Goal: Information Seeking & Learning: Learn about a topic

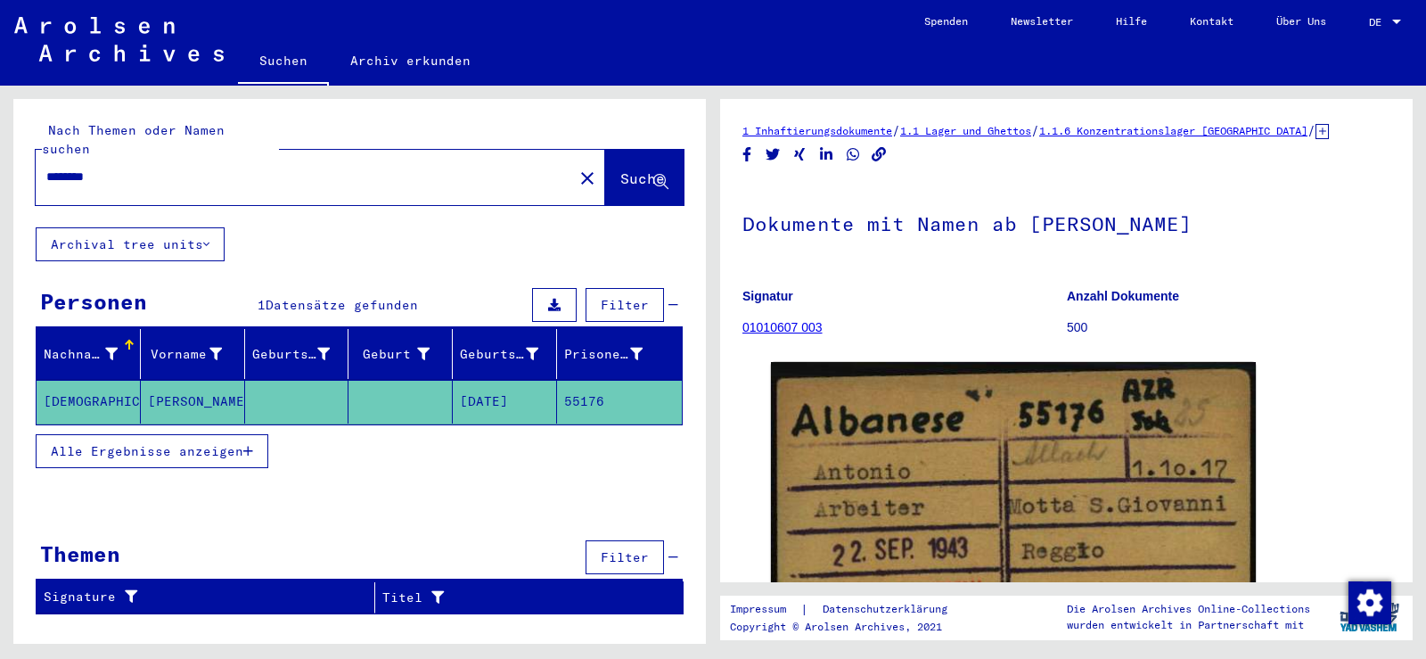
drag, startPoint x: 228, startPoint y: 427, endPoint x: 230, endPoint y: 439, distance: 11.7
click at [230, 443] on span "Alle Ergebnisse anzeigen" at bounding box center [147, 451] width 193 height 16
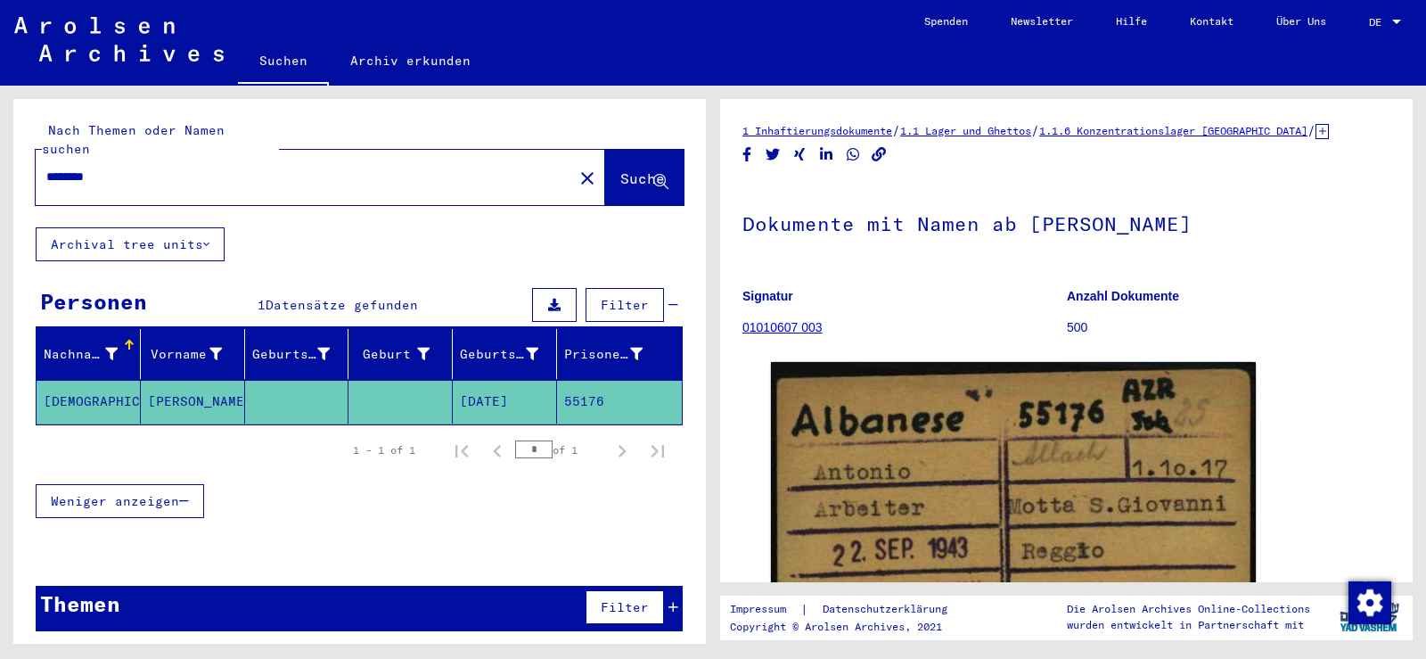
drag, startPoint x: 126, startPoint y: 157, endPoint x: 0, endPoint y: 158, distance: 125.7
click at [0, 158] on div "Nach Themen oder Namen suchen ******** close Suche Archival tree units Personen…" at bounding box center [356, 365] width 713 height 558
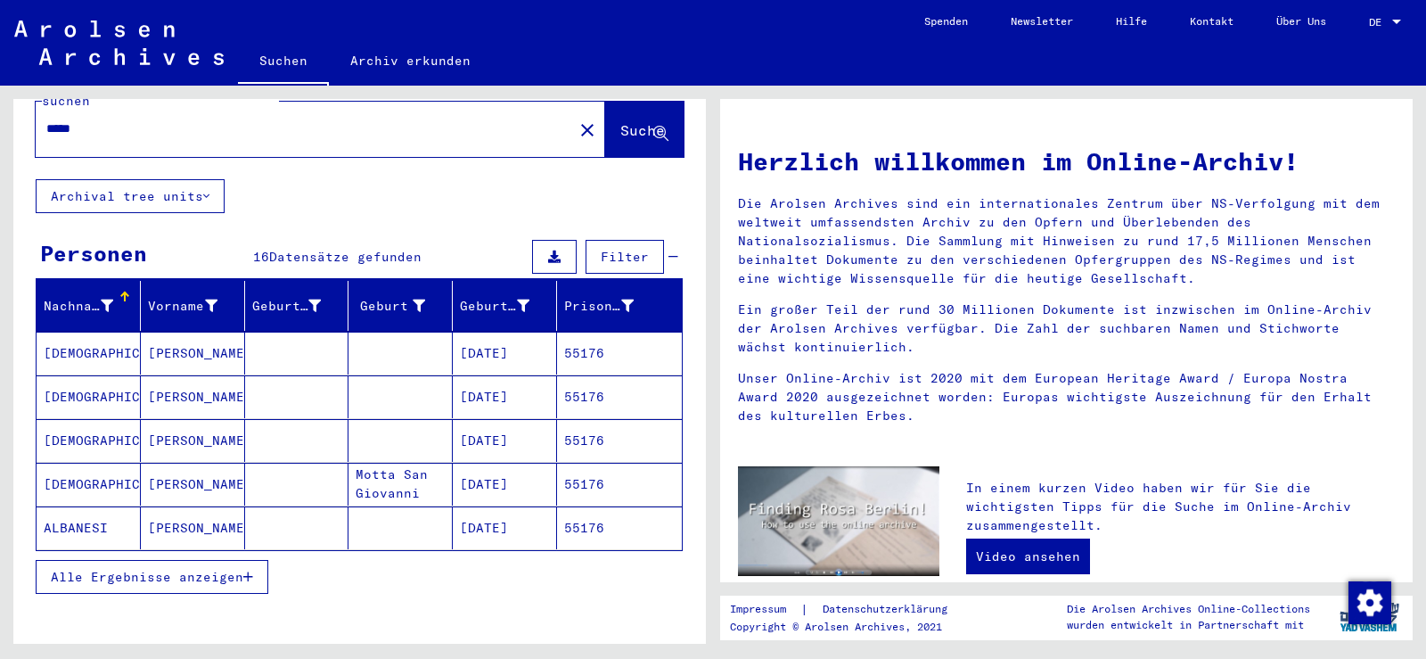
scroll to position [178, 0]
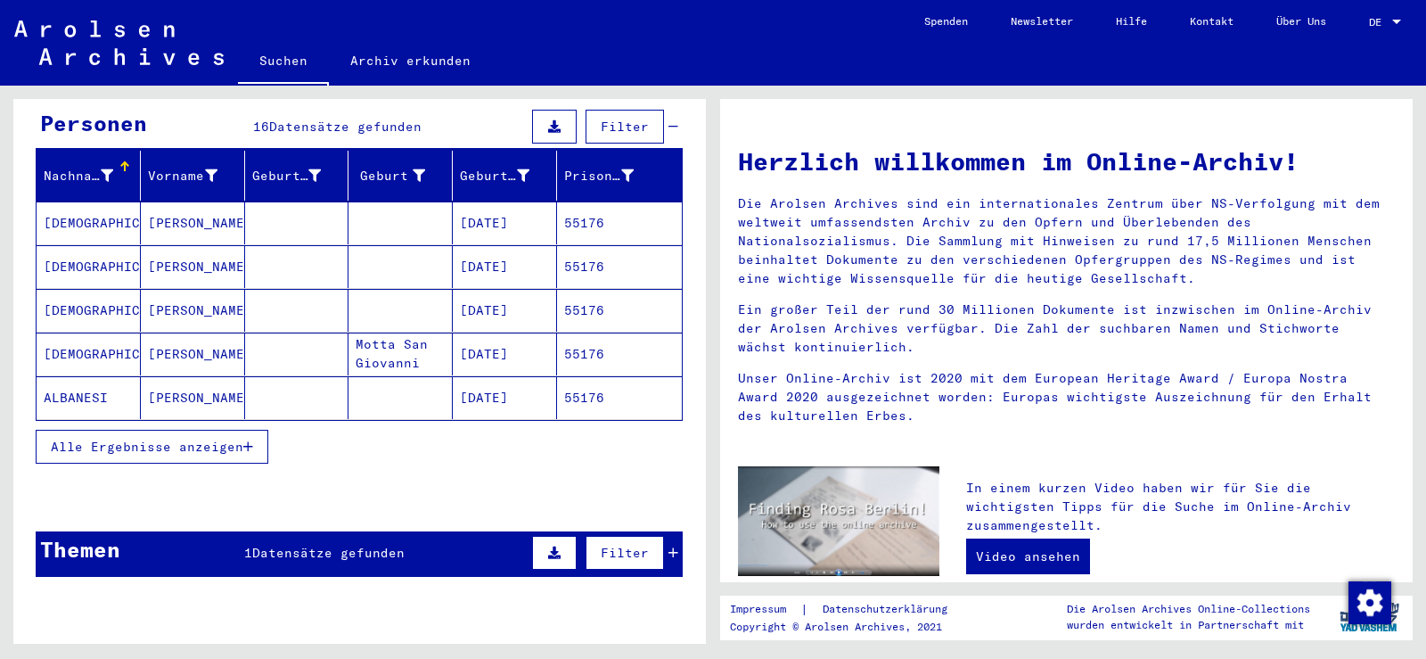
click at [221, 439] on span "Alle Ergebnisse anzeigen" at bounding box center [147, 447] width 193 height 16
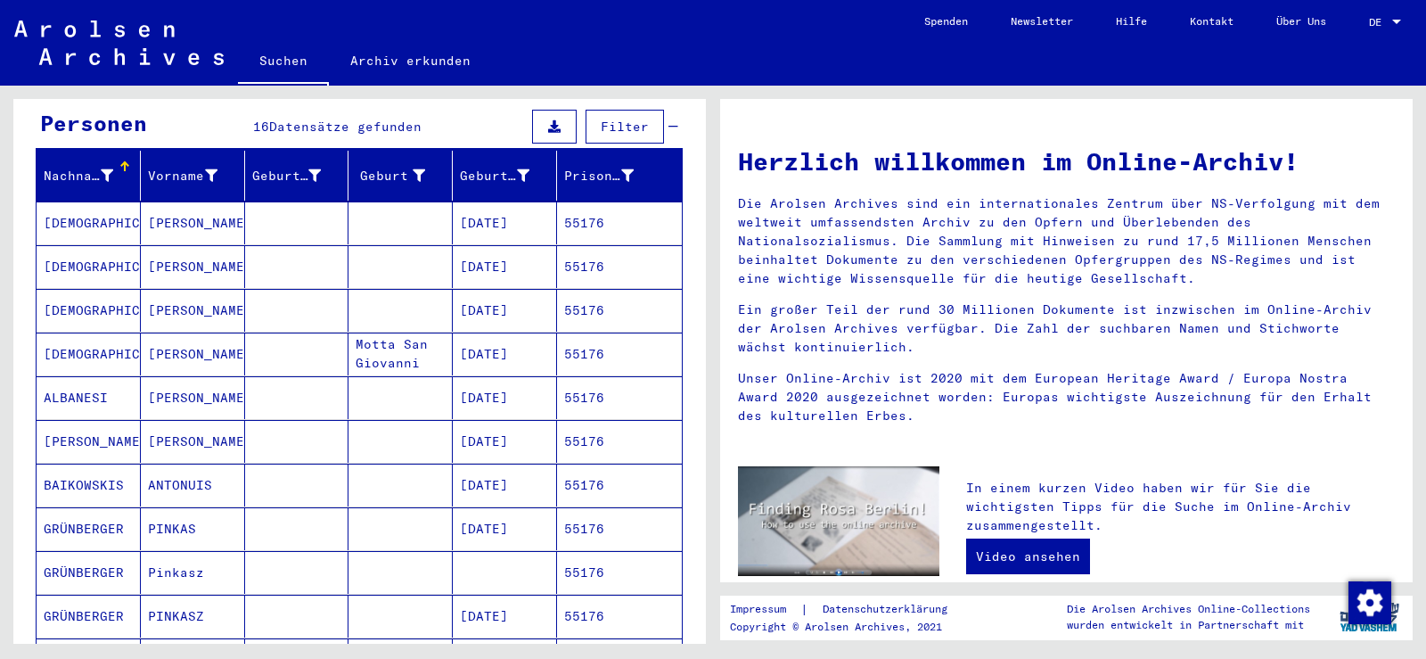
click at [143, 207] on mat-cell "ANTONIO" at bounding box center [193, 222] width 104 height 43
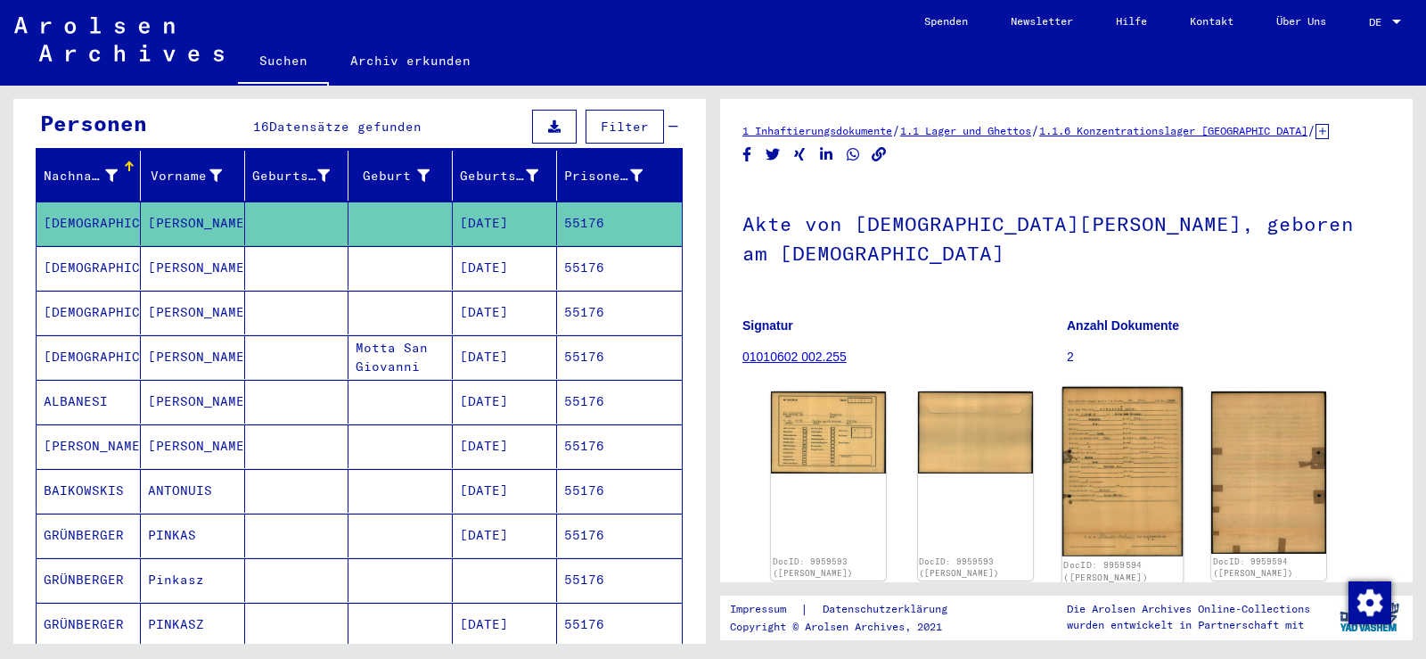
click at [1089, 387] on img at bounding box center [1122, 471] width 120 height 169
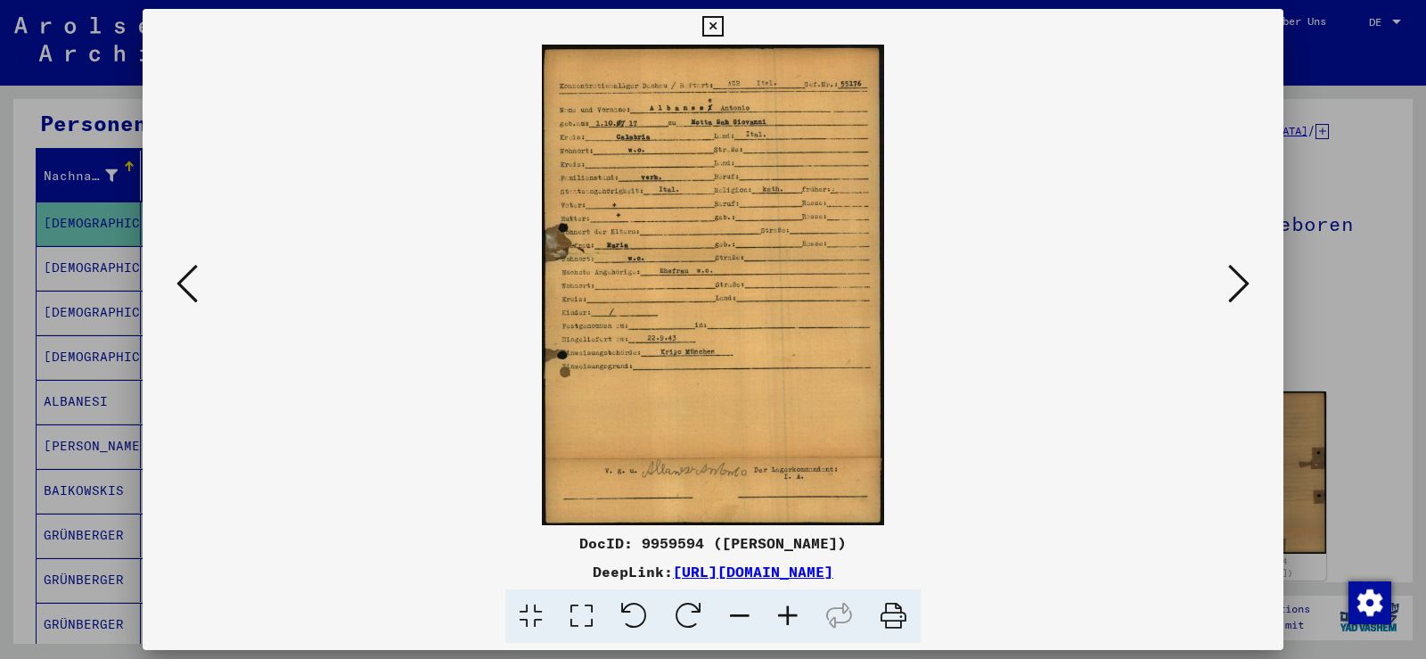
click at [784, 603] on icon at bounding box center [788, 616] width 48 height 54
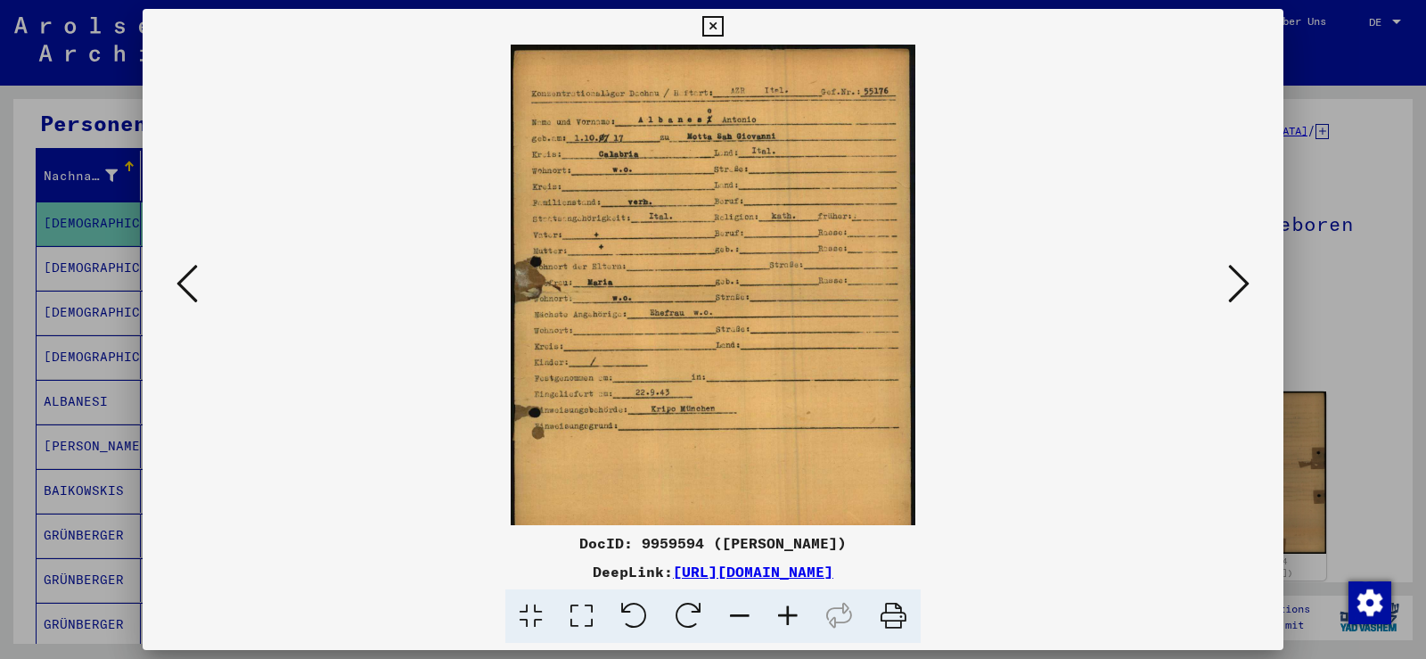
click at [784, 603] on icon at bounding box center [788, 616] width 48 height 54
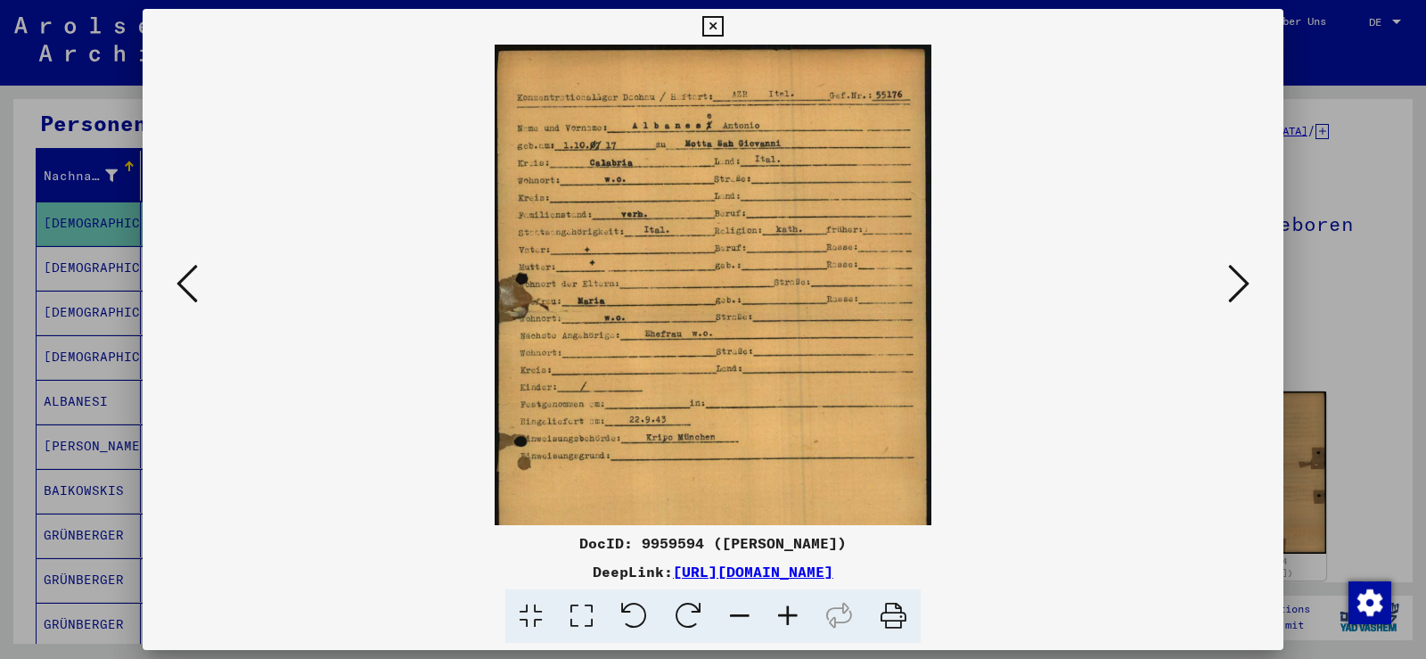
click at [783, 603] on icon at bounding box center [788, 616] width 48 height 54
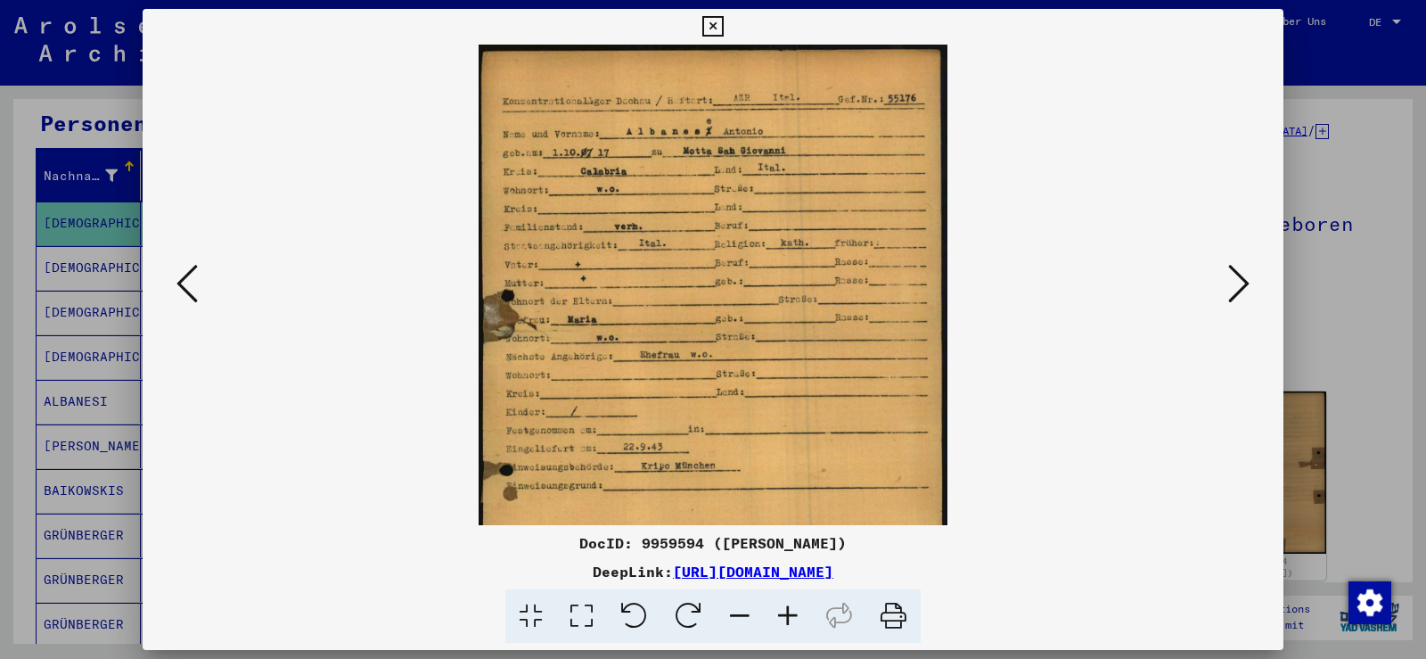
click at [782, 603] on icon at bounding box center [788, 616] width 48 height 54
click at [780, 603] on icon at bounding box center [788, 616] width 48 height 54
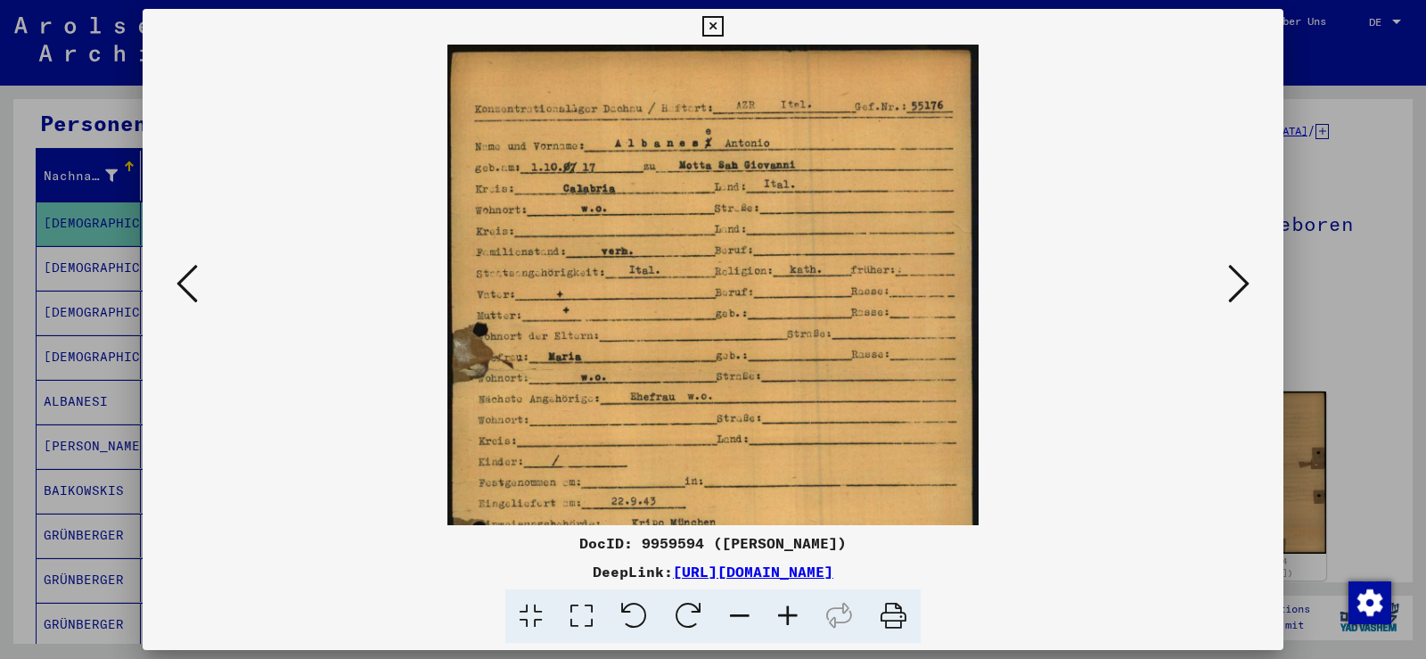
click at [780, 603] on icon at bounding box center [788, 616] width 48 height 54
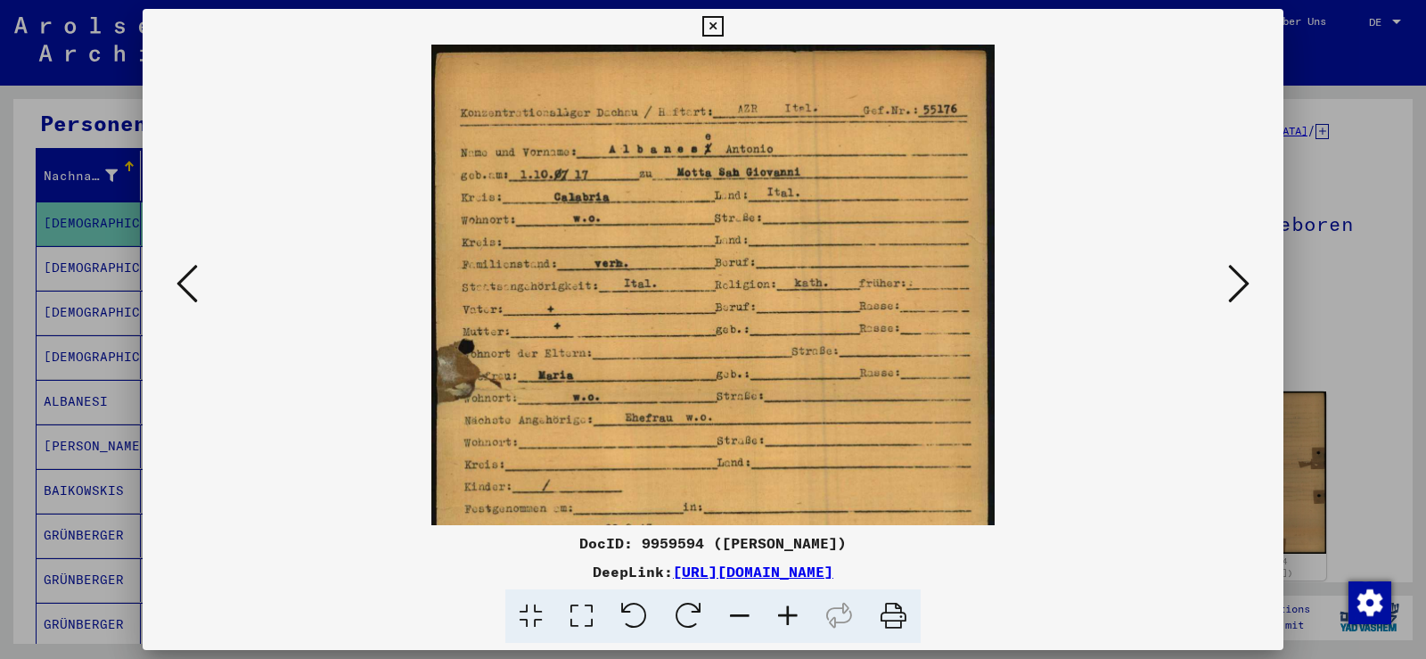
click at [776, 601] on icon at bounding box center [788, 616] width 48 height 54
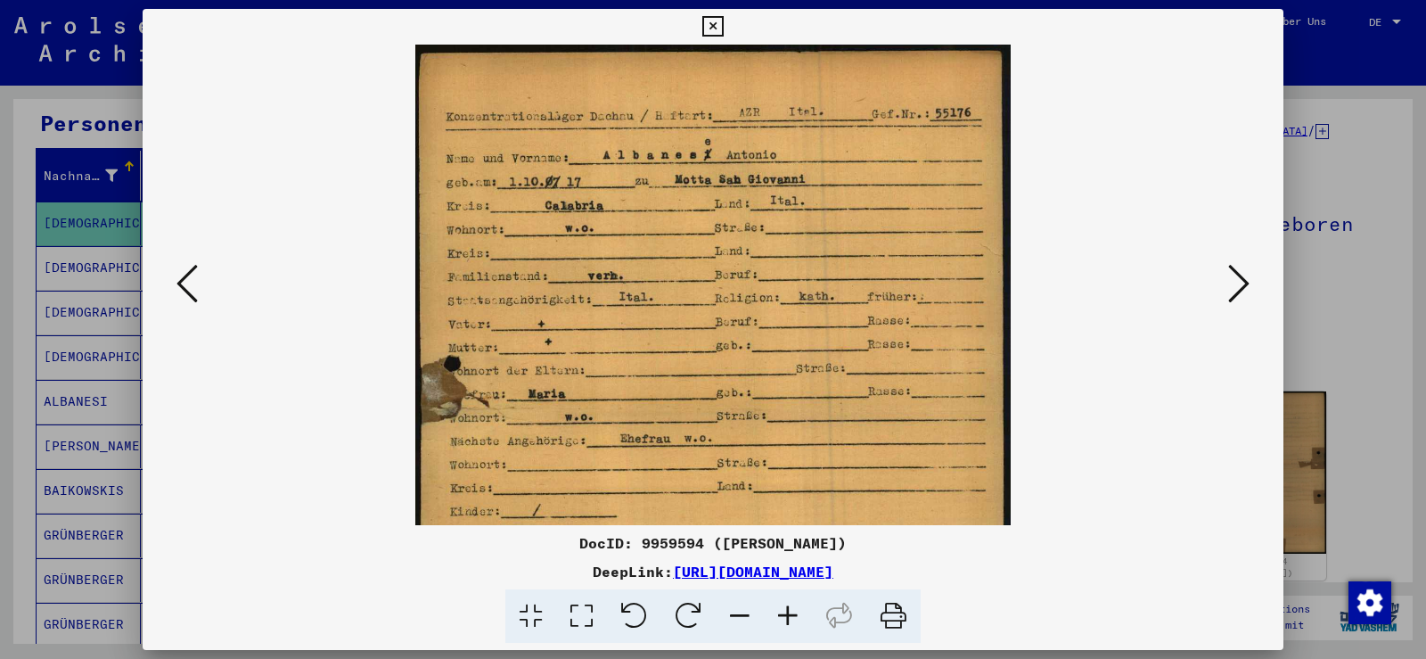
drag, startPoint x: 776, startPoint y: 601, endPoint x: 766, endPoint y: 576, distance: 27.2
click at [776, 597] on icon at bounding box center [788, 616] width 48 height 54
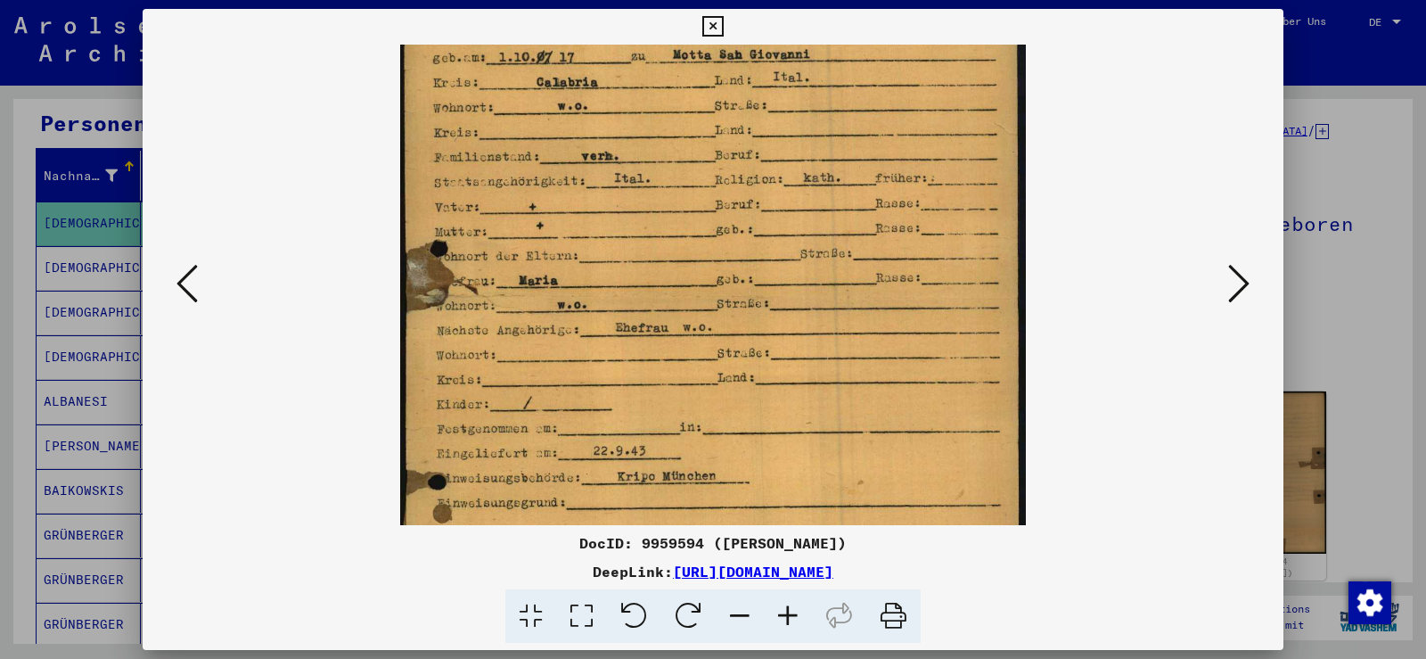
scroll to position [139, 0]
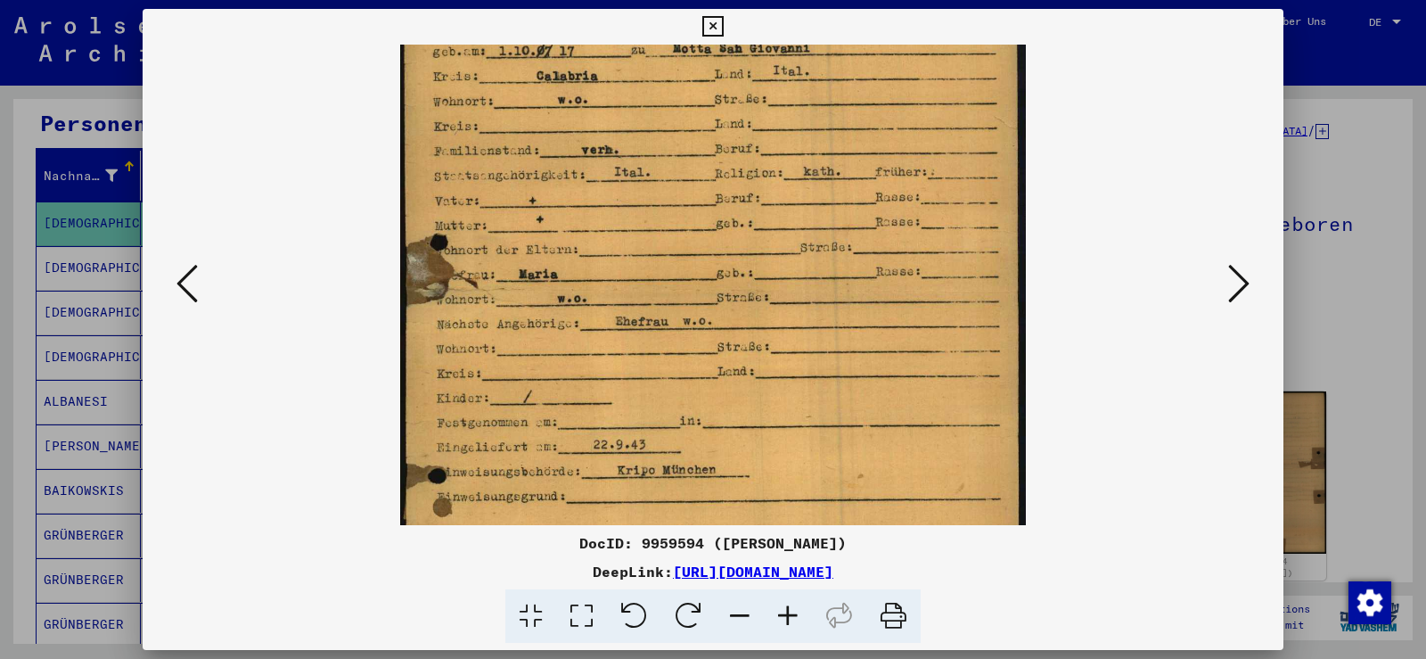
drag, startPoint x: 716, startPoint y: 270, endPoint x: 735, endPoint y: 131, distance: 140.4
click at [734, 131] on img at bounding box center [713, 347] width 627 height 882
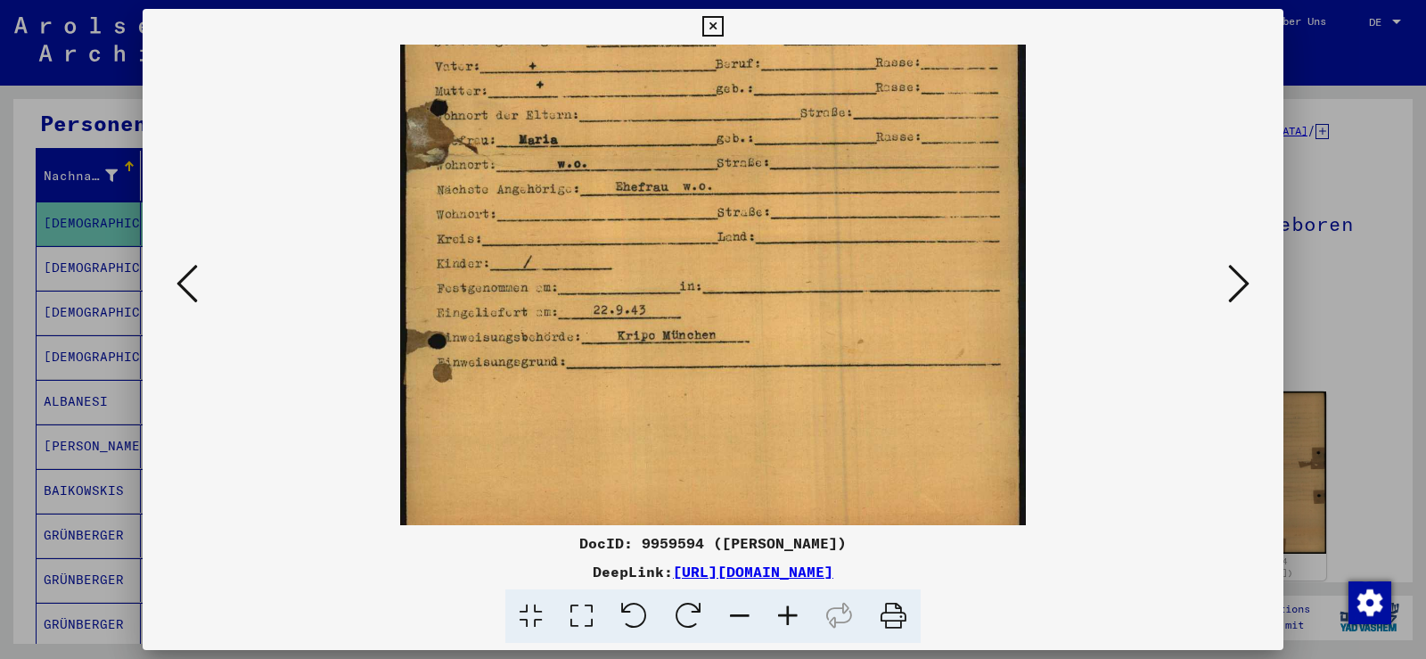
scroll to position [282, 0]
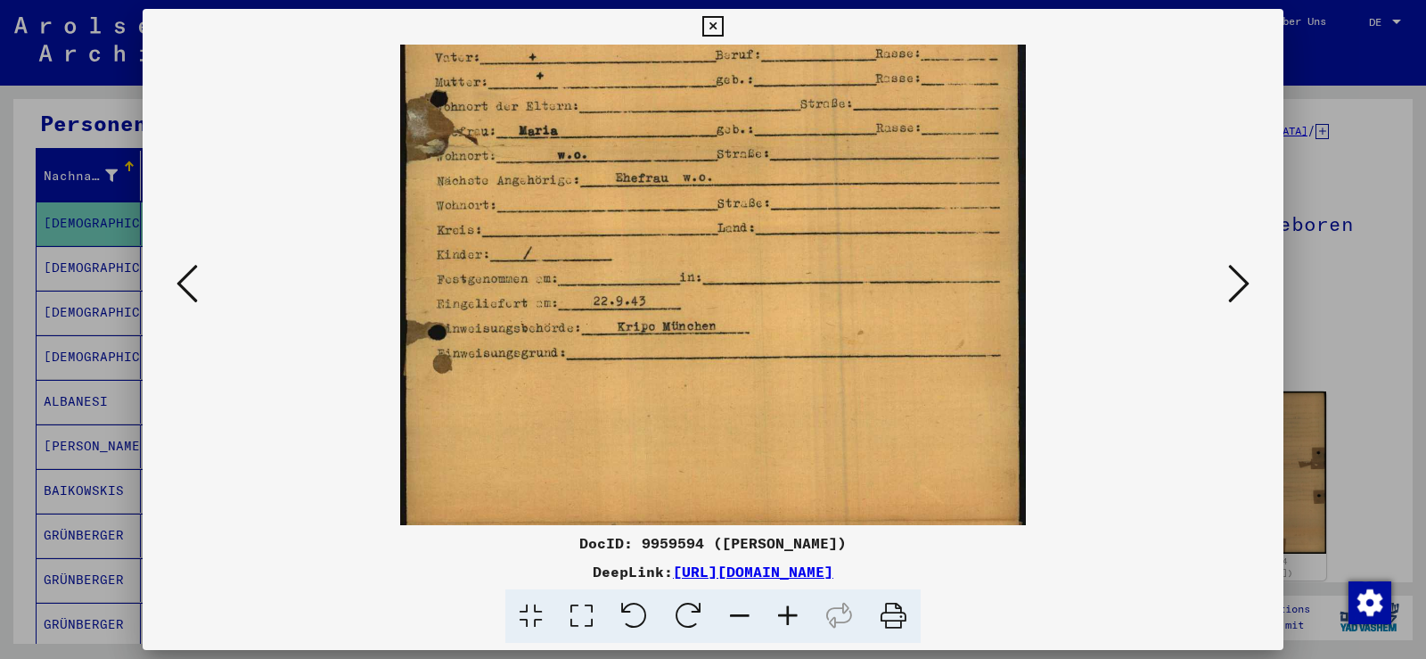
drag, startPoint x: 813, startPoint y: 318, endPoint x: 830, endPoint y: 208, distance: 111.8
click at [830, 208] on img at bounding box center [713, 204] width 627 height 882
click at [712, 31] on icon at bounding box center [712, 26] width 21 height 21
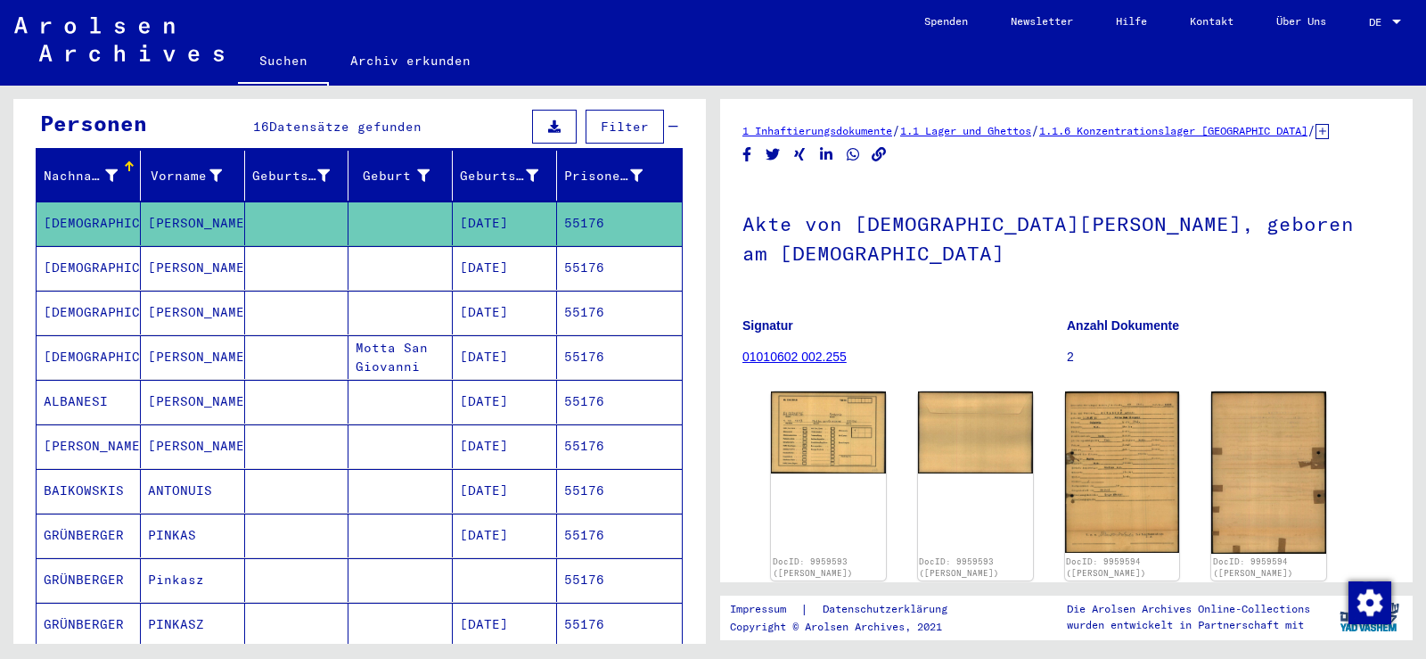
click at [316, 246] on mat-cell at bounding box center [297, 268] width 104 height 44
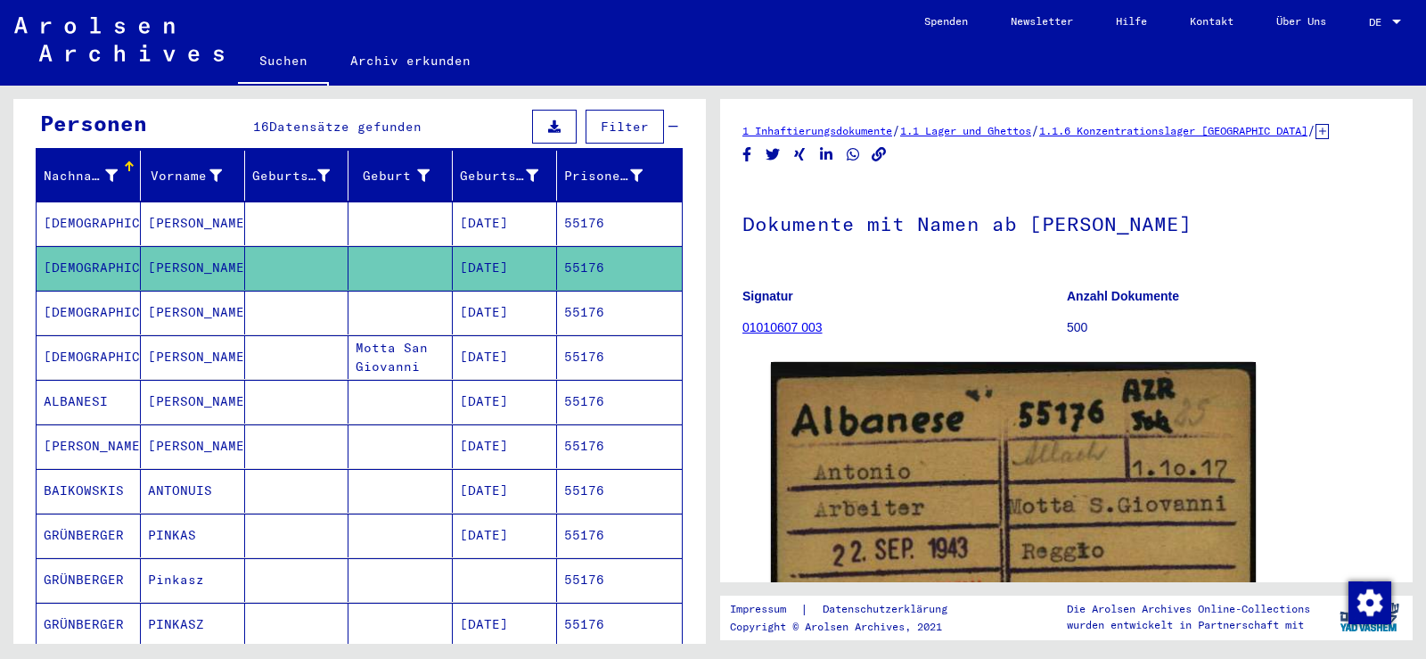
click at [310, 291] on mat-cell at bounding box center [297, 313] width 104 height 44
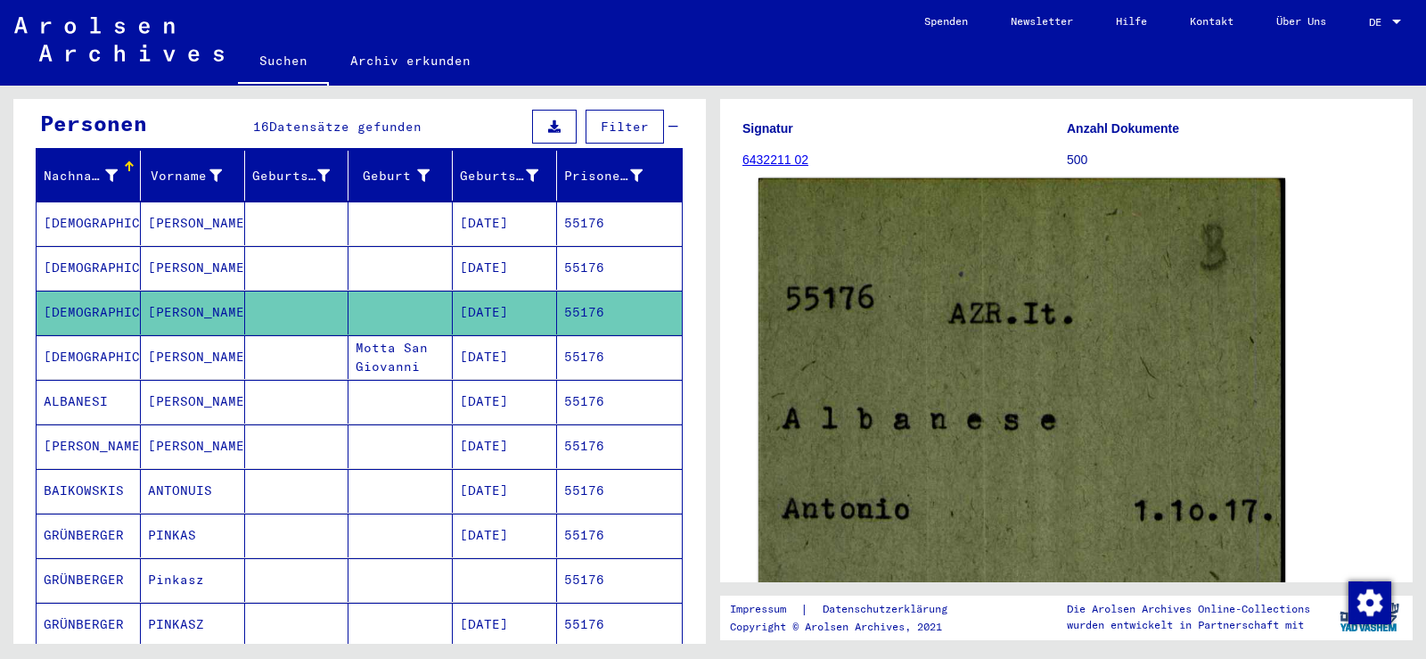
scroll to position [178, 0]
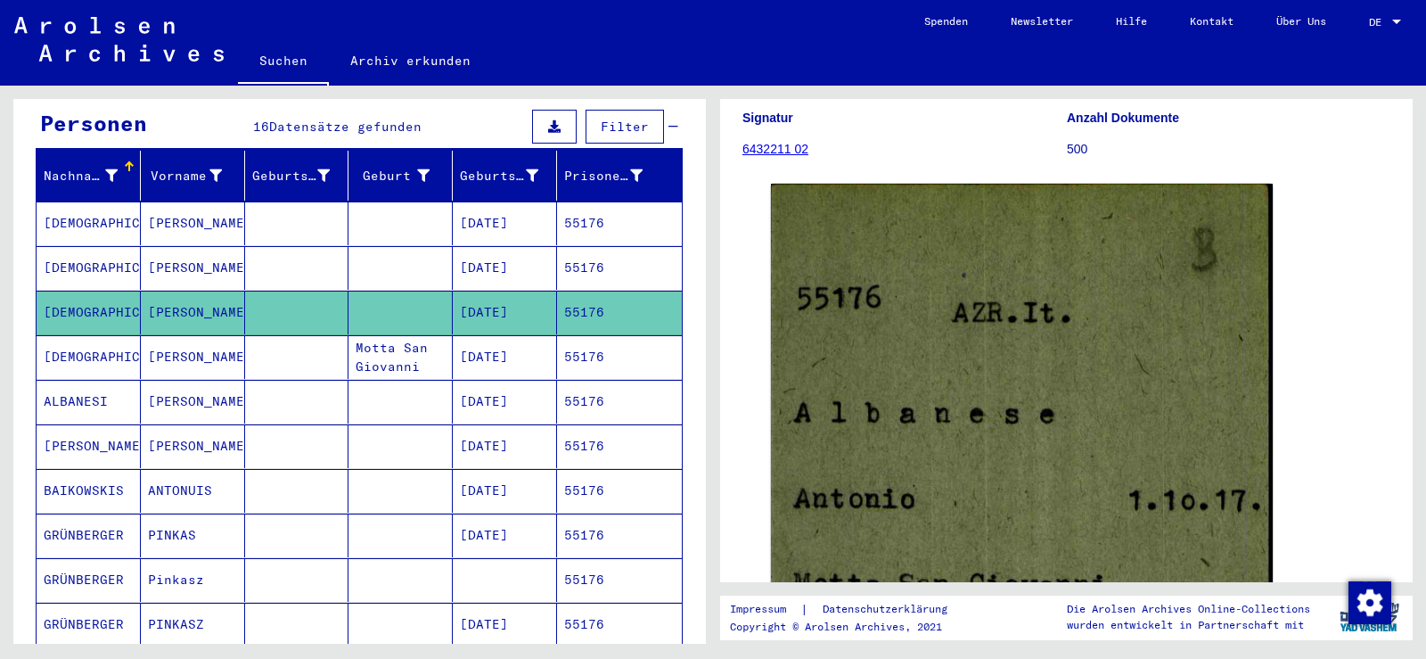
click at [286, 311] on mat-cell at bounding box center [297, 313] width 104 height 44
click at [289, 335] on mat-cell at bounding box center [297, 357] width 104 height 44
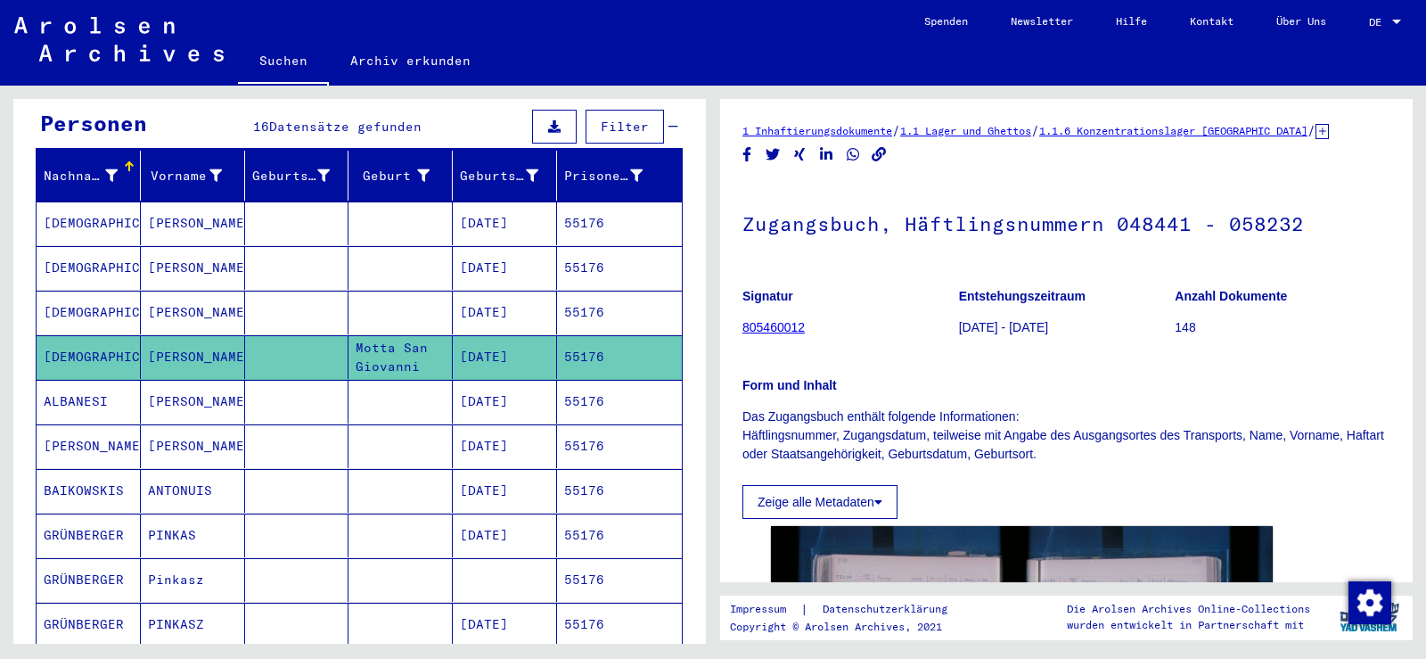
click at [349, 291] on mat-cell at bounding box center [401, 313] width 104 height 44
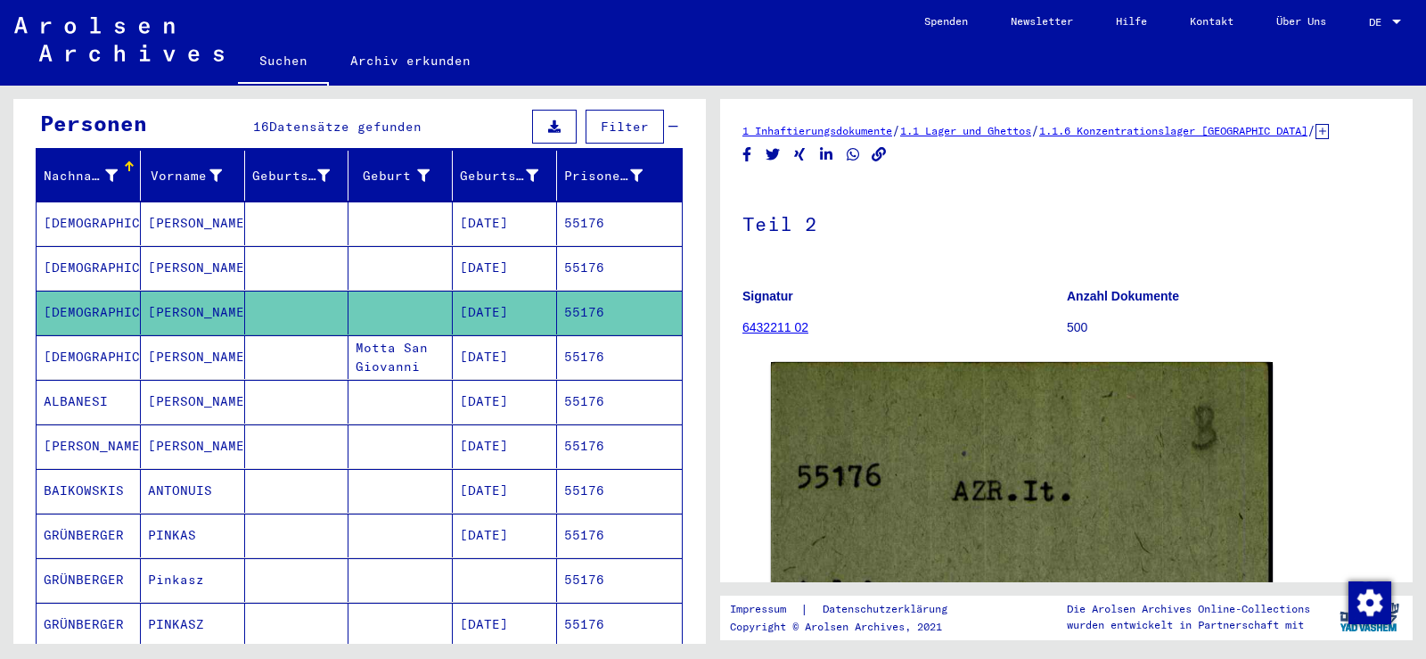
click at [315, 206] on mat-cell at bounding box center [297, 223] width 104 height 44
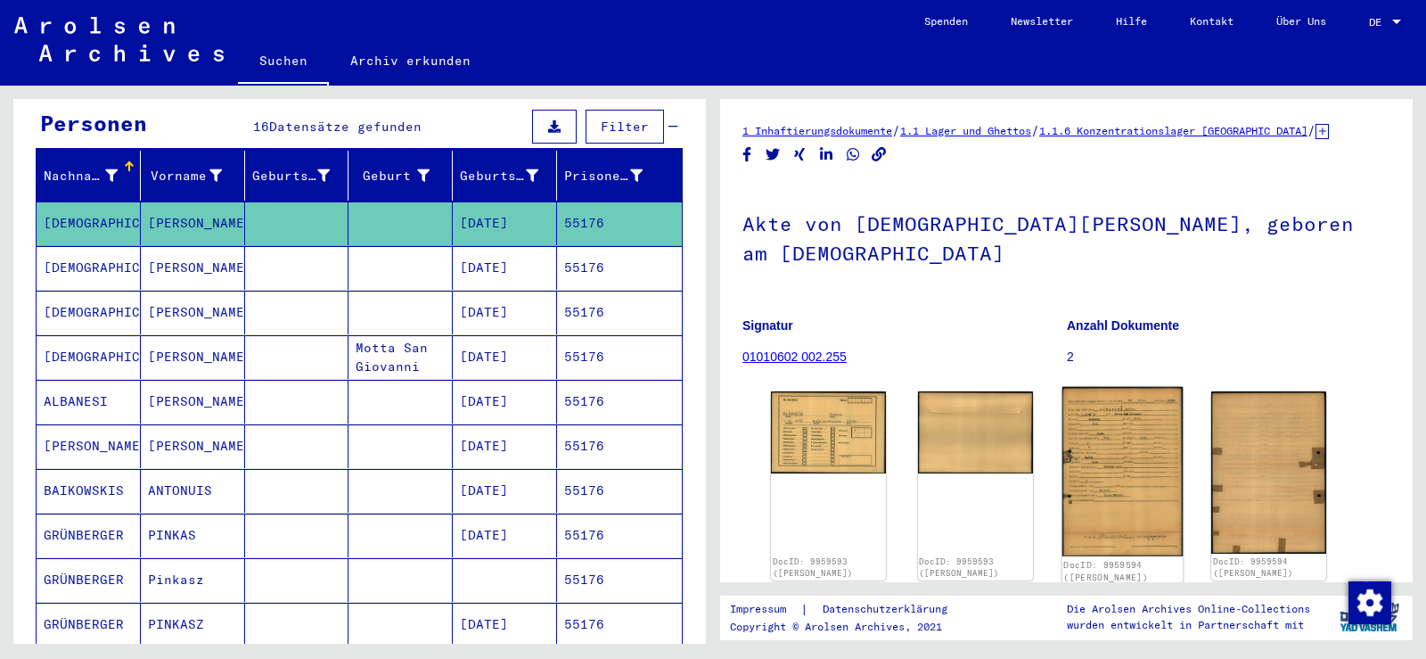
click at [1148, 450] on img at bounding box center [1122, 471] width 120 height 169
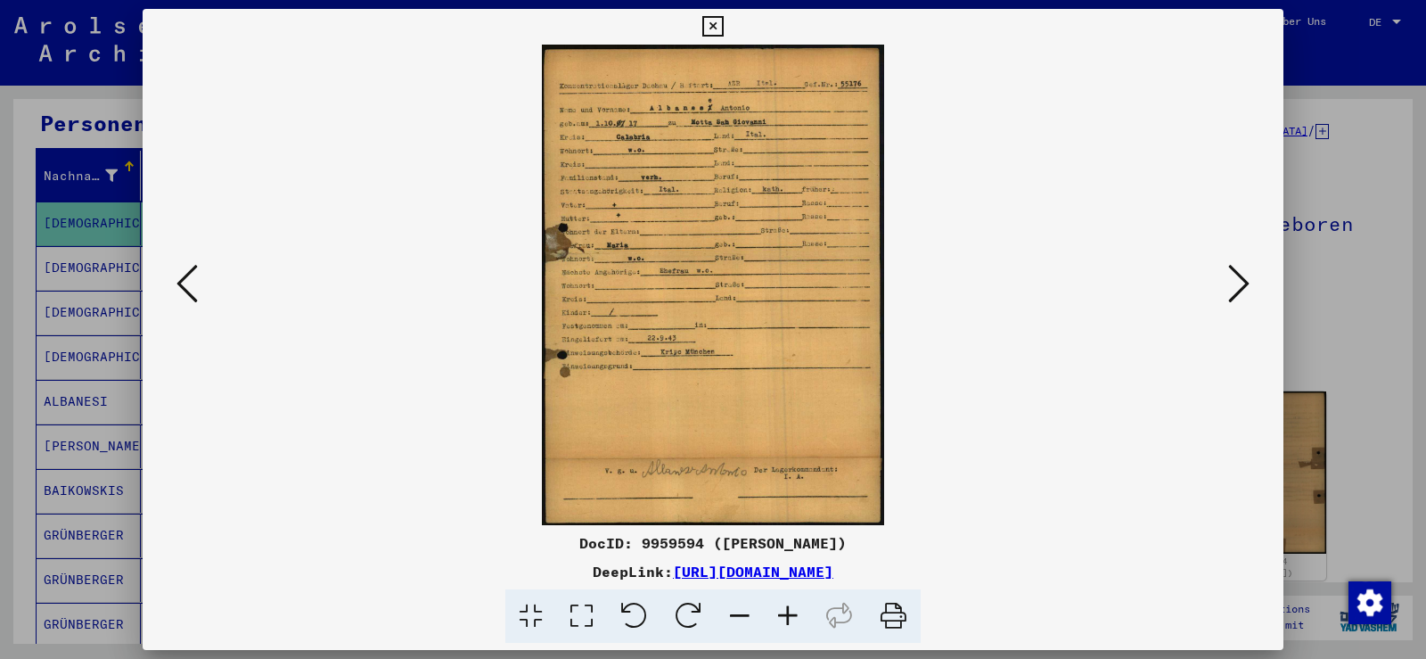
click at [779, 608] on icon at bounding box center [788, 616] width 48 height 54
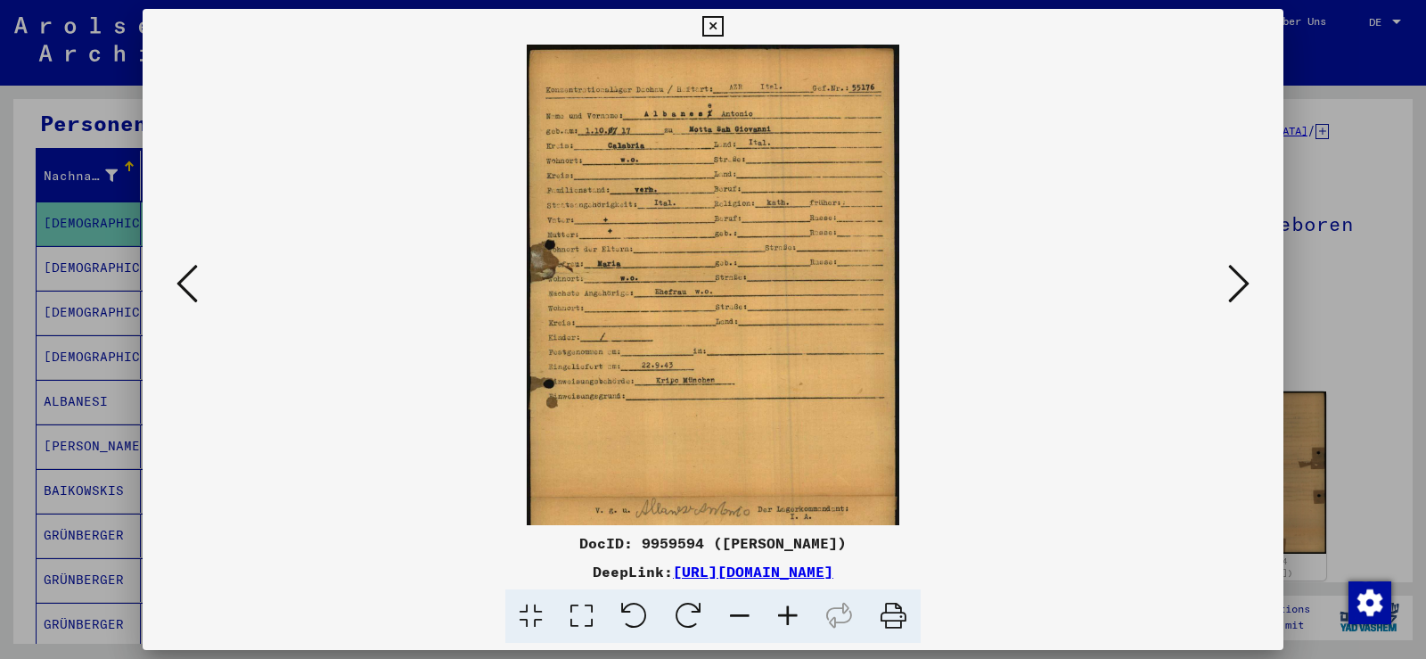
click at [779, 608] on icon at bounding box center [788, 616] width 48 height 54
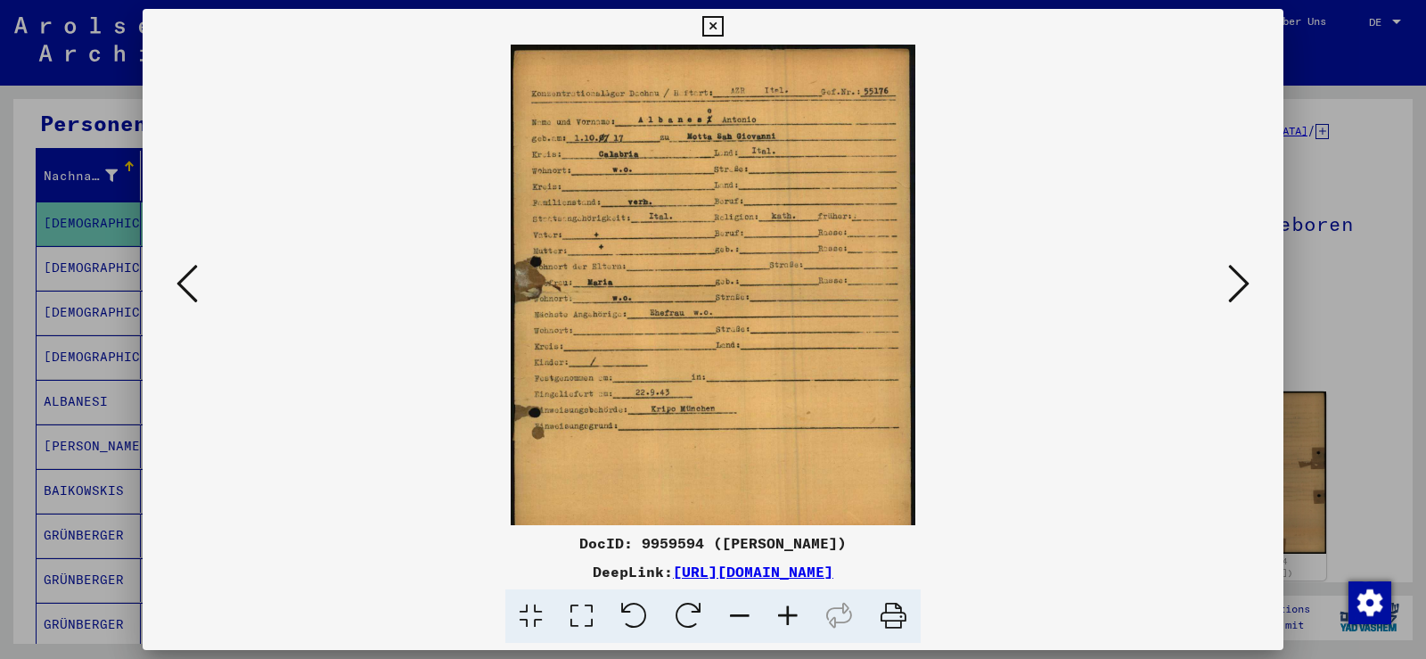
click at [779, 608] on icon at bounding box center [788, 616] width 48 height 54
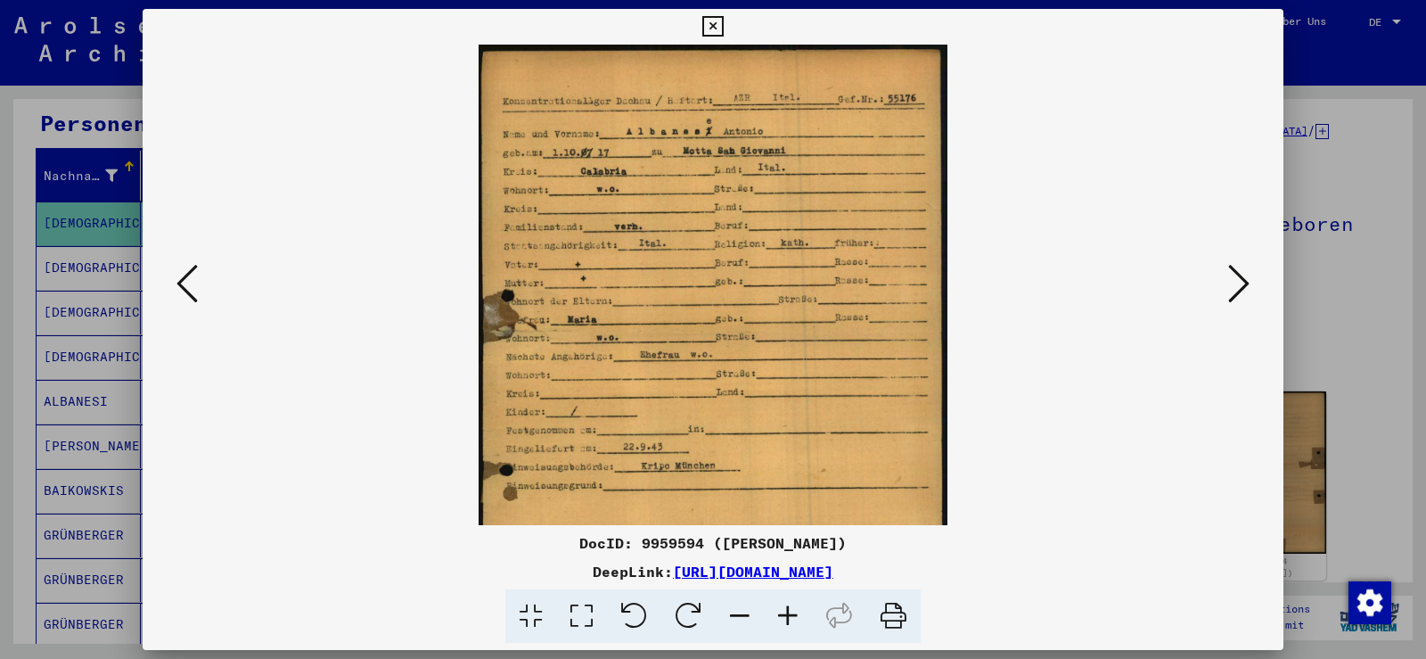
click at [779, 608] on icon at bounding box center [788, 616] width 48 height 54
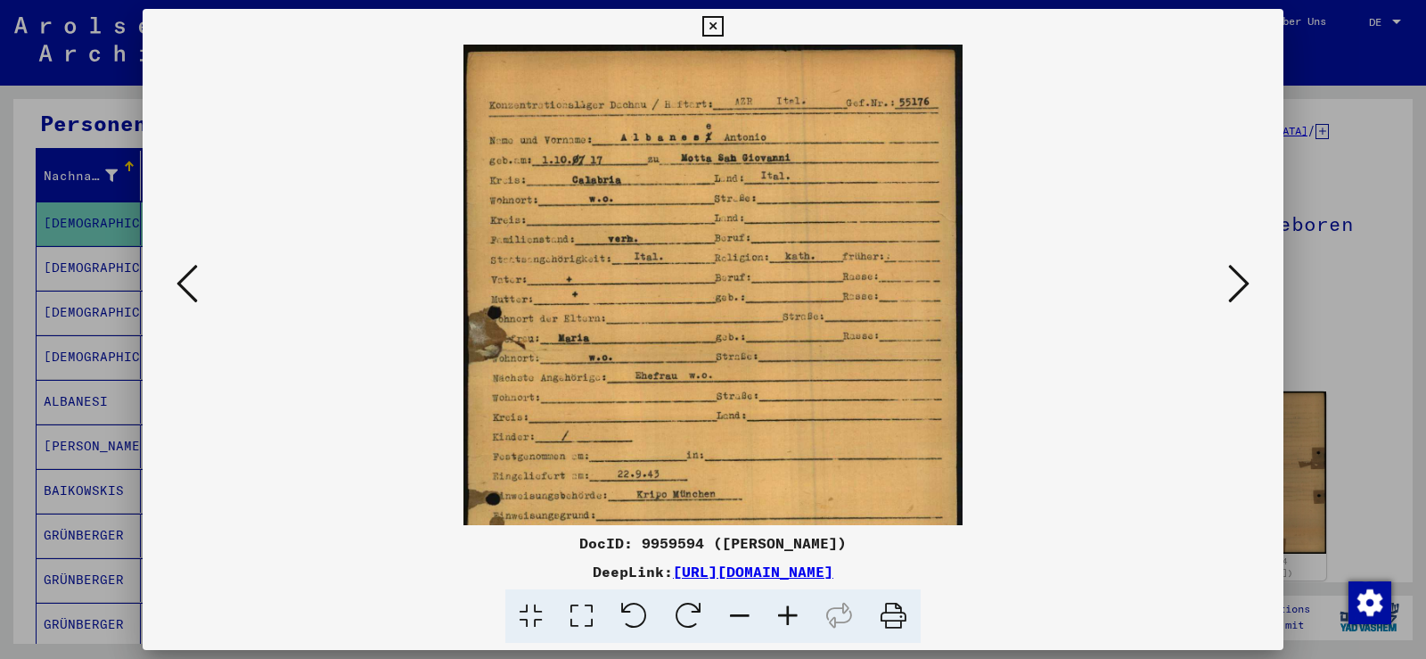
click at [779, 608] on icon at bounding box center [788, 616] width 48 height 54
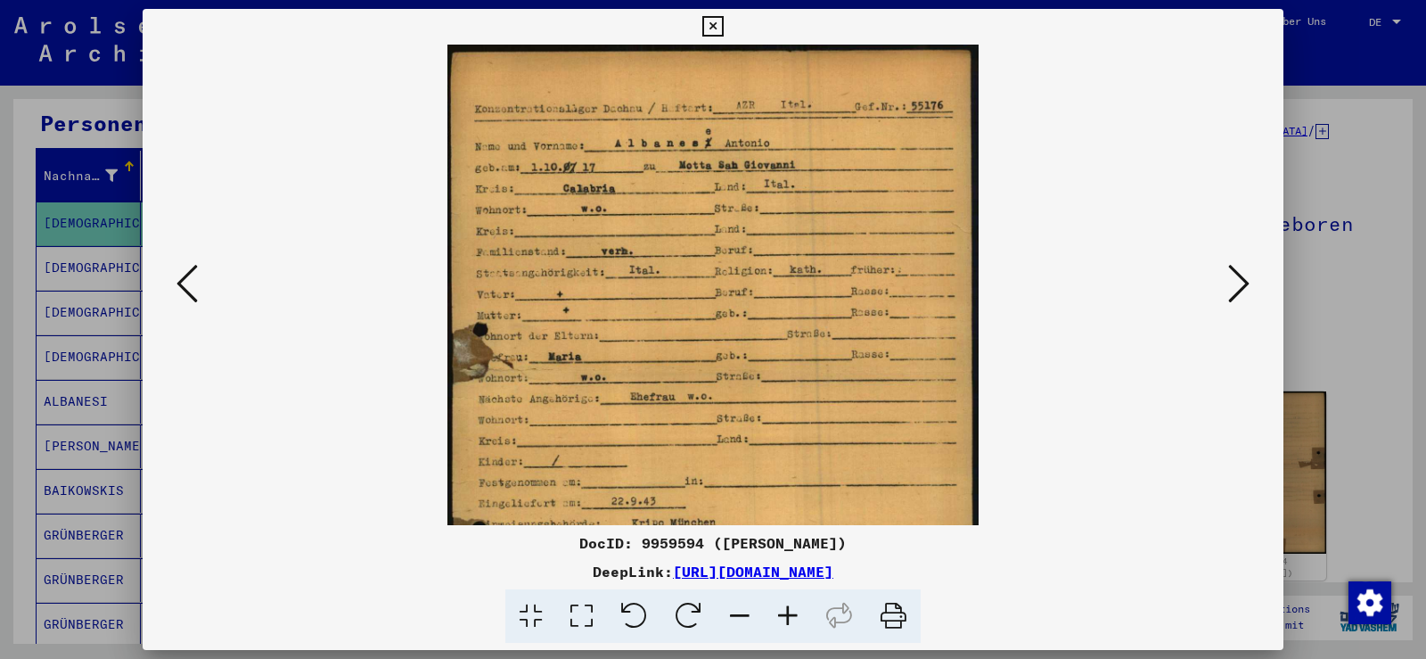
click at [779, 608] on icon at bounding box center [788, 616] width 48 height 54
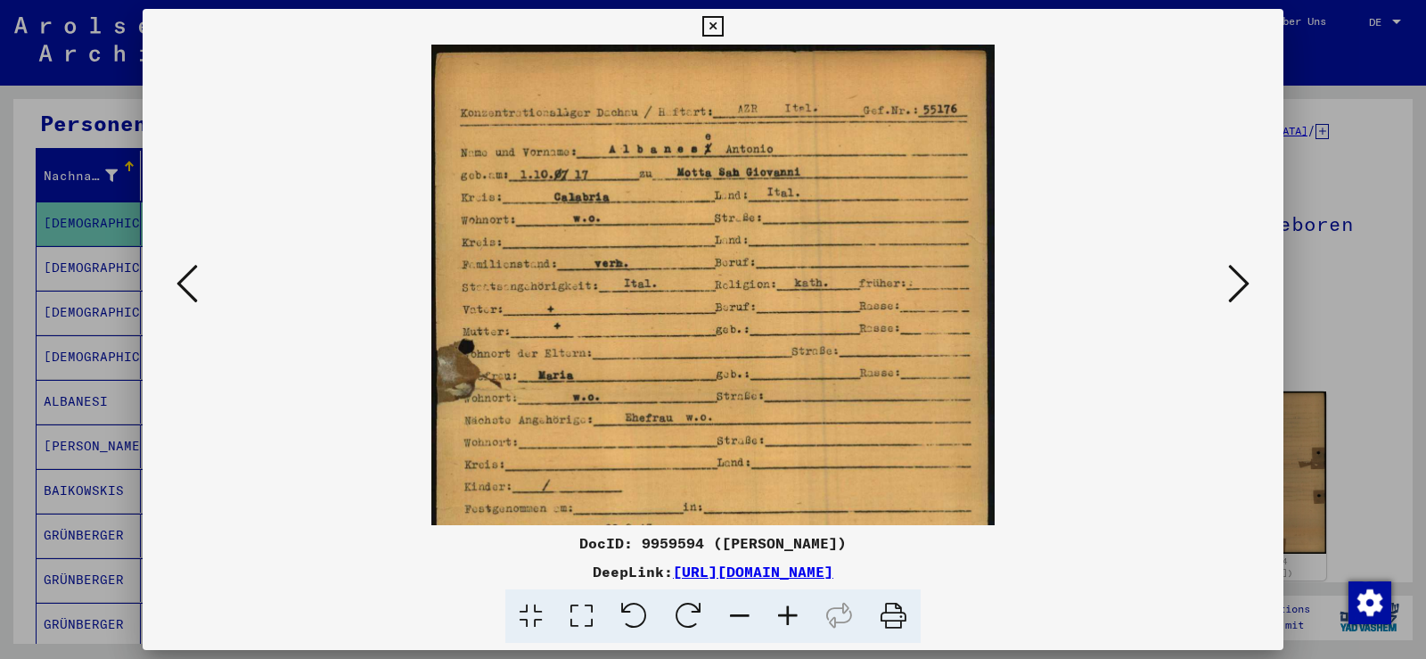
click at [779, 608] on icon at bounding box center [788, 616] width 48 height 54
click at [778, 607] on icon at bounding box center [788, 616] width 48 height 54
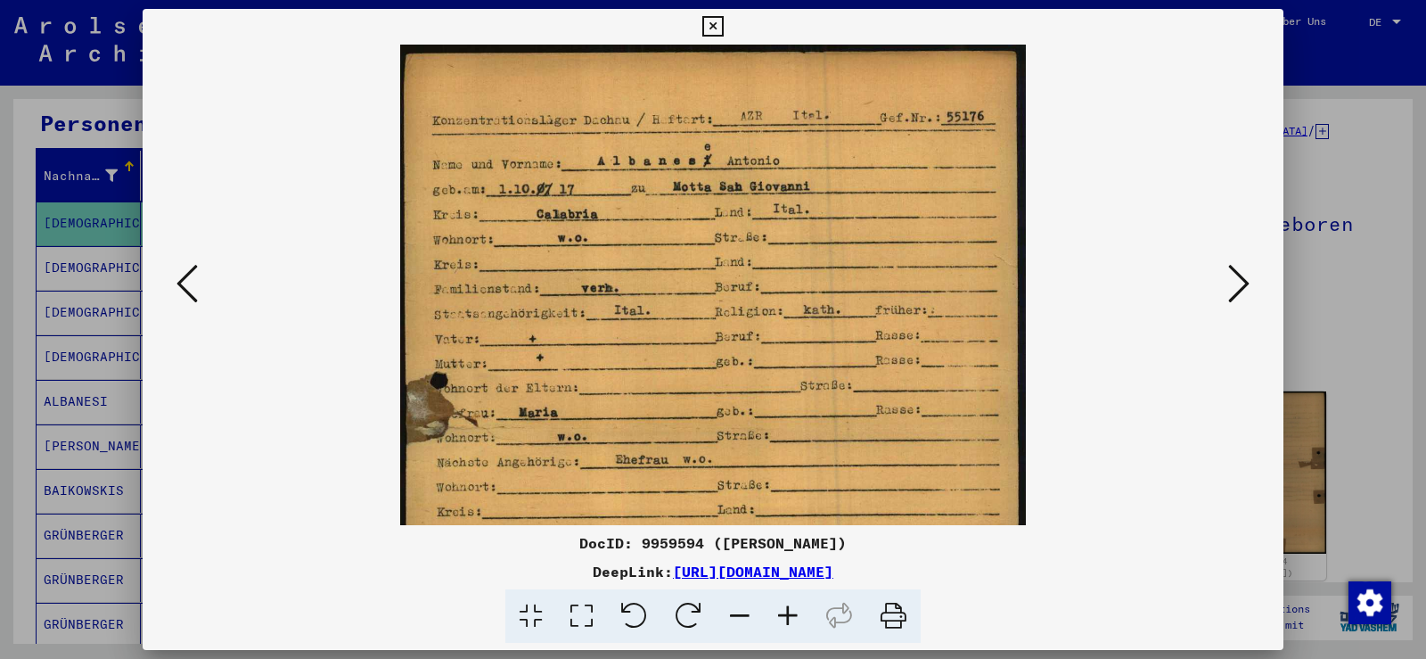
click at [717, 37] on icon at bounding box center [712, 26] width 21 height 21
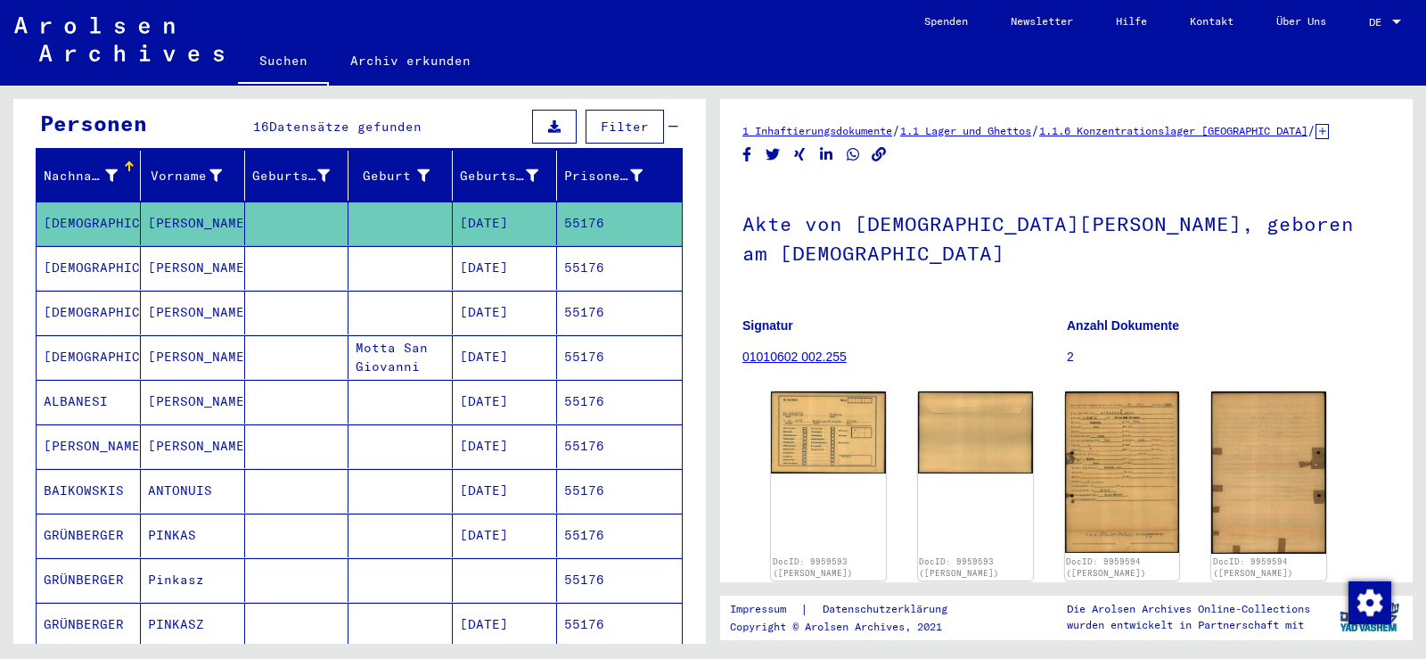
click at [209, 246] on mat-cell "Antonio" at bounding box center [193, 268] width 104 height 44
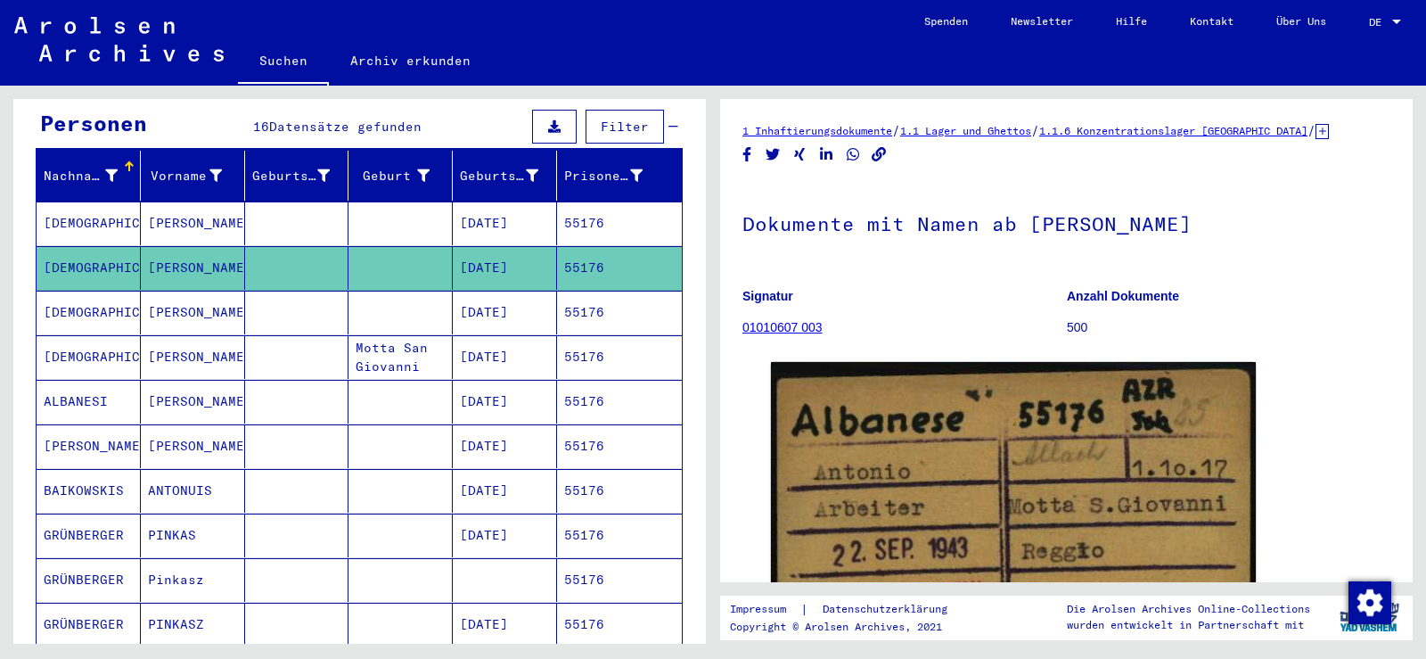
click at [251, 292] on mat-cell at bounding box center [297, 313] width 104 height 44
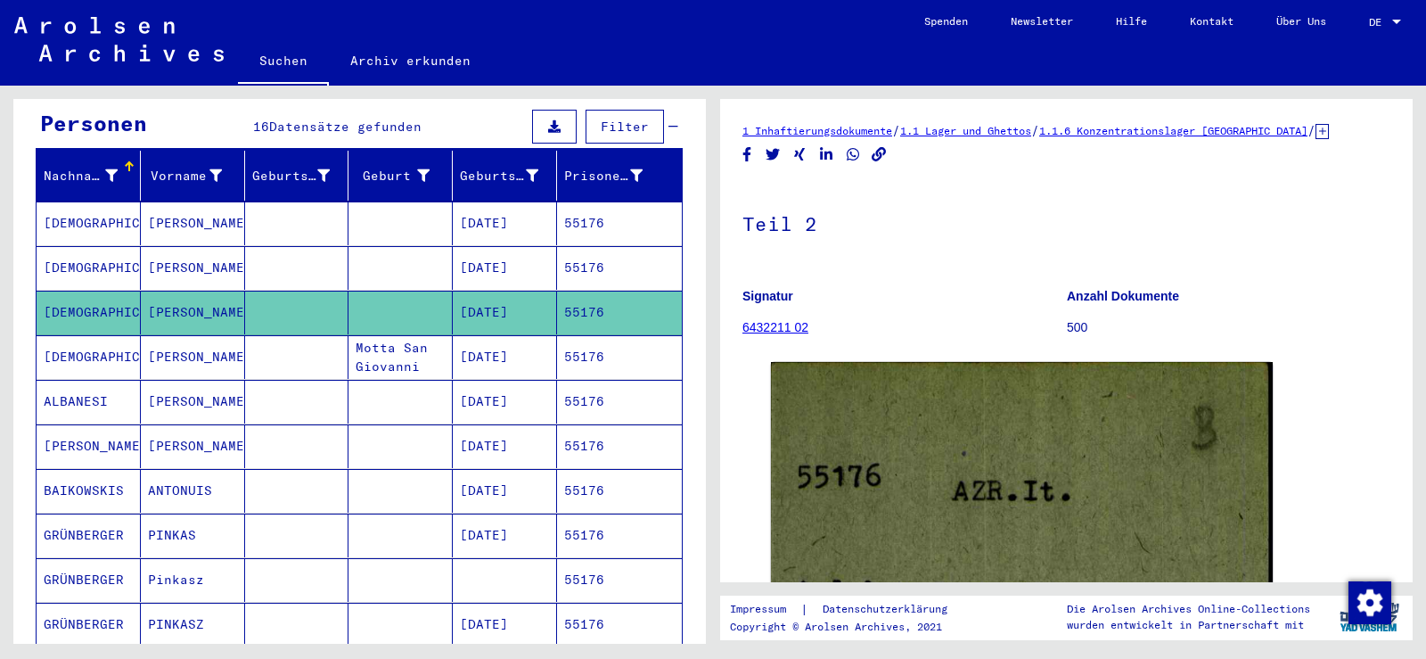
click at [305, 201] on mat-cell at bounding box center [297, 223] width 104 height 44
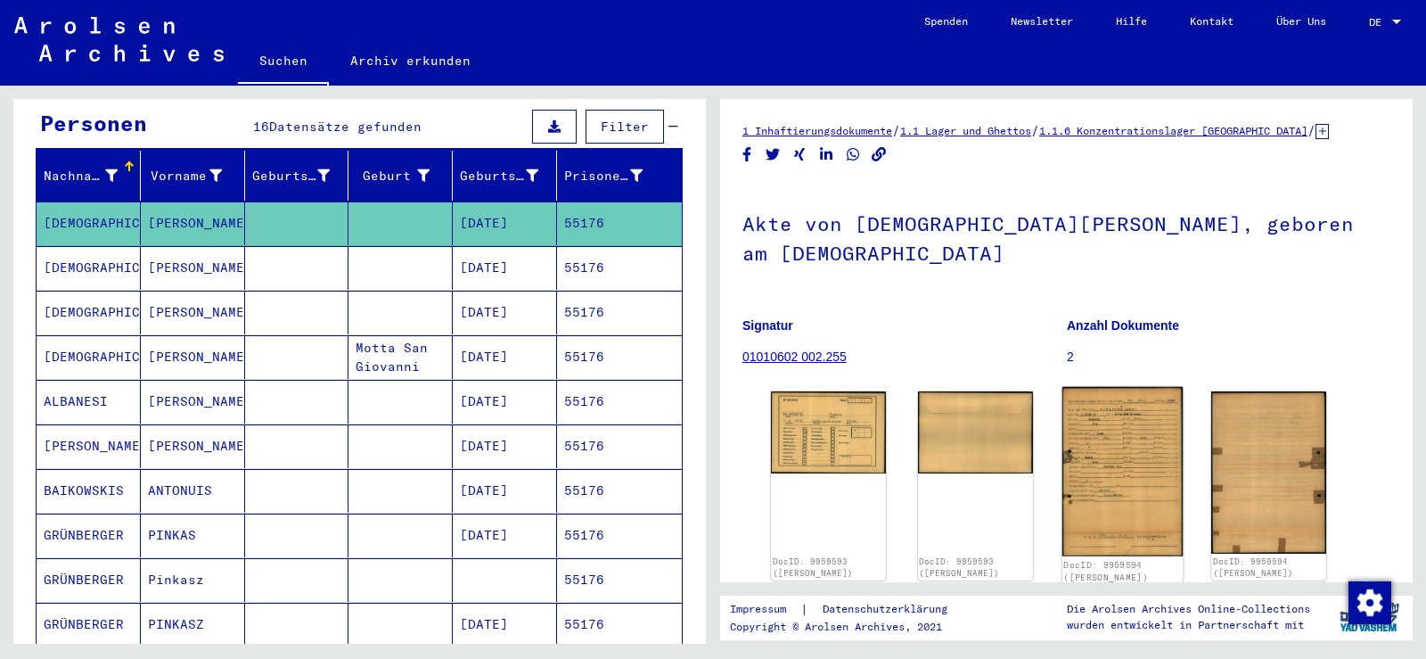
click at [1123, 441] on img at bounding box center [1122, 471] width 120 height 169
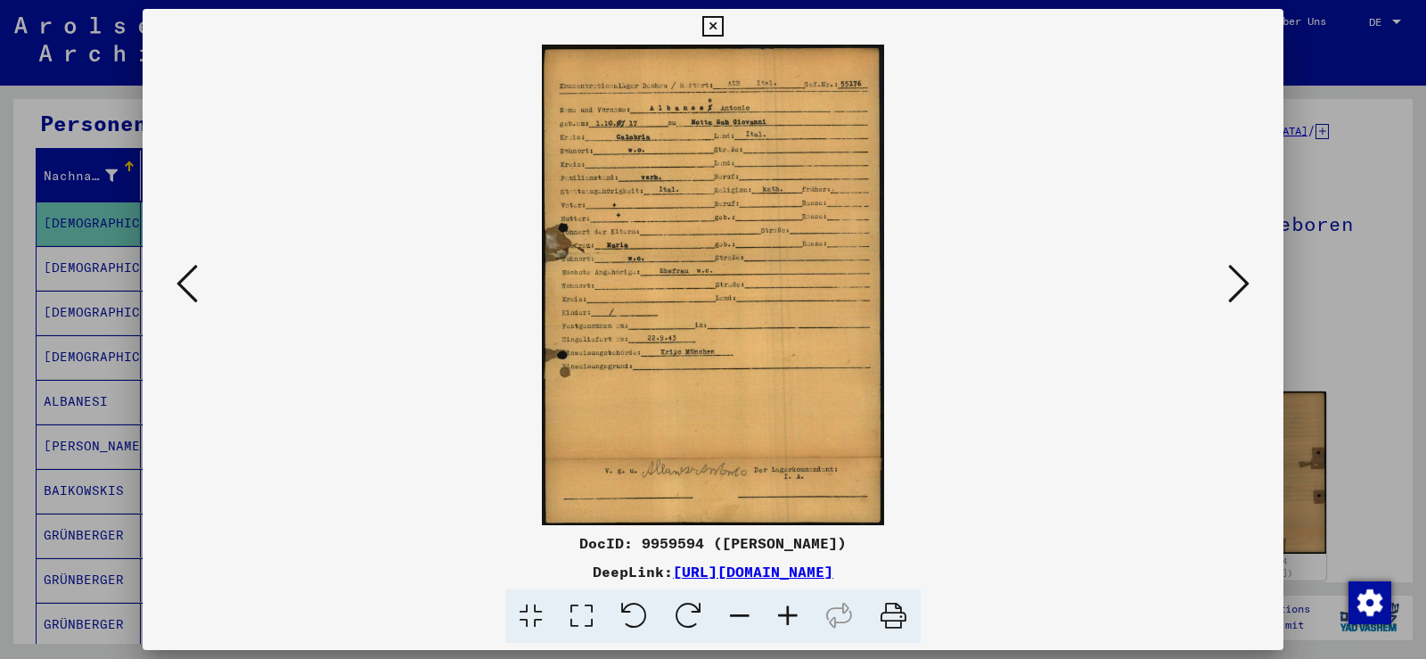
click at [790, 601] on icon at bounding box center [788, 616] width 48 height 54
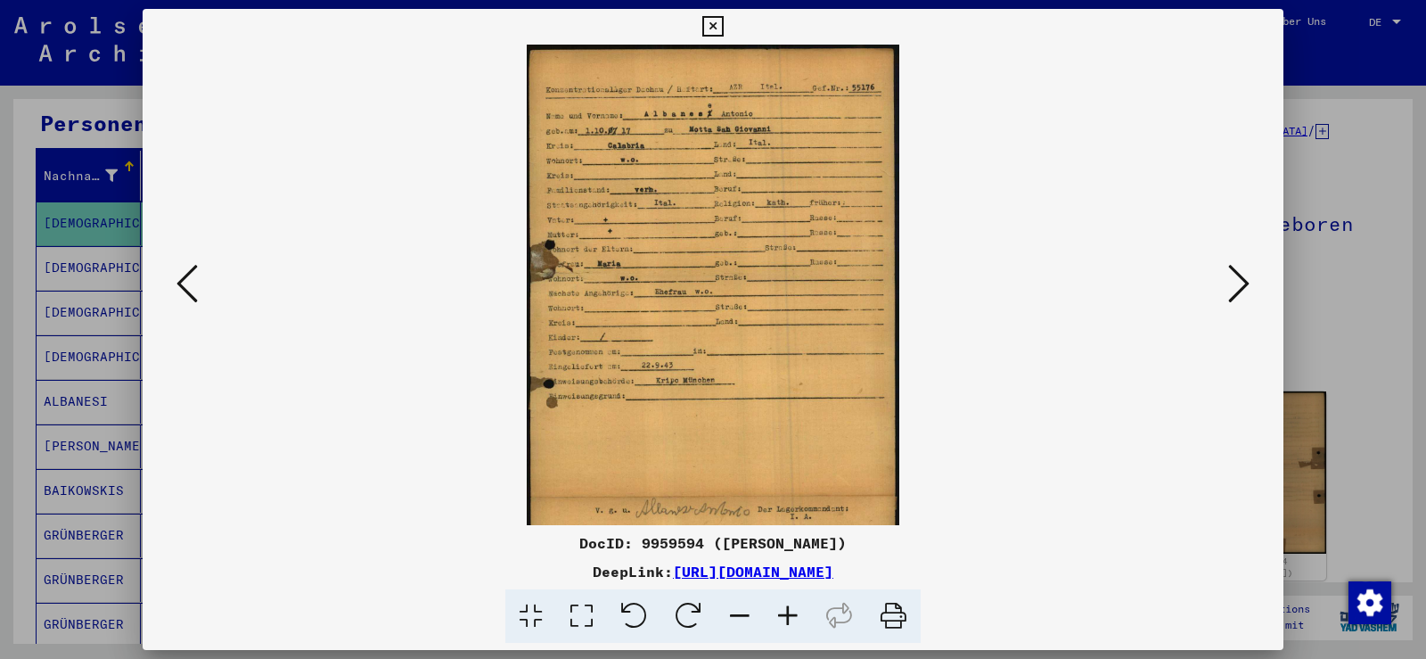
click at [790, 601] on icon at bounding box center [788, 616] width 48 height 54
drag, startPoint x: 790, startPoint y: 601, endPoint x: 779, endPoint y: 595, distance: 12.4
click at [788, 599] on icon at bounding box center [788, 616] width 48 height 54
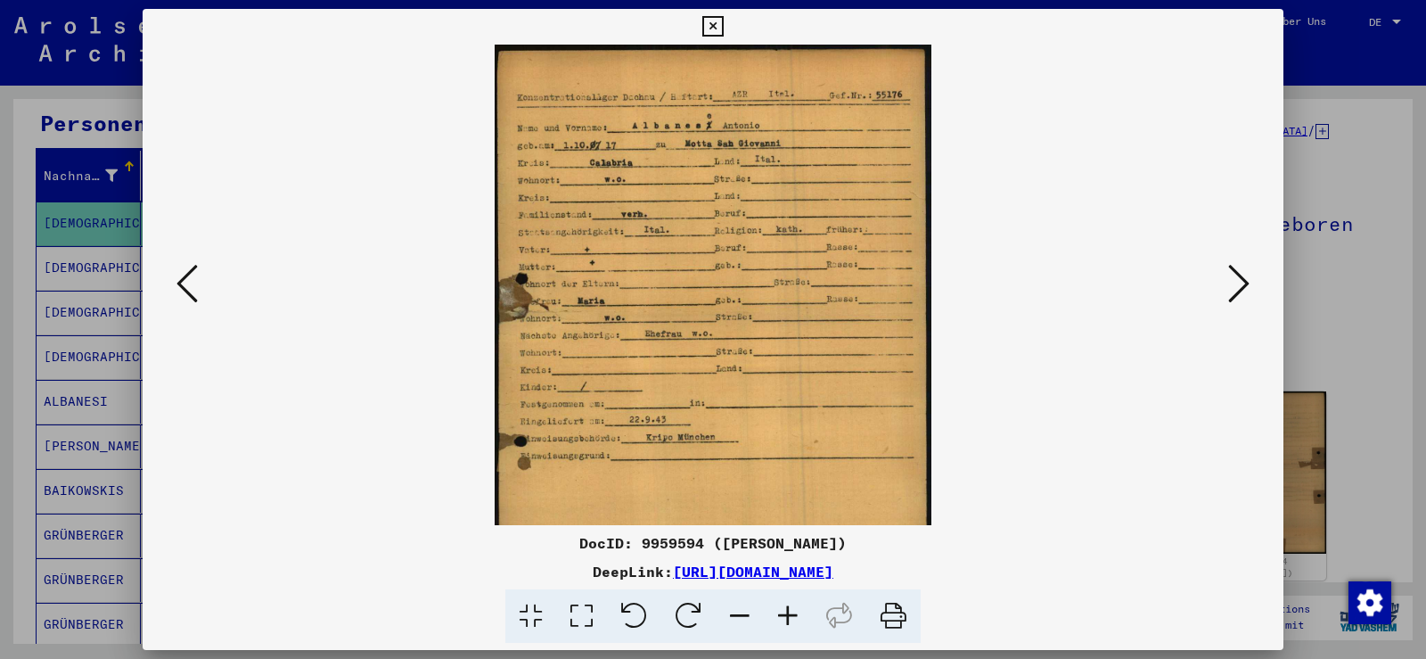
click at [773, 594] on icon at bounding box center [788, 616] width 48 height 54
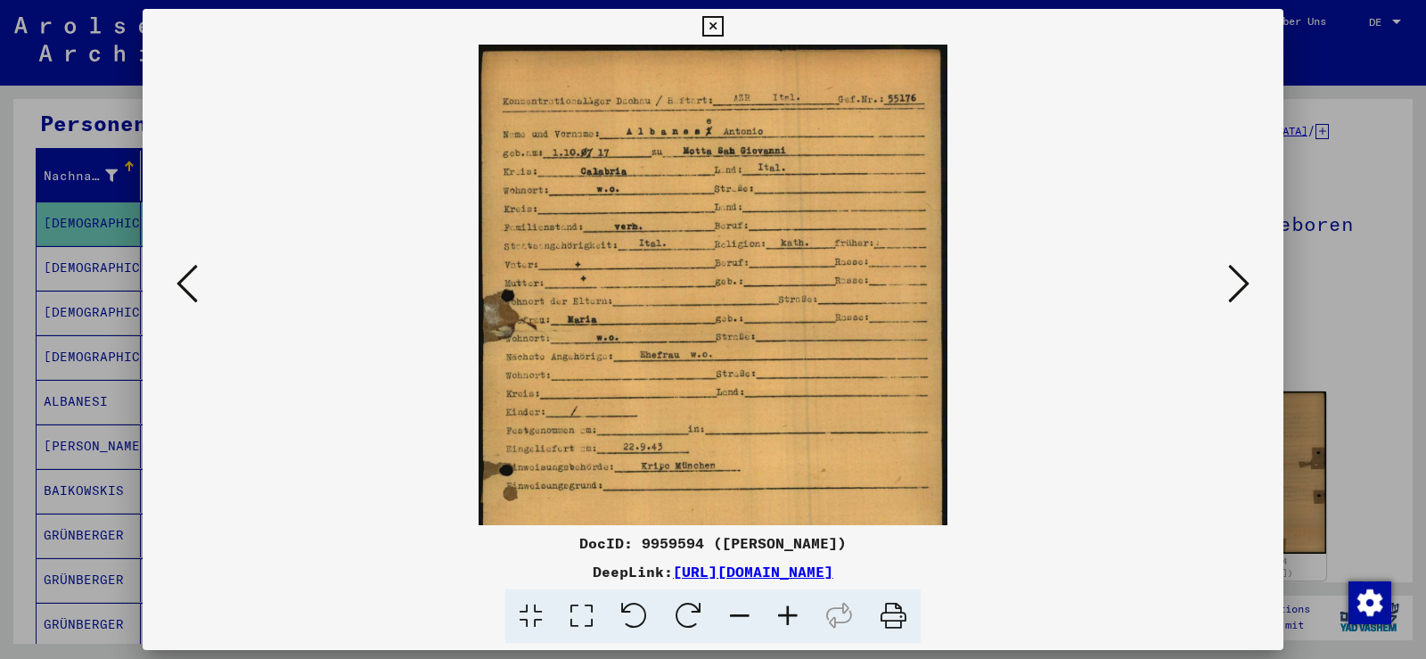
click at [767, 593] on icon at bounding box center [788, 616] width 48 height 54
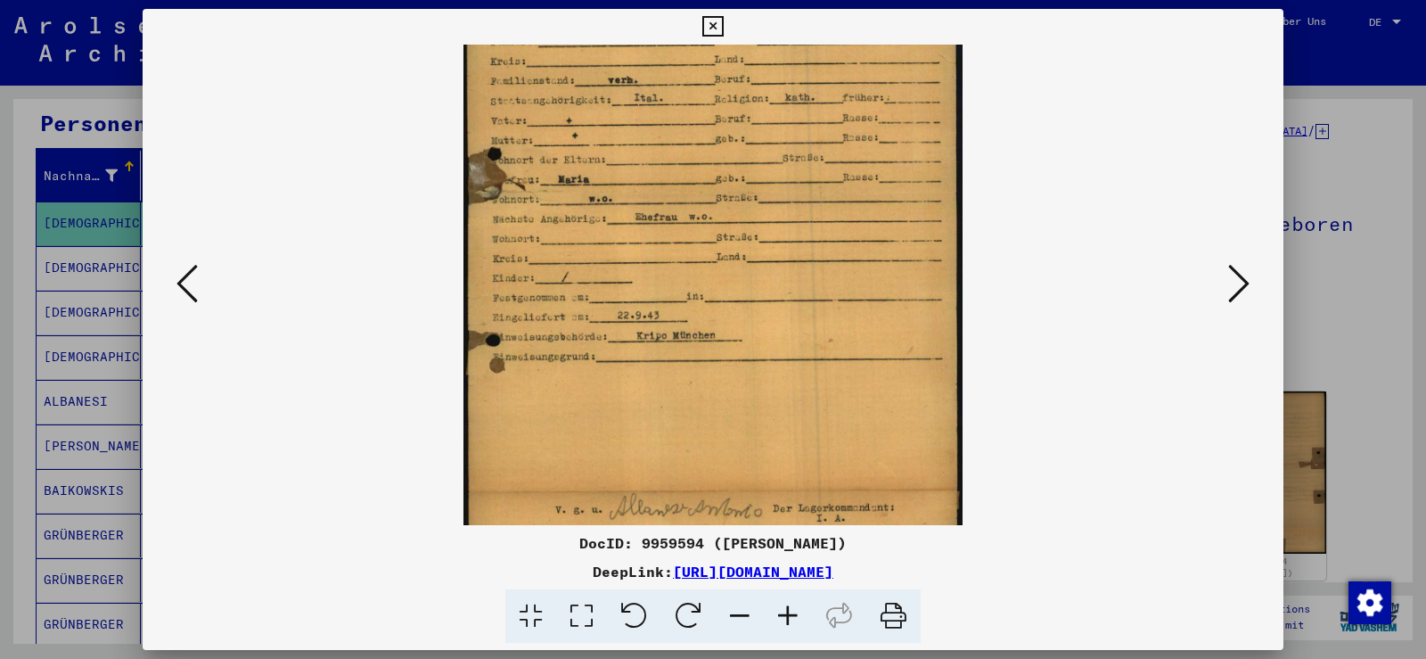
scroll to position [161, 0]
drag, startPoint x: 761, startPoint y: 283, endPoint x: 726, endPoint y: 122, distance: 165.2
click at [726, 122] on img at bounding box center [714, 234] width 500 height 703
click at [722, 26] on icon at bounding box center [712, 26] width 21 height 21
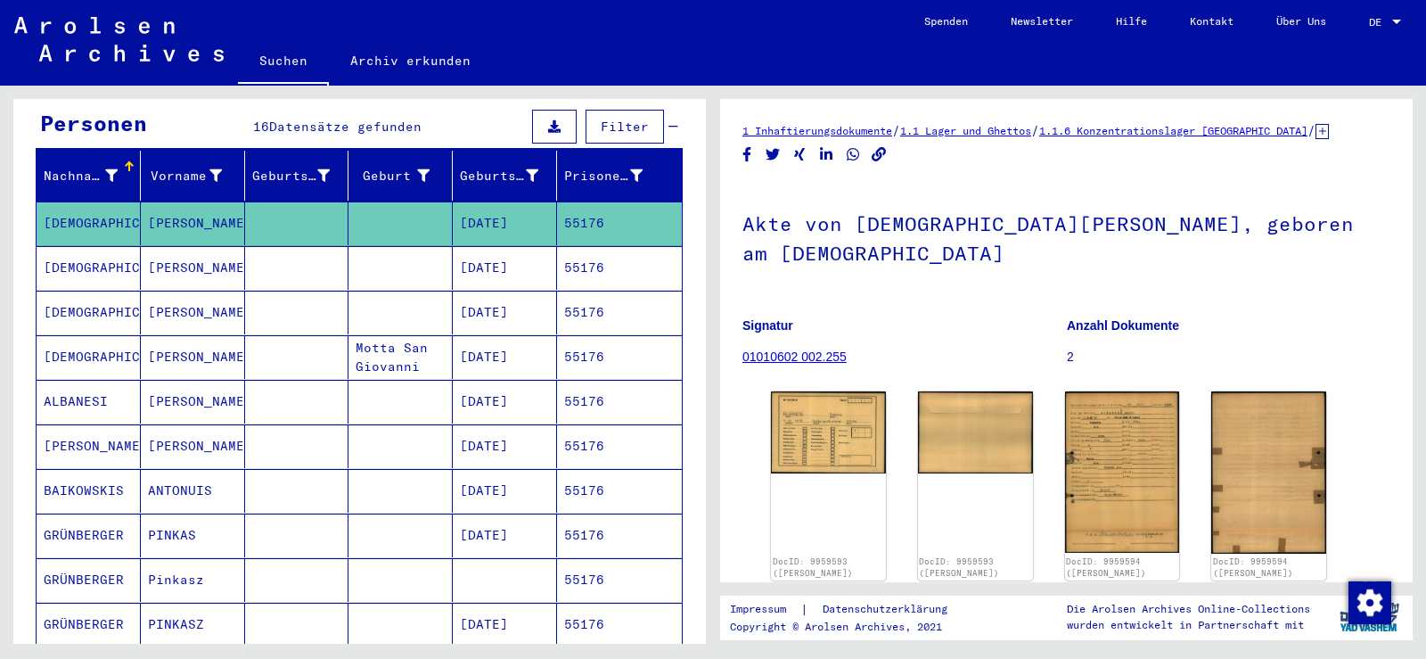
click at [406, 255] on mat-cell at bounding box center [401, 268] width 104 height 44
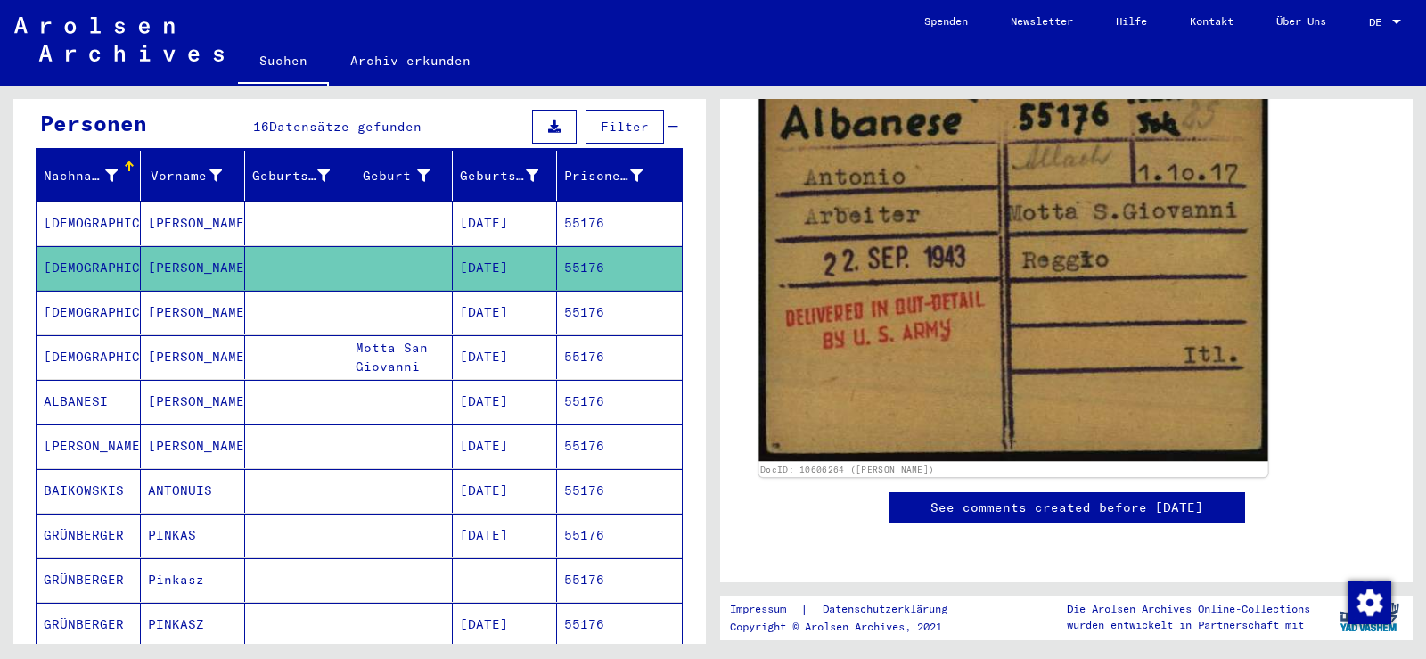
scroll to position [267, 0]
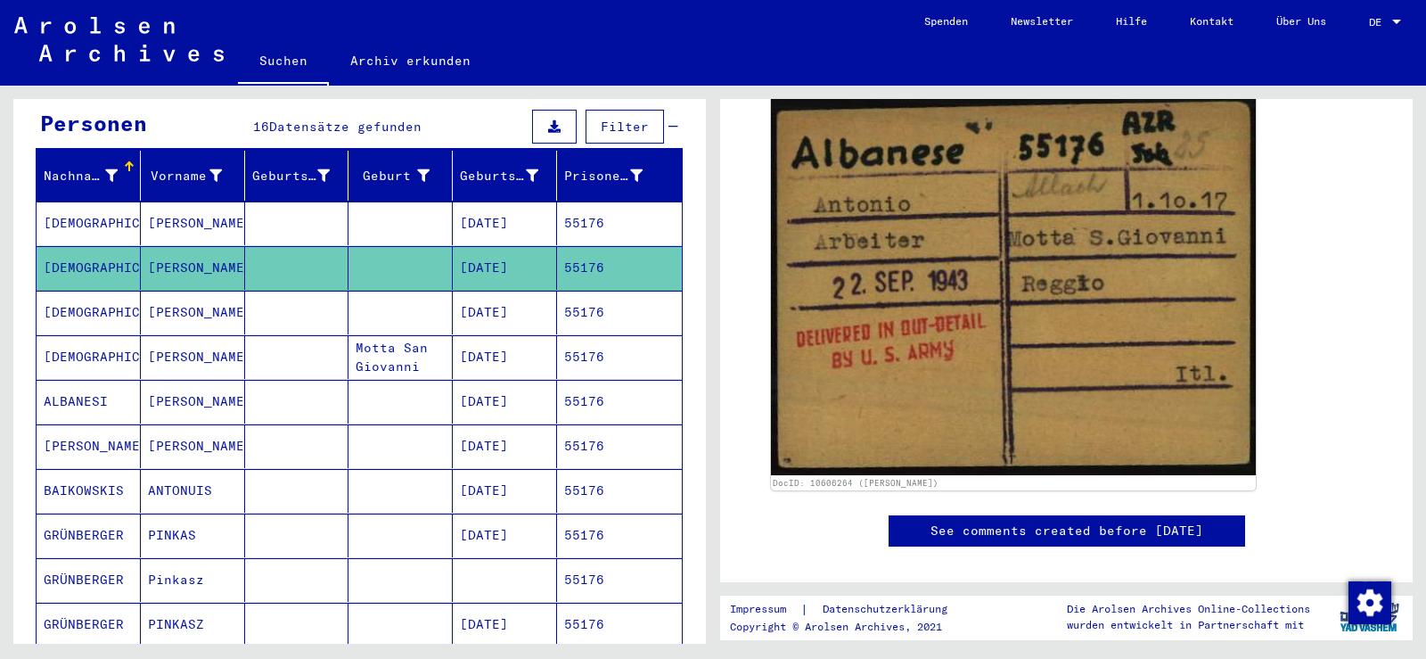
click at [394, 295] on mat-cell at bounding box center [401, 313] width 104 height 44
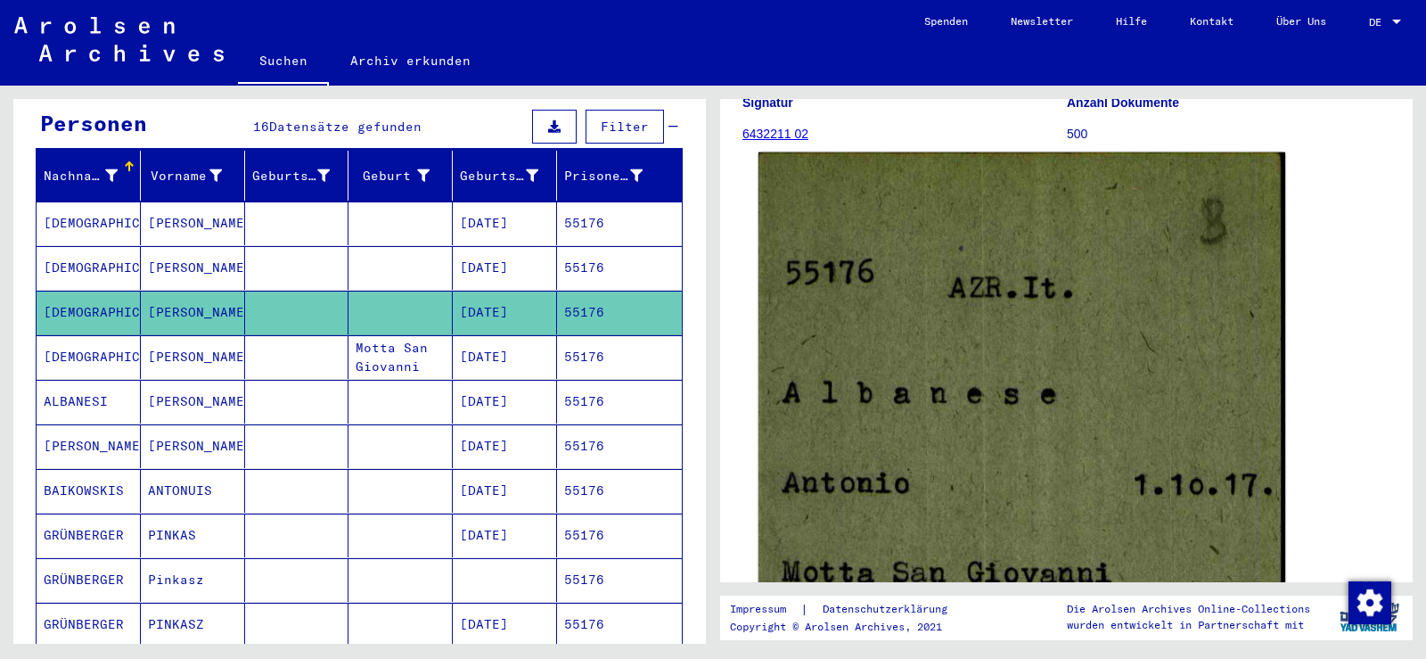
scroll to position [267, 0]
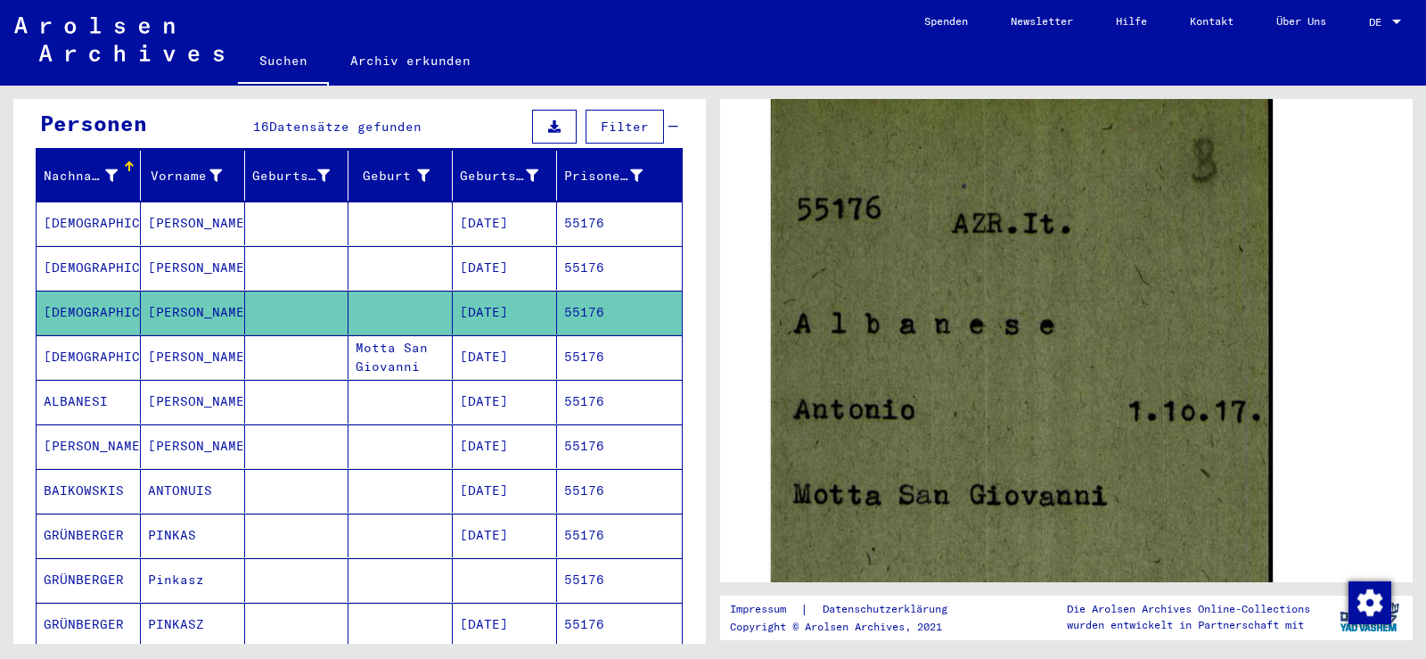
click at [301, 342] on mat-cell at bounding box center [297, 357] width 104 height 44
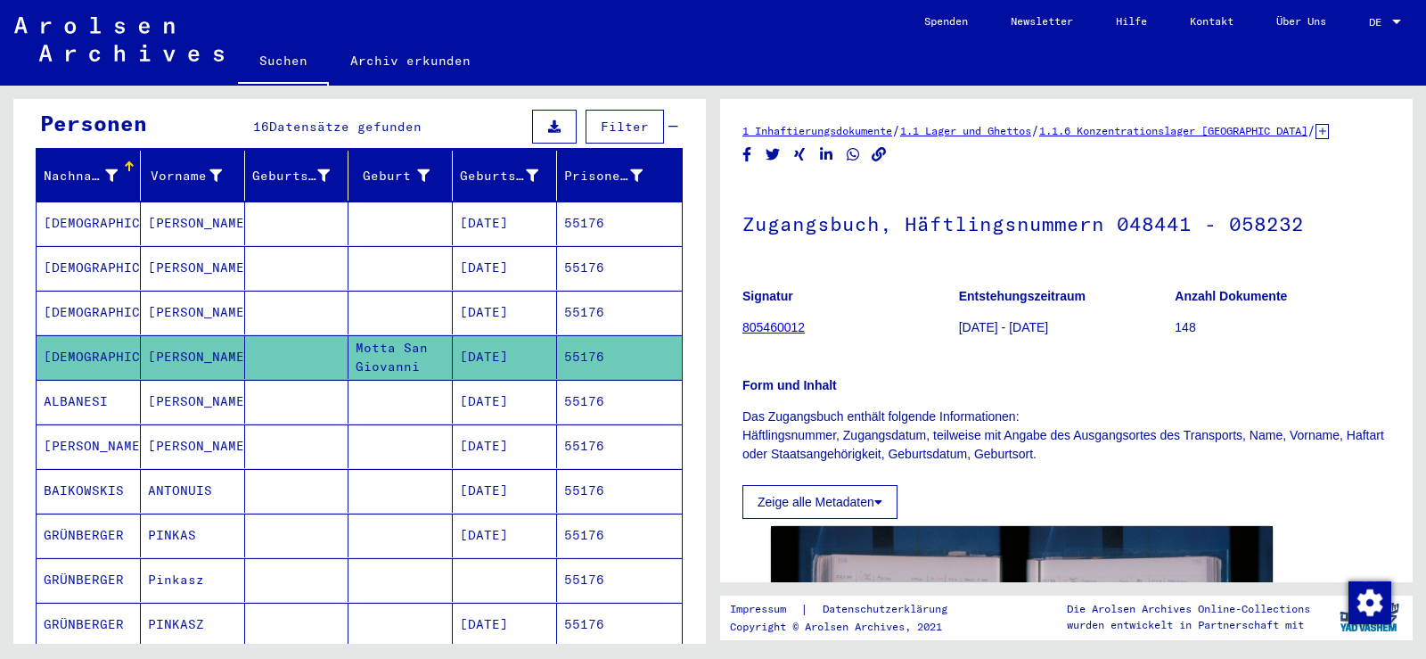
scroll to position [267, 0]
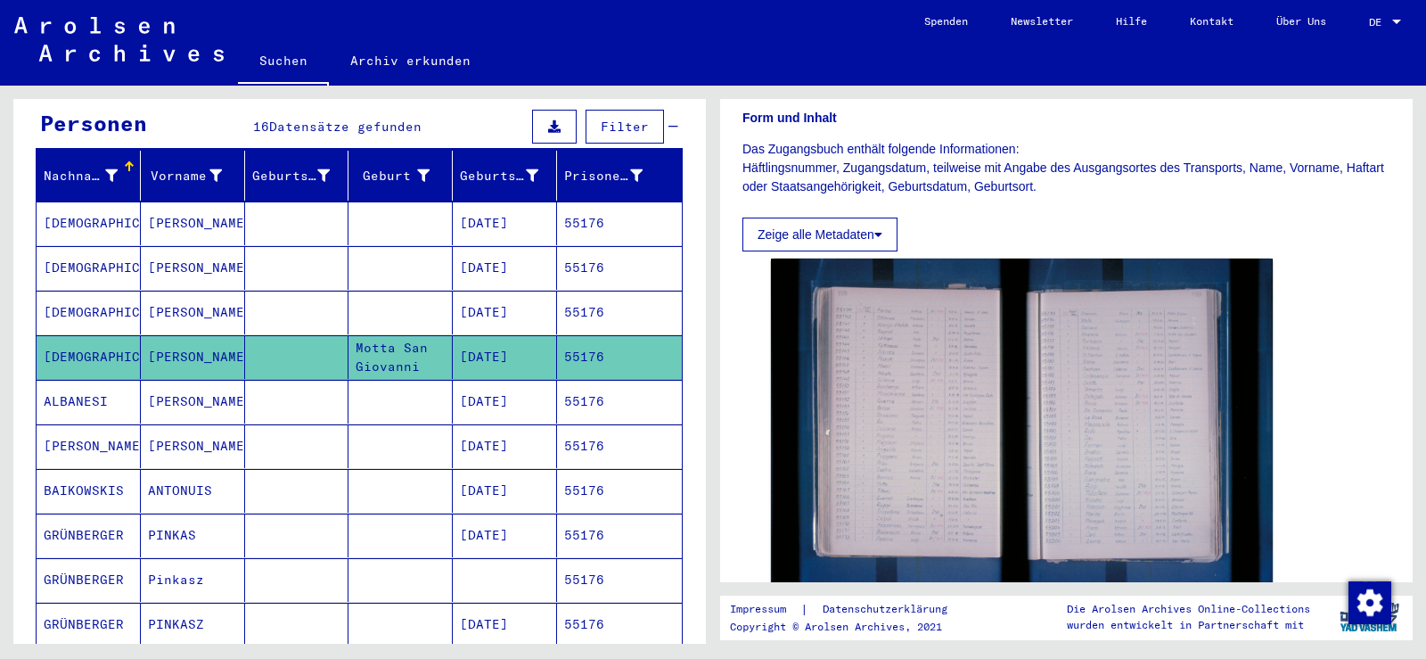
click at [309, 291] on mat-cell at bounding box center [297, 313] width 104 height 44
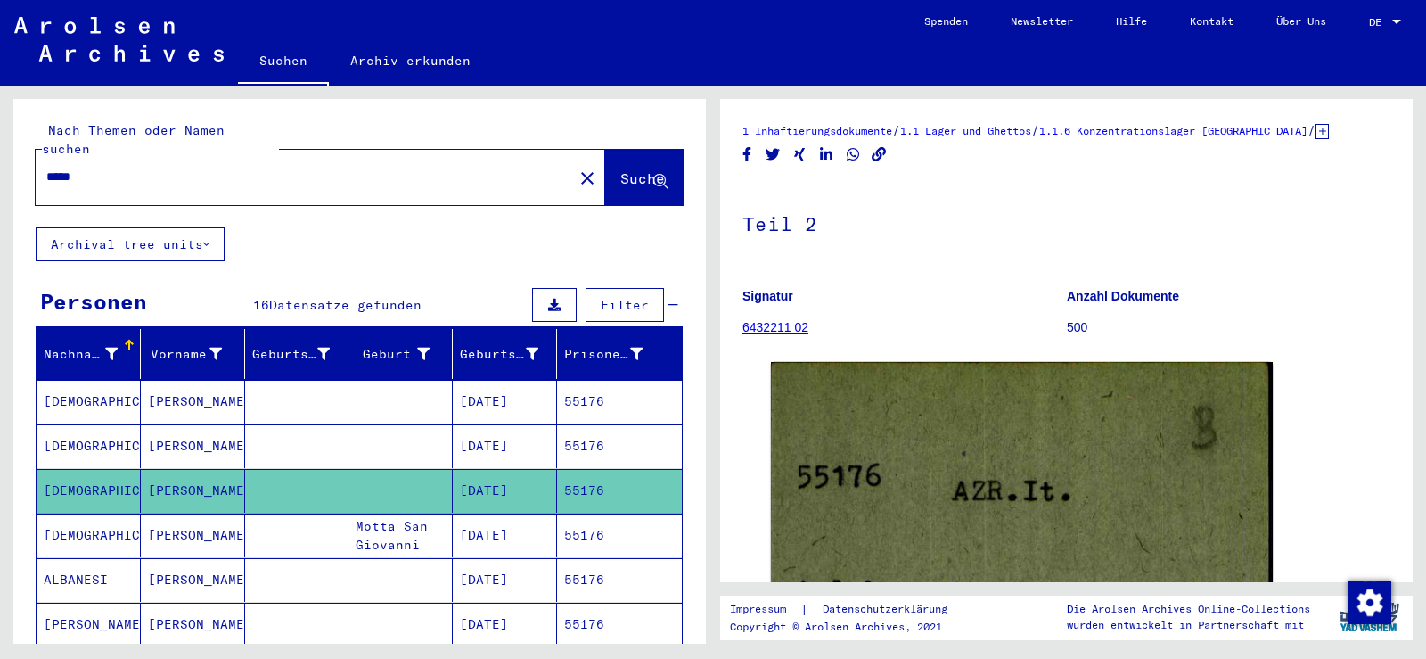
drag, startPoint x: 103, startPoint y: 155, endPoint x: 28, endPoint y: 138, distance: 77.6
click at [32, 142] on div "Nach Themen oder Namen suchen ***** close Suche" at bounding box center [359, 163] width 693 height 128
paste input "text"
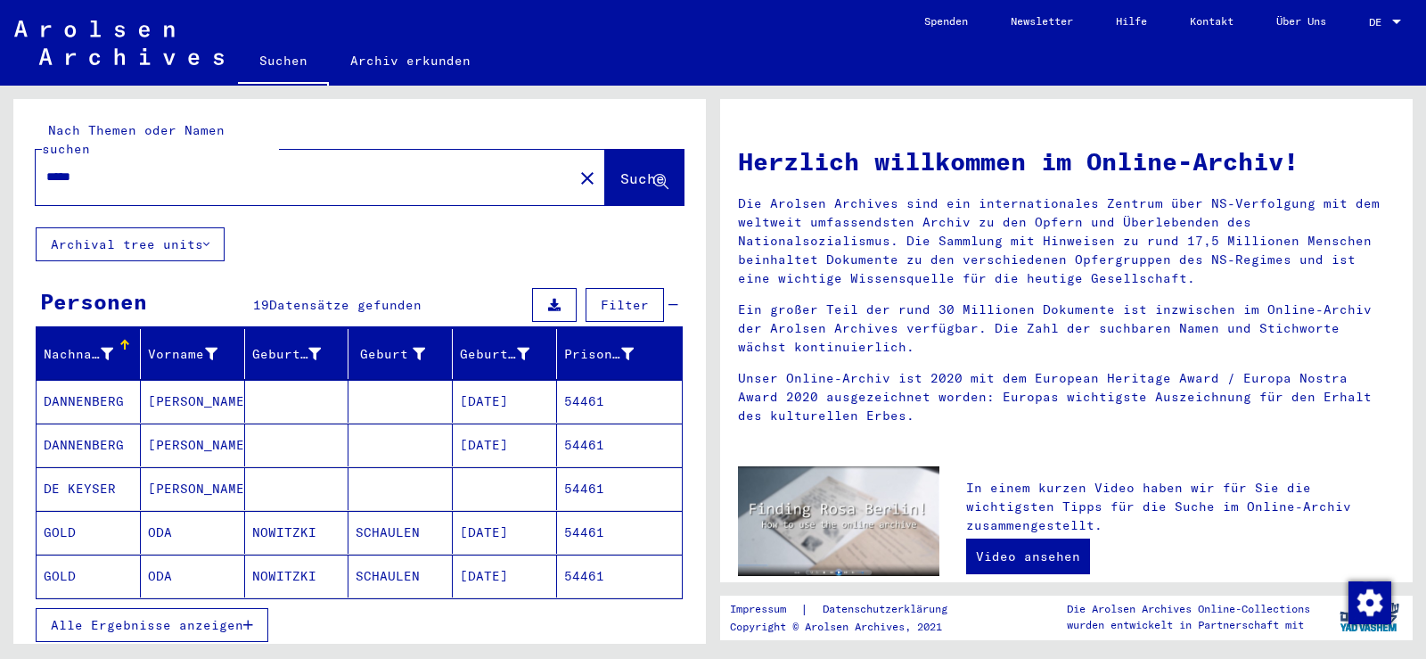
click at [200, 617] on span "Alle Ergebnisse anzeigen" at bounding box center [147, 625] width 193 height 16
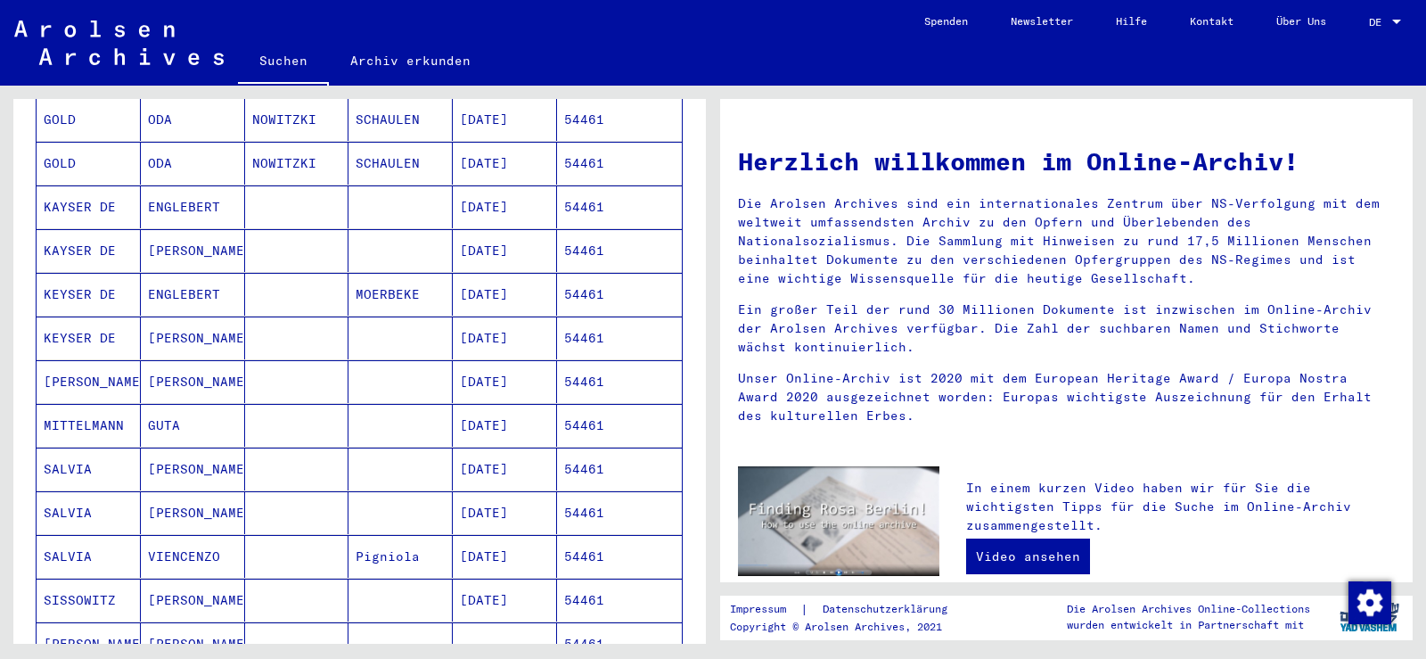
scroll to position [446, 0]
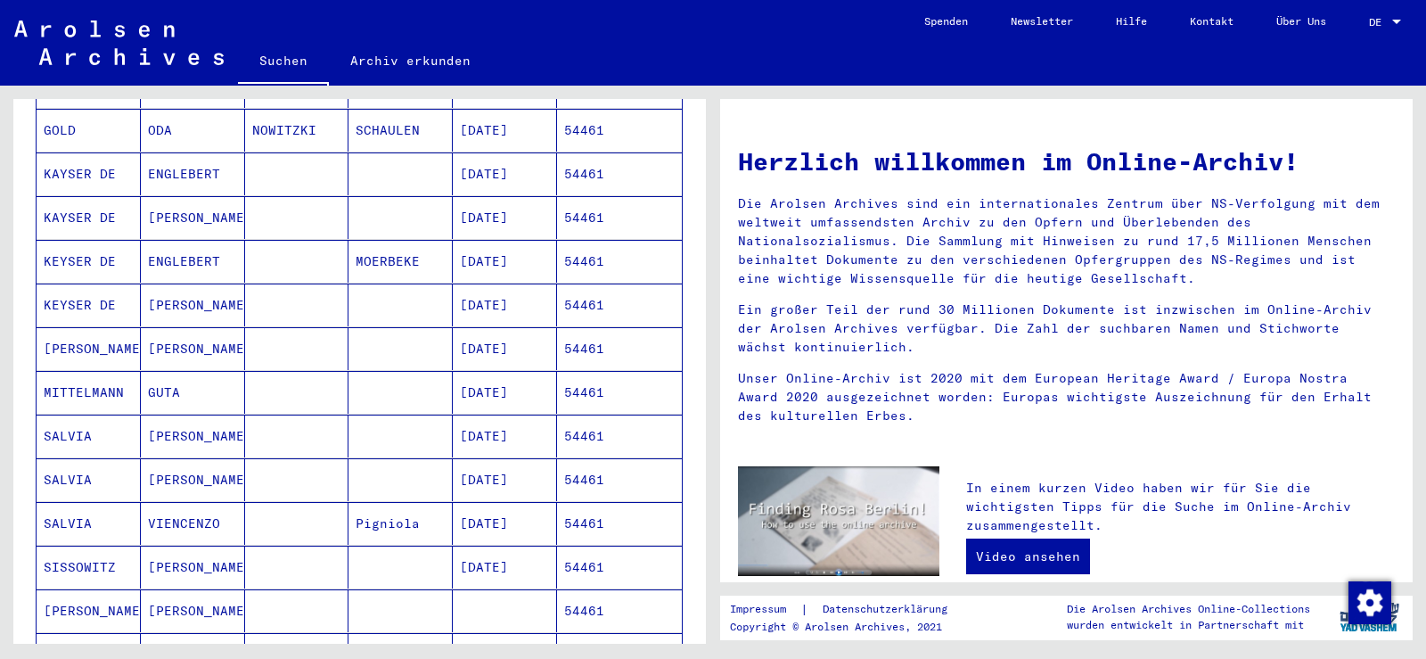
click at [226, 420] on mat-cell "VINCENZO" at bounding box center [193, 435] width 104 height 43
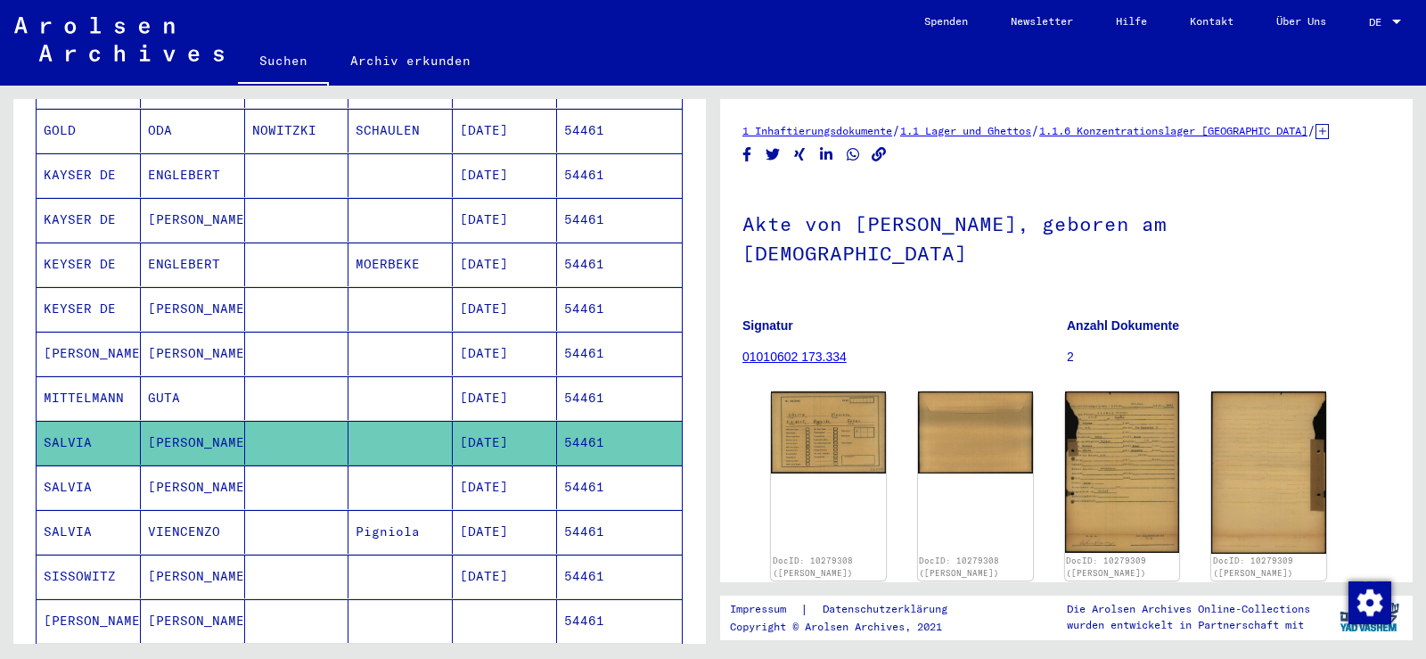
click at [154, 469] on mat-cell "Vincenzo" at bounding box center [193, 487] width 104 height 44
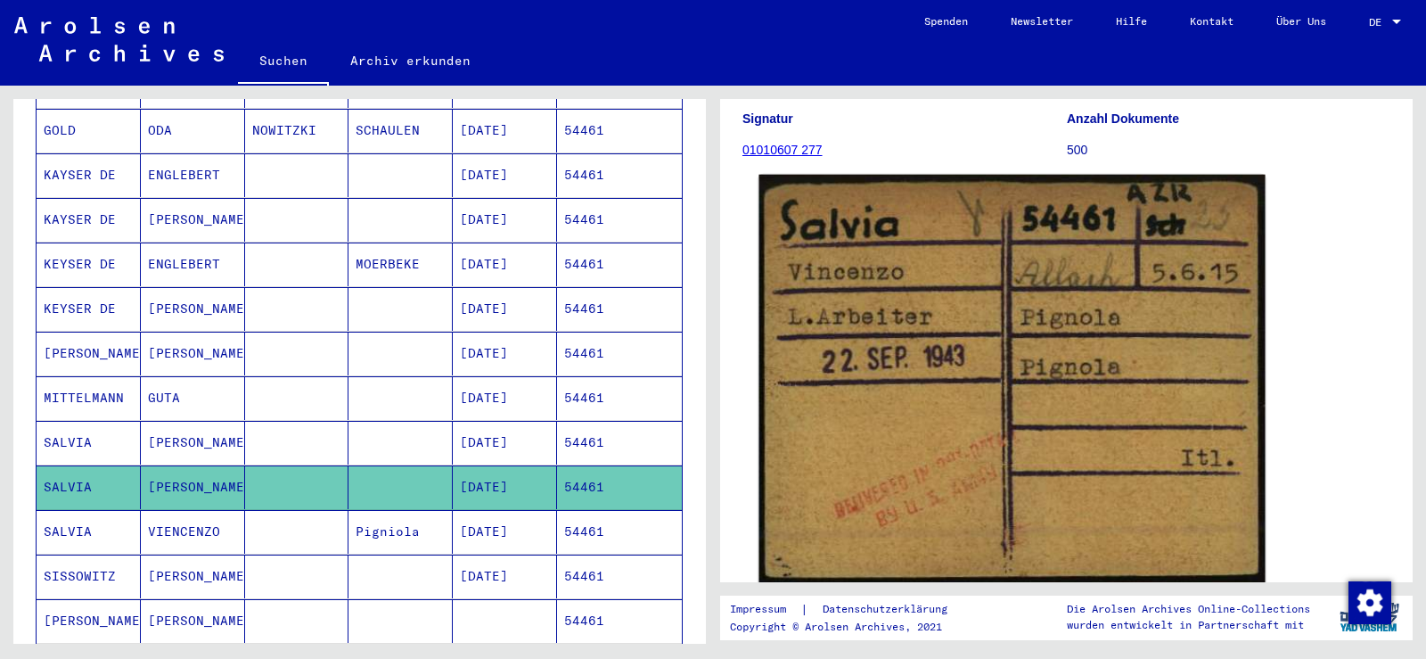
scroll to position [178, 0]
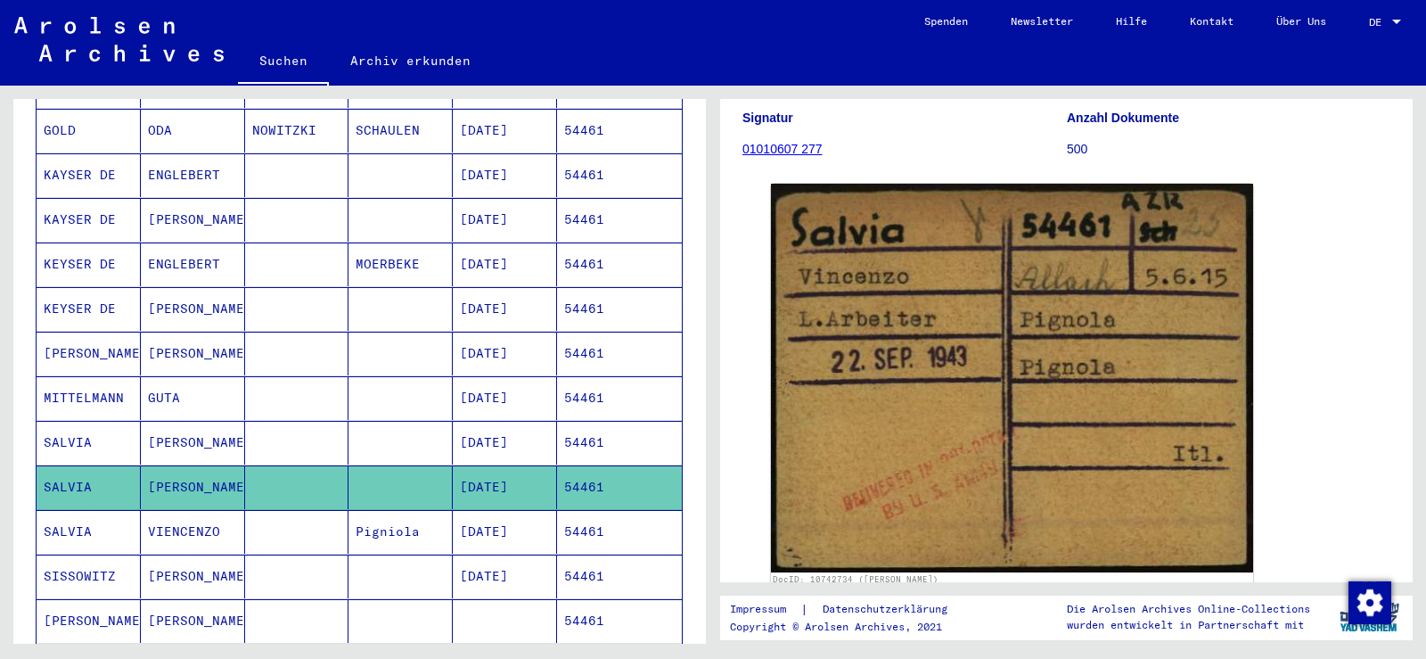
click at [210, 517] on mat-cell "VIENCENZO" at bounding box center [193, 532] width 104 height 44
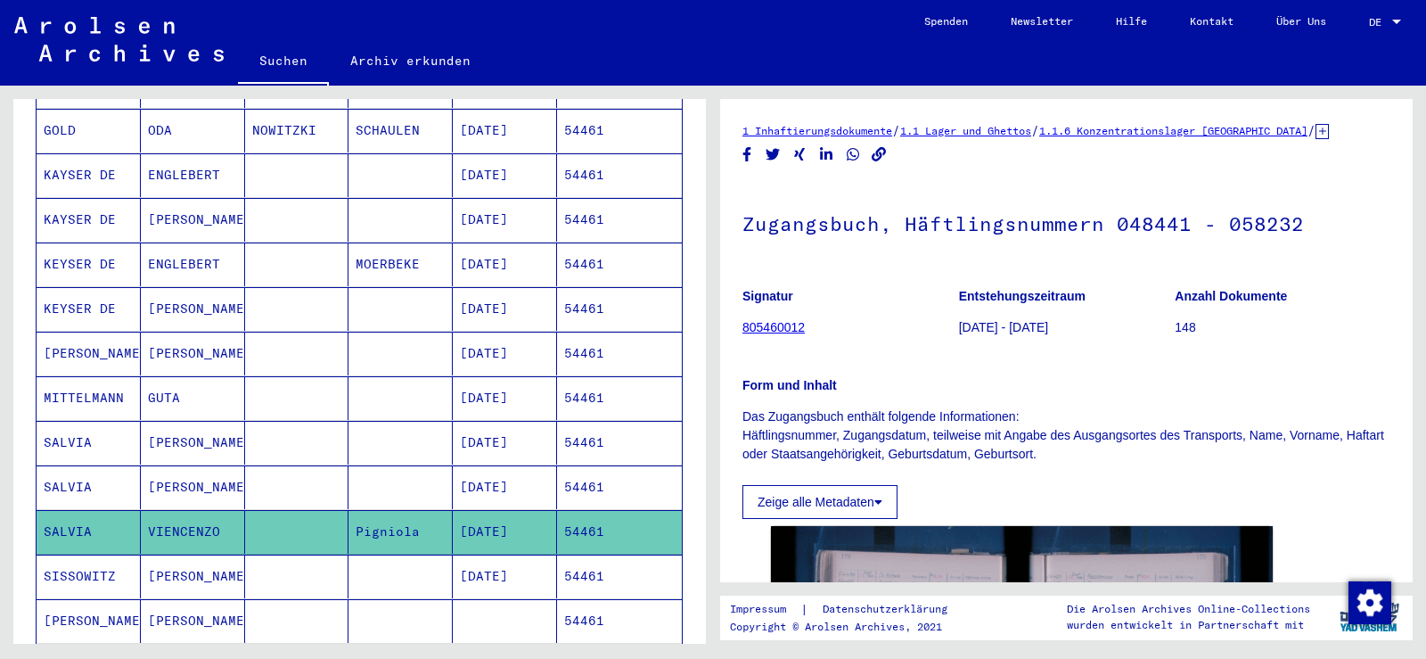
click at [293, 465] on mat-cell at bounding box center [297, 487] width 104 height 44
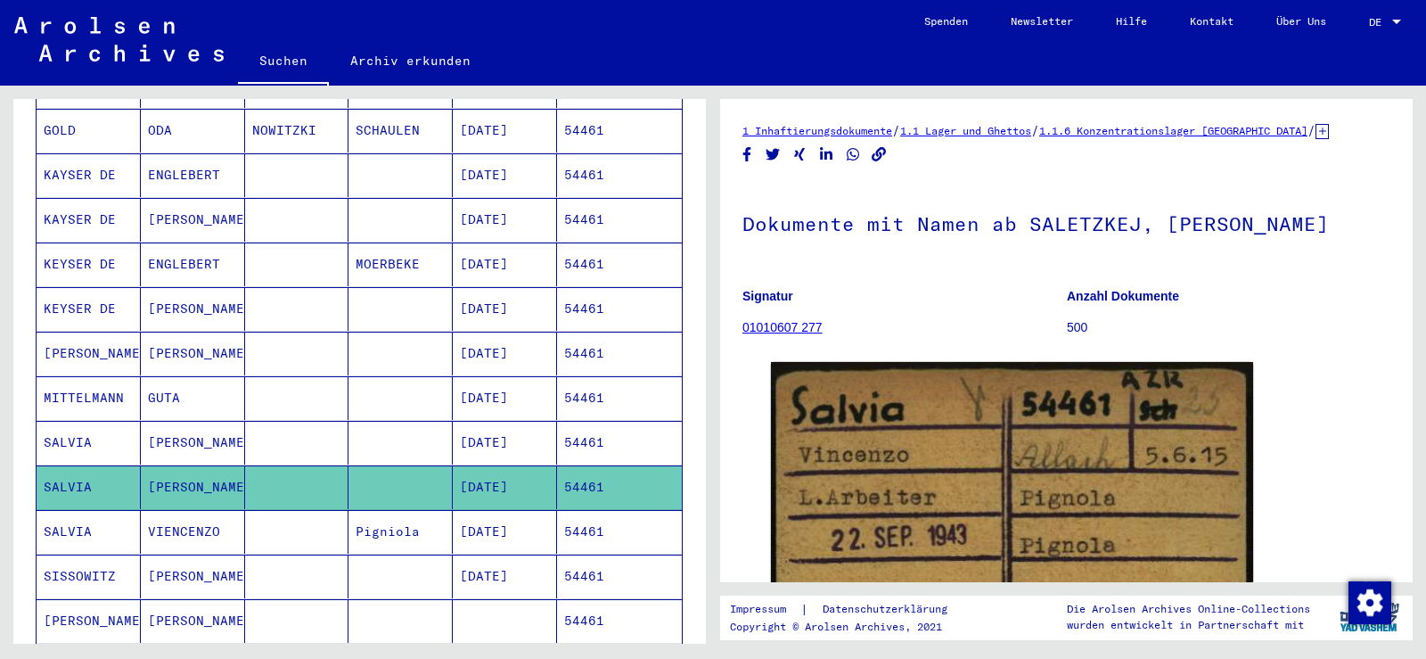
click at [292, 422] on mat-cell at bounding box center [297, 443] width 104 height 44
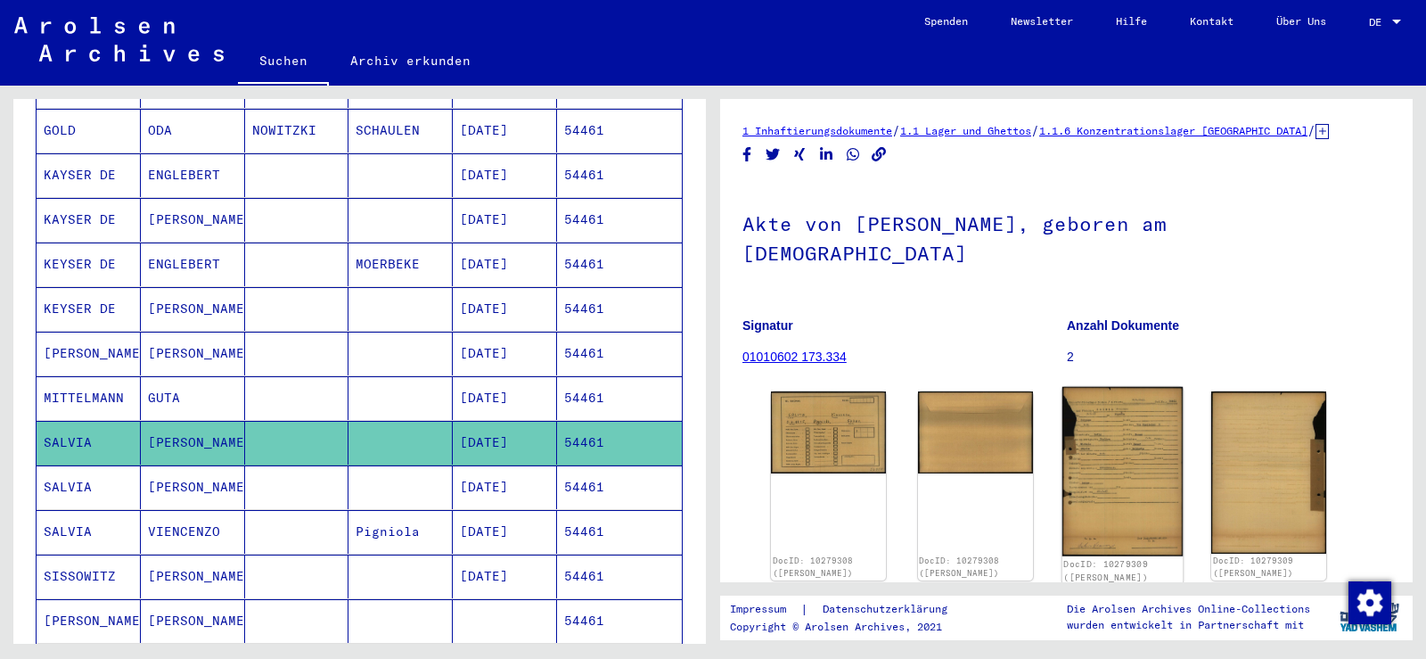
click at [1114, 432] on img at bounding box center [1122, 471] width 120 height 169
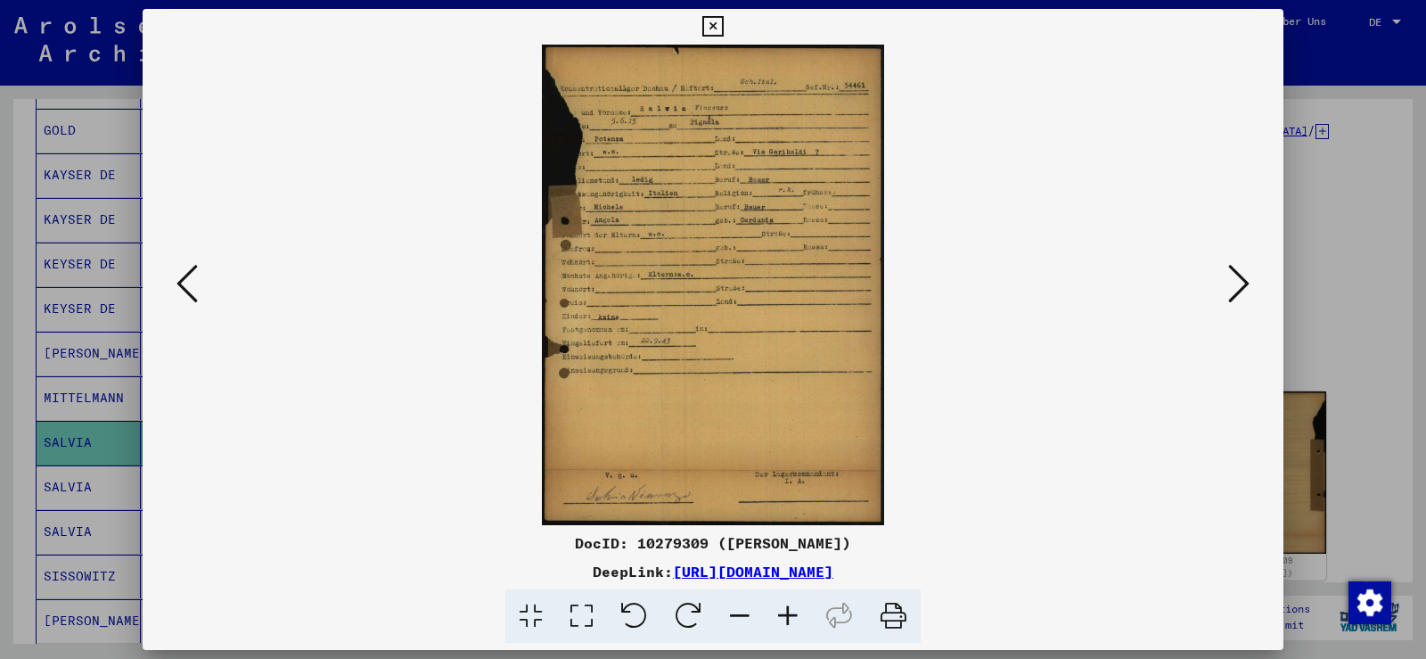
click at [797, 617] on icon at bounding box center [788, 616] width 48 height 54
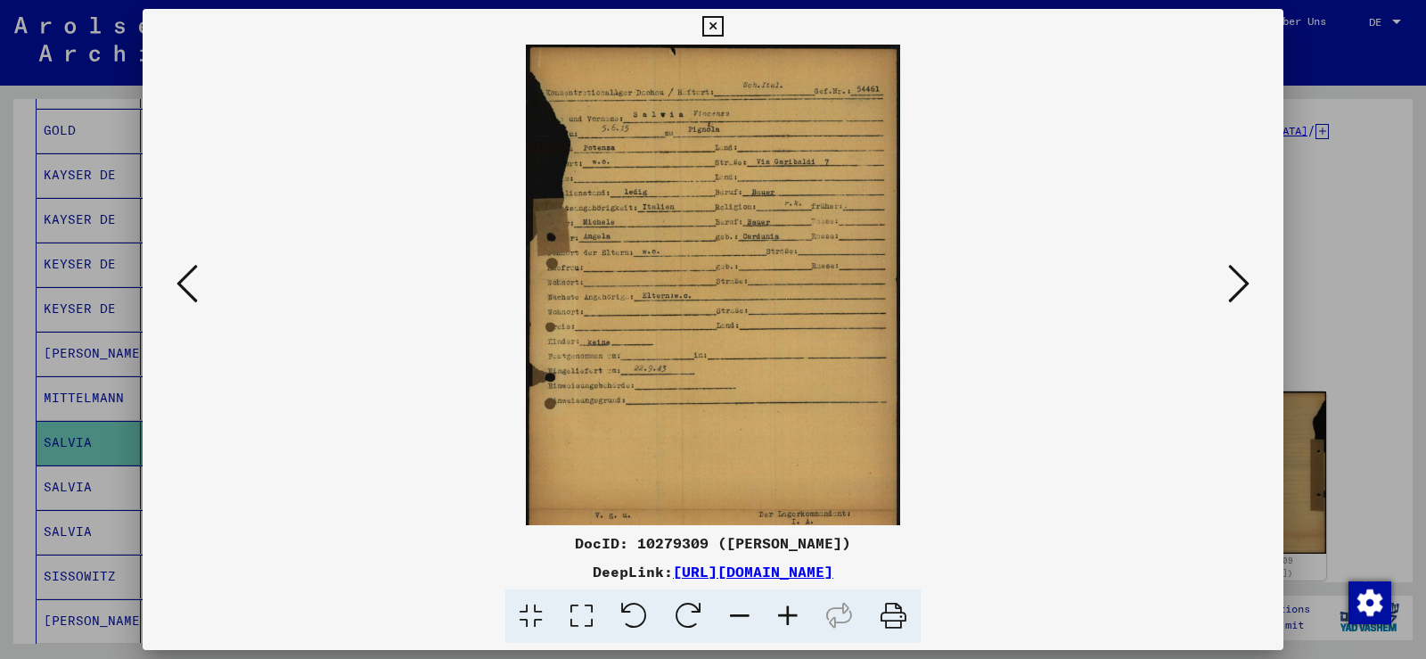
click at [796, 617] on icon at bounding box center [788, 616] width 48 height 54
click at [795, 617] on icon at bounding box center [788, 616] width 48 height 54
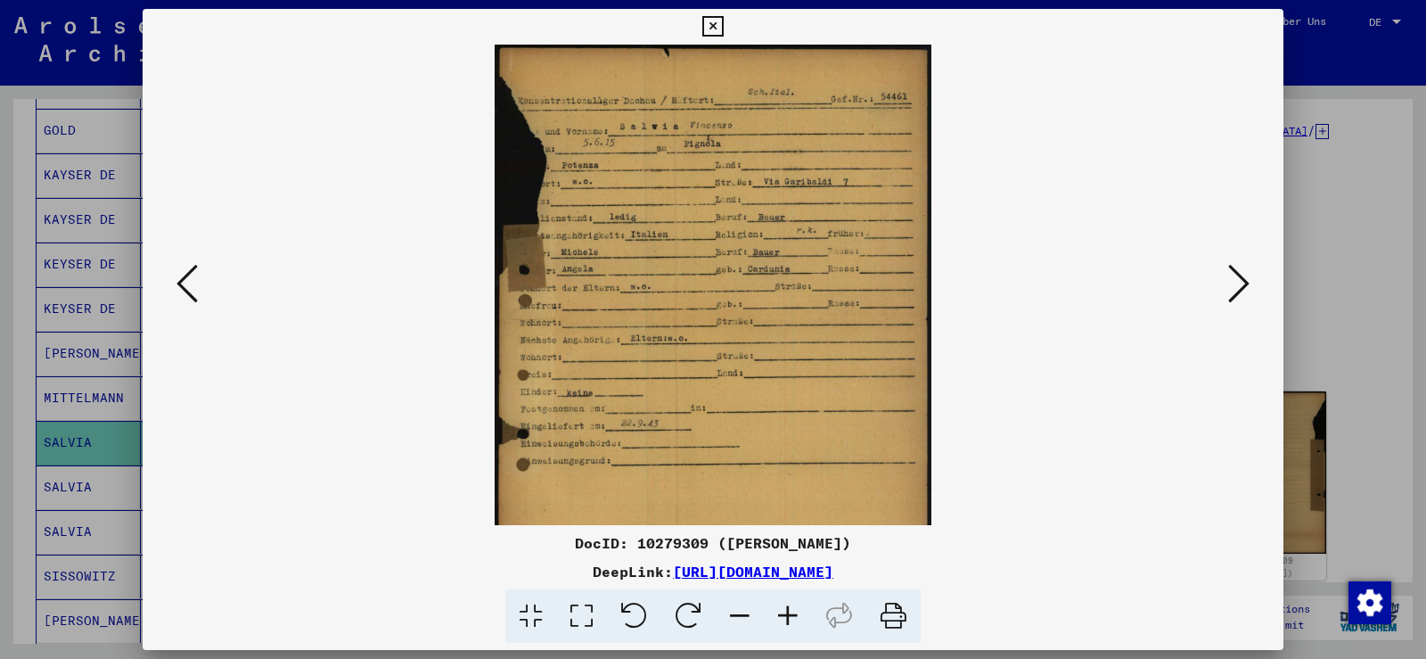
click at [795, 617] on icon at bounding box center [788, 616] width 48 height 54
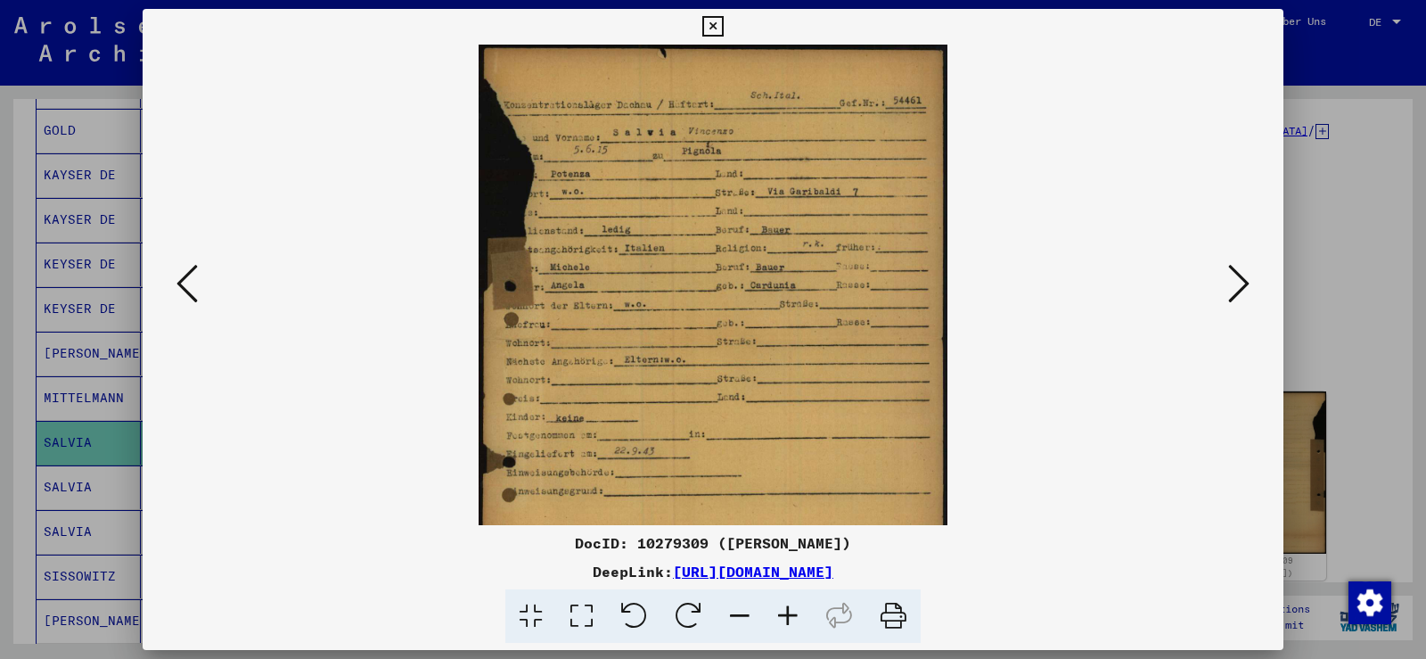
click at [795, 616] on icon at bounding box center [788, 616] width 48 height 54
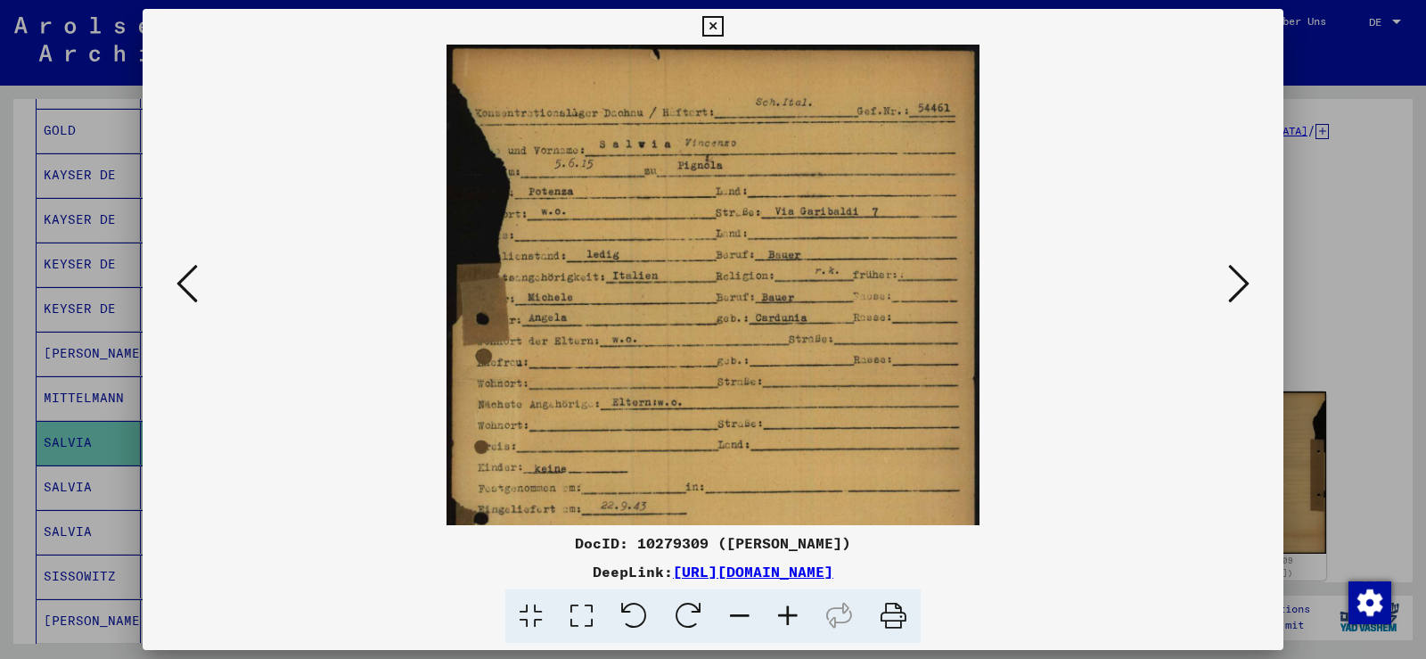
click at [795, 616] on icon at bounding box center [788, 616] width 48 height 54
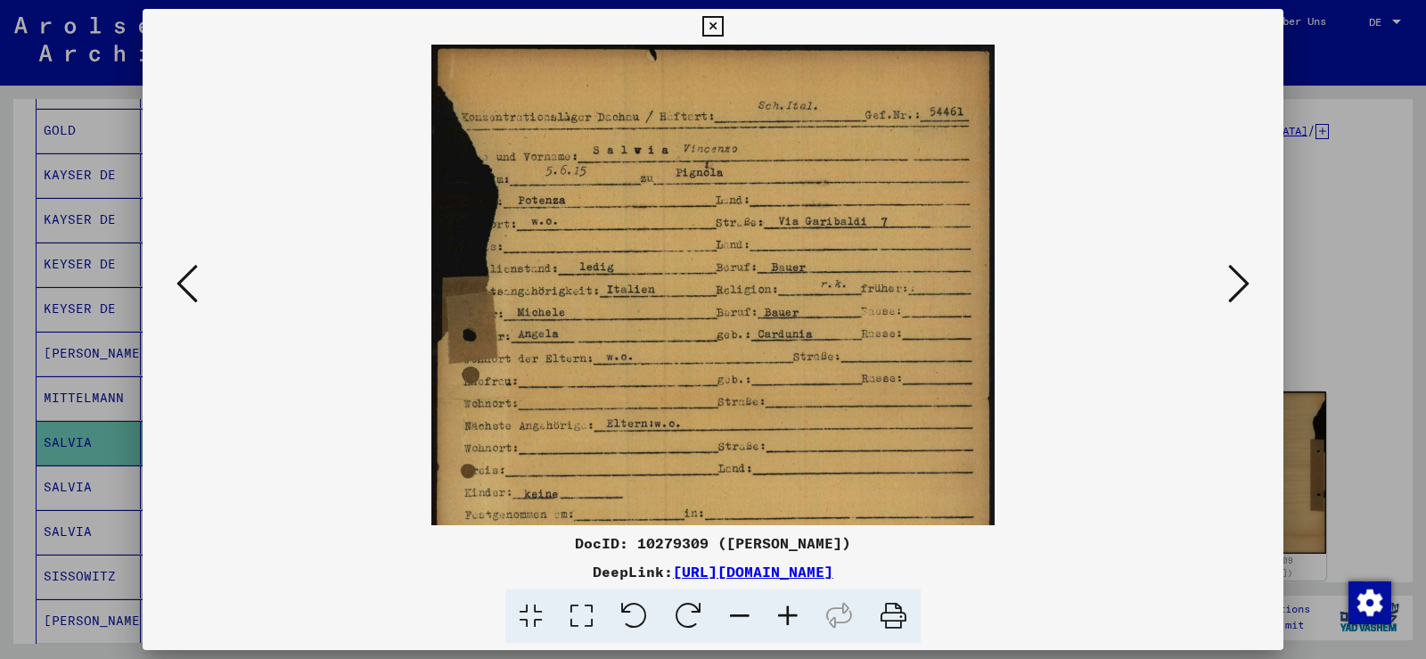
click at [795, 616] on icon at bounding box center [788, 616] width 48 height 54
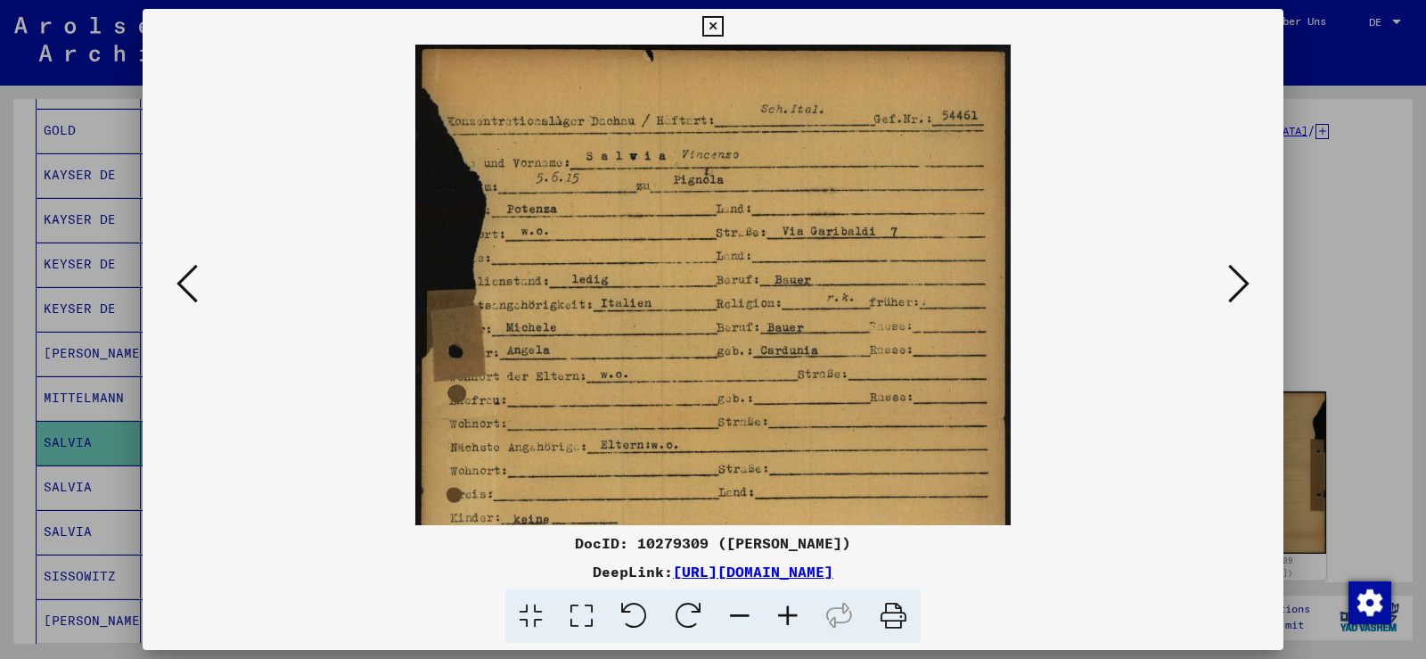
click at [795, 616] on icon at bounding box center [788, 616] width 48 height 54
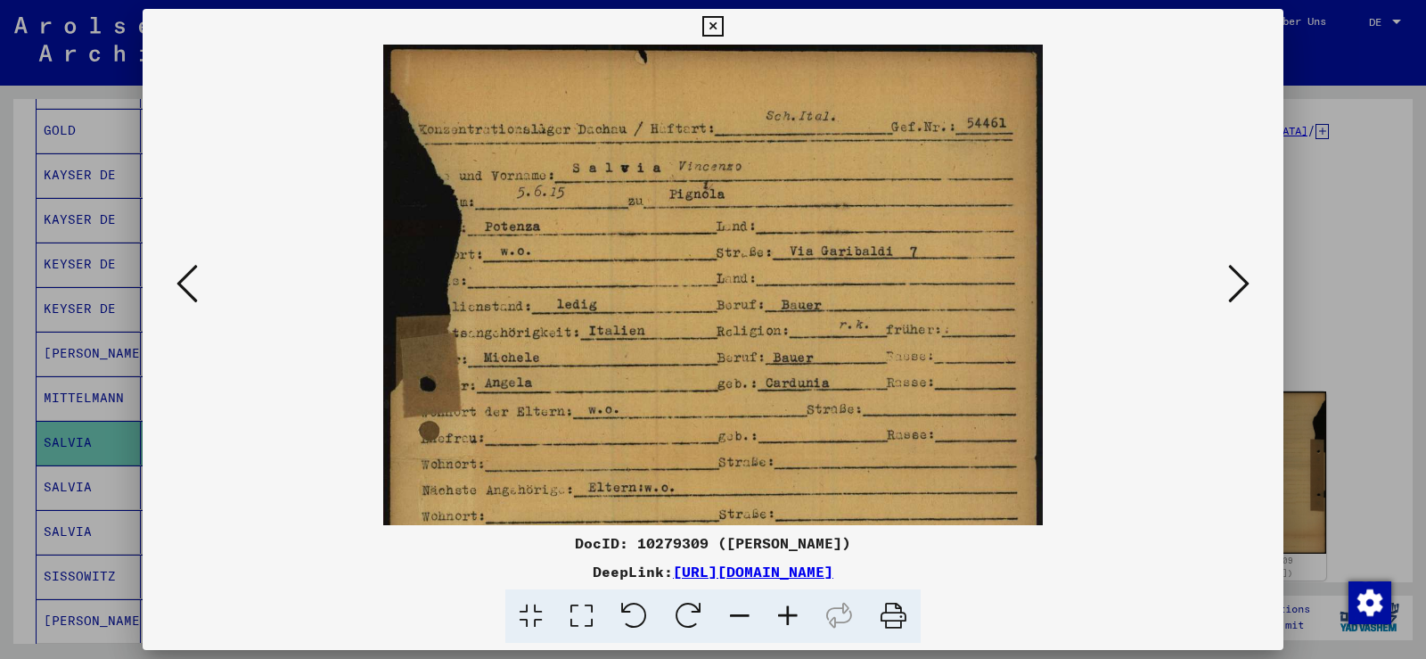
click at [795, 616] on icon at bounding box center [788, 616] width 48 height 54
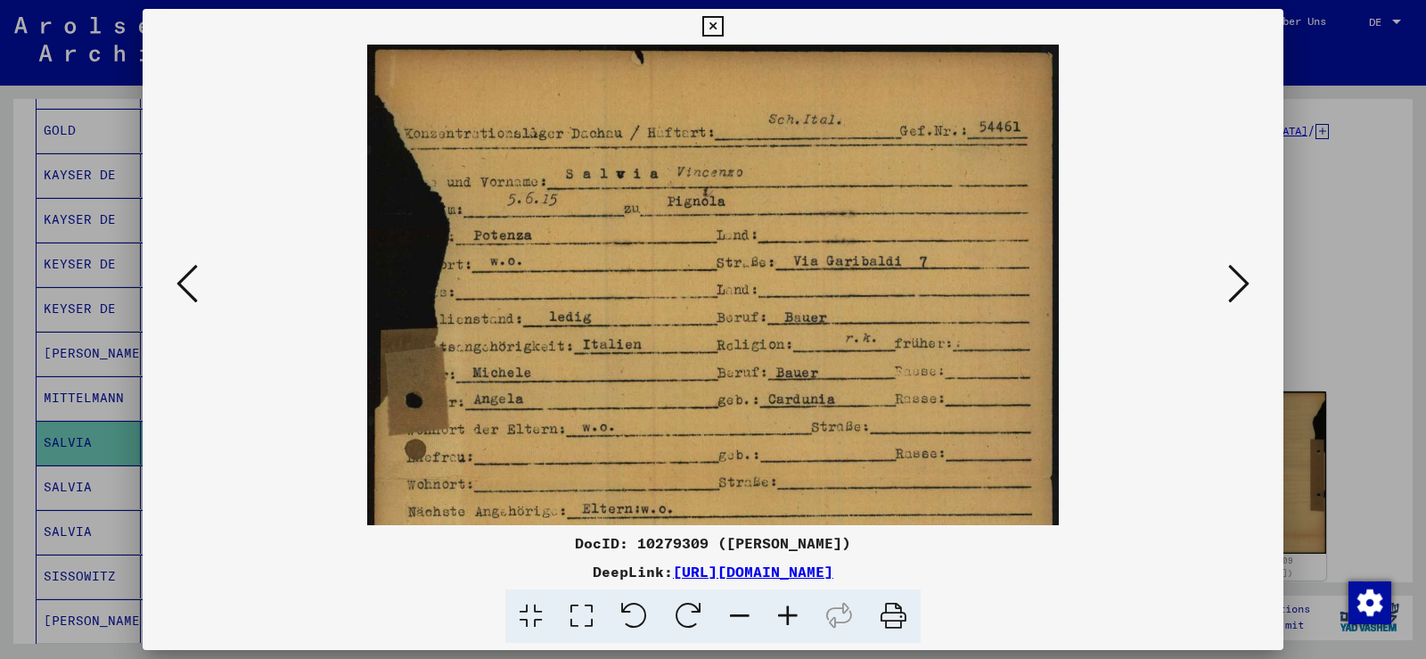
click at [795, 616] on icon at bounding box center [788, 616] width 48 height 54
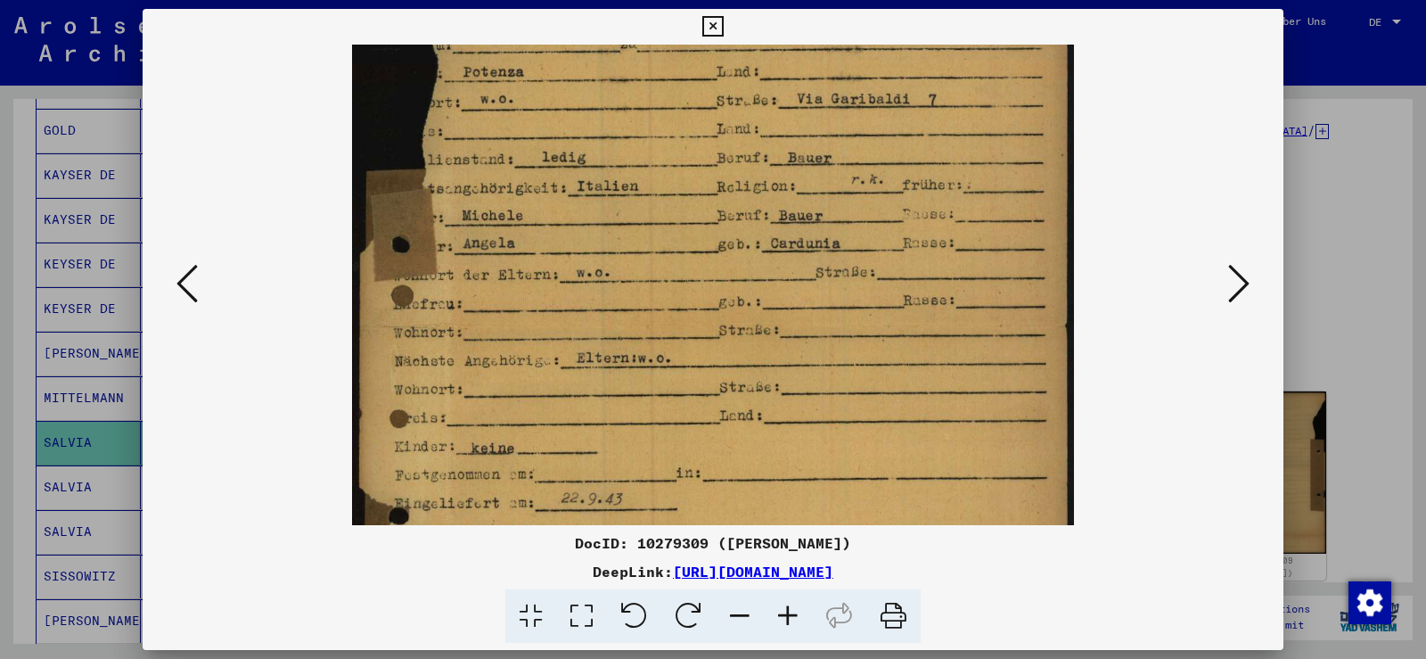
drag, startPoint x: 837, startPoint y: 330, endPoint x: 829, endPoint y: 158, distance: 172.2
click at [829, 158] on img at bounding box center [713, 380] width 723 height 1015
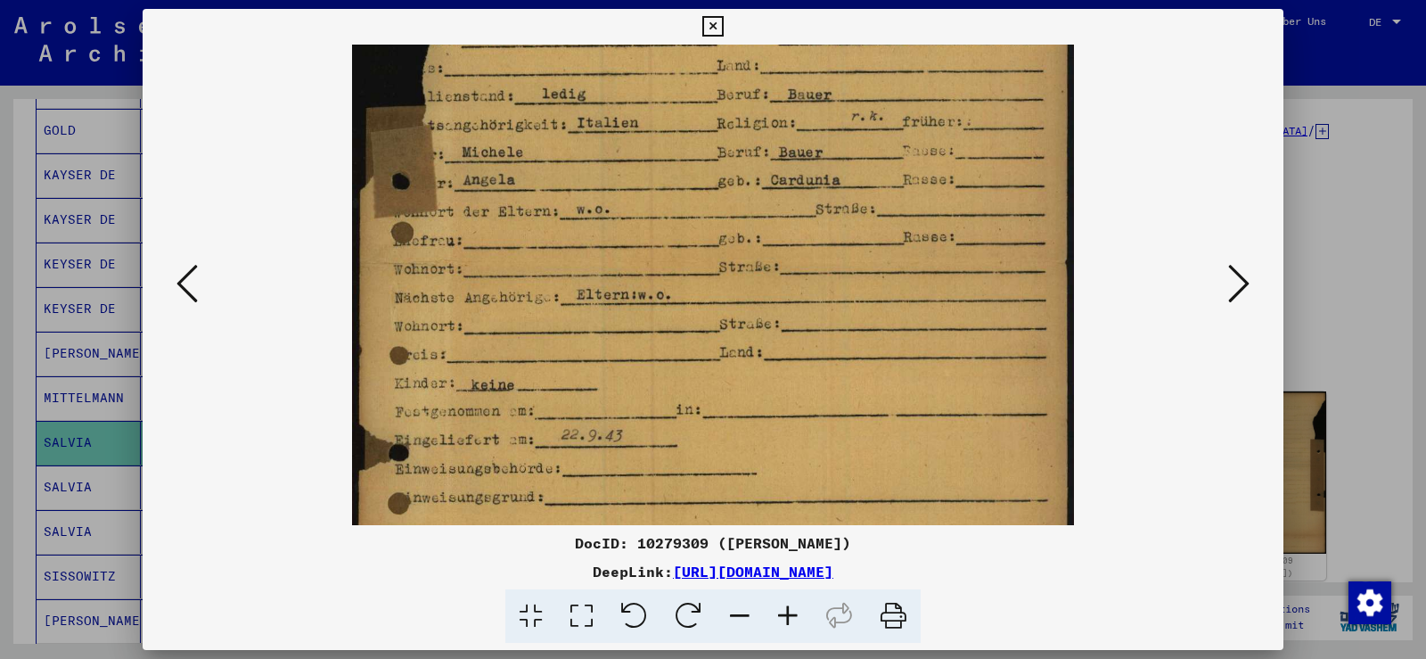
scroll to position [237, 0]
drag, startPoint x: 859, startPoint y: 349, endPoint x: 857, endPoint y: 283, distance: 65.1
click at [857, 283] on img at bounding box center [713, 314] width 723 height 1015
click at [702, 29] on icon at bounding box center [712, 26] width 21 height 21
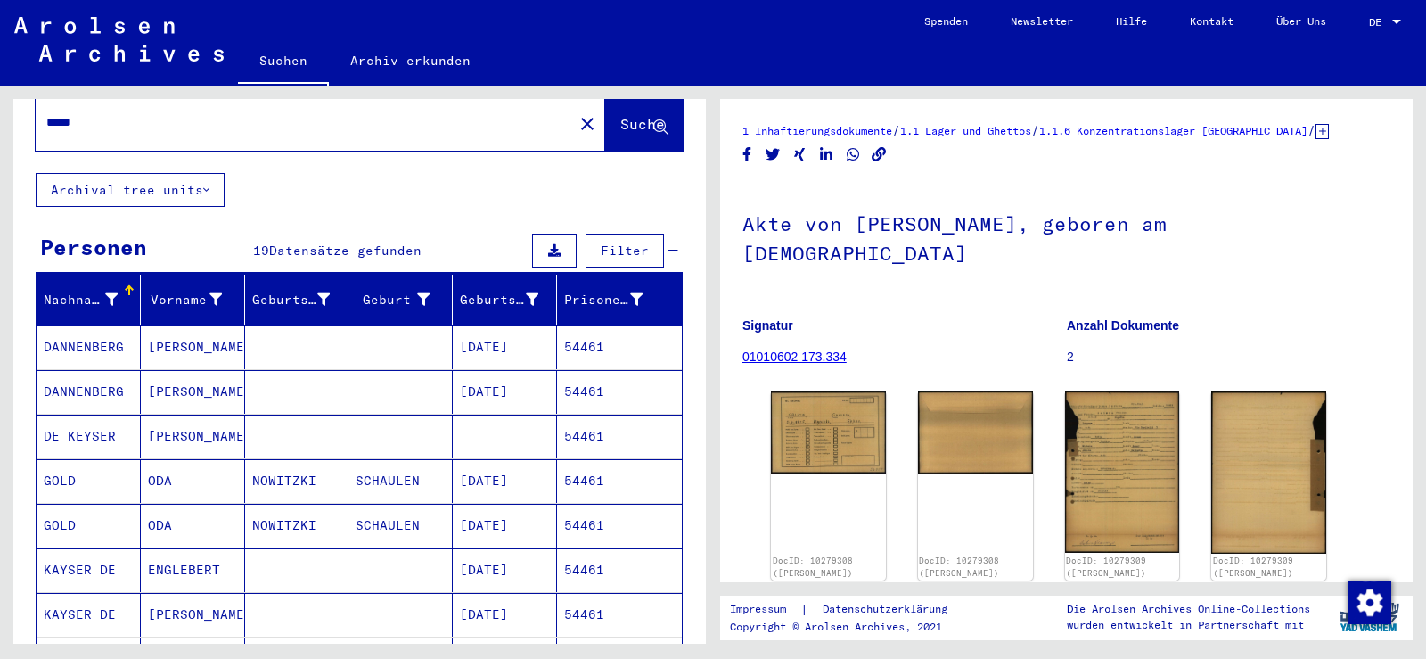
scroll to position [0, 0]
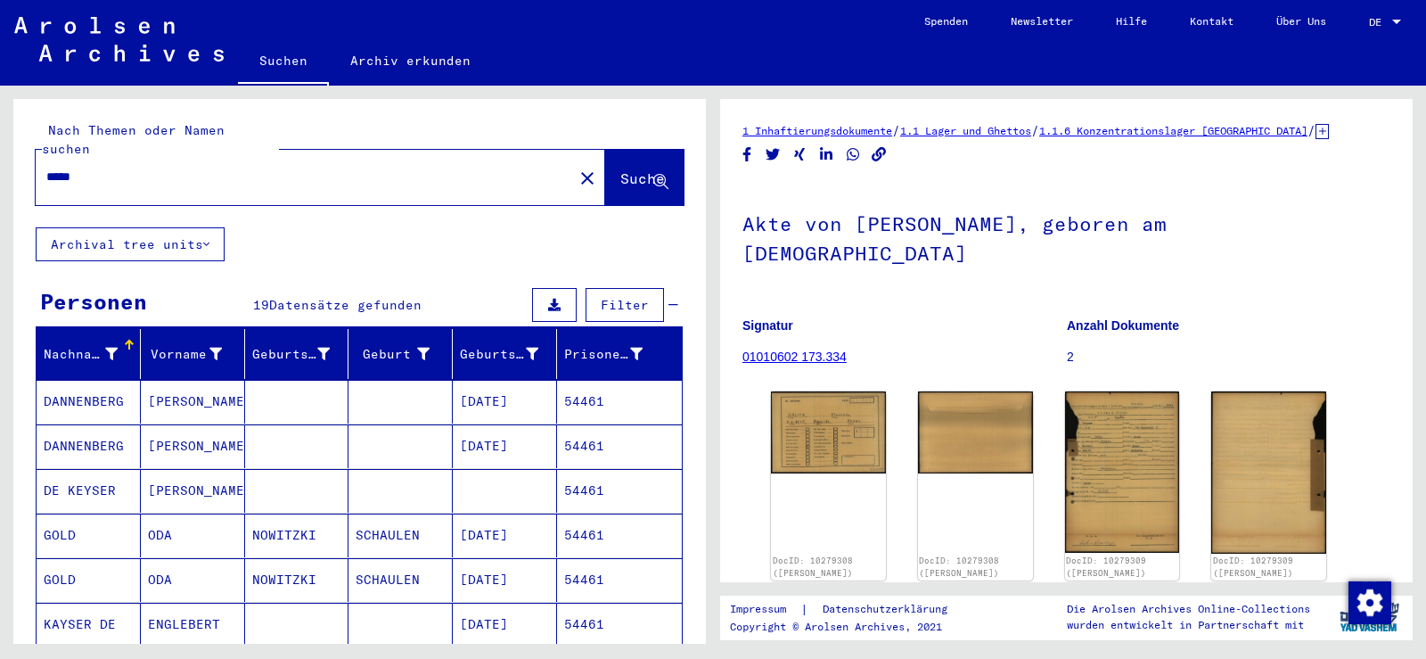
drag, startPoint x: 113, startPoint y: 159, endPoint x: 39, endPoint y: 166, distance: 74.3
click at [39, 166] on div "*****" at bounding box center [299, 177] width 527 height 40
paste input "text"
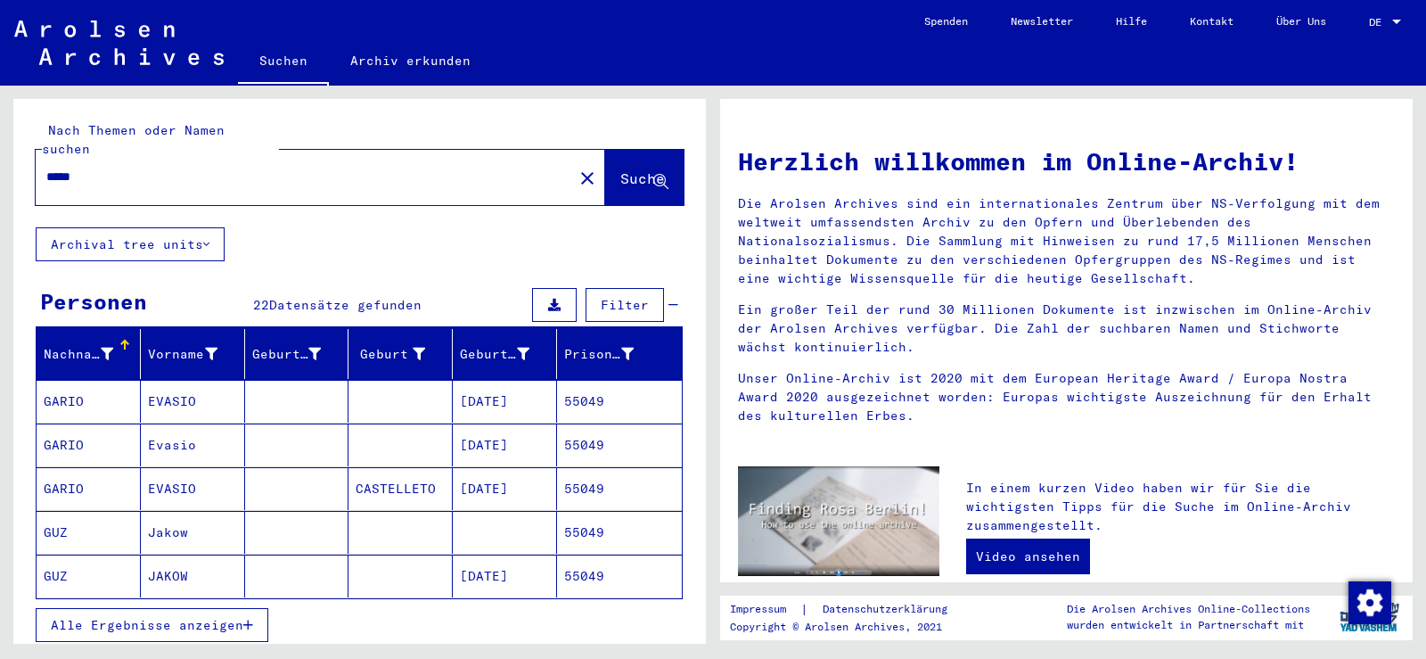
click at [198, 380] on mat-cell "EVASIO" at bounding box center [193, 401] width 104 height 43
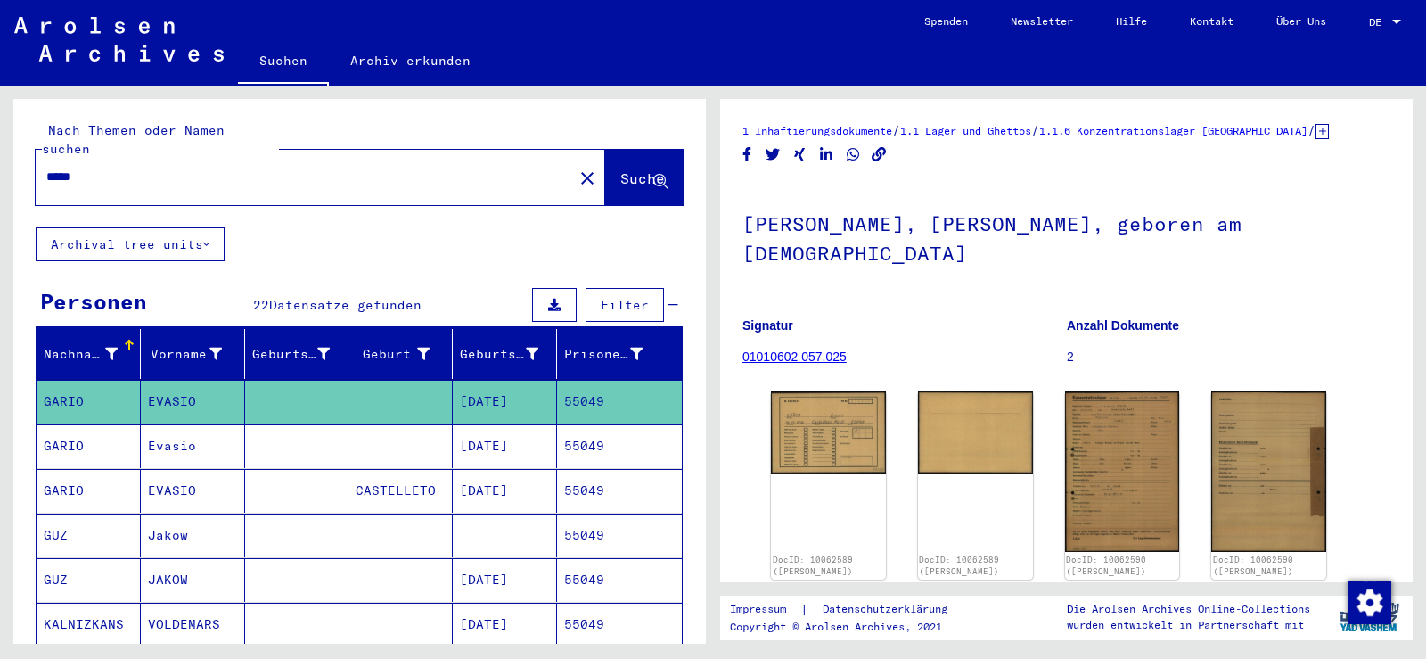
click at [163, 446] on mat-cell "Evasio" at bounding box center [193, 446] width 104 height 44
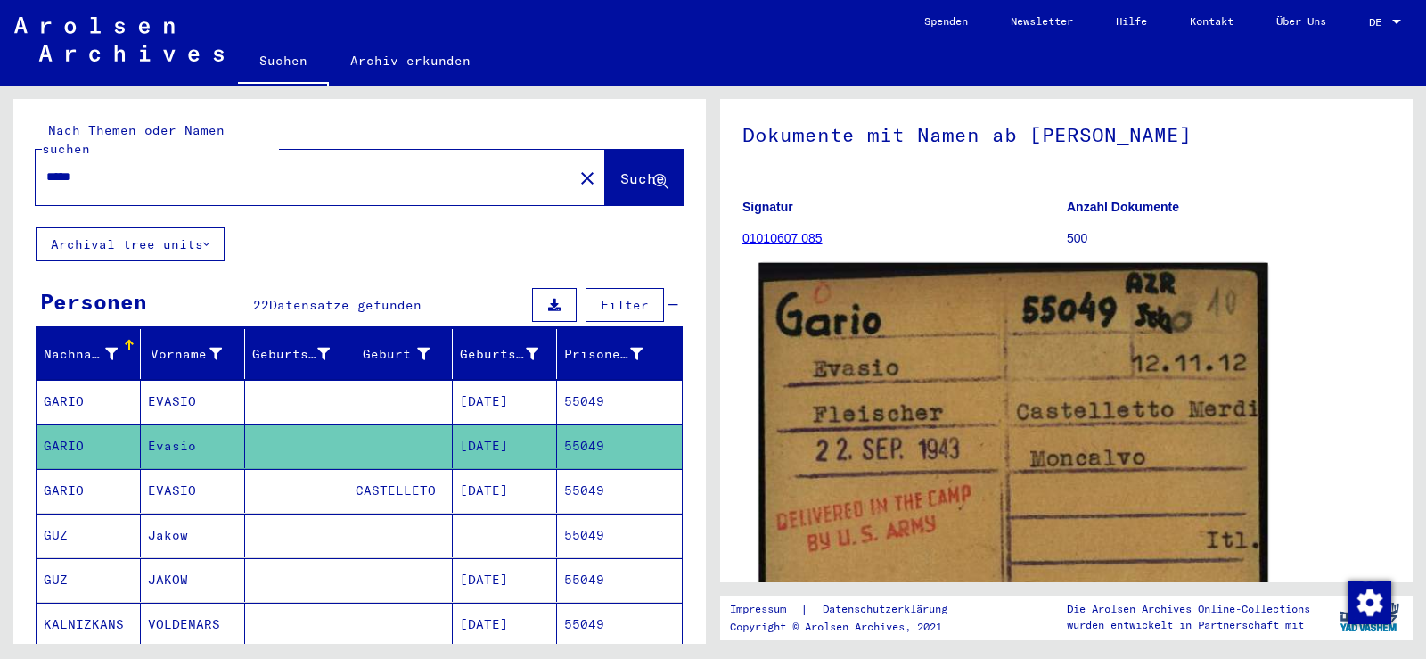
scroll to position [178, 0]
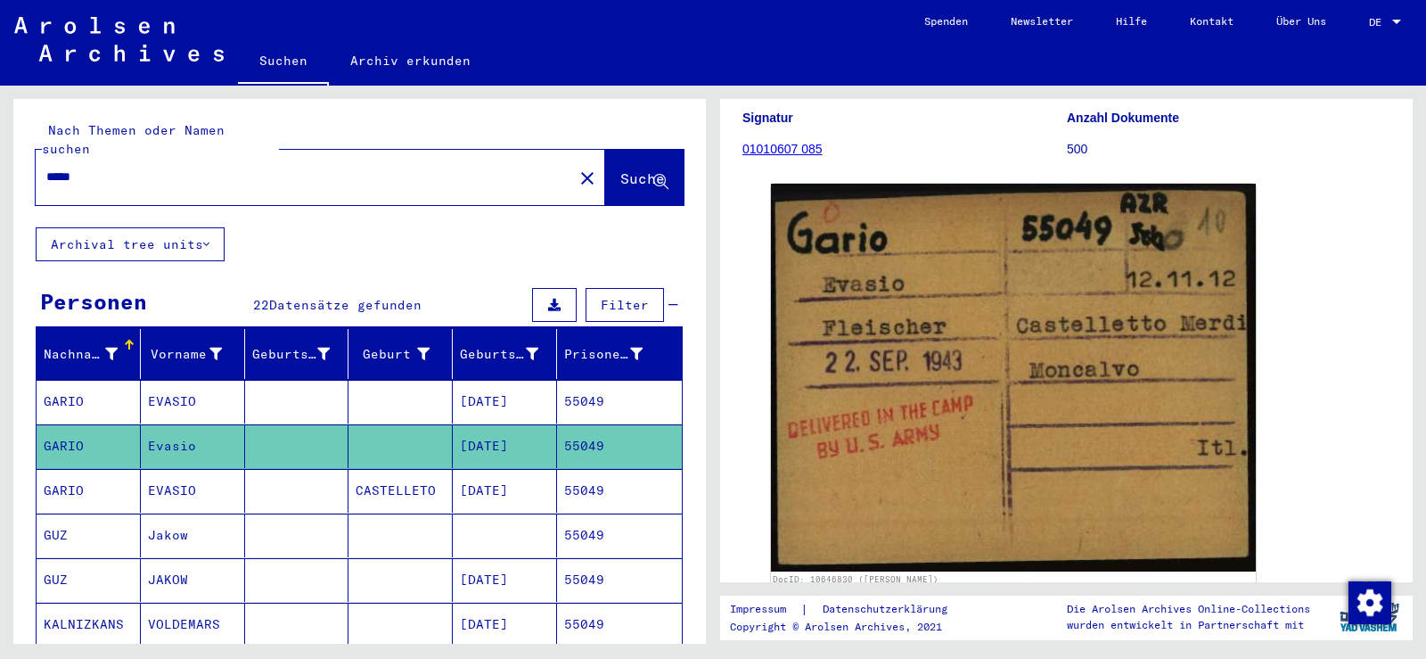
click at [426, 387] on mat-cell at bounding box center [401, 402] width 104 height 44
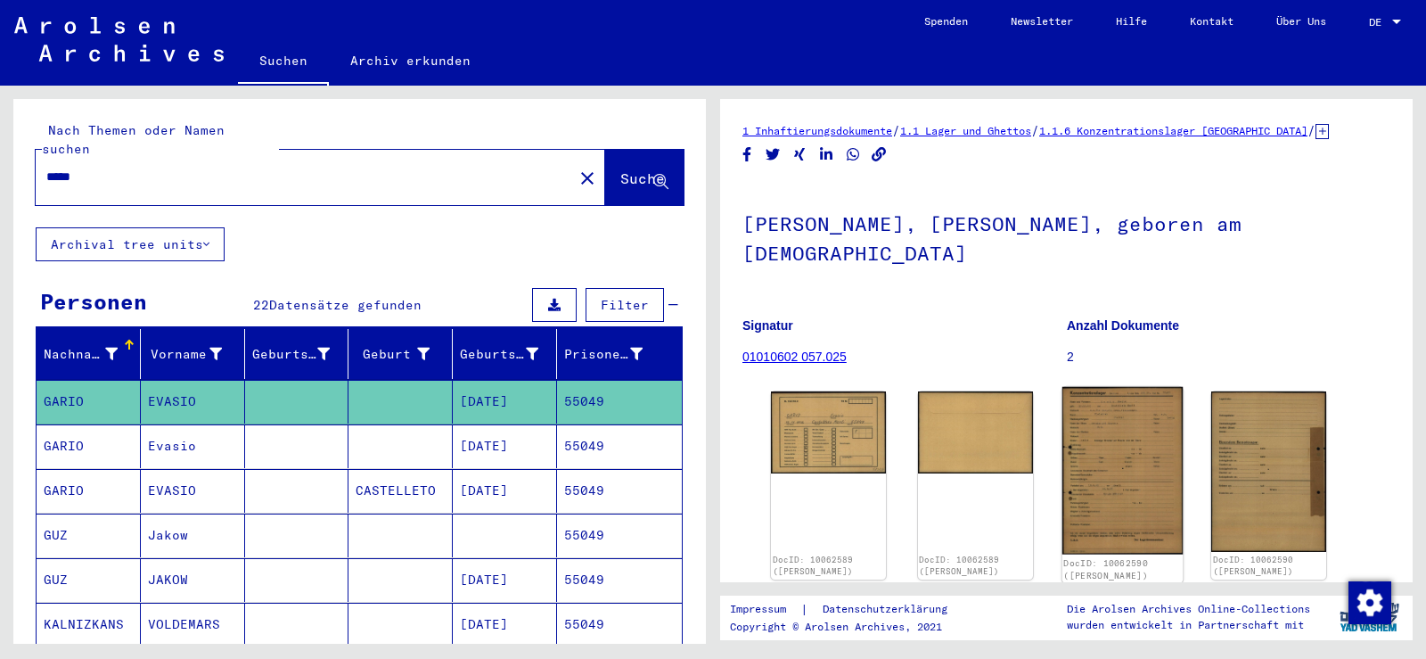
click at [1108, 421] on img at bounding box center [1122, 471] width 120 height 168
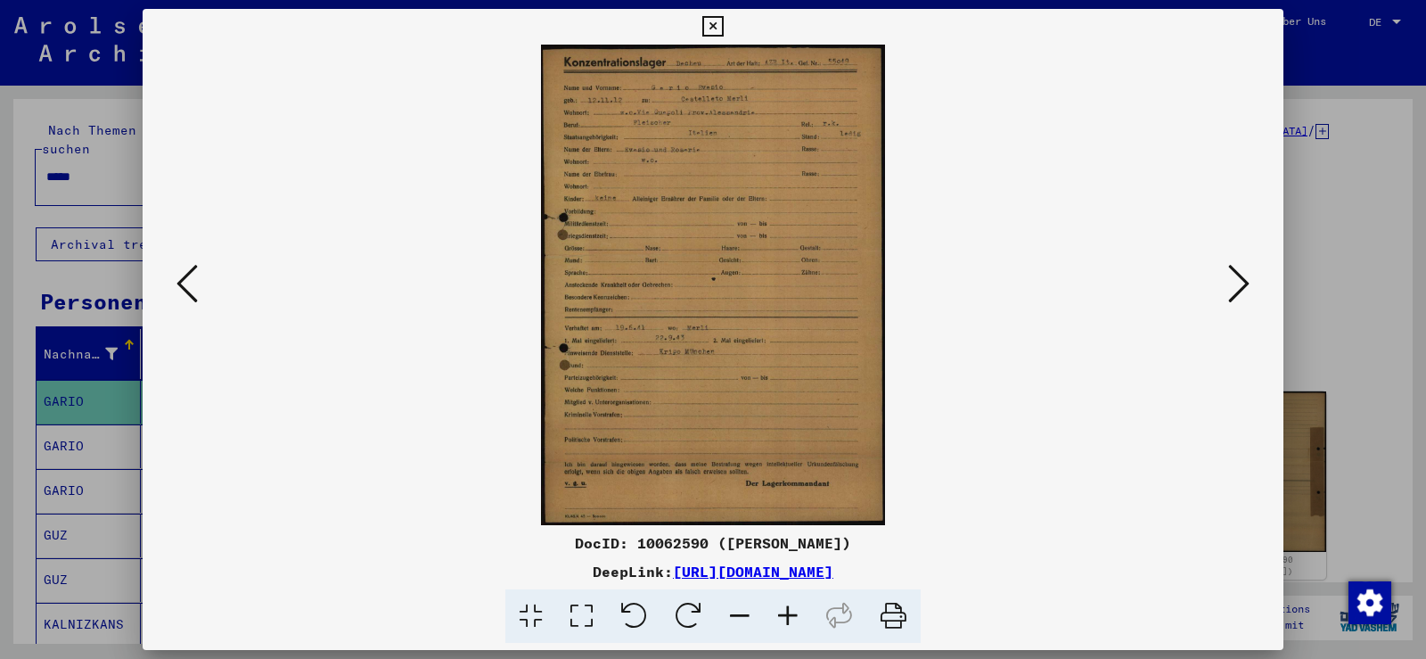
click at [776, 617] on icon at bounding box center [788, 616] width 48 height 54
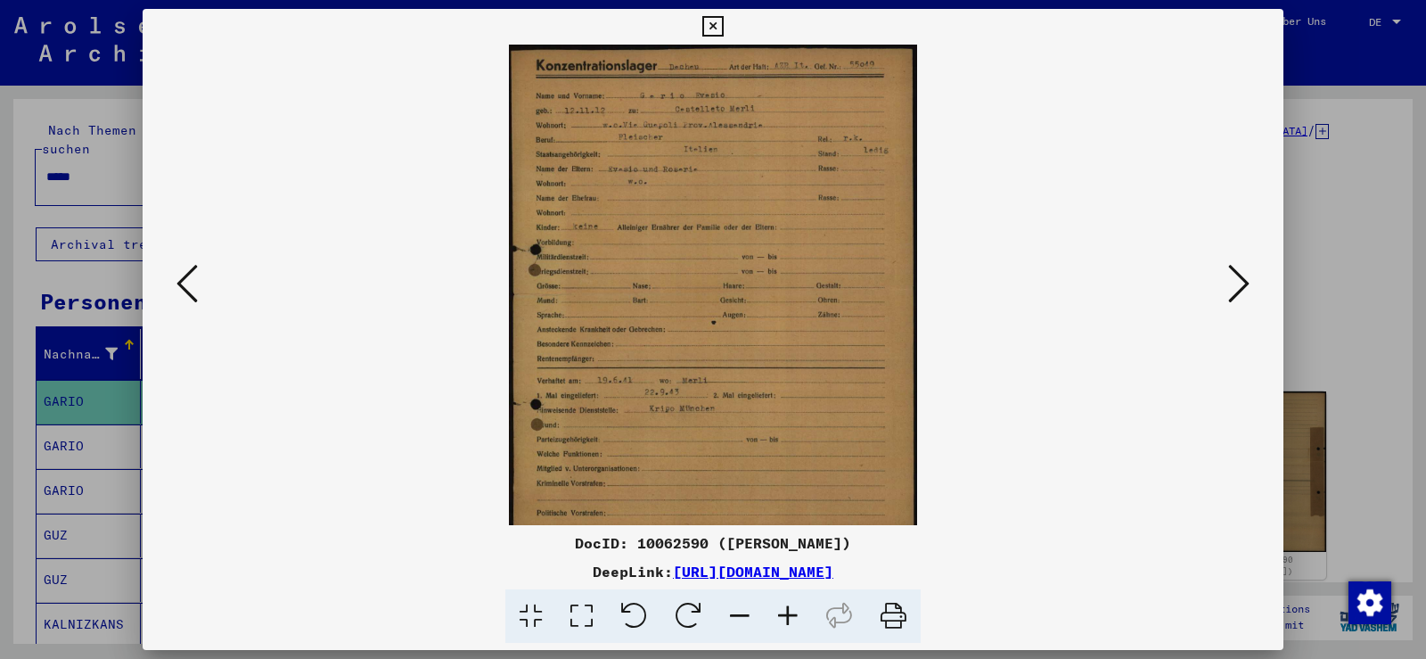
click at [776, 617] on icon at bounding box center [788, 616] width 48 height 54
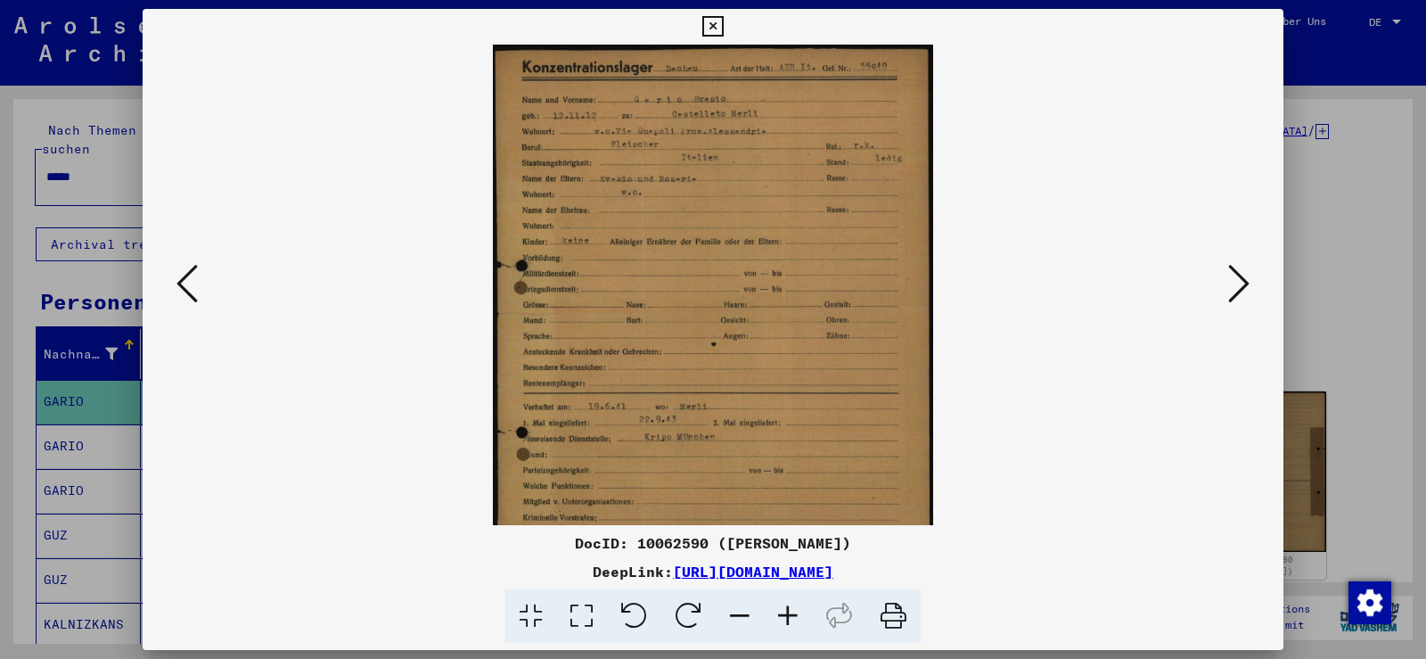
click at [776, 617] on icon at bounding box center [788, 616] width 48 height 54
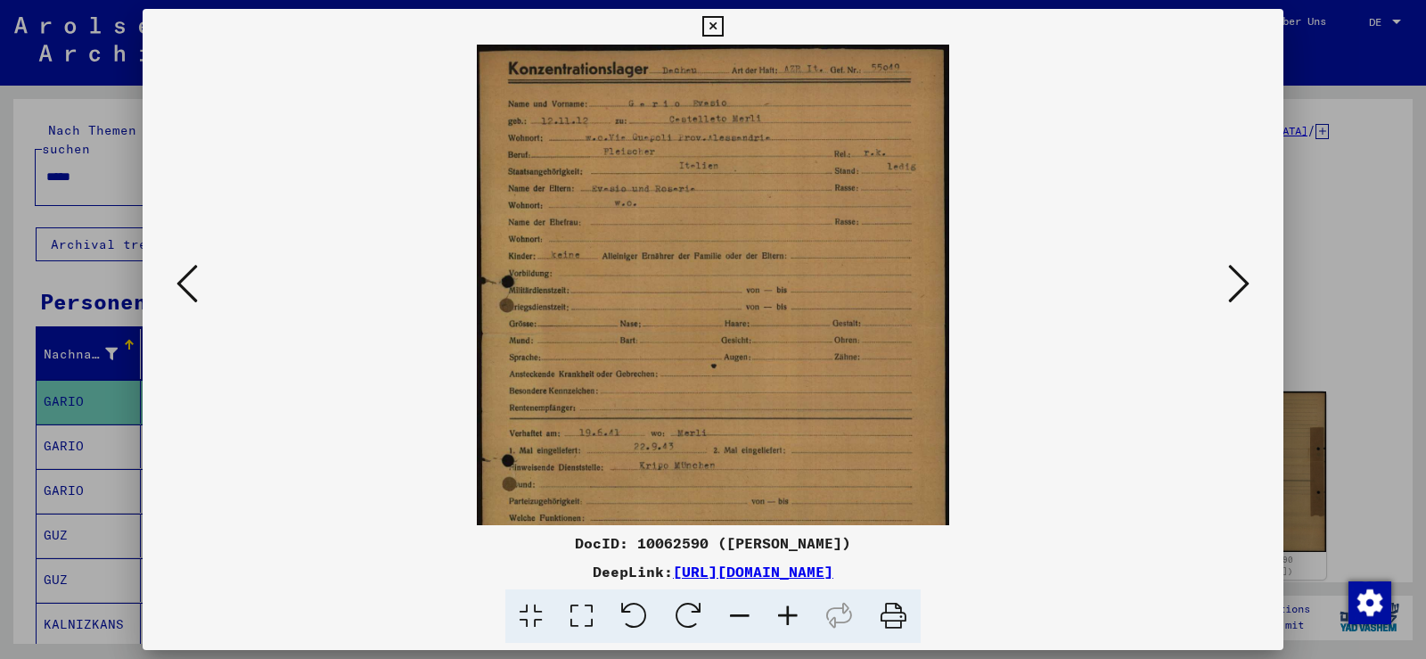
click at [776, 617] on icon at bounding box center [788, 616] width 48 height 54
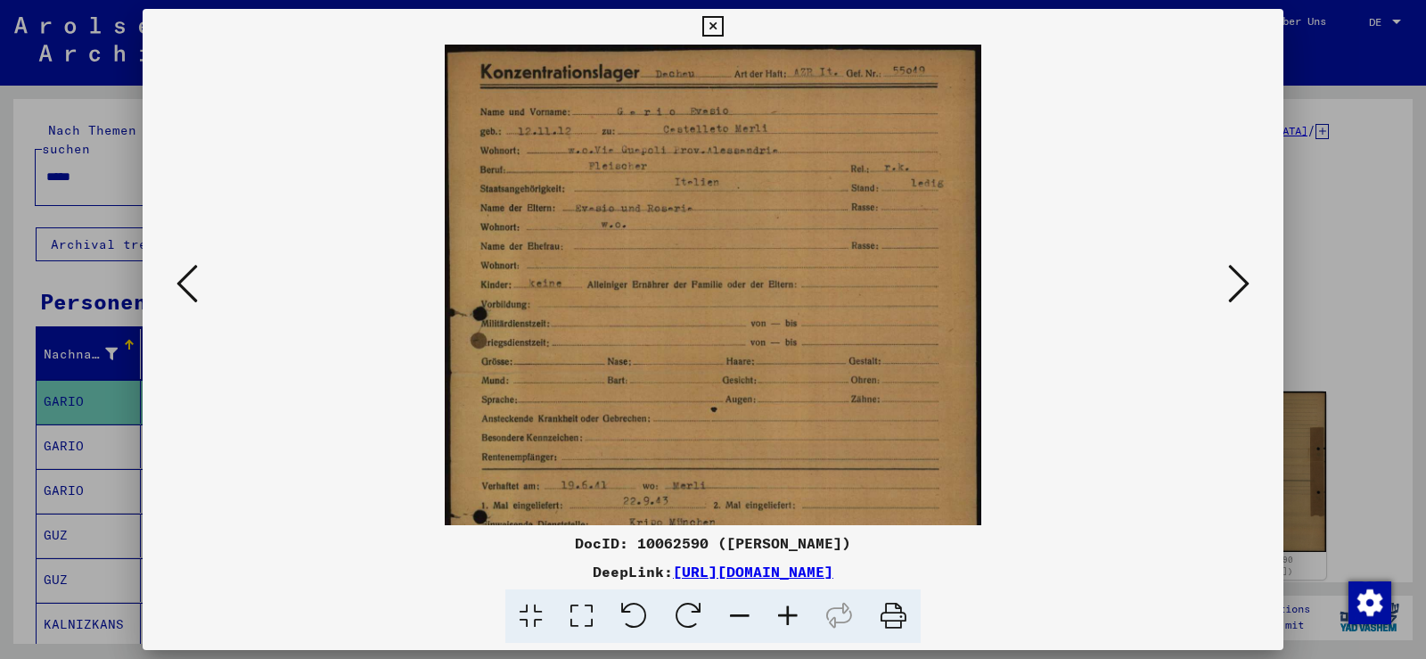
click at [776, 617] on icon at bounding box center [788, 616] width 48 height 54
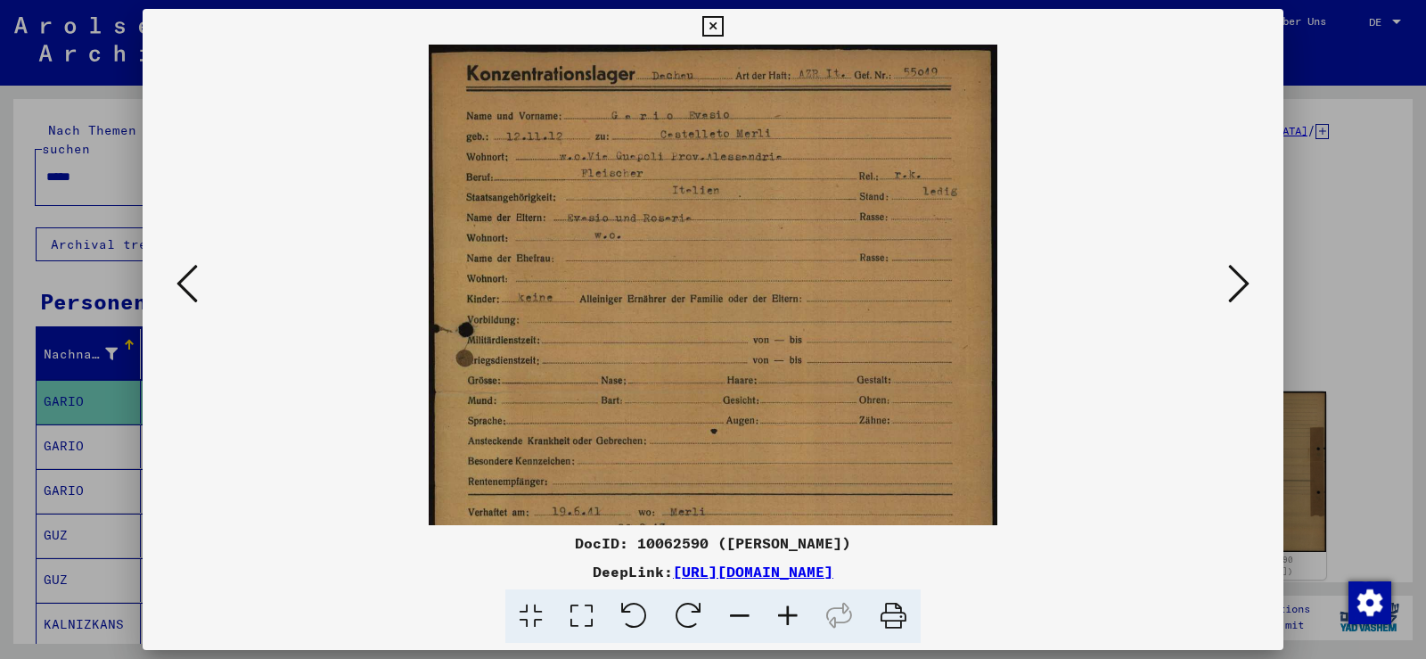
click at [776, 617] on icon at bounding box center [788, 616] width 48 height 54
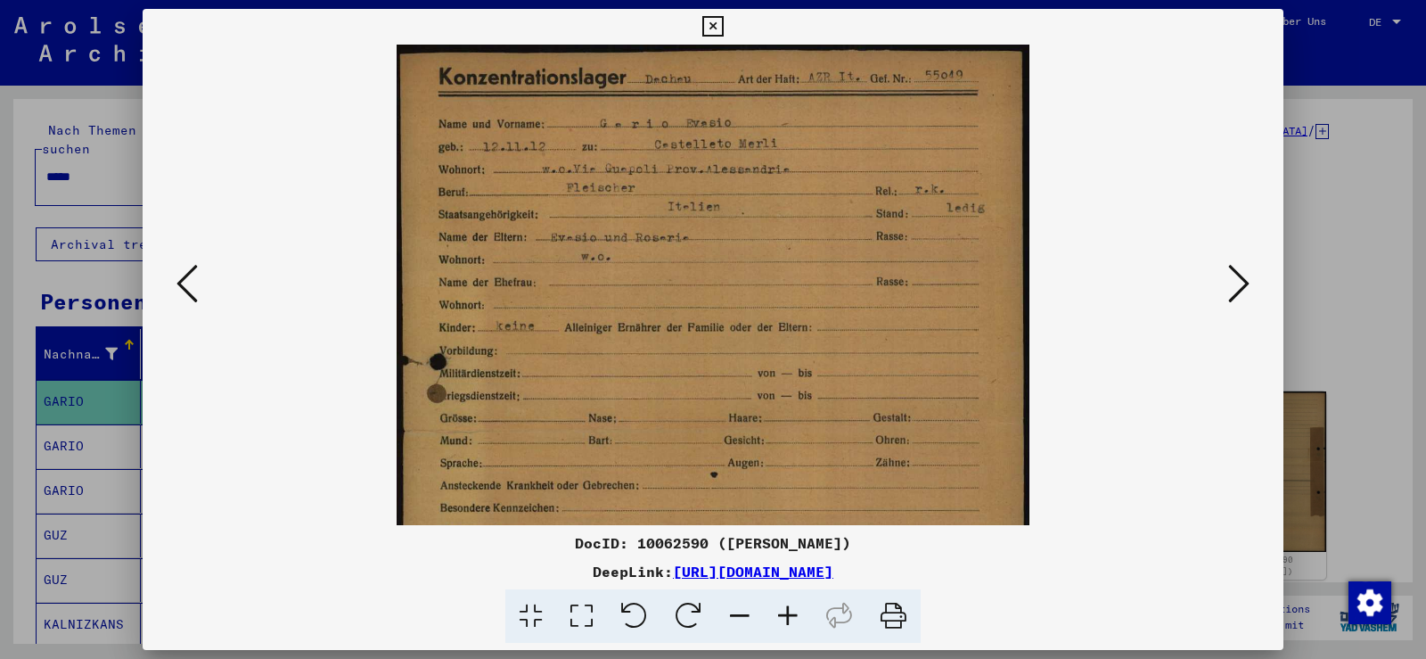
click at [776, 617] on icon at bounding box center [788, 616] width 48 height 54
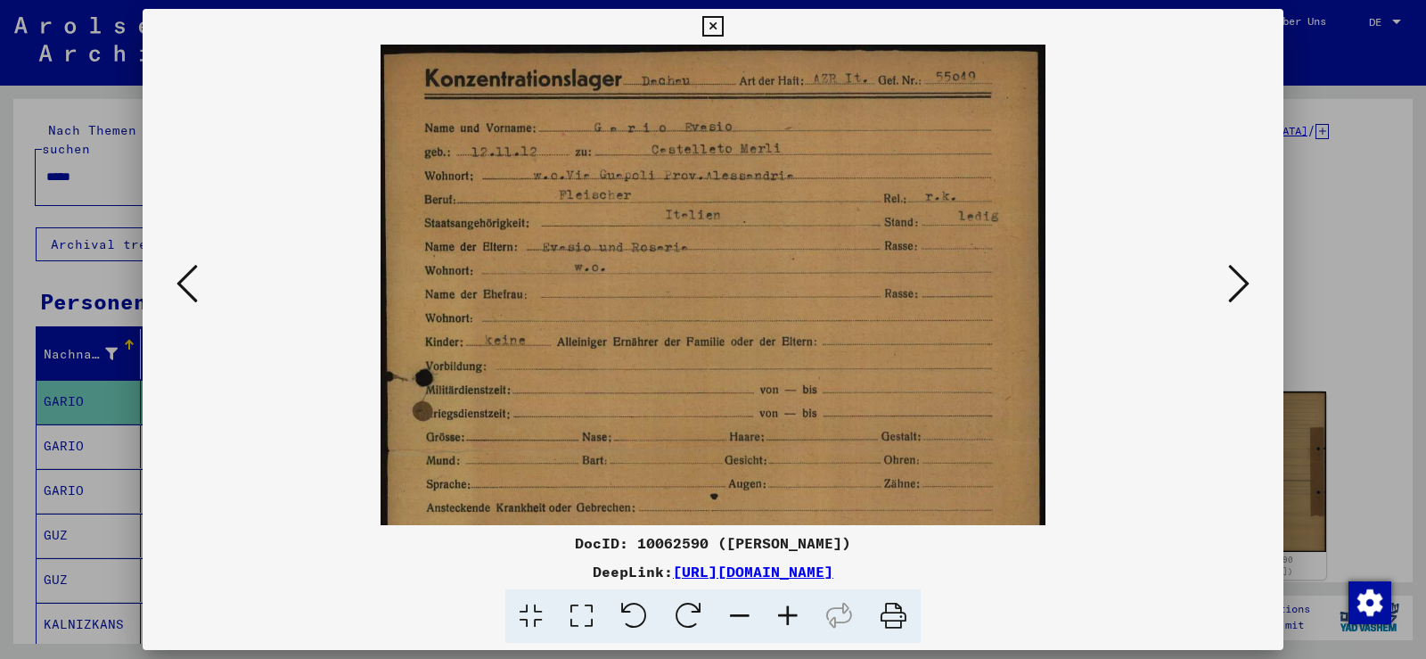
click at [776, 617] on icon at bounding box center [788, 616] width 48 height 54
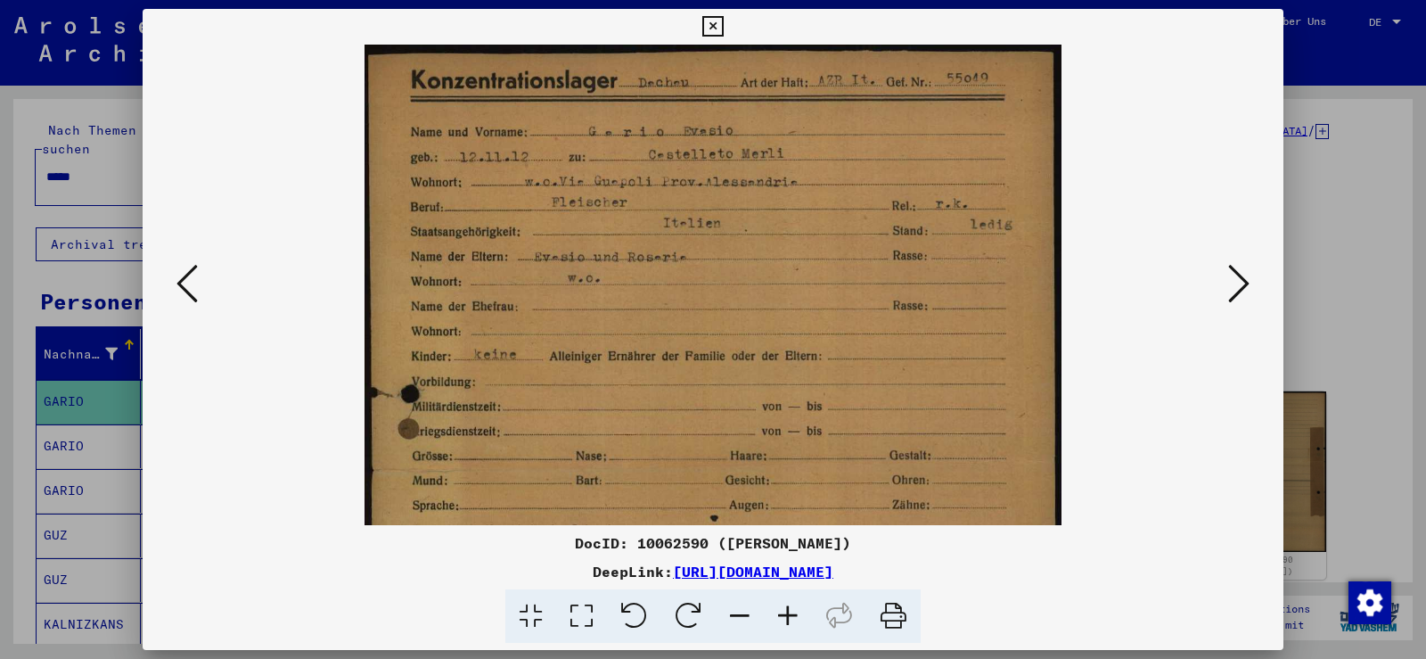
click at [776, 617] on icon at bounding box center [788, 616] width 48 height 54
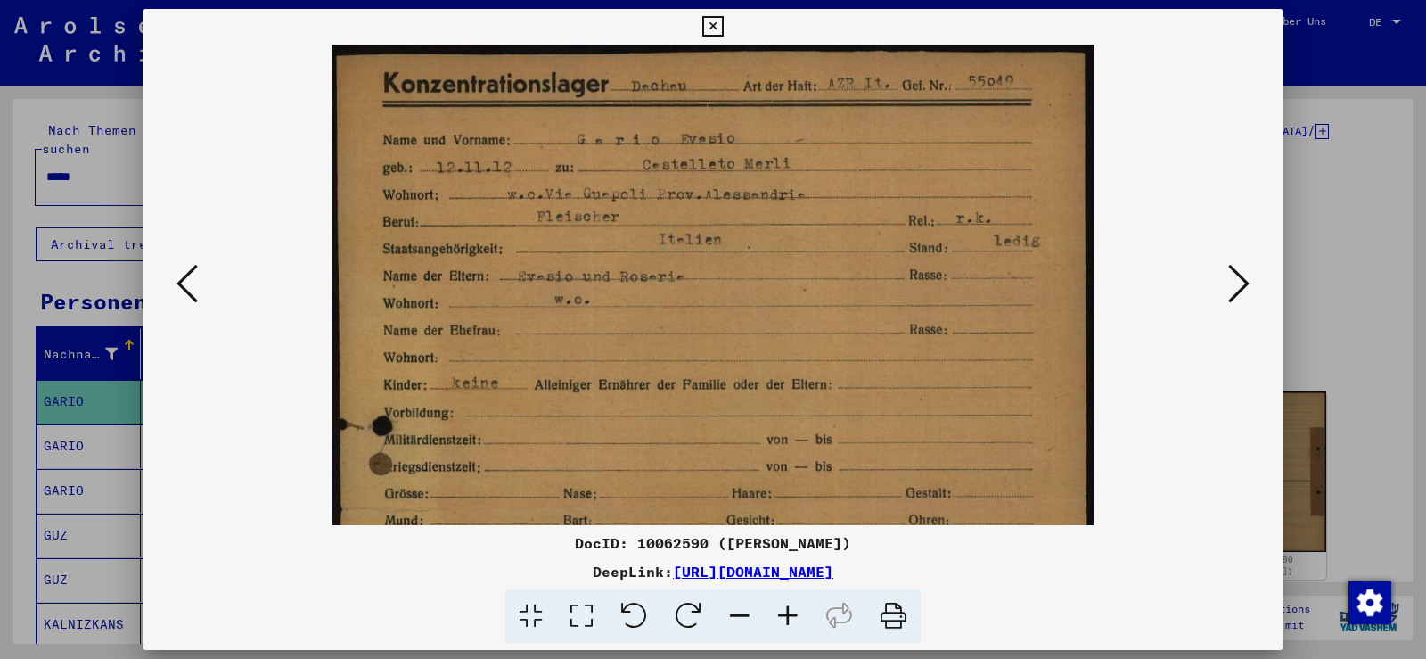
click at [776, 617] on icon at bounding box center [788, 616] width 48 height 54
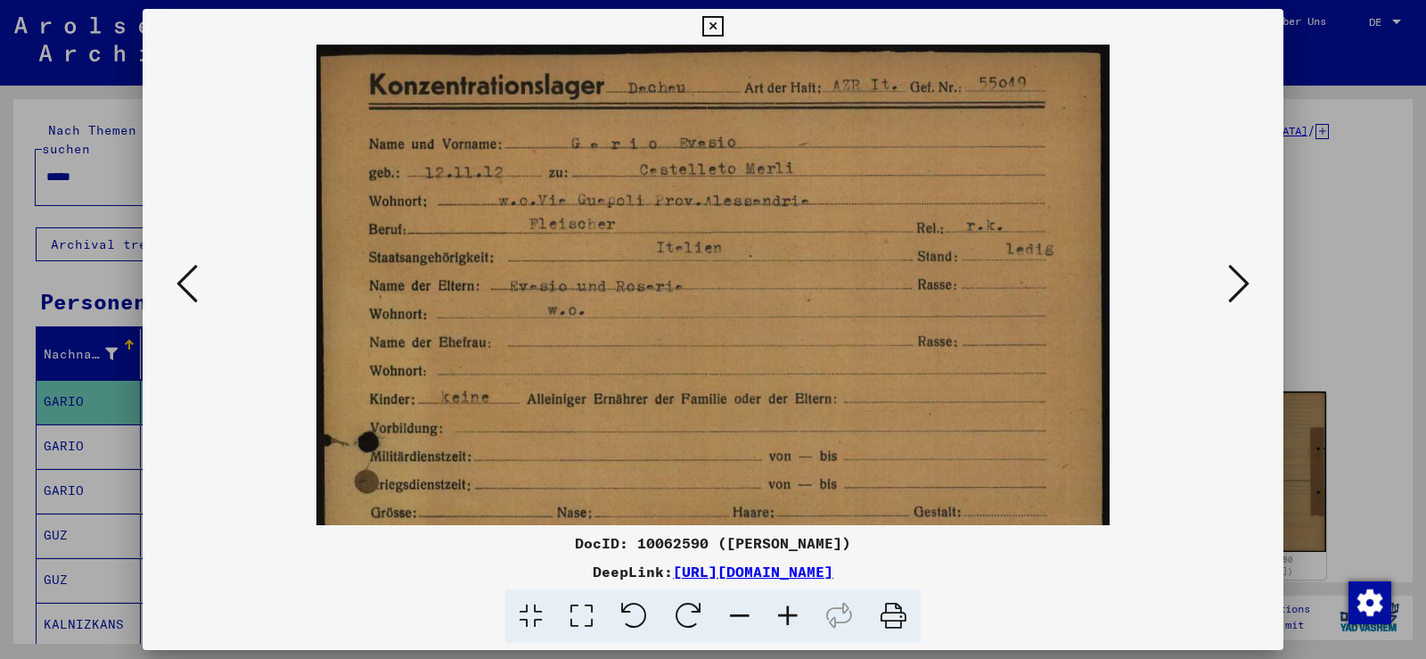
click at [776, 617] on icon at bounding box center [788, 616] width 48 height 54
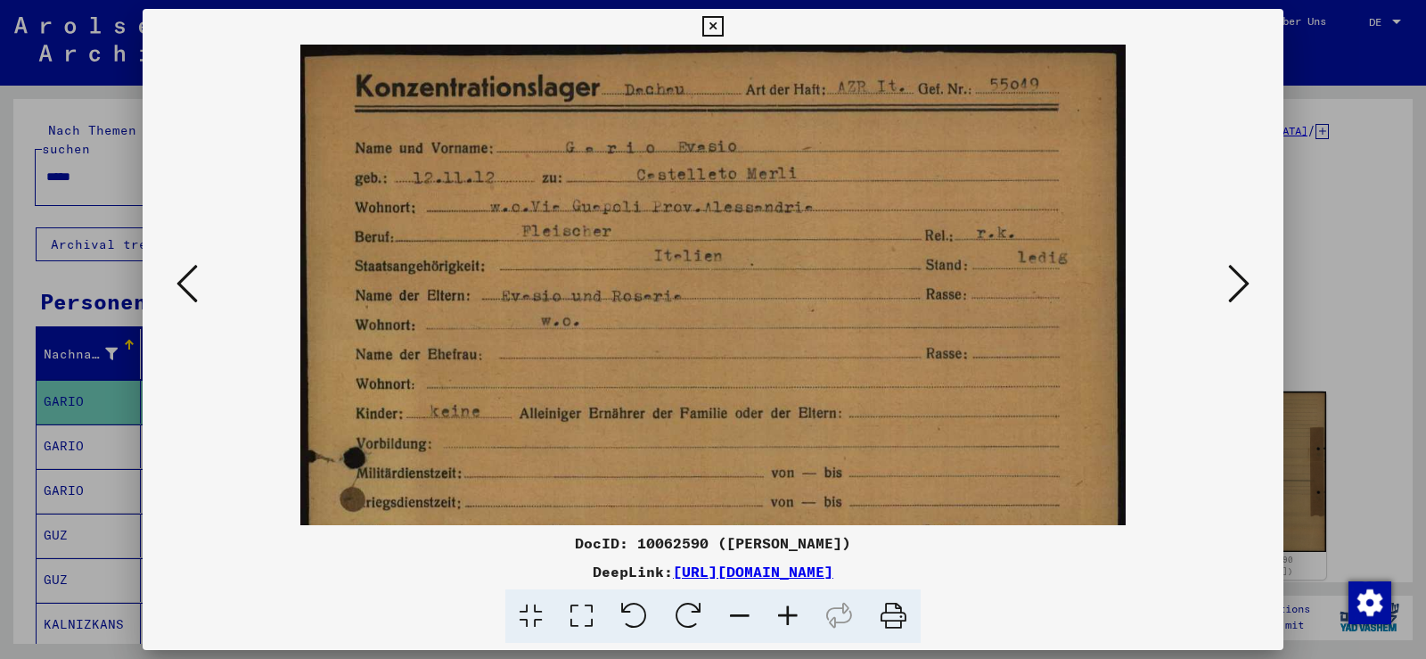
click at [776, 617] on icon at bounding box center [788, 616] width 48 height 54
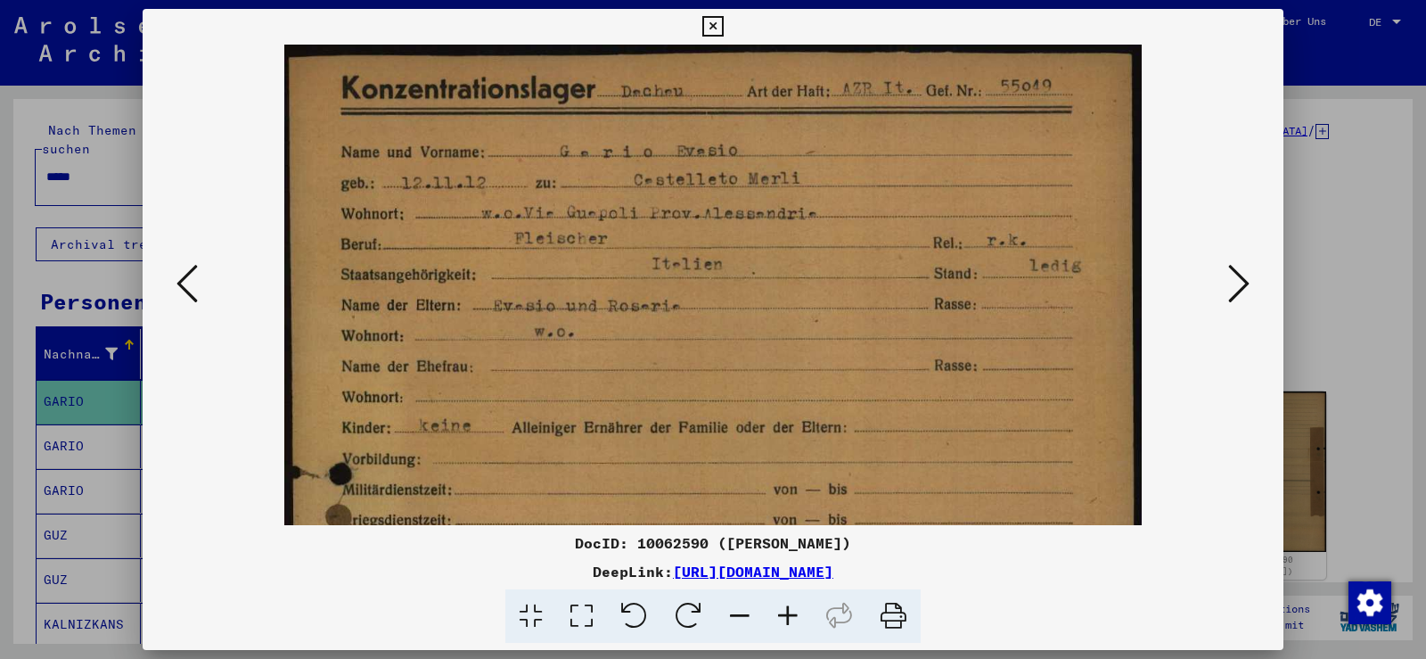
click at [776, 617] on icon at bounding box center [788, 616] width 48 height 54
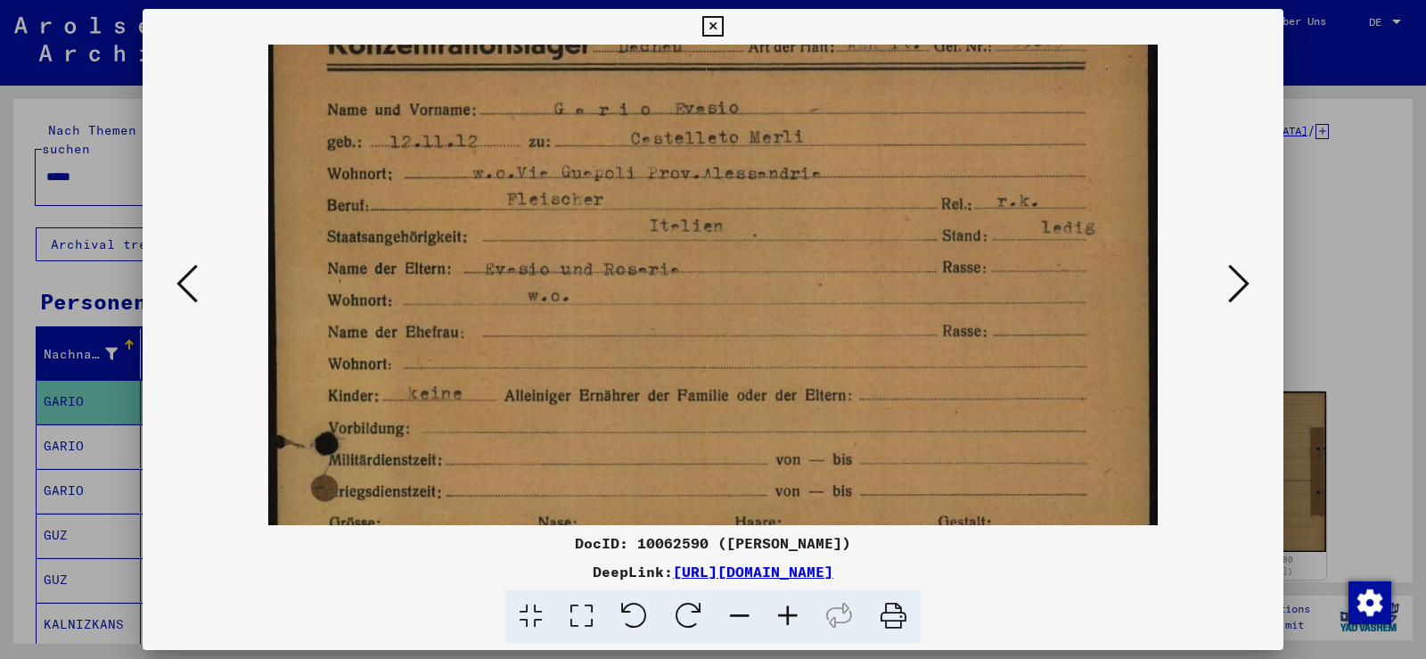
scroll to position [73, 0]
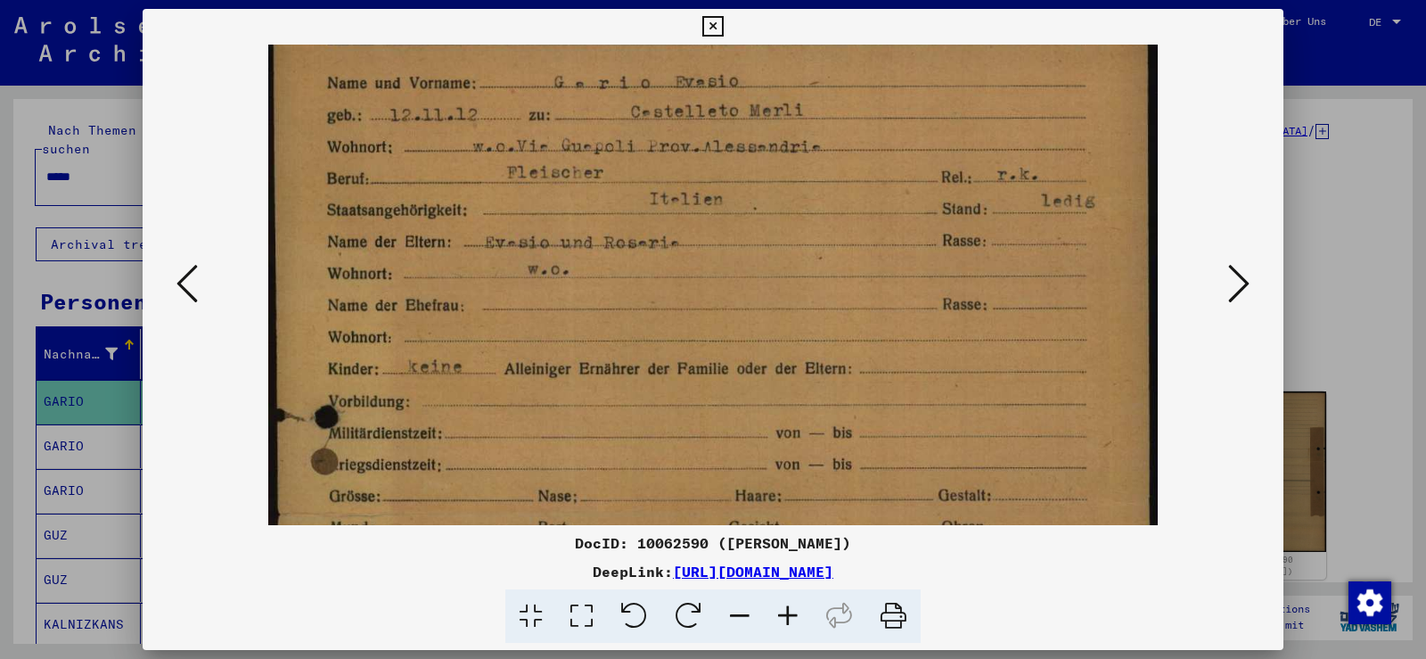
drag, startPoint x: 725, startPoint y: 444, endPoint x: 726, endPoint y: 371, distance: 73.1
click at [726, 371] on img at bounding box center [712, 590] width 889 height 1238
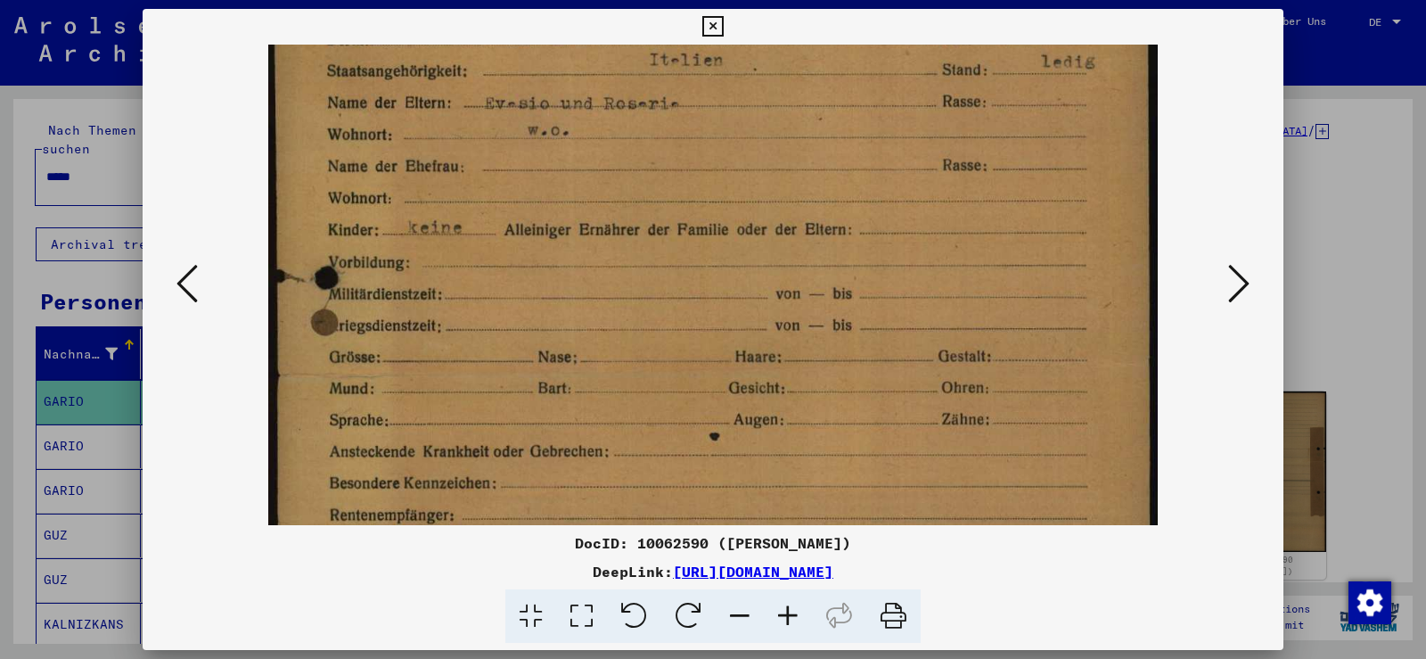
drag, startPoint x: 858, startPoint y: 252, endPoint x: 878, endPoint y: 112, distance: 141.4
click at [878, 113] on img at bounding box center [712, 451] width 889 height 1238
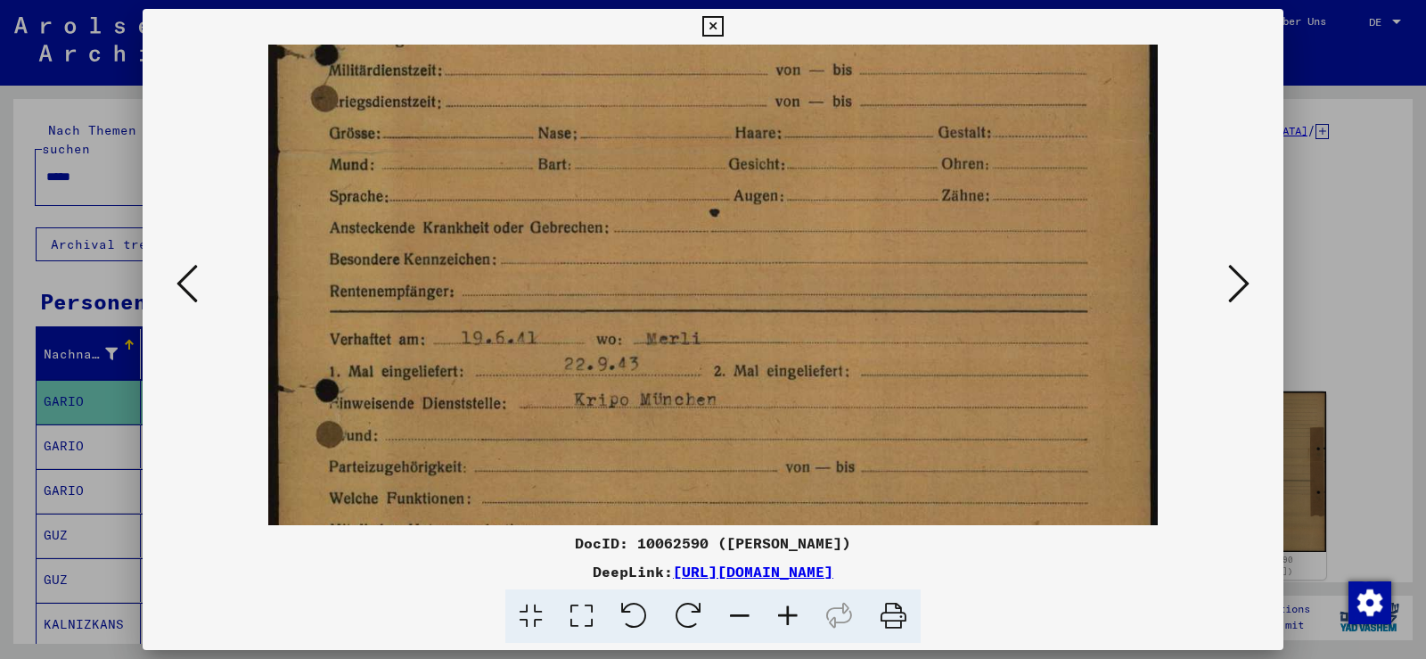
drag, startPoint x: 916, startPoint y: 109, endPoint x: 940, endPoint y: 345, distance: 237.3
click at [924, 84] on img at bounding box center [712, 228] width 889 height 1238
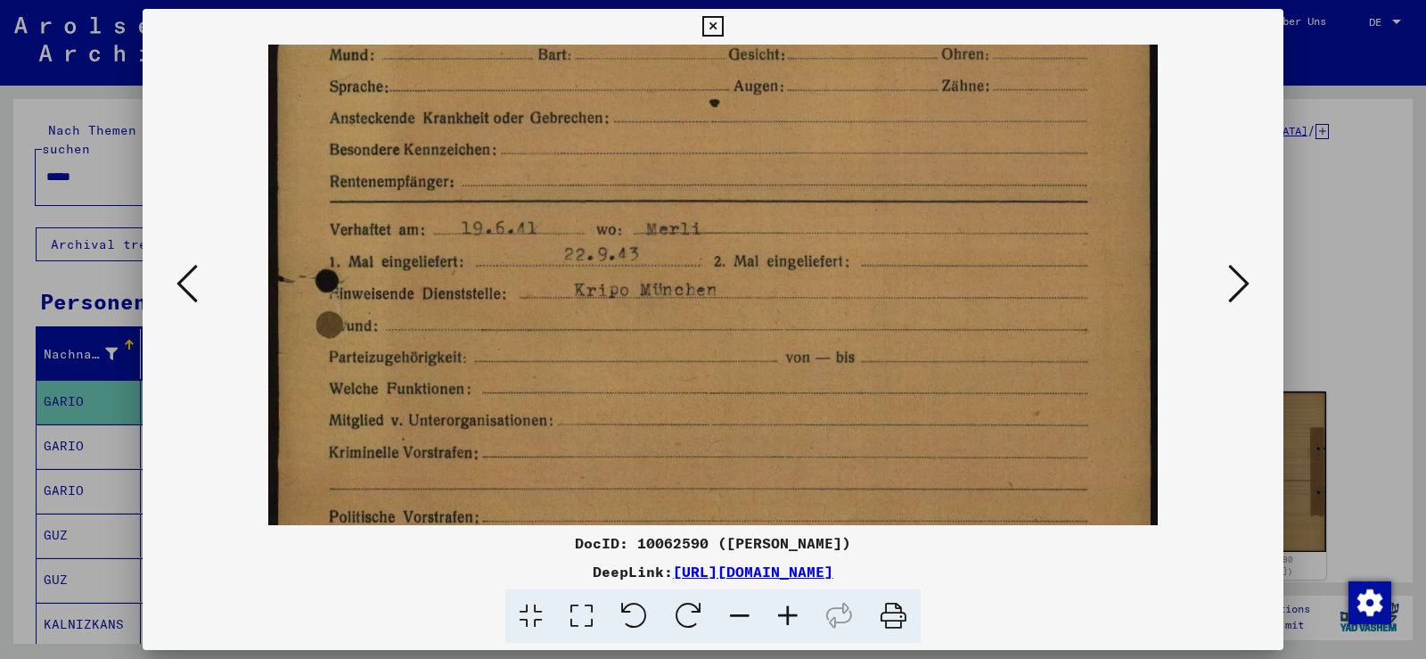
scroll to position [576, 0]
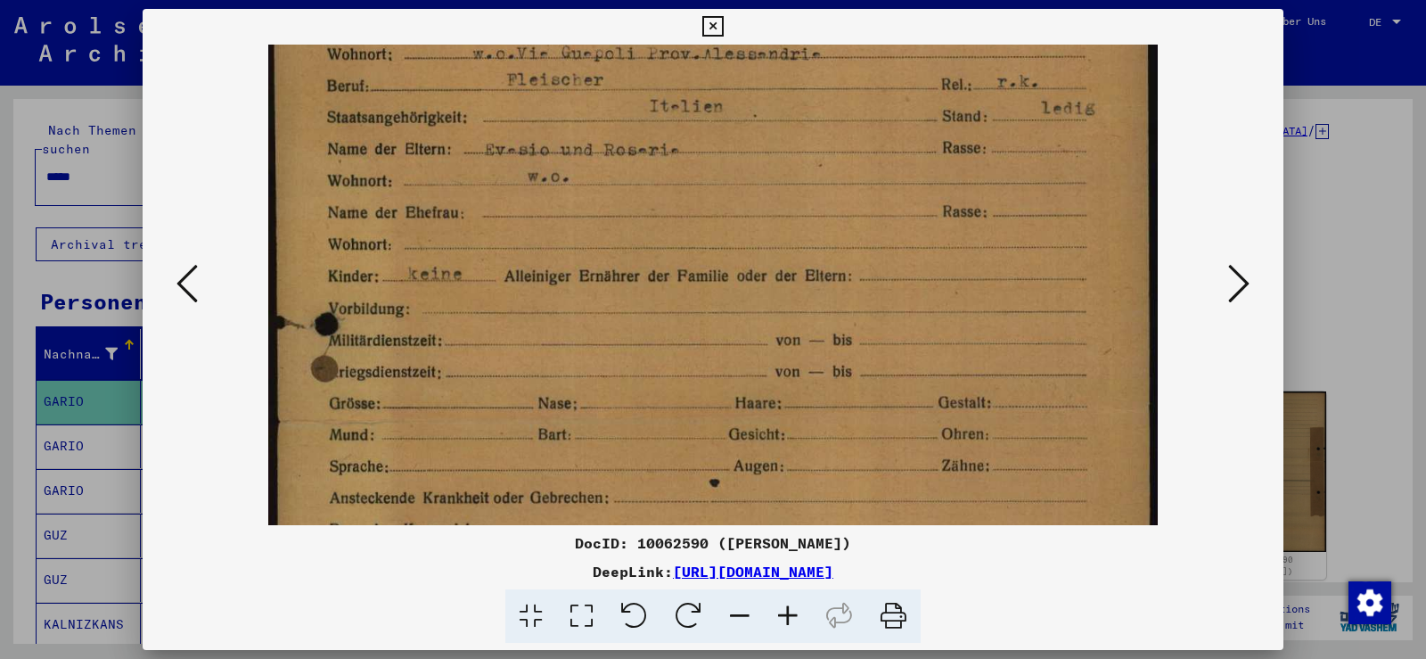
drag, startPoint x: 940, startPoint y: 362, endPoint x: 1003, endPoint y: 540, distance: 188.9
click at [1013, 615] on div "DocID: 10062590 (EVASIO GARIO) DeepLink: https://collections.arolsen-archives.o…" at bounding box center [713, 326] width 1141 height 635
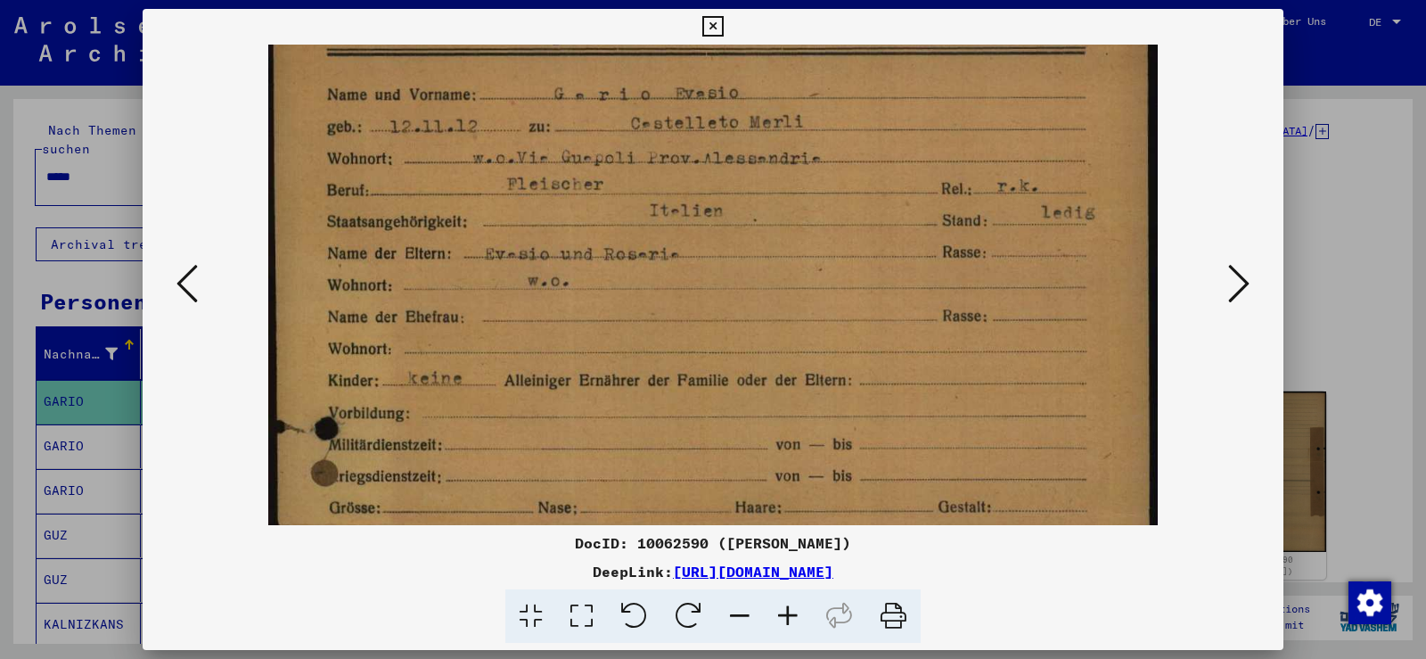
scroll to position [0, 0]
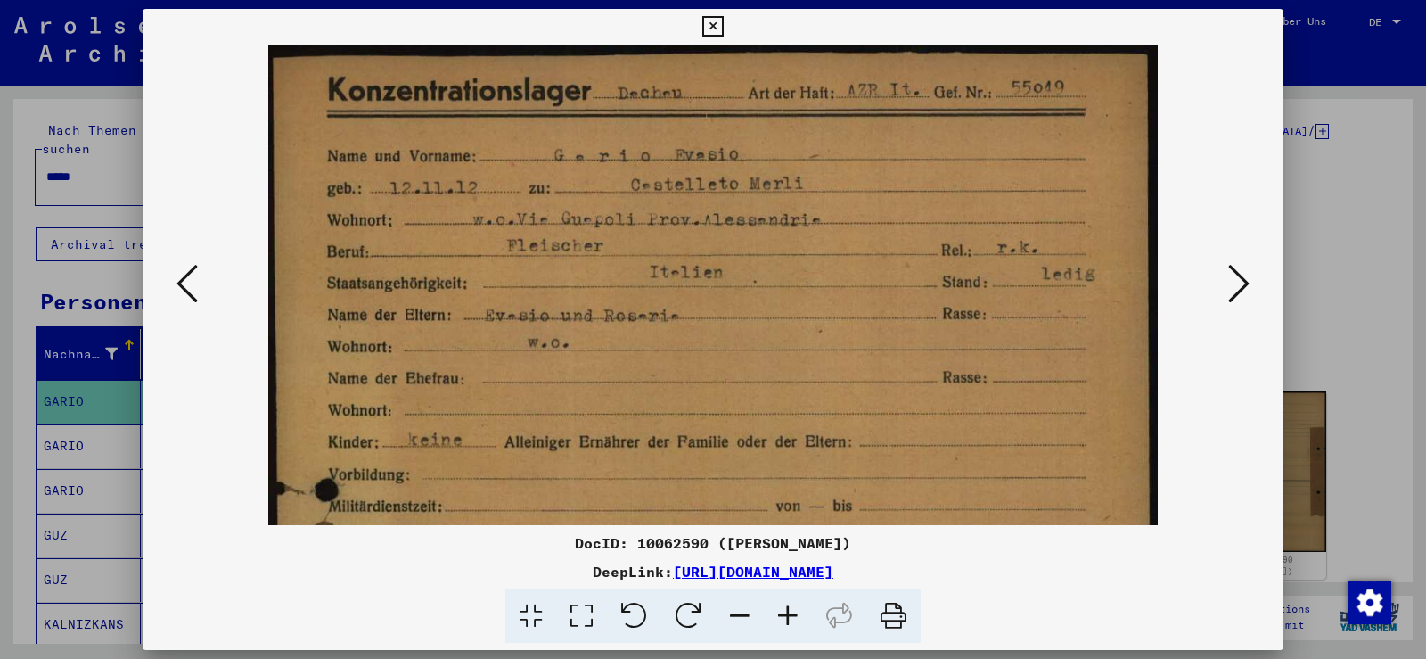
drag, startPoint x: 932, startPoint y: 224, endPoint x: 933, endPoint y: 415, distance: 191.6
click at [933, 415] on img at bounding box center [712, 664] width 889 height 1238
click at [1237, 300] on icon at bounding box center [1238, 283] width 21 height 43
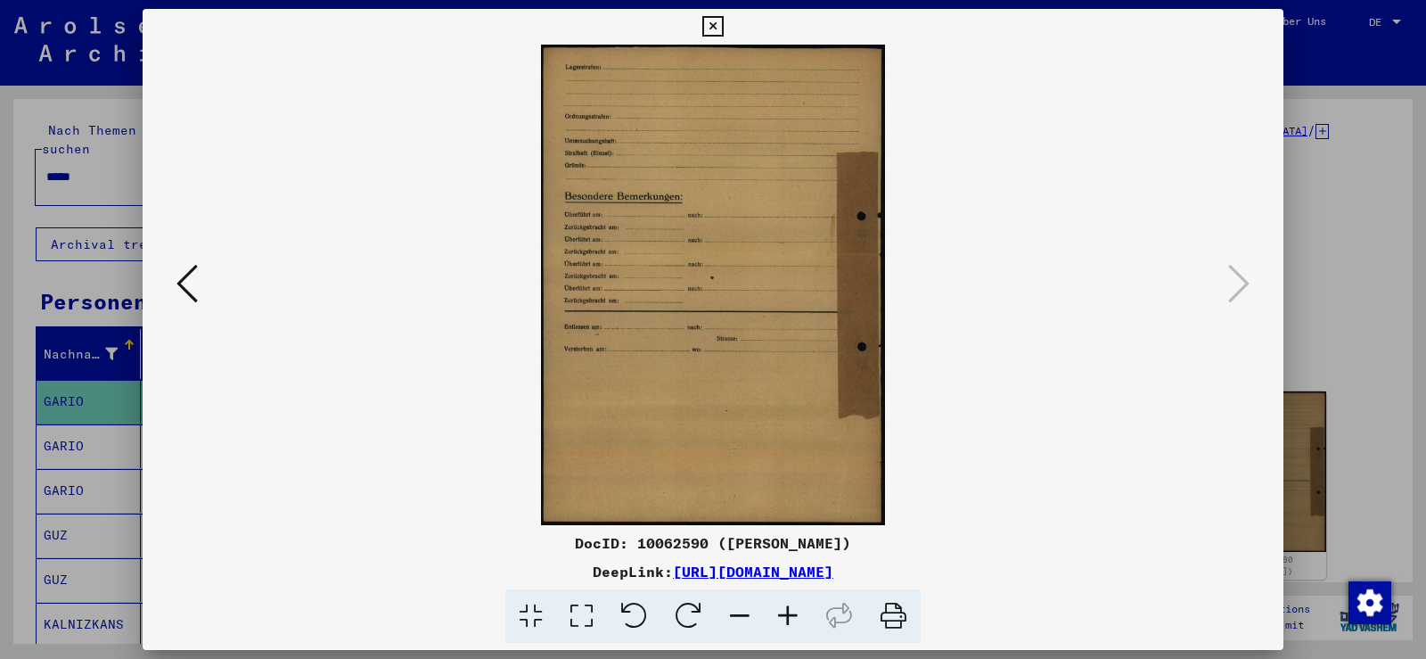
click at [717, 30] on icon at bounding box center [712, 26] width 21 height 21
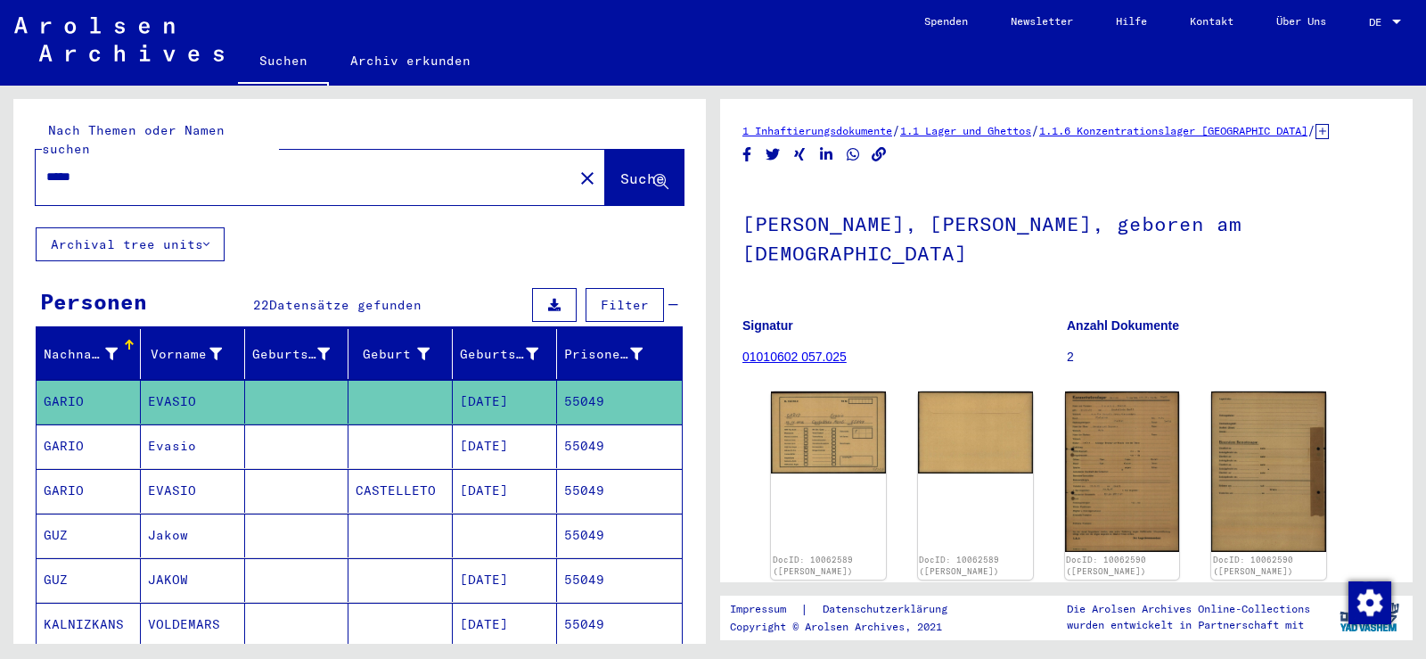
click at [332, 424] on mat-cell at bounding box center [297, 446] width 104 height 44
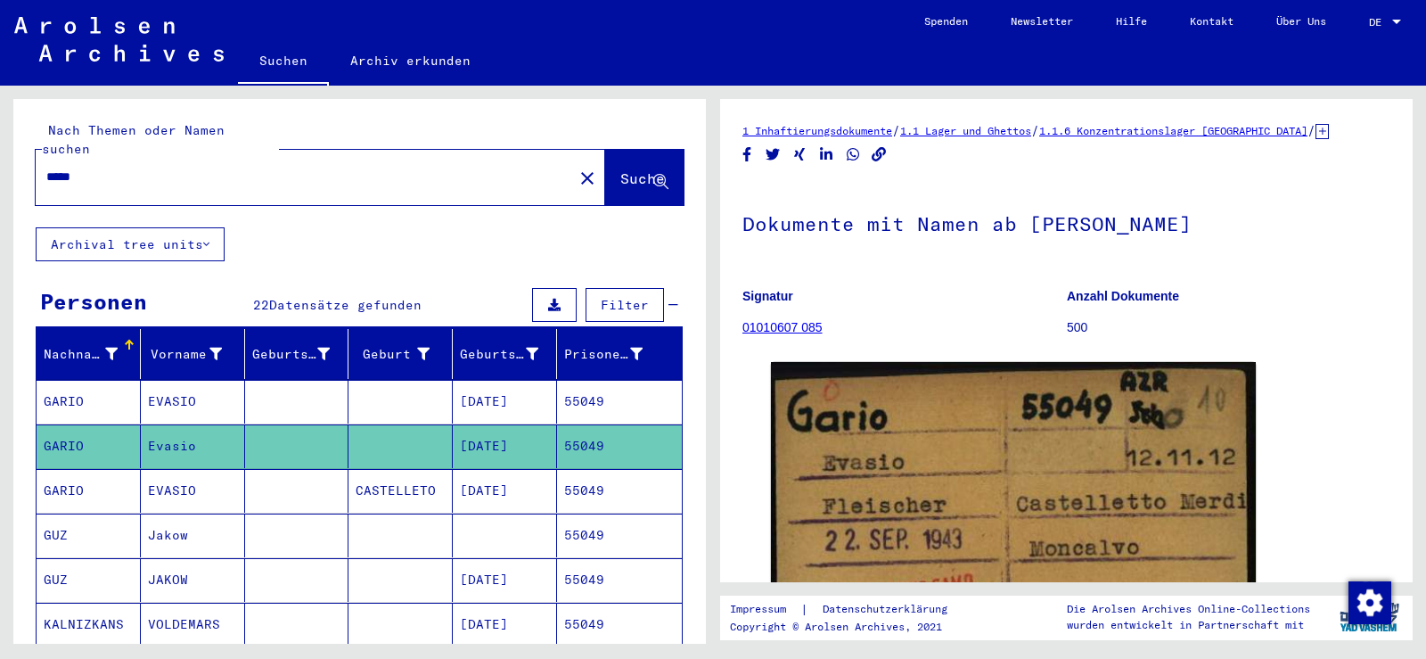
scroll to position [178, 0]
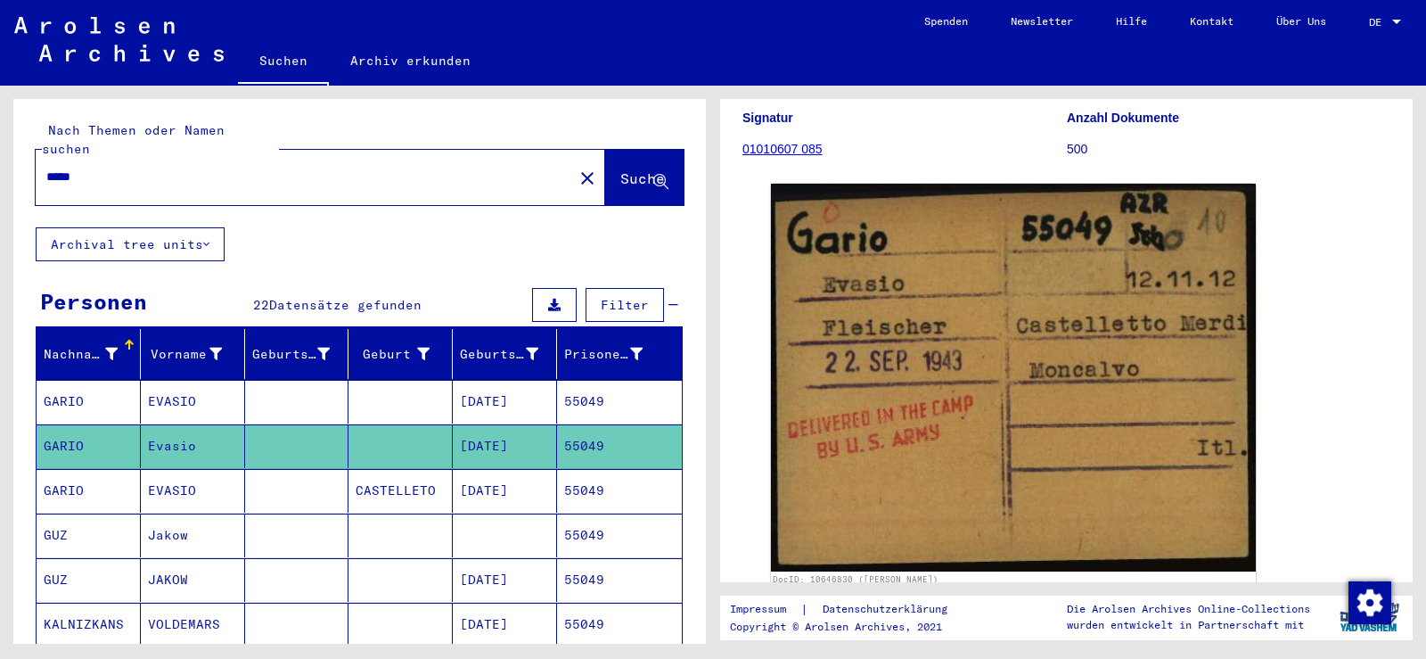
click at [268, 486] on mat-cell at bounding box center [297, 491] width 104 height 44
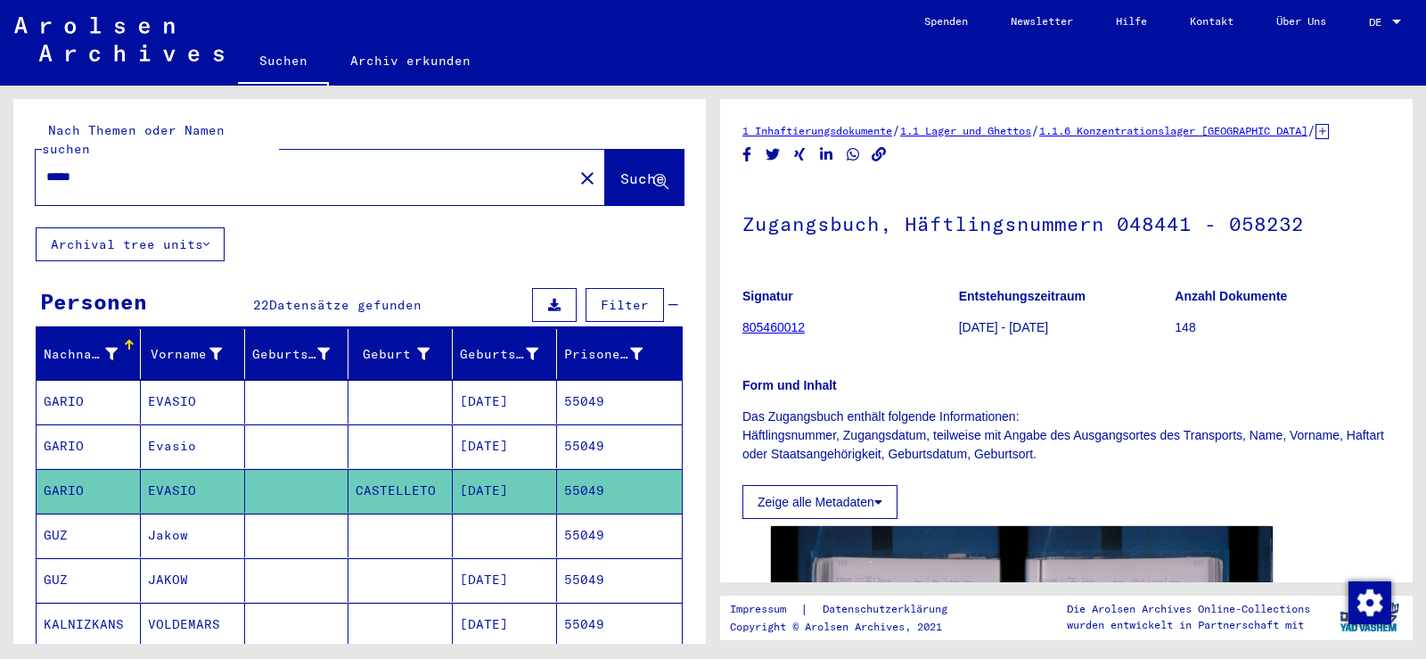
click at [286, 426] on mat-cell at bounding box center [297, 446] width 104 height 44
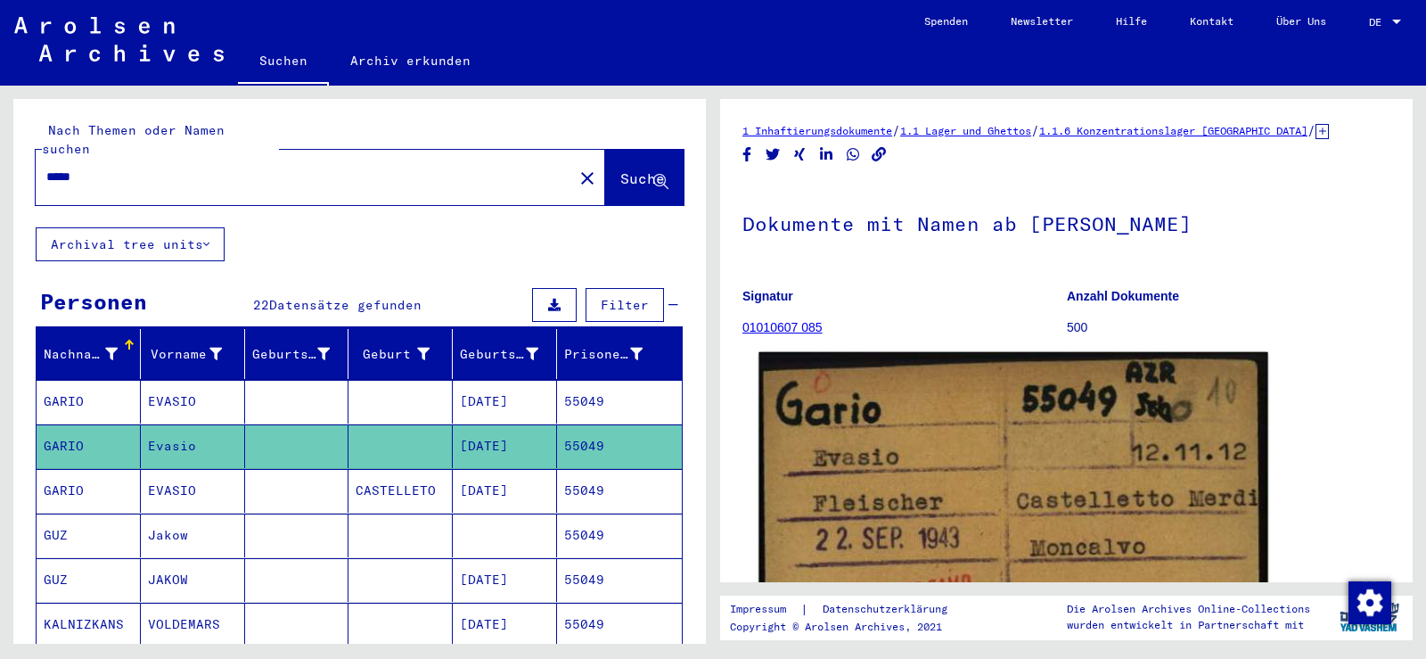
scroll to position [178, 0]
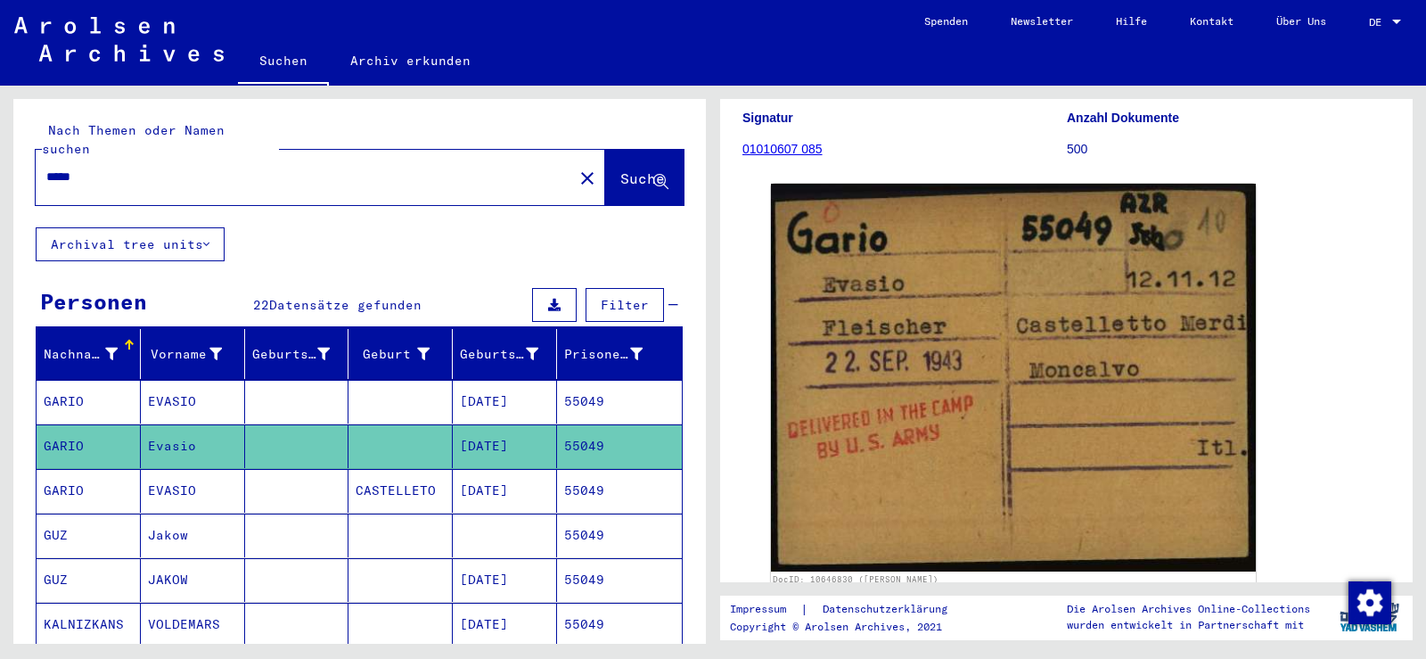
drag, startPoint x: 102, startPoint y: 148, endPoint x: 96, endPoint y: 156, distance: 9.6
click at [96, 157] on div "*****" at bounding box center [299, 177] width 527 height 40
drag, startPoint x: 96, startPoint y: 156, endPoint x: 32, endPoint y: 155, distance: 64.2
click at [32, 155] on div "Nach Themen oder Namen suchen ***** close Suche" at bounding box center [359, 163] width 693 height 128
paste input "text"
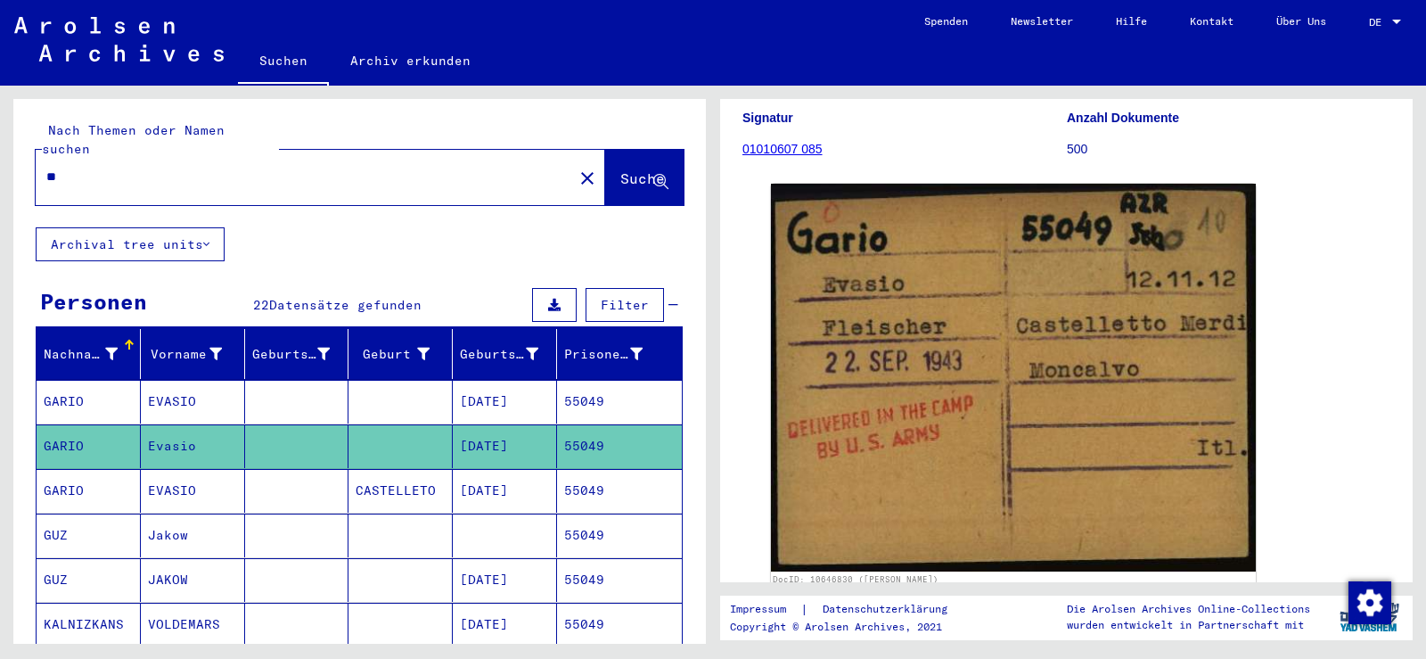
type input "*"
click at [97, 168] on input "text" at bounding box center [304, 177] width 516 height 19
paste input "*****"
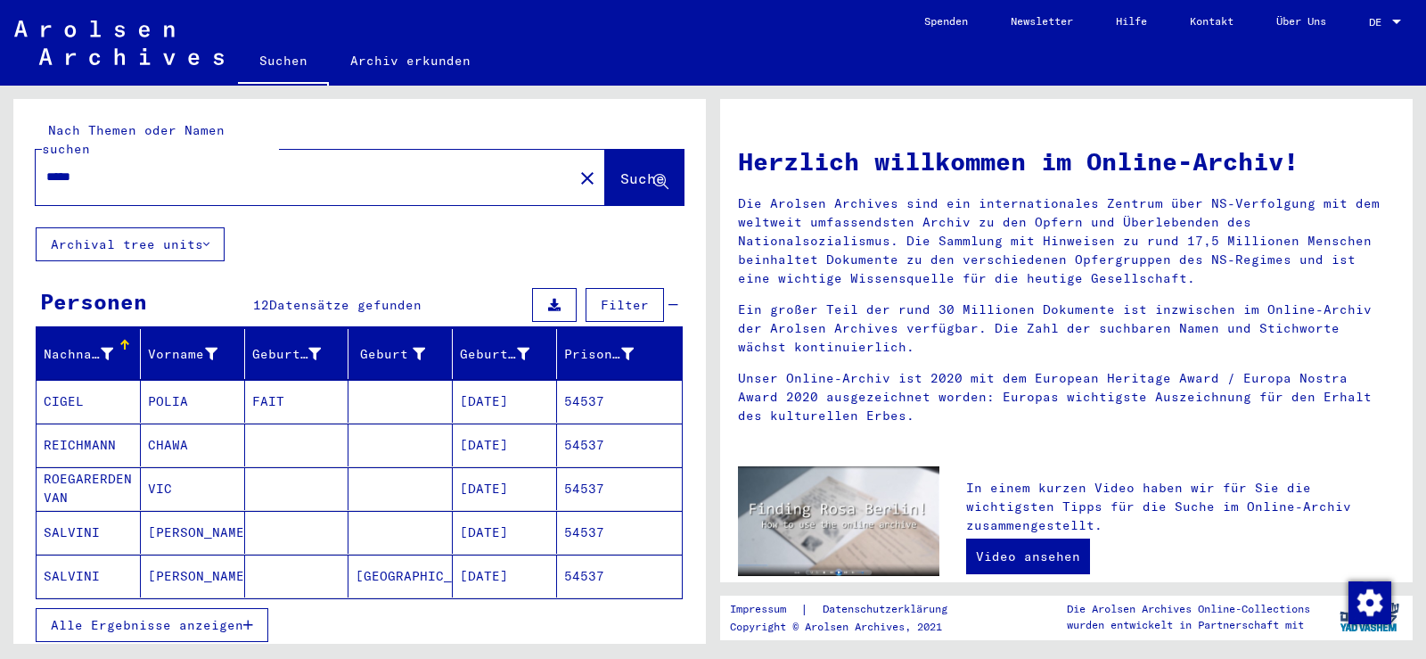
click at [222, 617] on span "Alle Ergebnisse anzeigen" at bounding box center [147, 625] width 193 height 16
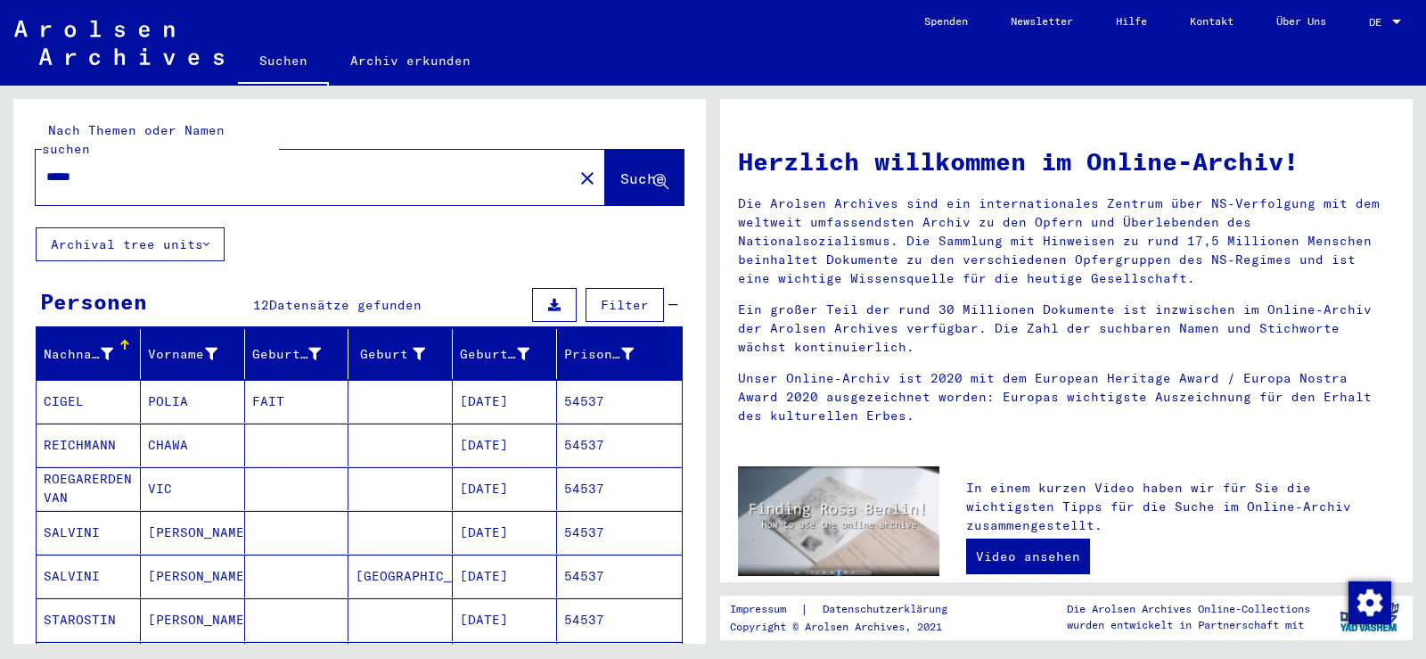
click at [208, 520] on mat-cell "Bruno" at bounding box center [193, 532] width 104 height 43
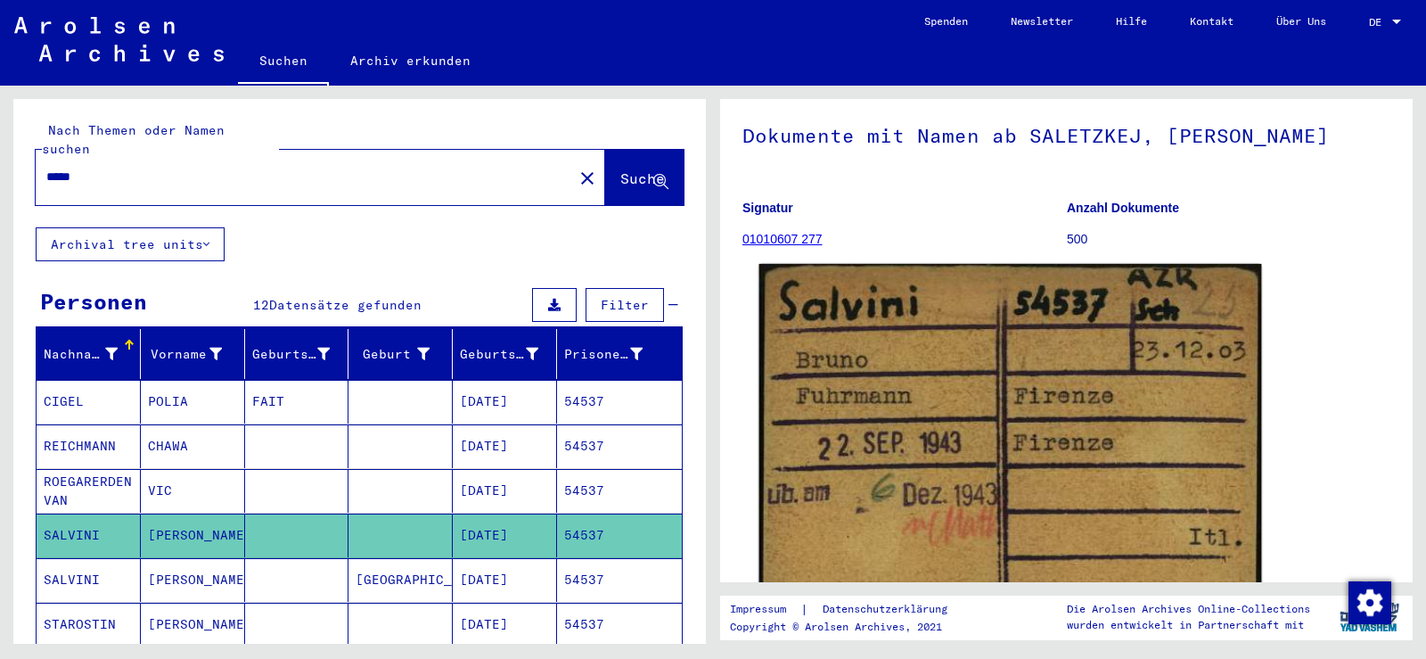
scroll to position [89, 0]
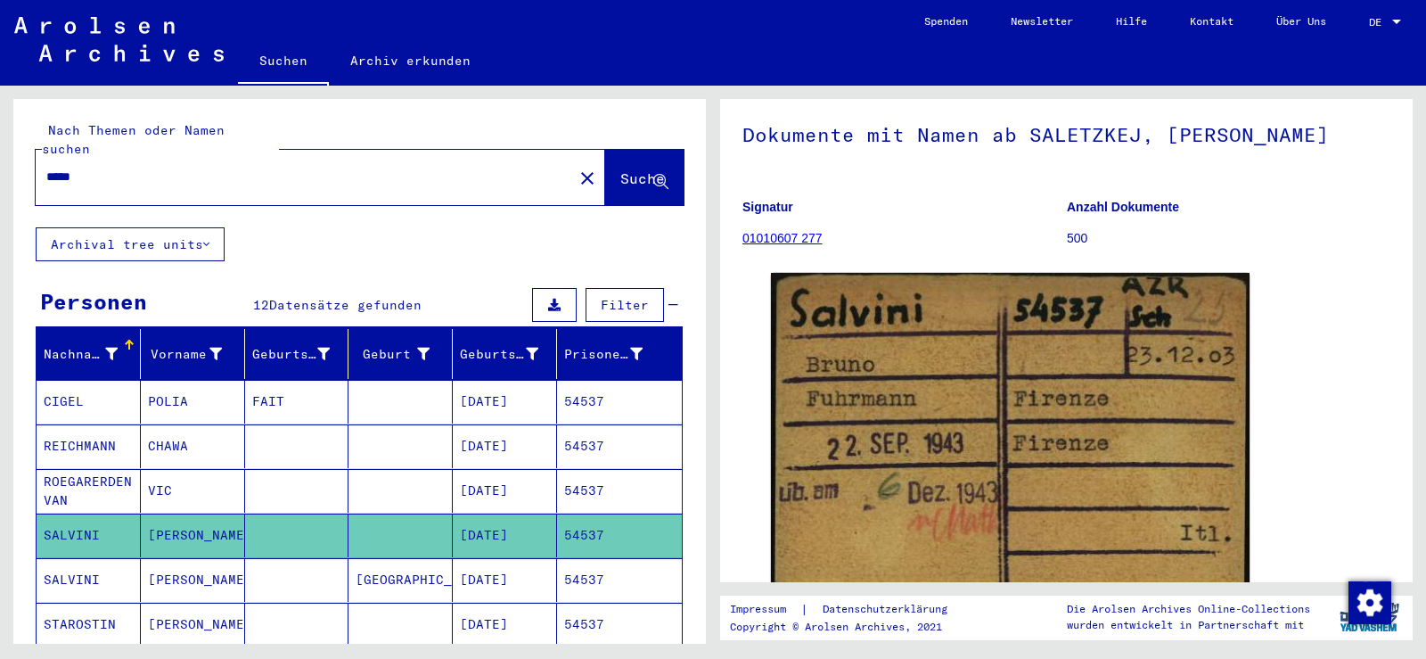
click at [349, 558] on mat-cell "FIRENZE" at bounding box center [401, 580] width 104 height 44
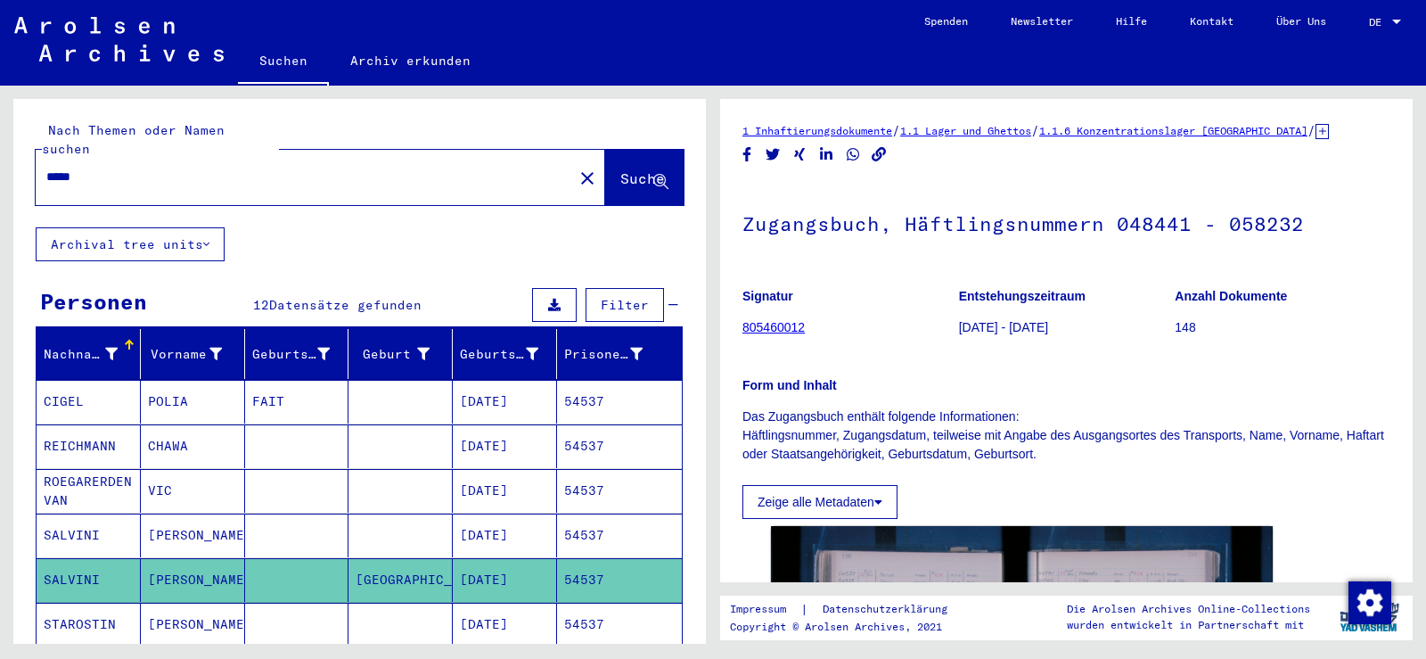
click at [349, 513] on mat-cell at bounding box center [401, 535] width 104 height 44
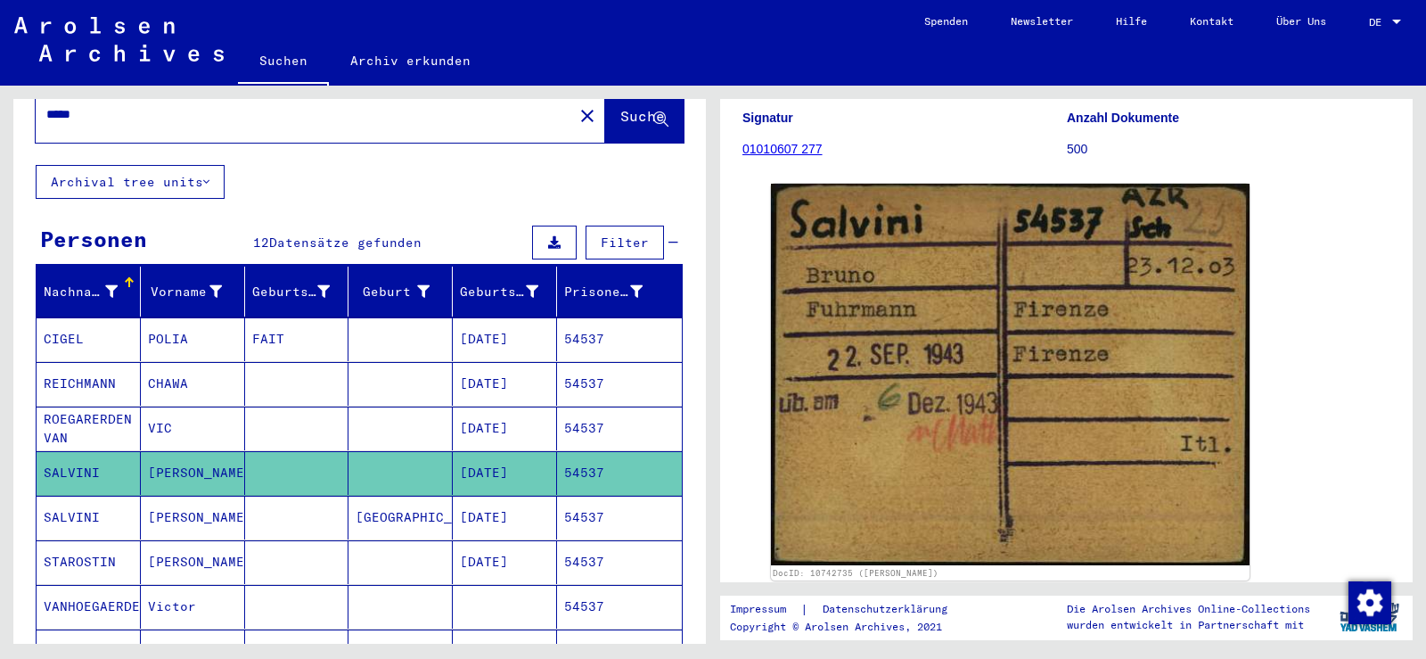
scroll to position [178, 0]
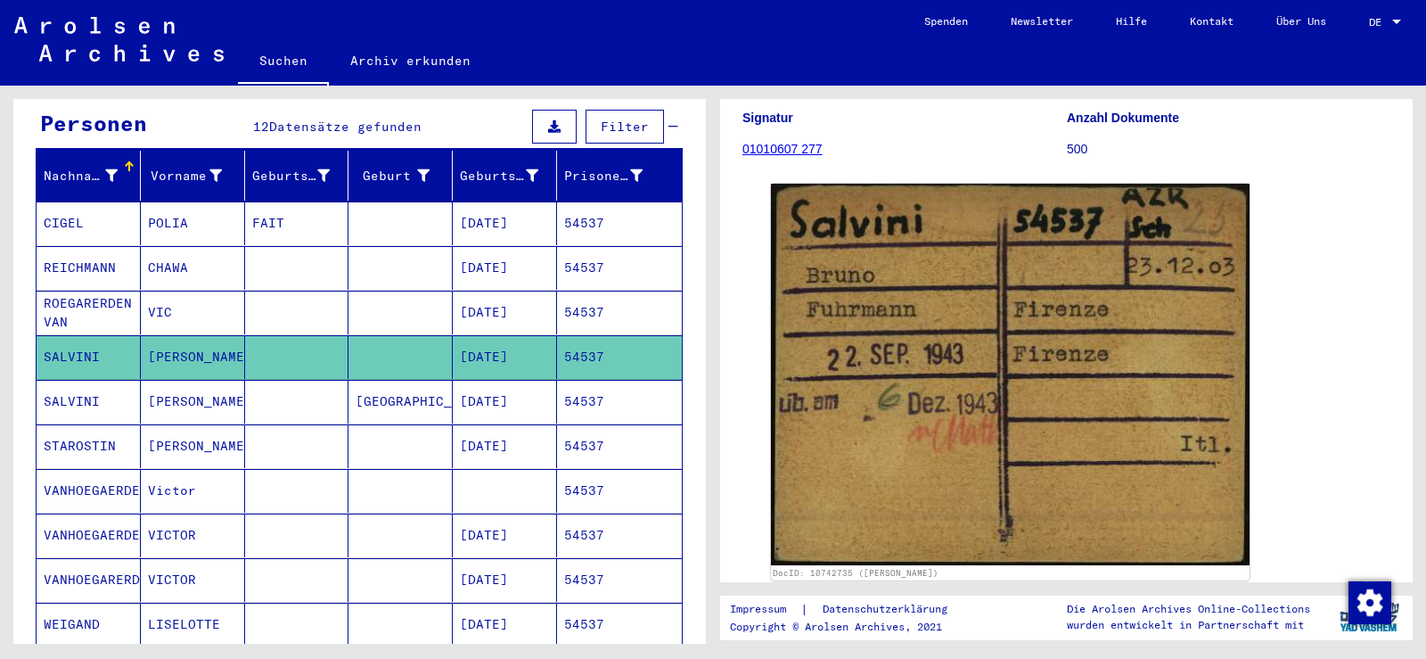
click at [256, 380] on mat-cell at bounding box center [297, 402] width 104 height 44
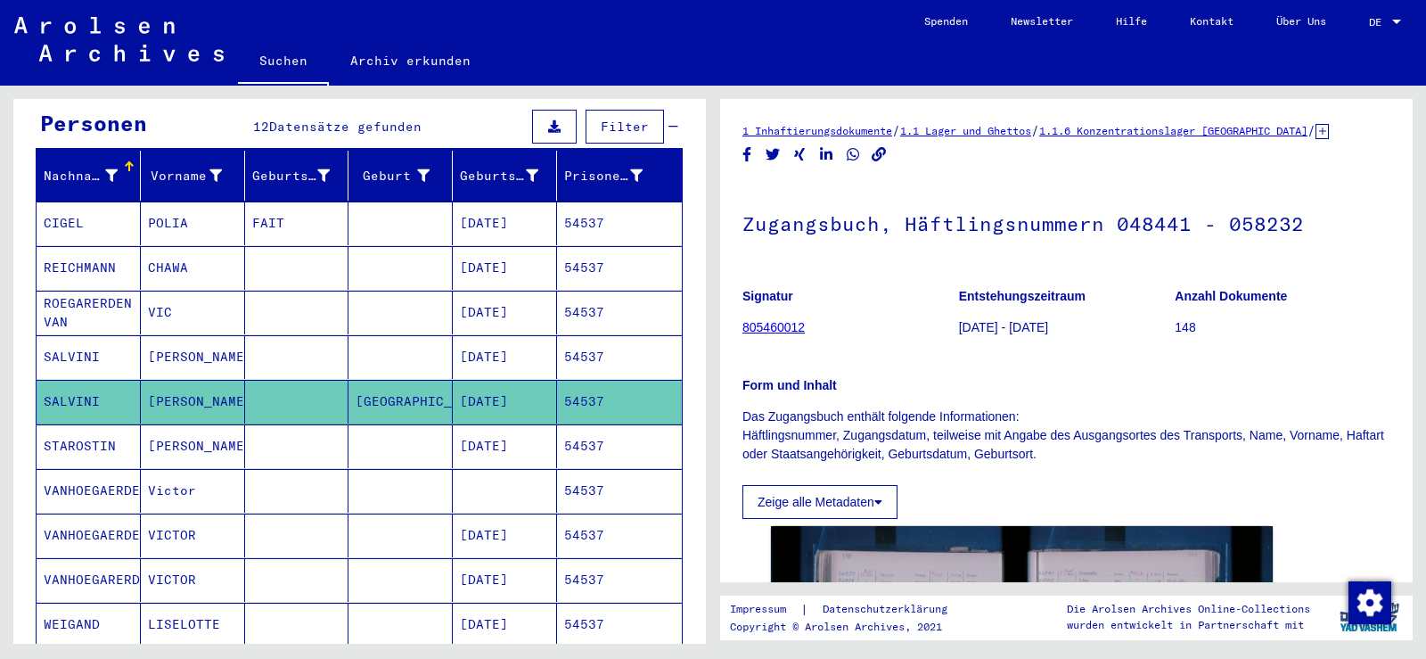
click at [283, 335] on mat-cell at bounding box center [297, 357] width 104 height 44
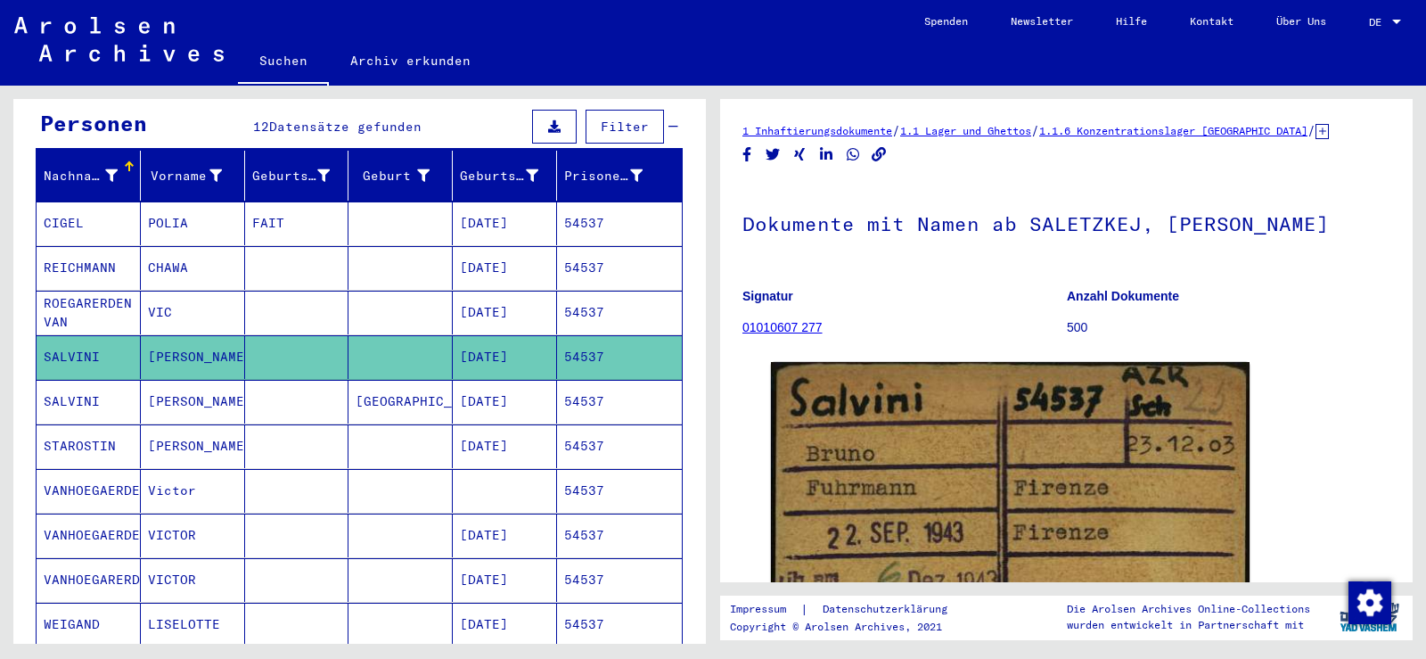
click at [291, 380] on mat-cell at bounding box center [297, 402] width 104 height 44
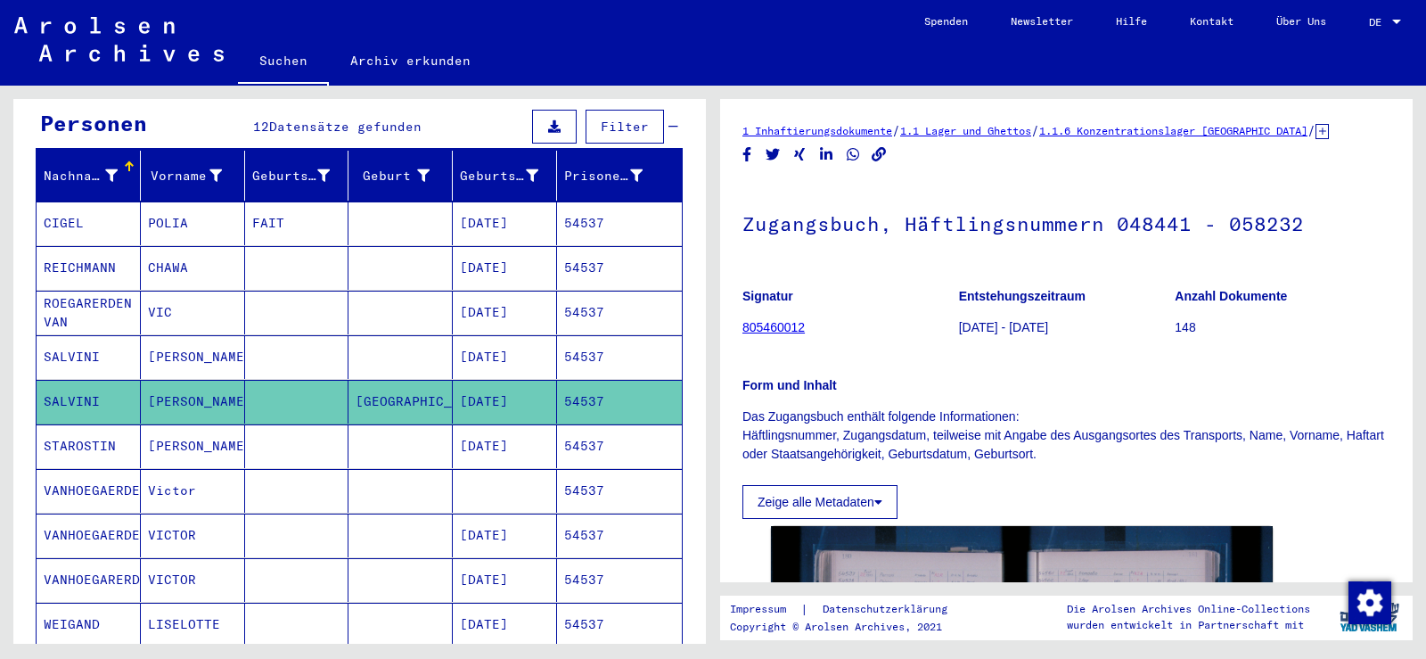
click at [299, 350] on mat-cell at bounding box center [297, 357] width 104 height 44
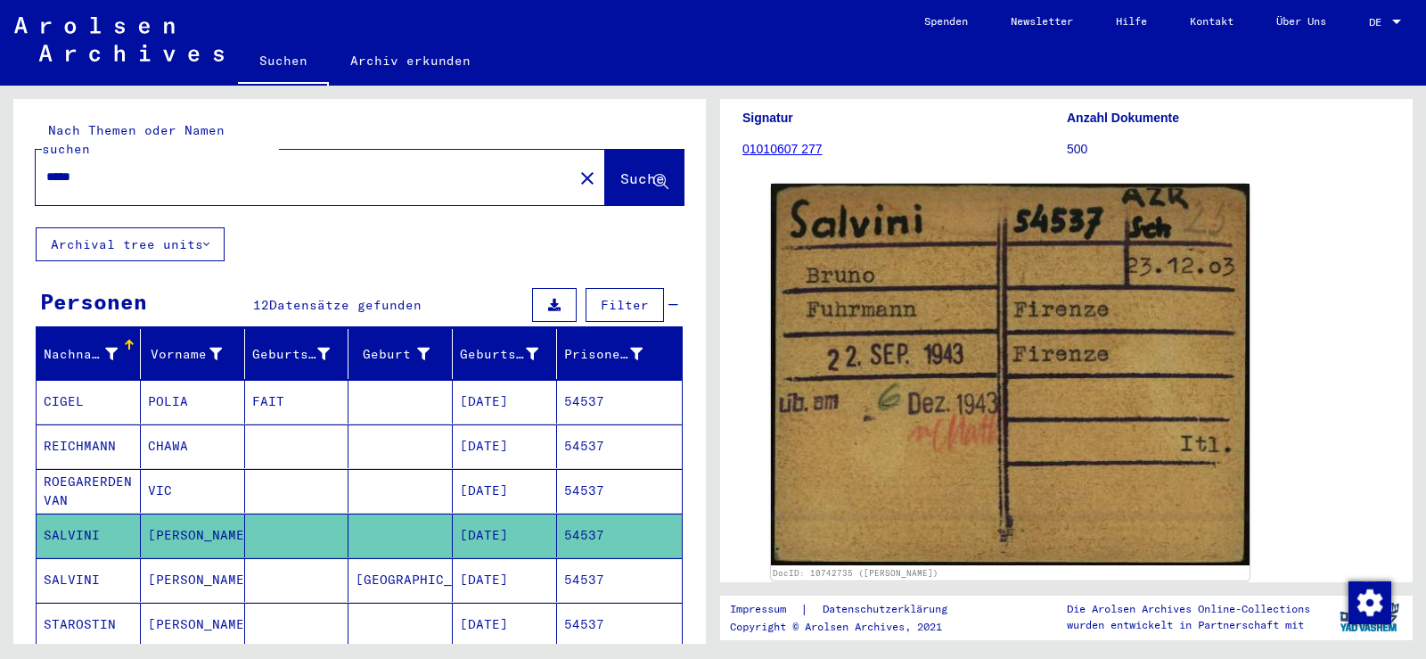
drag, startPoint x: 133, startPoint y: 169, endPoint x: 46, endPoint y: 157, distance: 87.4
click at [46, 157] on div "*****" at bounding box center [299, 177] width 527 height 40
click at [152, 168] on input "*****" at bounding box center [304, 177] width 516 height 19
click at [122, 168] on input "*****" at bounding box center [304, 177] width 516 height 19
type input "*"
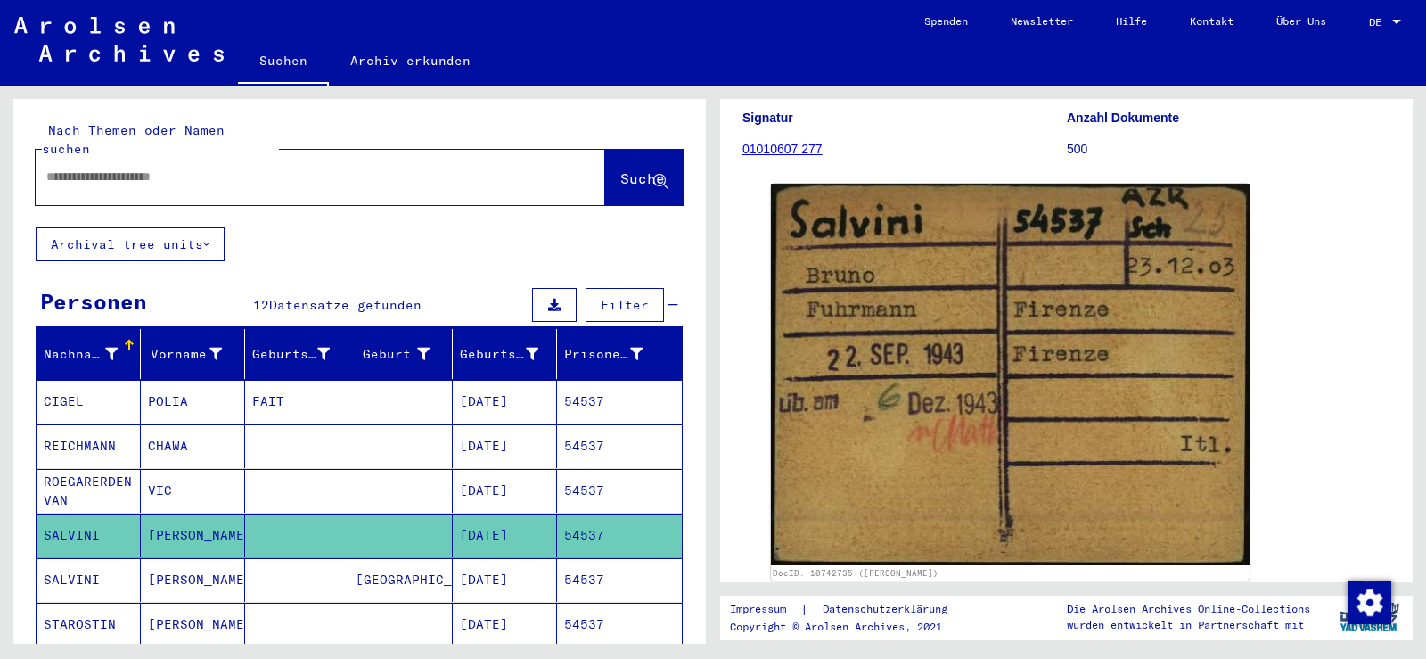
paste input "*****"
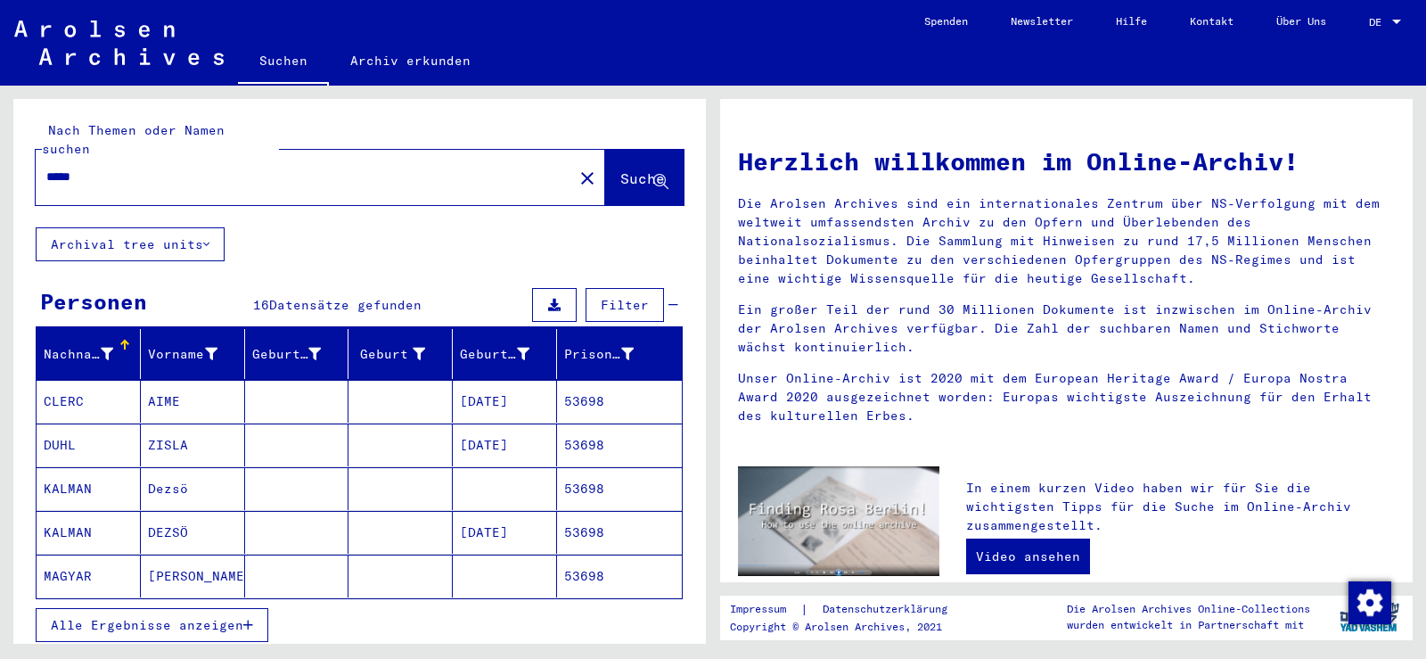
click at [185, 617] on span "Alle Ergebnisse anzeigen" at bounding box center [147, 625] width 193 height 16
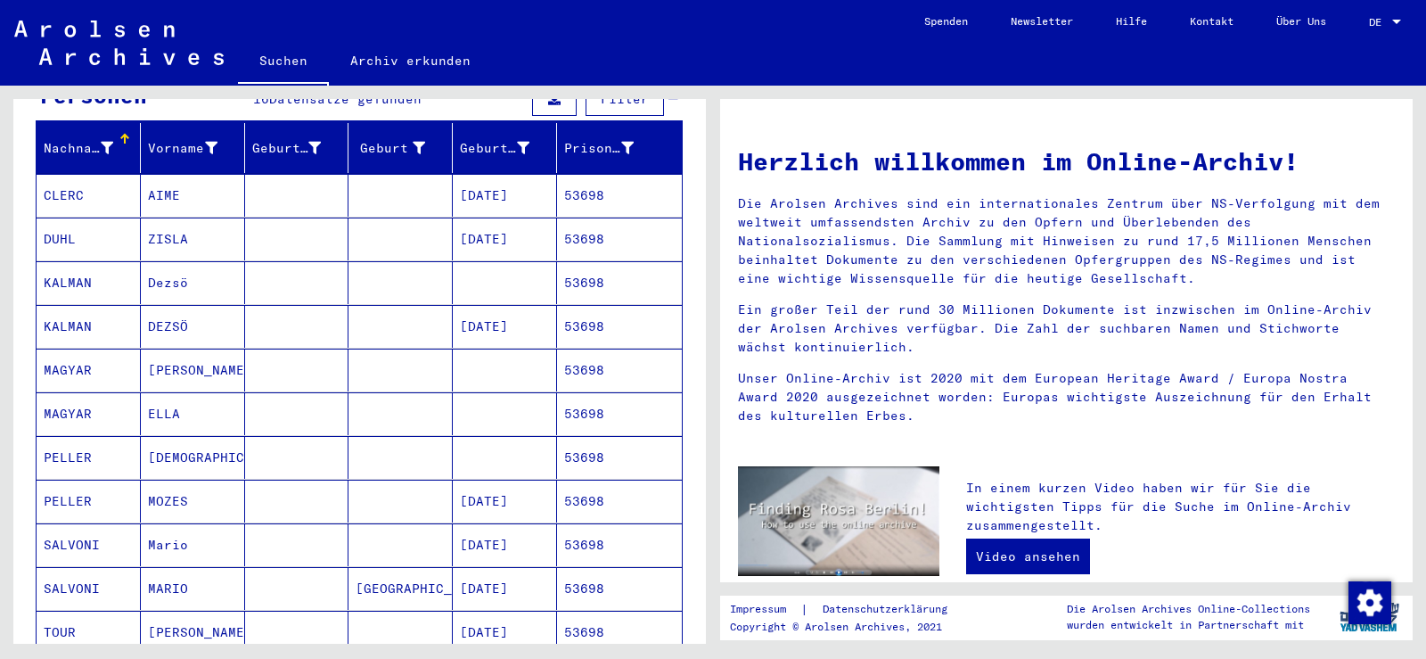
scroll to position [267, 0]
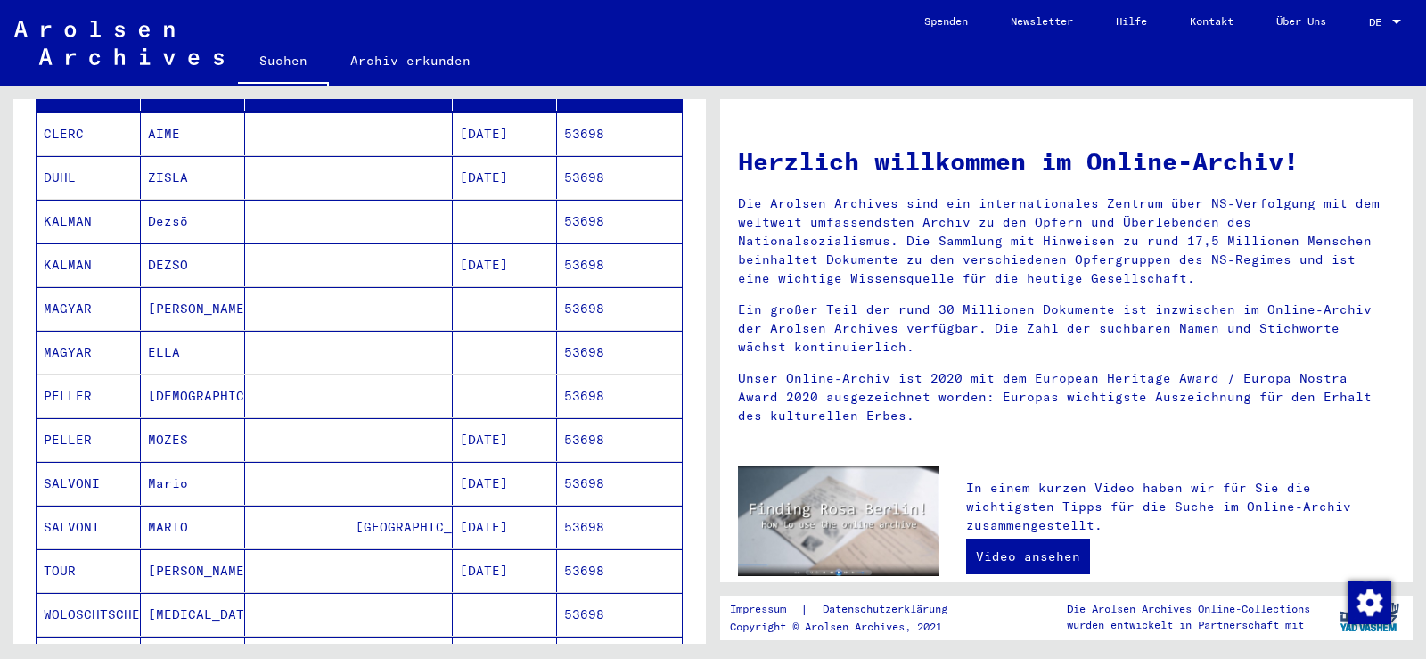
click at [260, 477] on mat-cell at bounding box center [297, 483] width 104 height 43
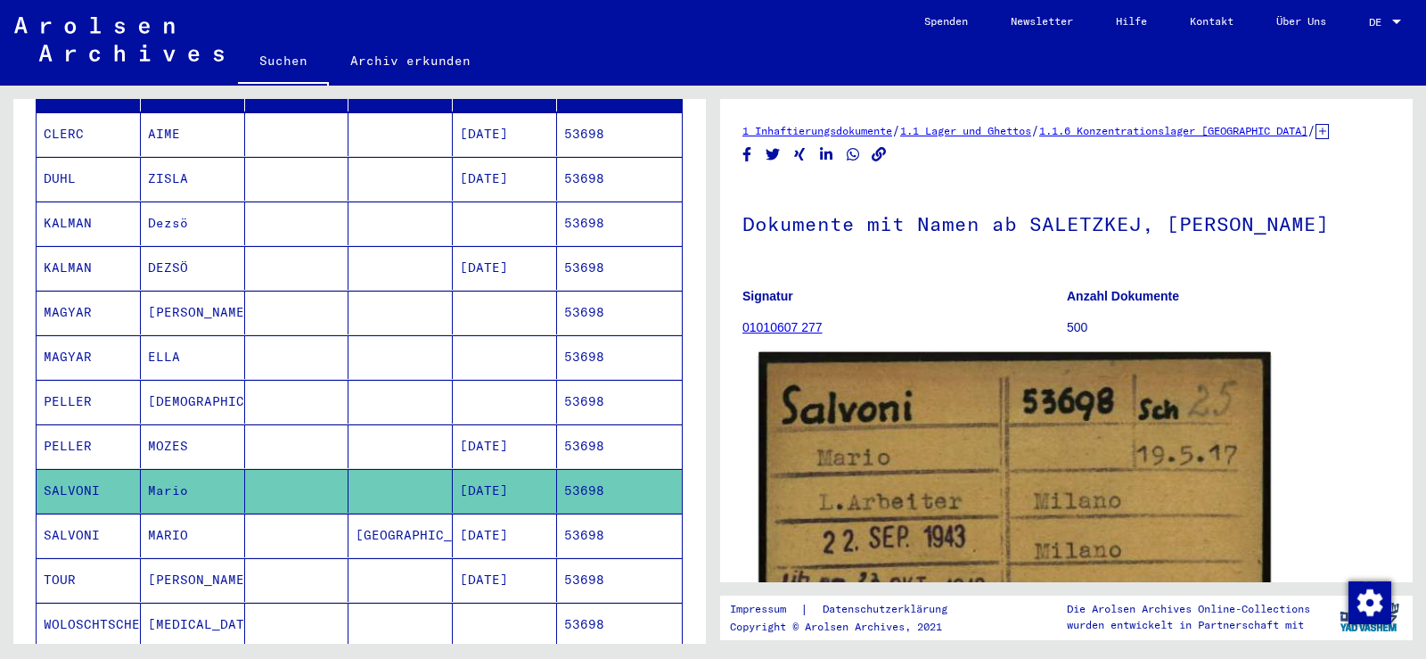
scroll to position [267, 0]
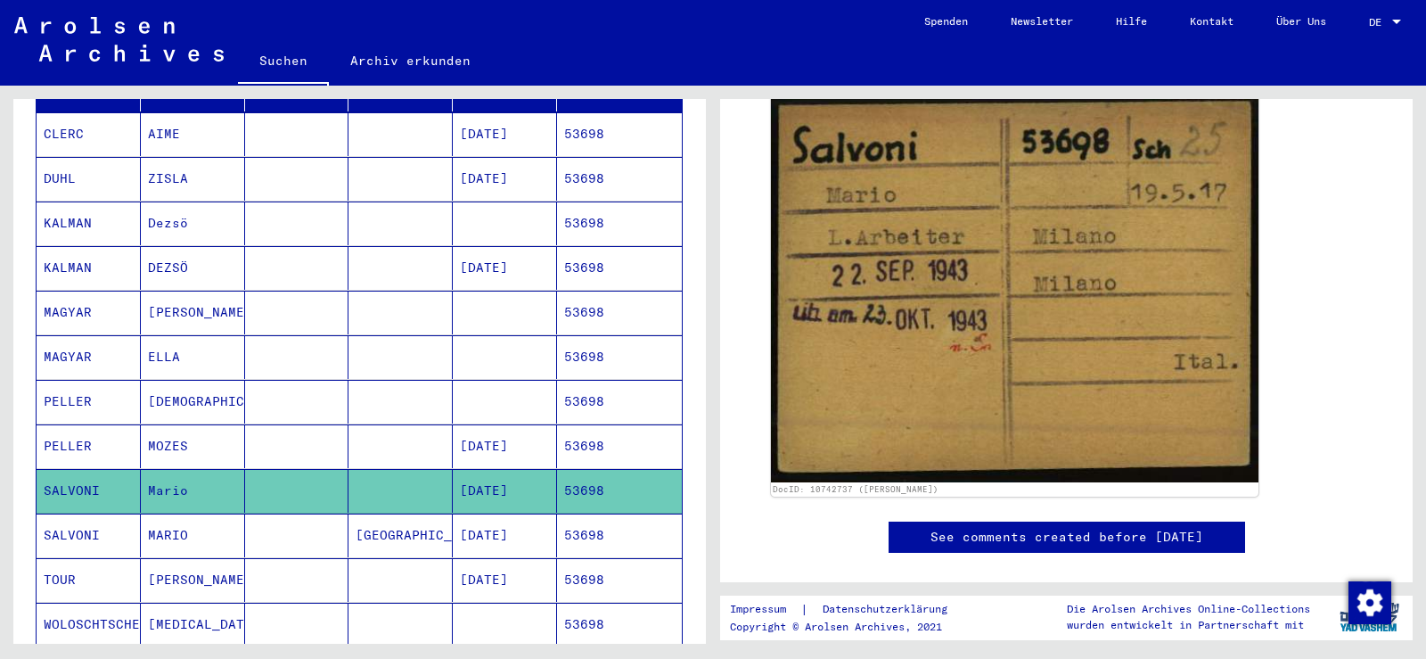
click at [422, 521] on mat-cell "Milano" at bounding box center [401, 535] width 104 height 44
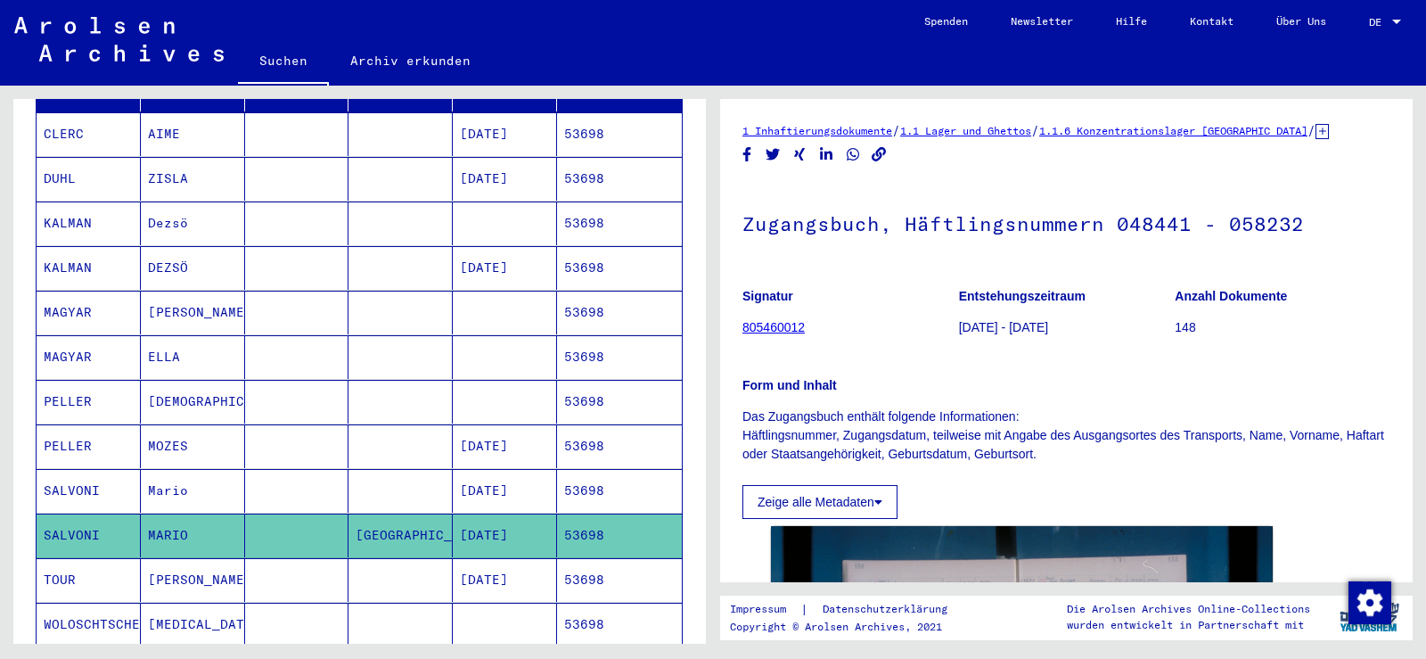
click at [313, 480] on mat-cell at bounding box center [297, 491] width 104 height 44
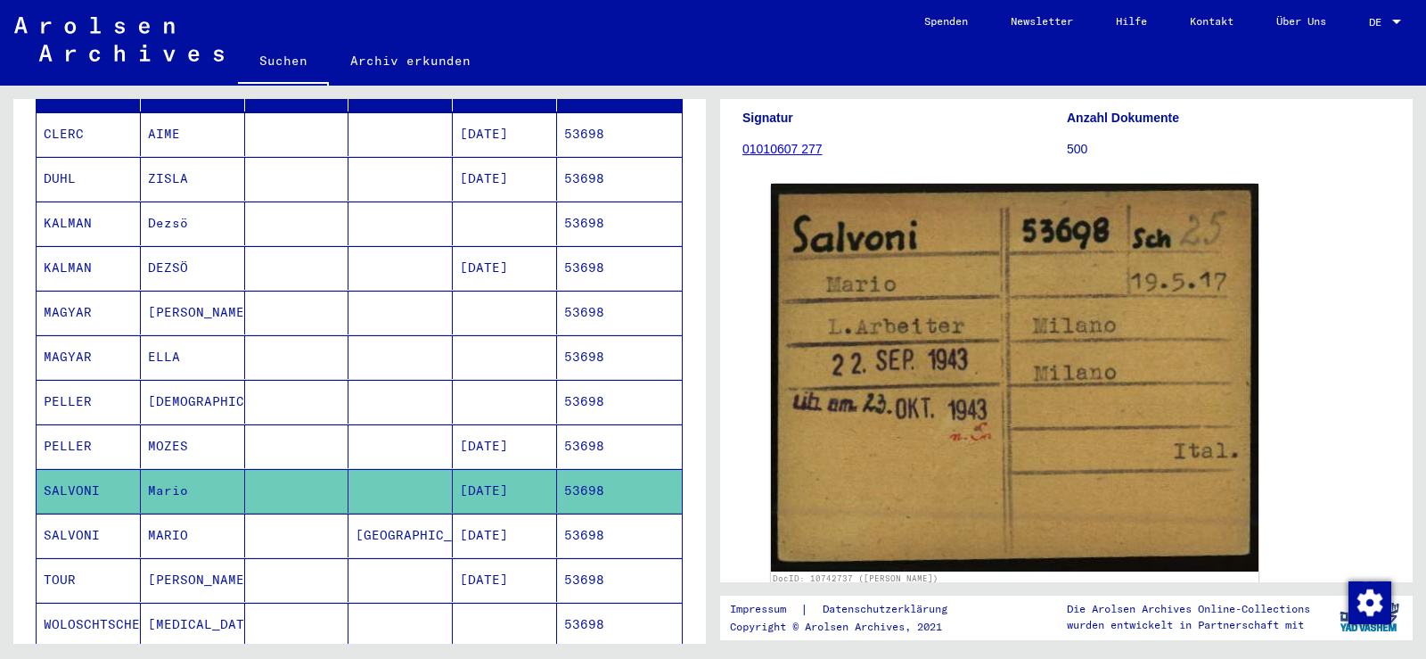
click at [292, 513] on mat-cell at bounding box center [297, 535] width 104 height 44
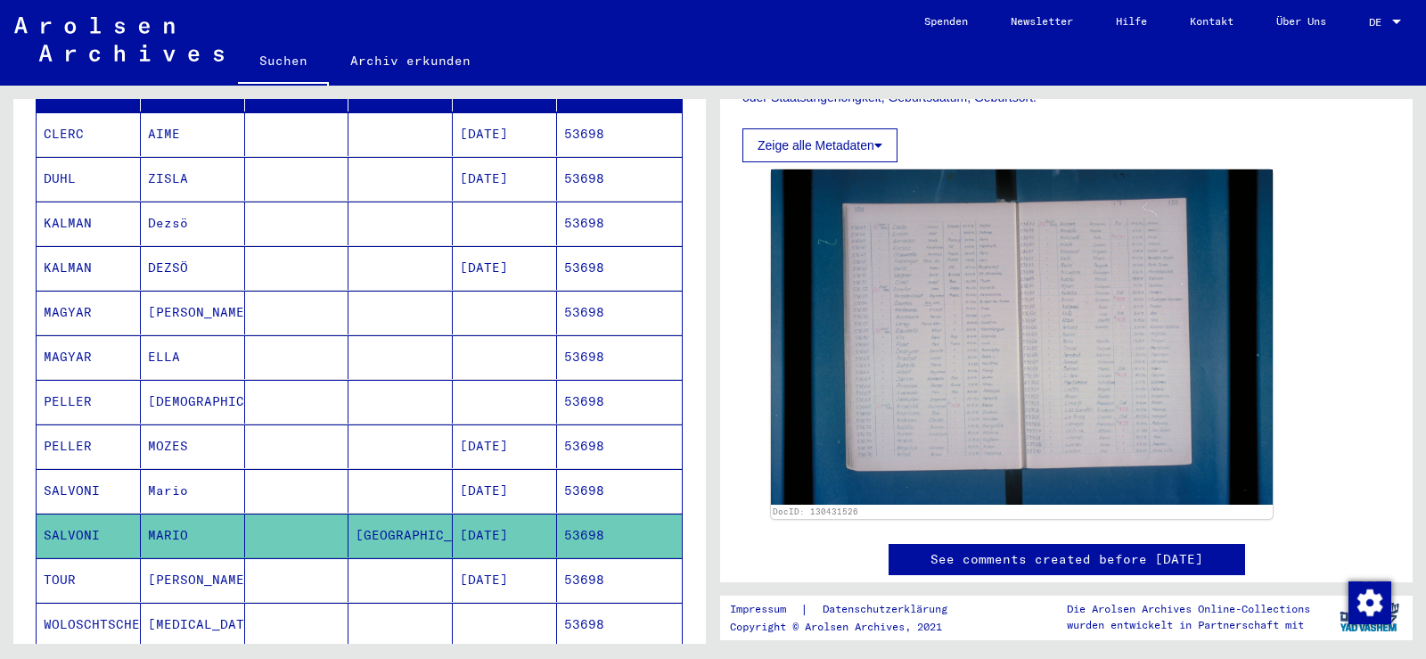
click at [162, 478] on mat-cell "Mario" at bounding box center [193, 491] width 104 height 44
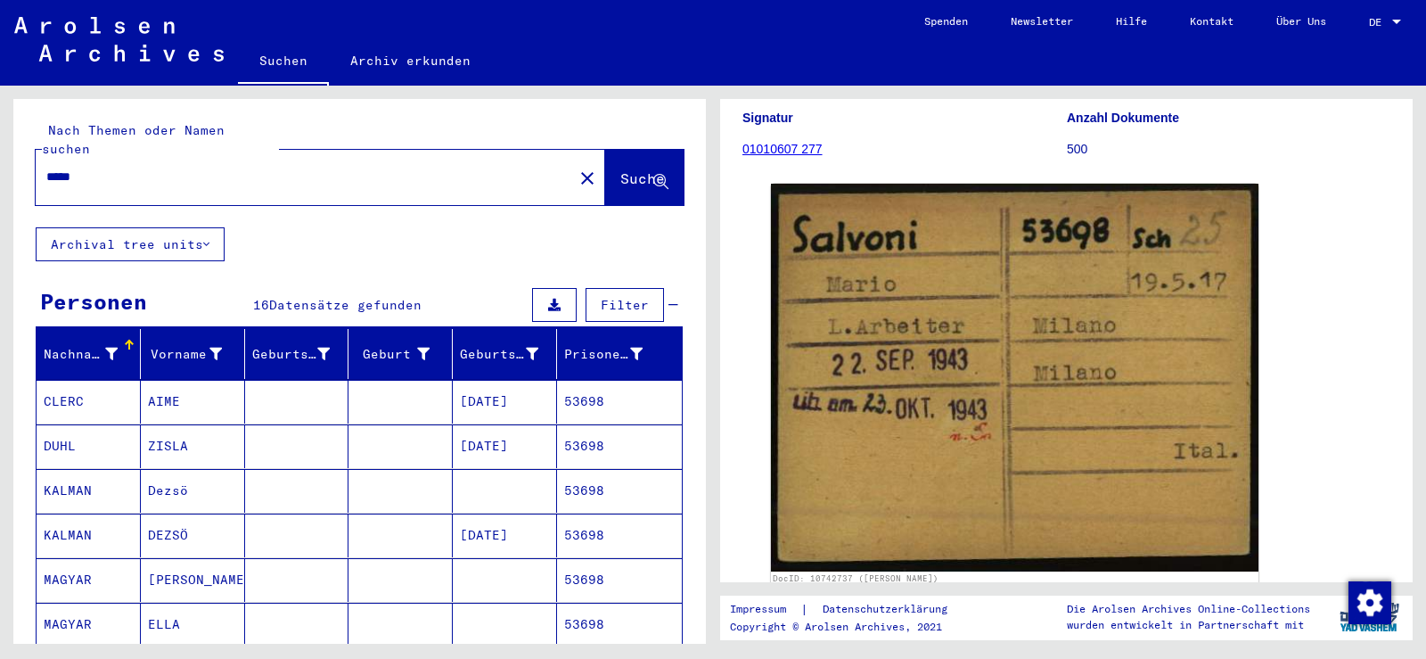
drag, startPoint x: 107, startPoint y: 152, endPoint x: 22, endPoint y: 154, distance: 84.7
click at [22, 154] on div "Nach Themen oder Namen suchen ***** close Suche" at bounding box center [359, 163] width 693 height 128
paste input "text"
type input "*****"
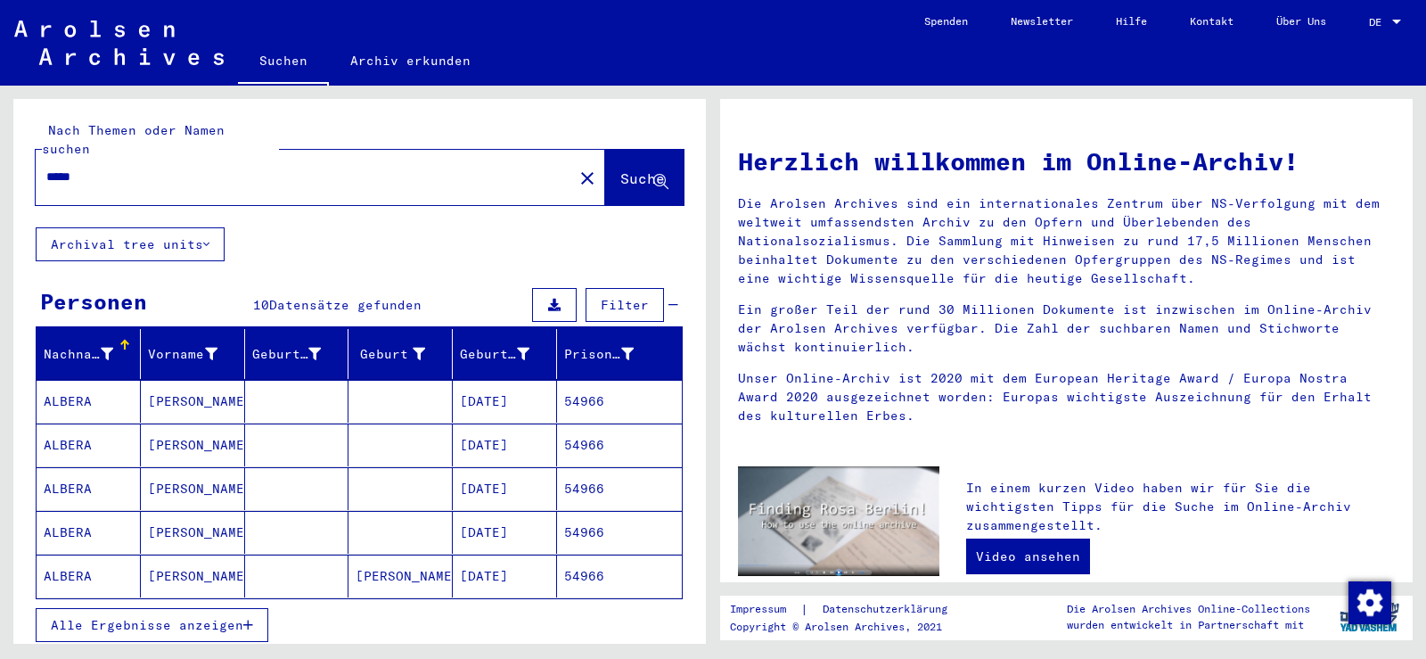
click at [156, 617] on span "Alle Ergebnisse anzeigen" at bounding box center [147, 625] width 193 height 16
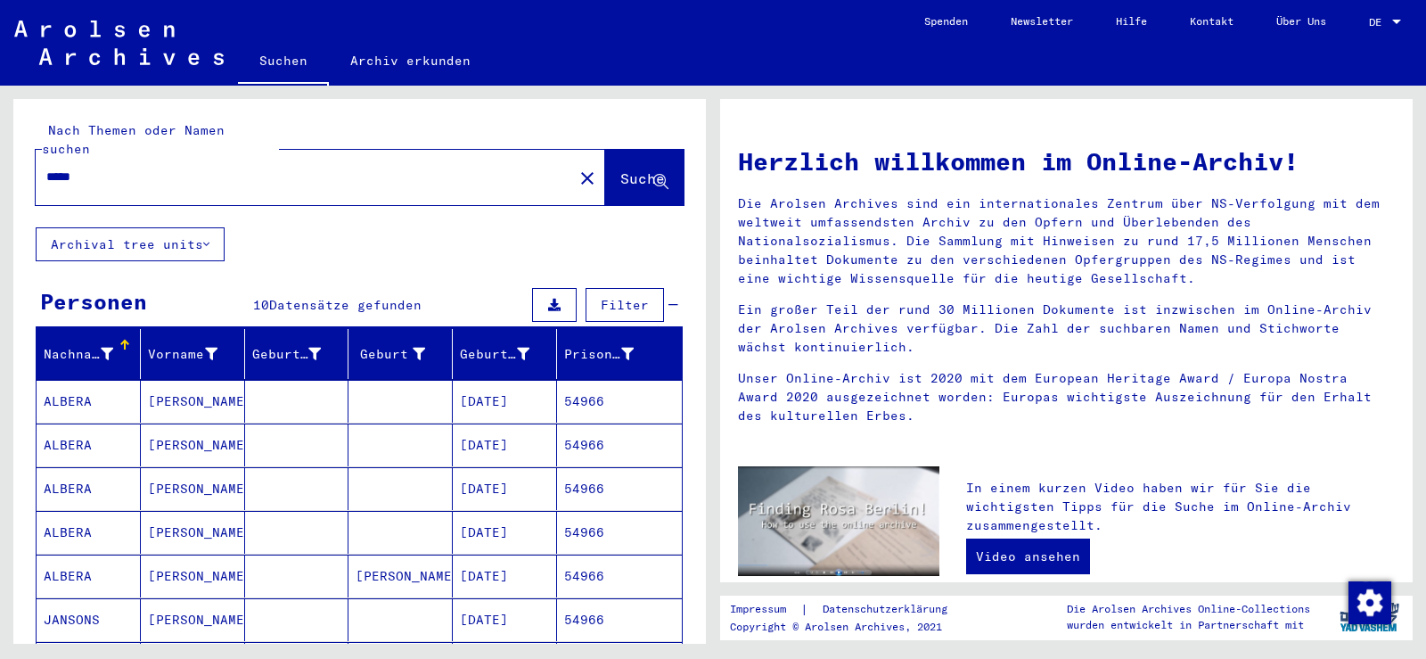
click at [169, 430] on mat-cell "[PERSON_NAME]" at bounding box center [193, 444] width 104 height 43
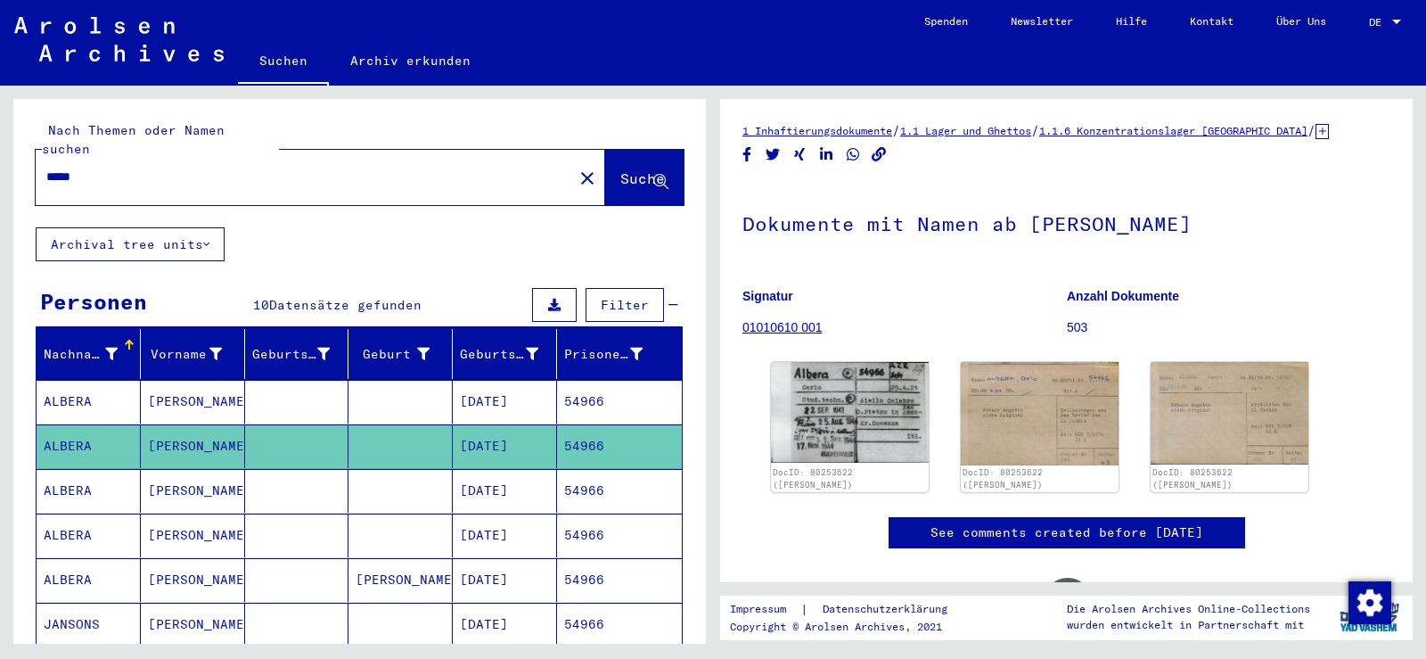
click at [175, 380] on mat-cell "[PERSON_NAME]" at bounding box center [193, 402] width 104 height 44
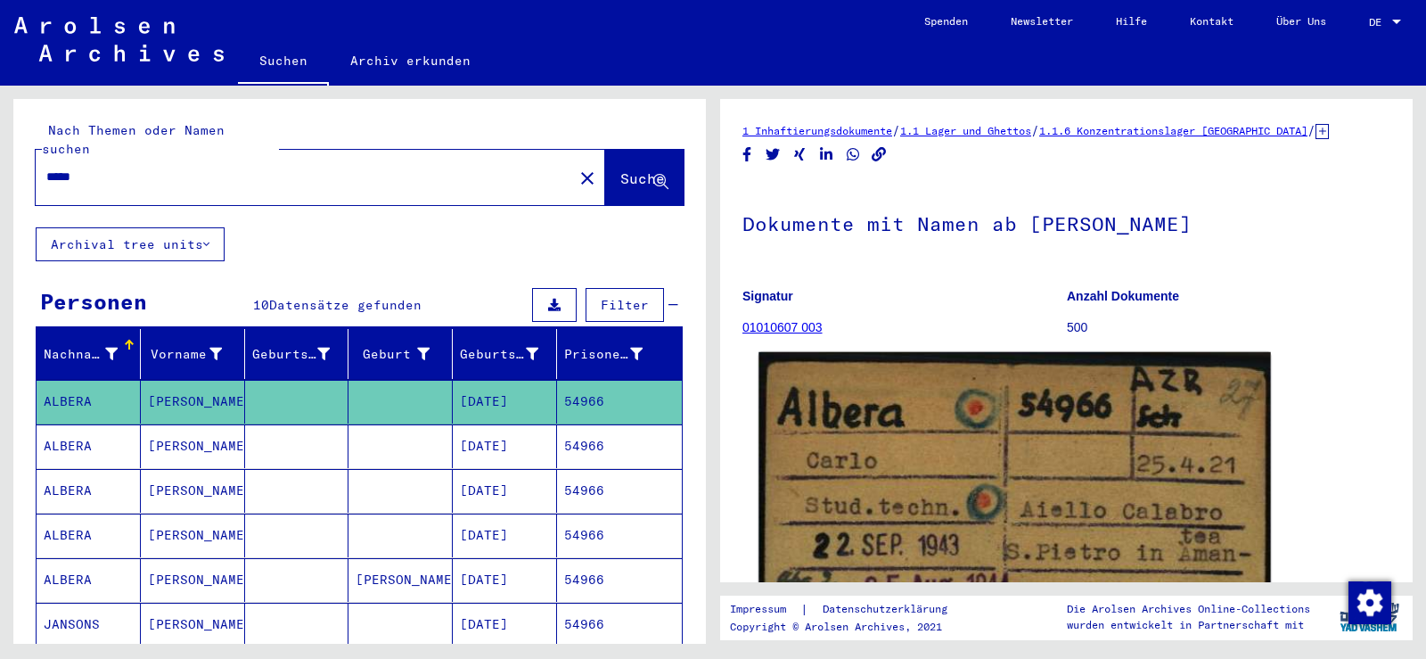
scroll to position [178, 0]
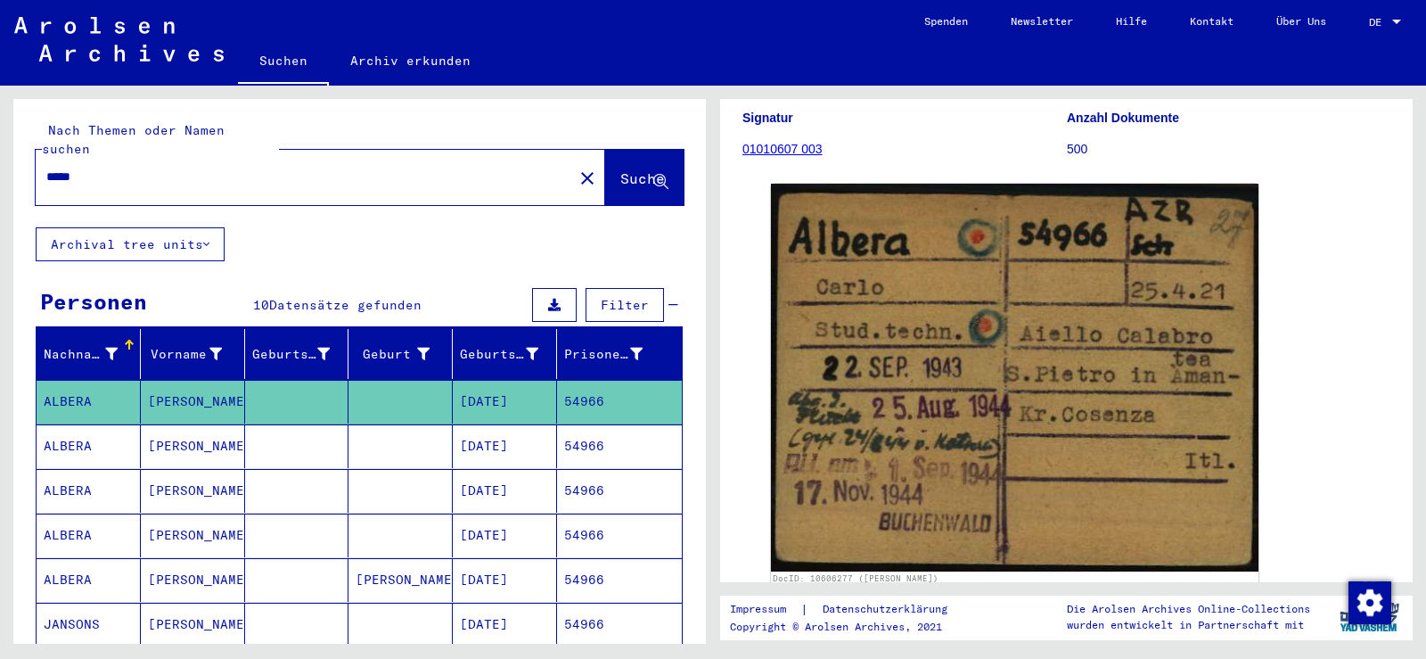
click at [280, 429] on mat-cell at bounding box center [297, 446] width 104 height 44
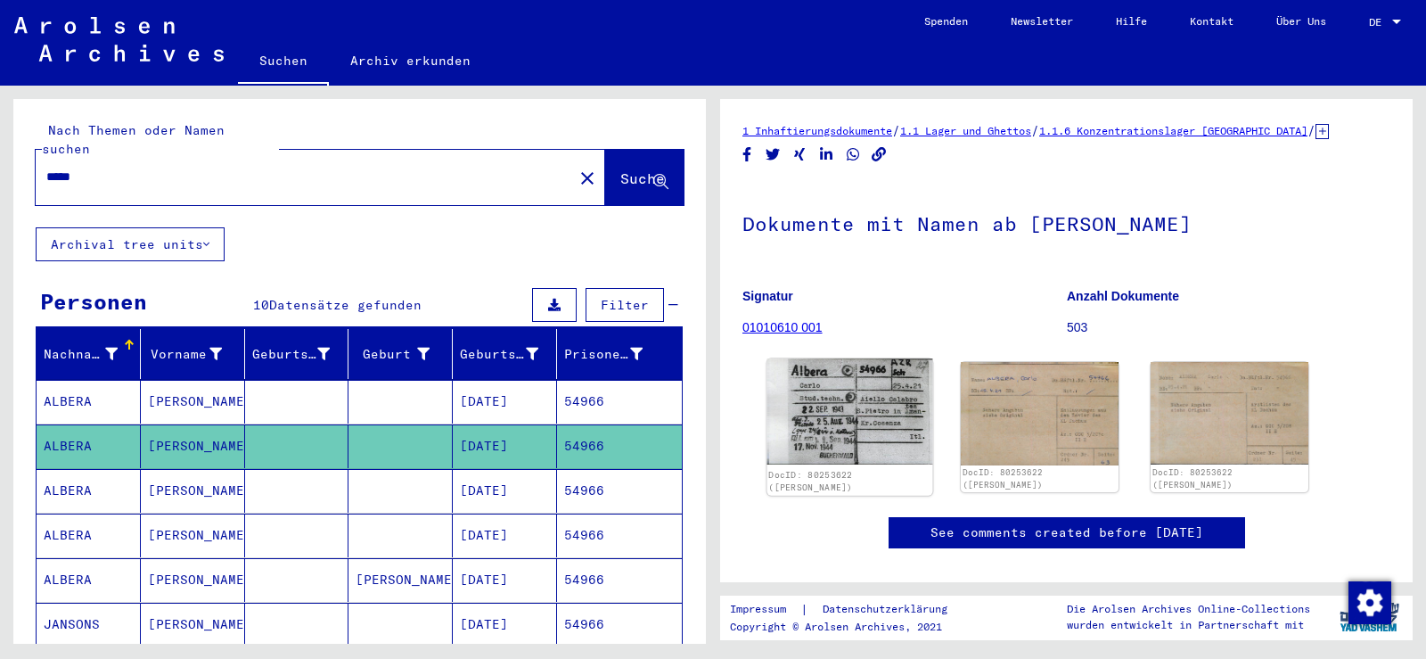
click at [875, 423] on img at bounding box center [850, 411] width 166 height 105
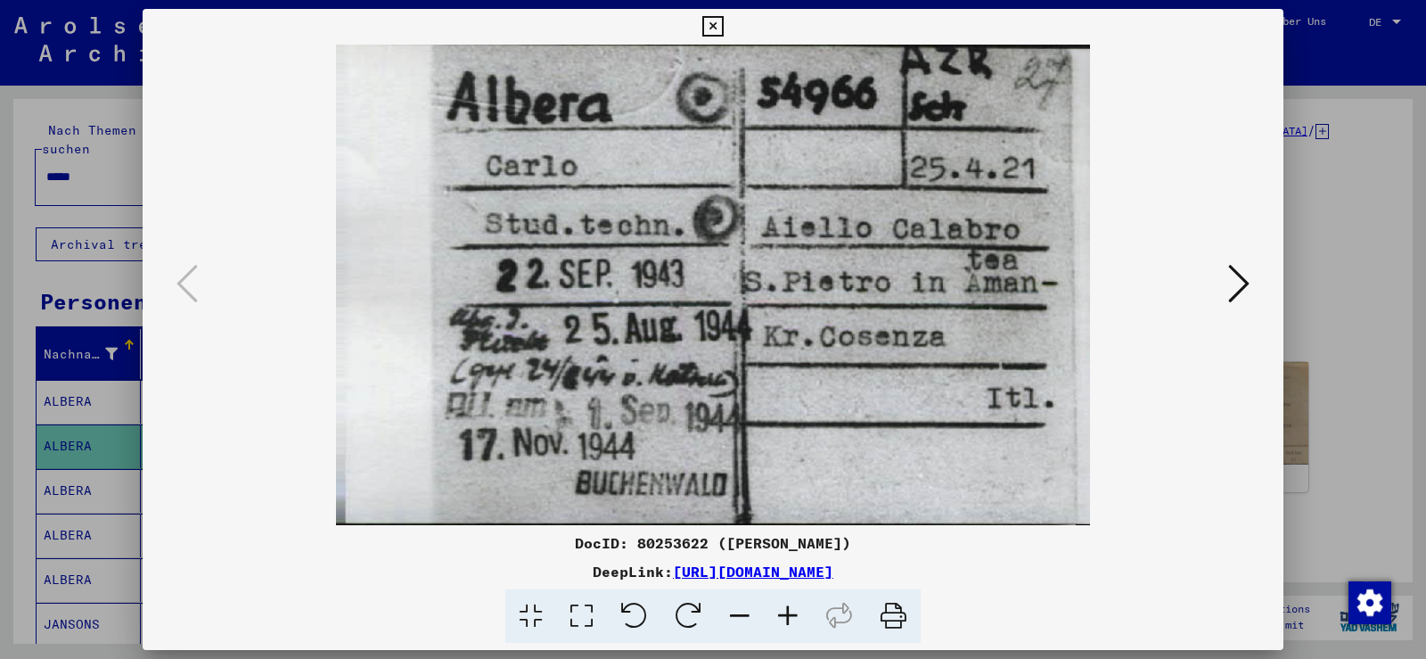
click at [1233, 283] on icon at bounding box center [1238, 283] width 21 height 43
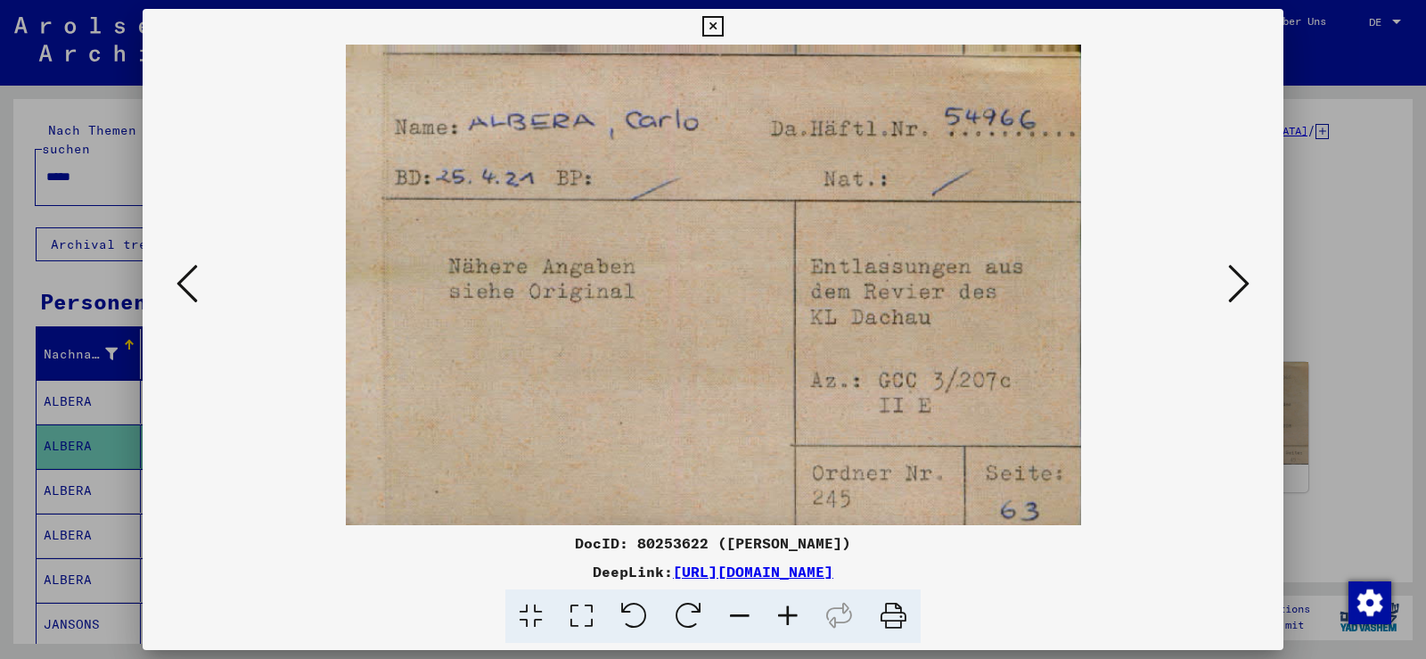
click at [1233, 283] on icon at bounding box center [1238, 283] width 21 height 43
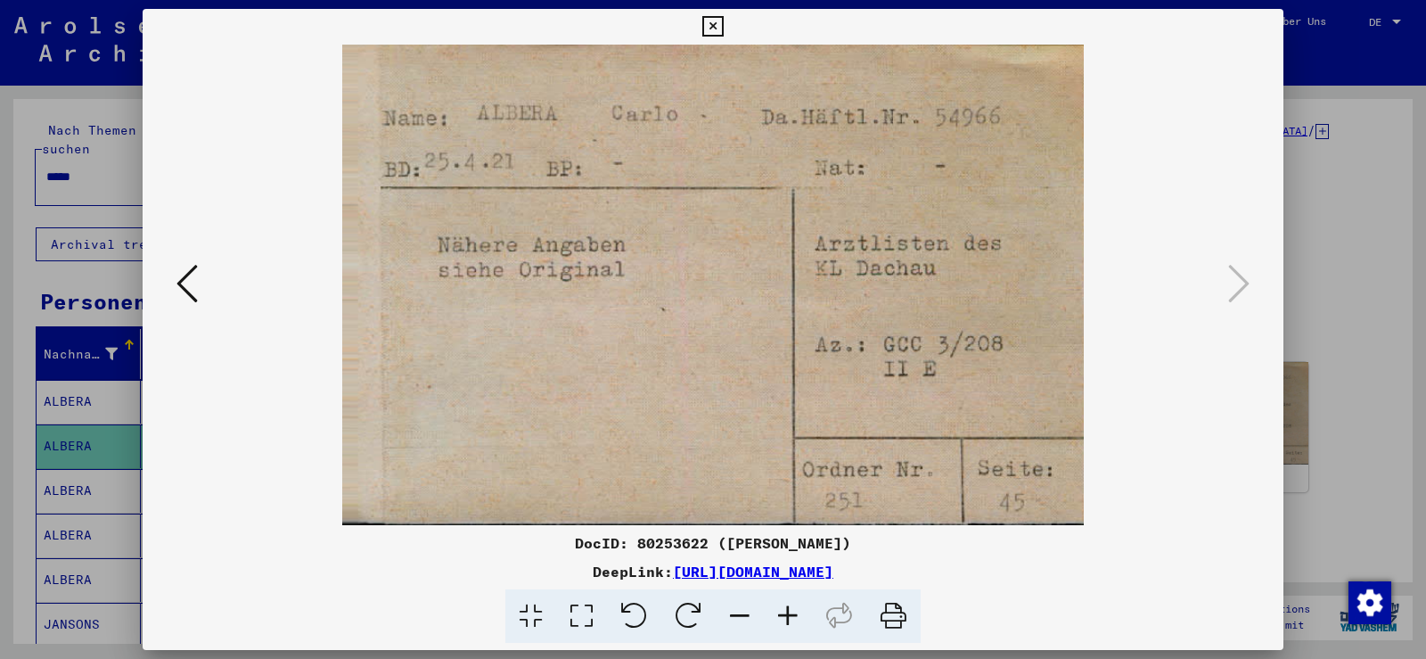
drag, startPoint x: 711, startPoint y: 19, endPoint x: 505, endPoint y: 197, distance: 273.0
click at [709, 24] on icon at bounding box center [712, 26] width 21 height 21
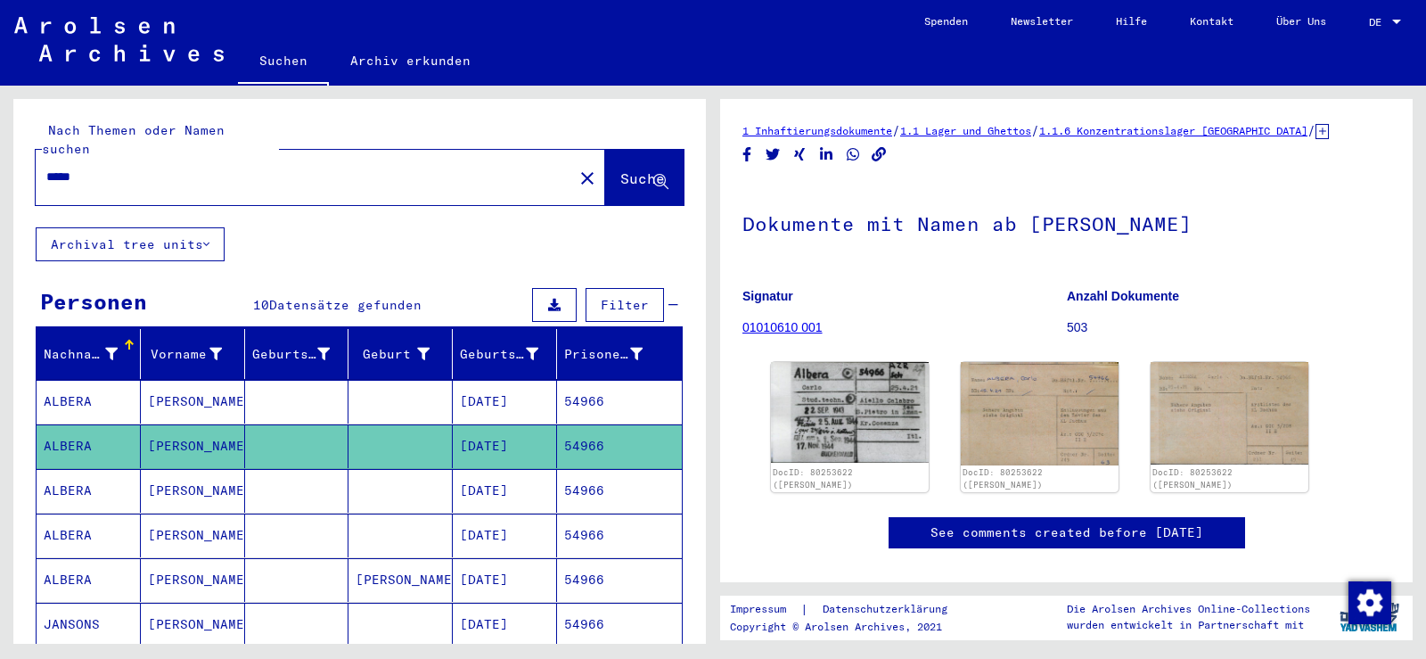
click at [257, 469] on mat-cell at bounding box center [297, 491] width 104 height 44
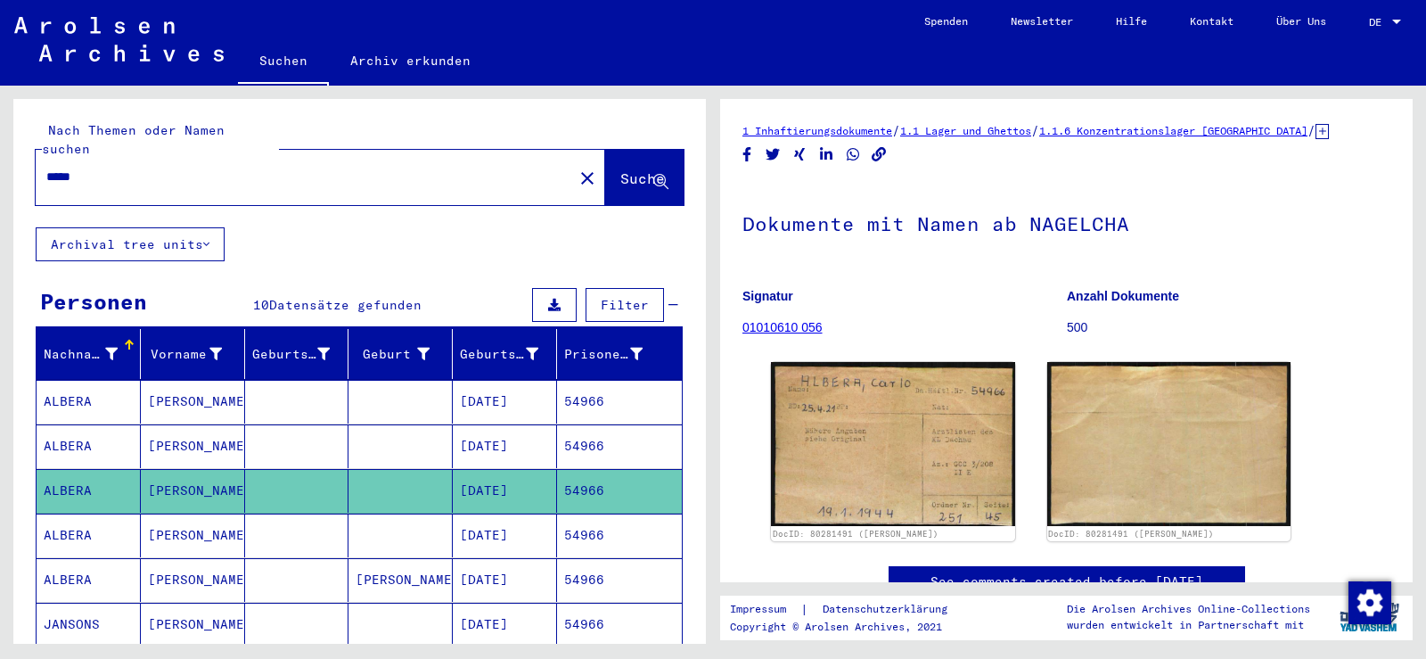
click at [328, 514] on mat-cell at bounding box center [297, 535] width 104 height 44
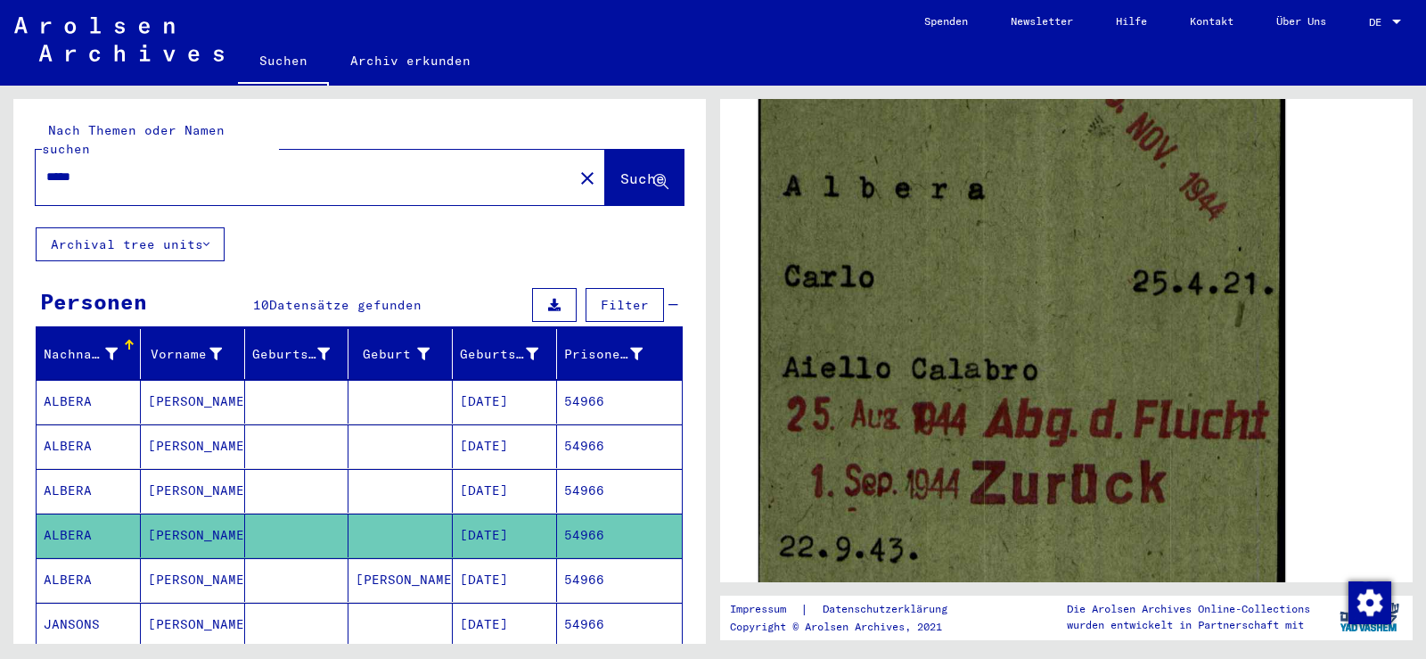
scroll to position [446, 0]
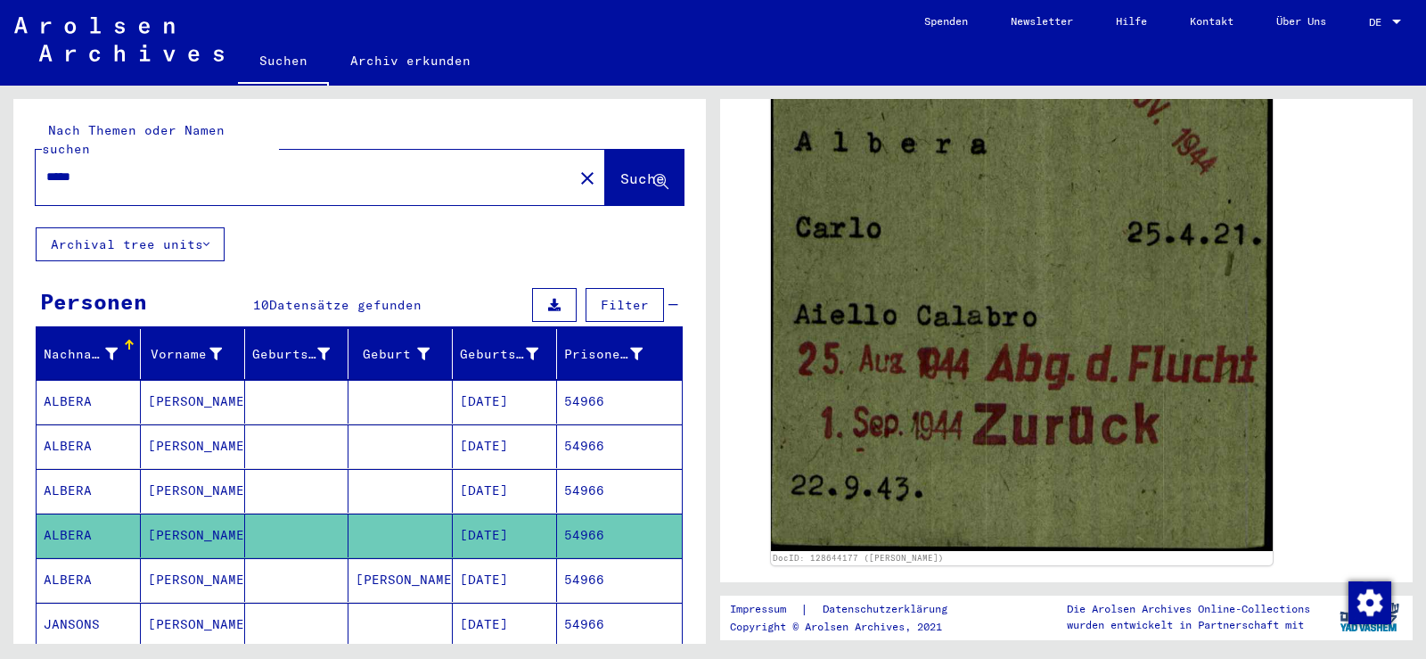
click at [234, 558] on mat-cell "[PERSON_NAME]" at bounding box center [193, 580] width 104 height 44
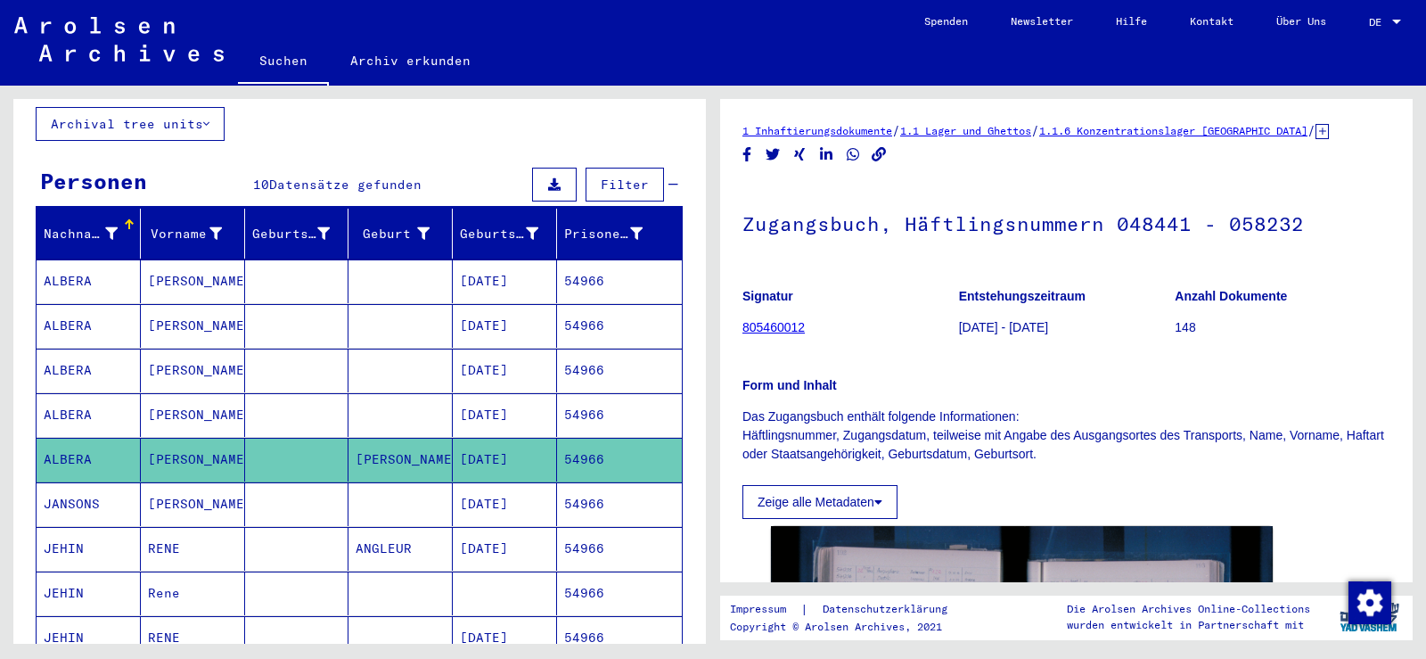
scroll to position [89, 0]
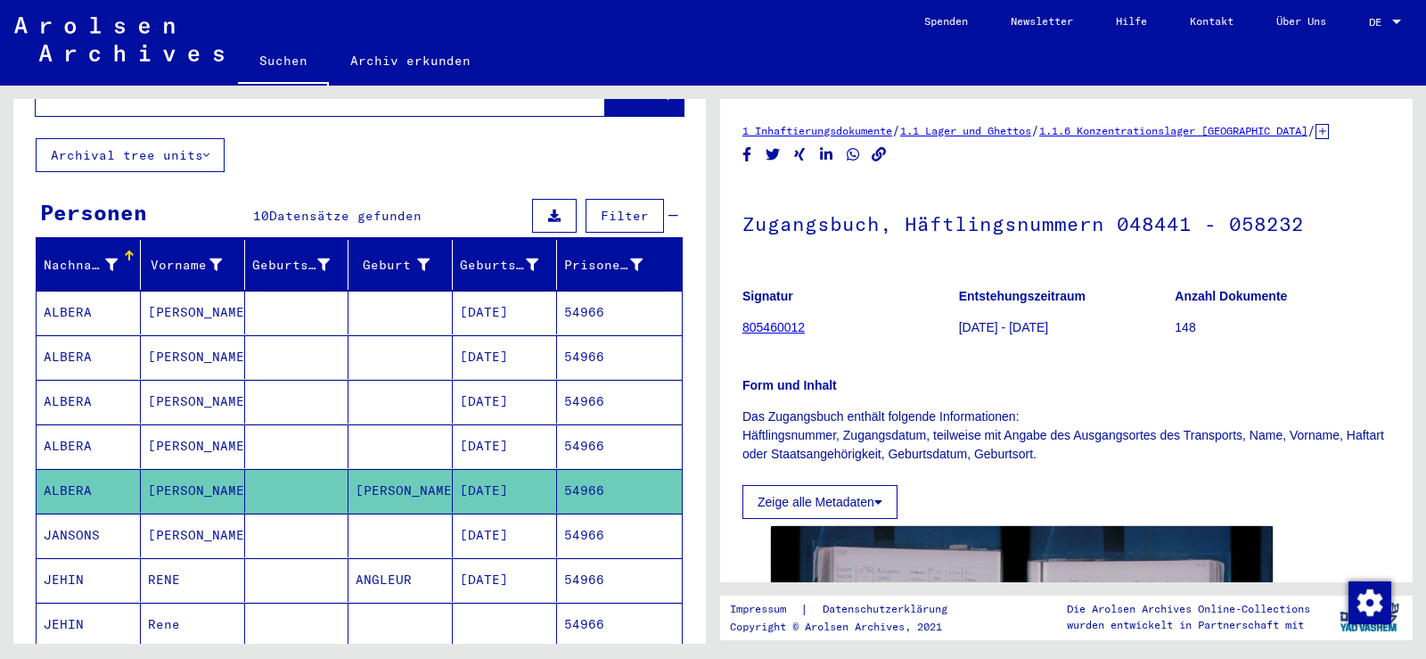
click at [279, 299] on mat-cell at bounding box center [297, 313] width 104 height 44
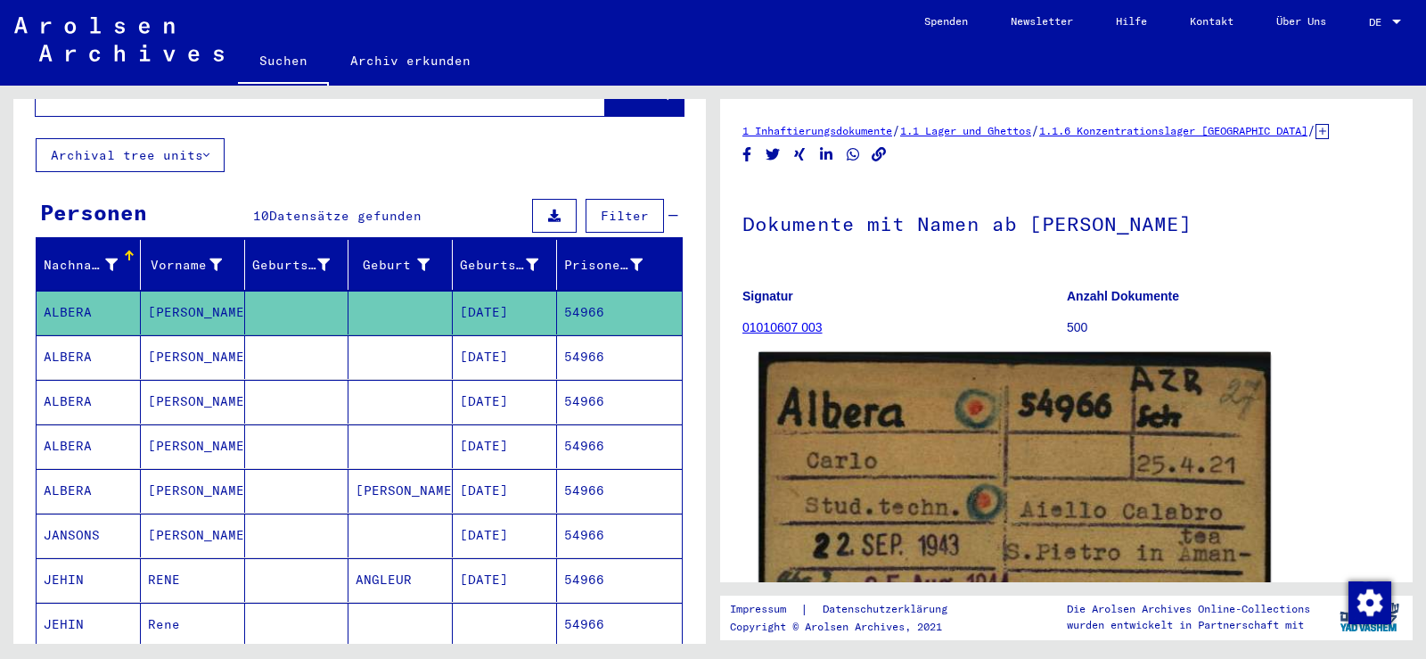
scroll to position [178, 0]
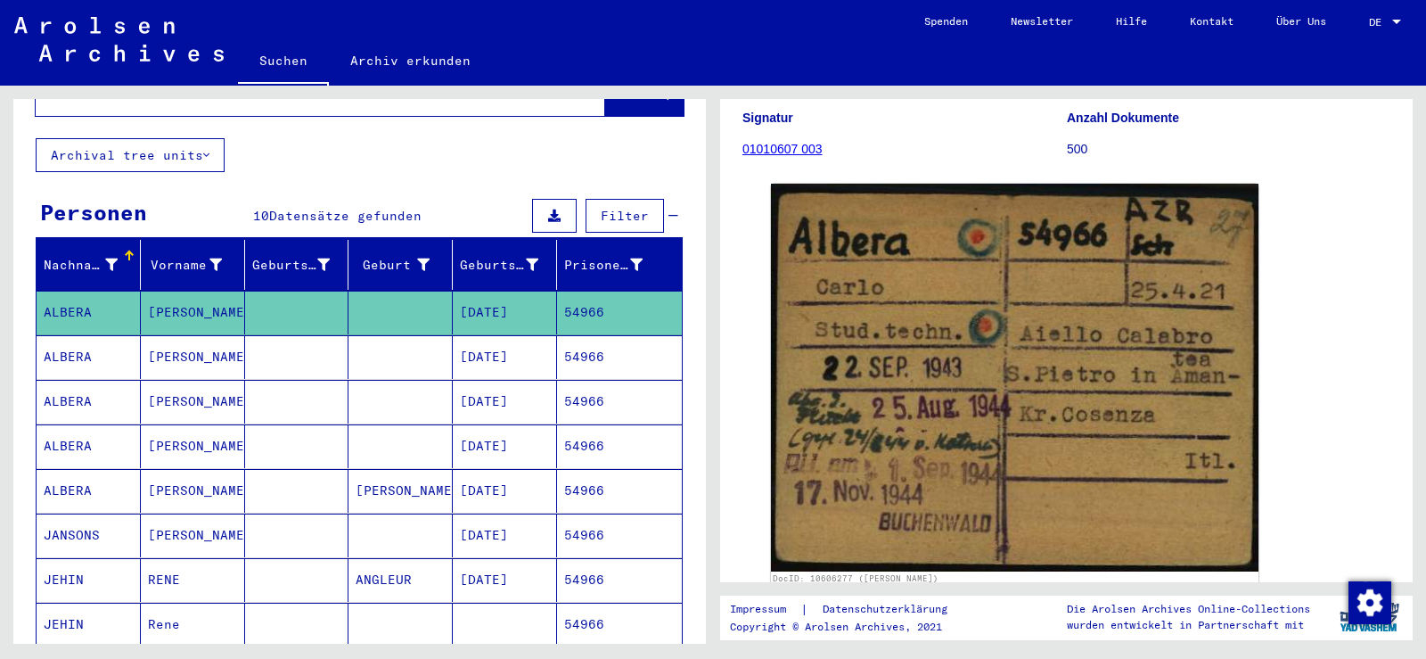
click at [283, 342] on mat-cell at bounding box center [297, 357] width 104 height 44
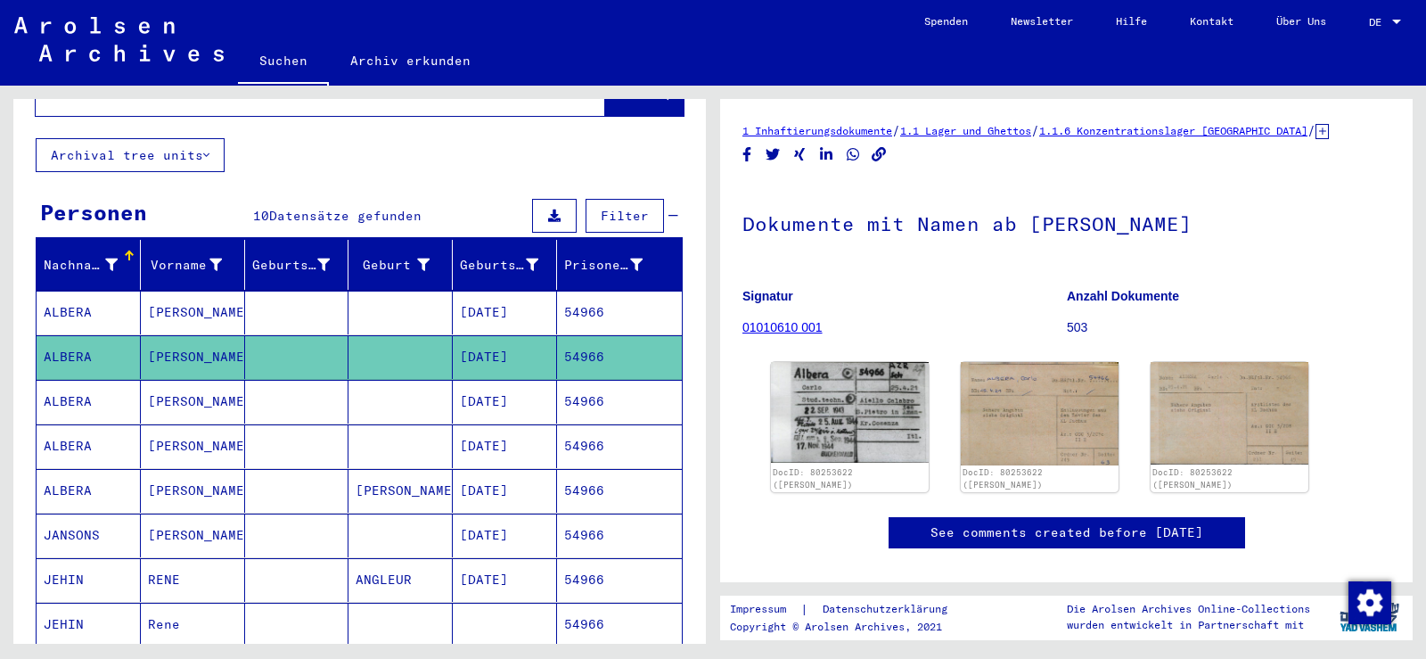
click at [282, 389] on mat-cell at bounding box center [297, 402] width 104 height 44
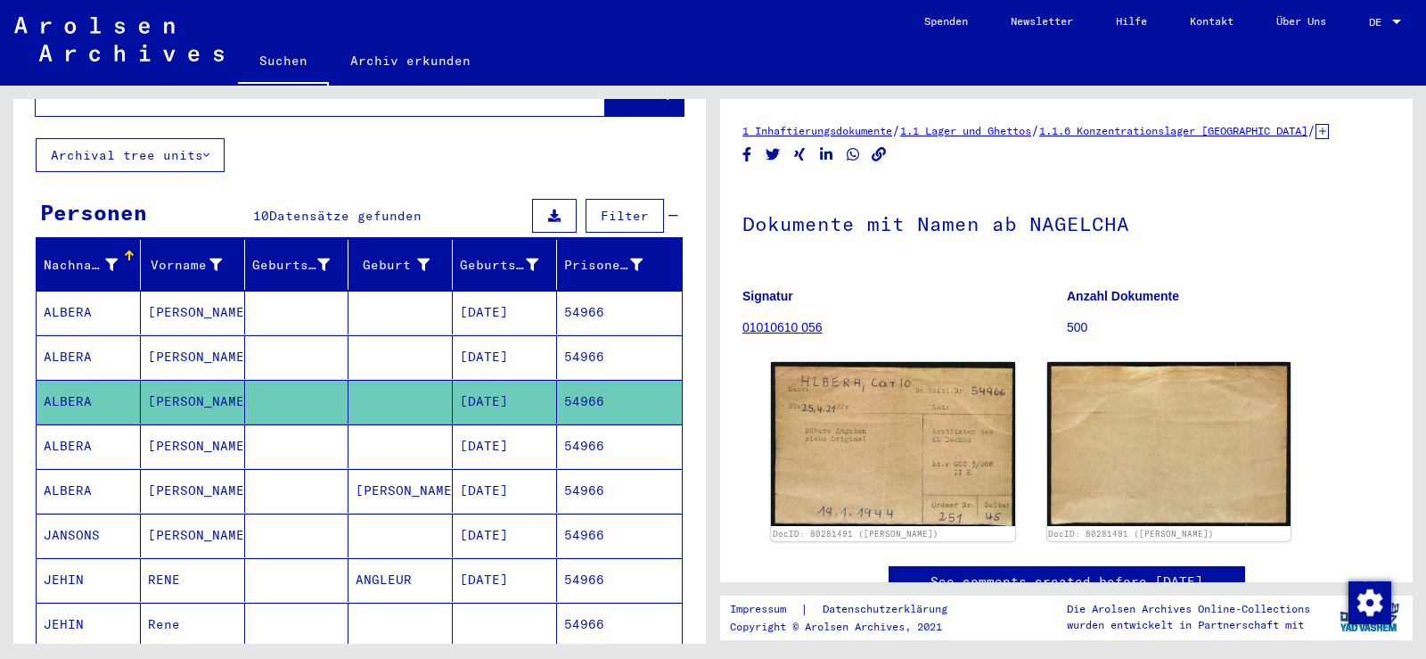
click at [390, 428] on mat-cell at bounding box center [401, 446] width 104 height 44
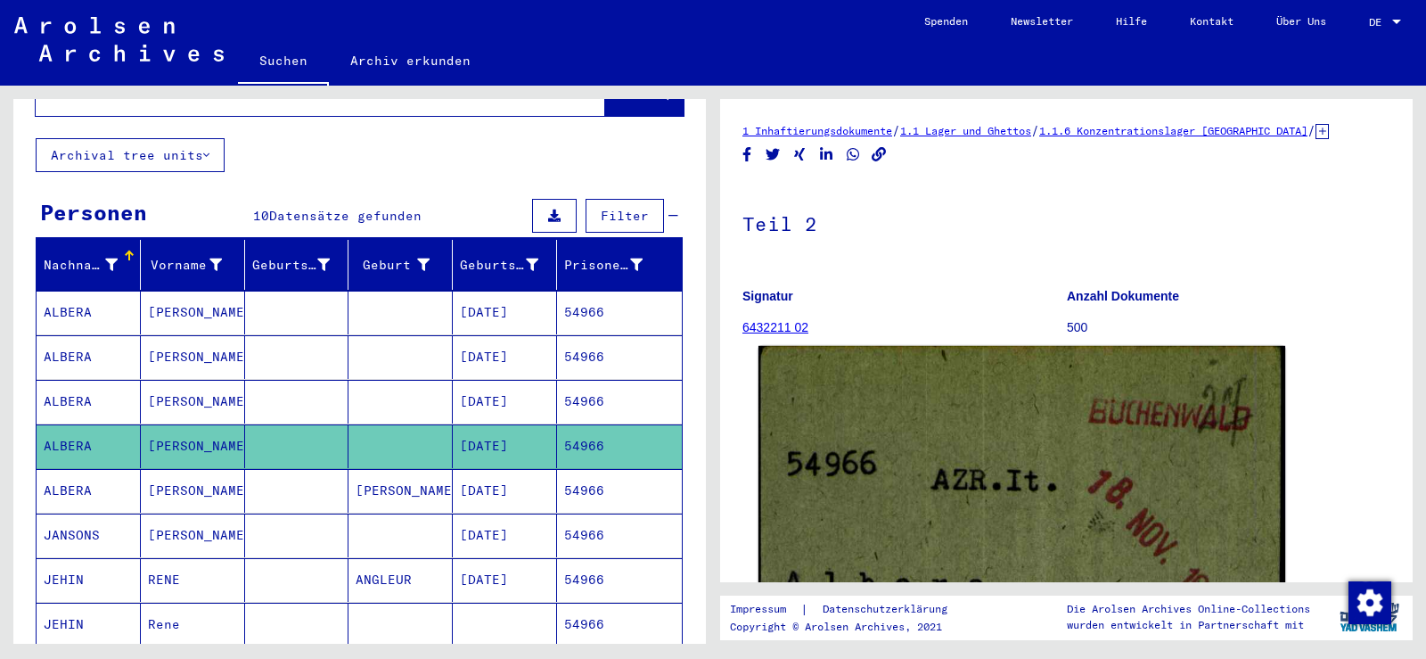
scroll to position [267, 0]
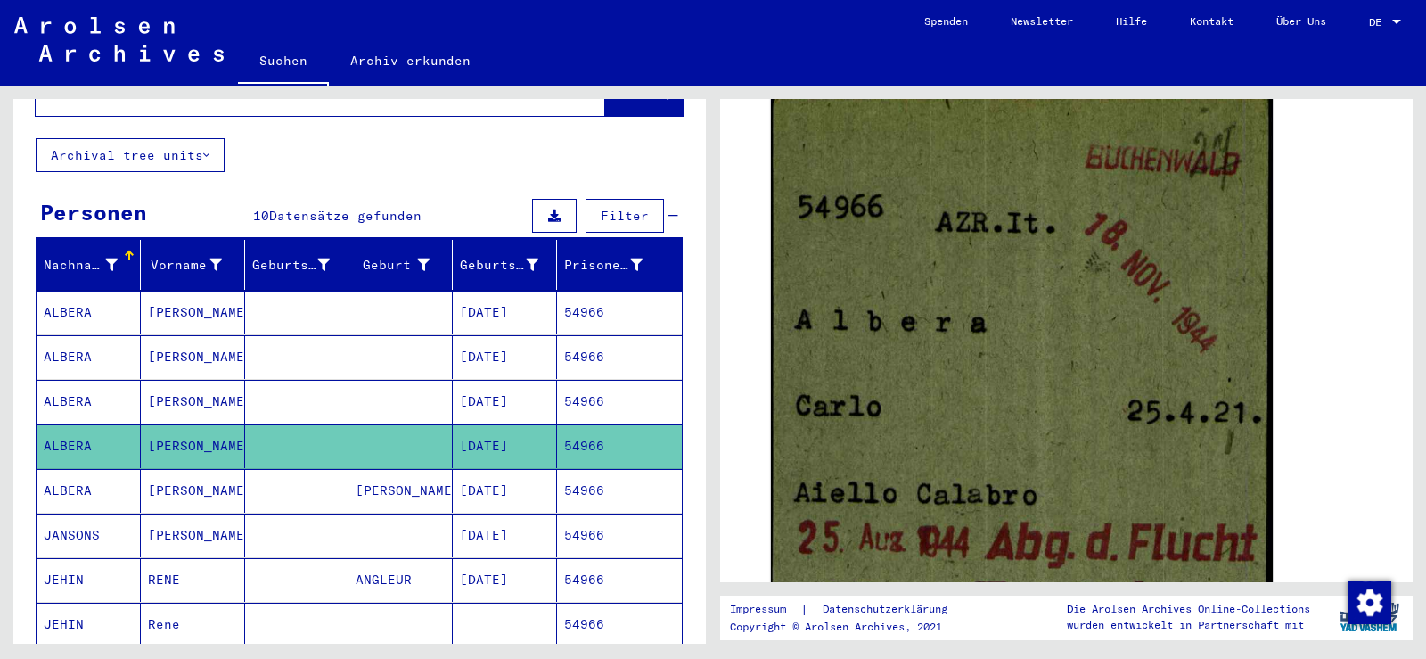
click at [405, 480] on mat-cell "Aiello Calabro" at bounding box center [401, 491] width 104 height 44
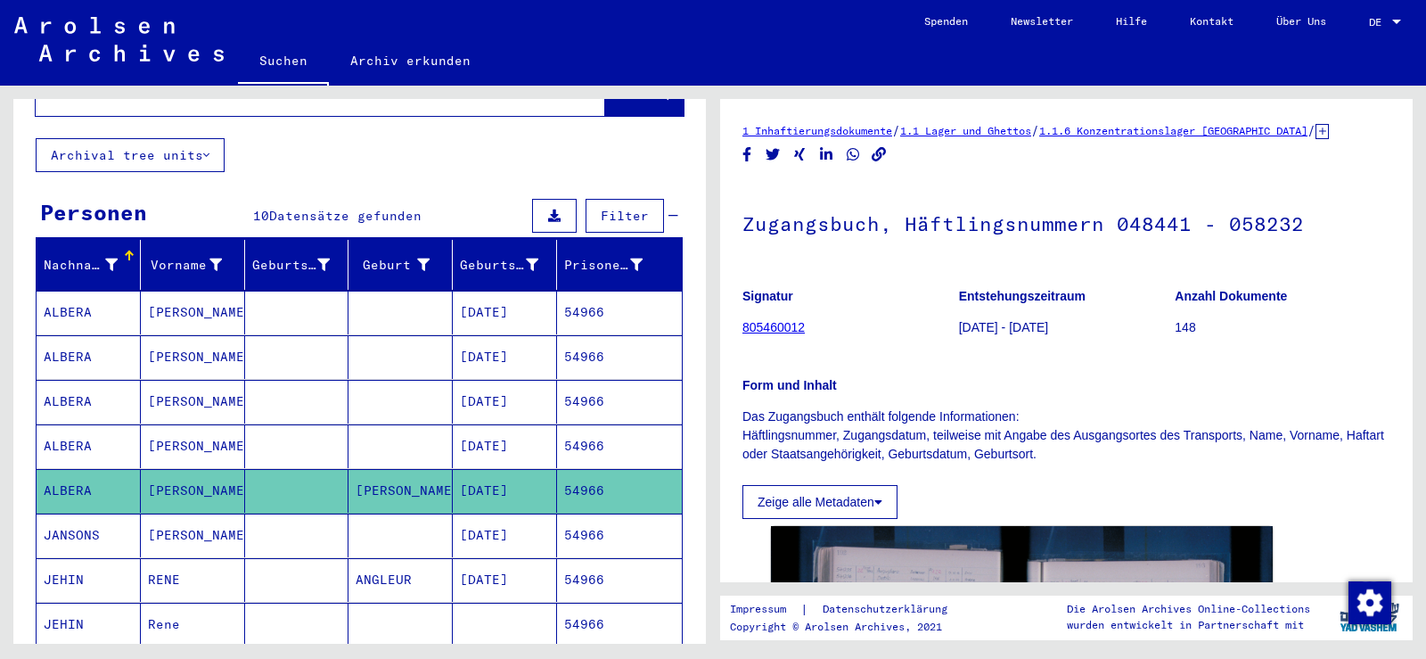
click at [385, 424] on mat-cell at bounding box center [401, 446] width 104 height 44
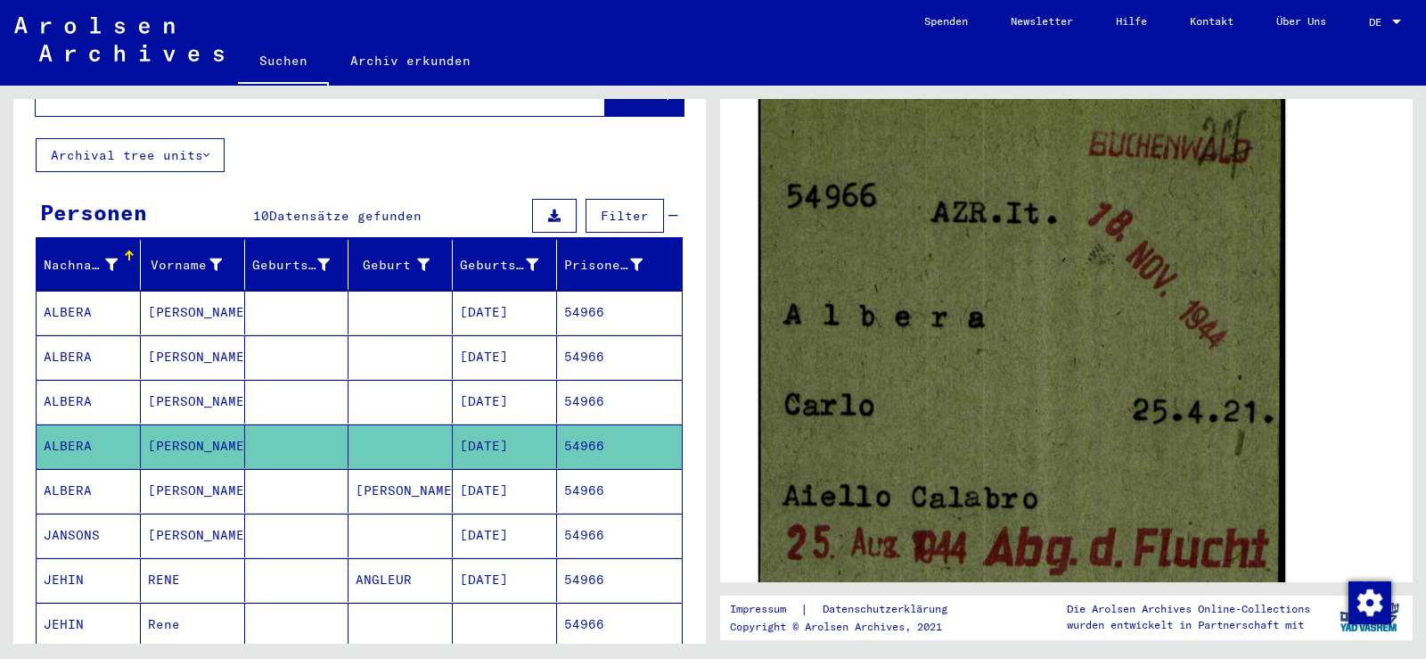
scroll to position [446, 0]
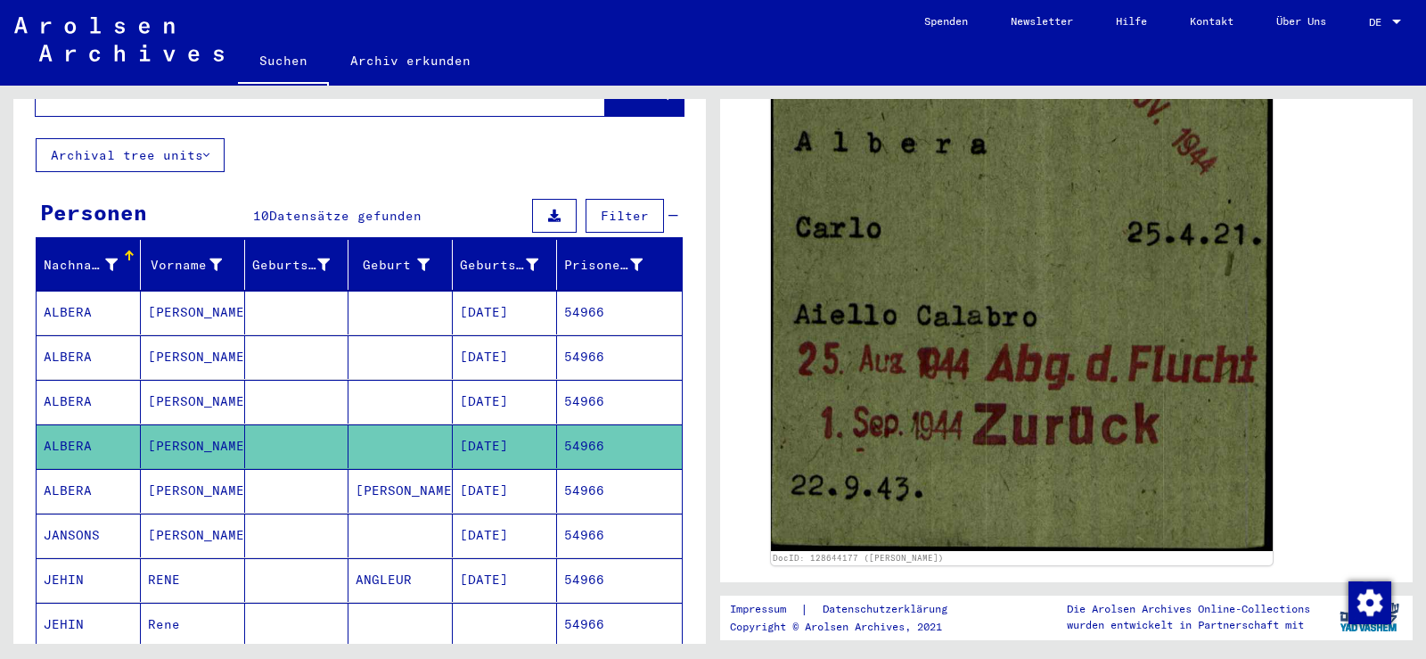
click at [309, 469] on mat-cell at bounding box center [297, 491] width 104 height 44
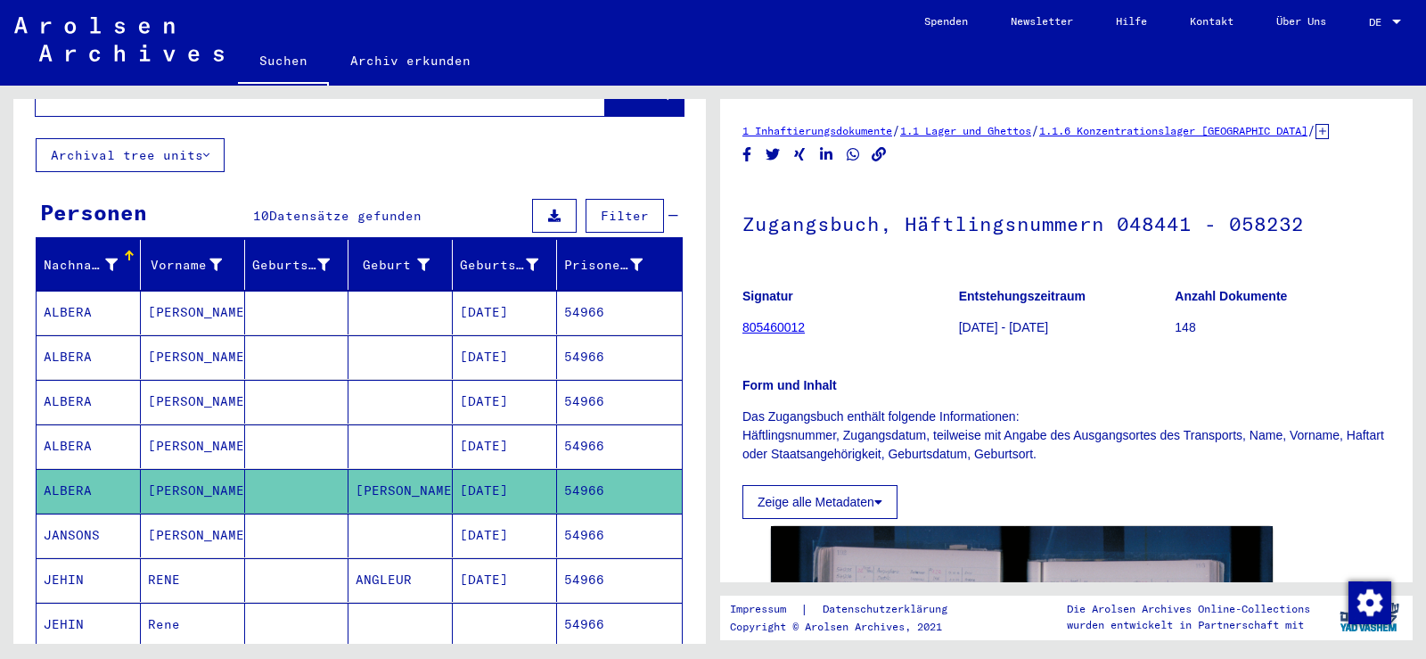
click at [317, 295] on mat-cell at bounding box center [297, 313] width 104 height 44
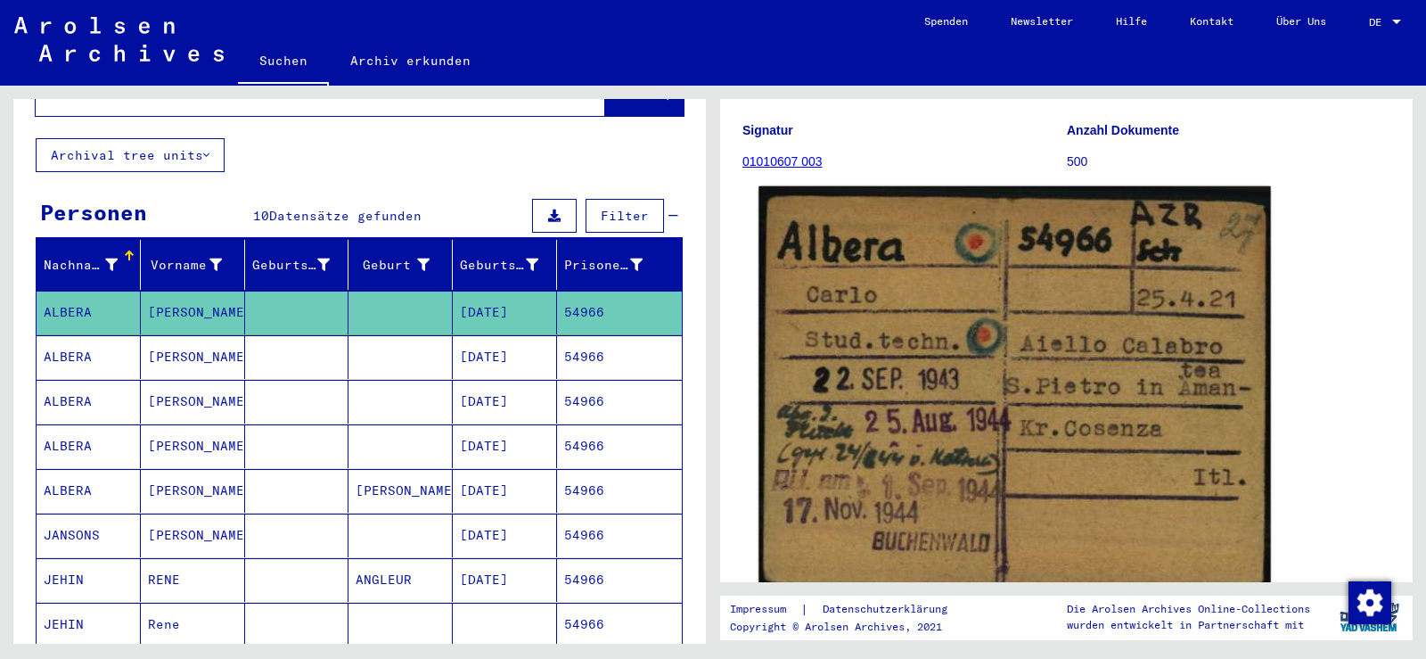
scroll to position [178, 0]
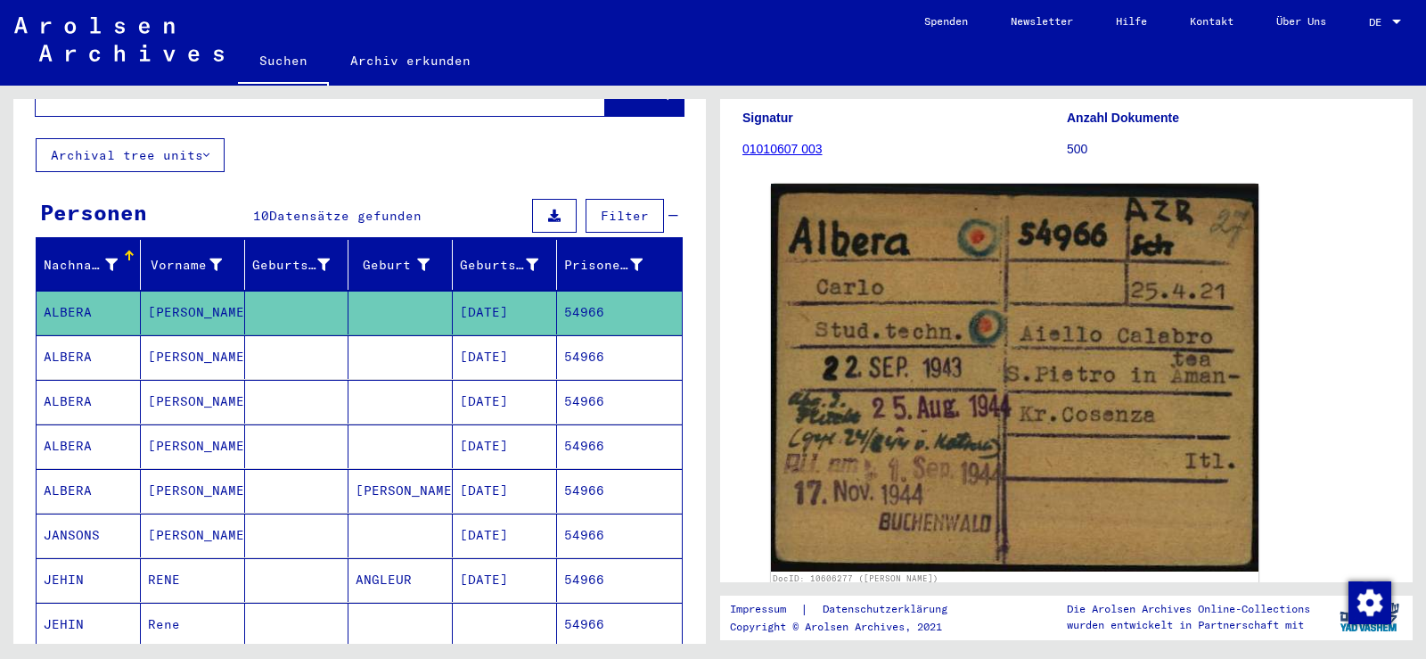
click at [353, 336] on mat-cell at bounding box center [401, 357] width 104 height 44
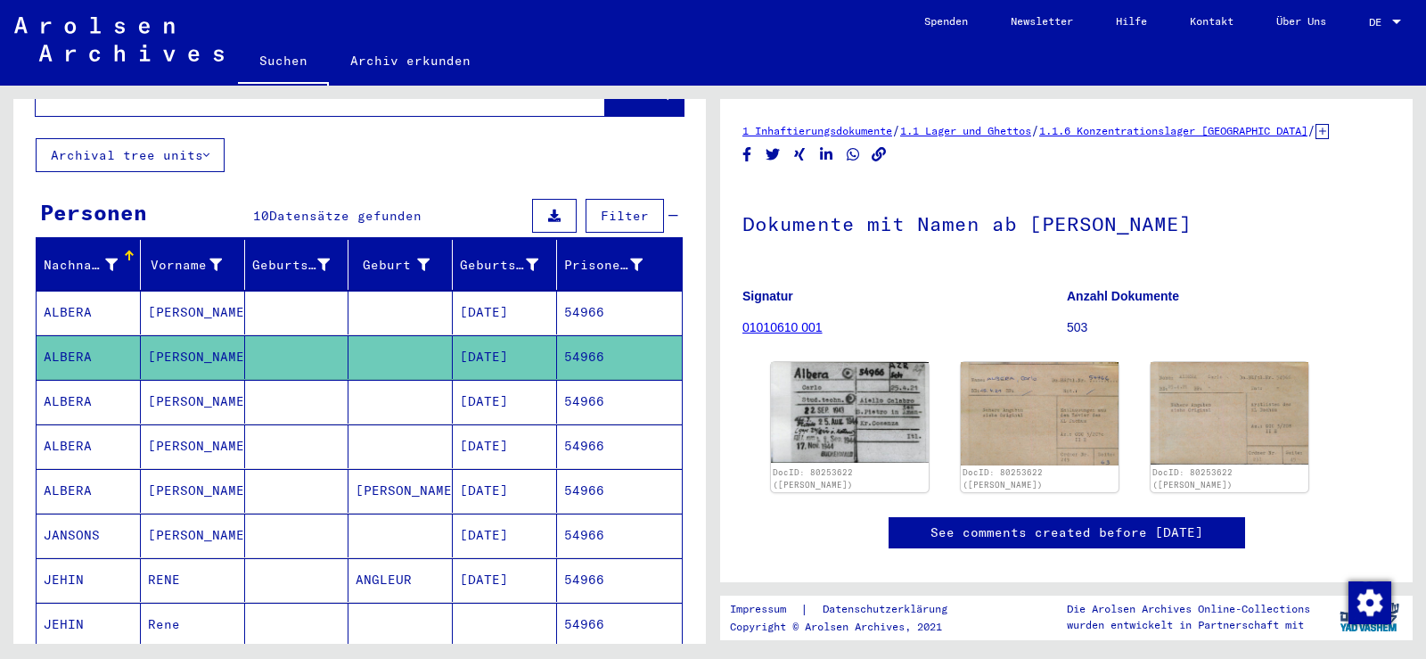
click at [440, 397] on mat-cell at bounding box center [401, 402] width 104 height 44
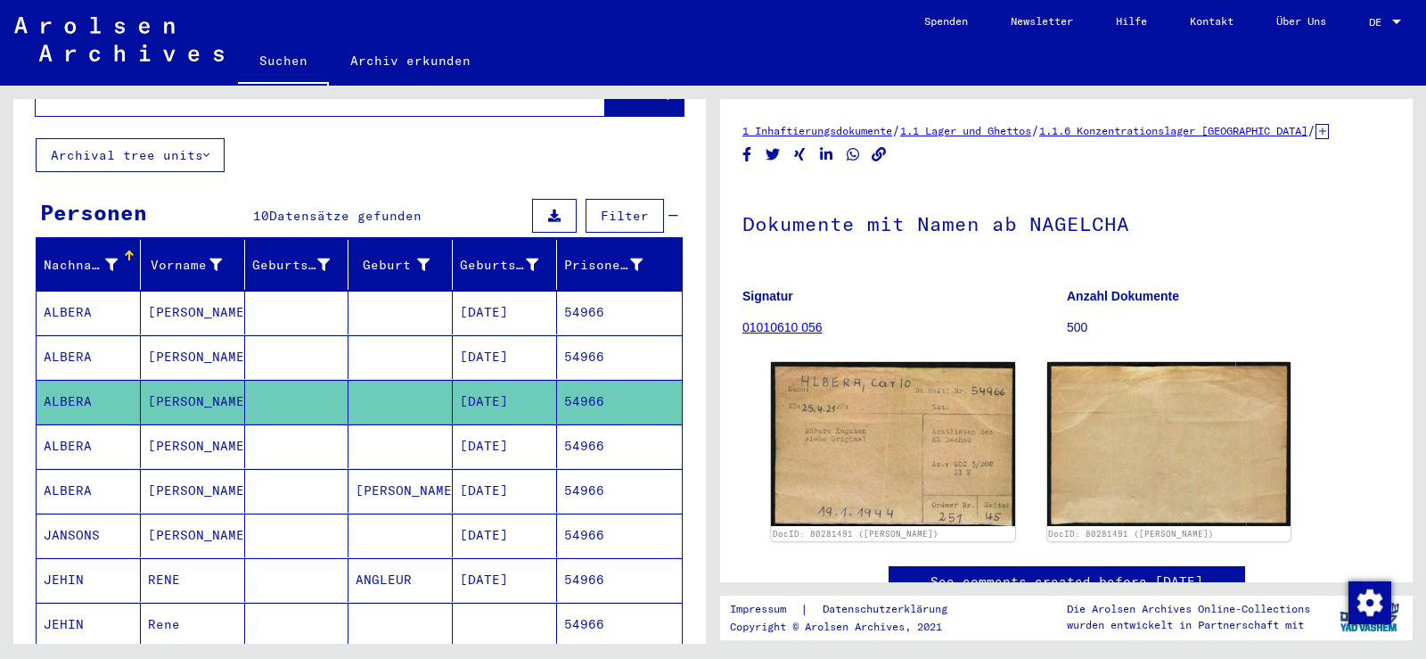
click at [340, 436] on mat-cell at bounding box center [297, 446] width 104 height 44
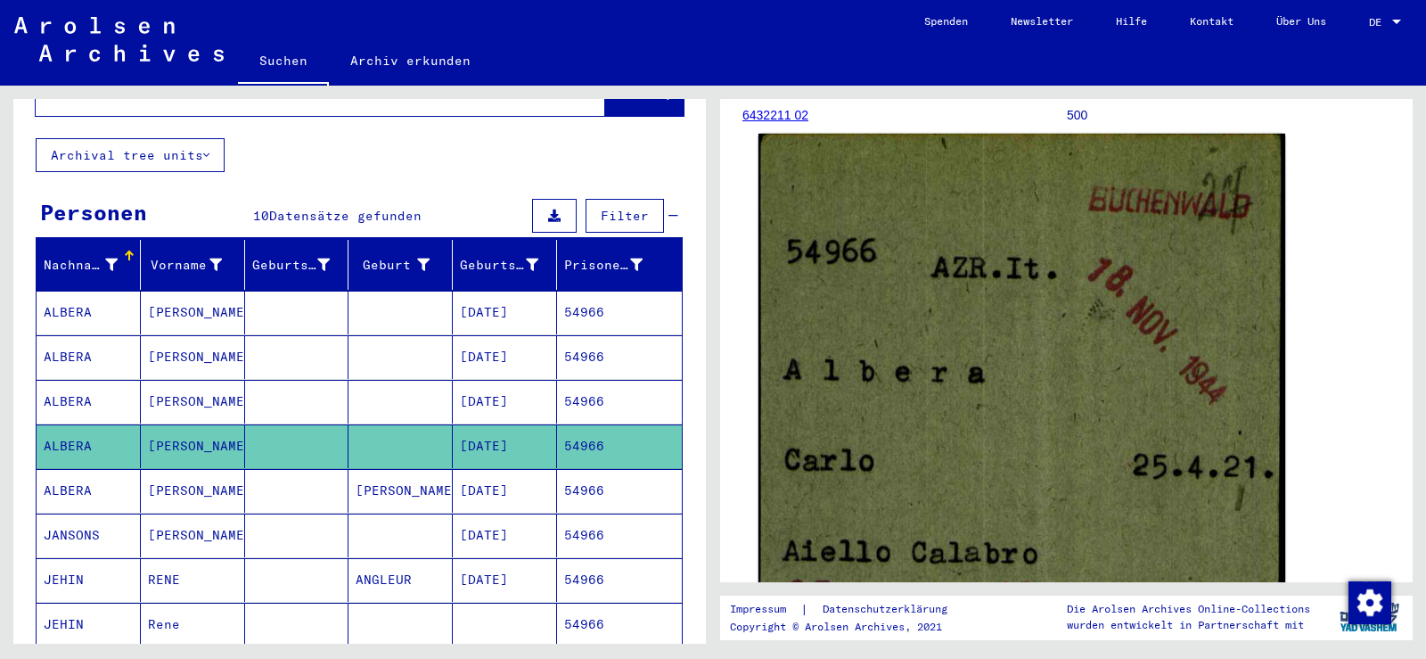
scroll to position [267, 0]
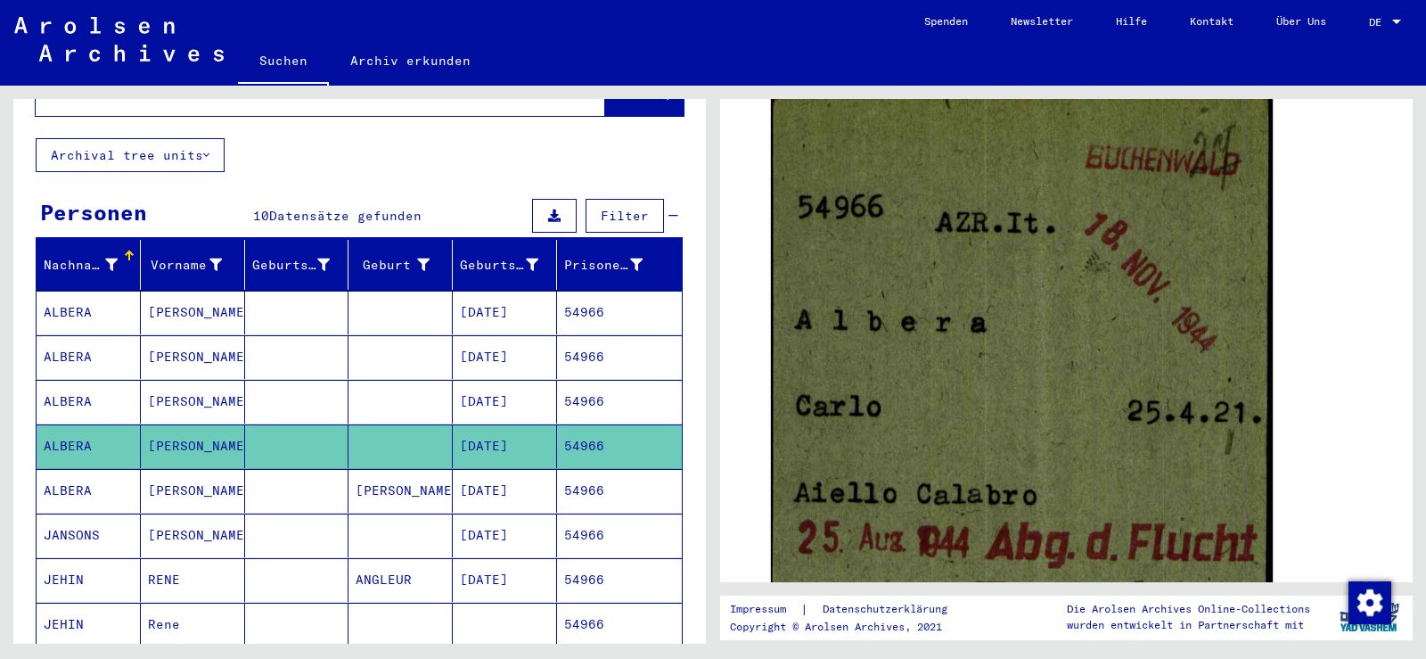
click at [310, 477] on mat-cell at bounding box center [297, 491] width 104 height 44
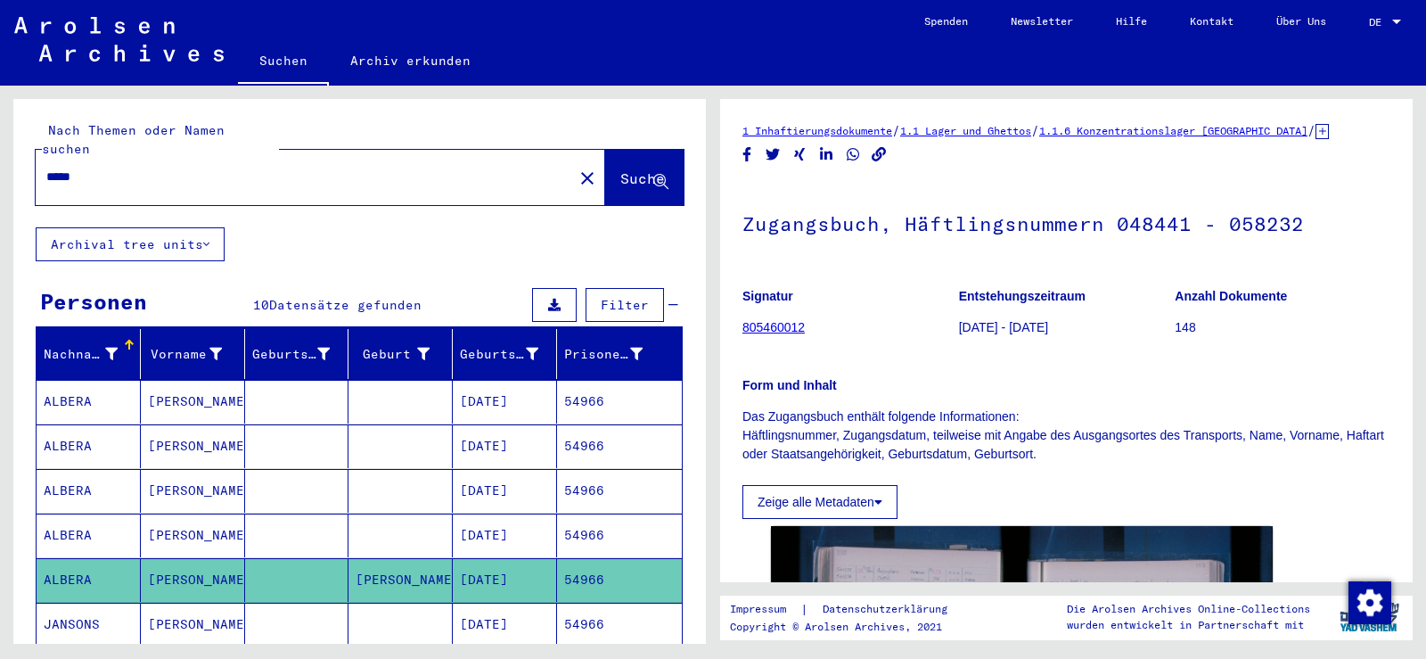
drag, startPoint x: 105, startPoint y: 159, endPoint x: 17, endPoint y: 158, distance: 88.3
click at [17, 158] on div "Nach Themen oder Namen suchen ***** close Suche" at bounding box center [359, 163] width 693 height 128
click at [303, 180] on div "***** close" at bounding box center [321, 177] width 570 height 55
click at [294, 383] on mat-cell at bounding box center [297, 402] width 104 height 44
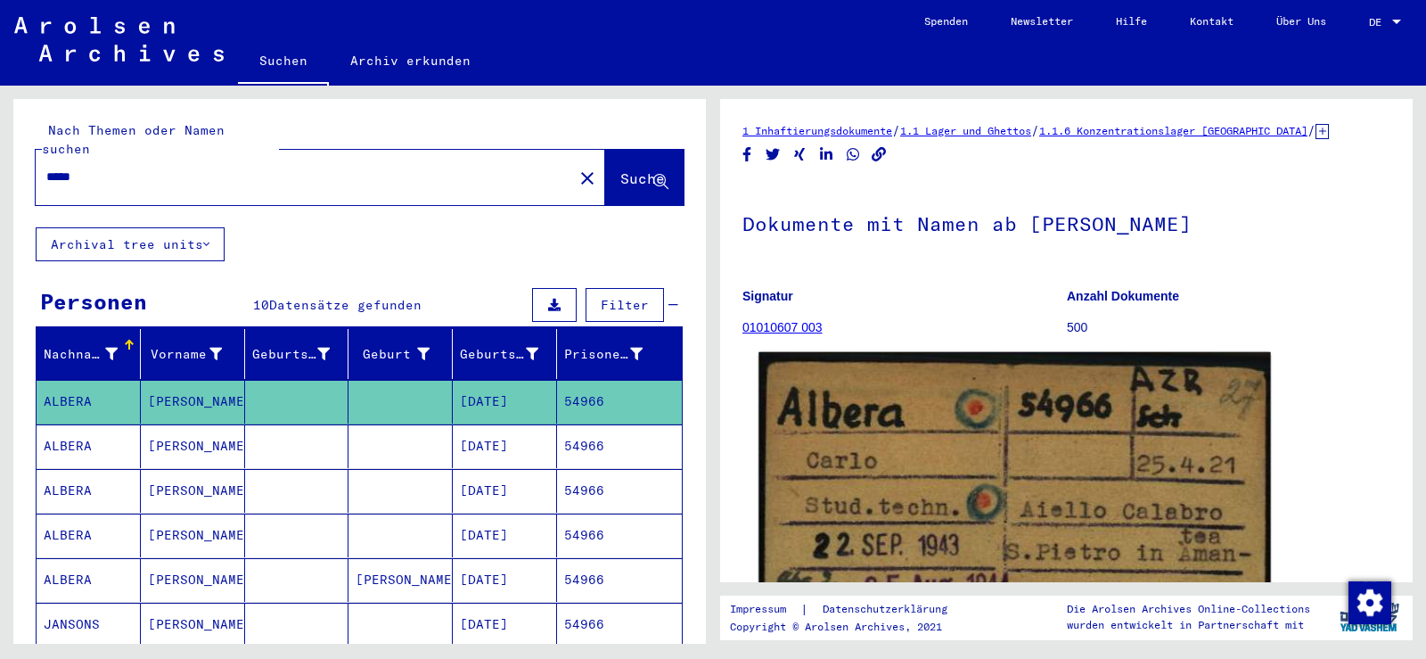
scroll to position [178, 0]
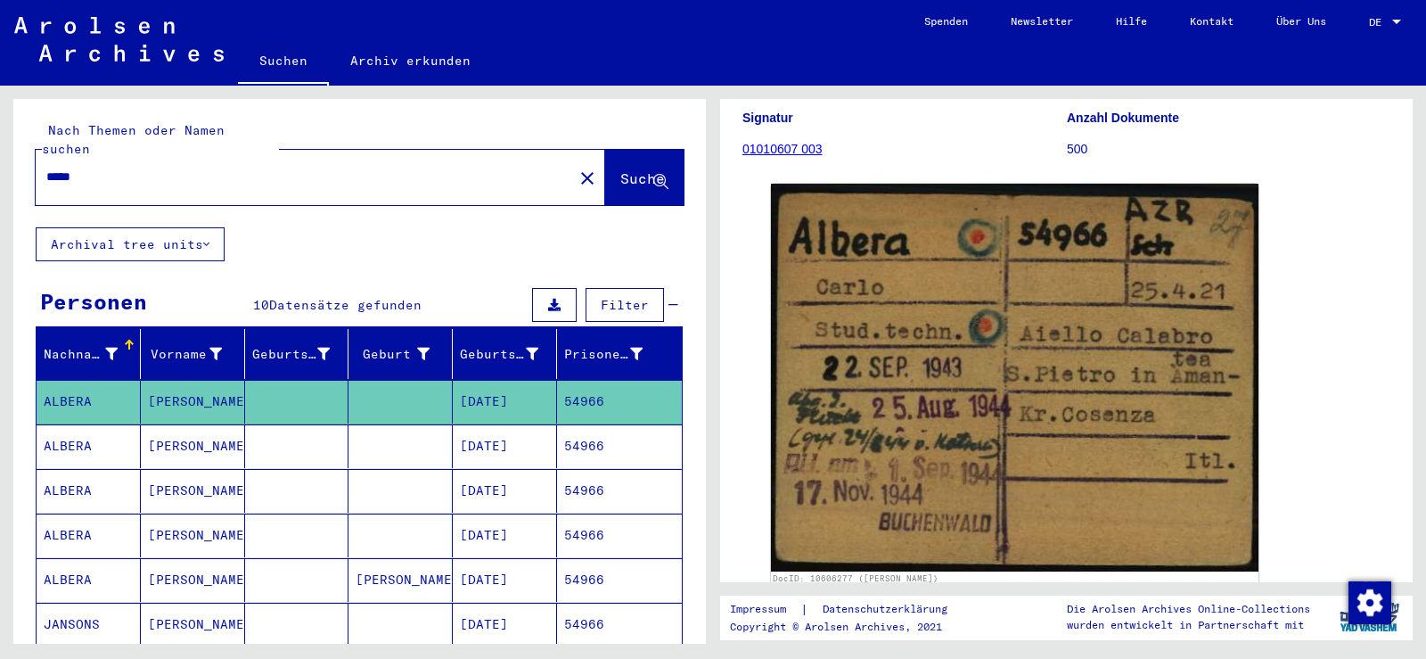
drag, startPoint x: 107, startPoint y: 156, endPoint x: 1, endPoint y: 145, distance: 106.6
click at [1, 145] on div "Nach Themen oder Namen suchen ***** close Suche Archival tree units Personen 10…" at bounding box center [356, 365] width 713 height 558
paste input "*****"
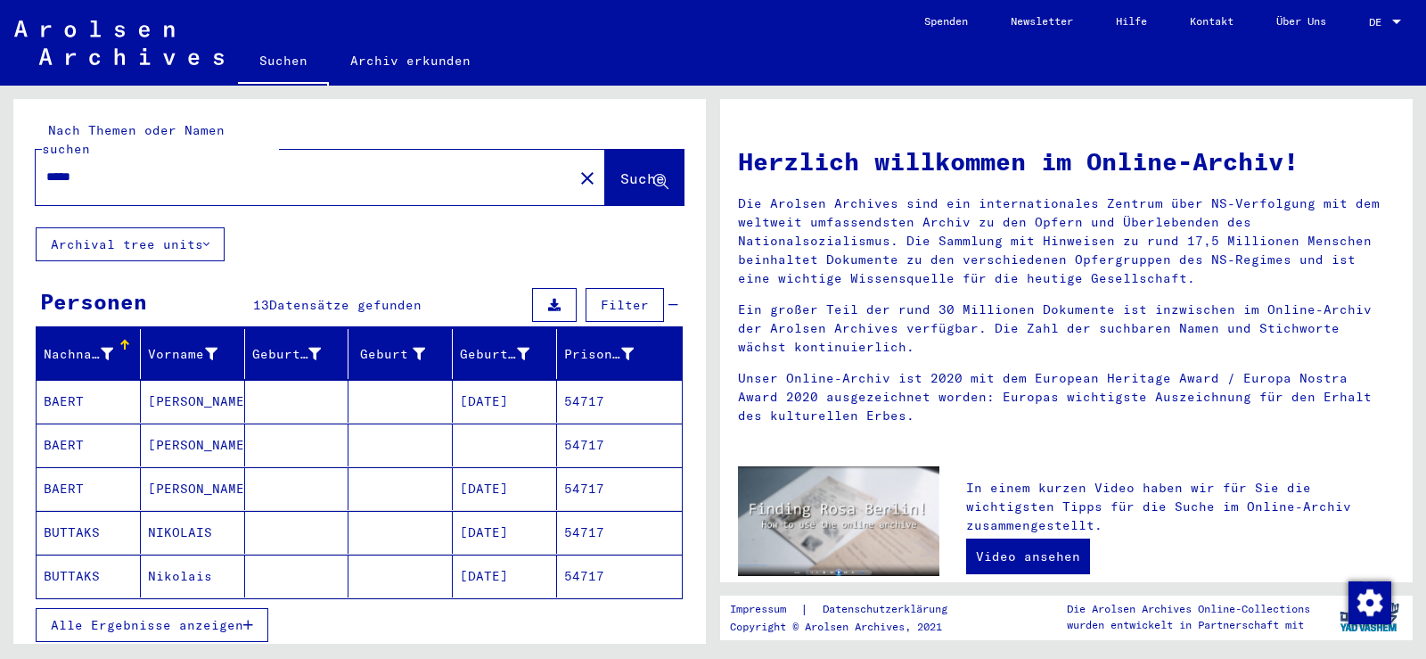
drag, startPoint x: 222, startPoint y: 601, endPoint x: 220, endPoint y: 571, distance: 29.5
click at [220, 617] on span "Alle Ergebnisse anzeigen" at bounding box center [147, 625] width 193 height 16
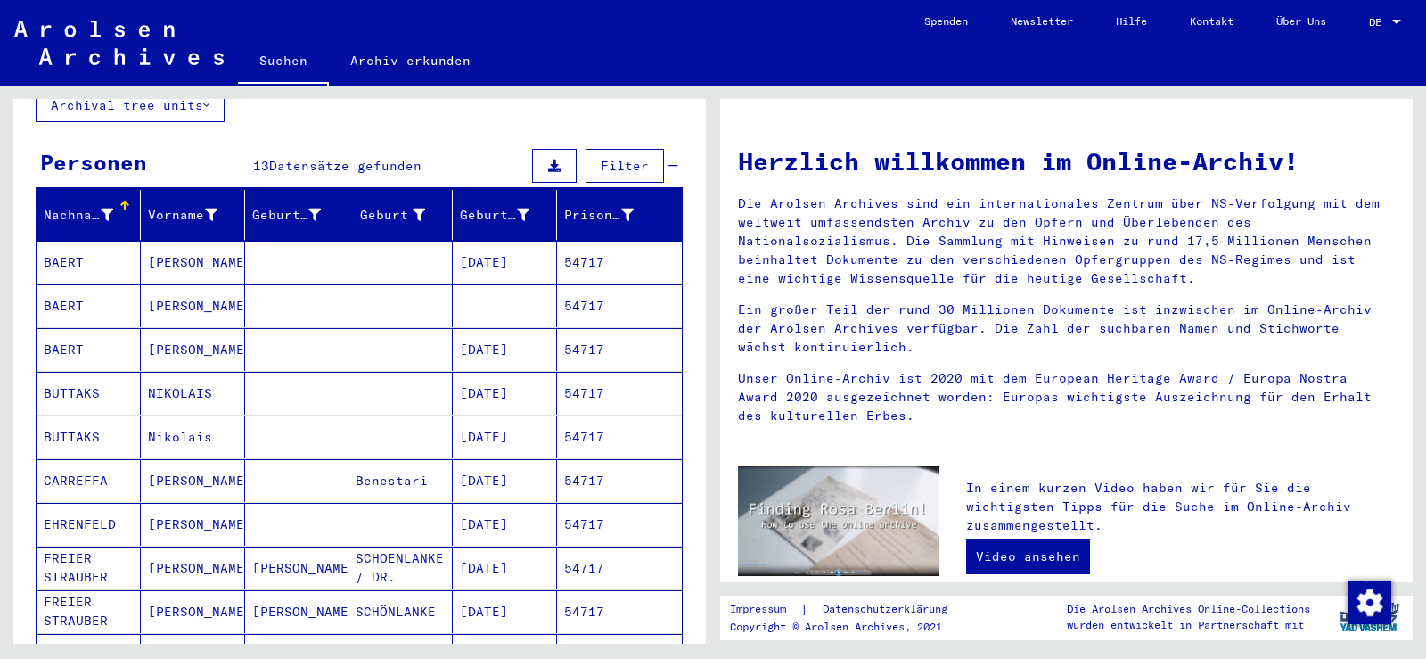
scroll to position [178, 0]
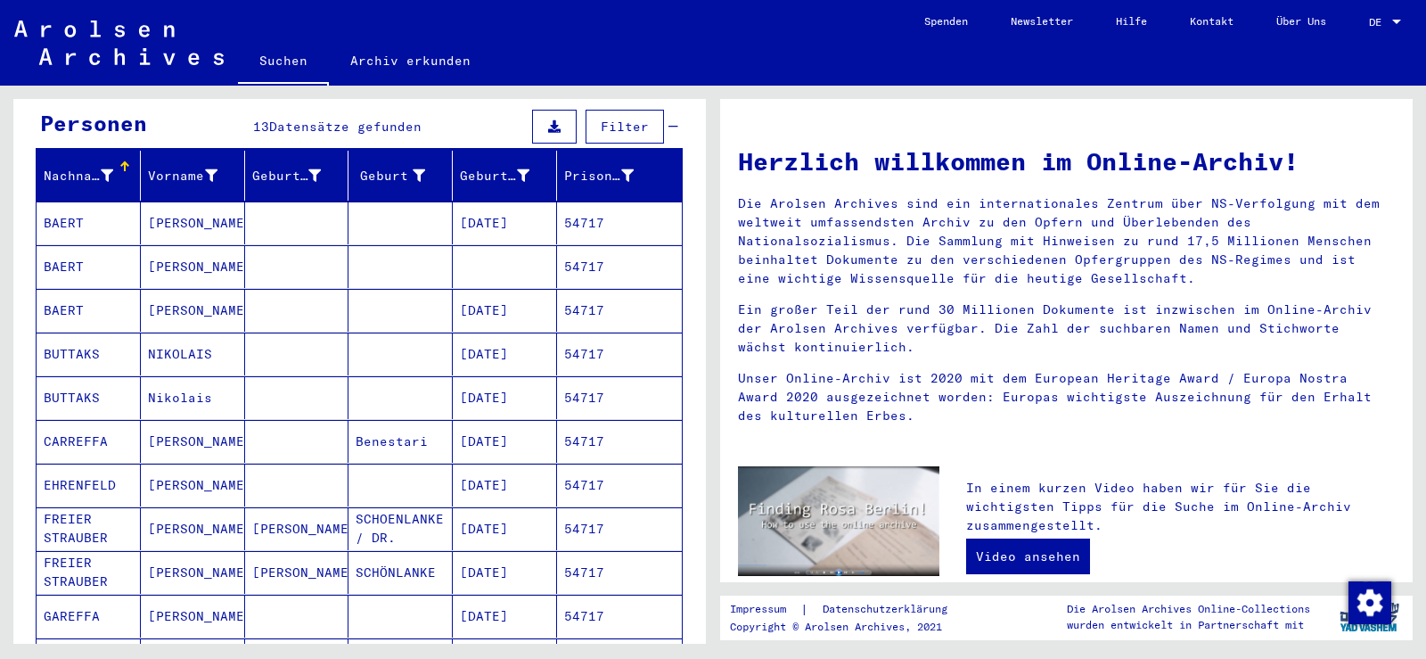
click at [186, 420] on mat-cell "FRANCESCO" at bounding box center [193, 441] width 104 height 43
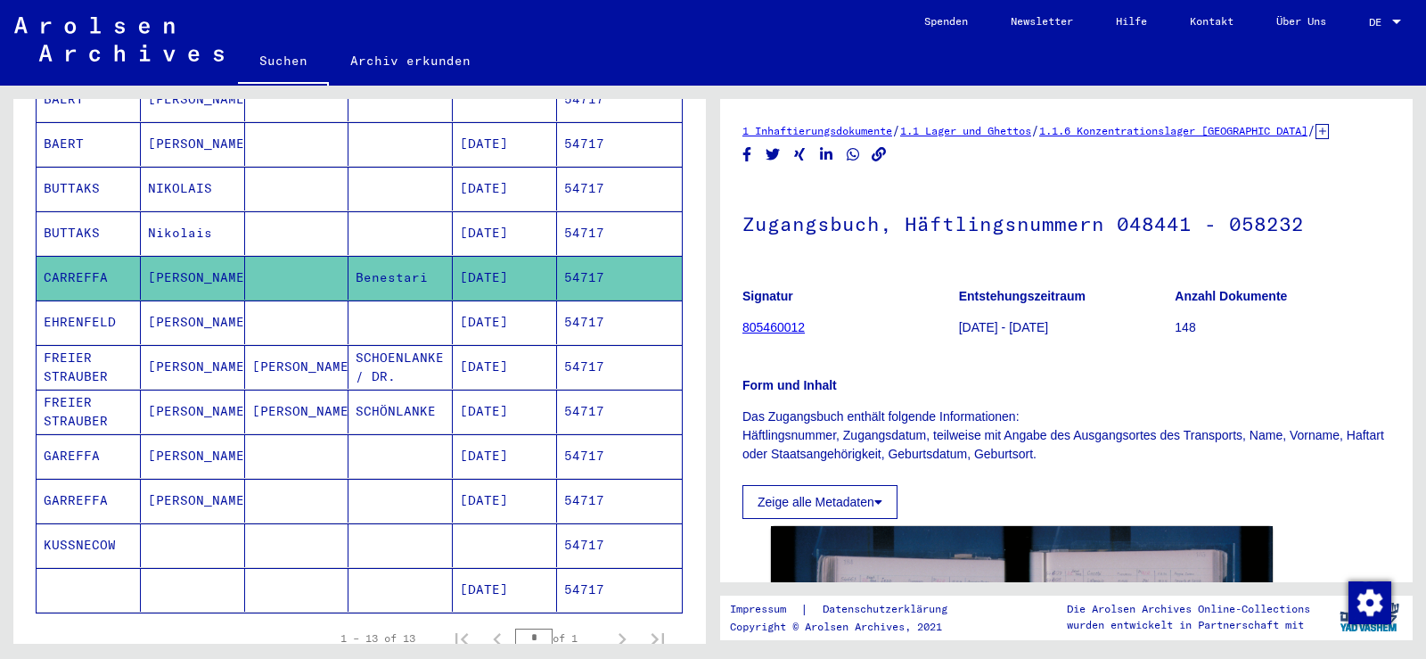
scroll to position [357, 0]
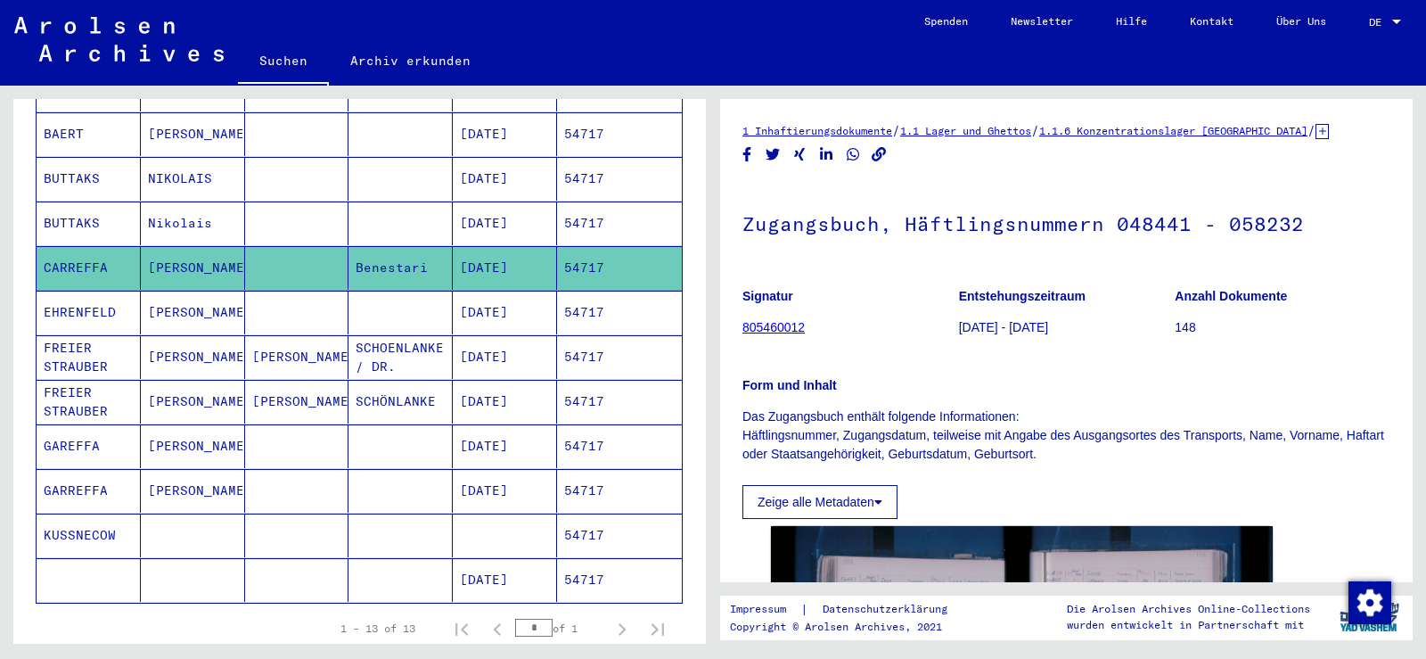
click at [224, 424] on mat-cell "FRANCESCO" at bounding box center [193, 446] width 104 height 44
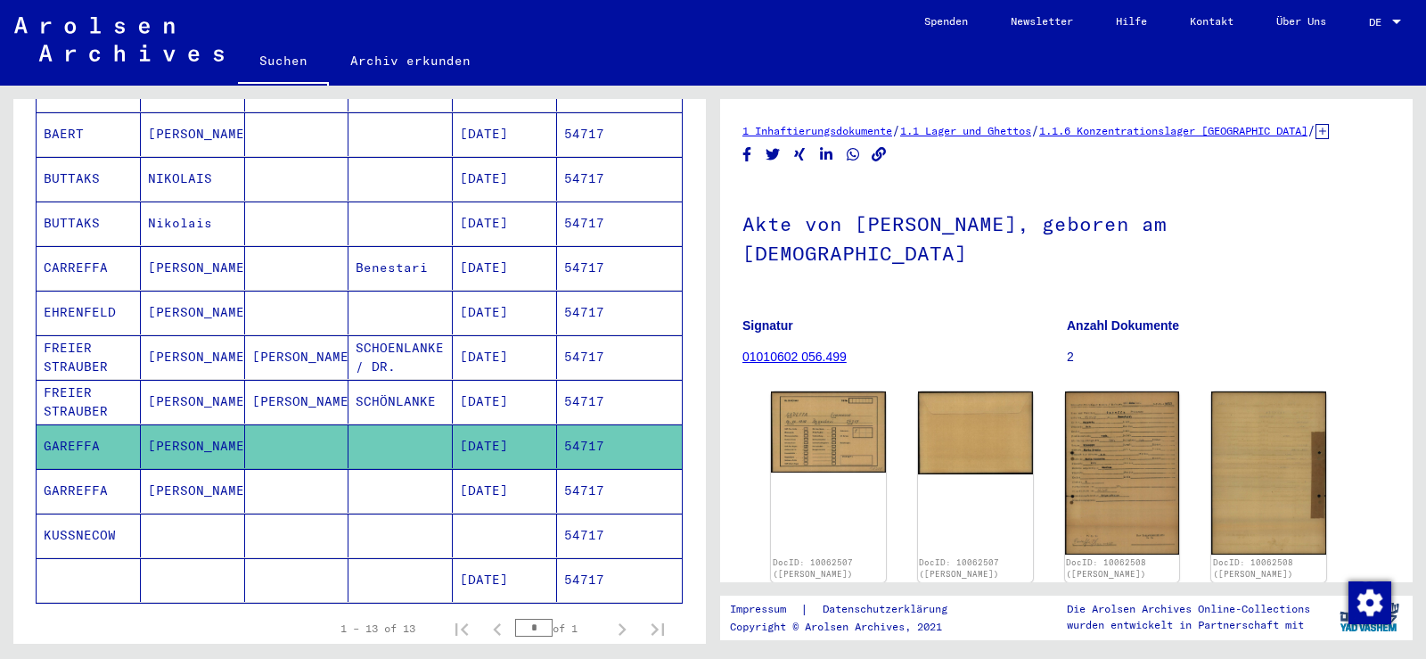
click at [398, 469] on mat-cell at bounding box center [401, 491] width 104 height 44
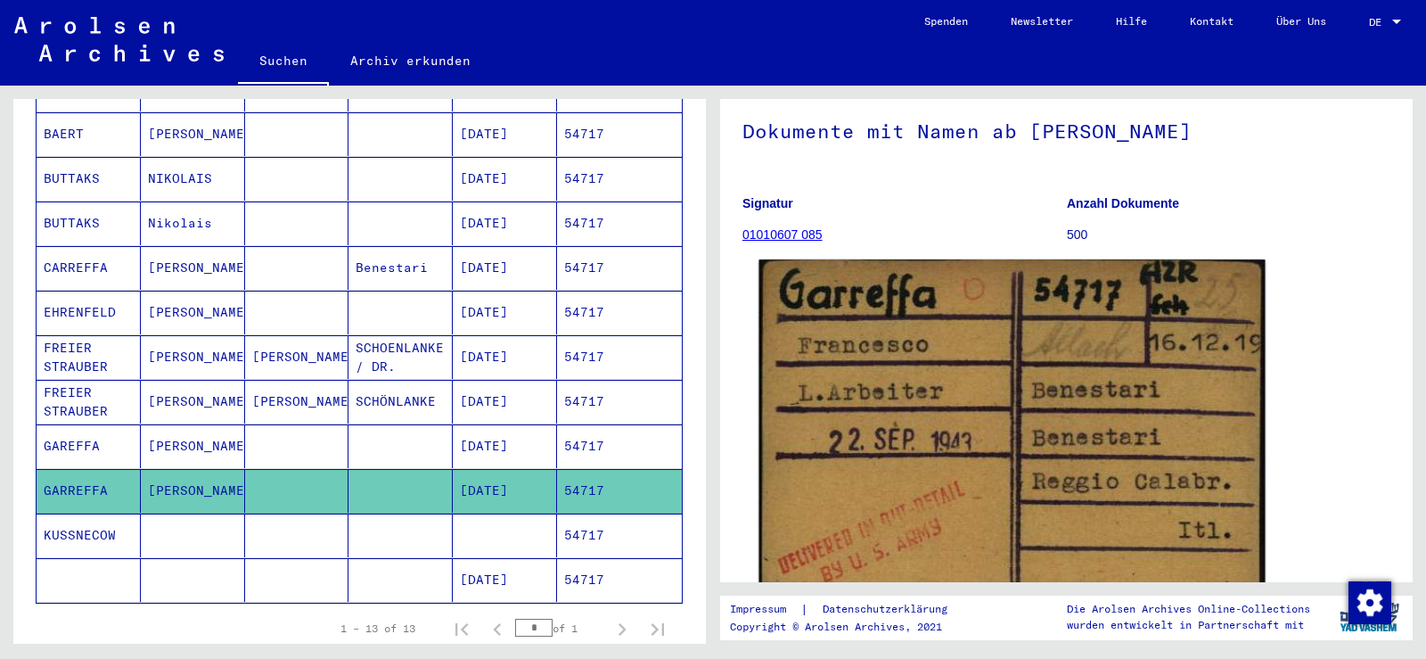
scroll to position [178, 0]
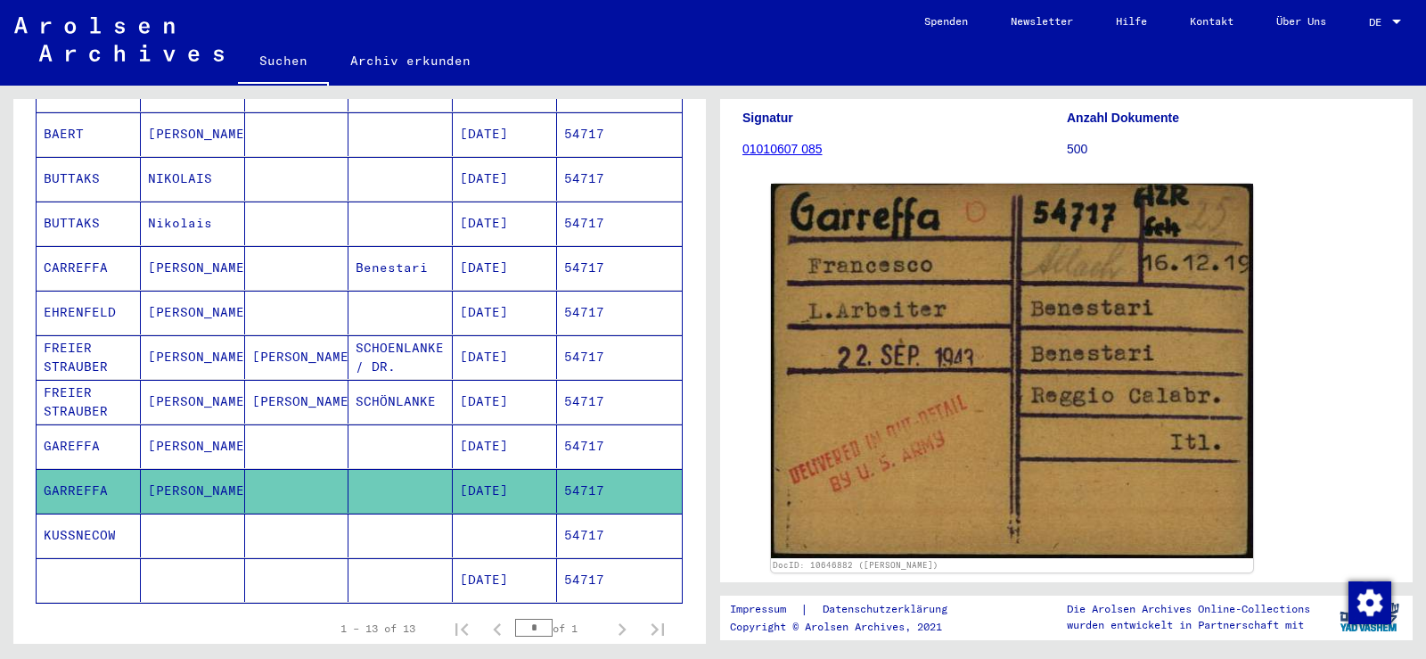
click at [401, 432] on mat-cell at bounding box center [401, 446] width 104 height 44
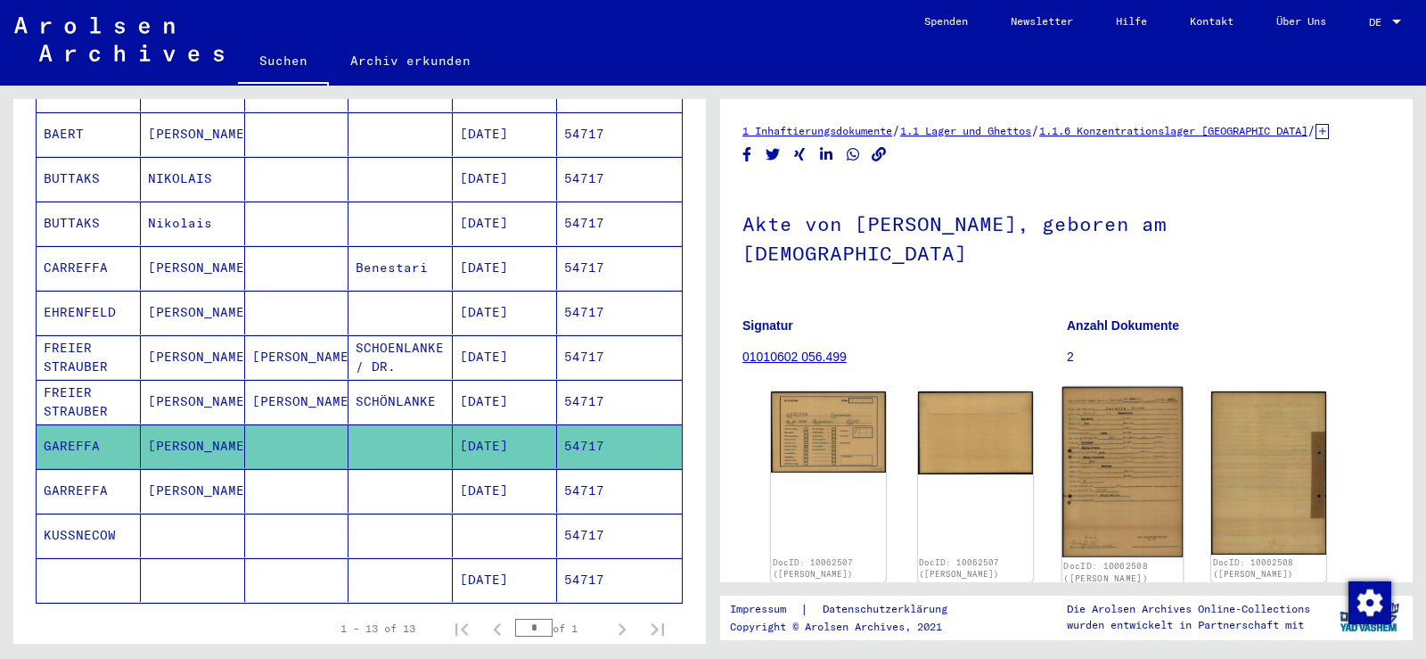
click at [1114, 411] on img at bounding box center [1122, 472] width 120 height 170
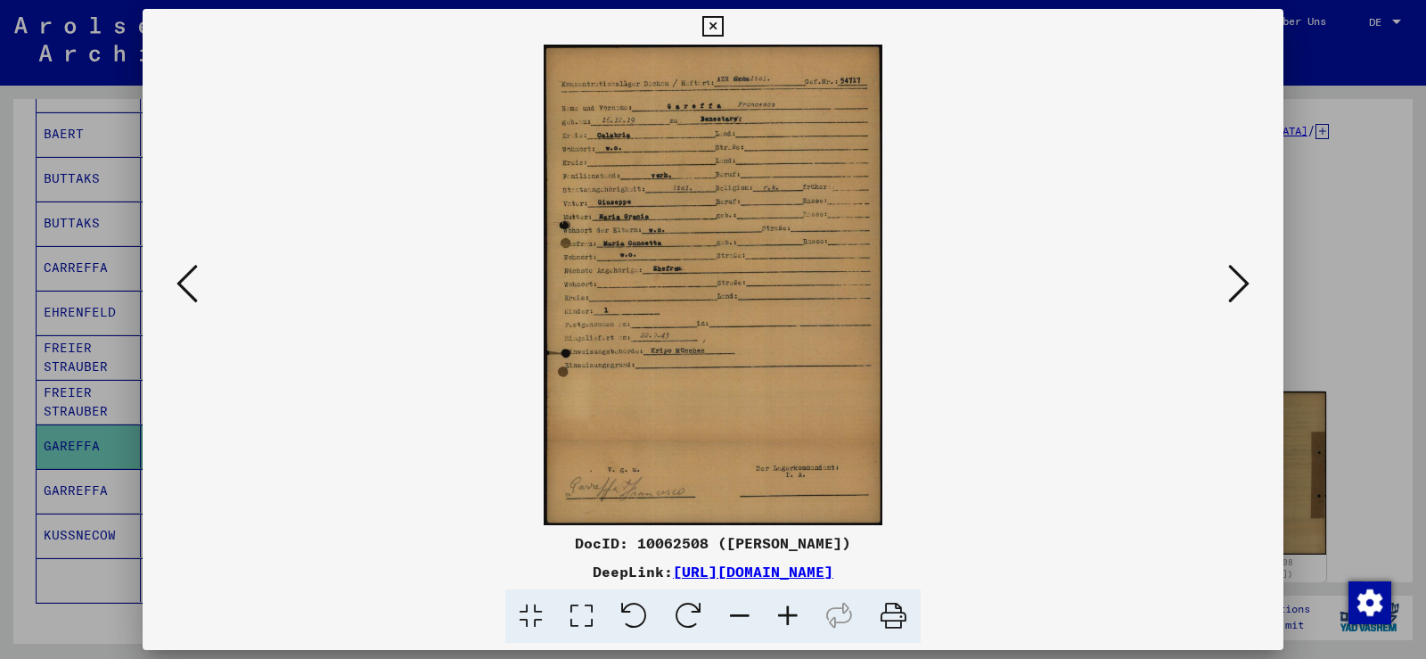
click at [781, 615] on icon at bounding box center [788, 616] width 48 height 54
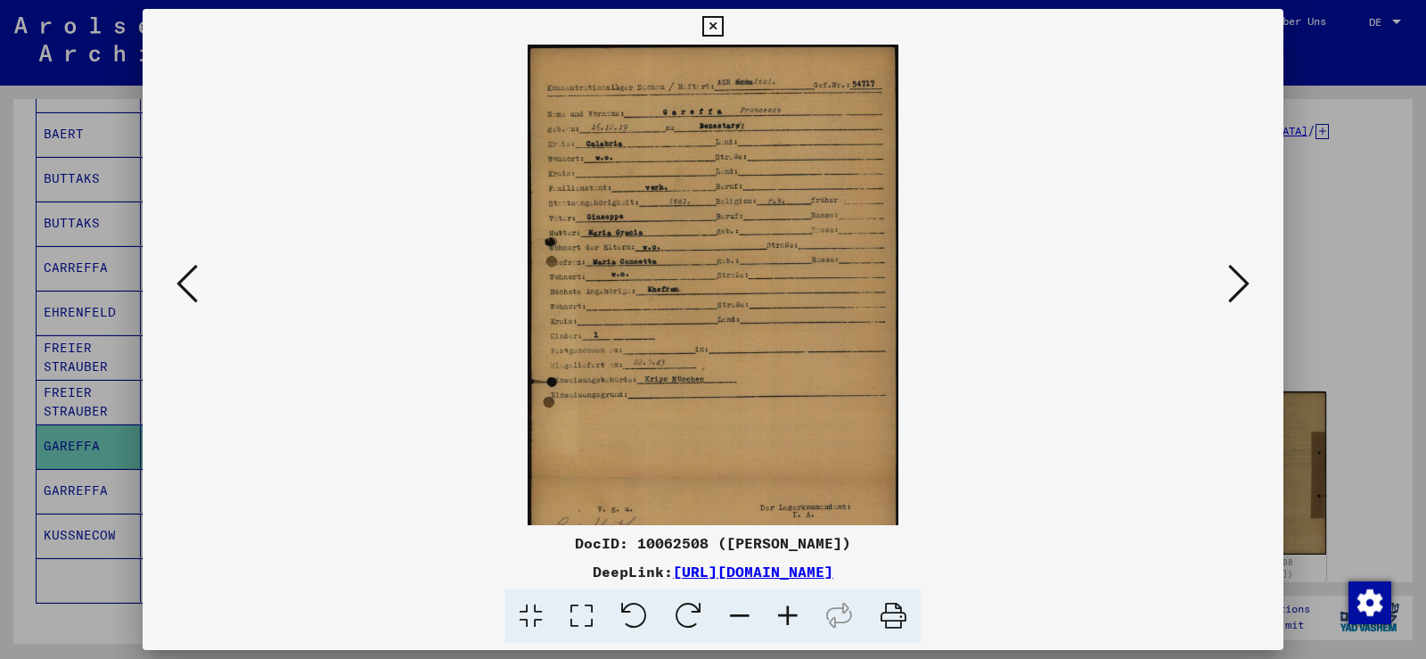
click at [781, 615] on icon at bounding box center [788, 616] width 48 height 54
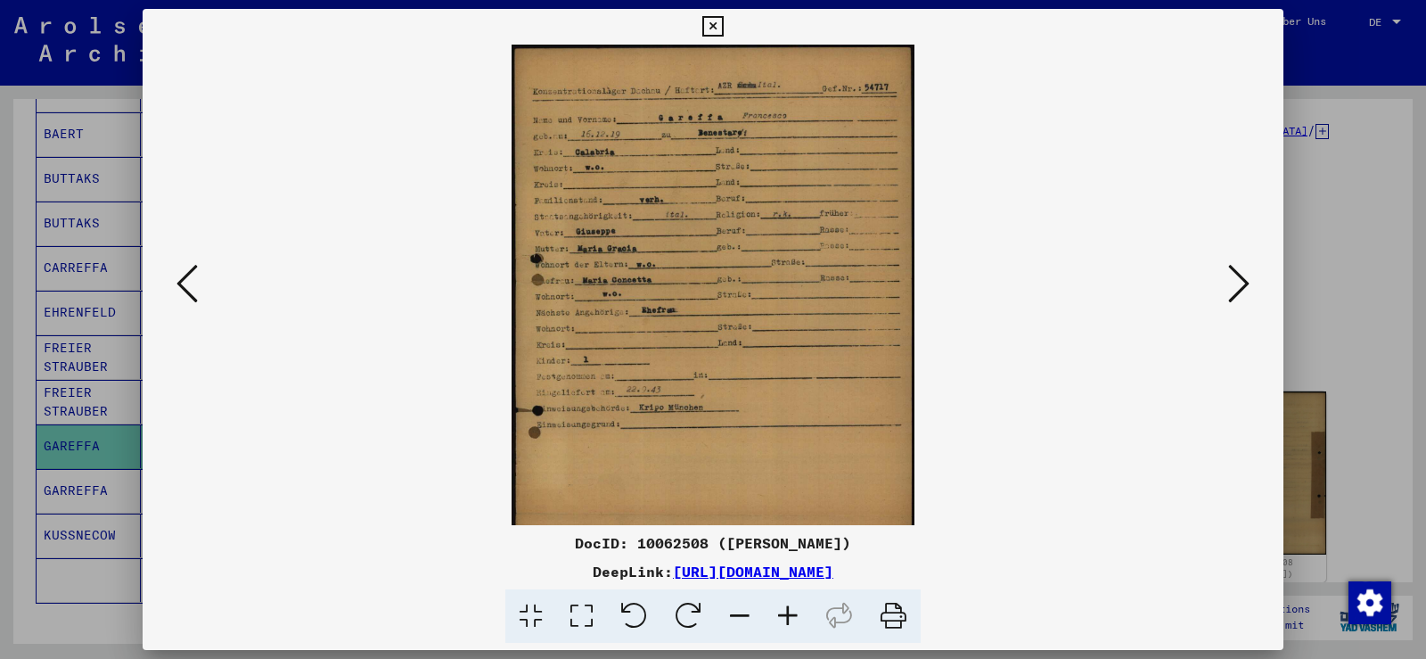
click at [781, 615] on icon at bounding box center [788, 616] width 48 height 54
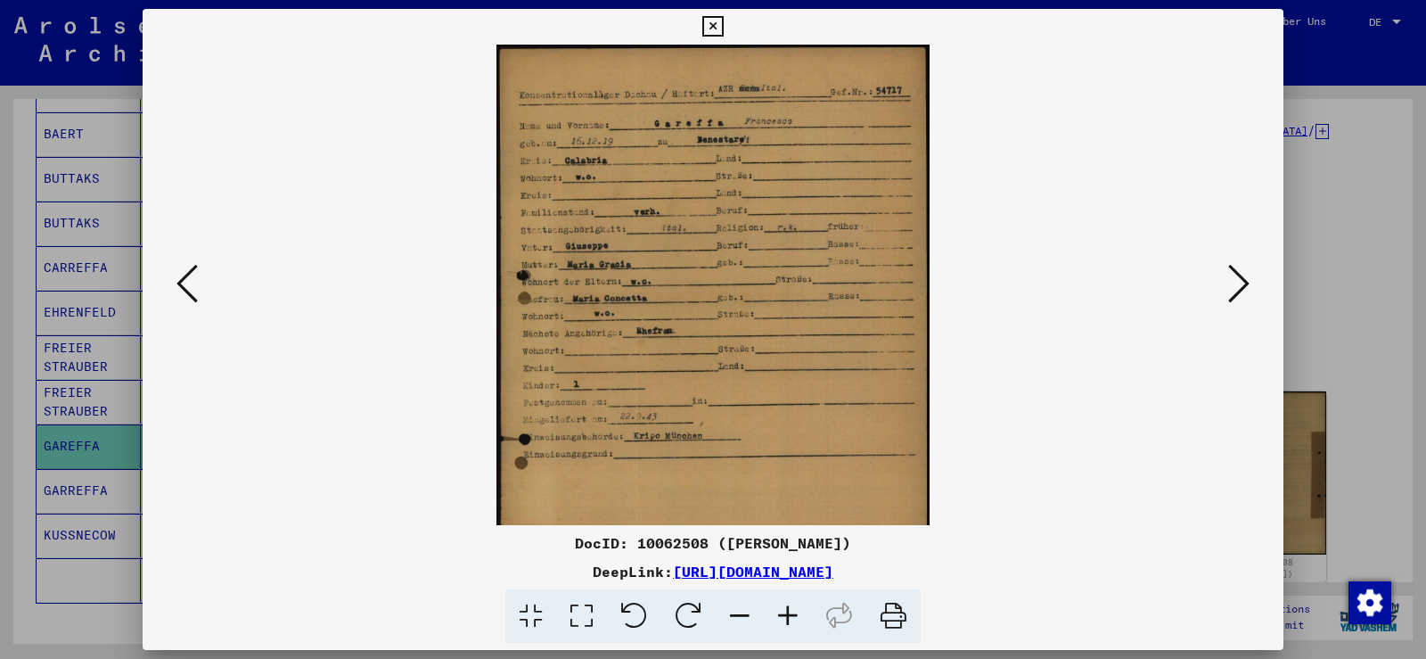
click at [781, 614] on icon at bounding box center [788, 616] width 48 height 54
click at [783, 612] on icon at bounding box center [788, 616] width 48 height 54
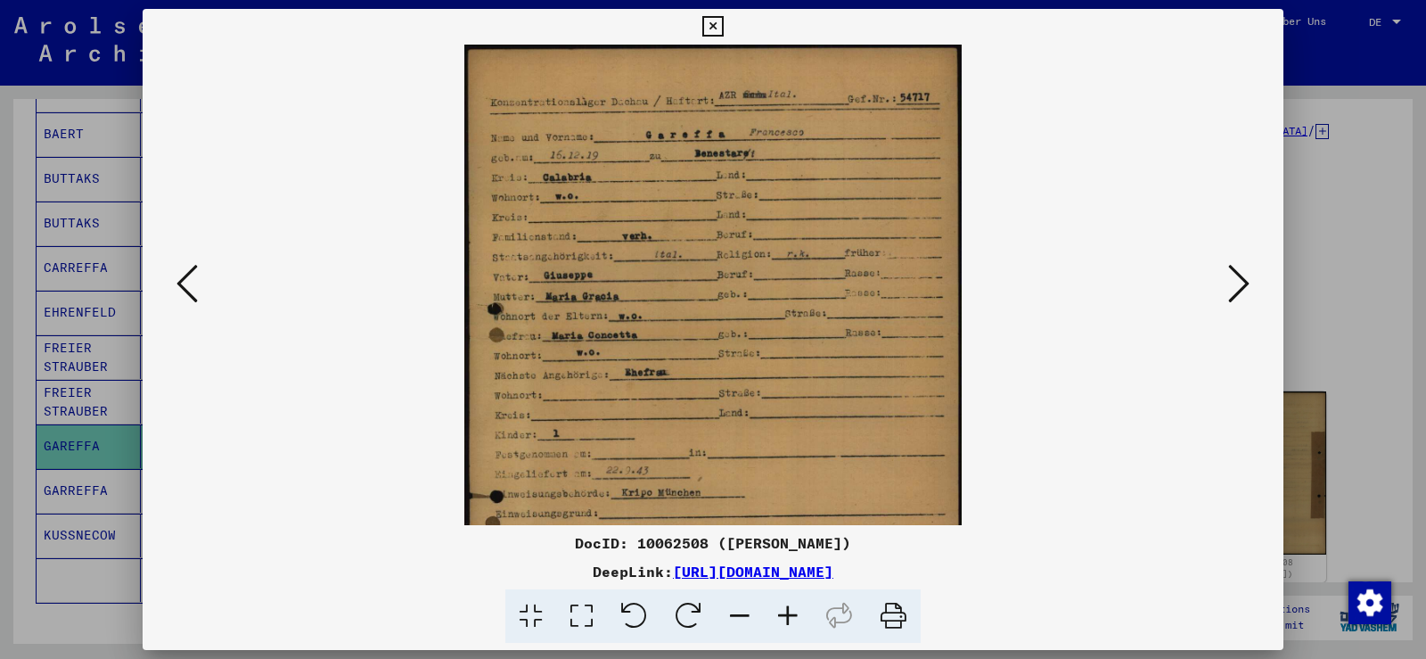
click at [783, 611] on icon at bounding box center [788, 616] width 48 height 54
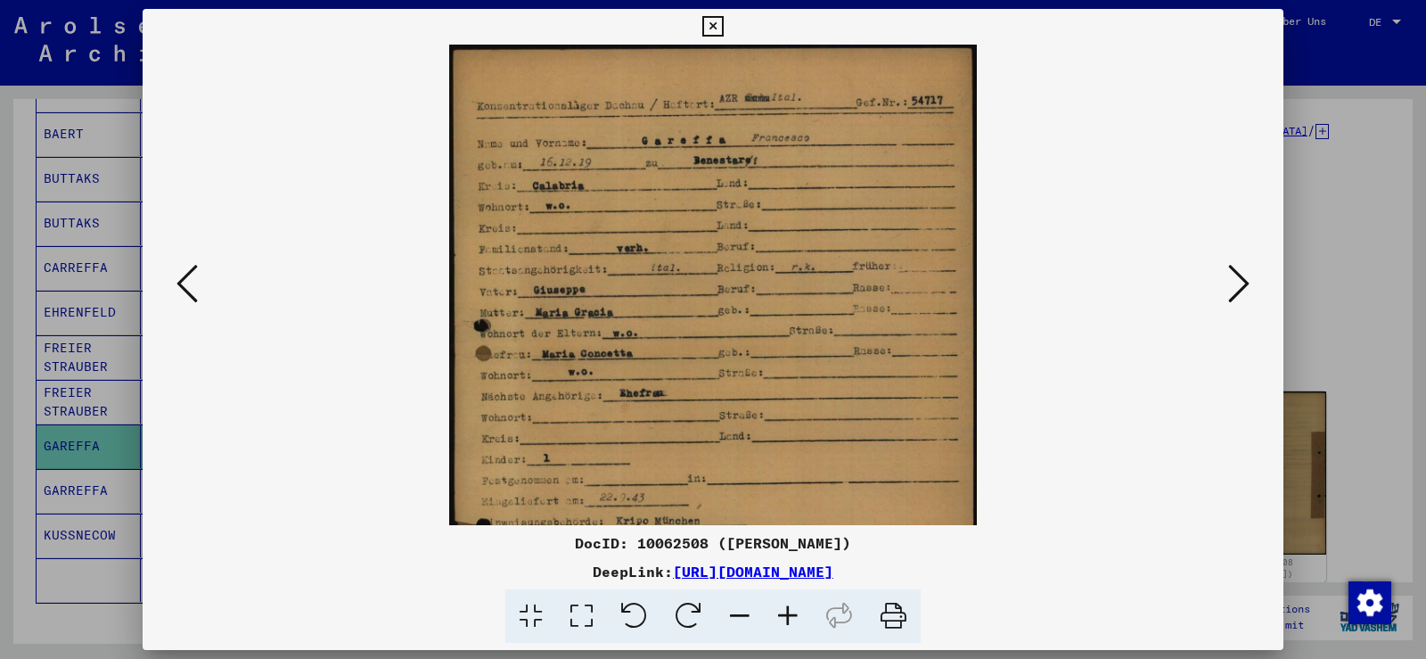
click at [783, 610] on icon at bounding box center [788, 616] width 48 height 54
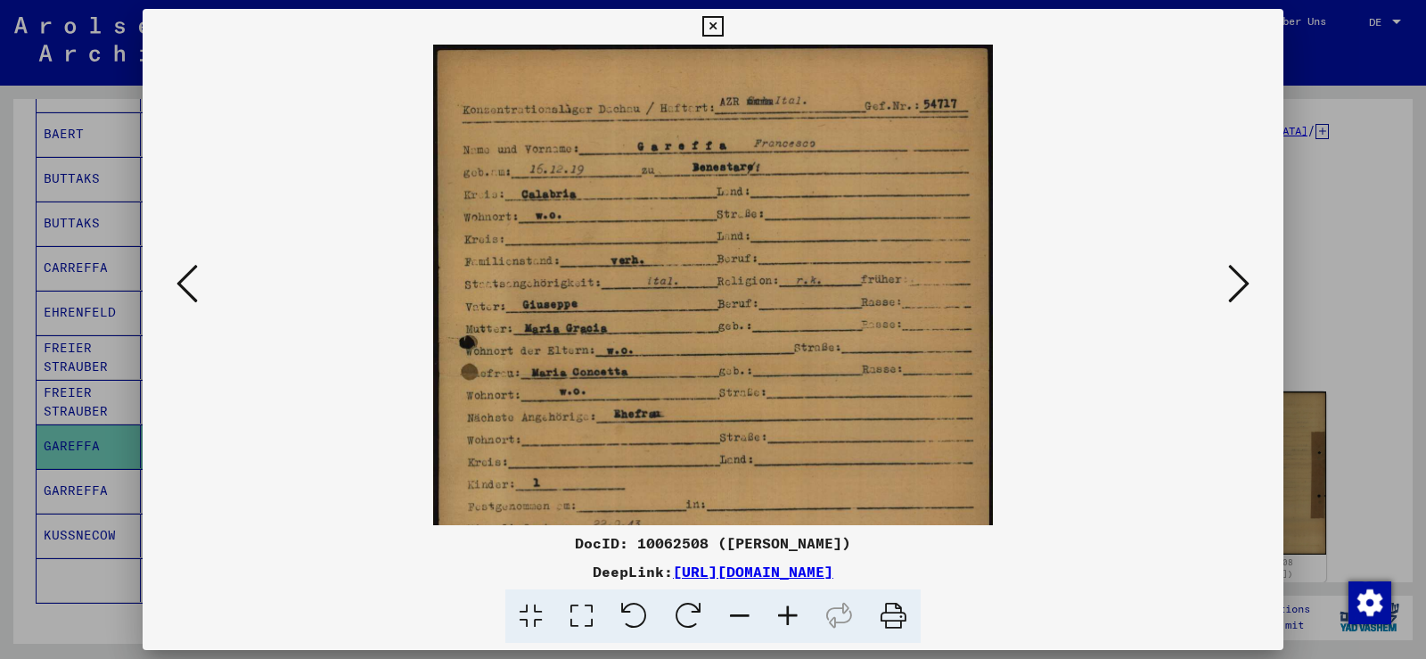
click at [783, 610] on icon at bounding box center [788, 616] width 48 height 54
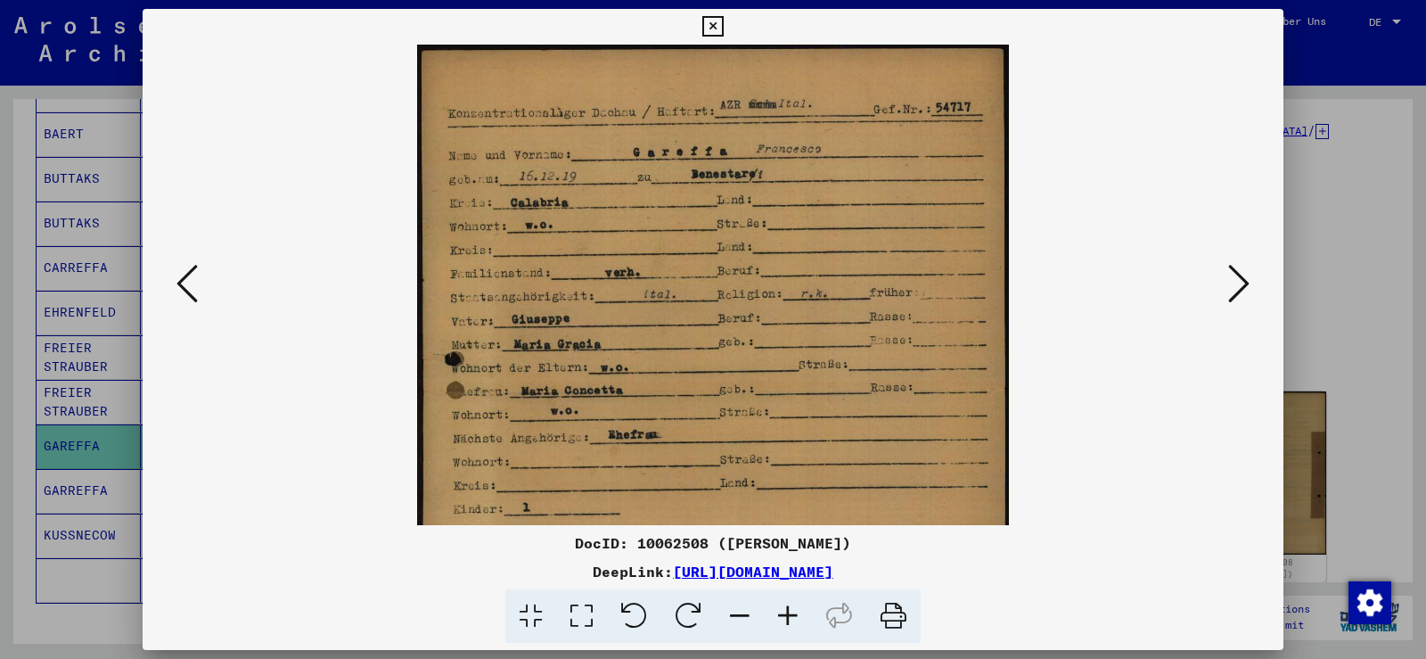
scroll to position [107, 0]
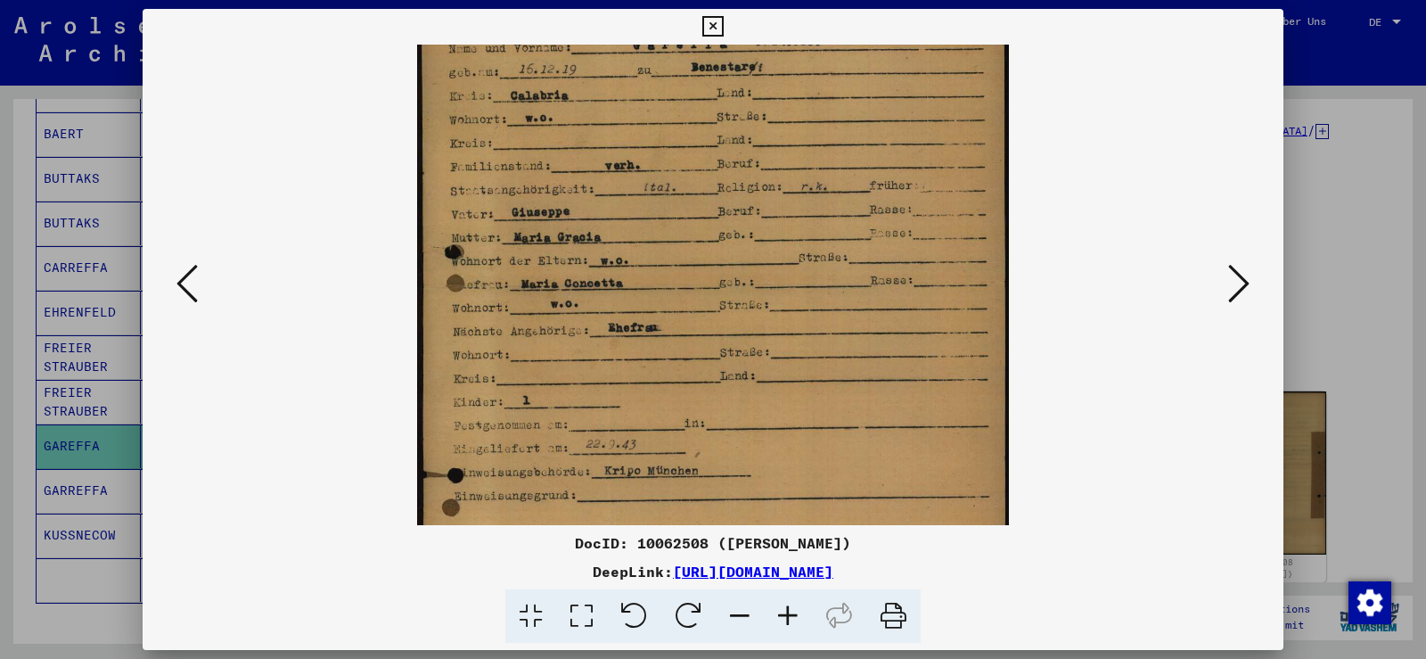
drag, startPoint x: 788, startPoint y: 322, endPoint x: 823, endPoint y: 234, distance: 94.8
click at [823, 234] on img at bounding box center [712, 356] width 591 height 837
click at [1242, 292] on icon at bounding box center [1238, 283] width 21 height 43
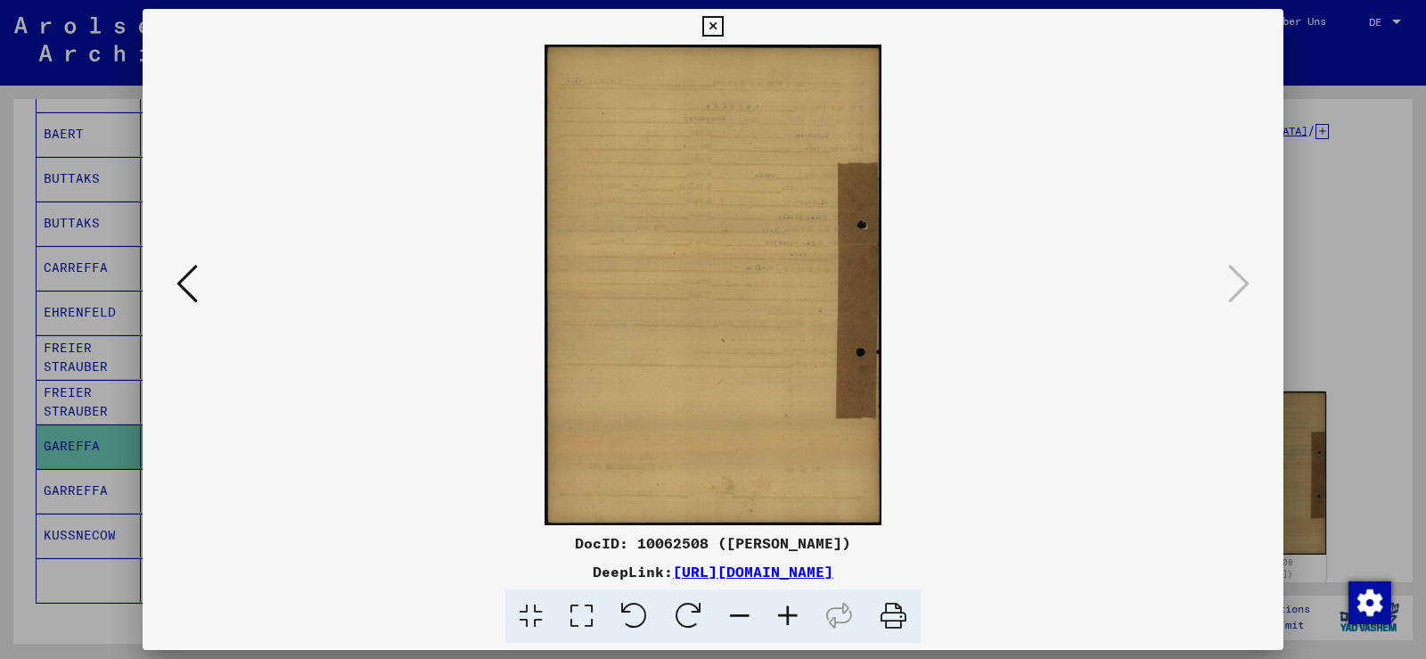
drag, startPoint x: 711, startPoint y: 24, endPoint x: 702, endPoint y: 34, distance: 13.9
click at [711, 27] on icon at bounding box center [712, 26] width 21 height 21
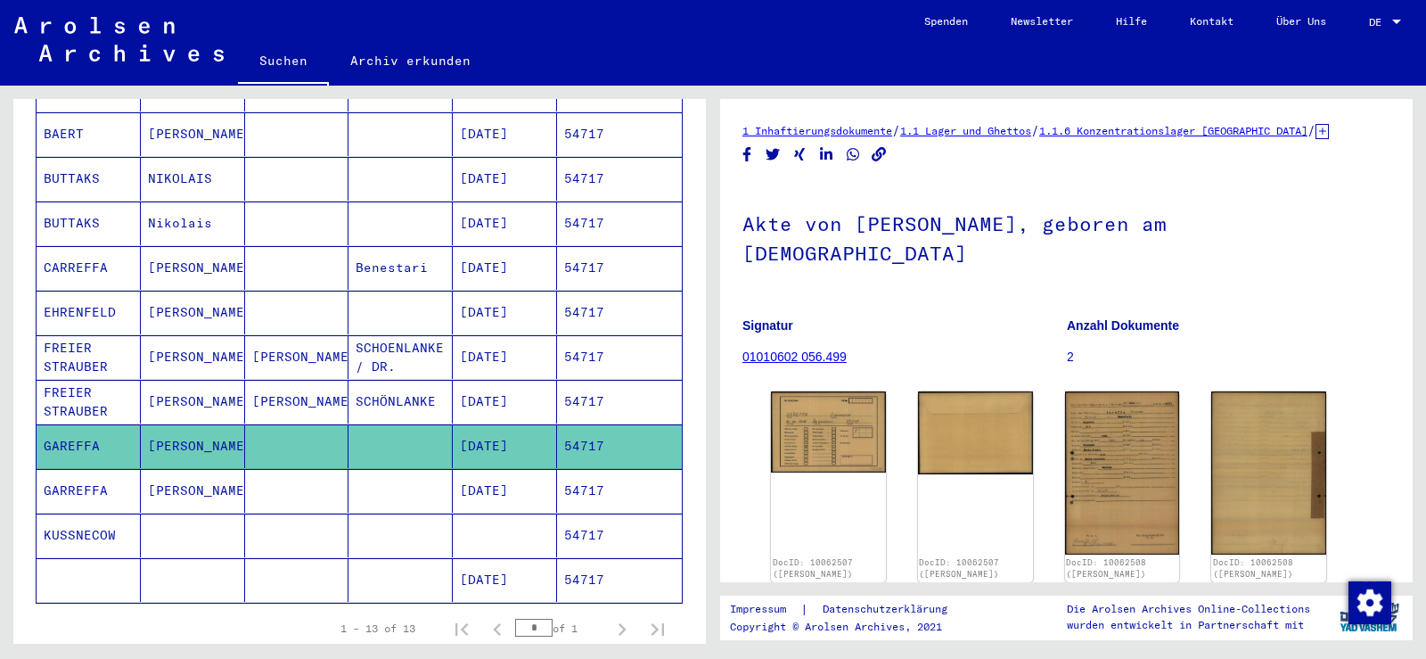
click at [160, 477] on mat-cell "Francesco" at bounding box center [193, 491] width 104 height 44
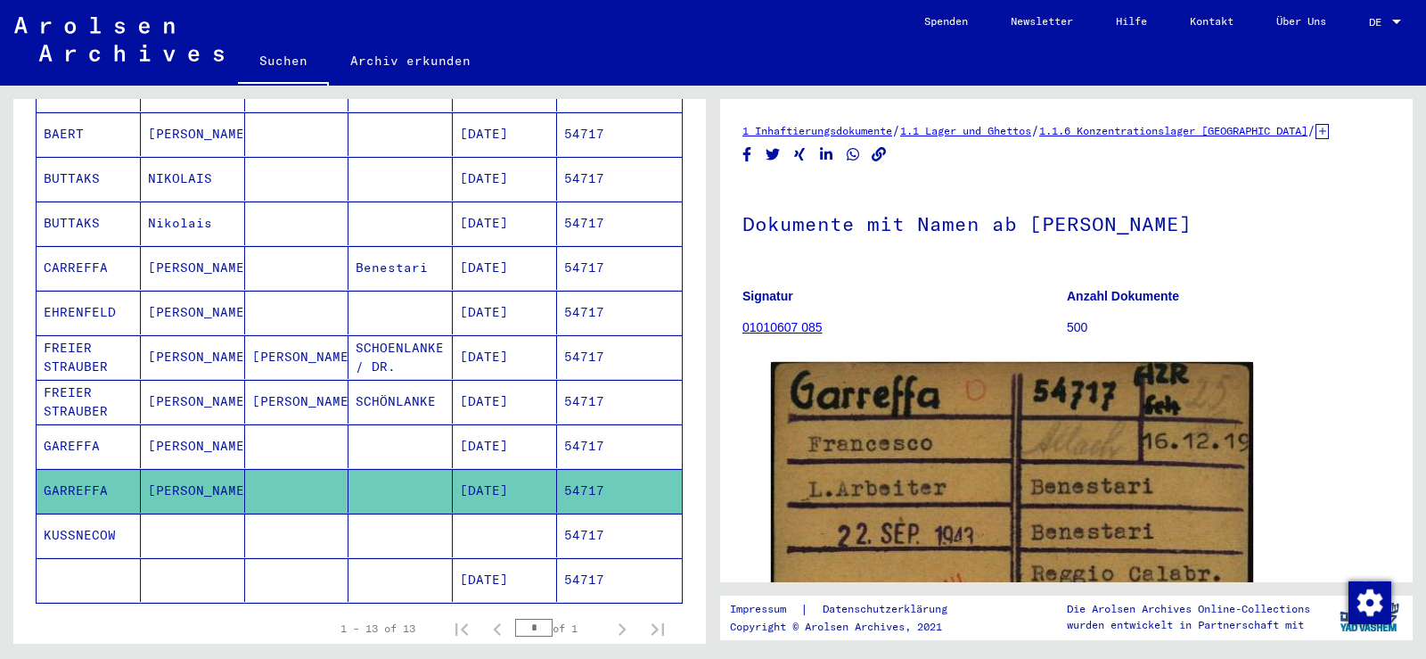
scroll to position [178, 0]
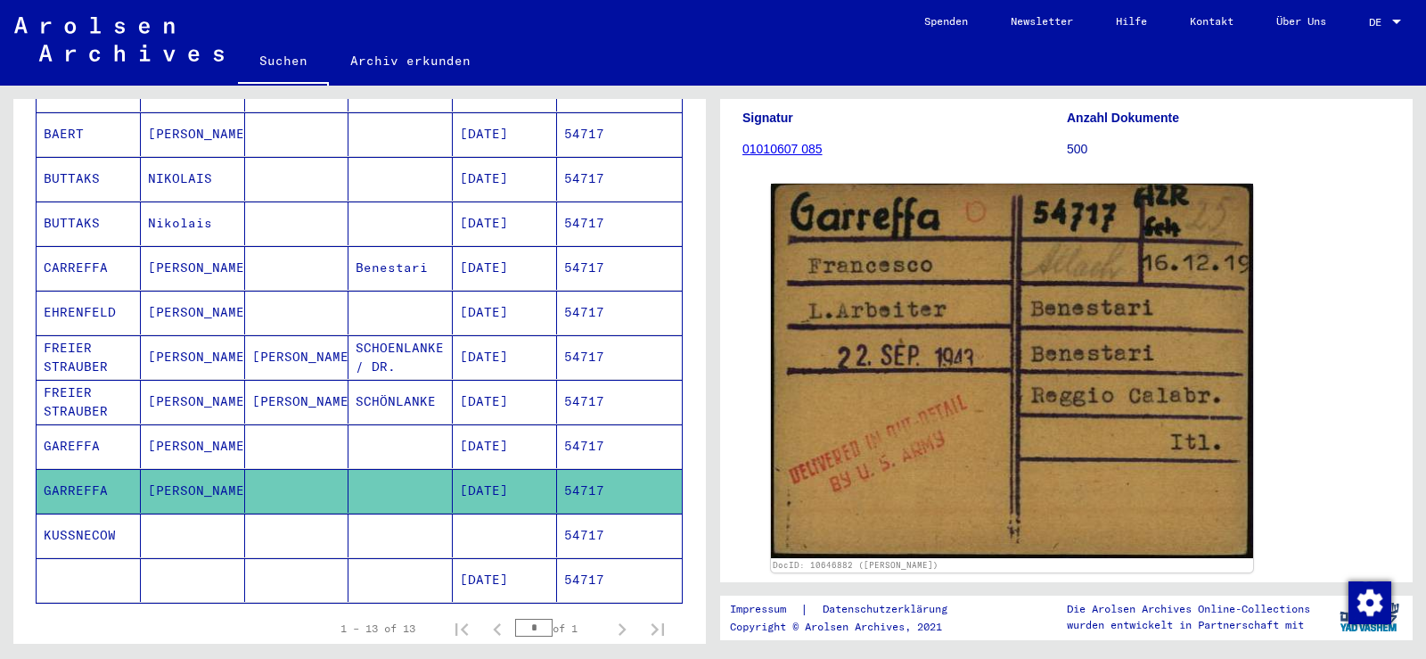
click at [308, 431] on mat-cell at bounding box center [297, 446] width 104 height 44
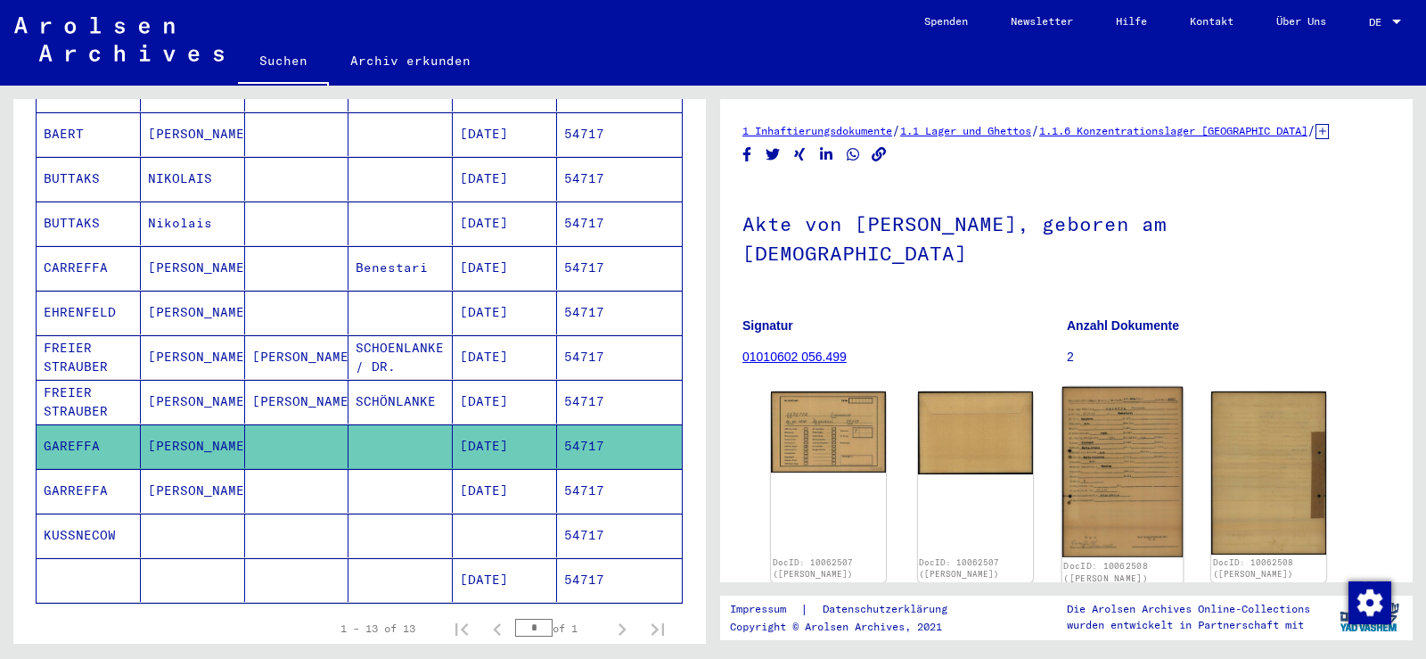
click at [1088, 395] on img at bounding box center [1122, 472] width 120 height 170
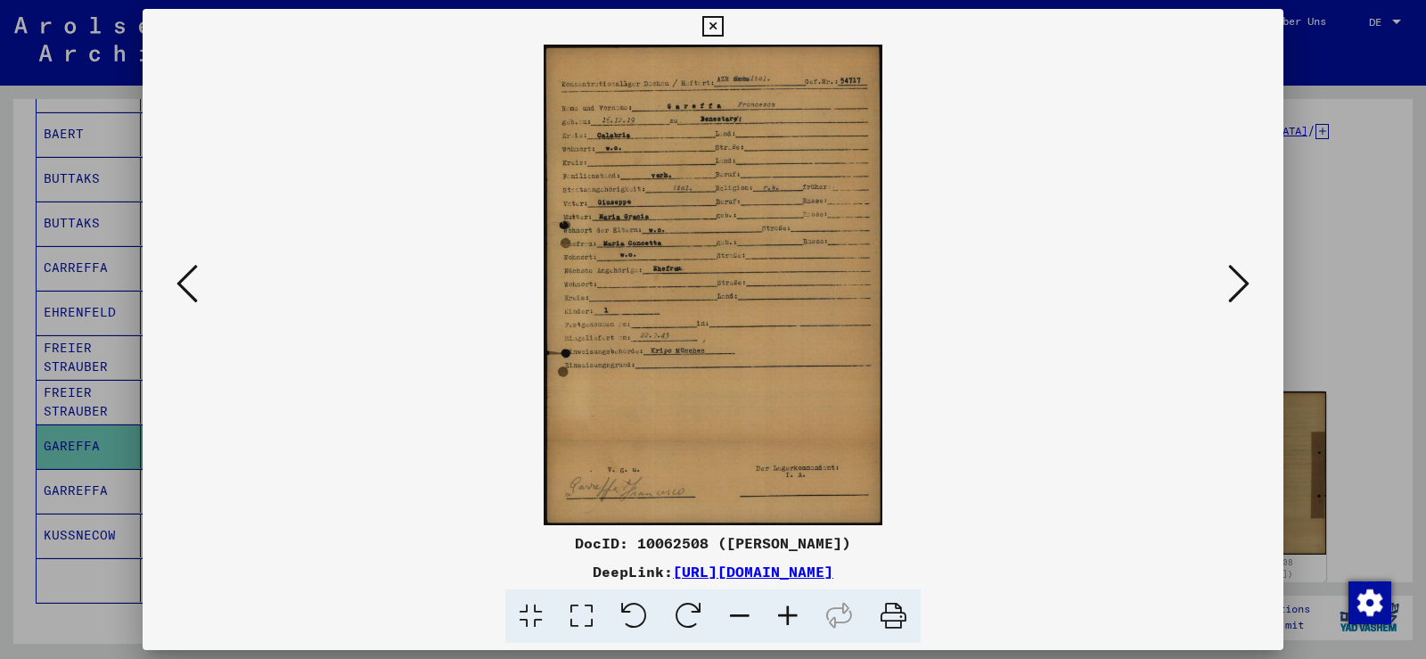
click at [790, 607] on icon at bounding box center [788, 616] width 48 height 54
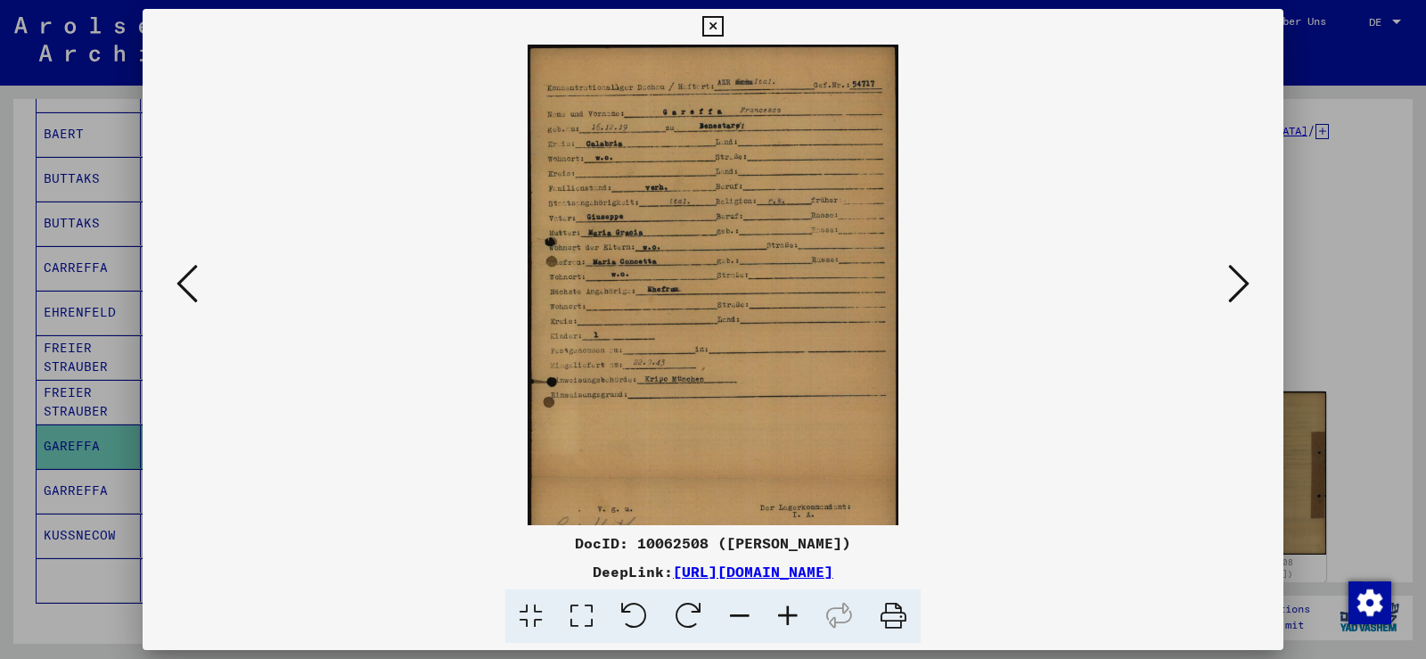
click at [790, 607] on icon at bounding box center [788, 616] width 48 height 54
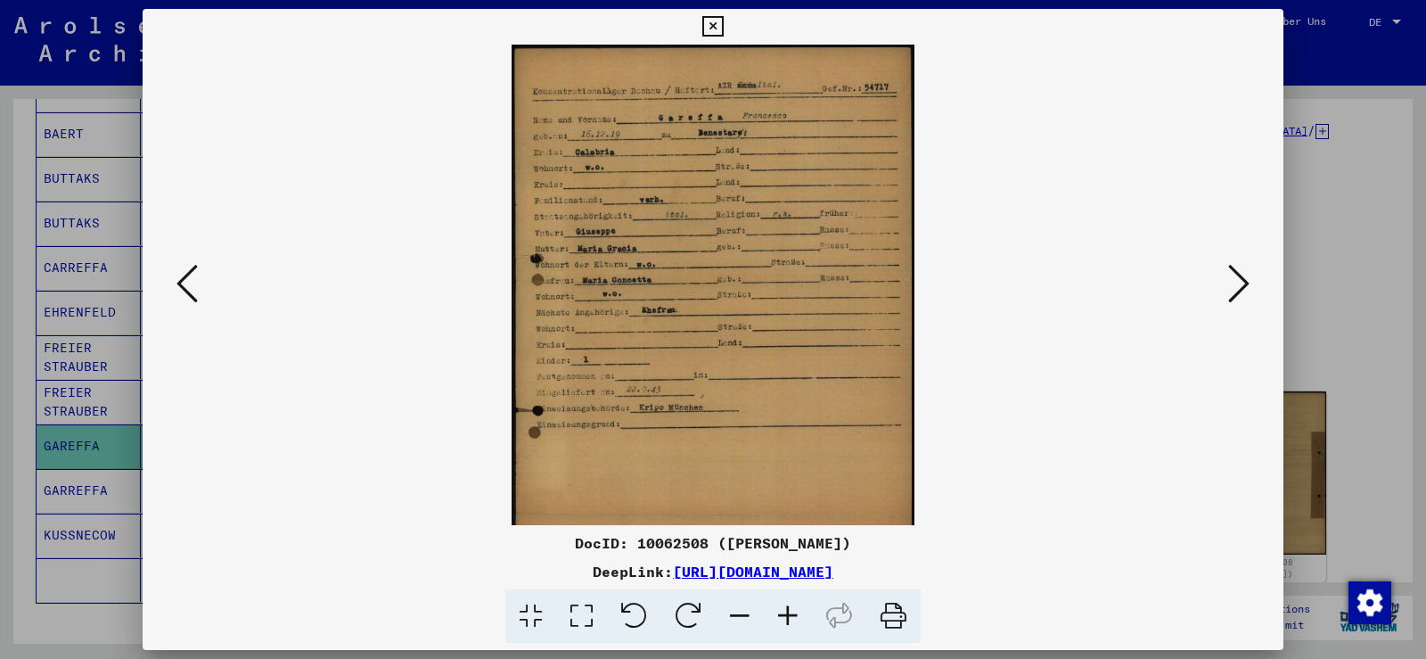
click at [790, 607] on icon at bounding box center [788, 616] width 48 height 54
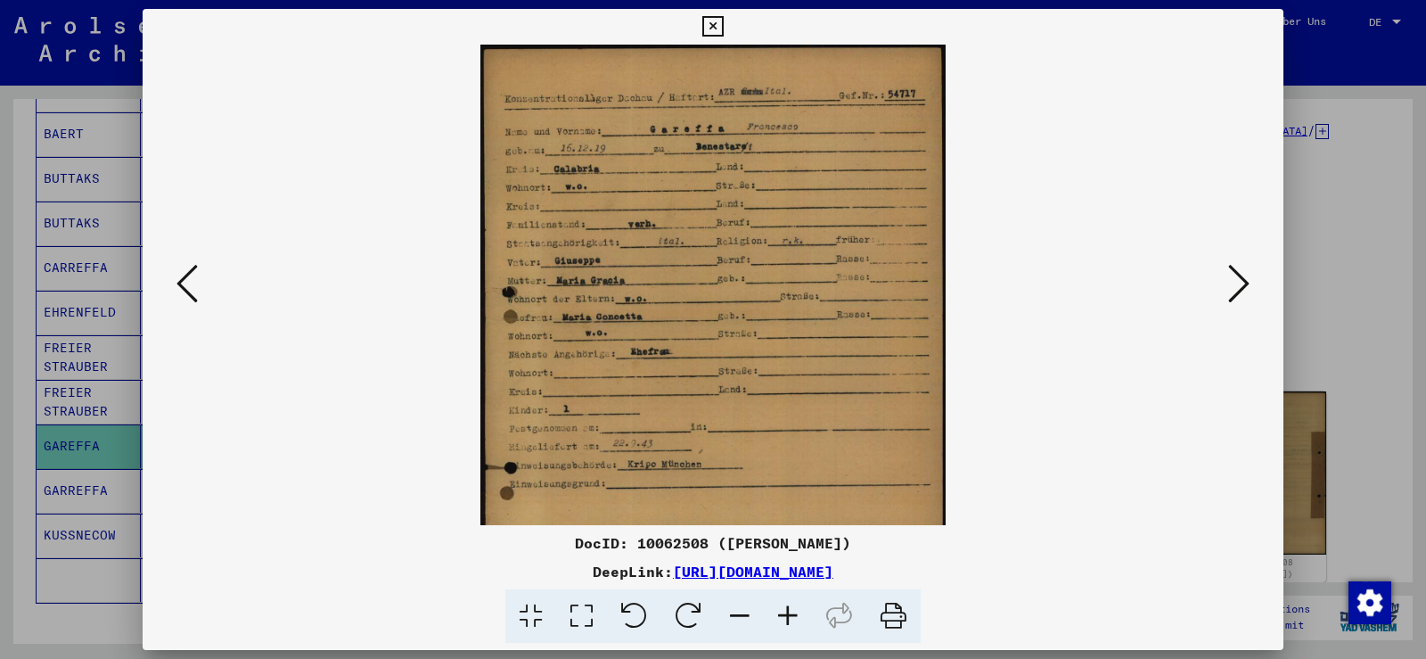
click at [790, 607] on icon at bounding box center [788, 616] width 48 height 54
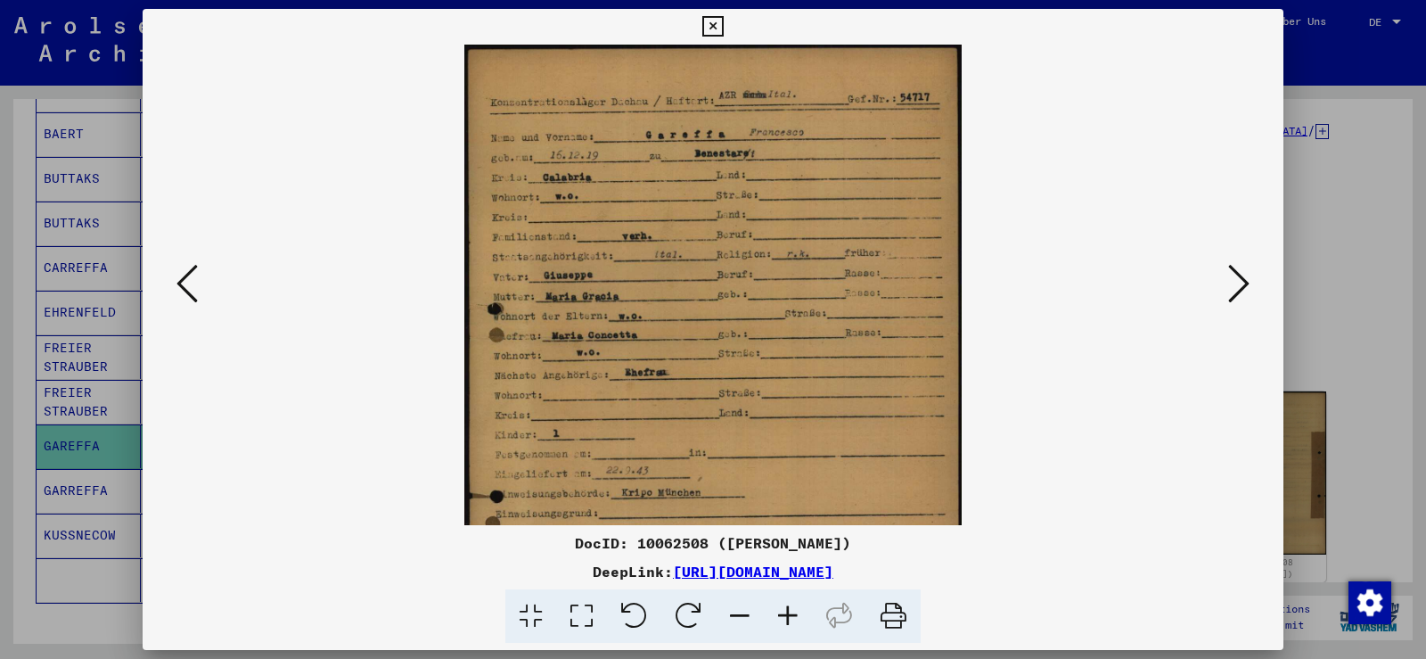
click at [790, 607] on icon at bounding box center [788, 616] width 48 height 54
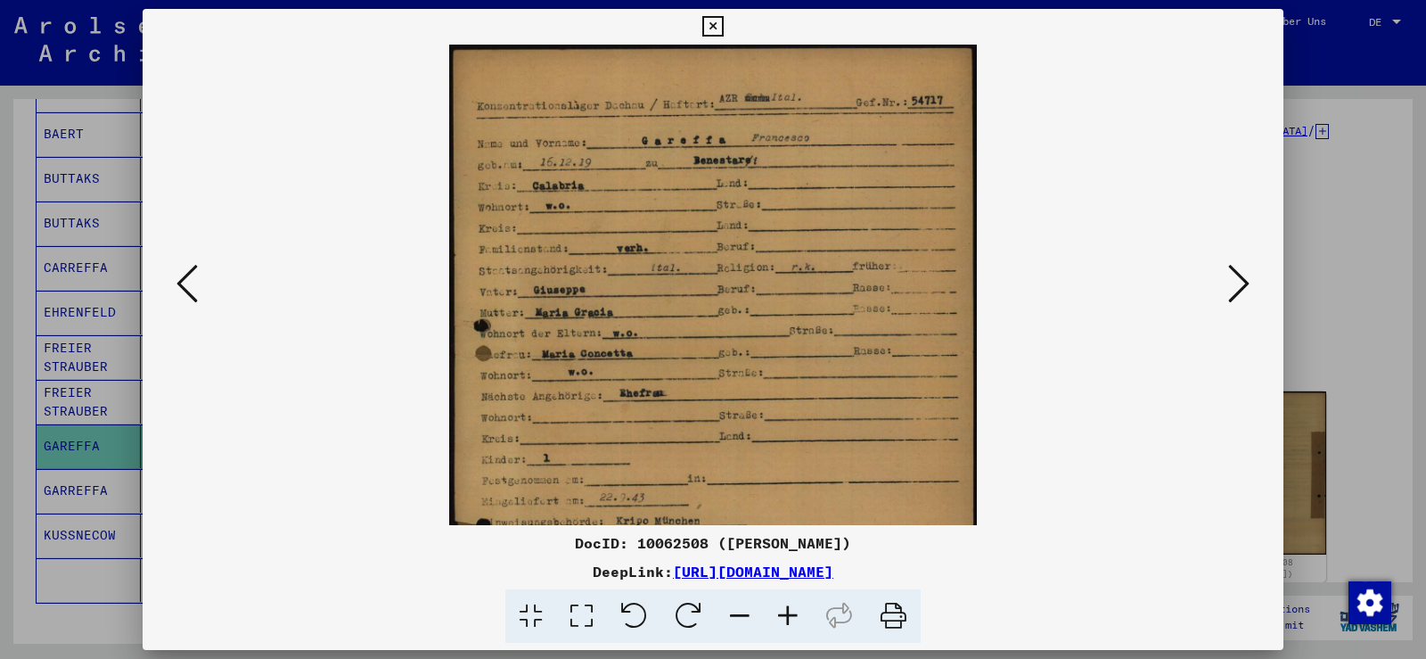
click at [790, 607] on icon at bounding box center [788, 616] width 48 height 54
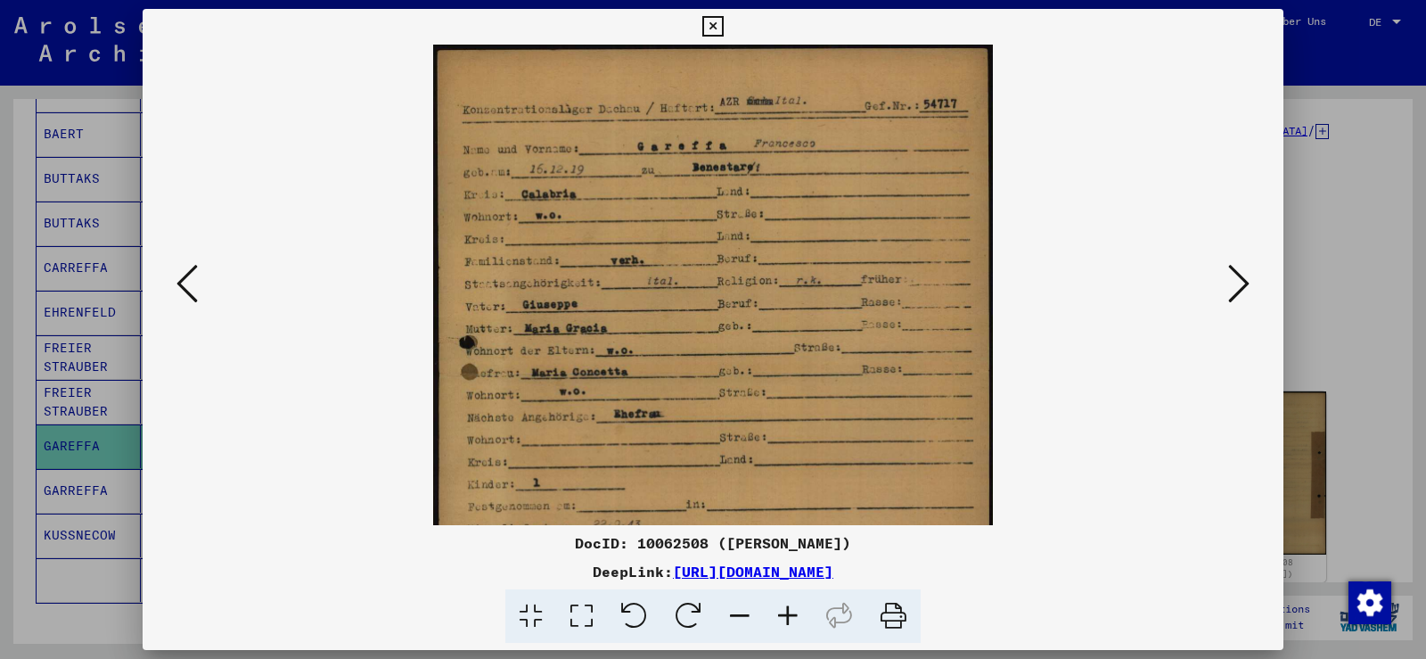
click at [790, 607] on icon at bounding box center [788, 616] width 48 height 54
click at [790, 606] on icon at bounding box center [788, 616] width 48 height 54
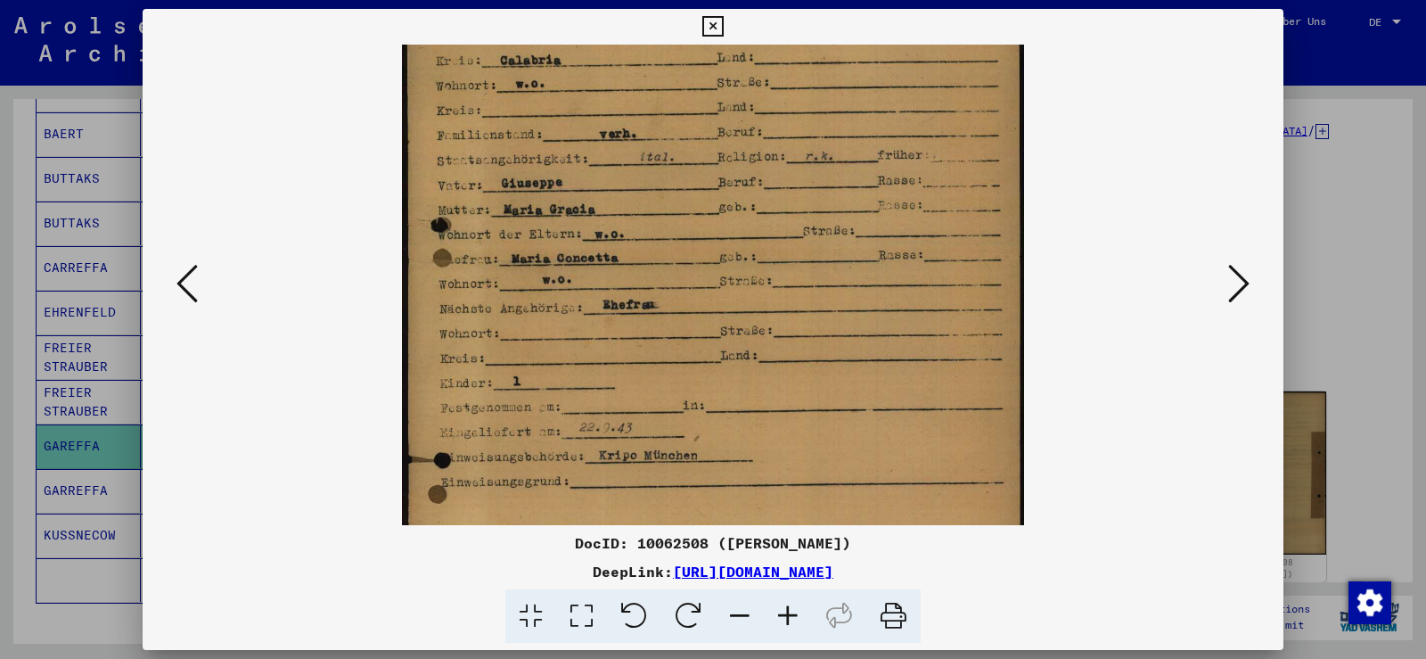
scroll to position [163, 0]
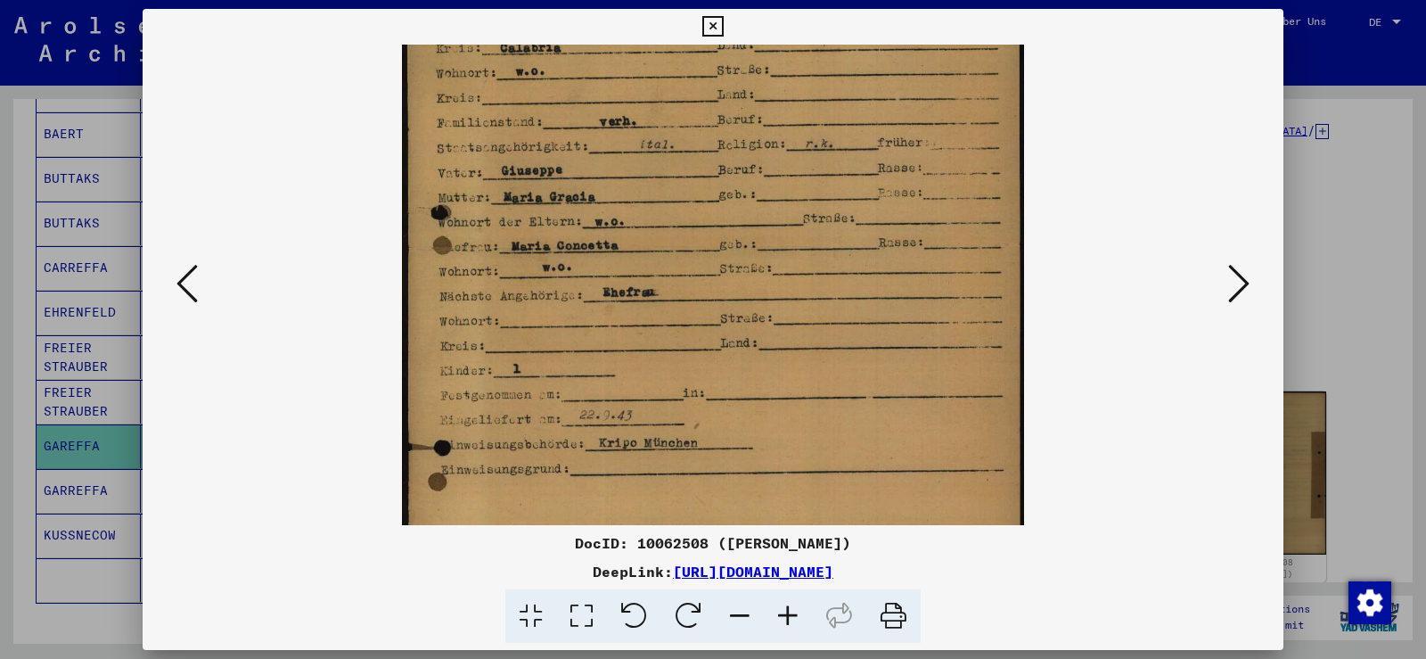
drag, startPoint x: 742, startPoint y: 419, endPoint x: 771, endPoint y: 256, distance: 165.8
click at [771, 256] on img at bounding box center [713, 322] width 623 height 882
click at [1227, 284] on button at bounding box center [1239, 284] width 32 height 51
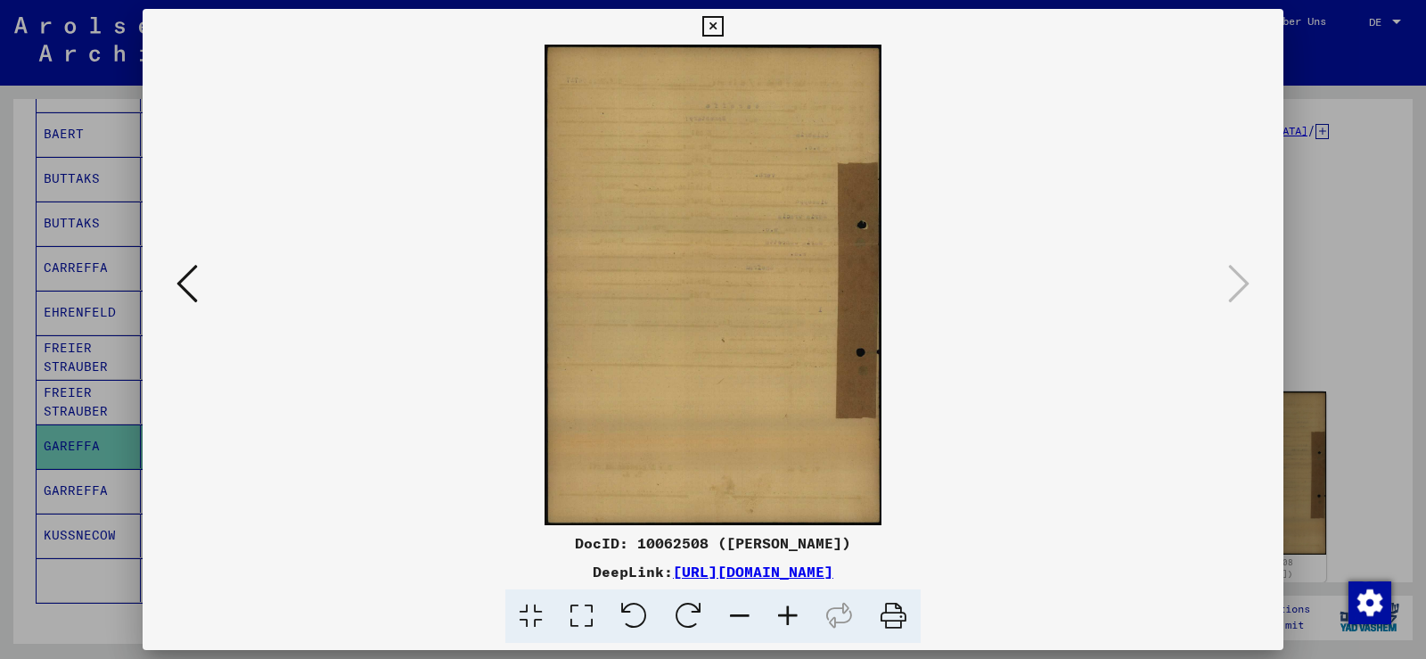
scroll to position [0, 0]
drag, startPoint x: 713, startPoint y: 24, endPoint x: 693, endPoint y: 37, distance: 23.7
click at [708, 30] on icon at bounding box center [712, 26] width 21 height 21
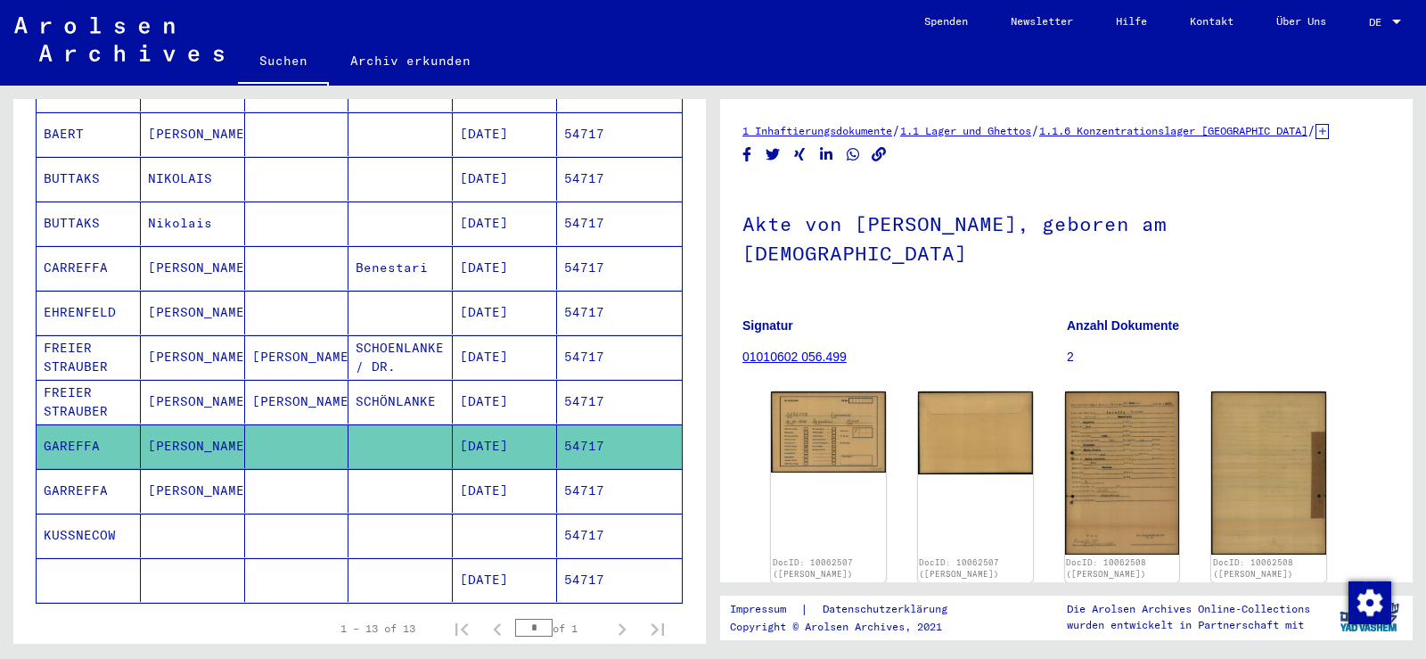
click at [223, 480] on mat-cell "Francesco" at bounding box center [193, 491] width 104 height 44
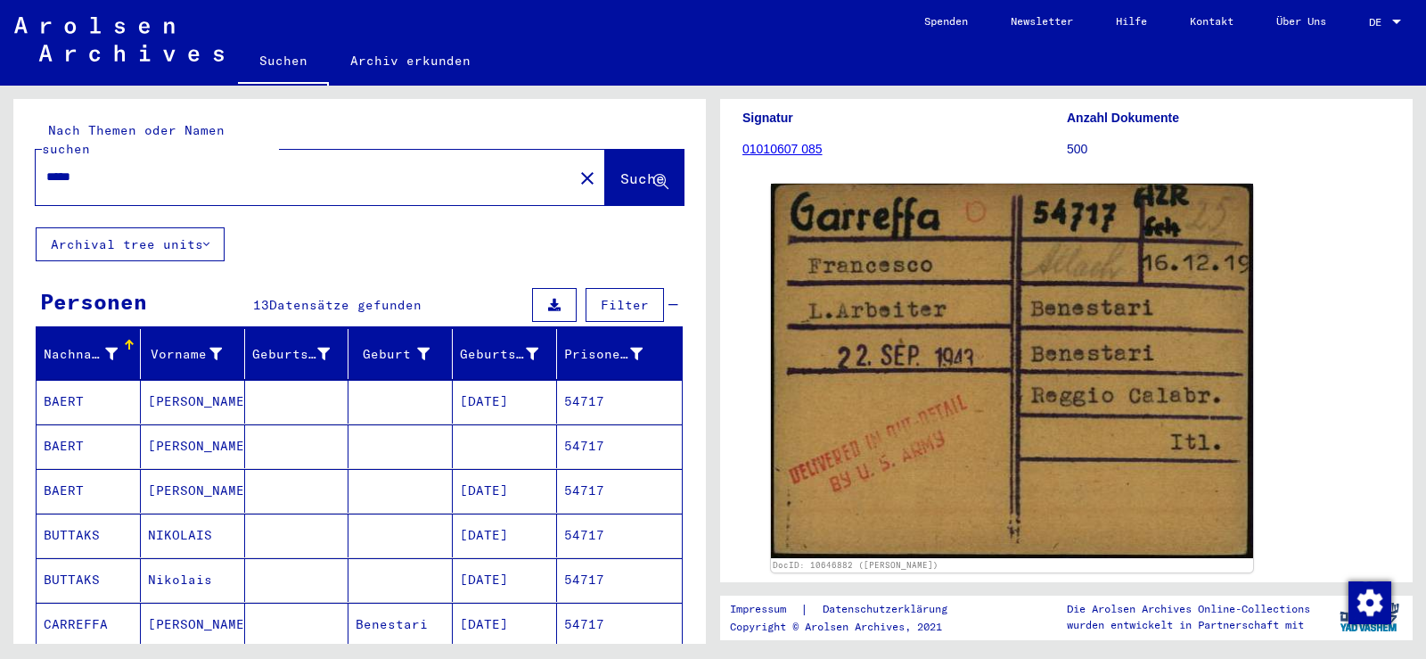
drag, startPoint x: 105, startPoint y: 152, endPoint x: 29, endPoint y: 160, distance: 76.2
click at [30, 157] on div "Nach Themen oder Namen suchen ***** close Suche" at bounding box center [359, 163] width 693 height 128
paste input "text"
type input "*****"
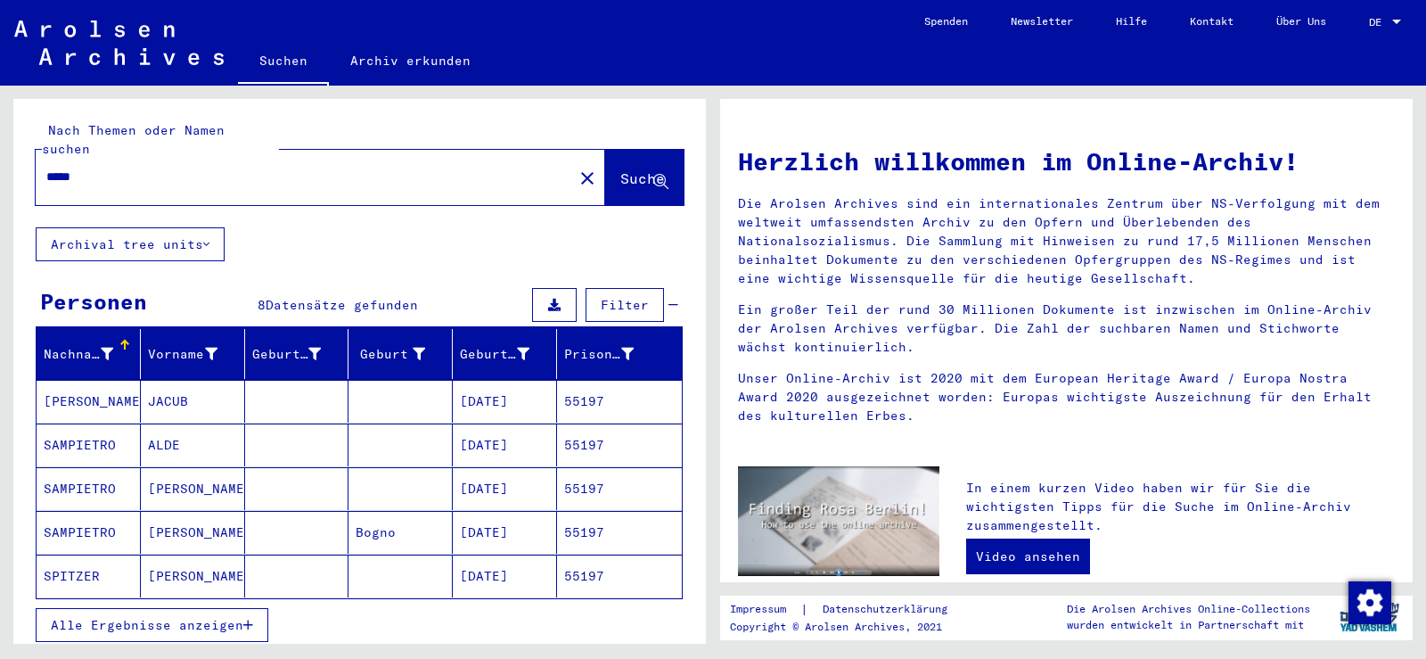
click at [186, 517] on mat-cell "ALDO" at bounding box center [193, 532] width 104 height 43
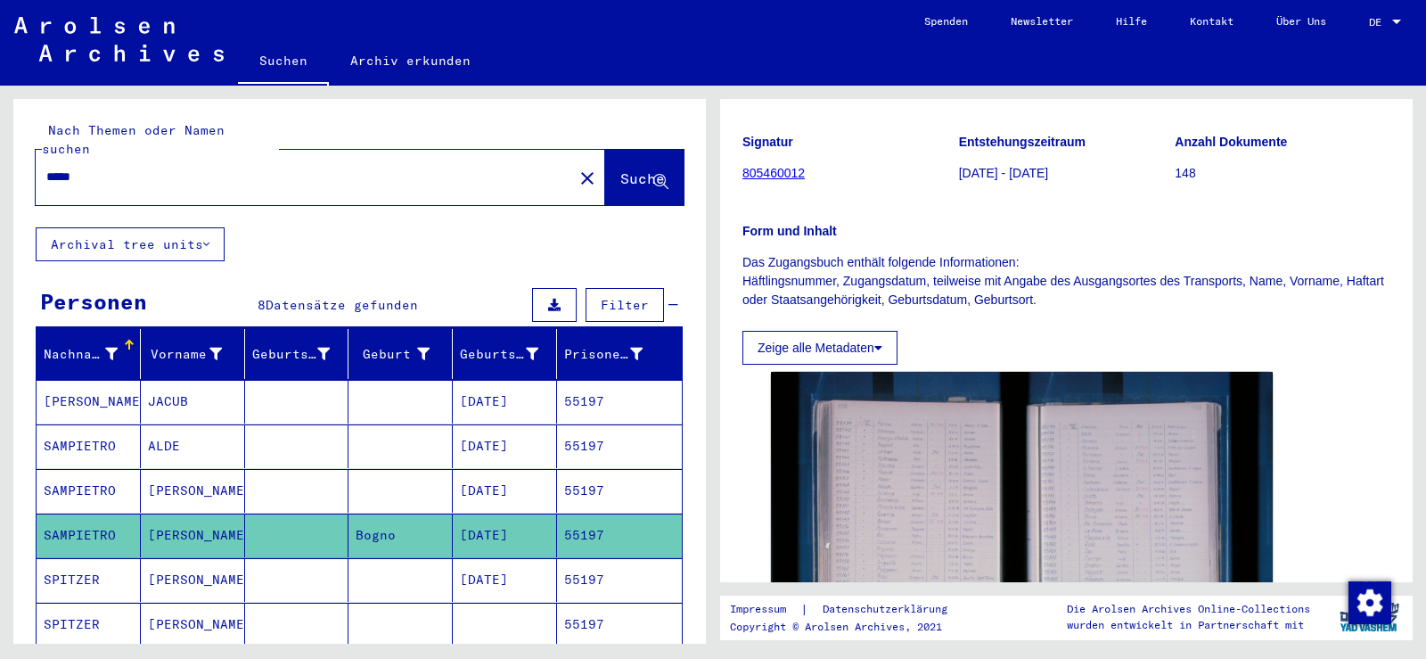
scroll to position [178, 0]
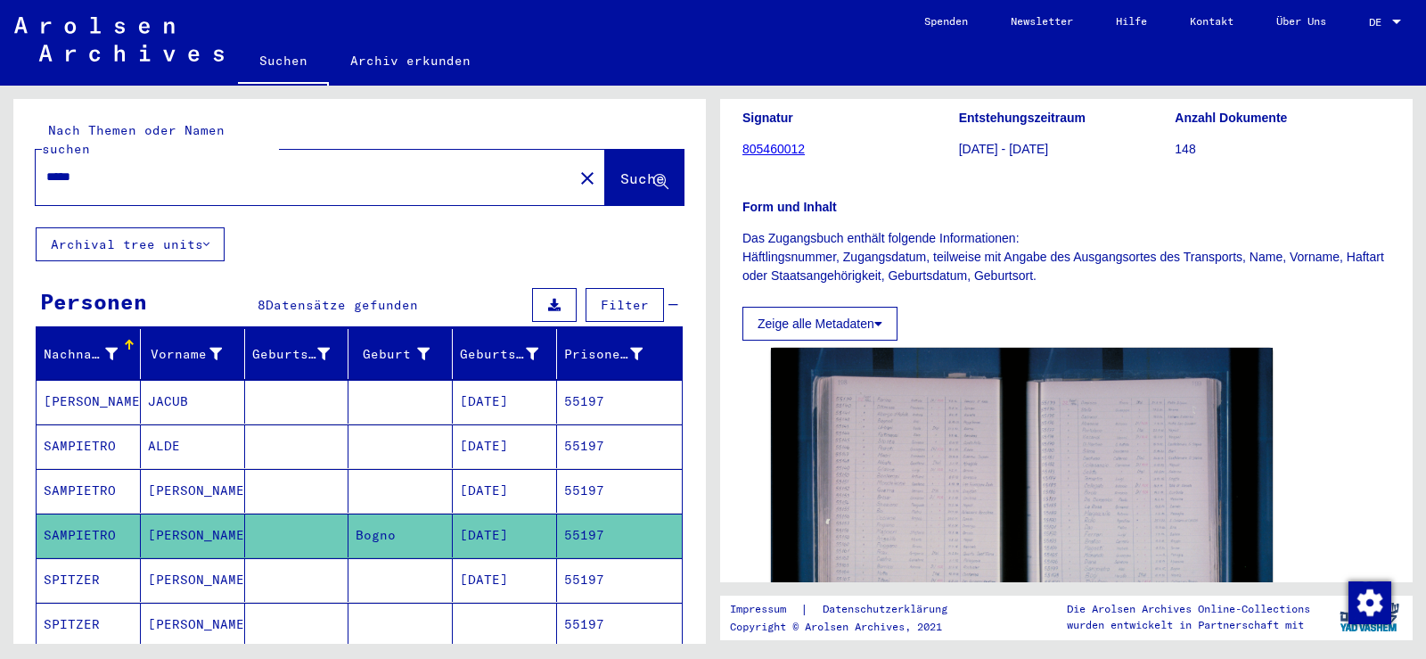
click at [237, 424] on mat-cell "ALDE" at bounding box center [193, 446] width 104 height 44
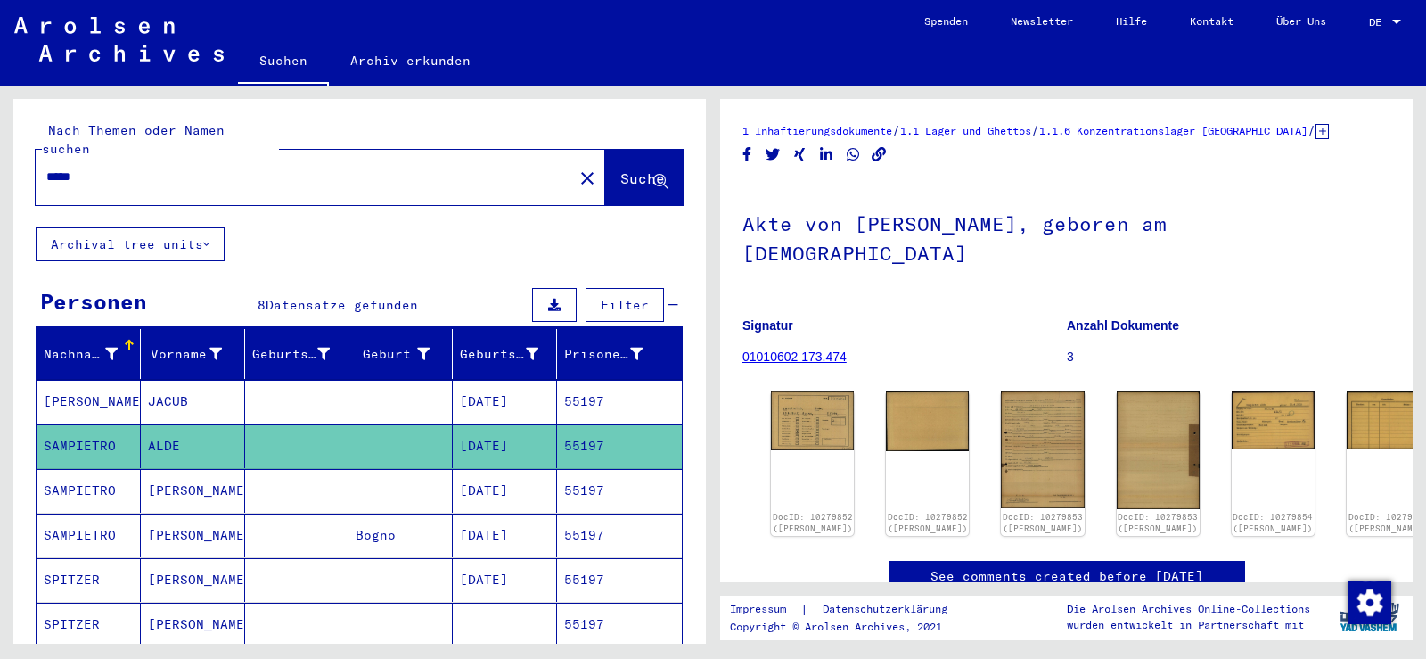
click at [260, 473] on mat-cell at bounding box center [297, 491] width 104 height 44
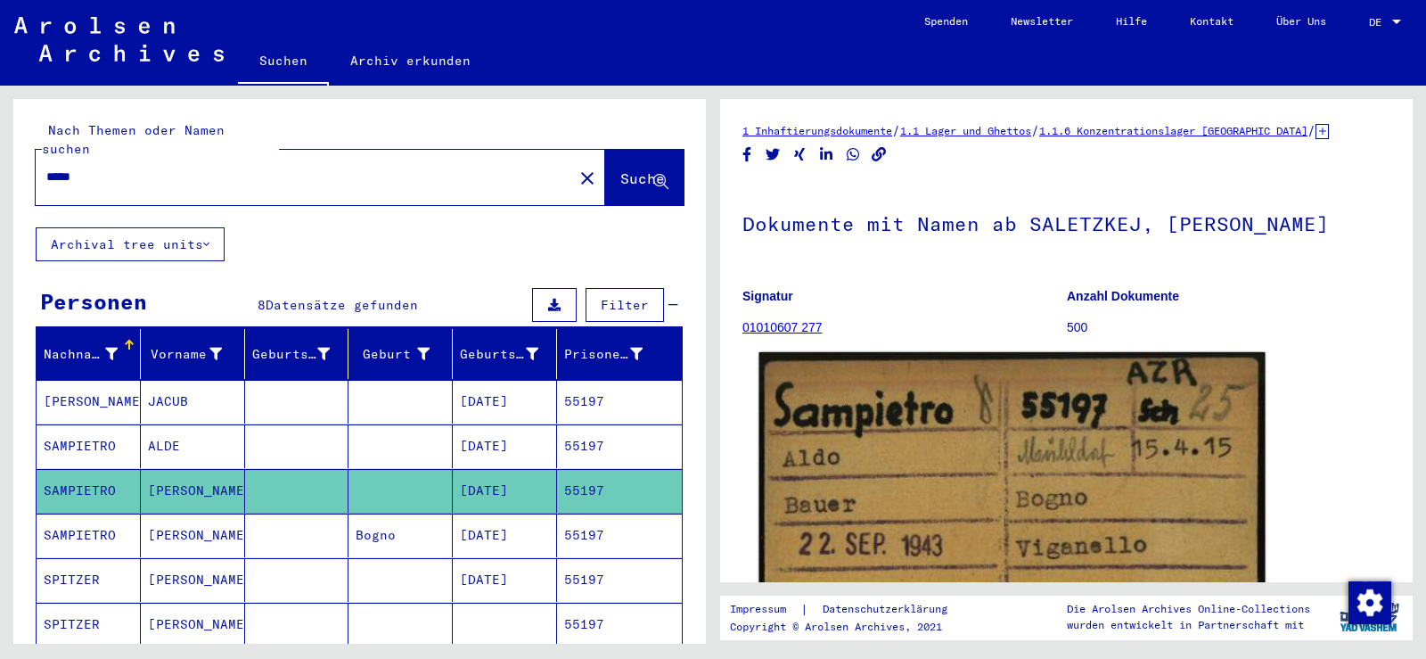
scroll to position [178, 0]
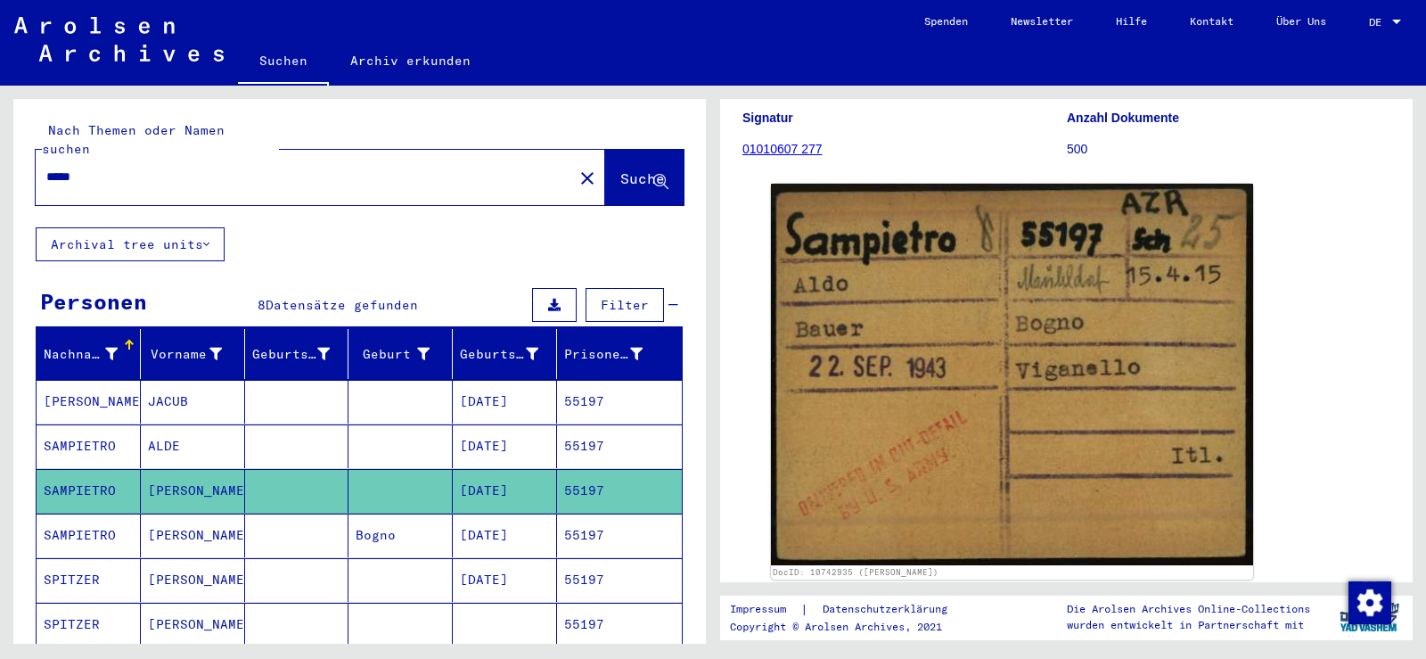
click at [390, 424] on mat-cell at bounding box center [401, 446] width 104 height 44
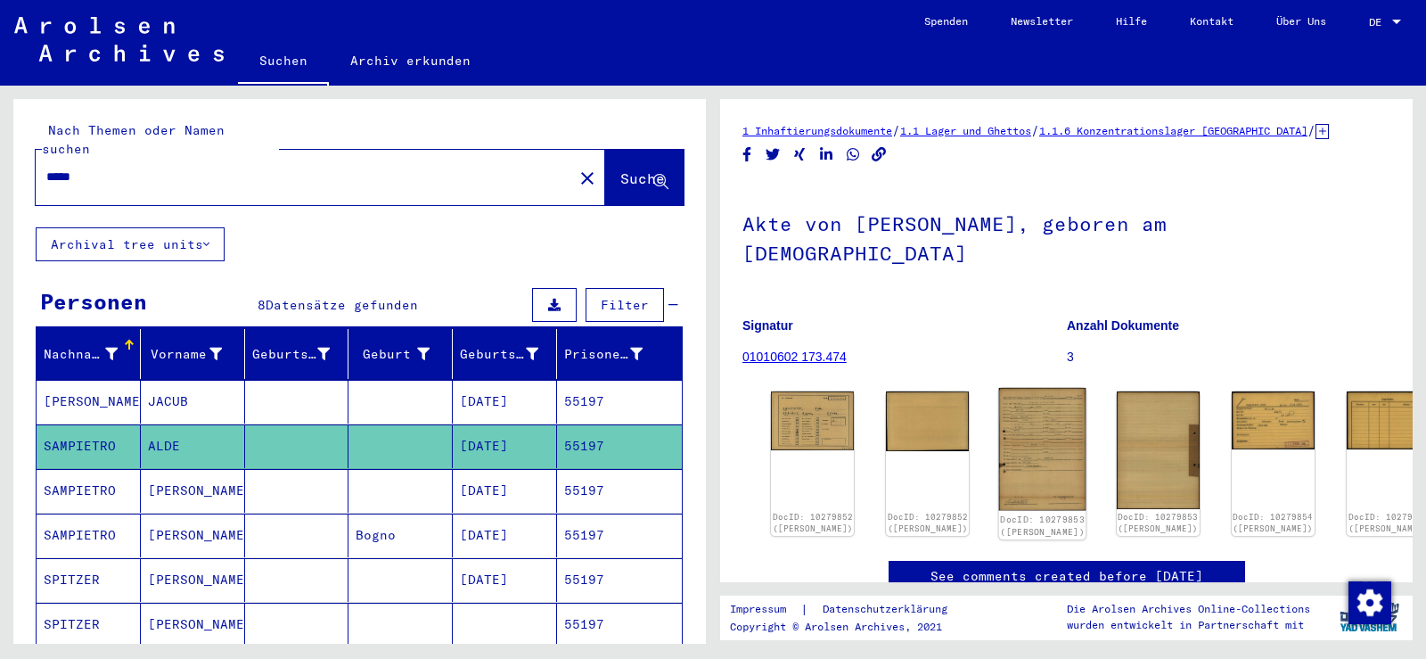
click at [1018, 398] on img at bounding box center [1042, 449] width 87 height 123
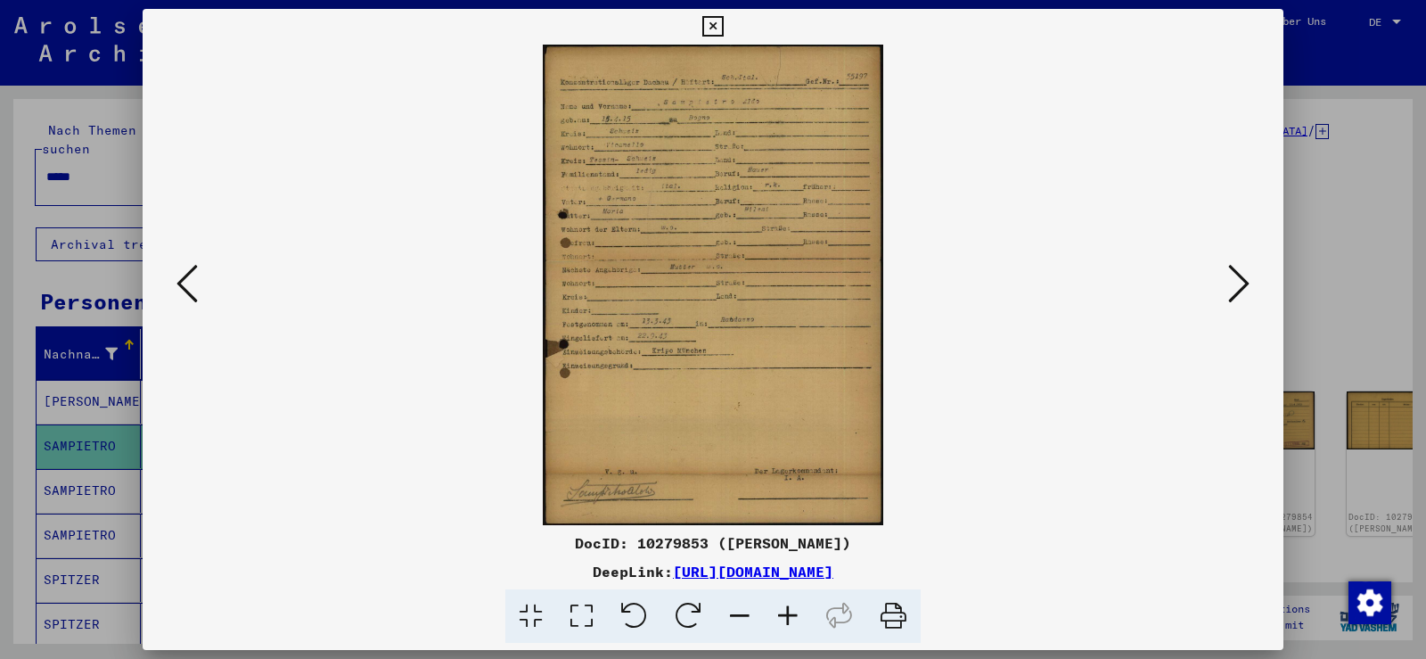
click at [792, 614] on icon at bounding box center [788, 616] width 48 height 54
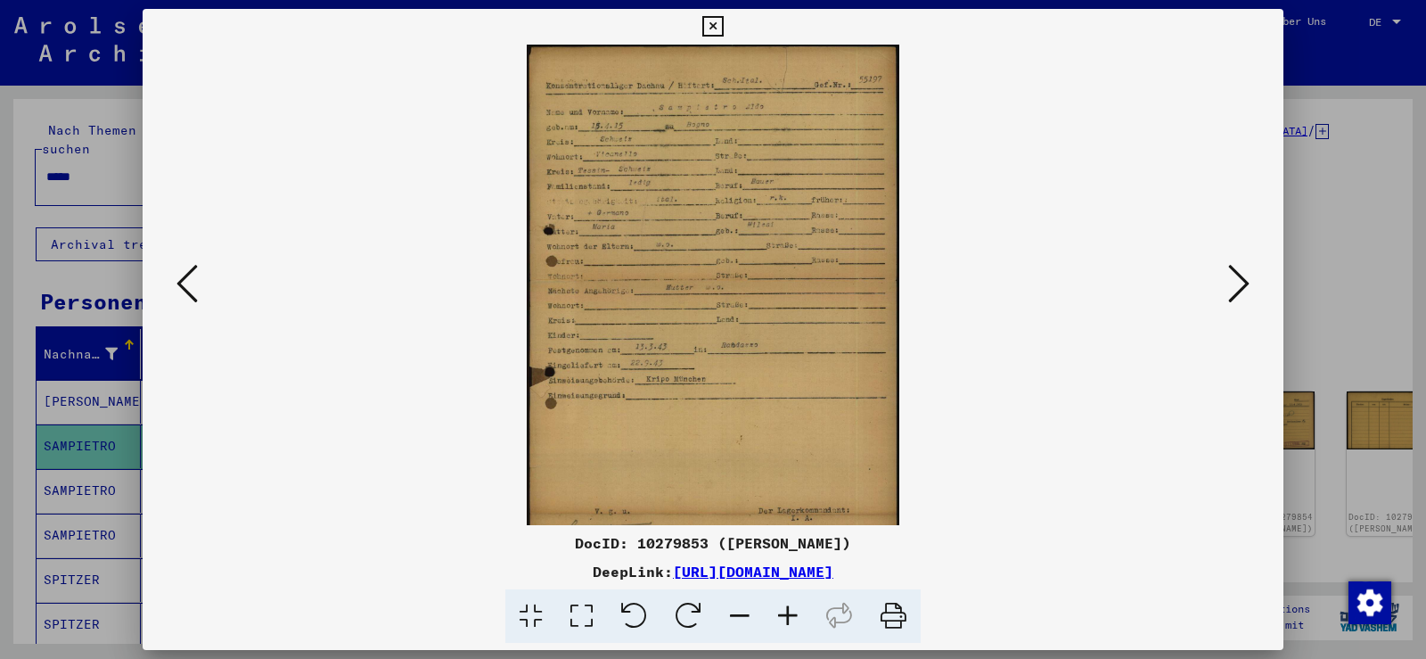
click at [792, 613] on icon at bounding box center [788, 616] width 48 height 54
click at [790, 611] on icon at bounding box center [788, 616] width 48 height 54
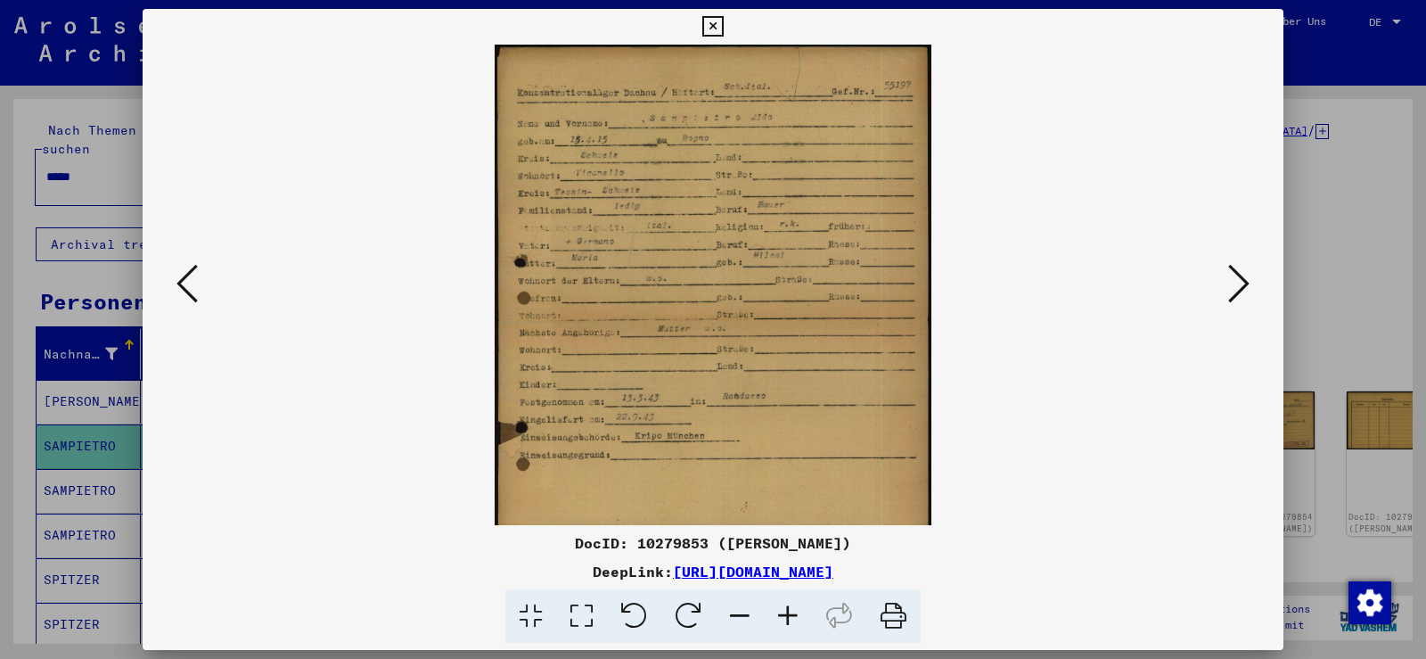
click at [783, 608] on icon at bounding box center [788, 616] width 48 height 54
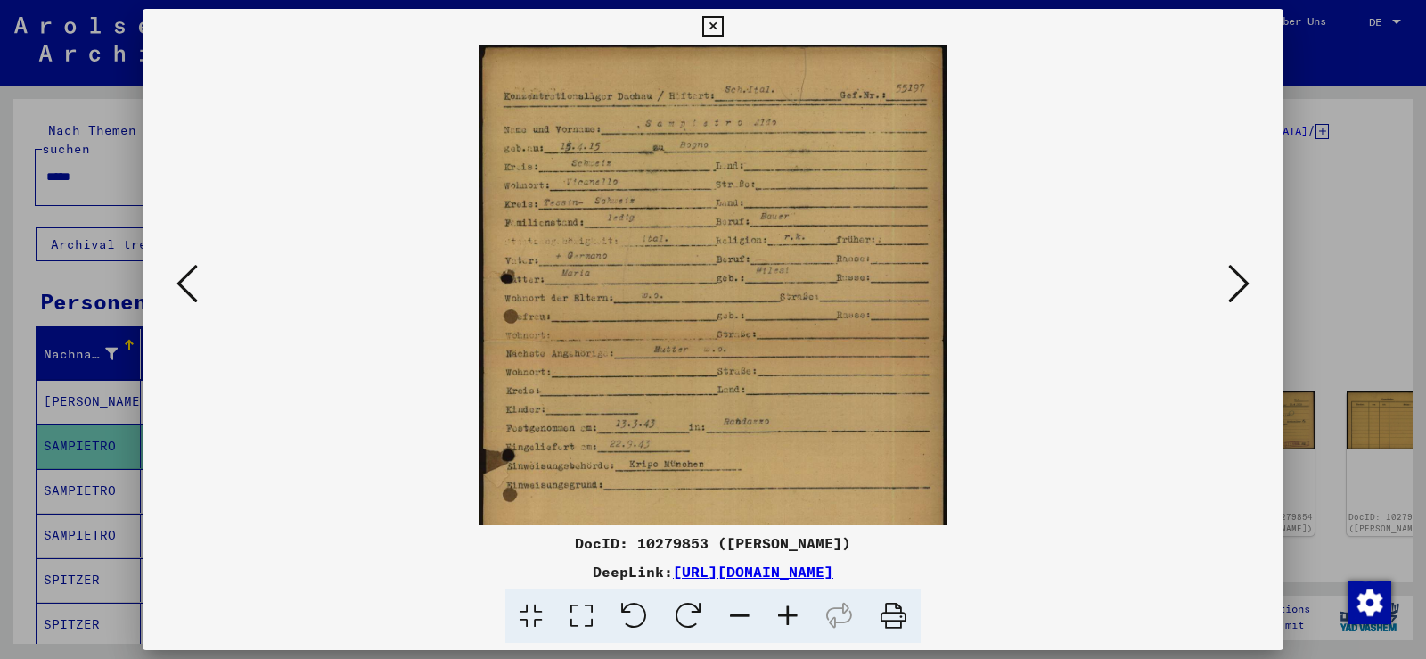
click at [778, 605] on icon at bounding box center [788, 616] width 48 height 54
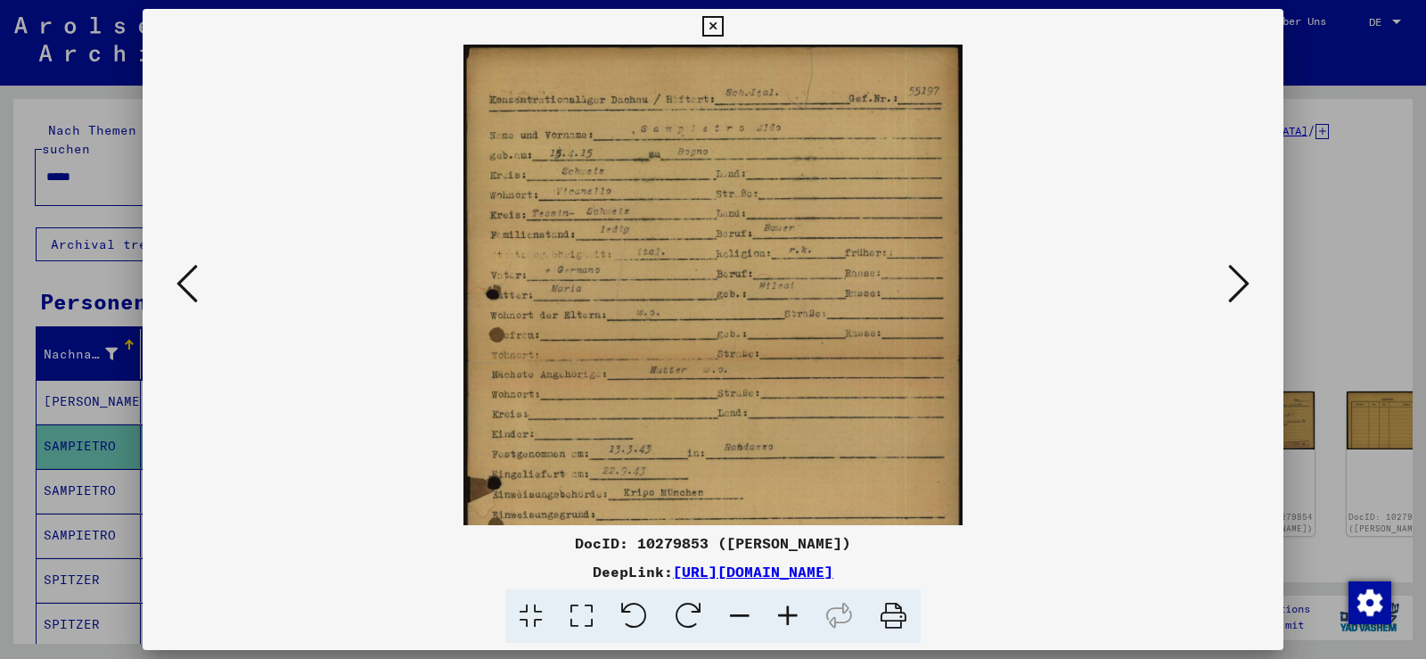
click at [775, 603] on icon at bounding box center [788, 616] width 48 height 54
click at [773, 602] on icon at bounding box center [788, 616] width 48 height 54
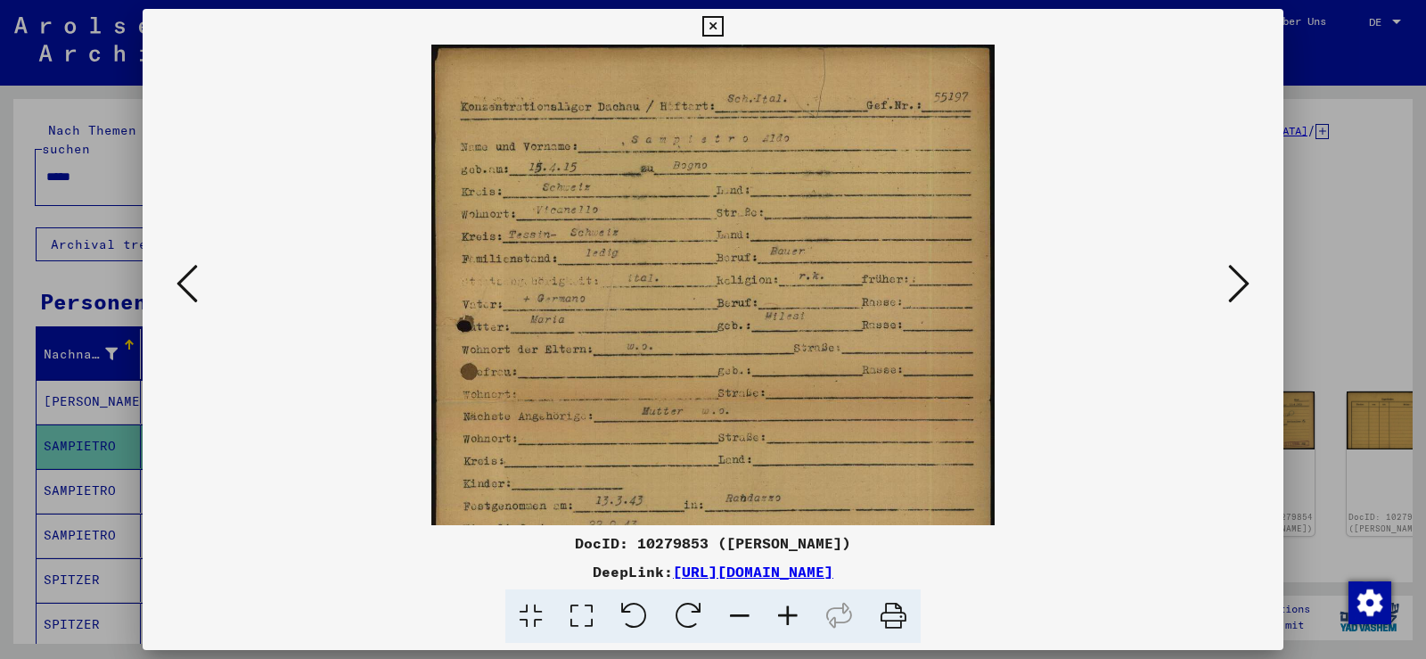
click at [769, 599] on icon at bounding box center [788, 616] width 48 height 54
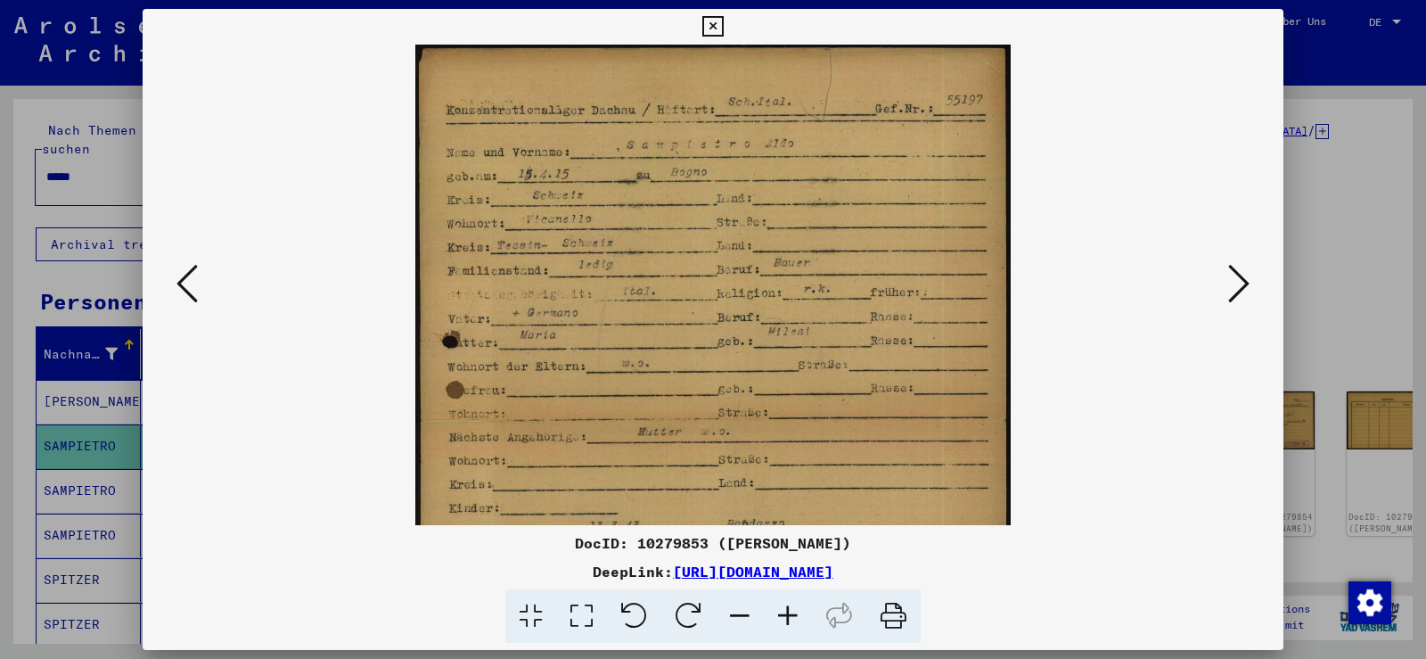
click at [768, 599] on icon at bounding box center [788, 616] width 48 height 54
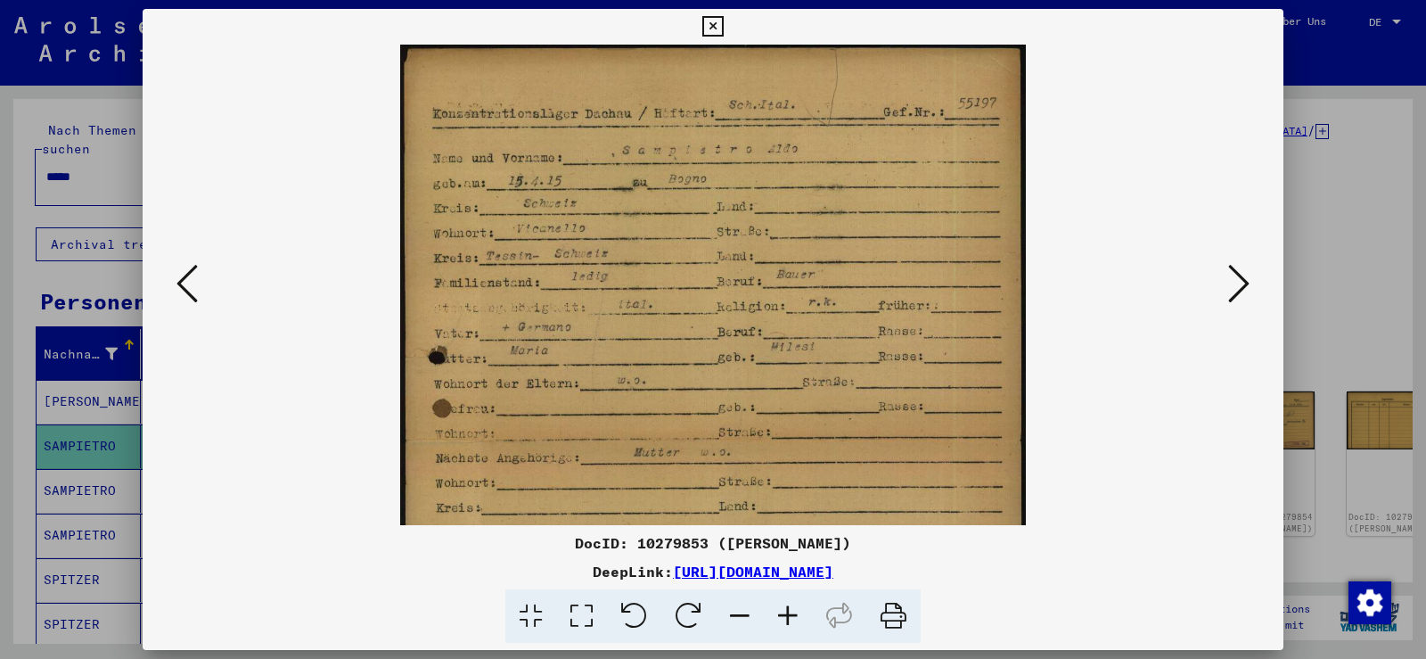
drag, startPoint x: 767, startPoint y: 599, endPoint x: 690, endPoint y: 548, distance: 92.0
click at [762, 594] on span at bounding box center [712, 616] width 415 height 54
click at [725, 21] on button at bounding box center [712, 27] width 31 height 36
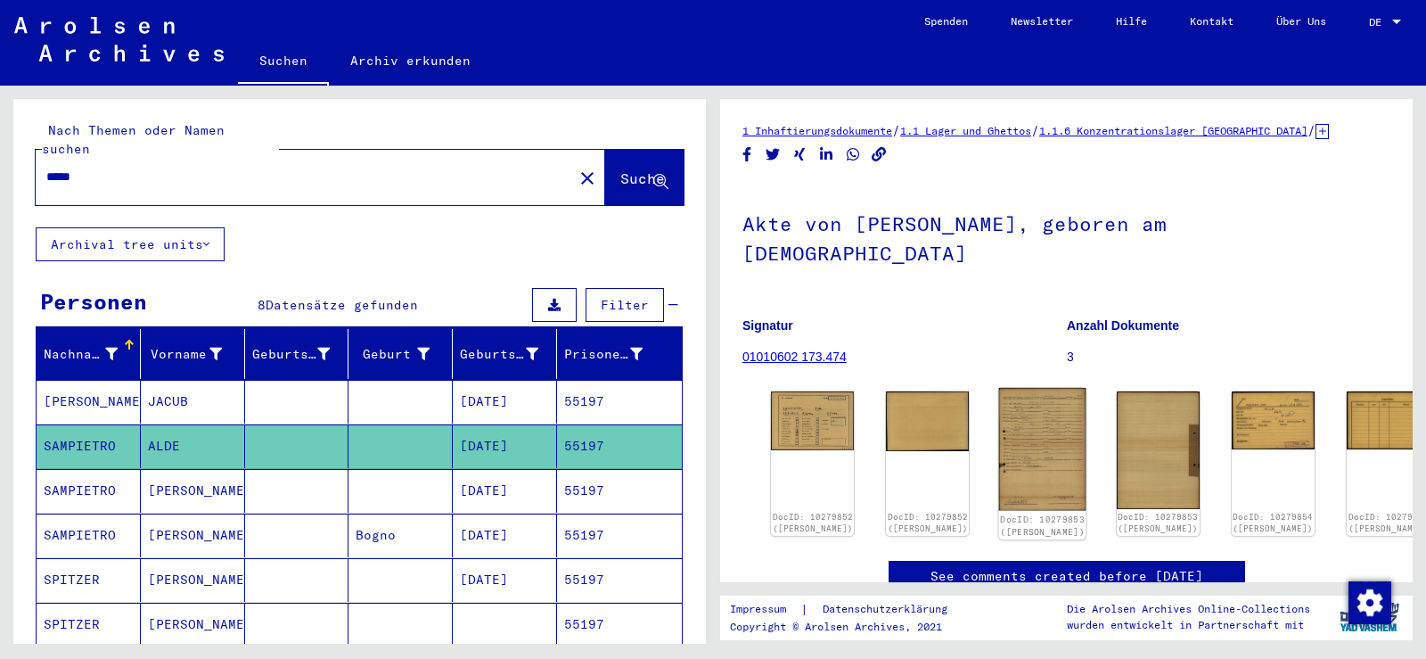
click at [1019, 389] on img at bounding box center [1042, 449] width 87 height 123
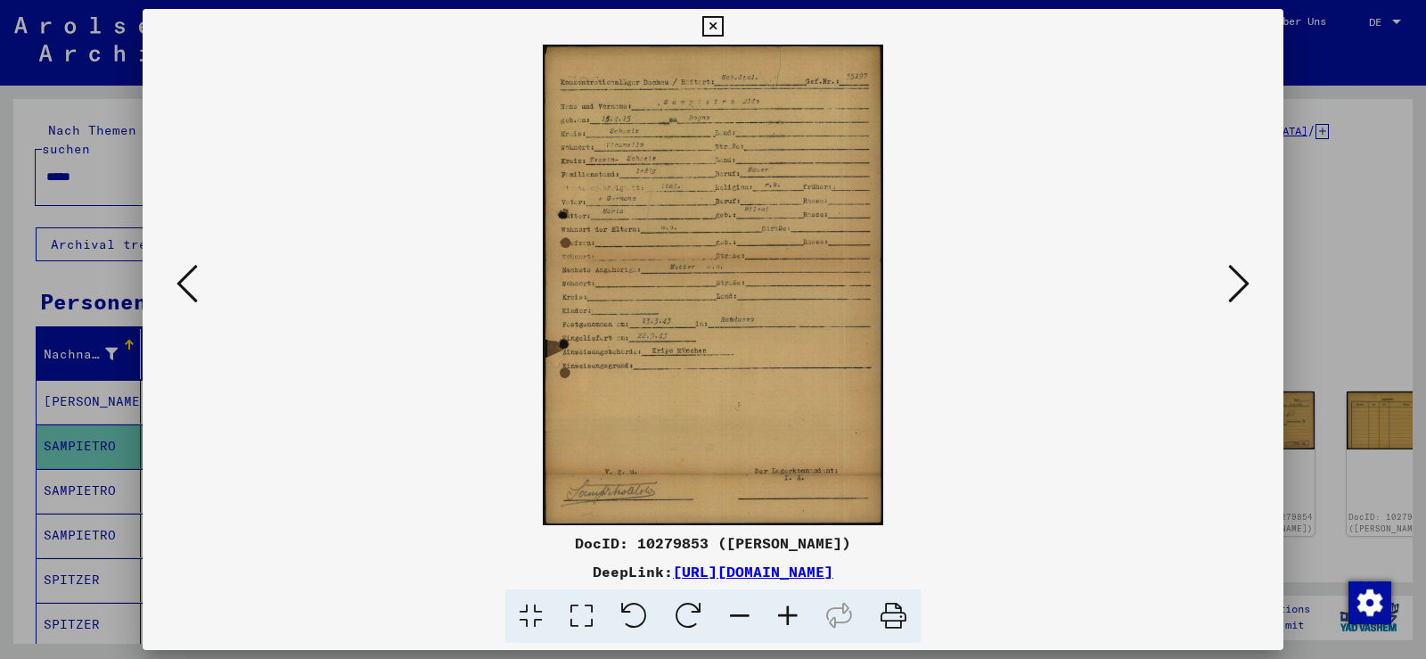
click at [786, 619] on icon at bounding box center [788, 616] width 48 height 54
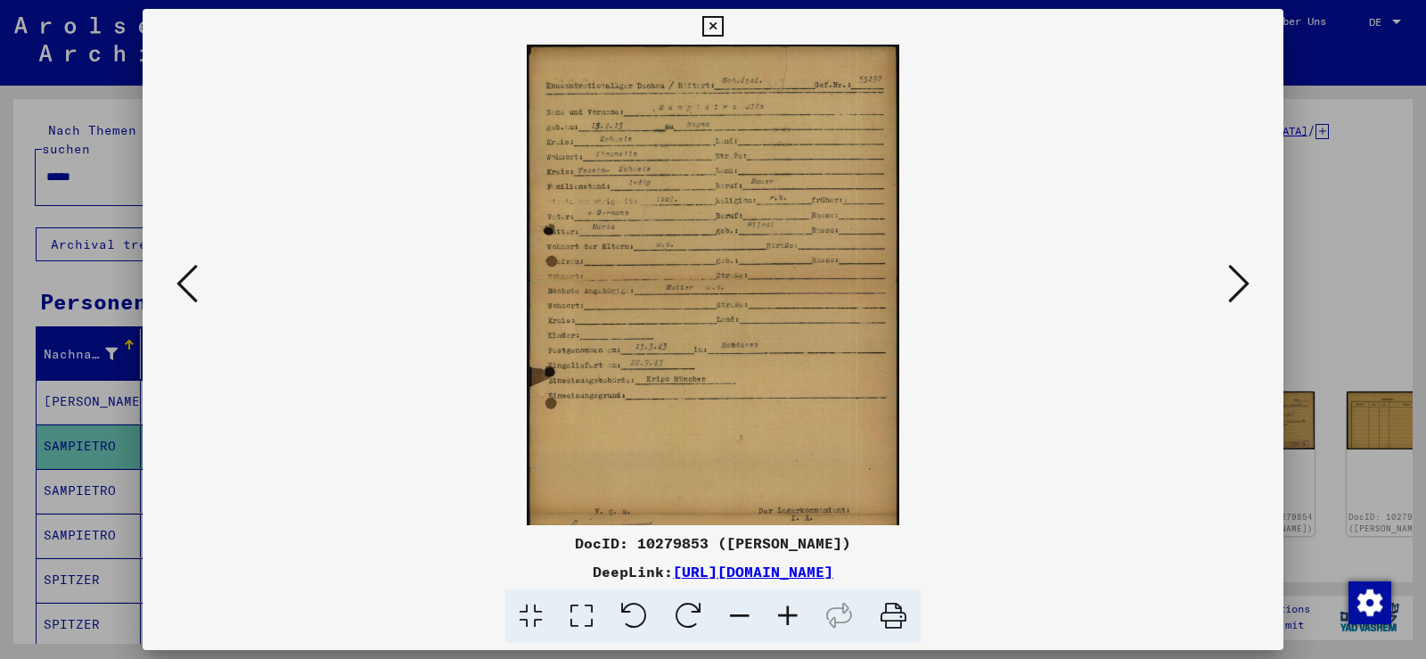
click at [786, 619] on icon at bounding box center [788, 616] width 48 height 54
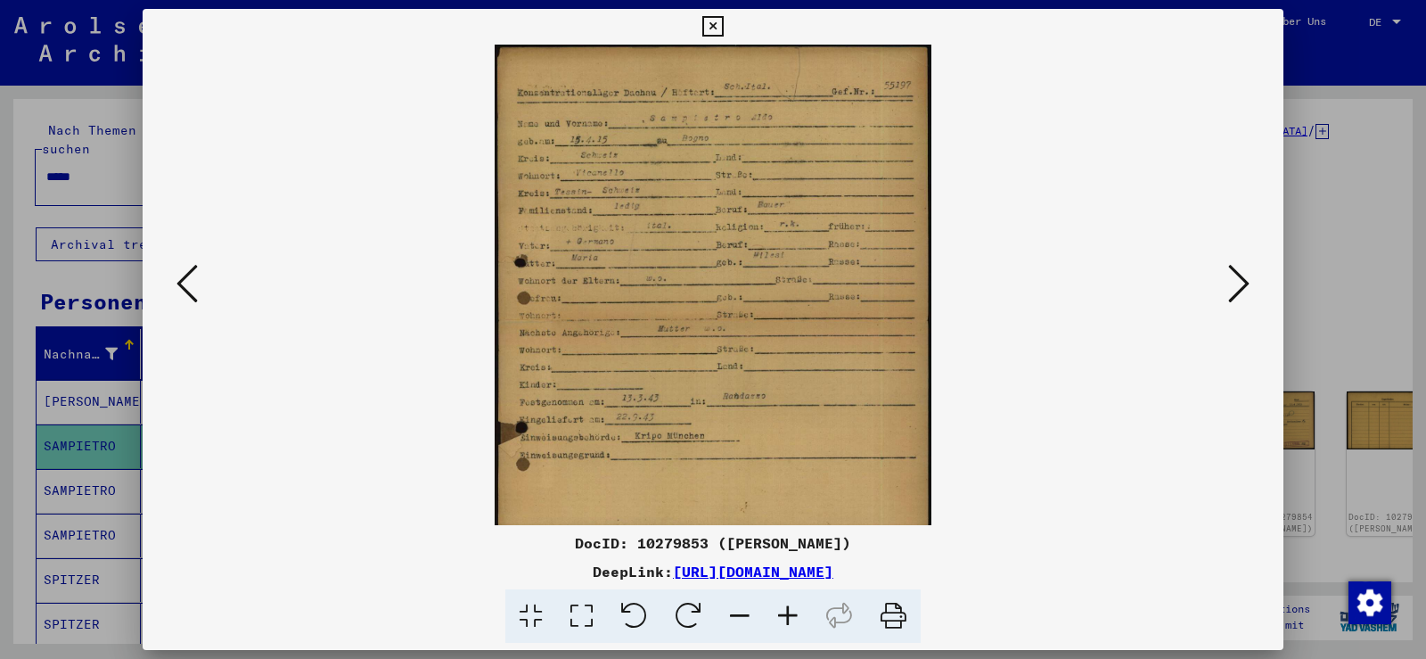
click at [786, 619] on icon at bounding box center [788, 616] width 48 height 54
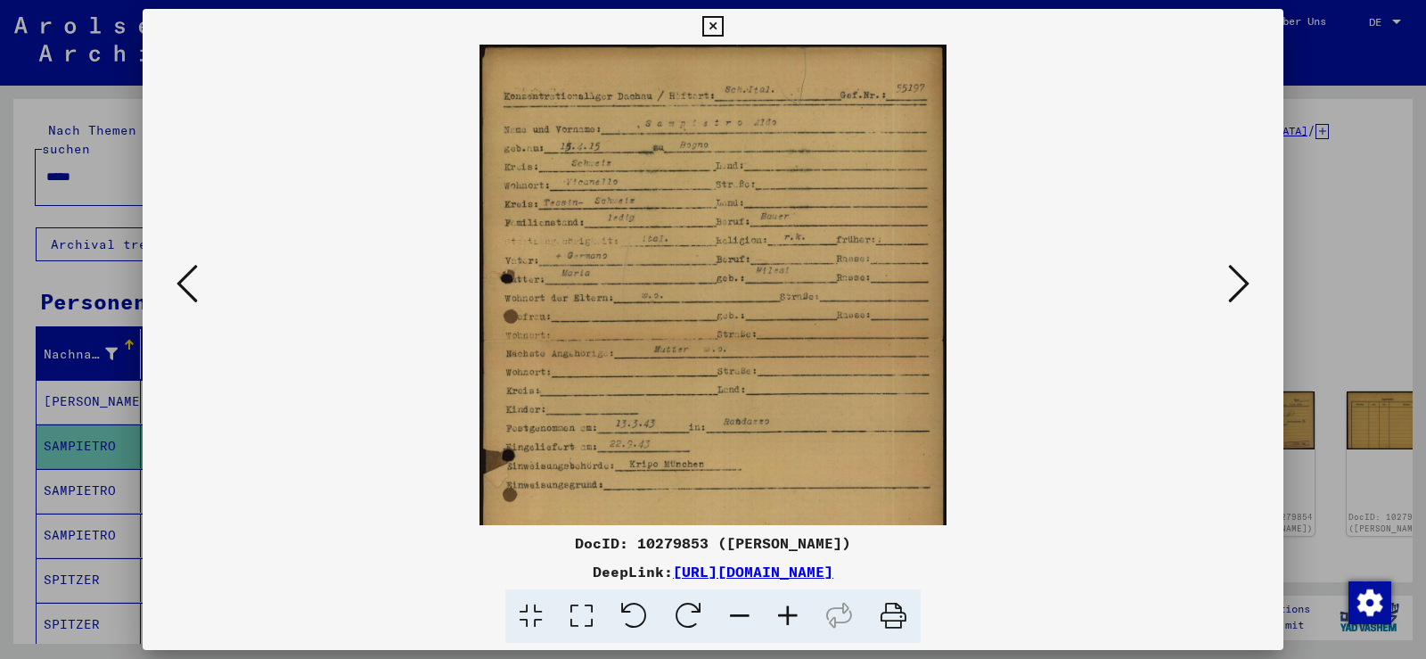
click at [786, 619] on icon at bounding box center [788, 616] width 48 height 54
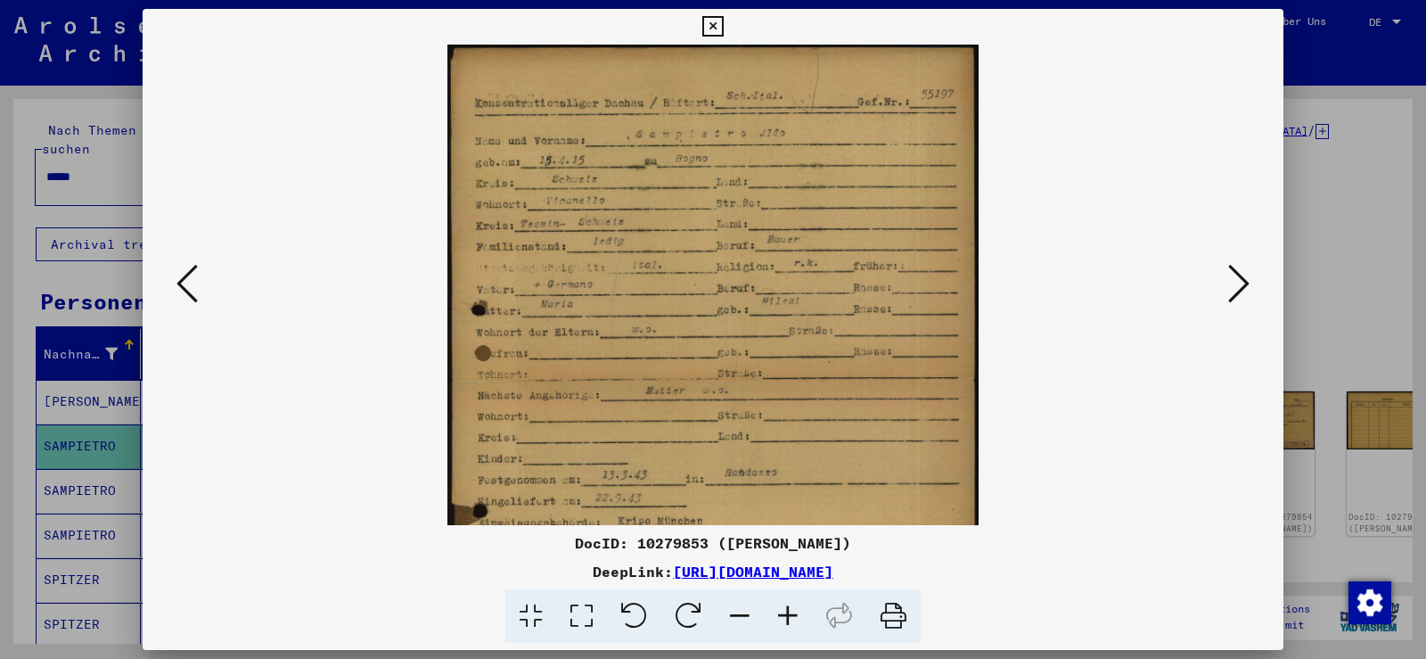
click at [786, 619] on icon at bounding box center [788, 616] width 48 height 54
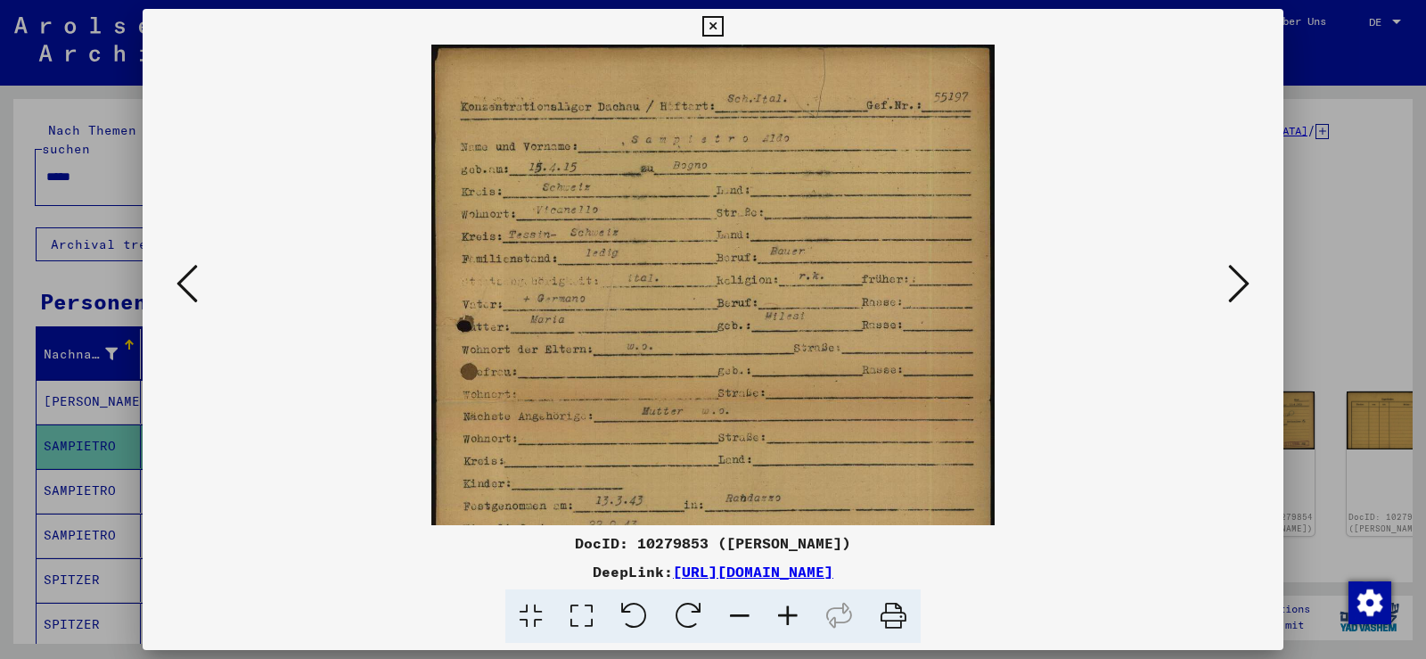
click at [785, 618] on icon at bounding box center [788, 616] width 48 height 54
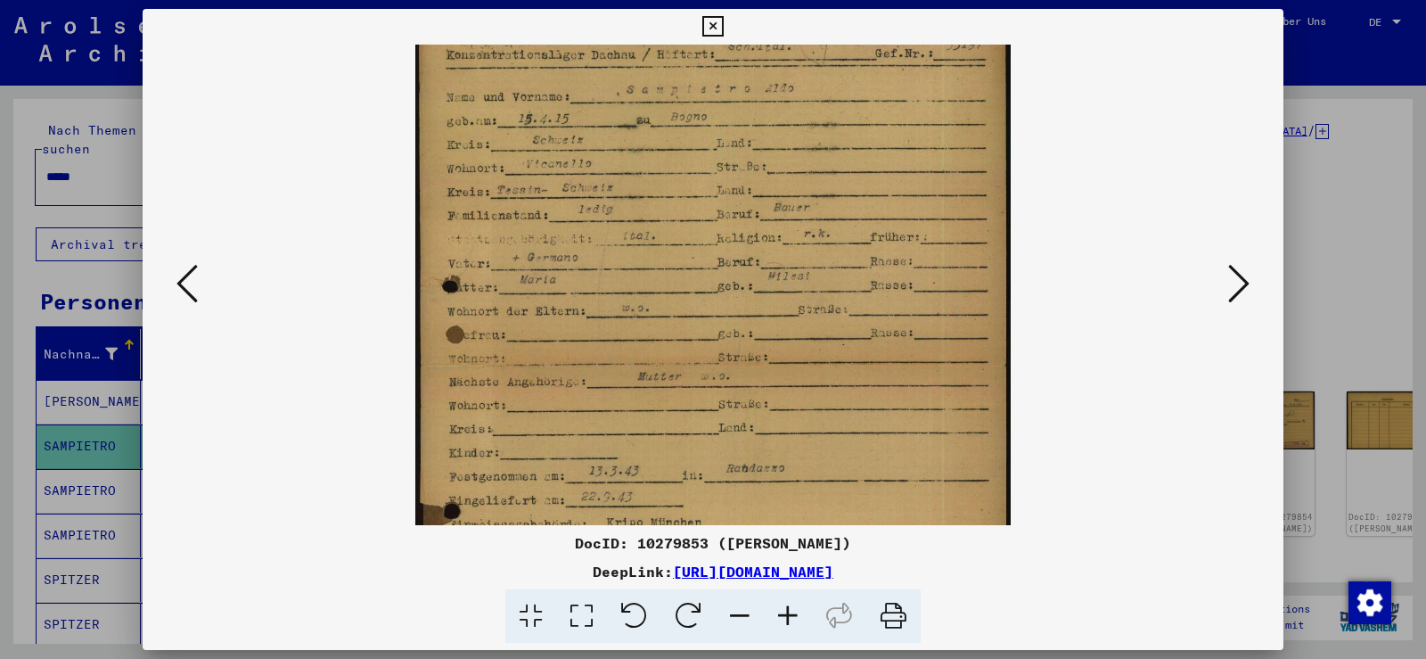
scroll to position [56, 0]
drag, startPoint x: 722, startPoint y: 372, endPoint x: 738, endPoint y: 316, distance: 58.4
click at [738, 316] on img at bounding box center [712, 406] width 595 height 837
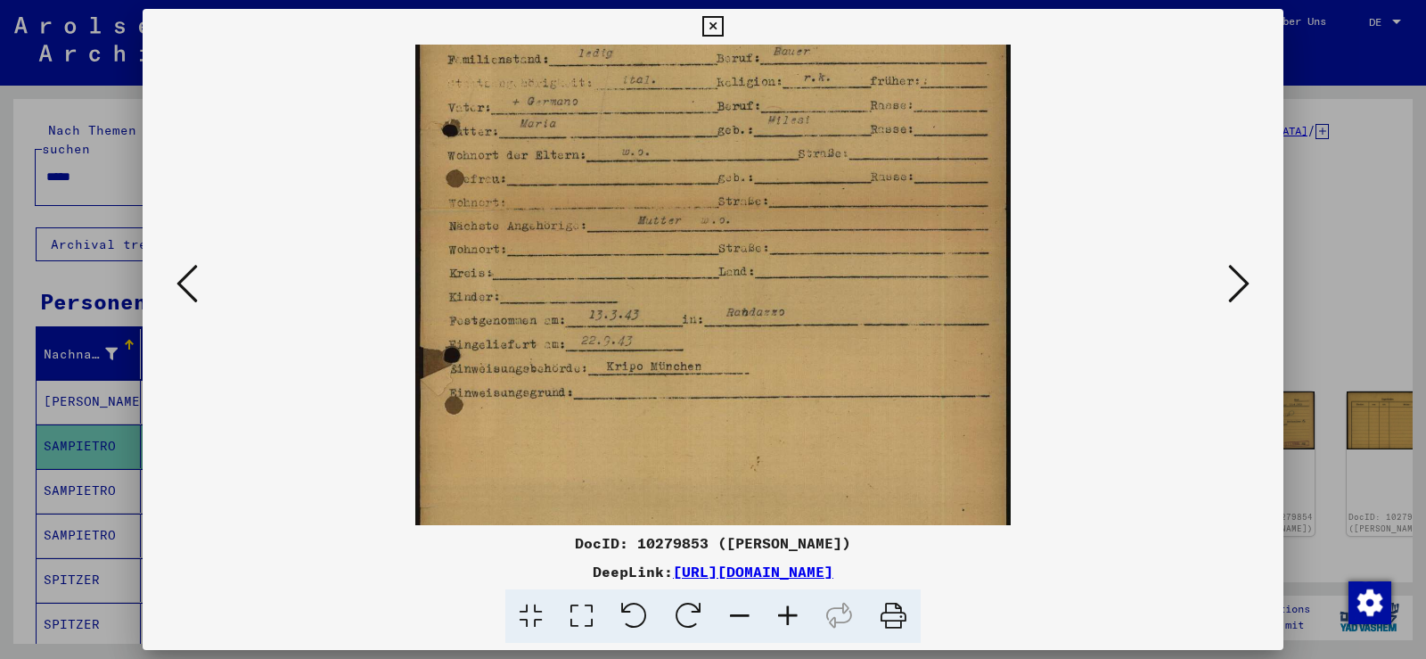
scroll to position [213, 0]
drag, startPoint x: 833, startPoint y: 194, endPoint x: 840, endPoint y: 148, distance: 46.8
click at [840, 148] on img at bounding box center [712, 250] width 595 height 837
click at [718, 27] on icon at bounding box center [712, 26] width 21 height 21
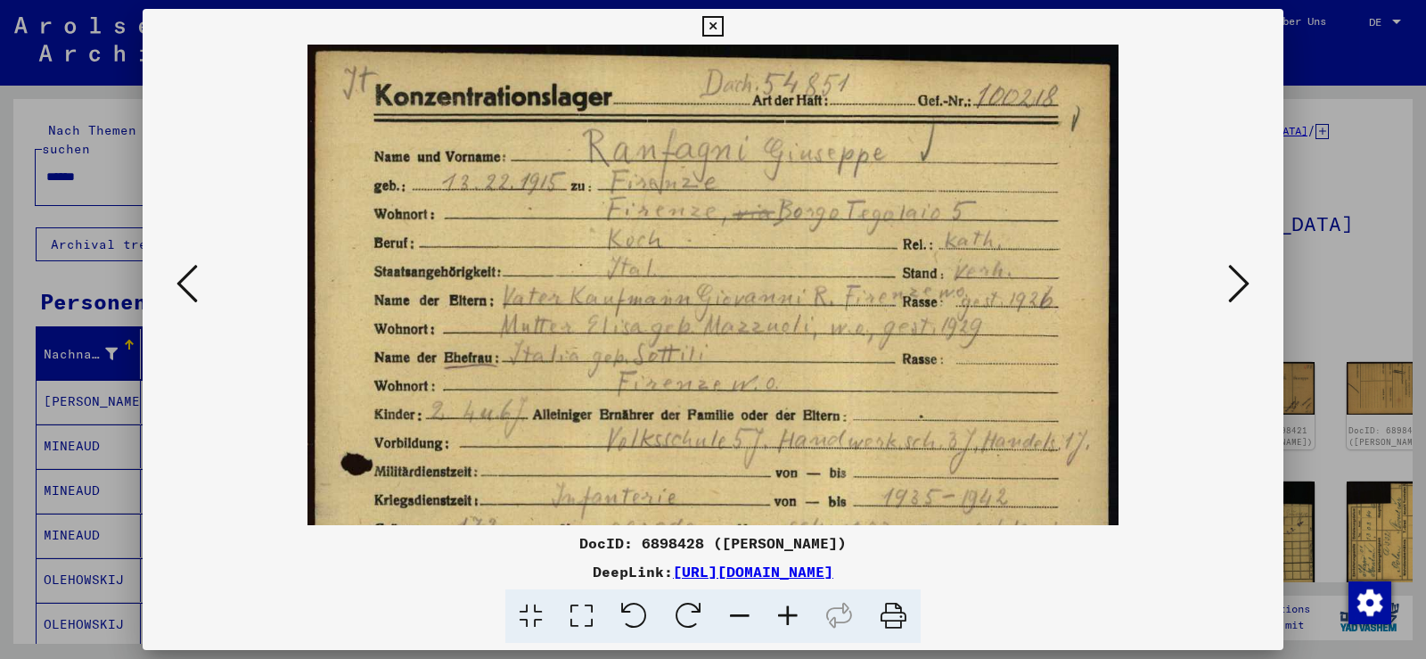
scroll to position [535, 0]
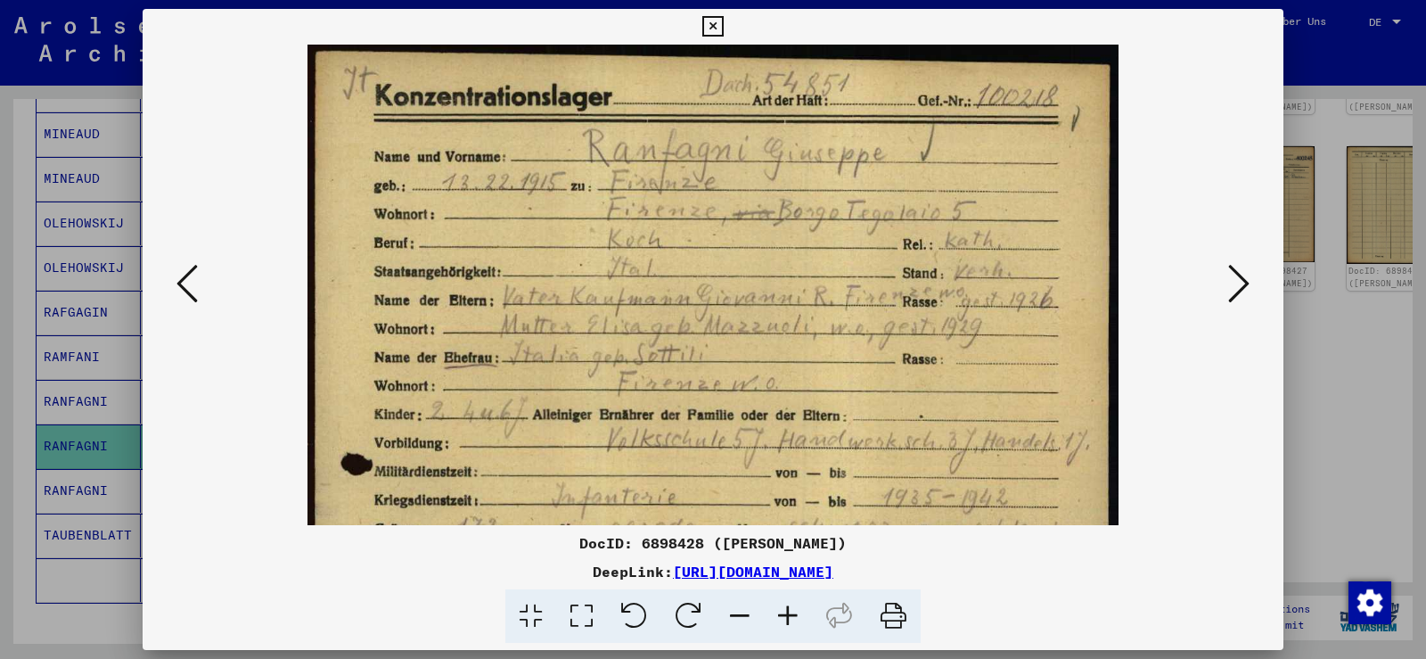
click at [711, 21] on icon at bounding box center [712, 26] width 21 height 21
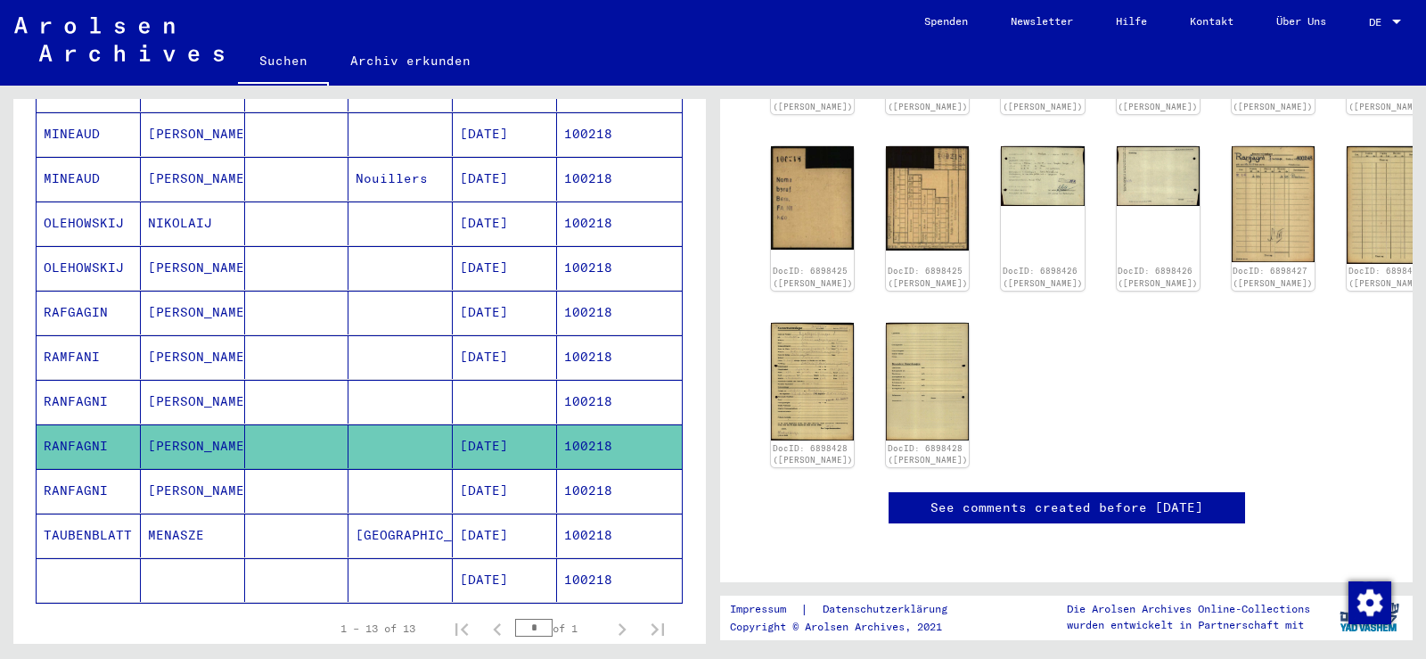
scroll to position [0, 0]
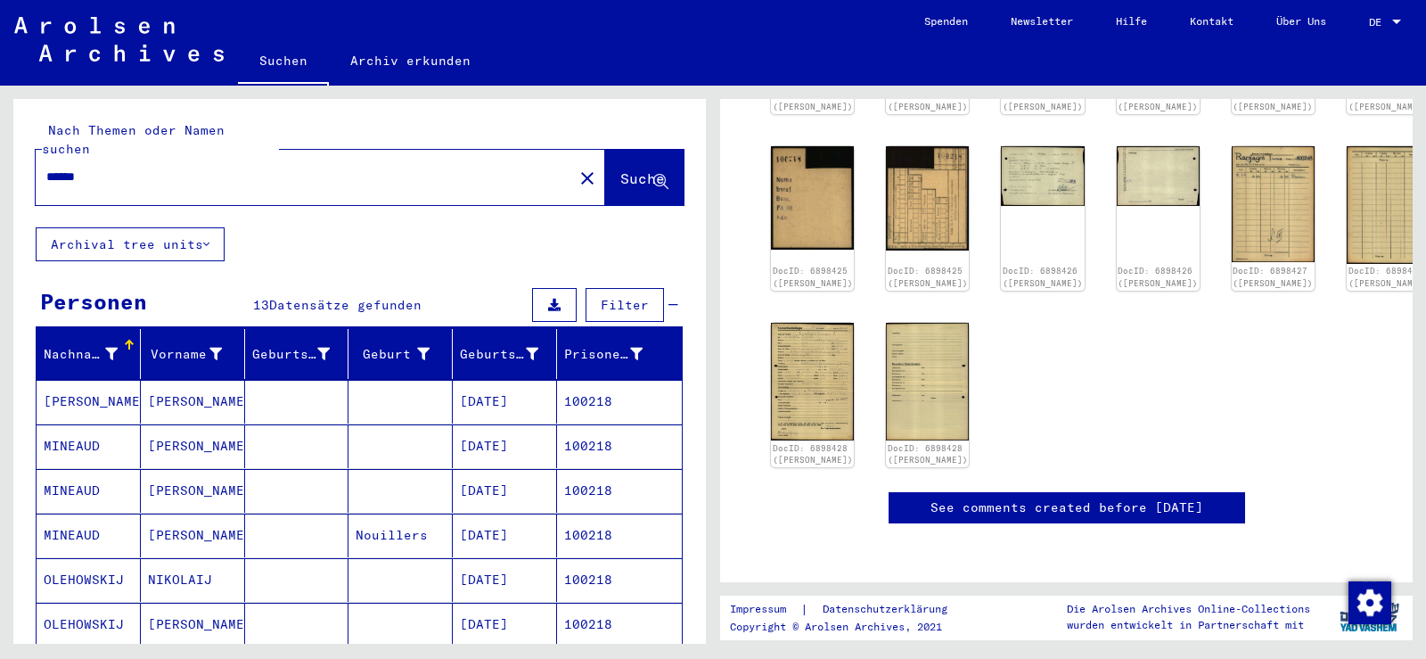
drag, startPoint x: 113, startPoint y: 151, endPoint x: 0, endPoint y: 149, distance: 113.2
click at [0, 149] on div "Nach Themen oder Namen suchen ****** close Suche Archival tree units Personen 1…" at bounding box center [356, 365] width 713 height 558
paste input "text"
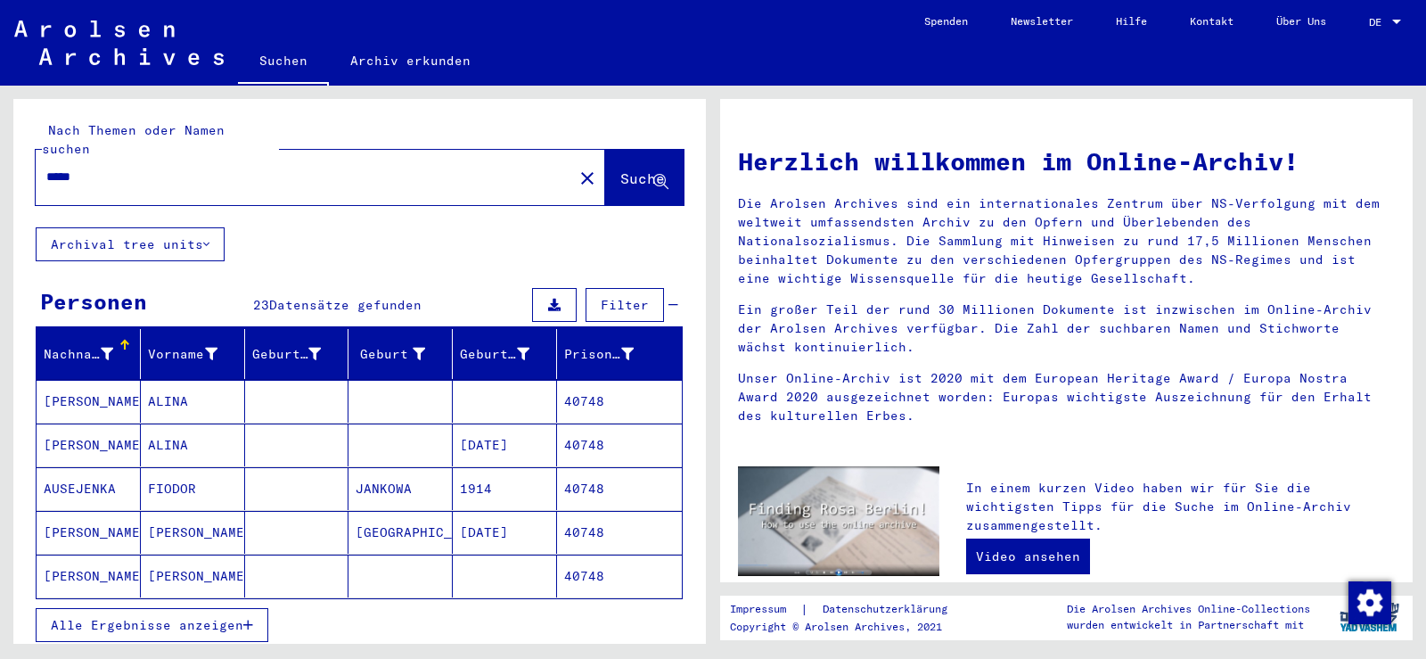
click at [232, 617] on span "Alle Ergebnisse anzeigen" at bounding box center [147, 625] width 193 height 16
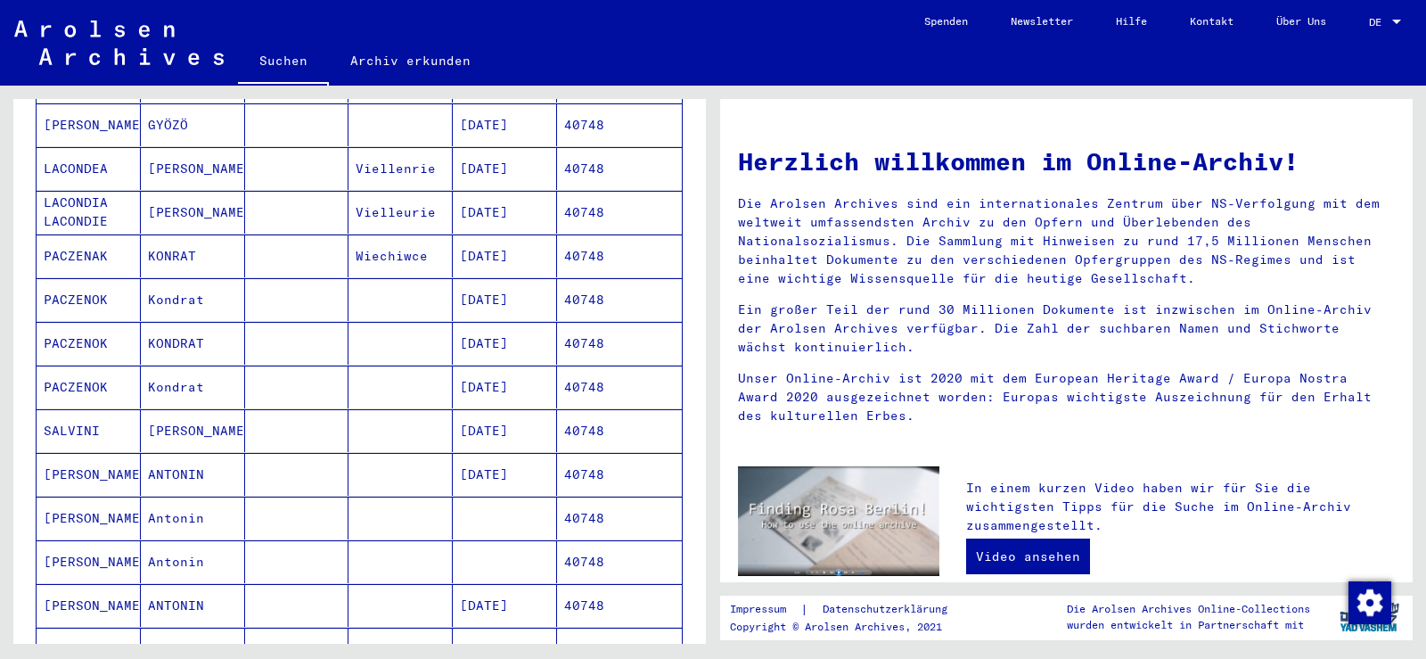
click at [201, 409] on mat-cell "[PERSON_NAME]" at bounding box center [193, 430] width 104 height 43
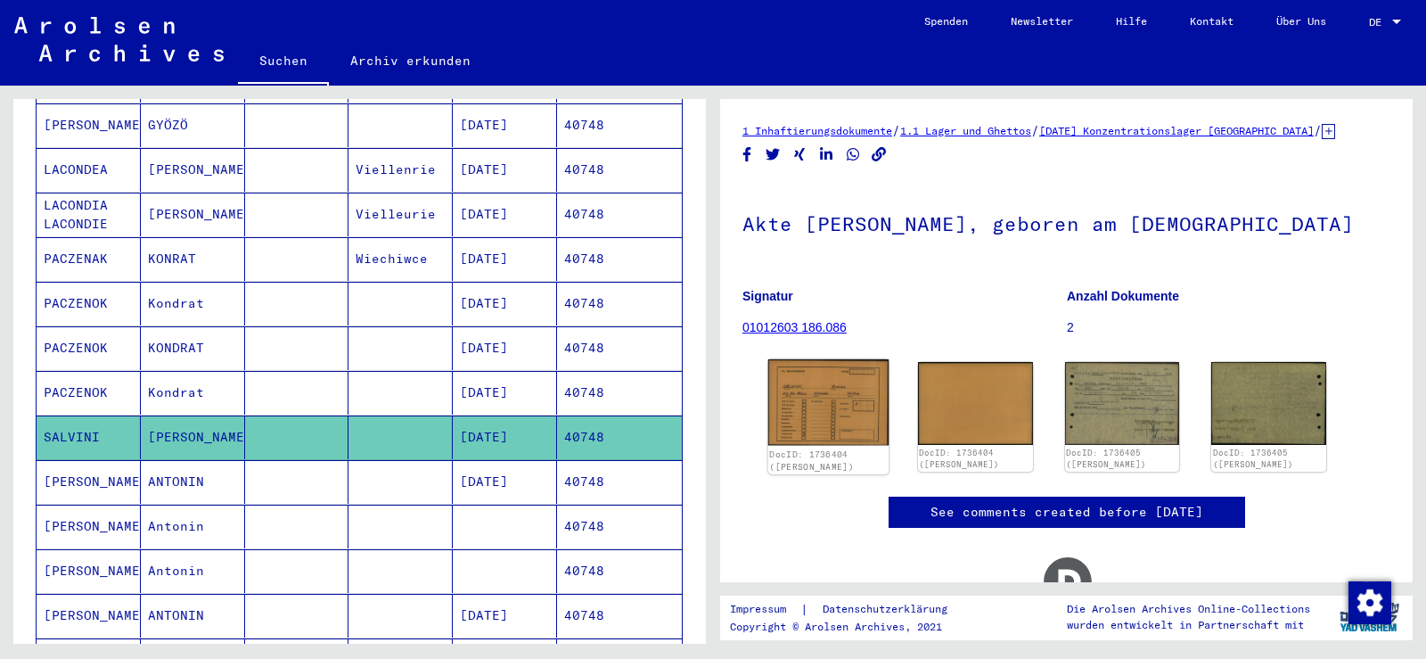
click at [816, 401] on img at bounding box center [828, 402] width 120 height 86
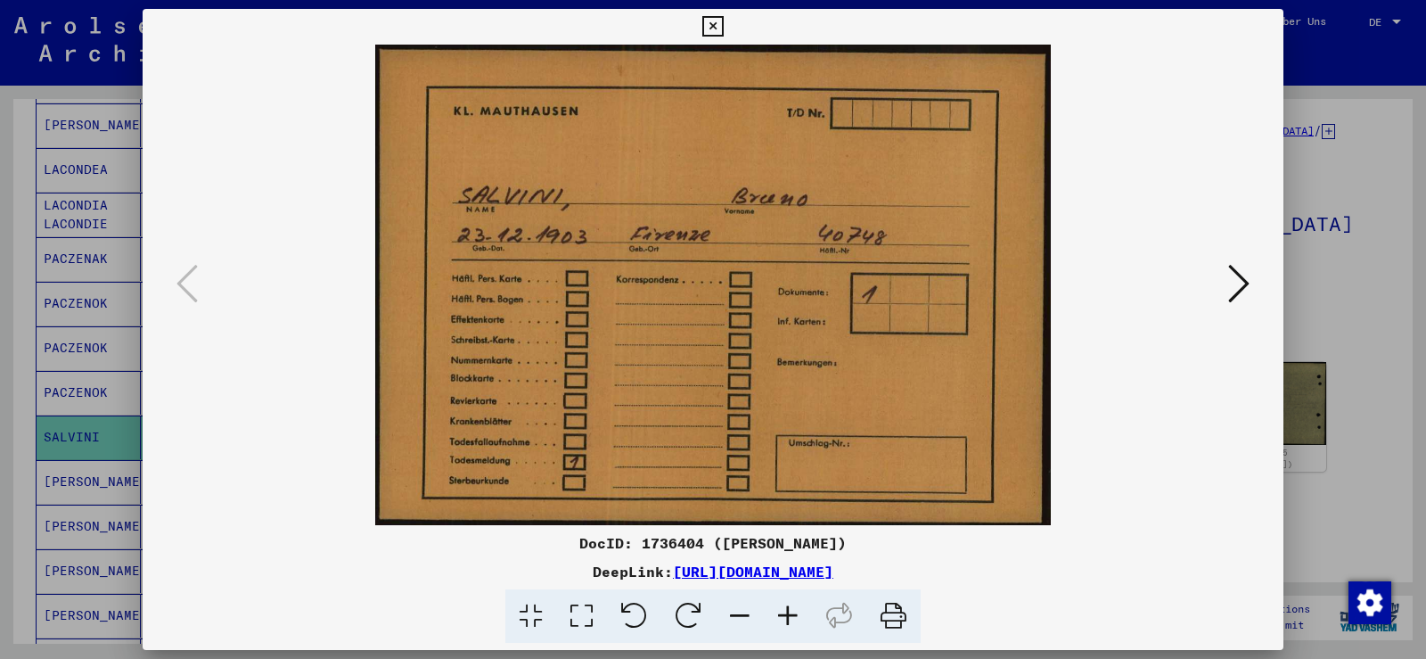
click at [1236, 280] on icon at bounding box center [1238, 283] width 21 height 43
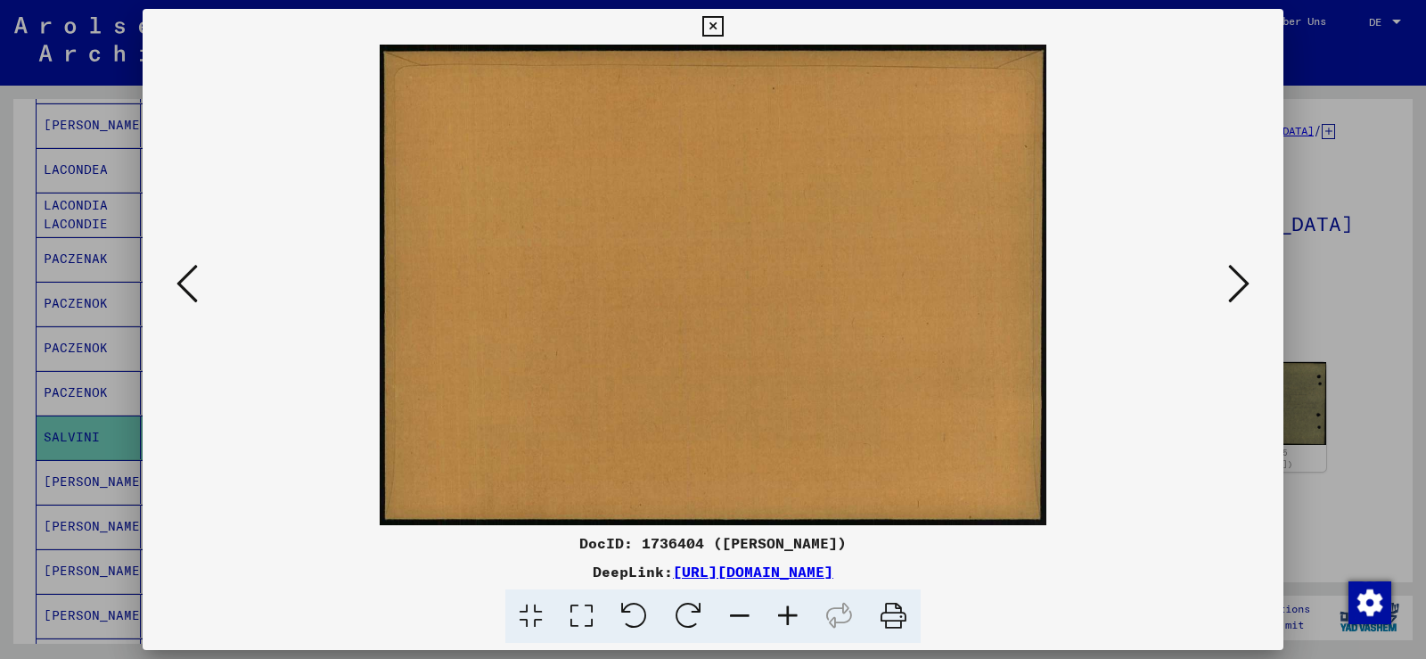
click at [1236, 280] on icon at bounding box center [1238, 283] width 21 height 43
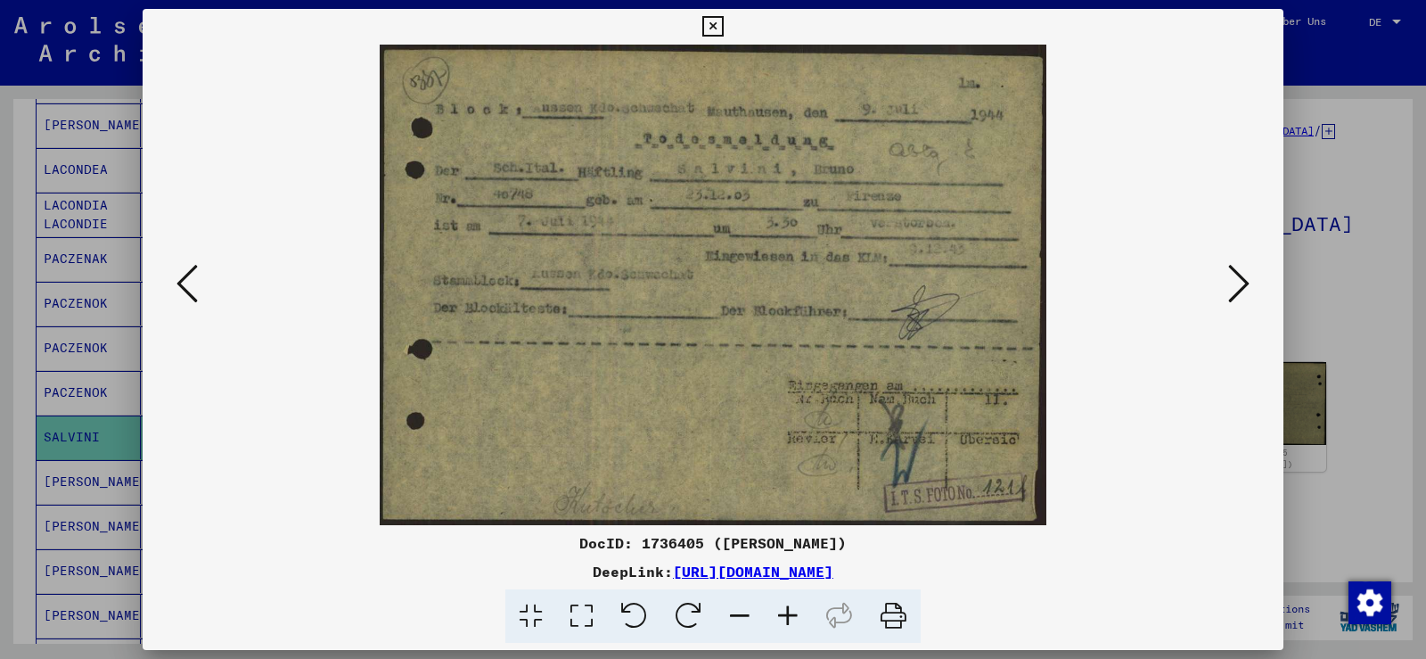
click at [1236, 280] on icon at bounding box center [1238, 283] width 21 height 43
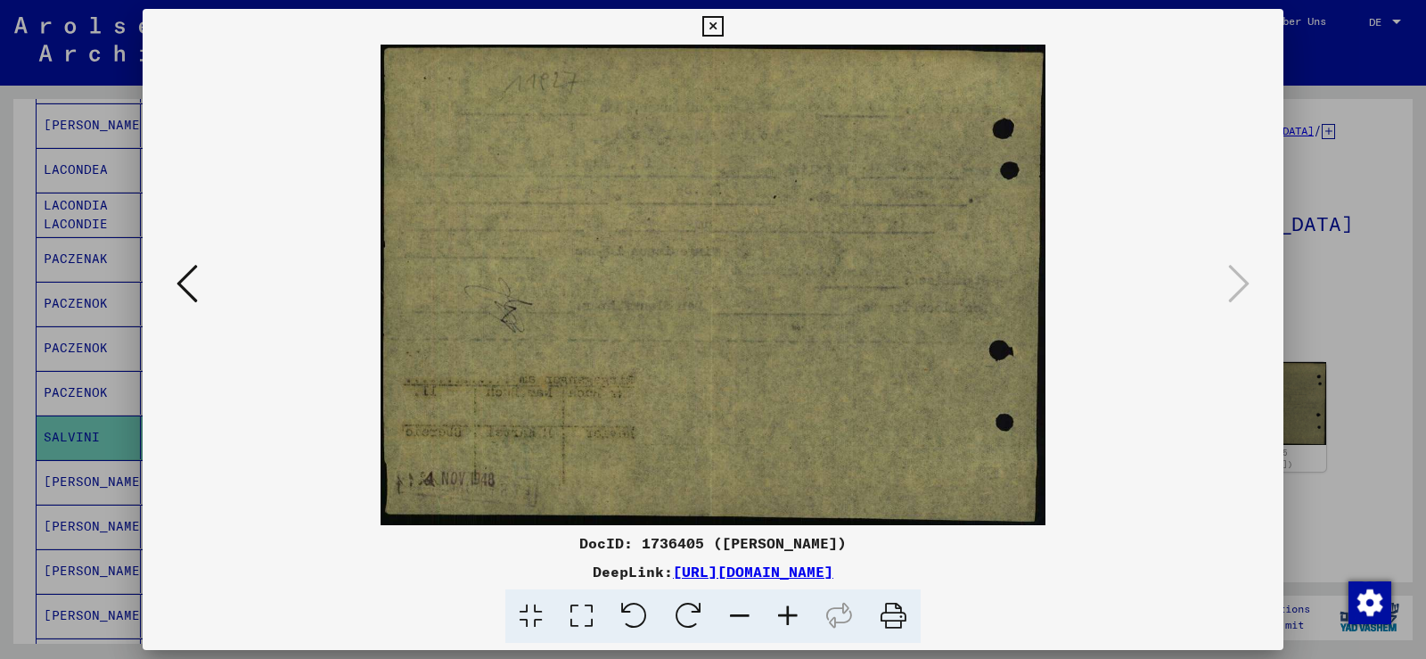
click at [200, 289] on button at bounding box center [187, 284] width 32 height 51
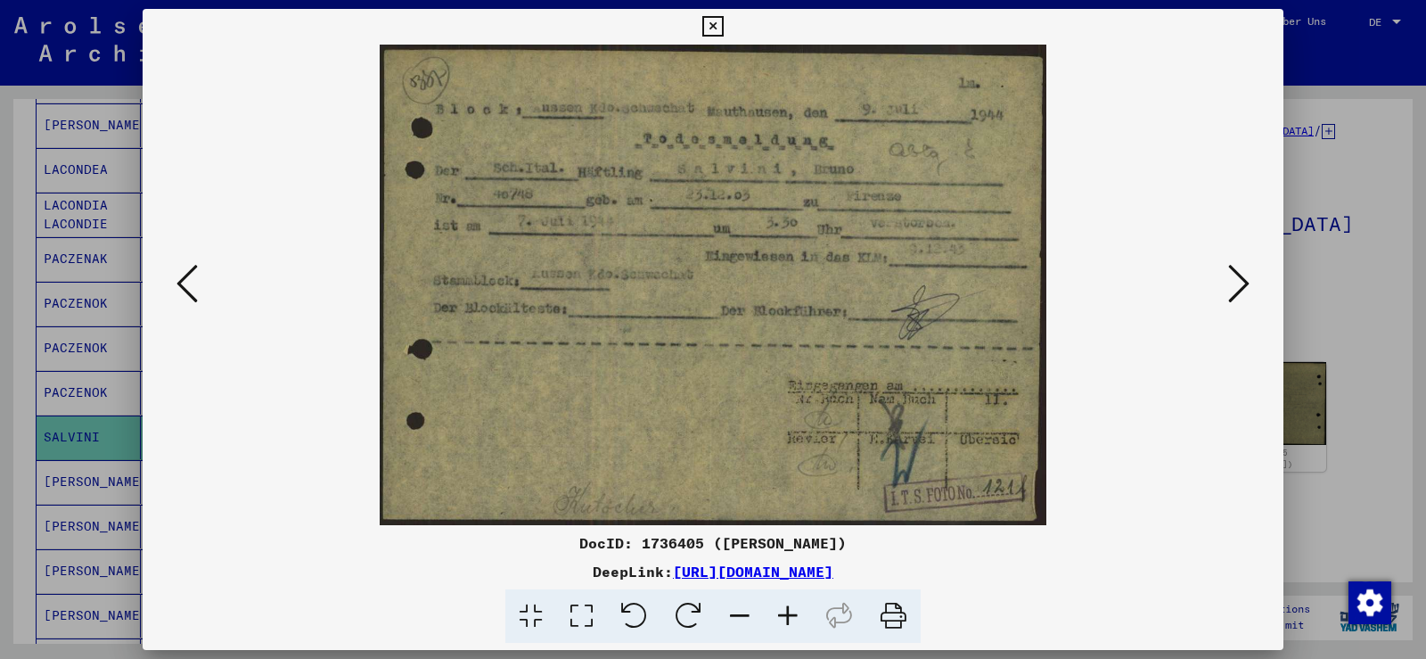
click at [200, 289] on button at bounding box center [187, 284] width 32 height 51
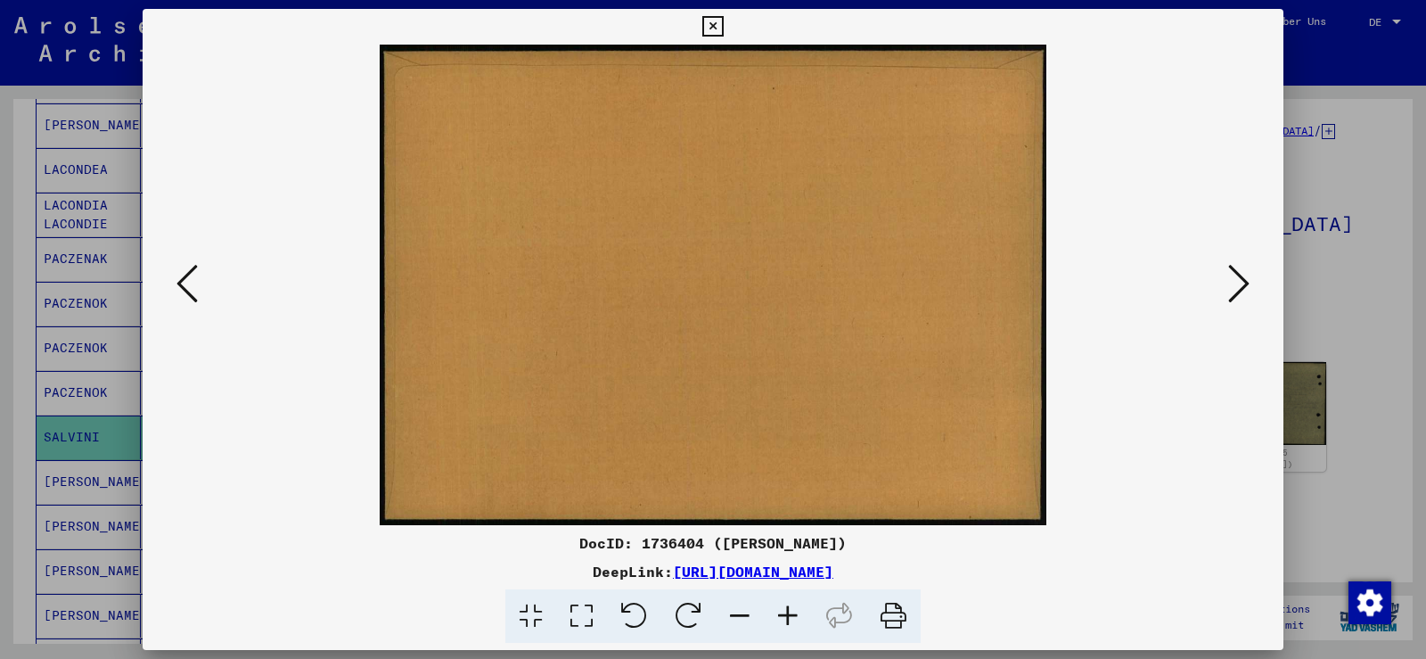
click at [1227, 275] on button at bounding box center [1239, 284] width 32 height 51
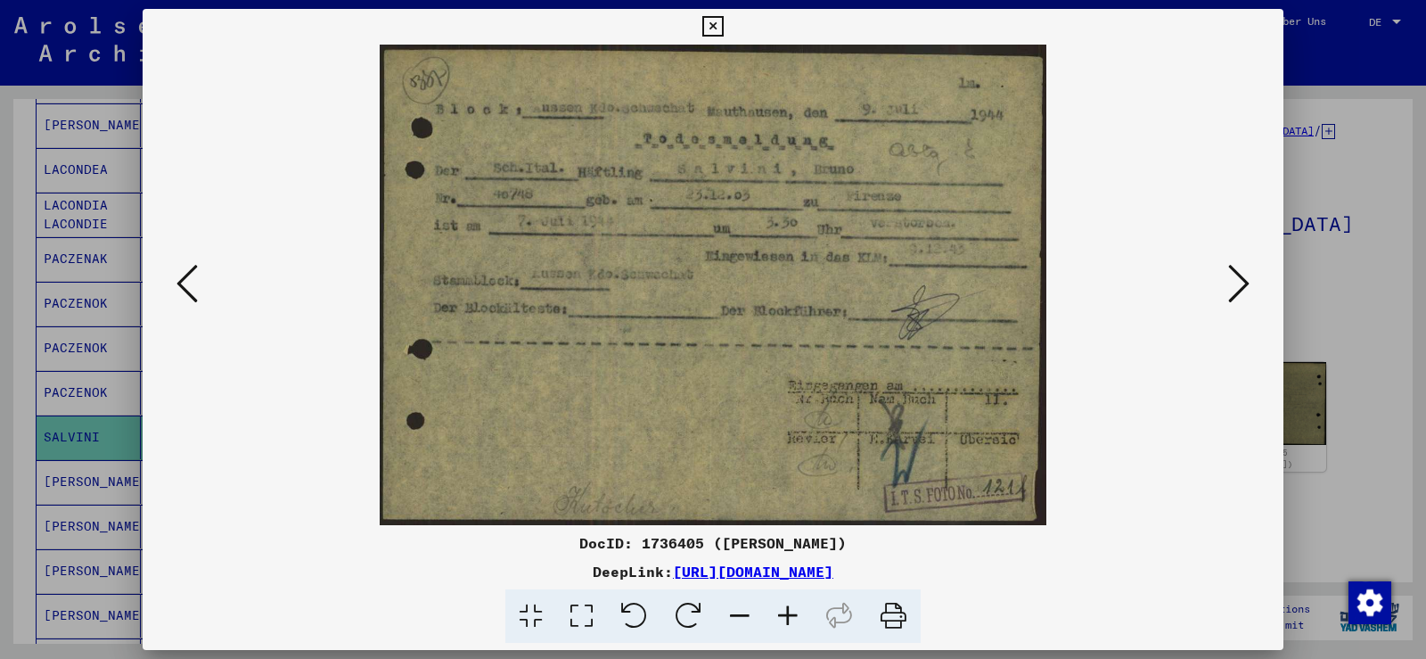
click at [704, 29] on icon at bounding box center [712, 26] width 21 height 21
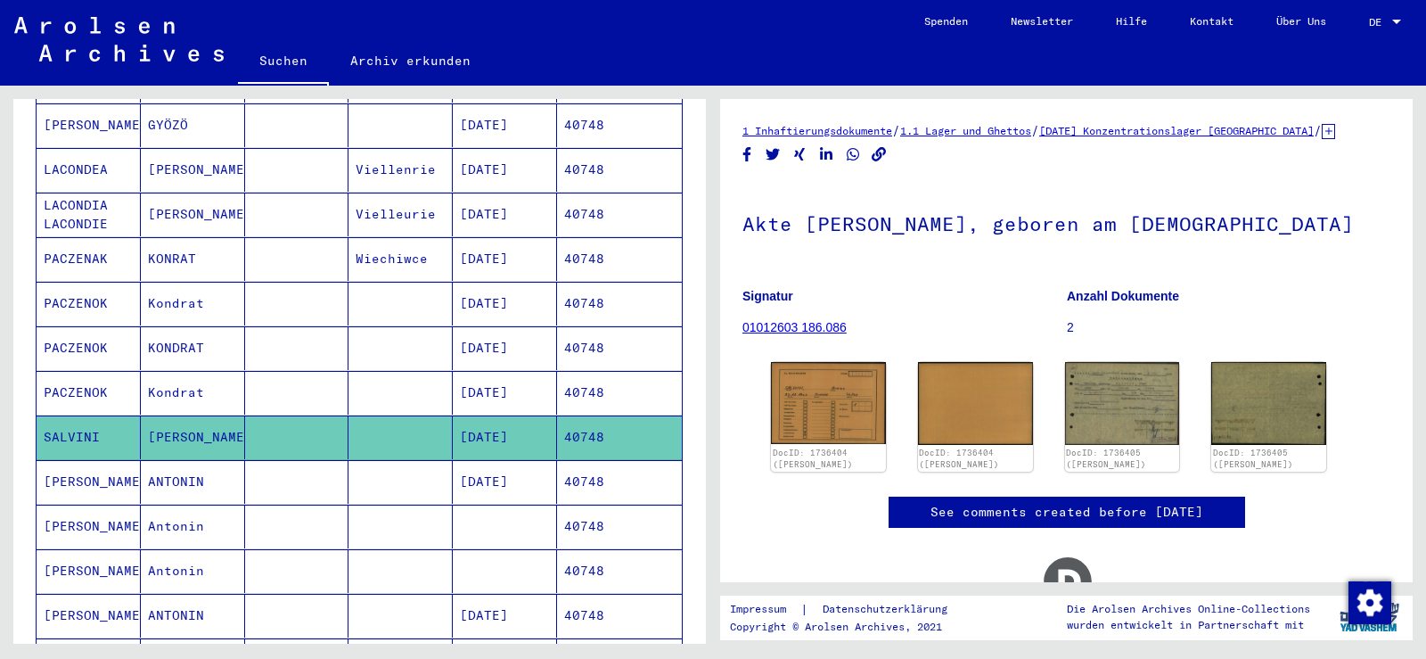
scroll to position [0, 0]
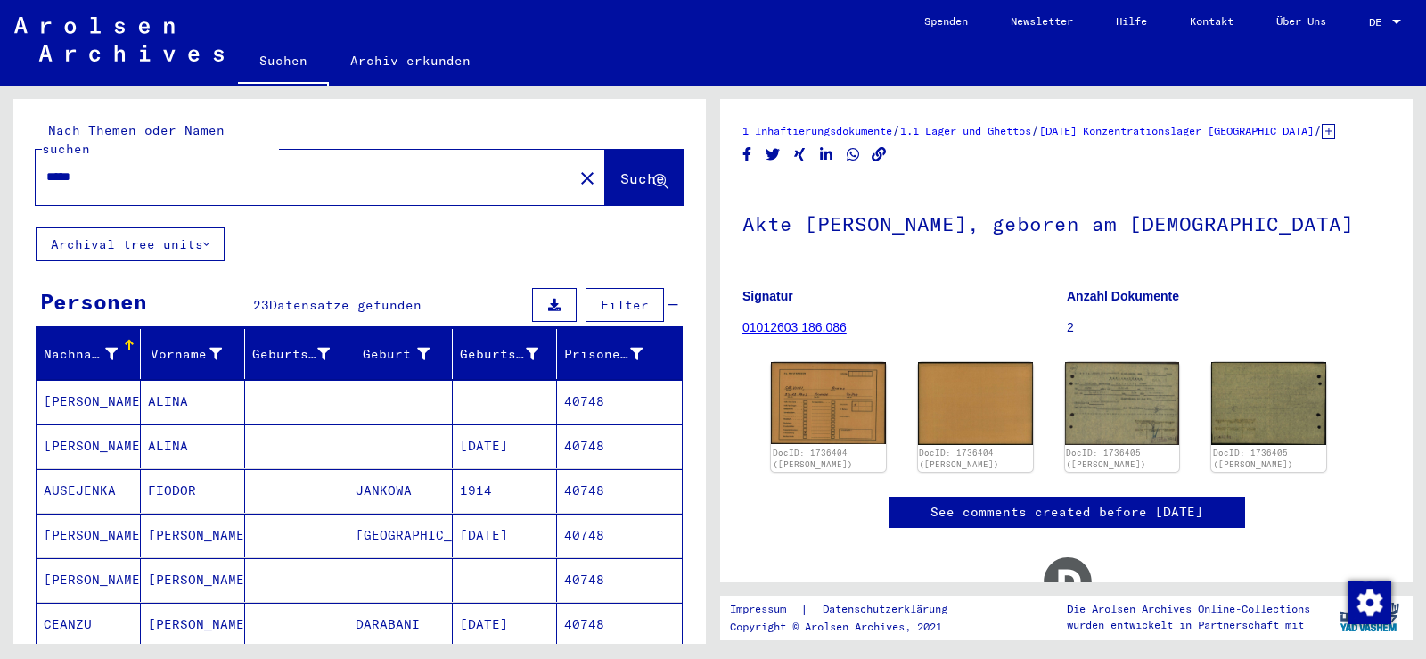
drag, startPoint x: 122, startPoint y: 162, endPoint x: 6, endPoint y: 161, distance: 115.9
click at [8, 161] on div "Nach Themen oder Namen suchen ***** close Suche Archival tree units Personen 23…" at bounding box center [356, 365] width 713 height 558
paste input "text"
type input "*****"
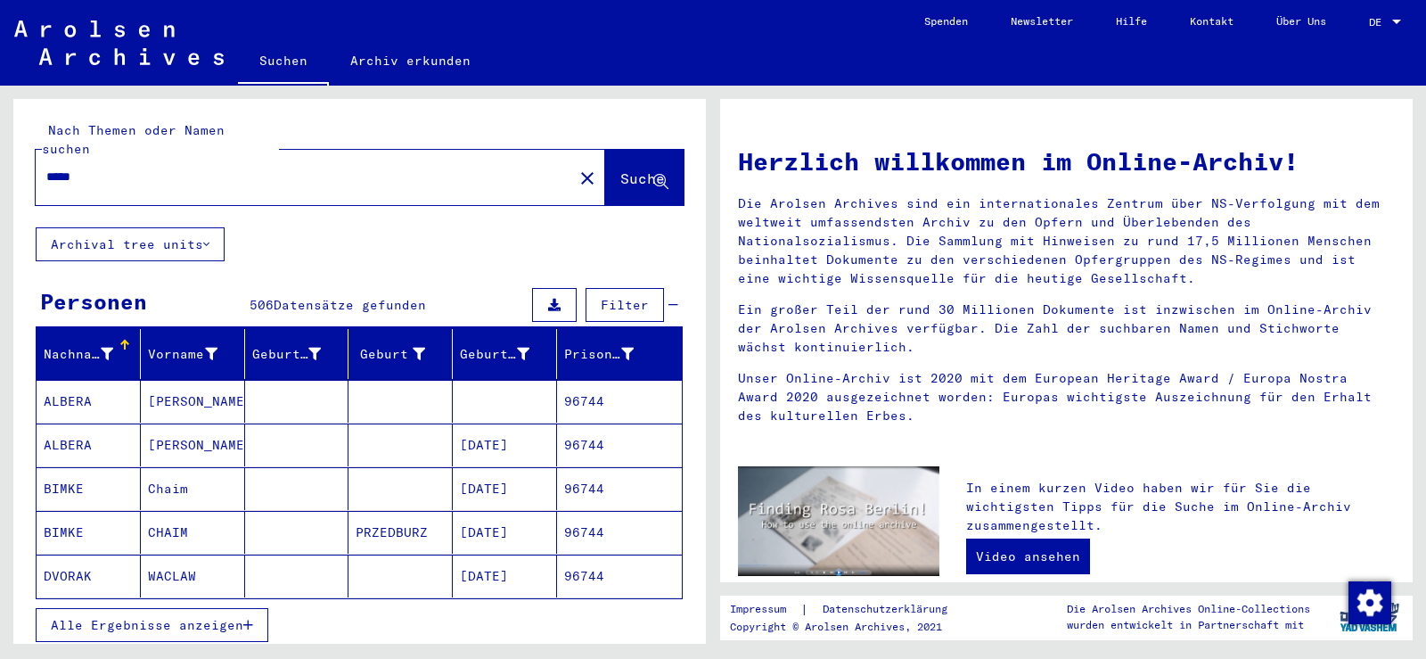
click at [201, 385] on mat-cell "[PERSON_NAME]" at bounding box center [193, 401] width 104 height 43
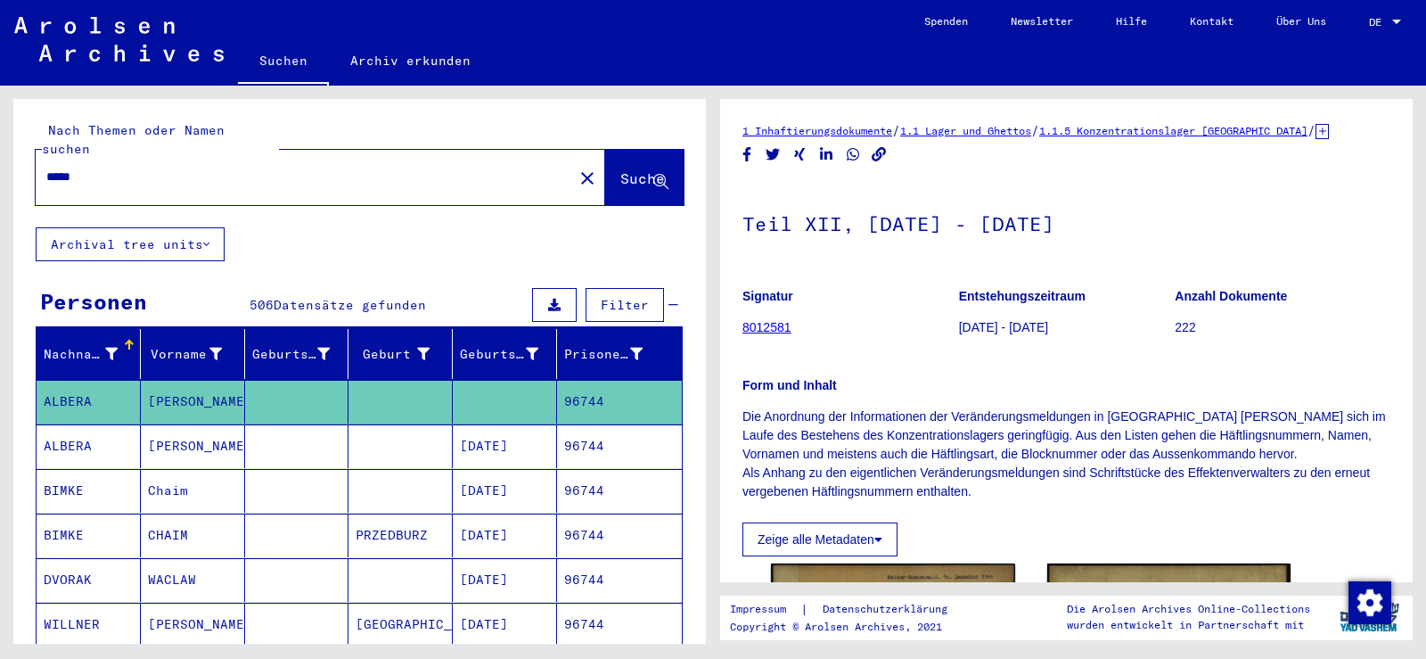
scroll to position [267, 0]
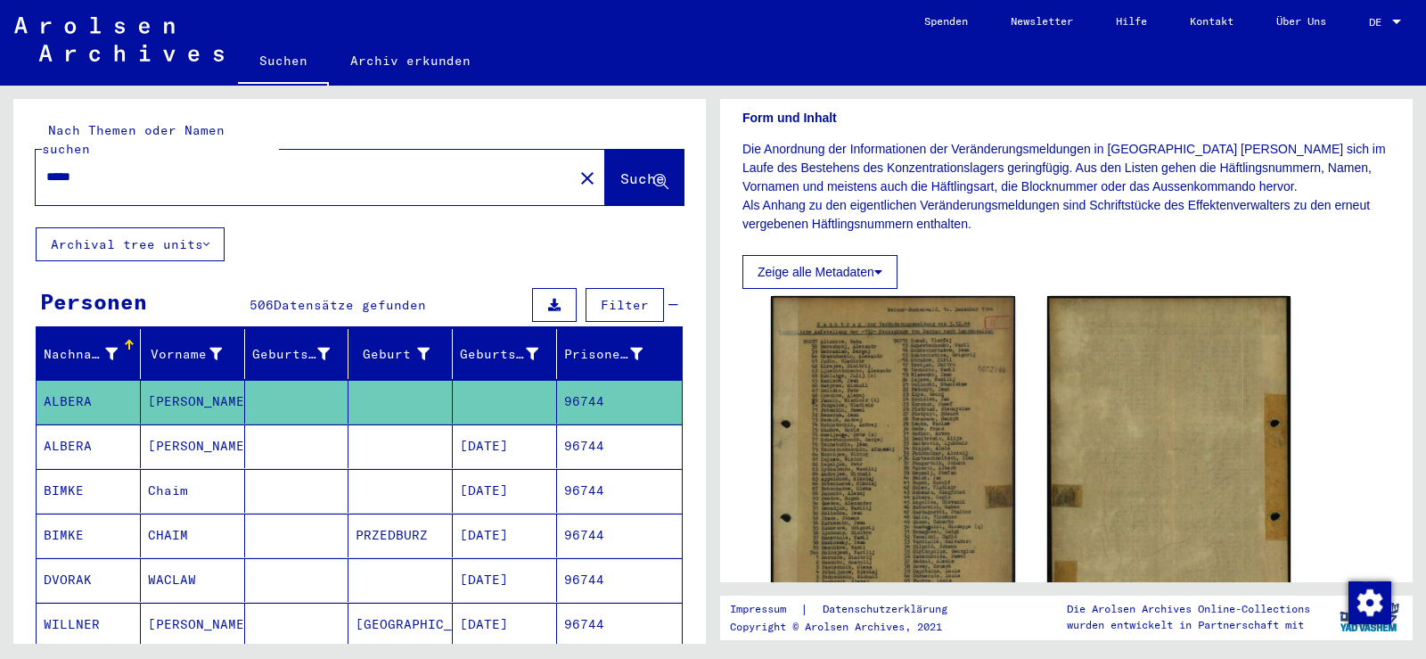
click at [288, 437] on mat-cell at bounding box center [297, 446] width 104 height 44
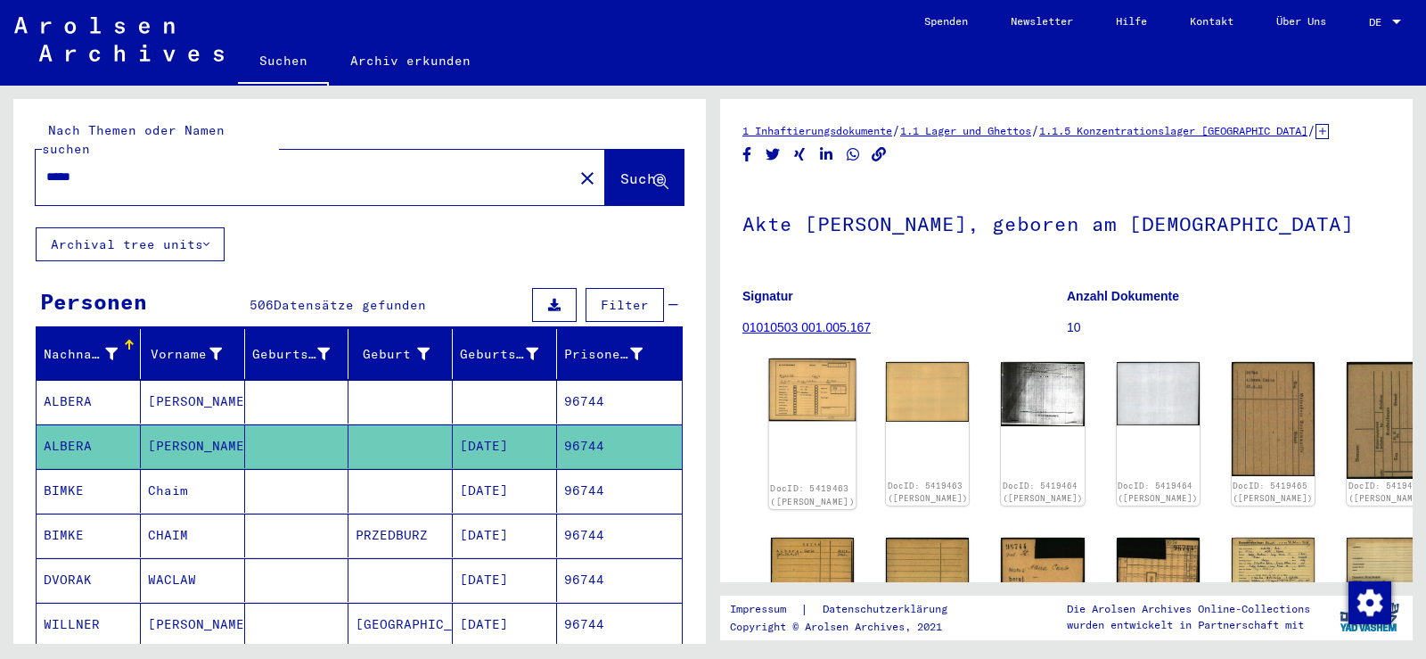
click at [819, 377] on img at bounding box center [812, 389] width 87 height 62
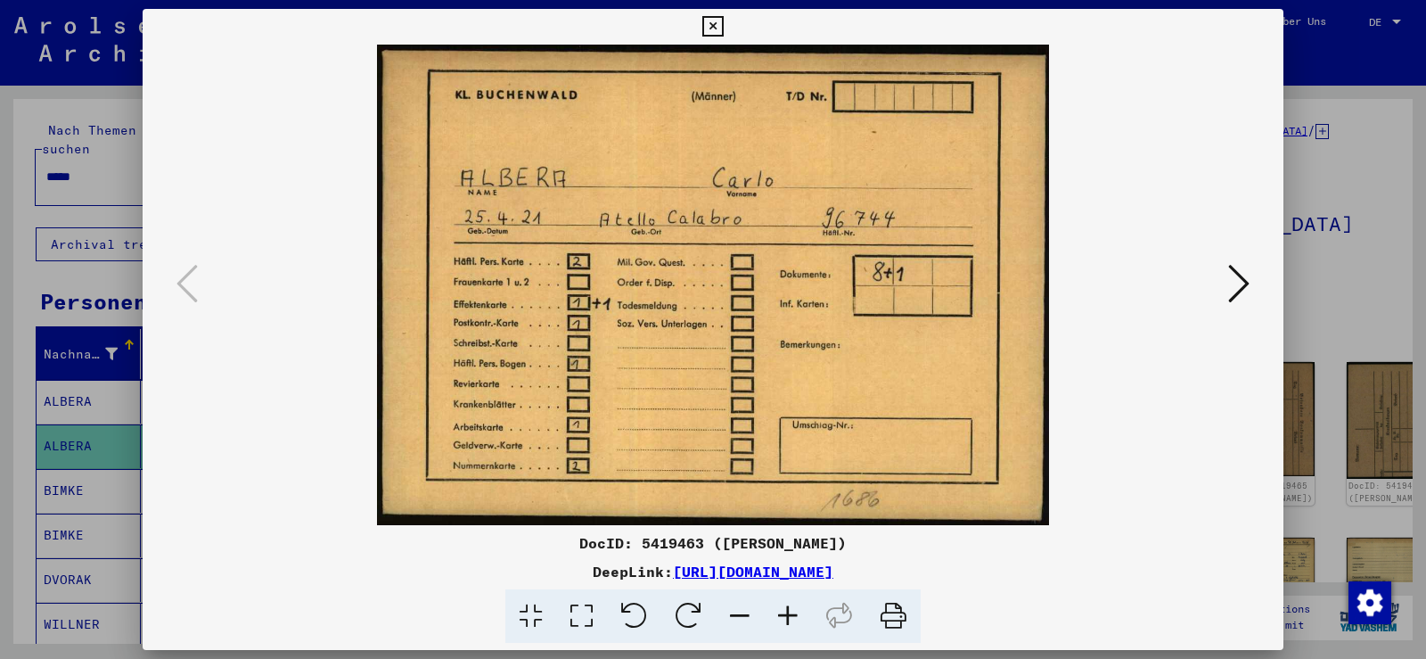
click at [1231, 289] on icon at bounding box center [1238, 283] width 21 height 43
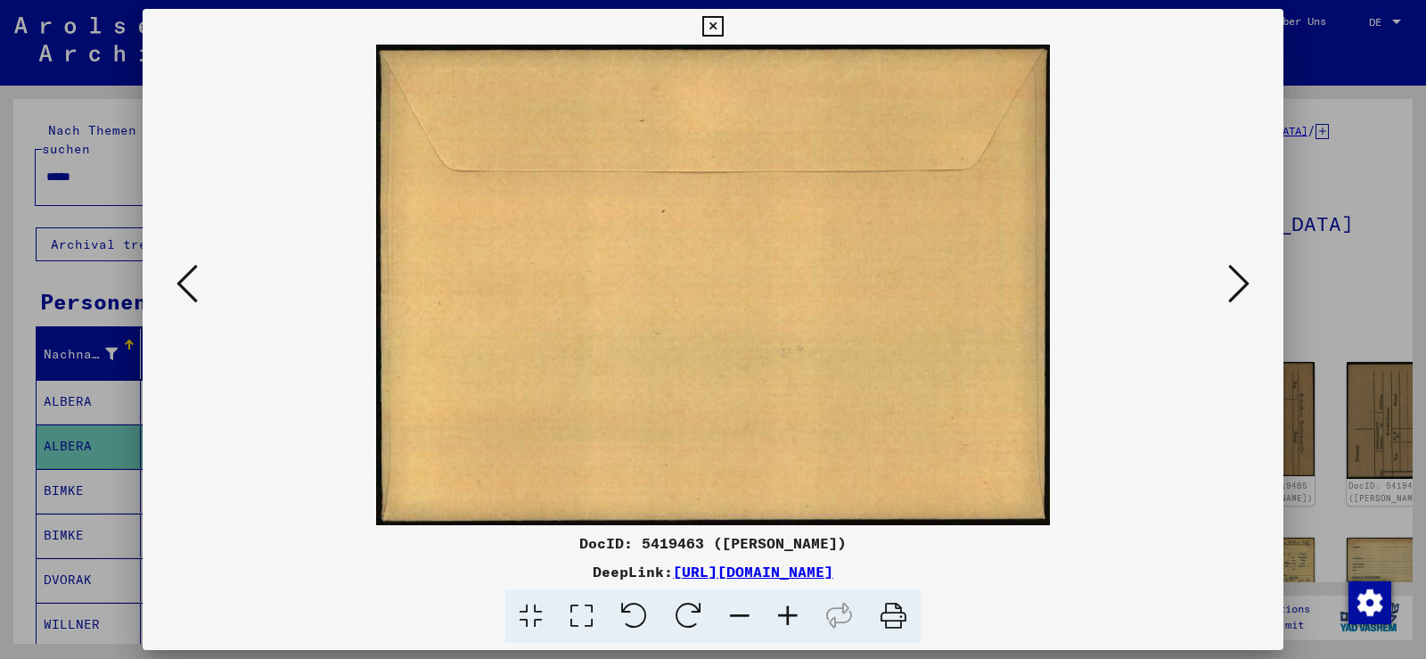
click at [1231, 289] on icon at bounding box center [1238, 283] width 21 height 43
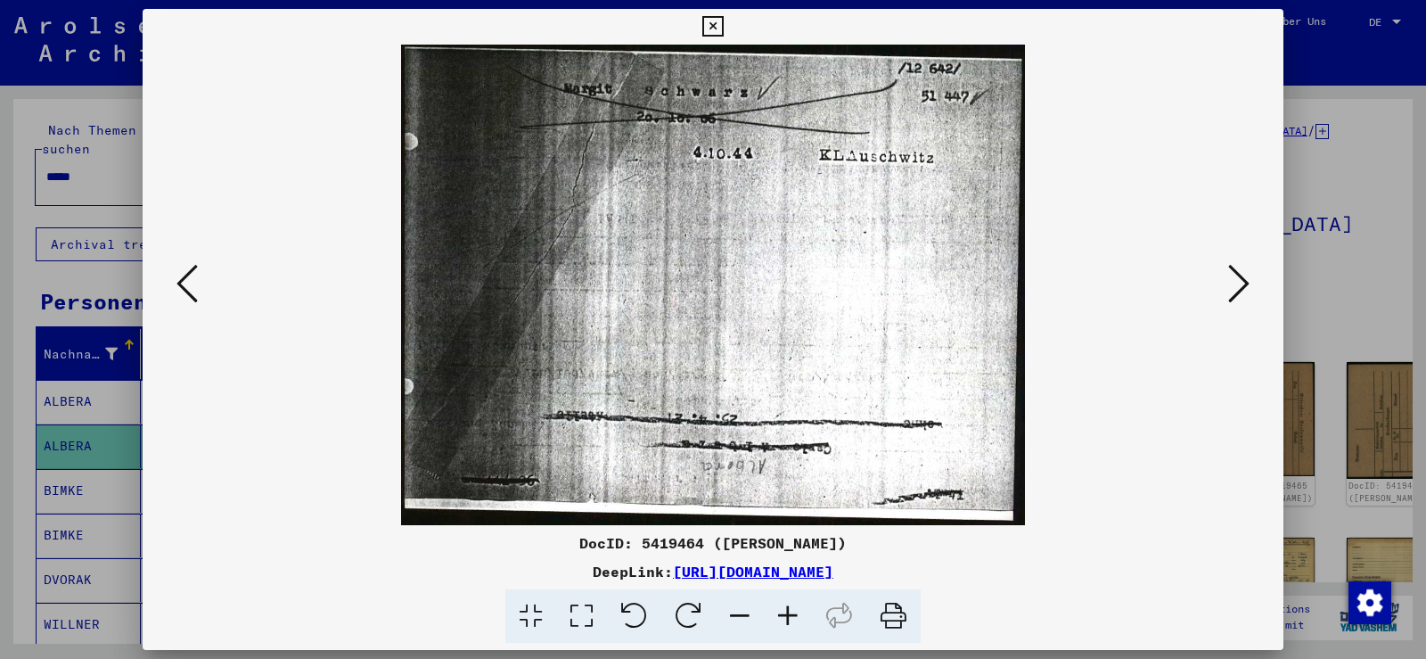
click at [1231, 290] on icon at bounding box center [1238, 283] width 21 height 43
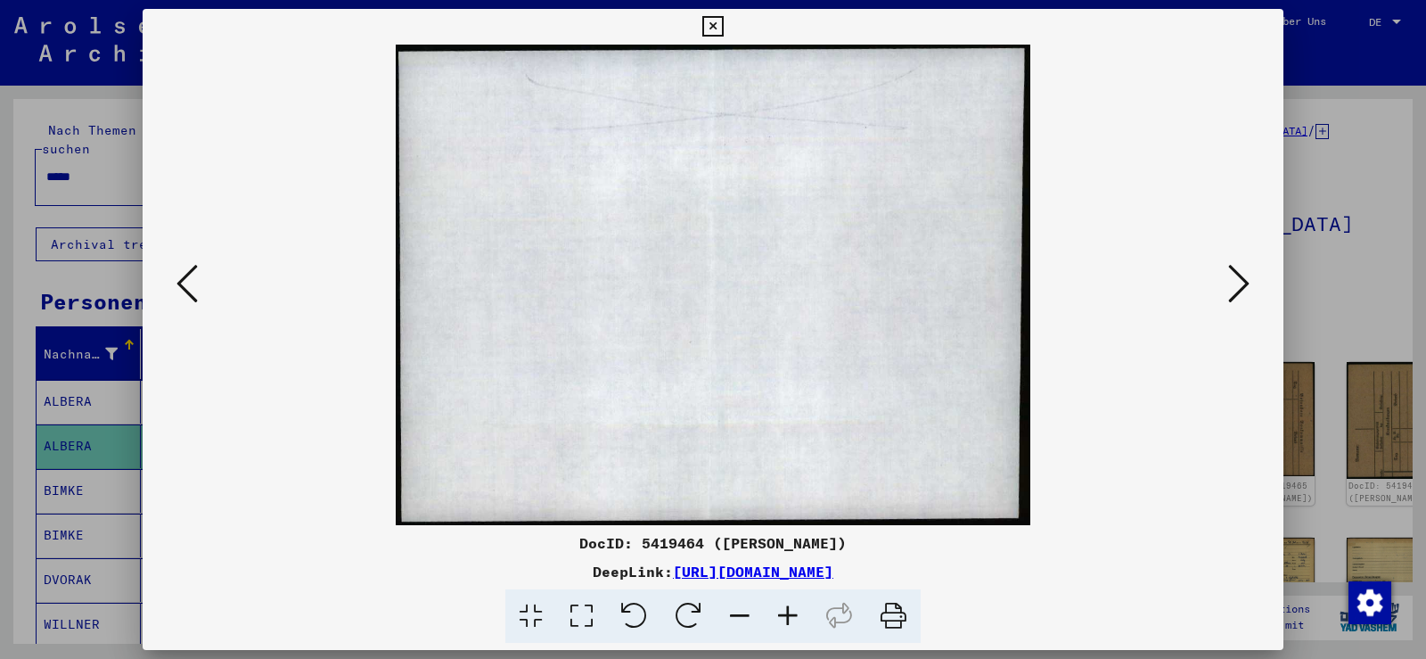
click at [1231, 290] on icon at bounding box center [1238, 283] width 21 height 43
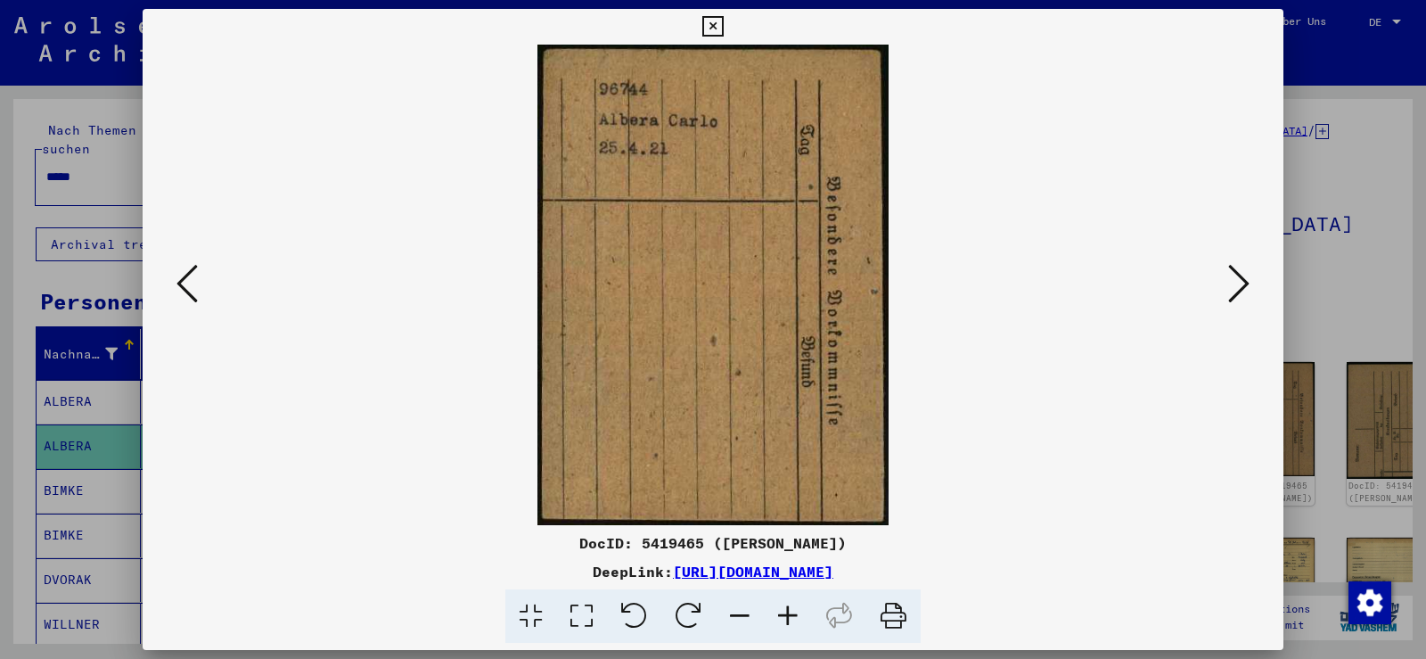
click at [1230, 291] on icon at bounding box center [1238, 283] width 21 height 43
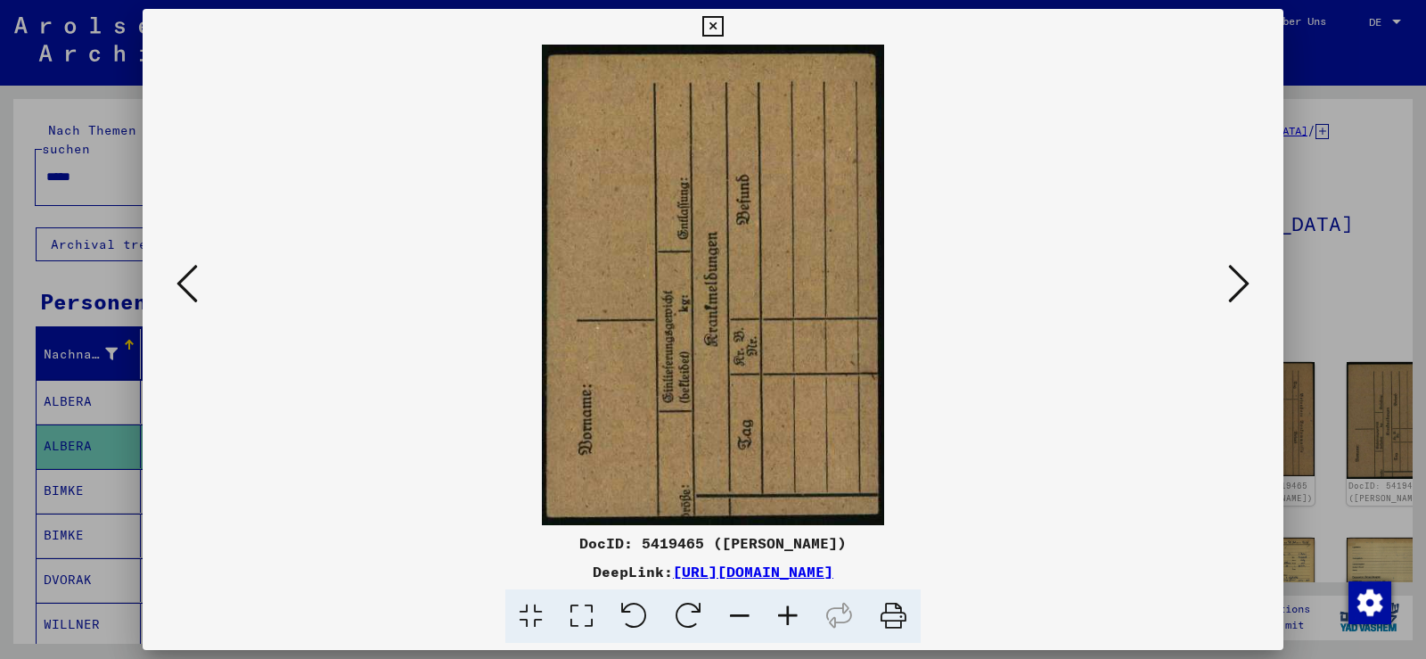
click at [1230, 291] on icon at bounding box center [1238, 283] width 21 height 43
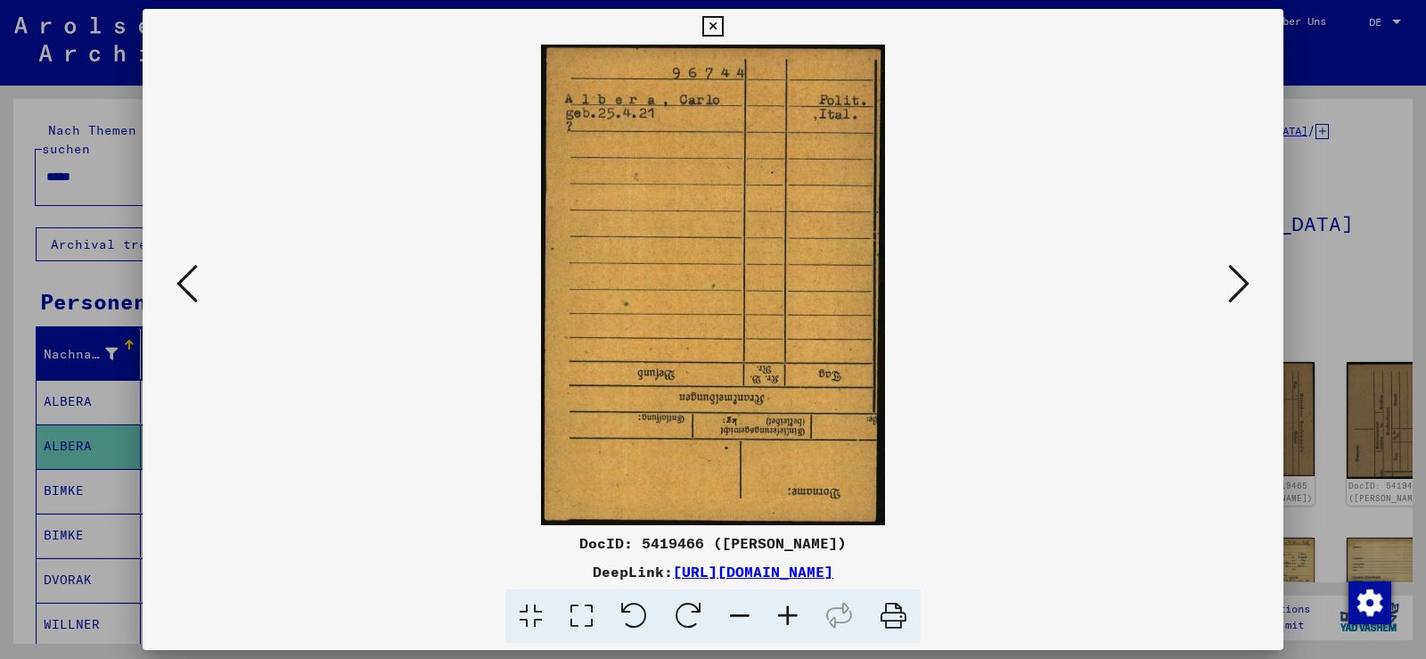
click at [1230, 291] on icon at bounding box center [1238, 283] width 21 height 43
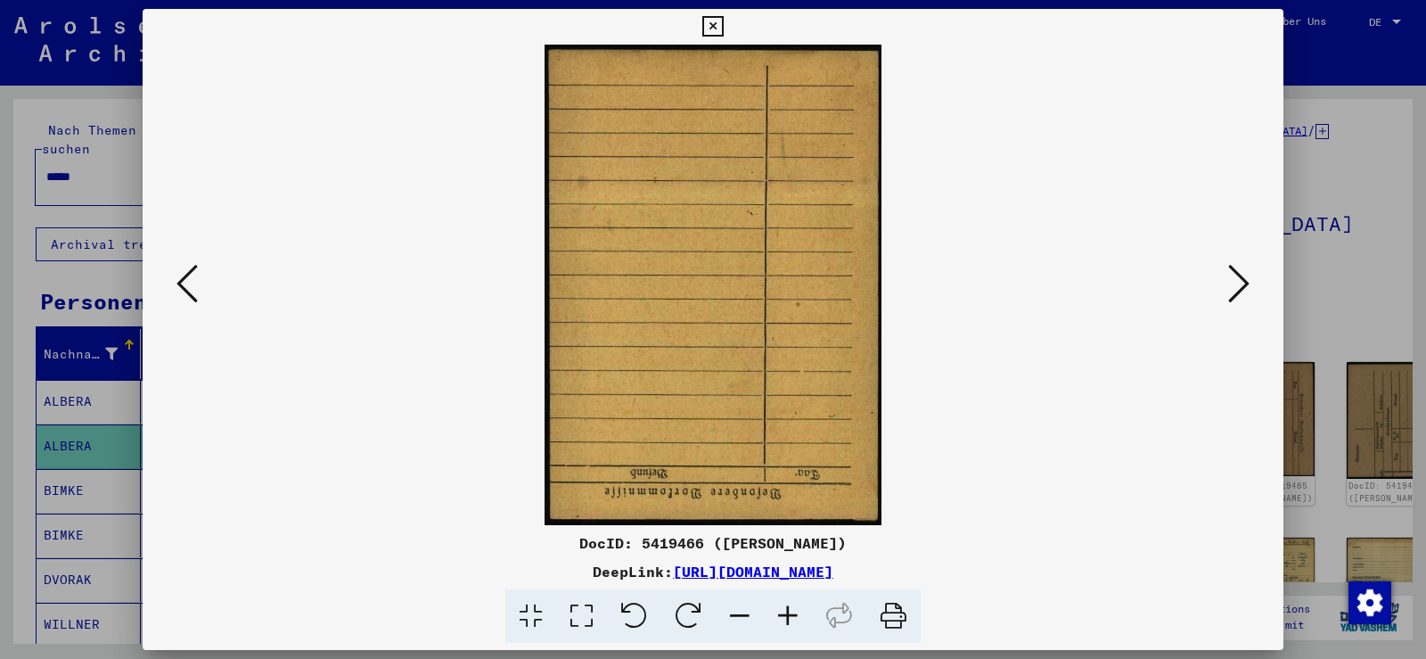
click at [1231, 302] on icon at bounding box center [1238, 283] width 21 height 43
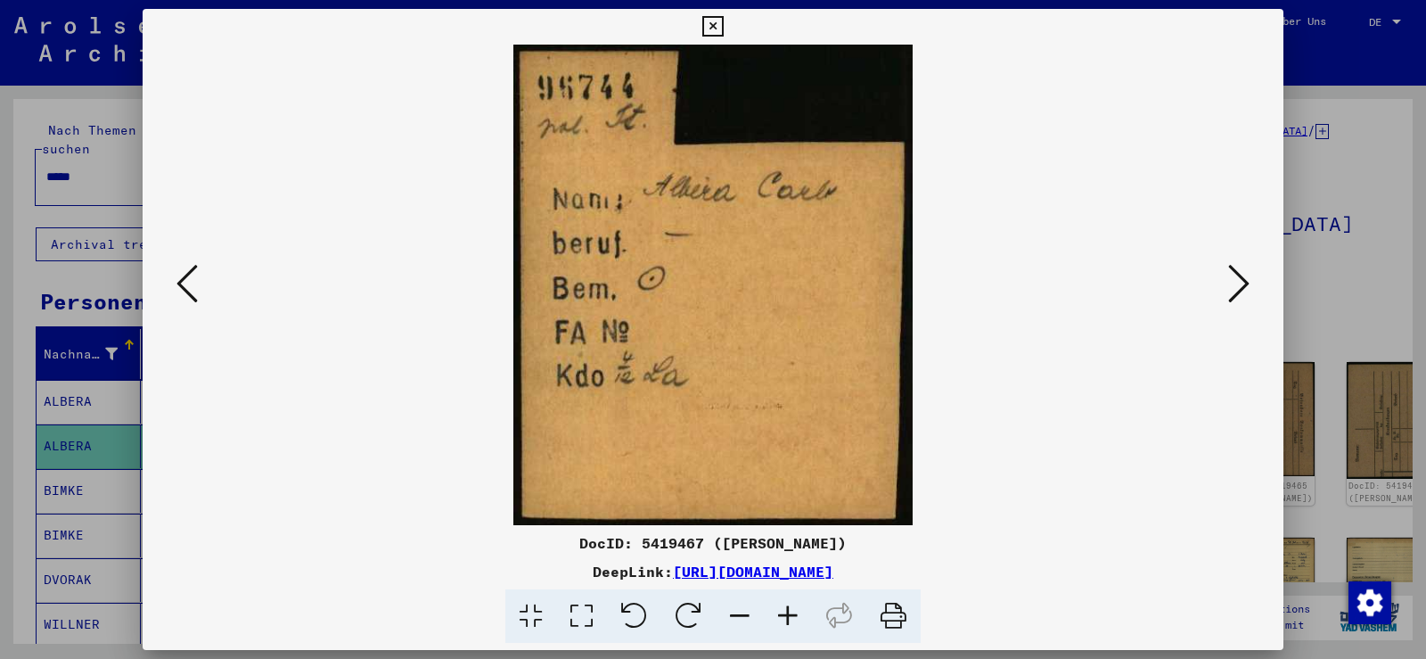
click at [1236, 318] on div at bounding box center [713, 285] width 1141 height 480
click at [1235, 291] on icon at bounding box center [1238, 283] width 21 height 43
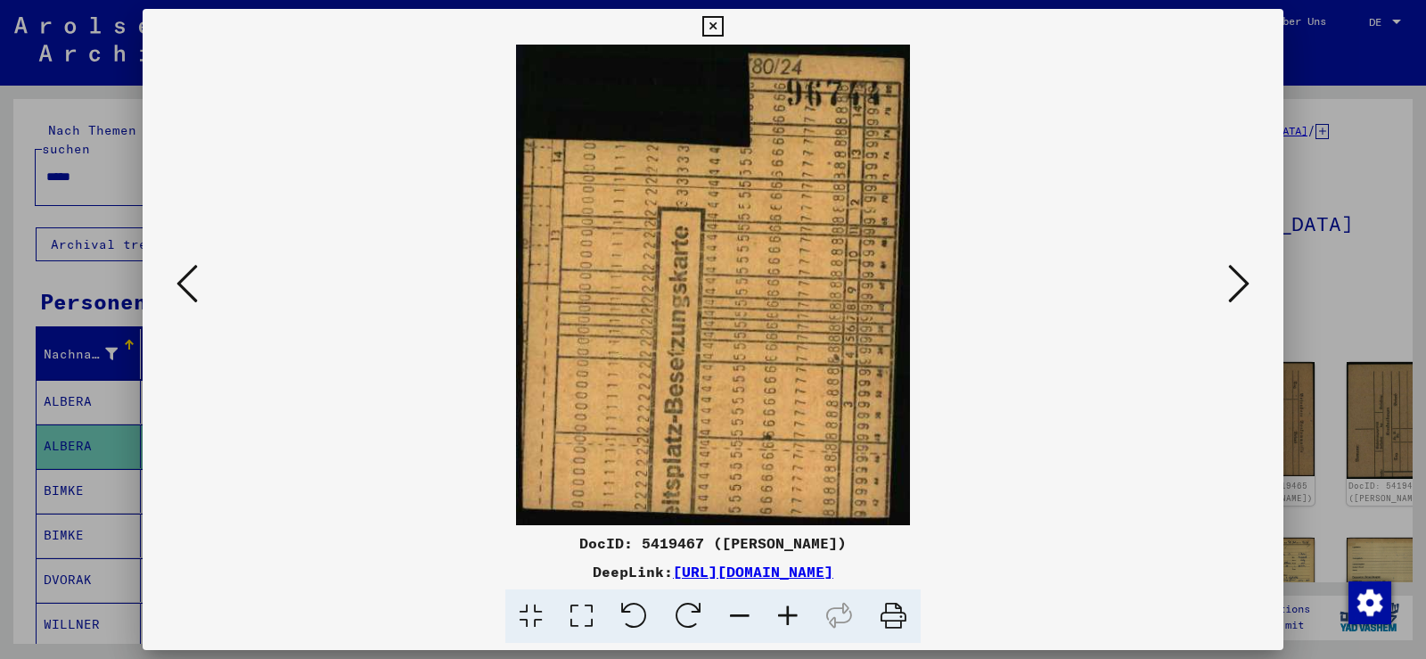
click at [1235, 291] on icon at bounding box center [1238, 283] width 21 height 43
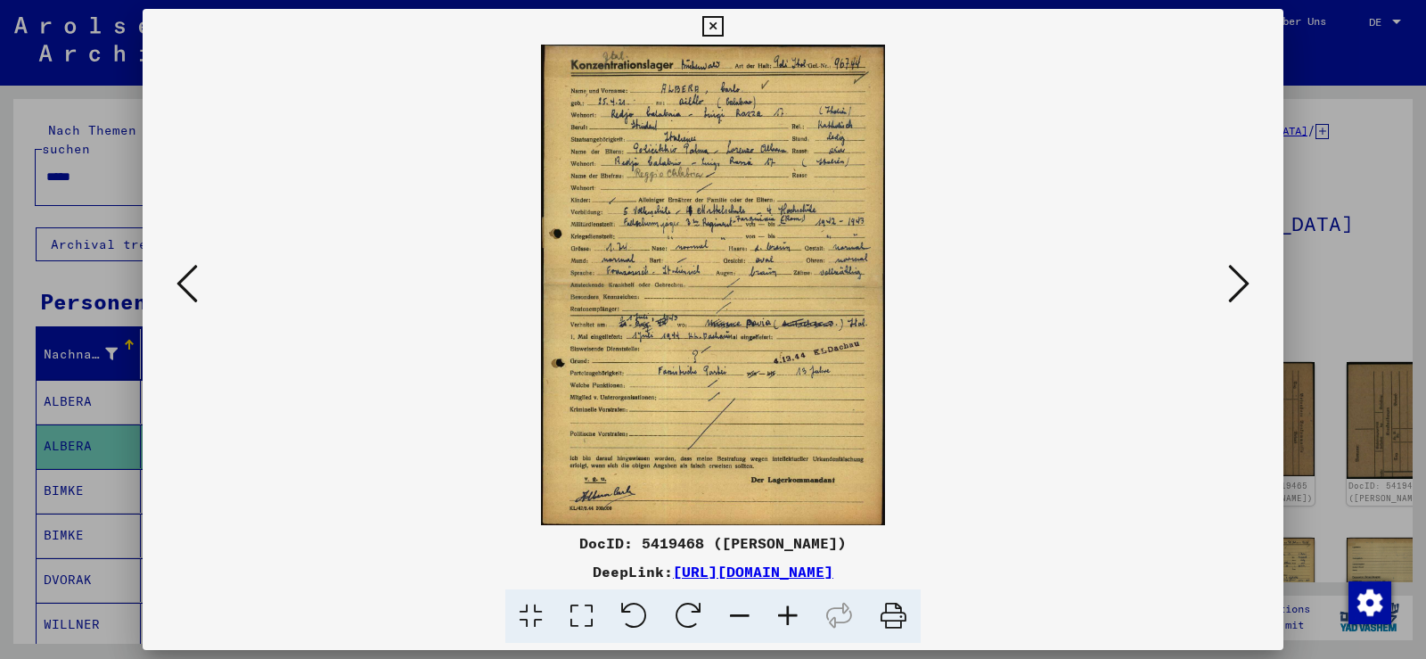
click at [1235, 291] on icon at bounding box center [1238, 283] width 21 height 43
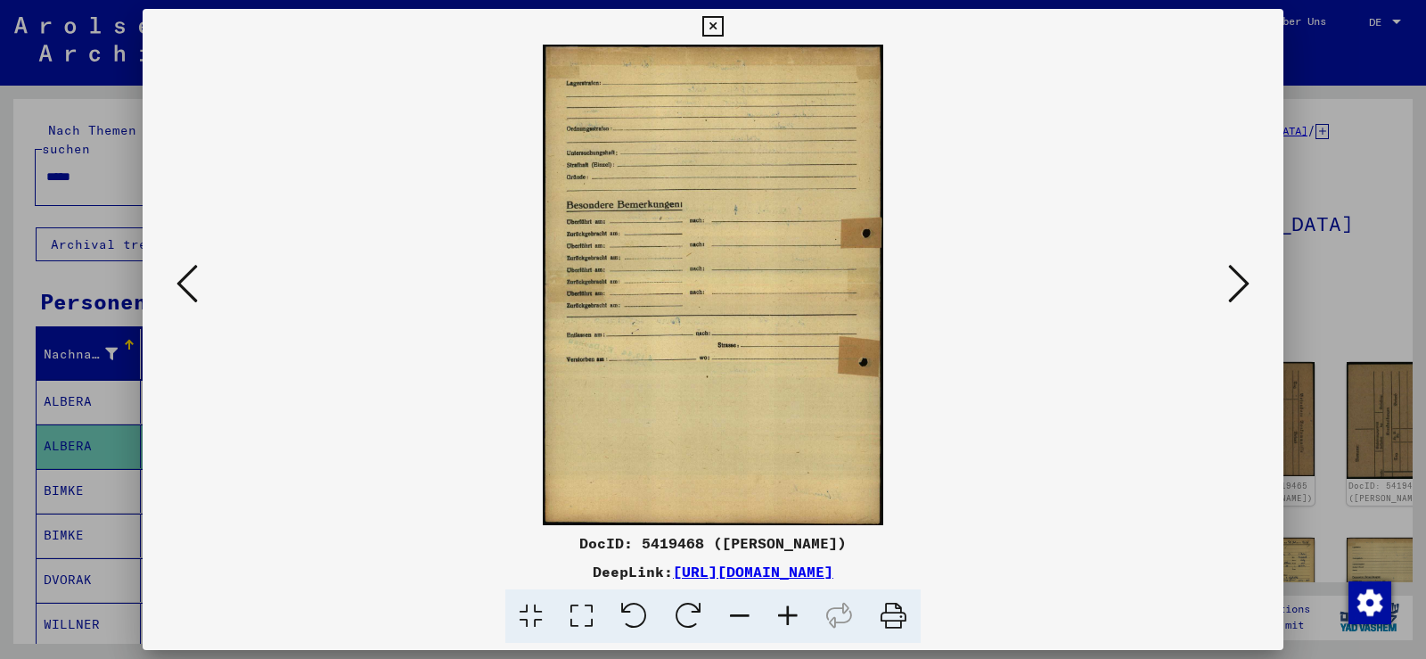
click at [184, 288] on icon at bounding box center [186, 283] width 21 height 43
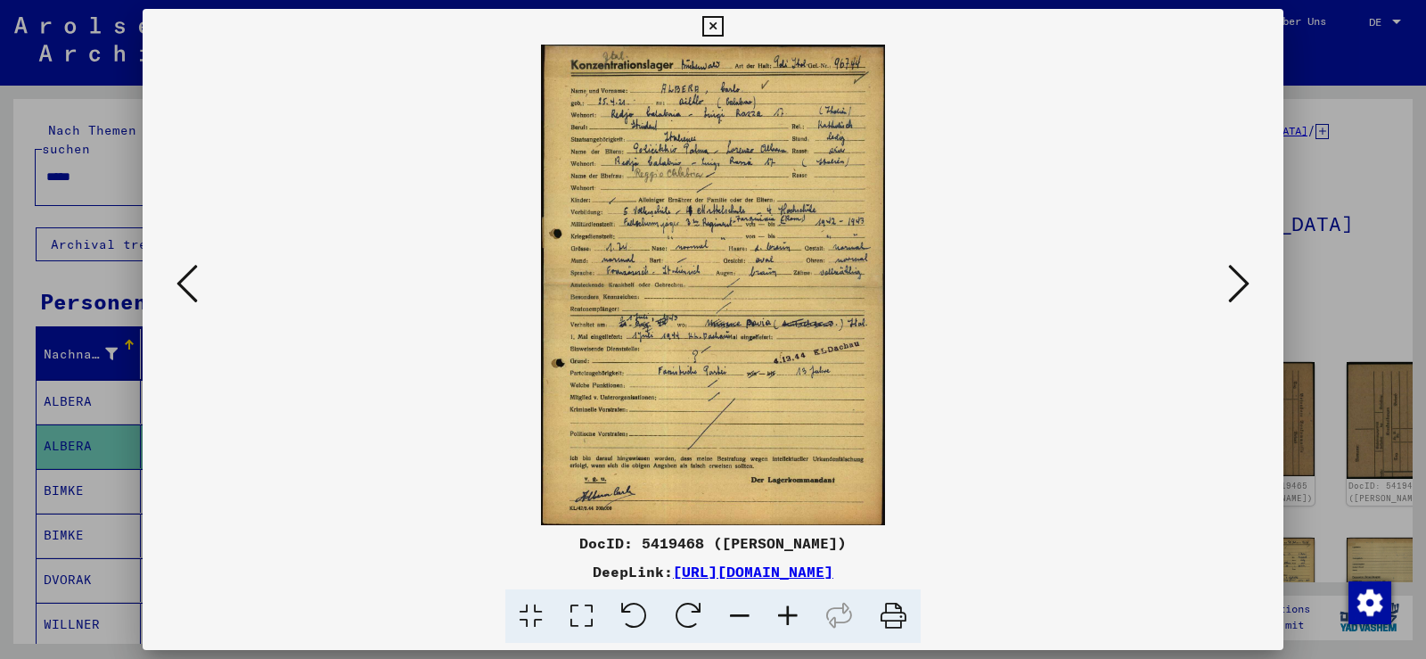
click at [791, 617] on icon at bounding box center [788, 616] width 48 height 54
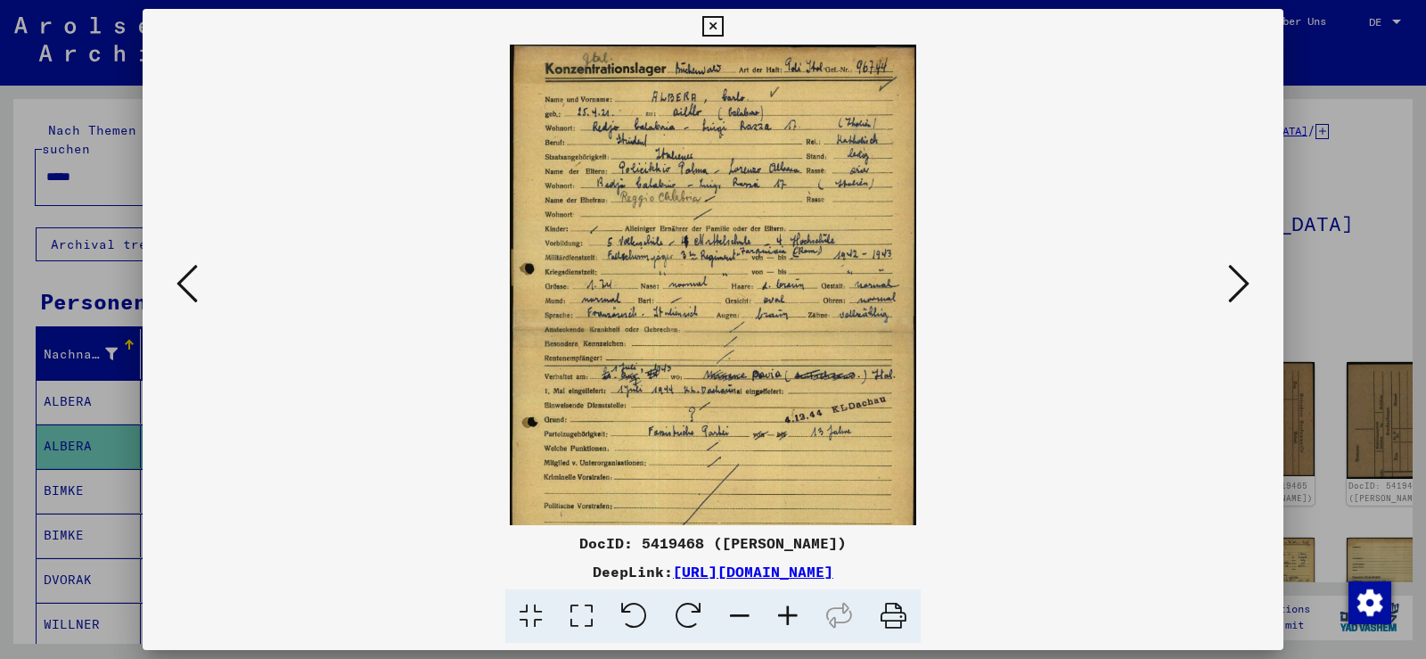
click at [791, 617] on icon at bounding box center [788, 616] width 48 height 54
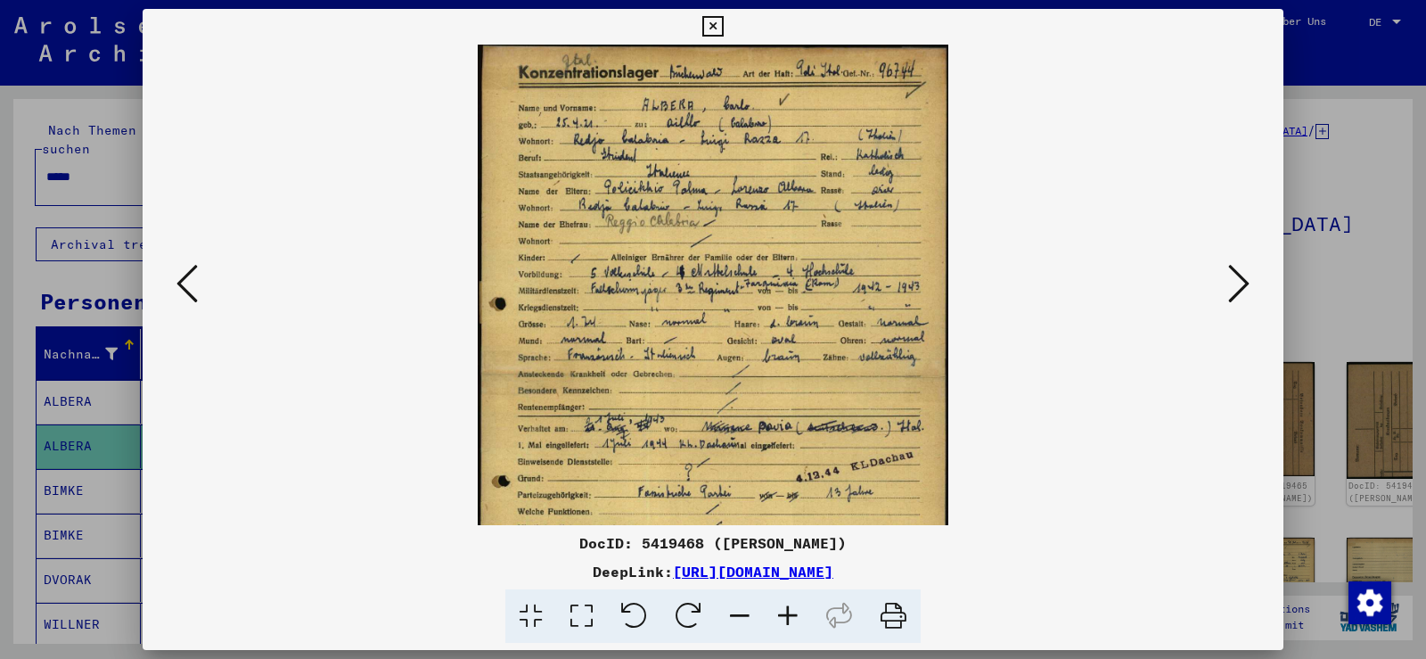
click at [791, 617] on icon at bounding box center [788, 616] width 48 height 54
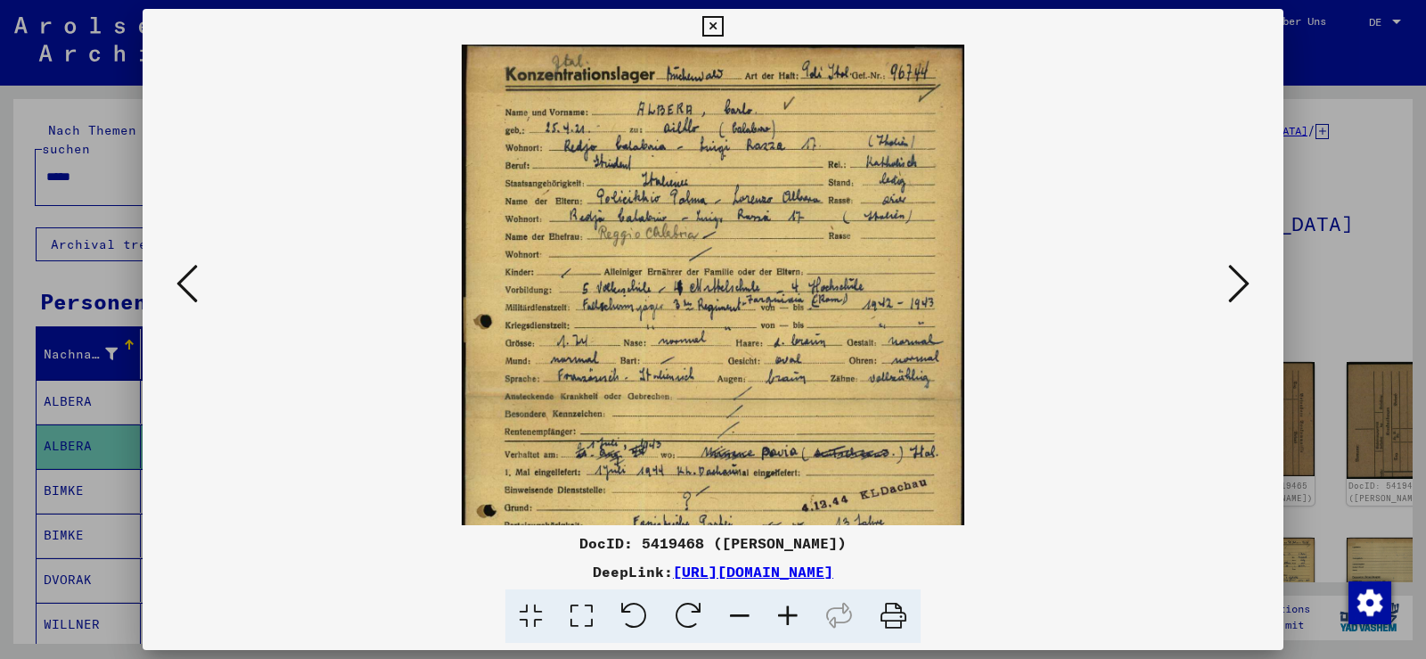
click at [791, 617] on icon at bounding box center [788, 616] width 48 height 54
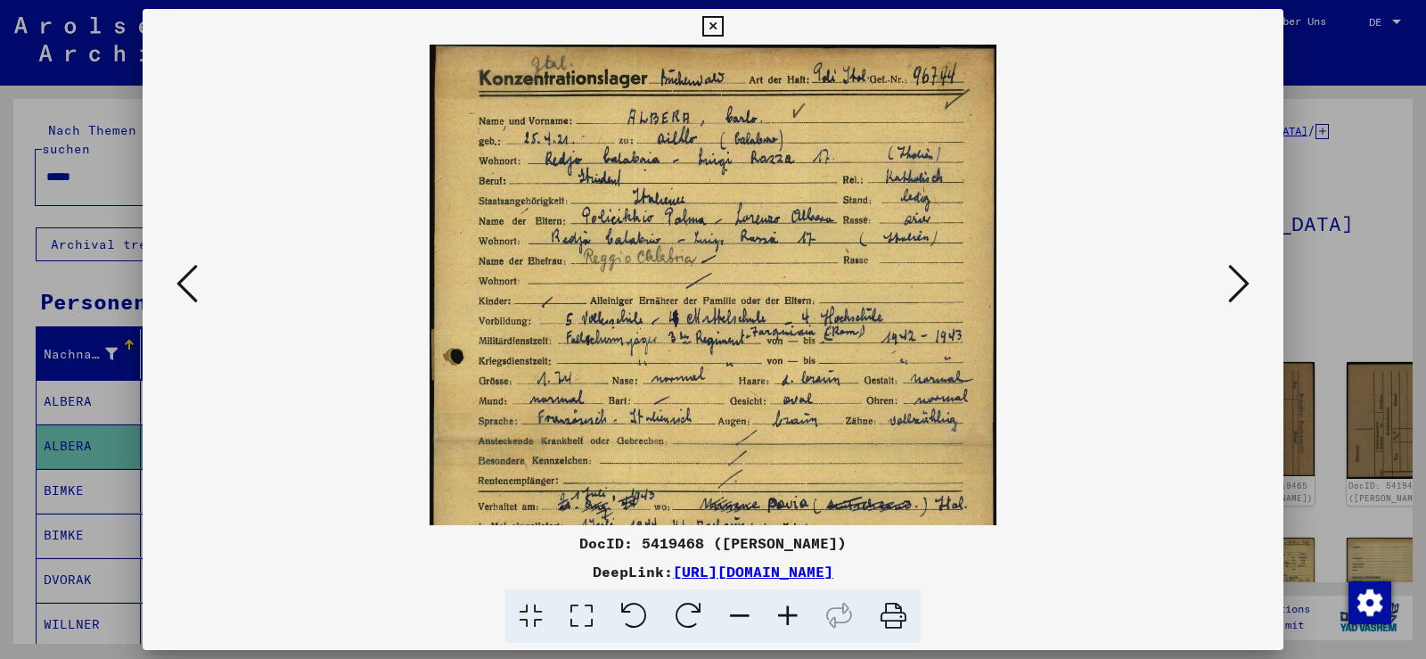
click at [791, 617] on icon at bounding box center [788, 616] width 48 height 54
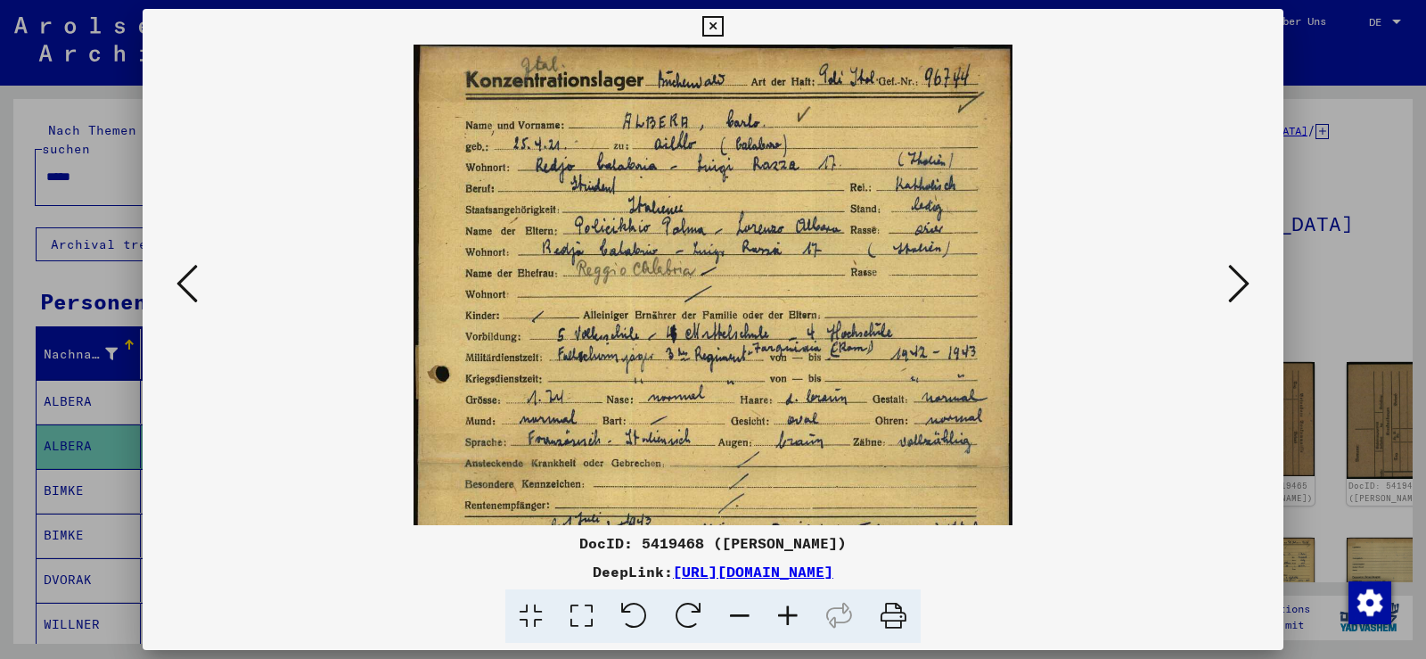
click at [791, 617] on icon at bounding box center [788, 616] width 48 height 54
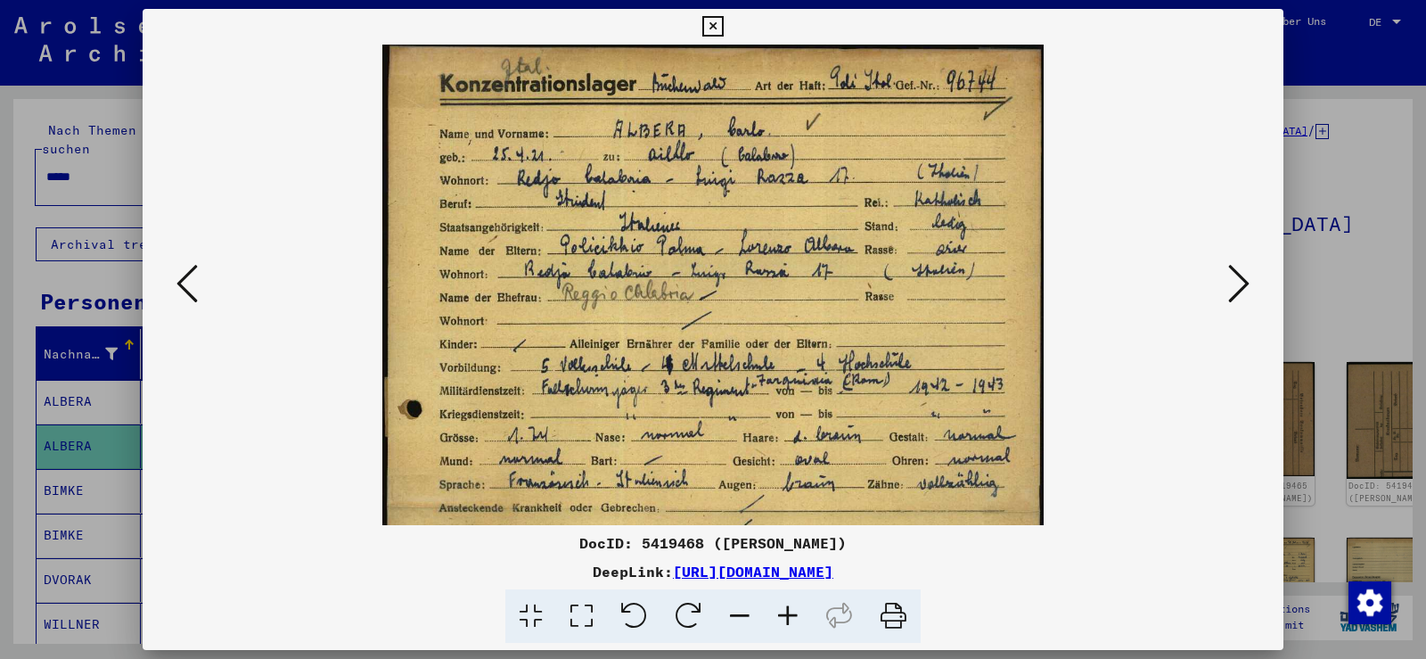
click at [791, 617] on icon at bounding box center [788, 616] width 48 height 54
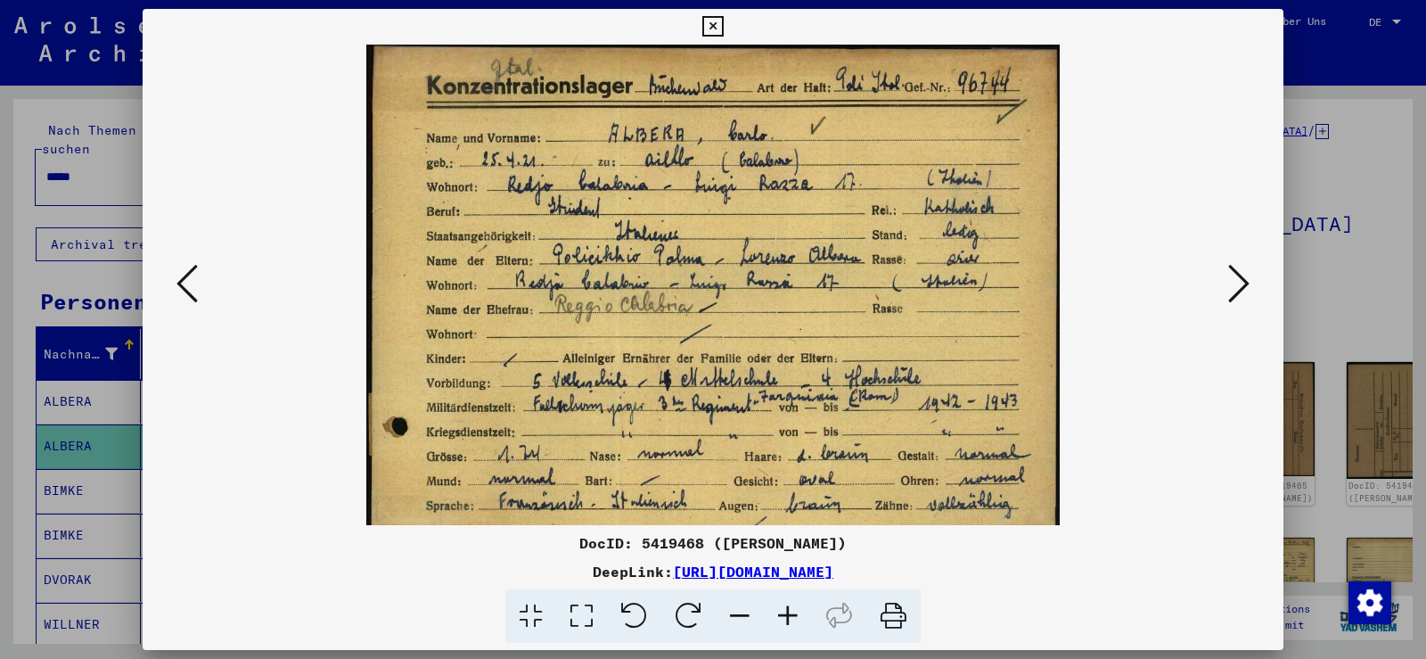
click at [791, 617] on icon at bounding box center [788, 616] width 48 height 54
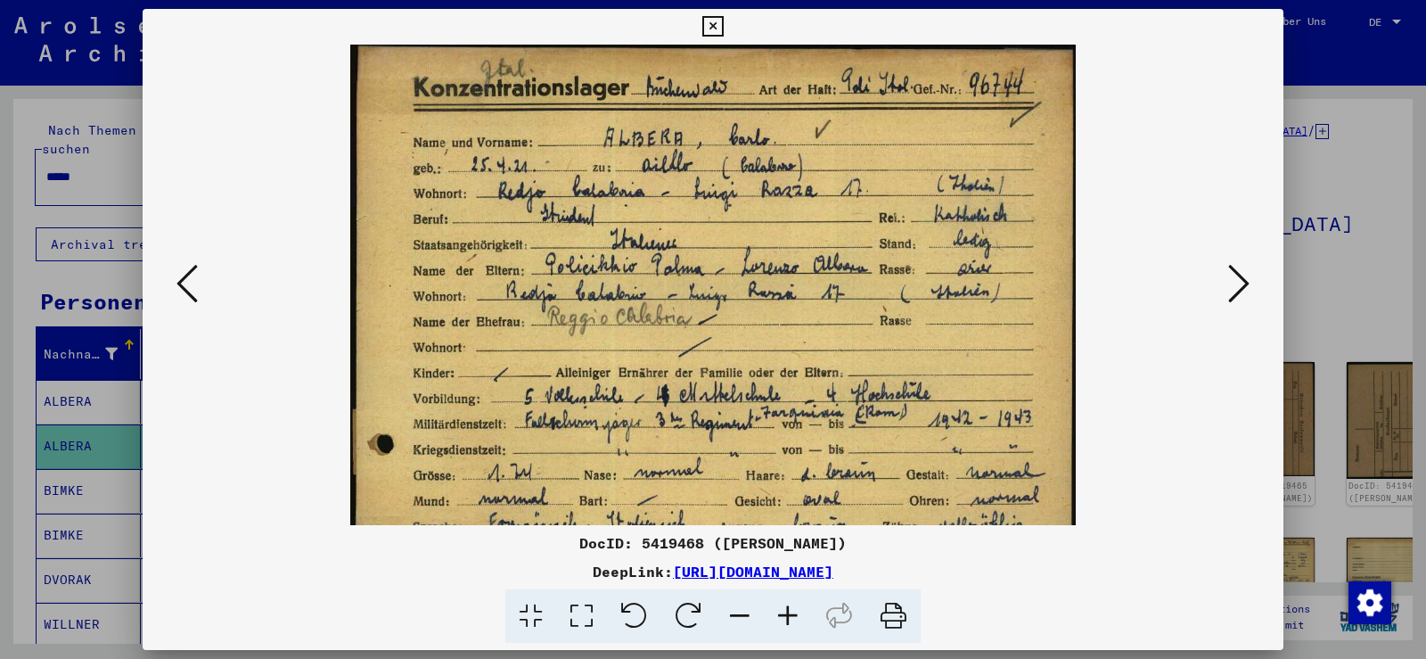
click at [791, 617] on icon at bounding box center [788, 616] width 48 height 54
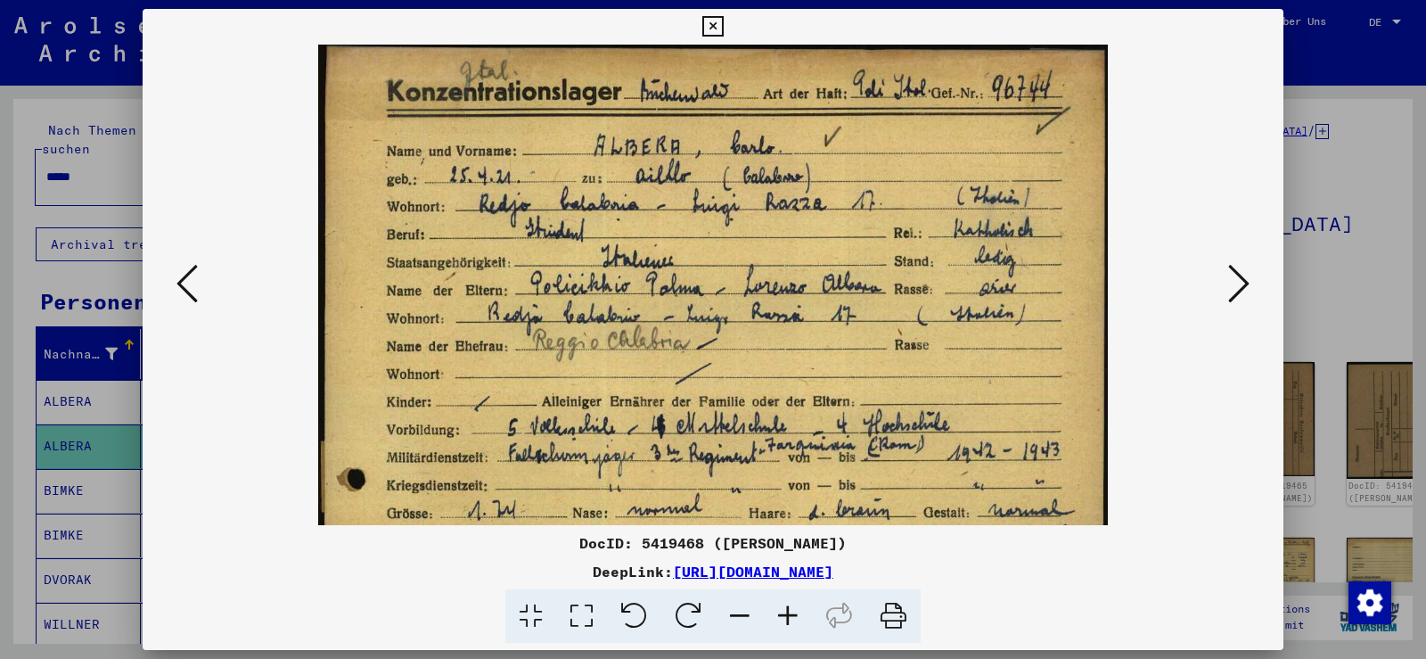
click at [791, 617] on icon at bounding box center [788, 616] width 48 height 54
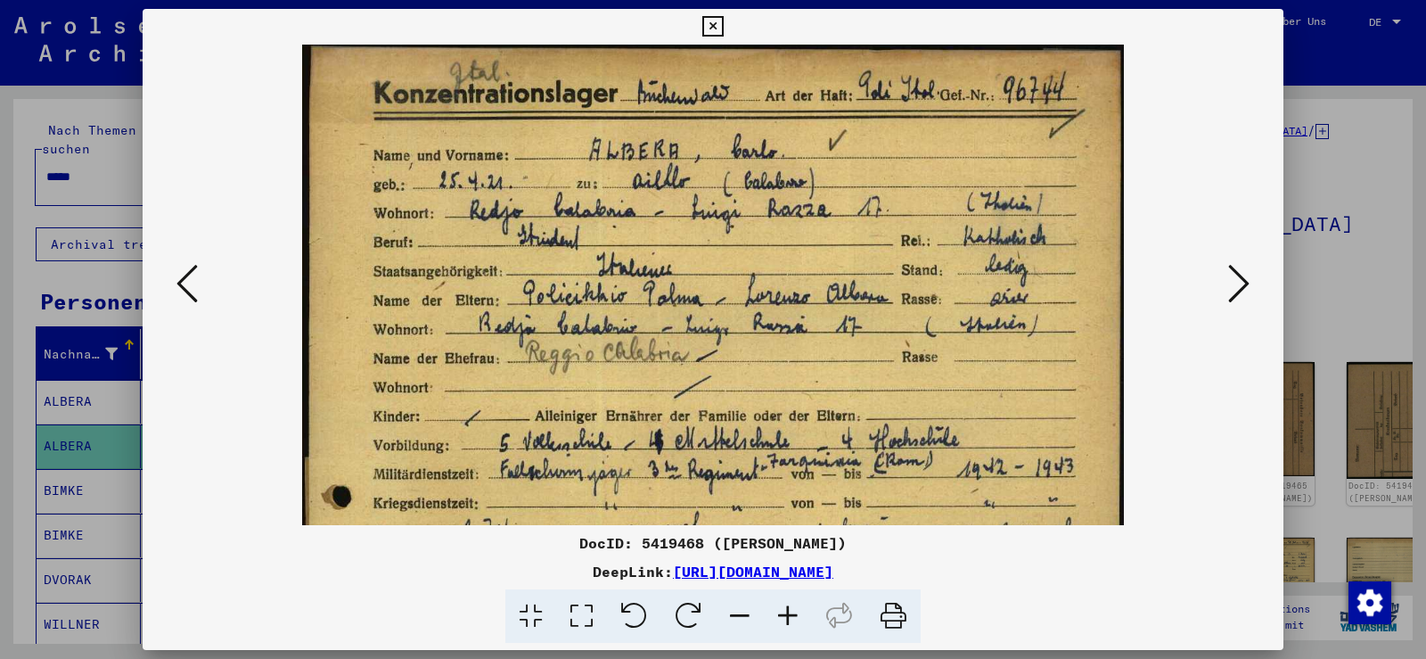
click at [791, 617] on icon at bounding box center [788, 616] width 48 height 54
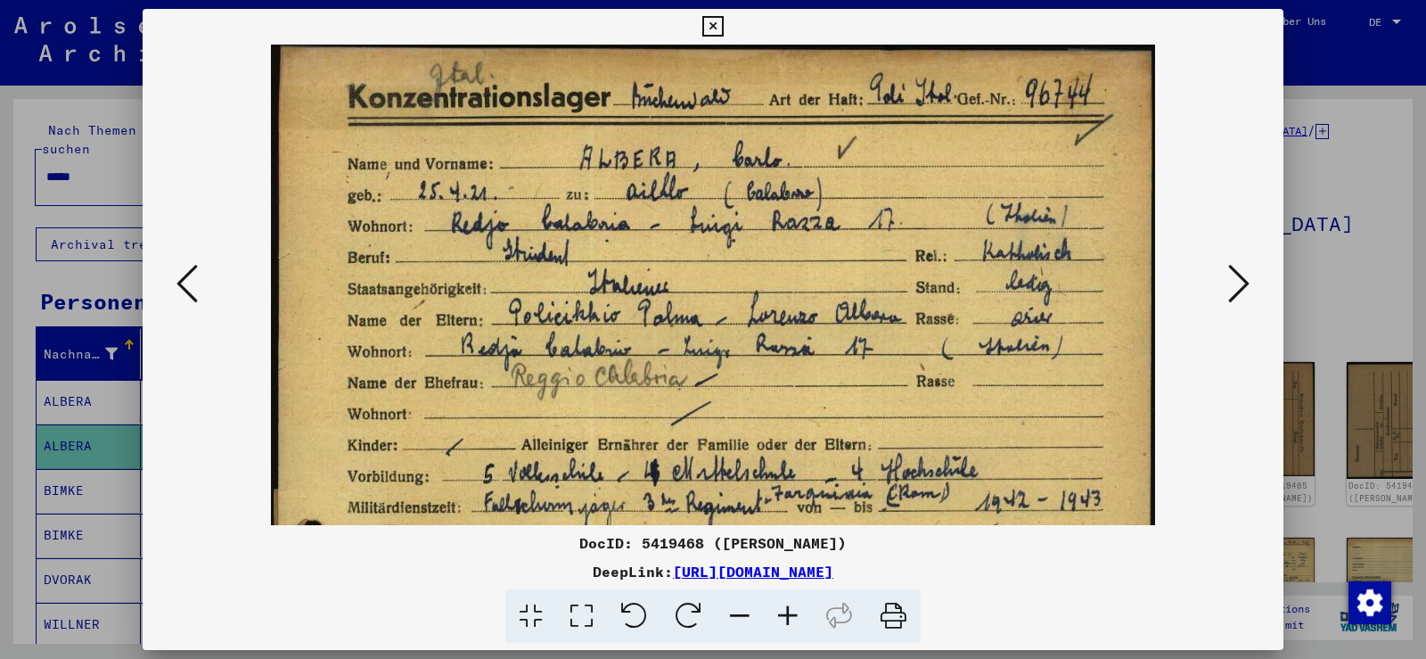
click at [791, 617] on icon at bounding box center [788, 616] width 48 height 54
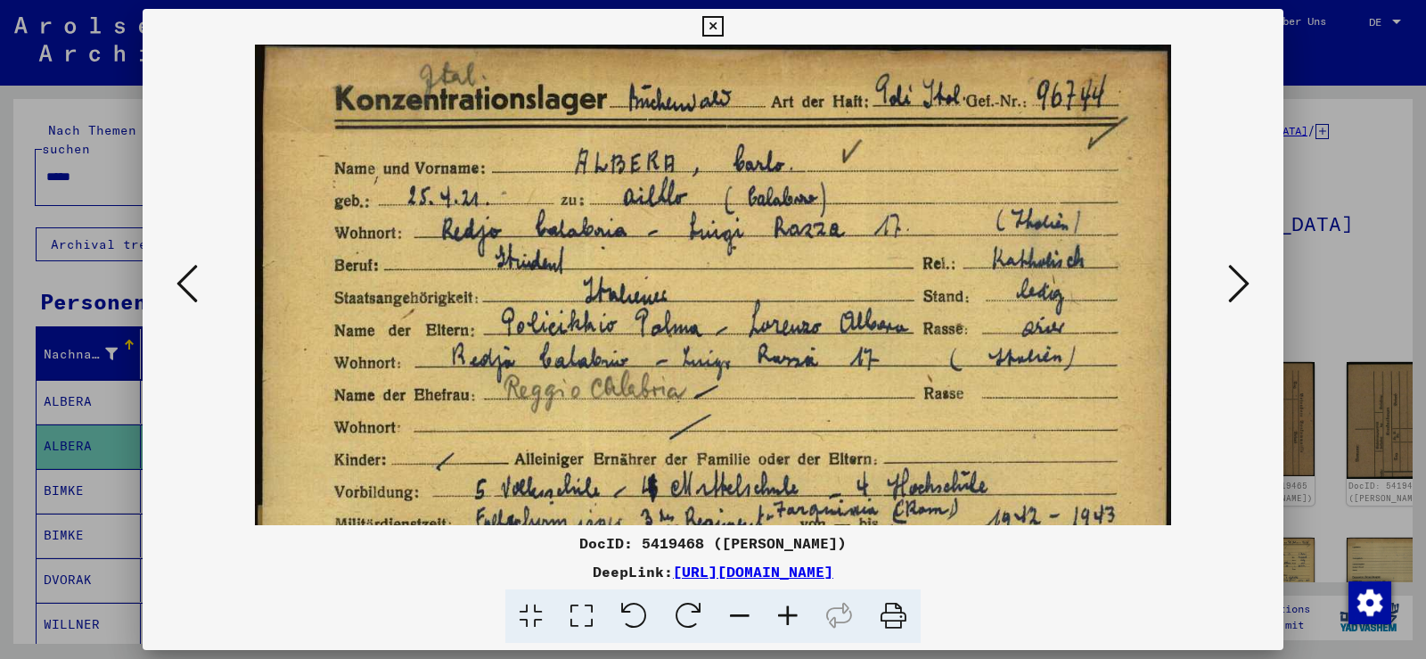
click at [791, 617] on icon at bounding box center [788, 616] width 48 height 54
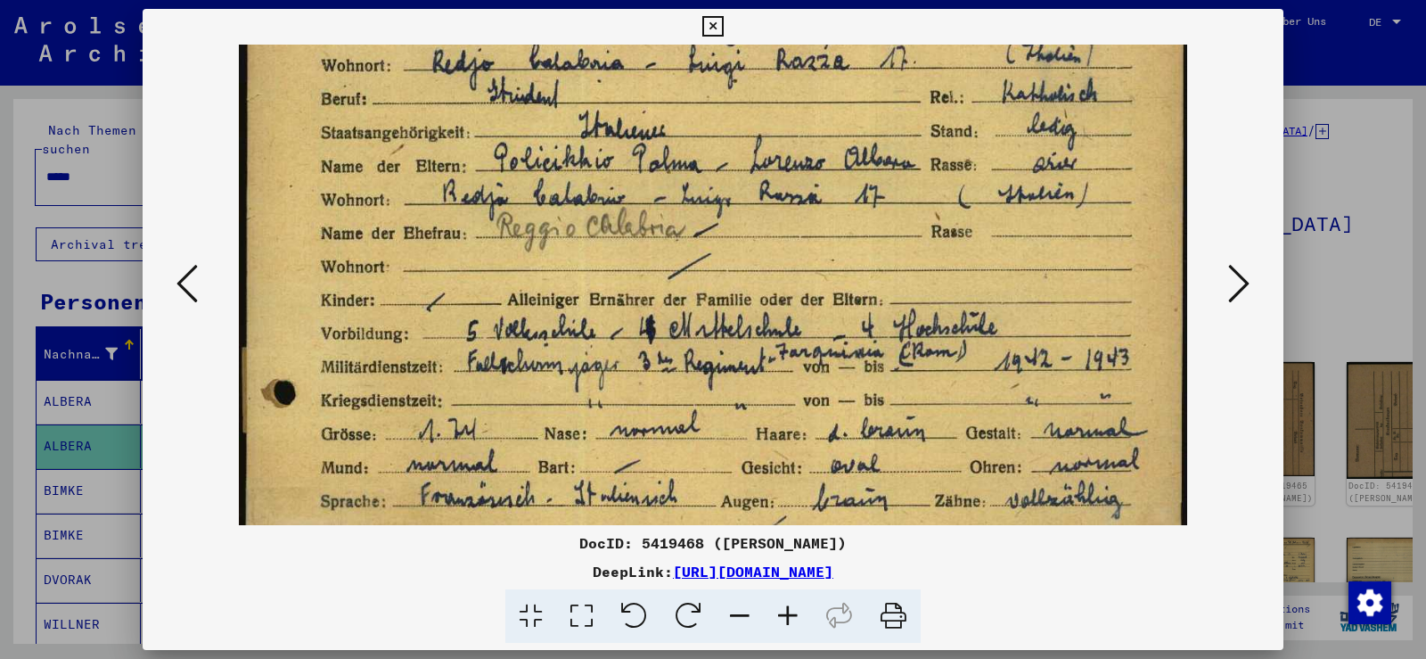
drag, startPoint x: 808, startPoint y: 423, endPoint x: 847, endPoint y: 272, distance: 155.7
click at [847, 272] on img at bounding box center [713, 534] width 948 height 1327
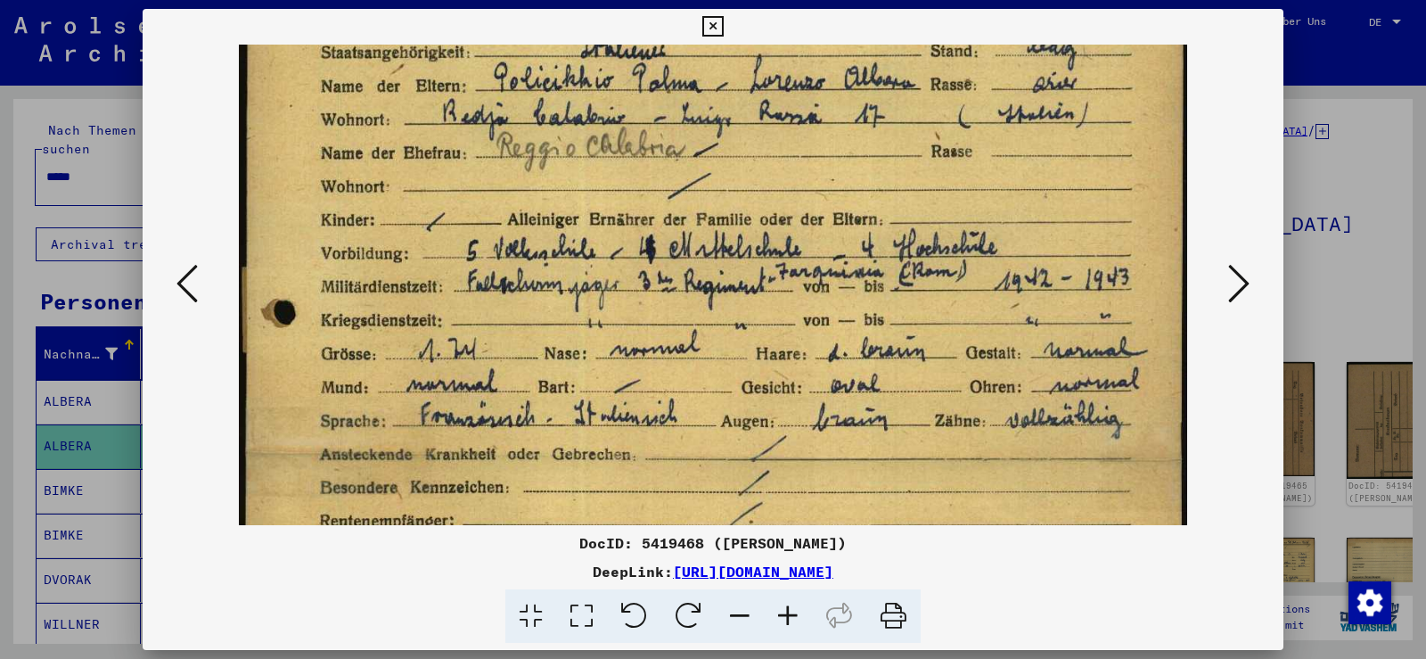
click at [848, 262] on img at bounding box center [713, 454] width 948 height 1327
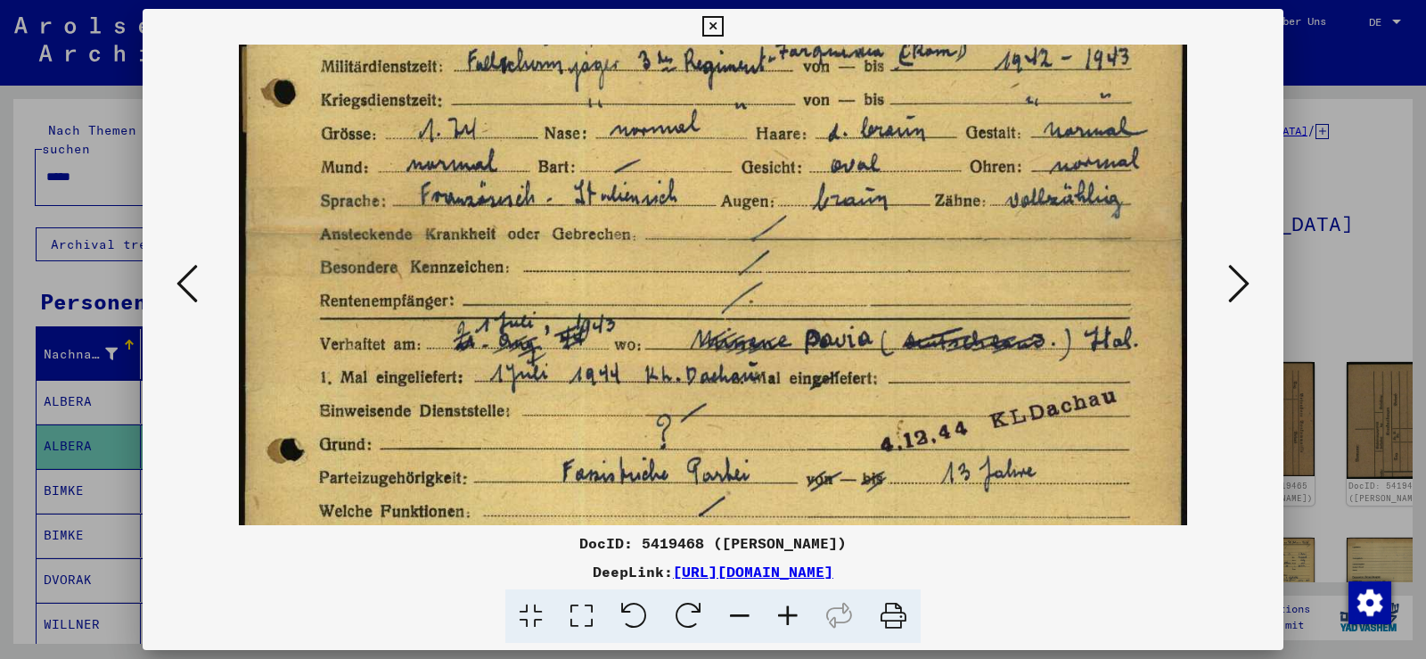
drag, startPoint x: 770, startPoint y: 236, endPoint x: 772, endPoint y: 214, distance: 22.4
click at [772, 214] on img at bounding box center [713, 233] width 948 height 1327
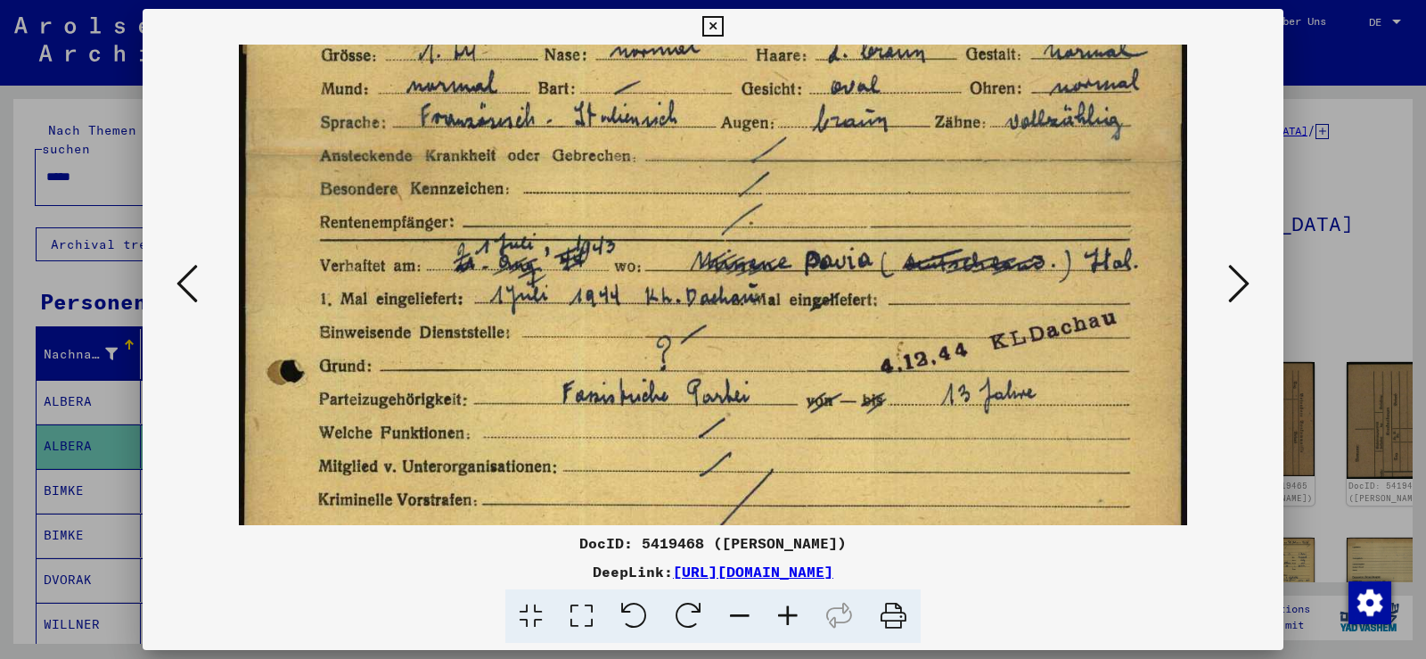
click at [784, 196] on img at bounding box center [713, 155] width 948 height 1327
drag, startPoint x: 751, startPoint y: 322, endPoint x: 775, endPoint y: 166, distance: 157.8
click at [775, 166] on img at bounding box center [713, 155] width 948 height 1327
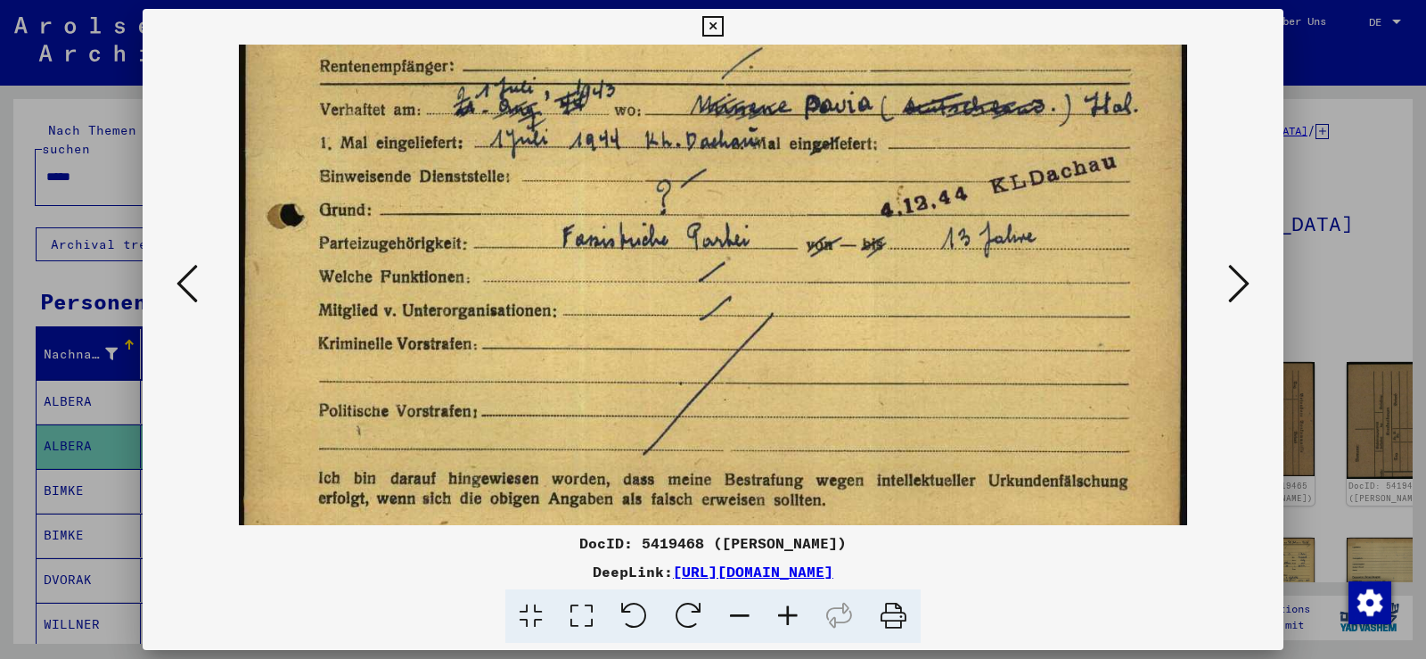
scroll to position [847, 0]
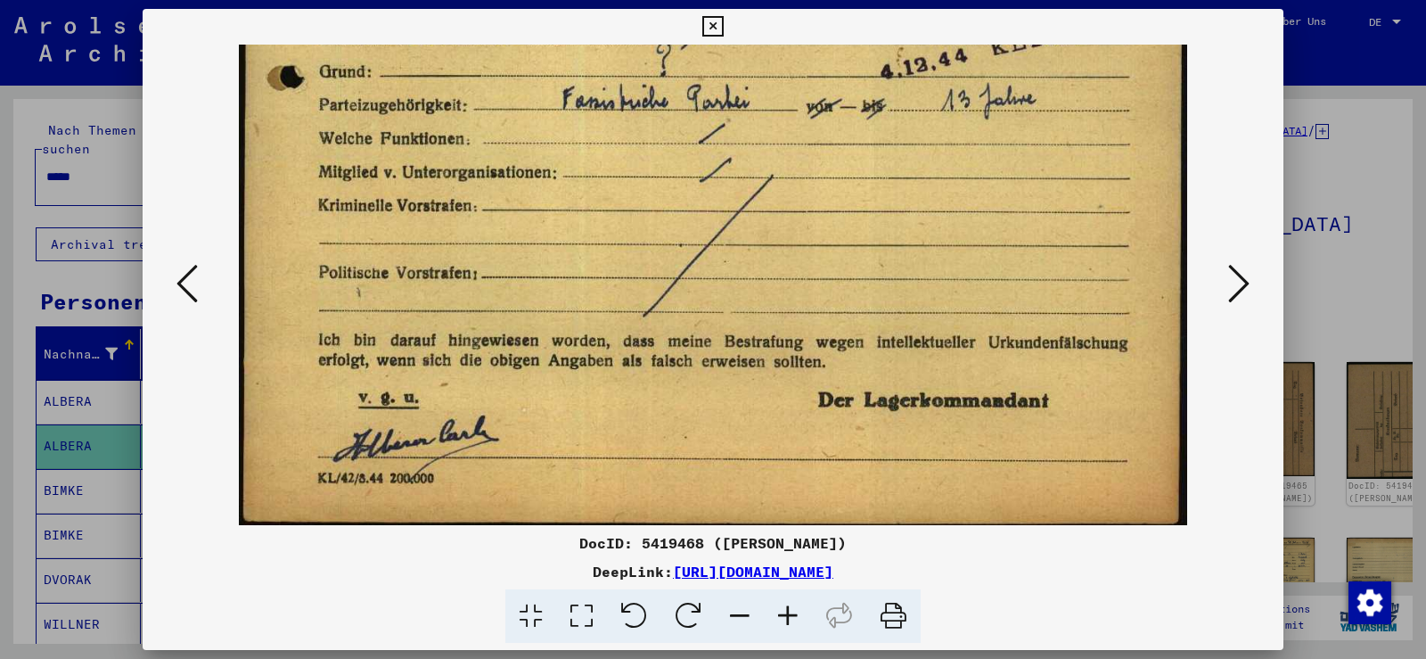
drag, startPoint x: 846, startPoint y: 93, endPoint x: 849, endPoint y: 81, distance: 11.9
click at [1233, 283] on icon at bounding box center [1238, 283] width 21 height 43
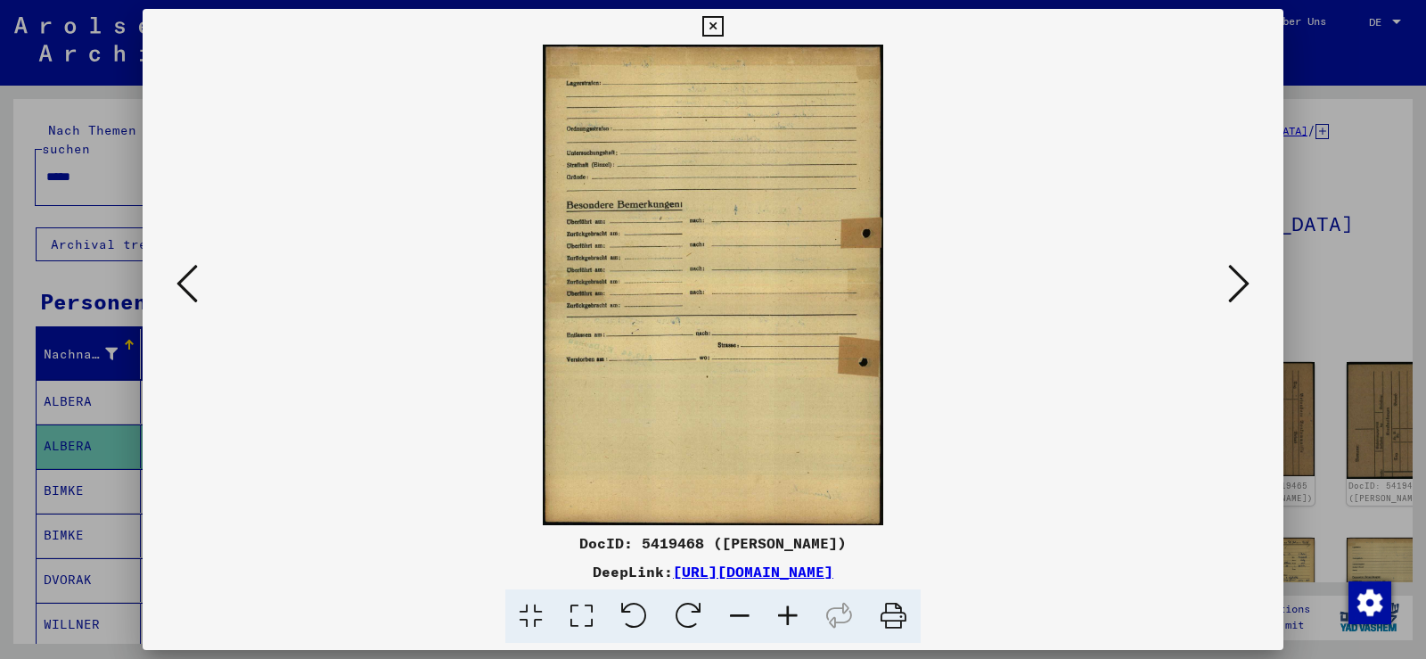
click at [1233, 283] on icon at bounding box center [1238, 283] width 21 height 43
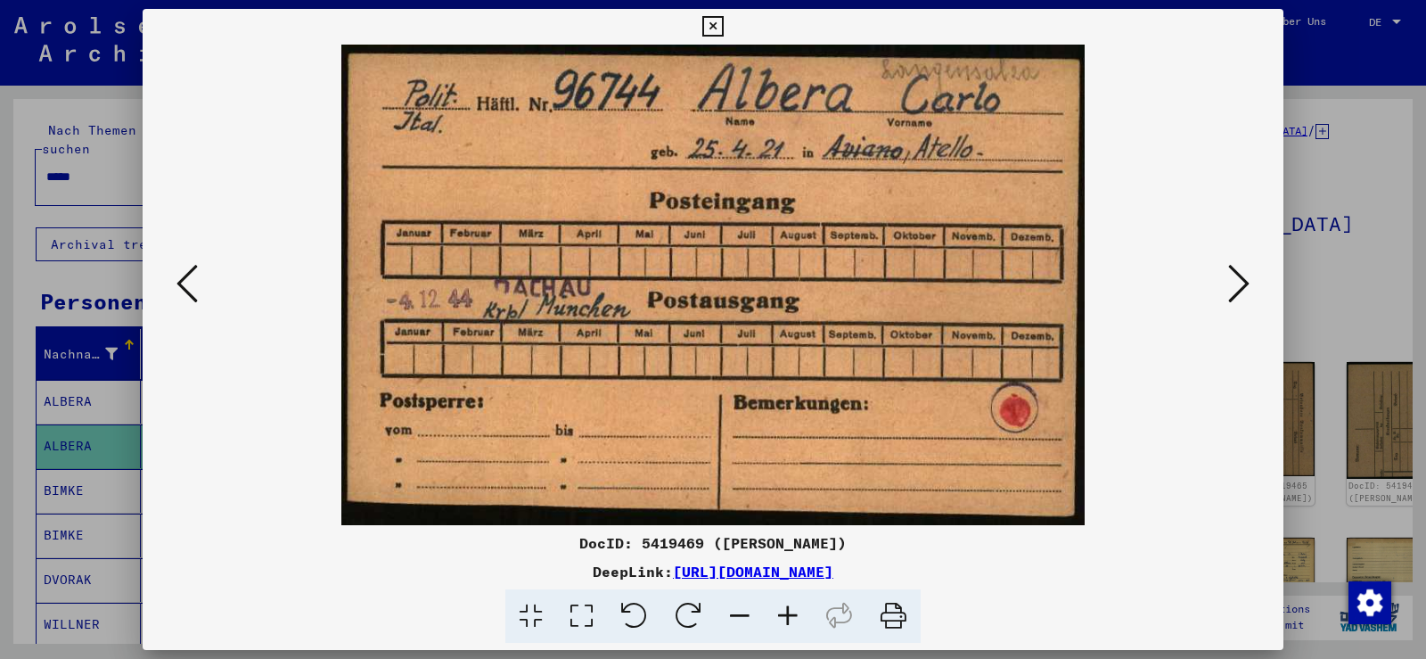
click at [1236, 284] on icon at bounding box center [1238, 283] width 21 height 43
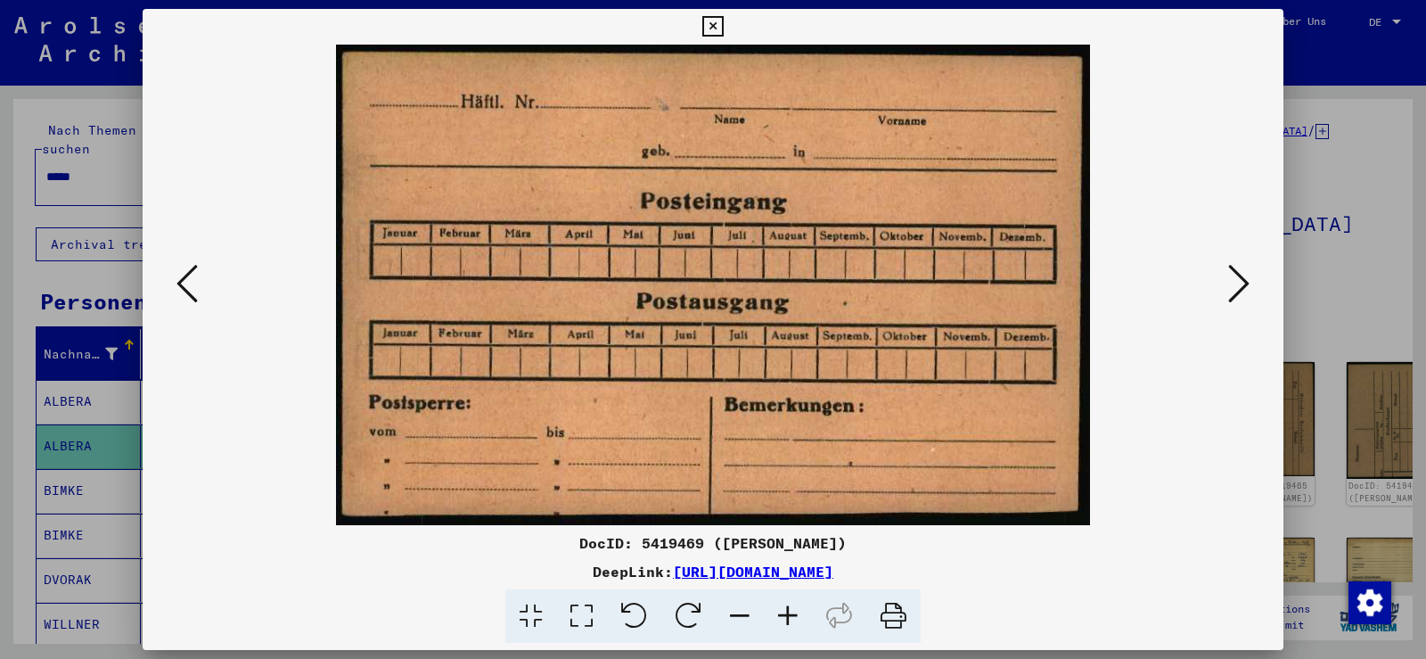
click at [210, 305] on viewer-one-image at bounding box center [713, 285] width 1020 height 480
click at [185, 284] on icon at bounding box center [186, 283] width 21 height 43
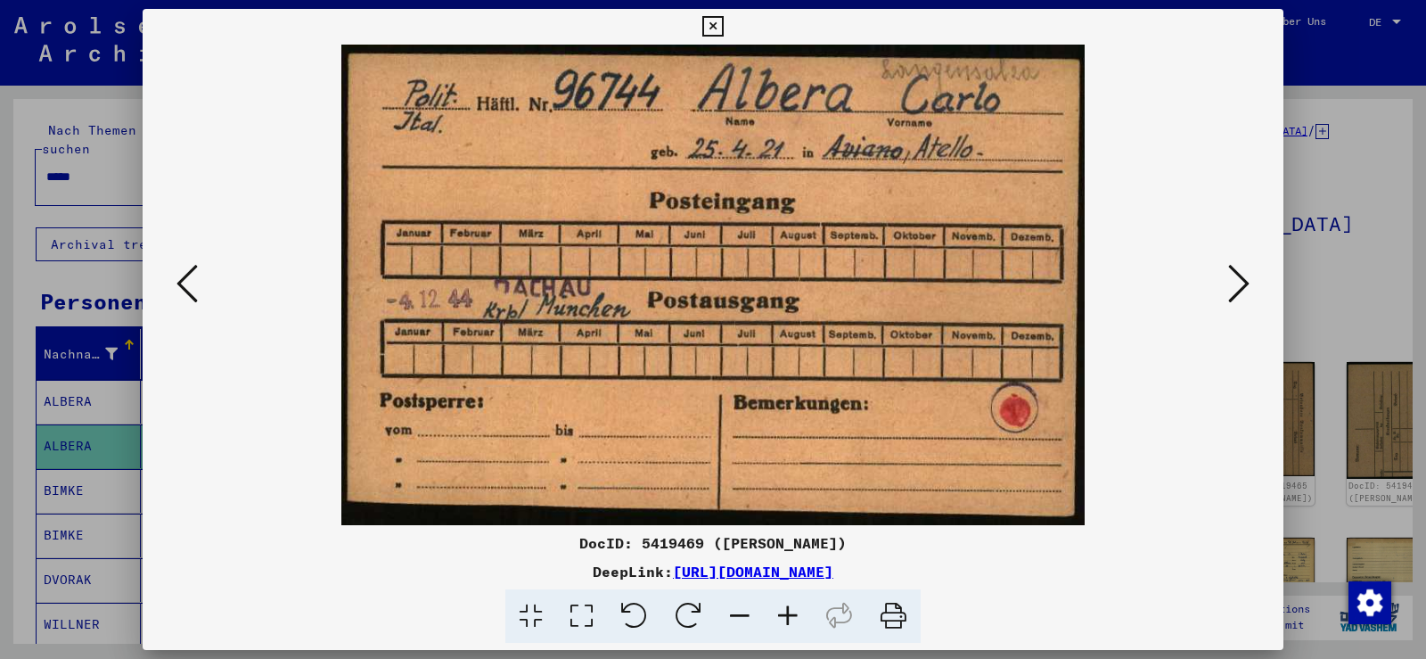
click at [1235, 287] on icon at bounding box center [1238, 283] width 21 height 43
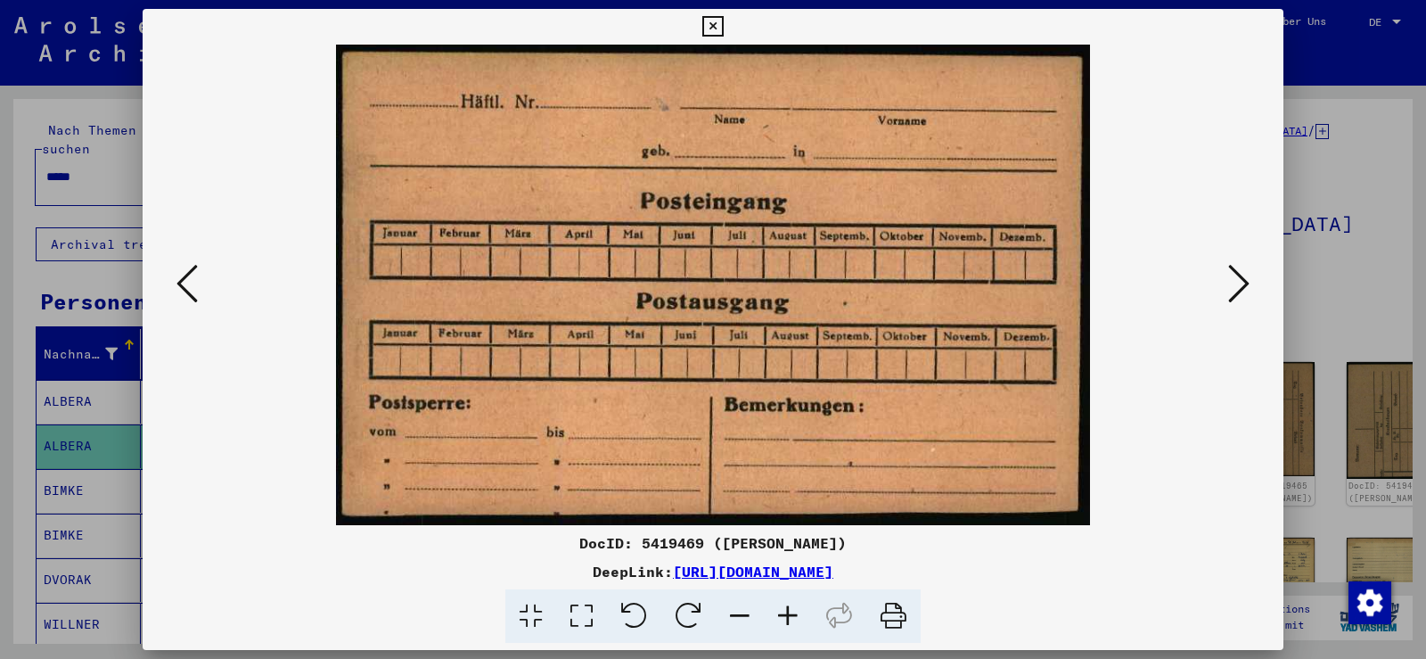
click at [1235, 287] on icon at bounding box center [1238, 283] width 21 height 43
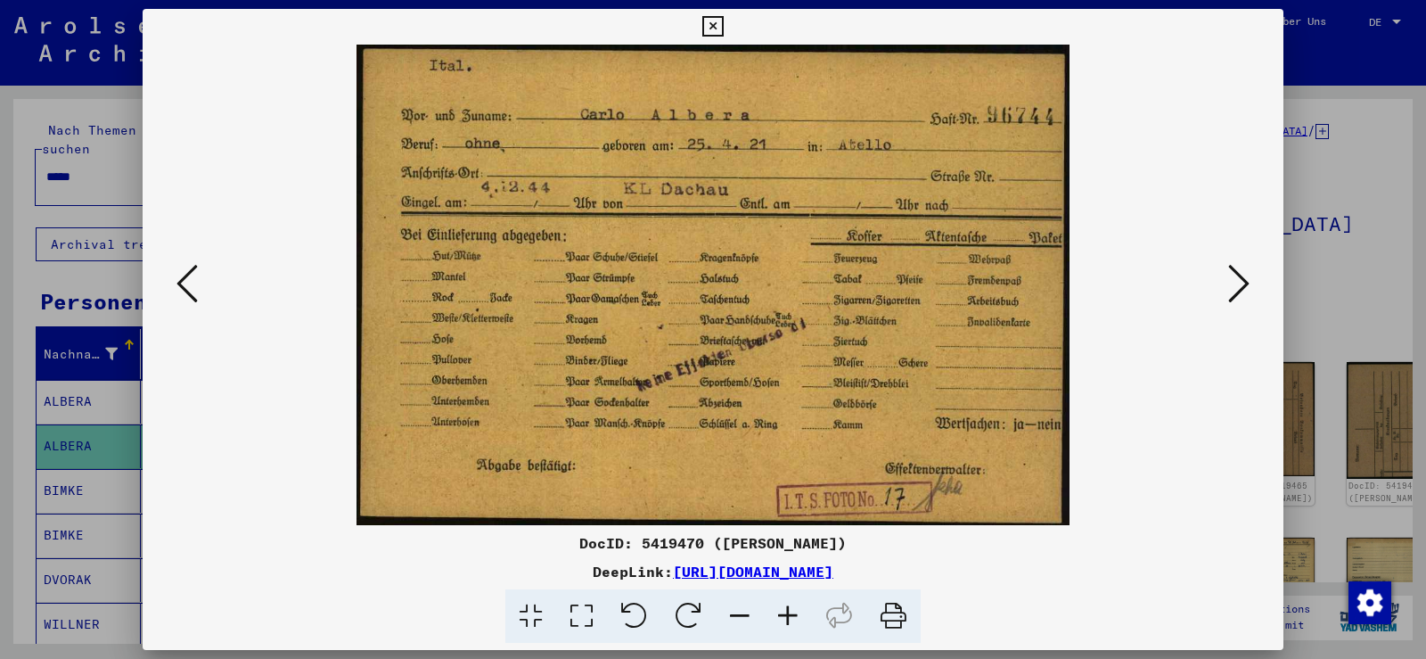
click at [1235, 287] on icon at bounding box center [1238, 283] width 21 height 43
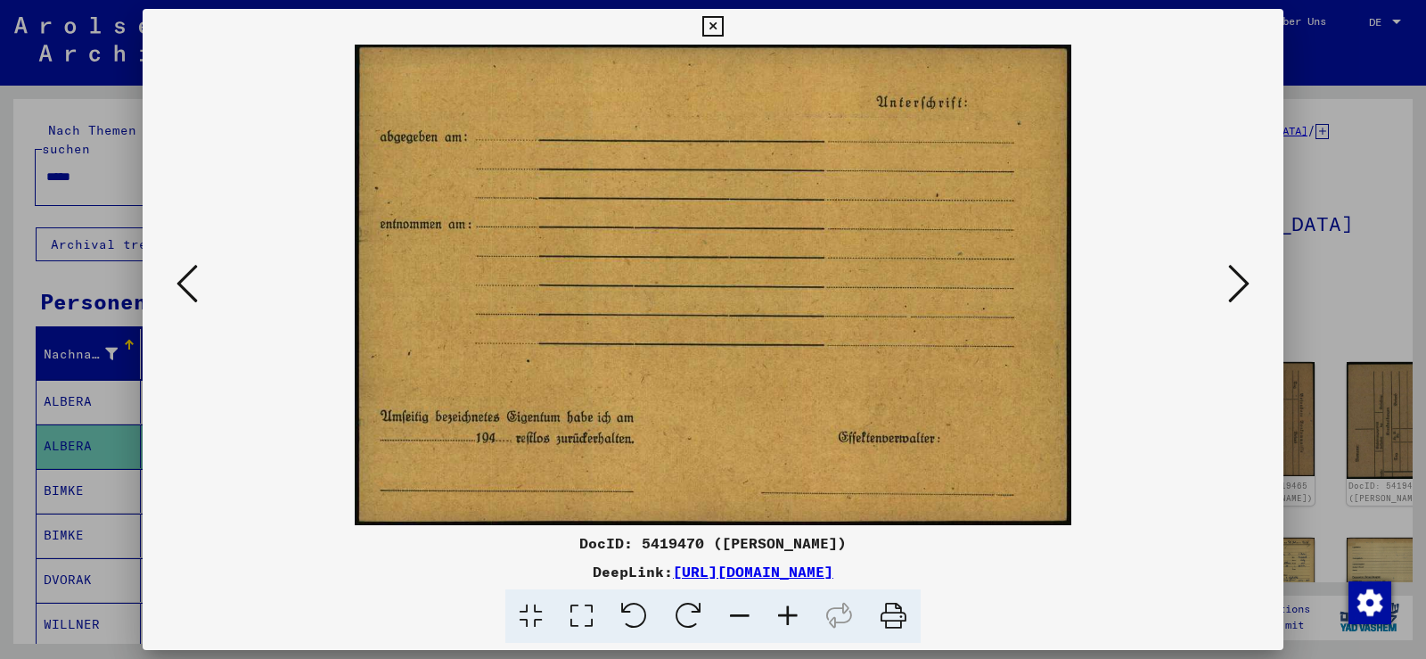
click at [1235, 287] on icon at bounding box center [1238, 283] width 21 height 43
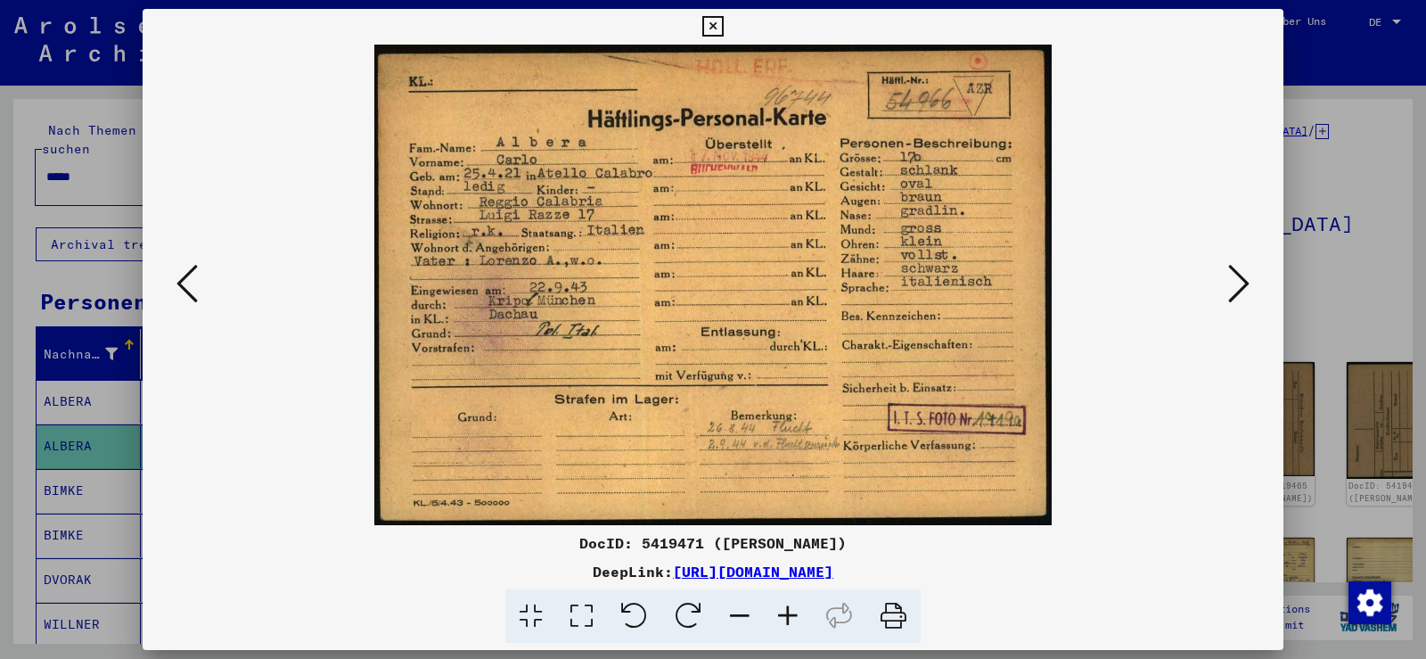
click at [1235, 287] on icon at bounding box center [1238, 283] width 21 height 43
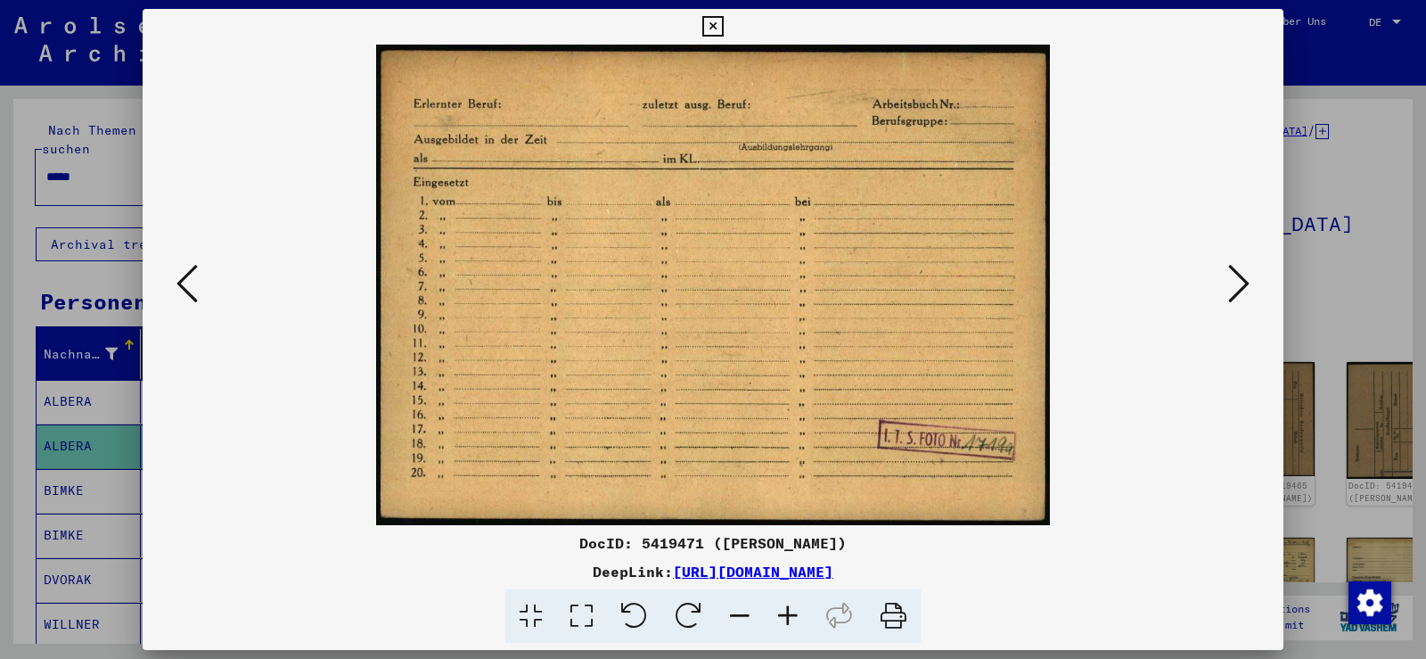
click at [178, 285] on icon at bounding box center [186, 283] width 21 height 43
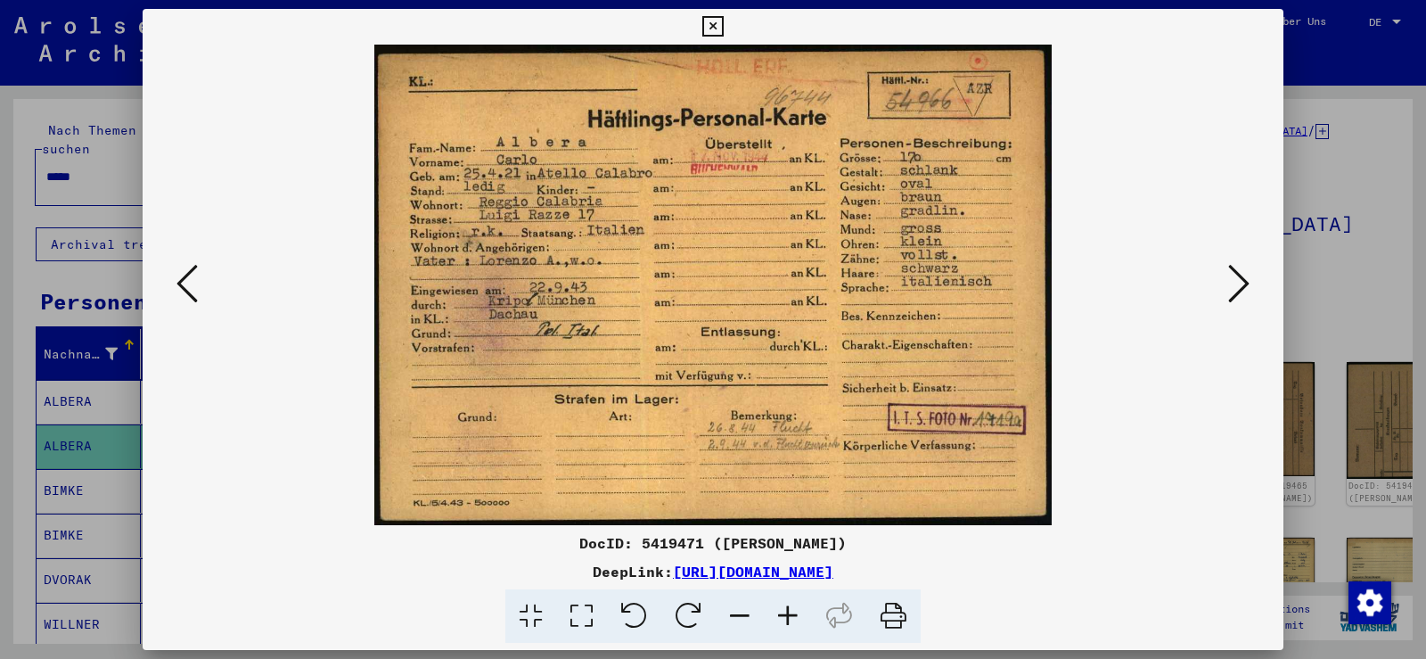
click at [1235, 292] on icon at bounding box center [1238, 283] width 21 height 43
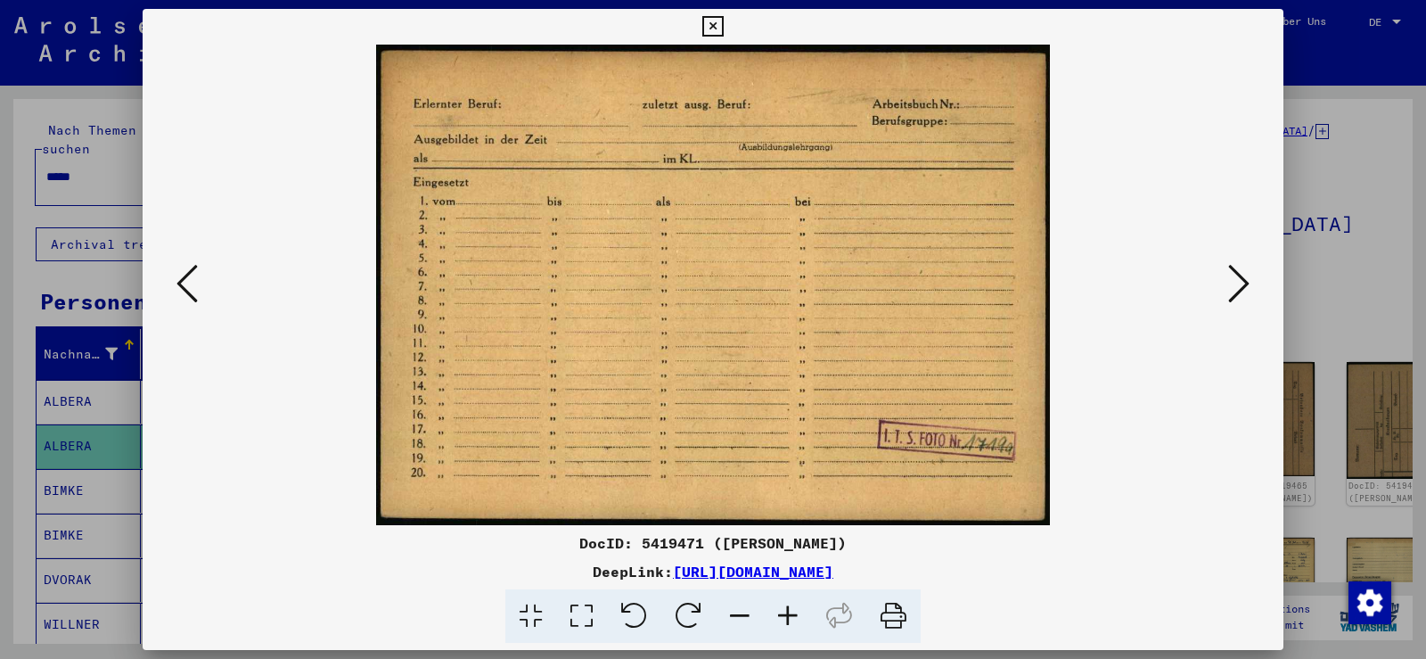
click at [1235, 292] on icon at bounding box center [1238, 283] width 21 height 43
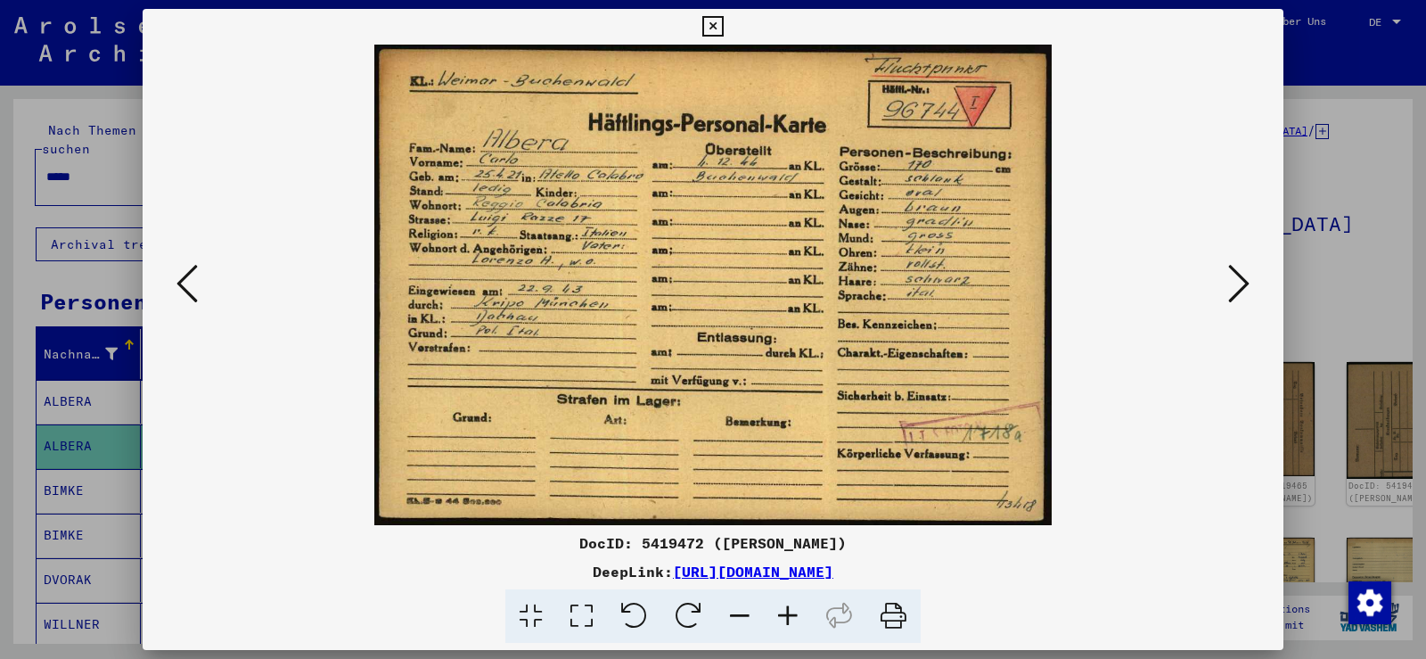
click at [1235, 292] on icon at bounding box center [1238, 283] width 21 height 43
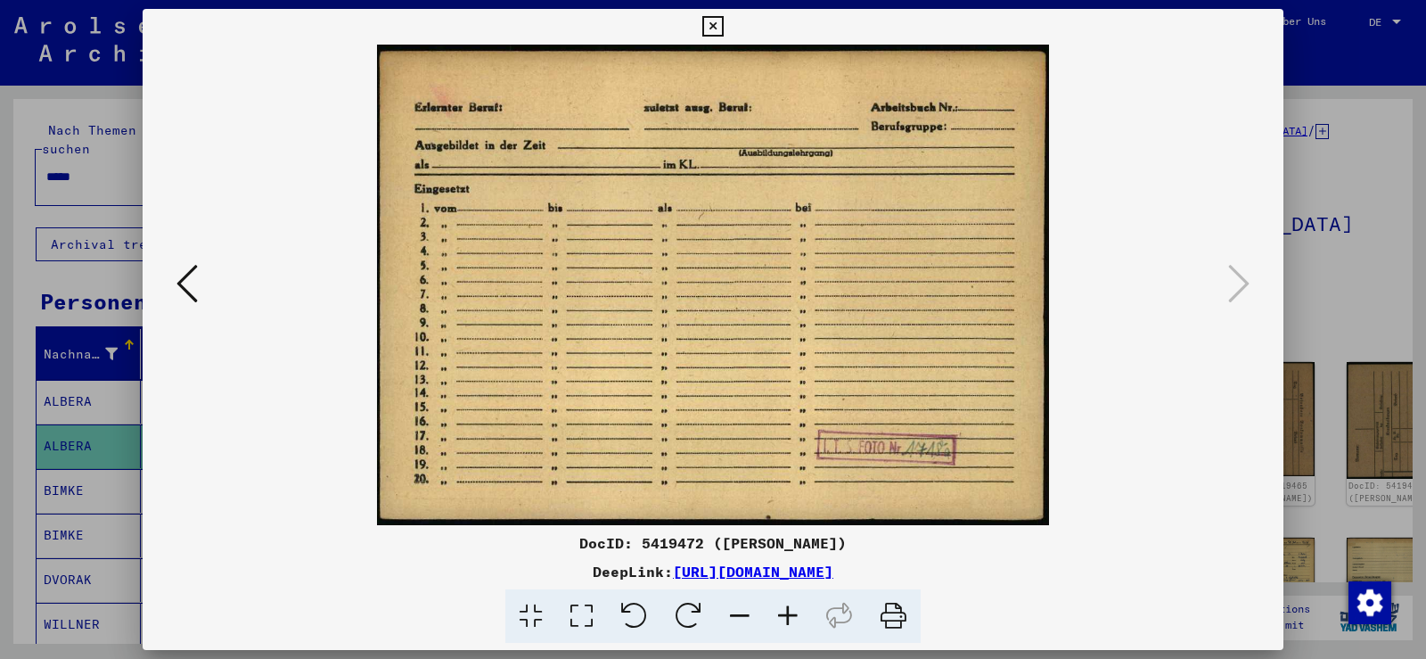
click at [180, 286] on icon at bounding box center [186, 283] width 21 height 43
click at [180, 285] on icon at bounding box center [186, 283] width 21 height 43
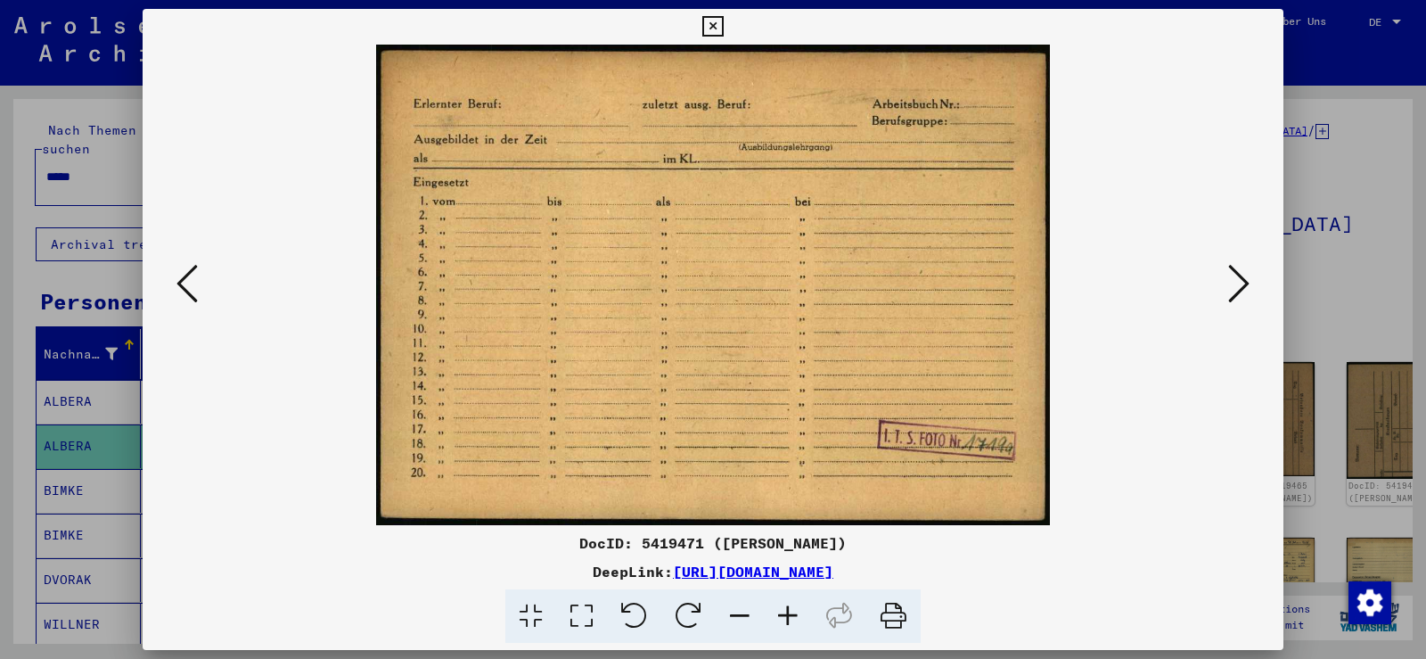
click at [180, 285] on icon at bounding box center [186, 283] width 21 height 43
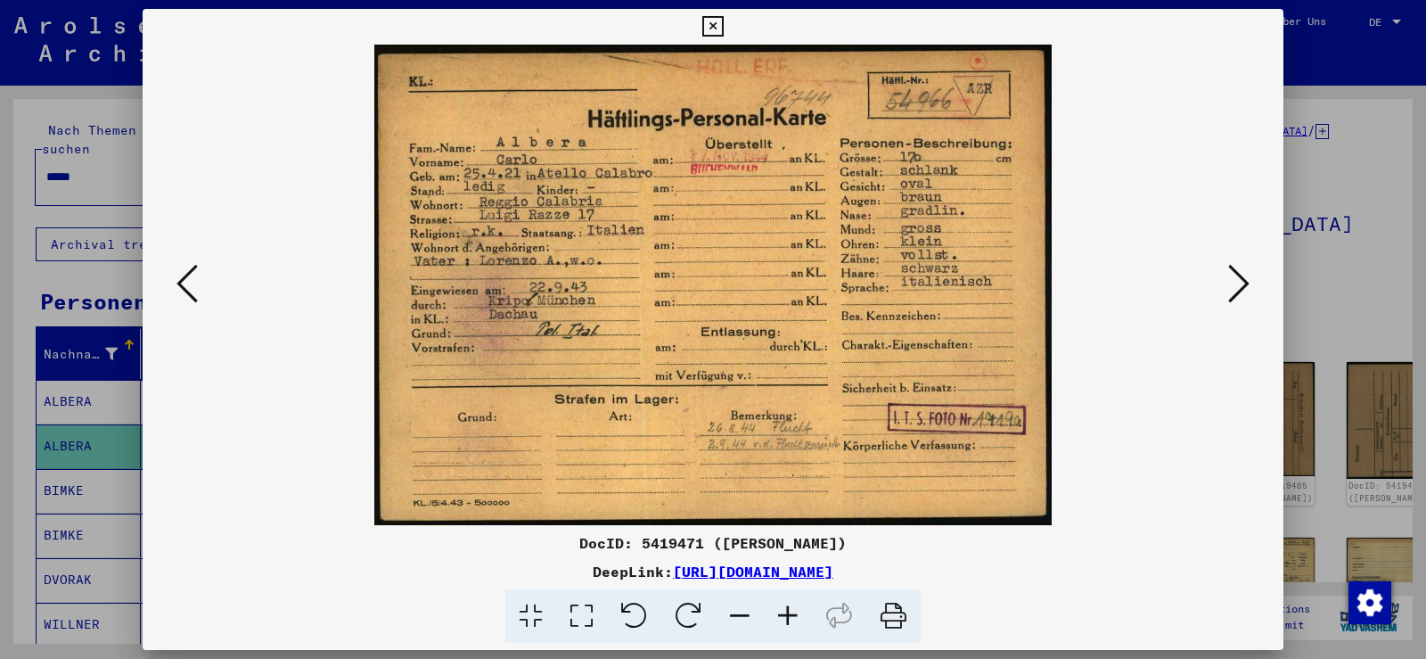
click at [180, 283] on icon at bounding box center [186, 283] width 21 height 43
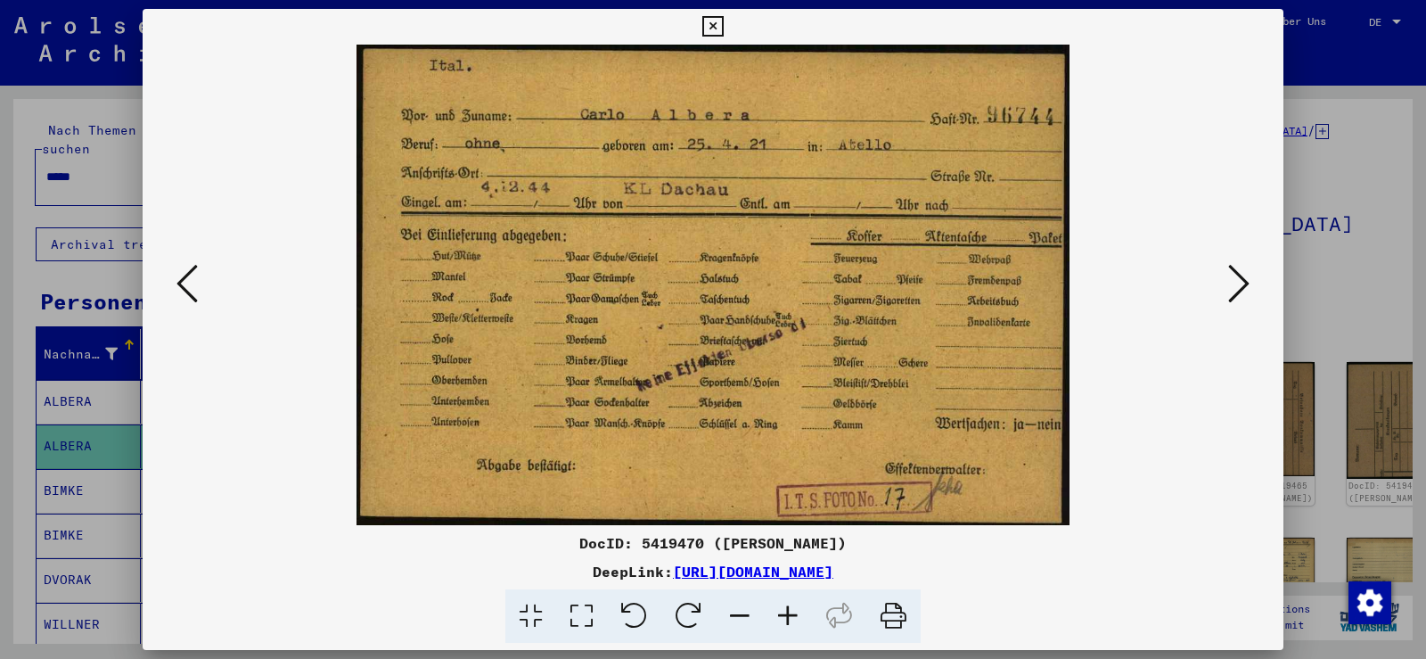
click at [180, 283] on icon at bounding box center [186, 283] width 21 height 43
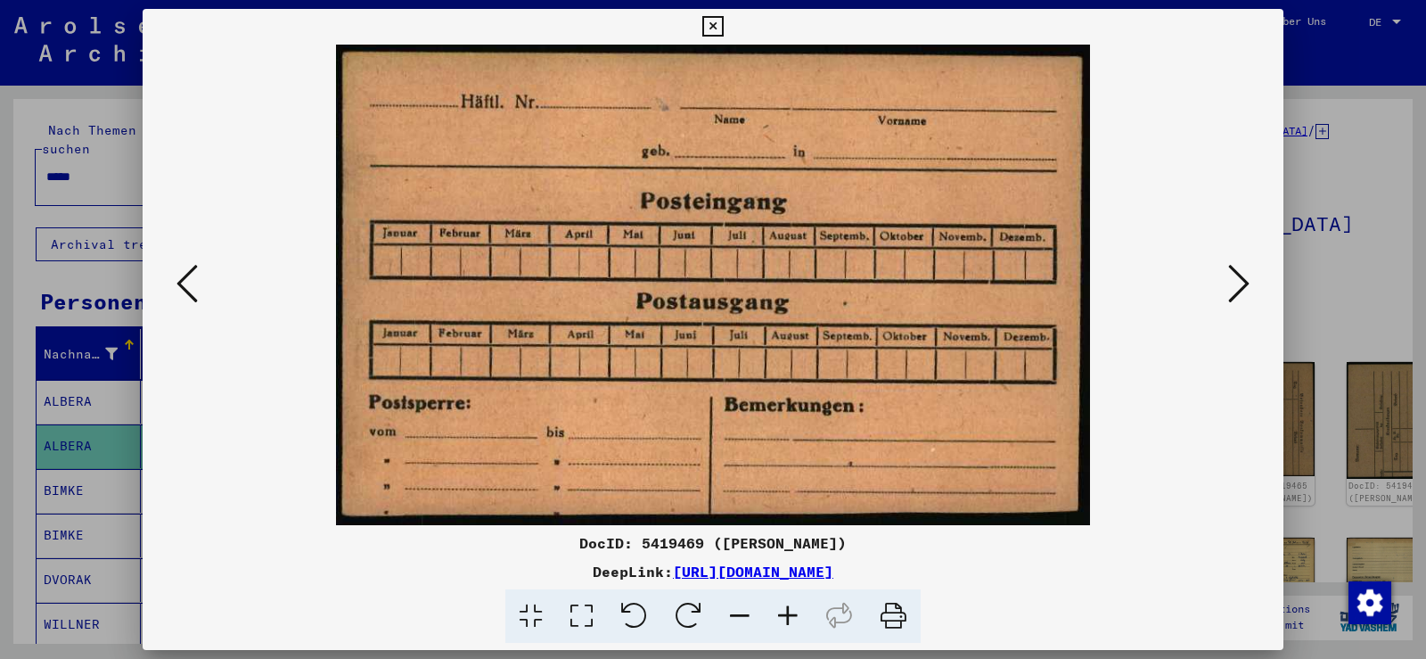
click at [180, 283] on icon at bounding box center [186, 283] width 21 height 43
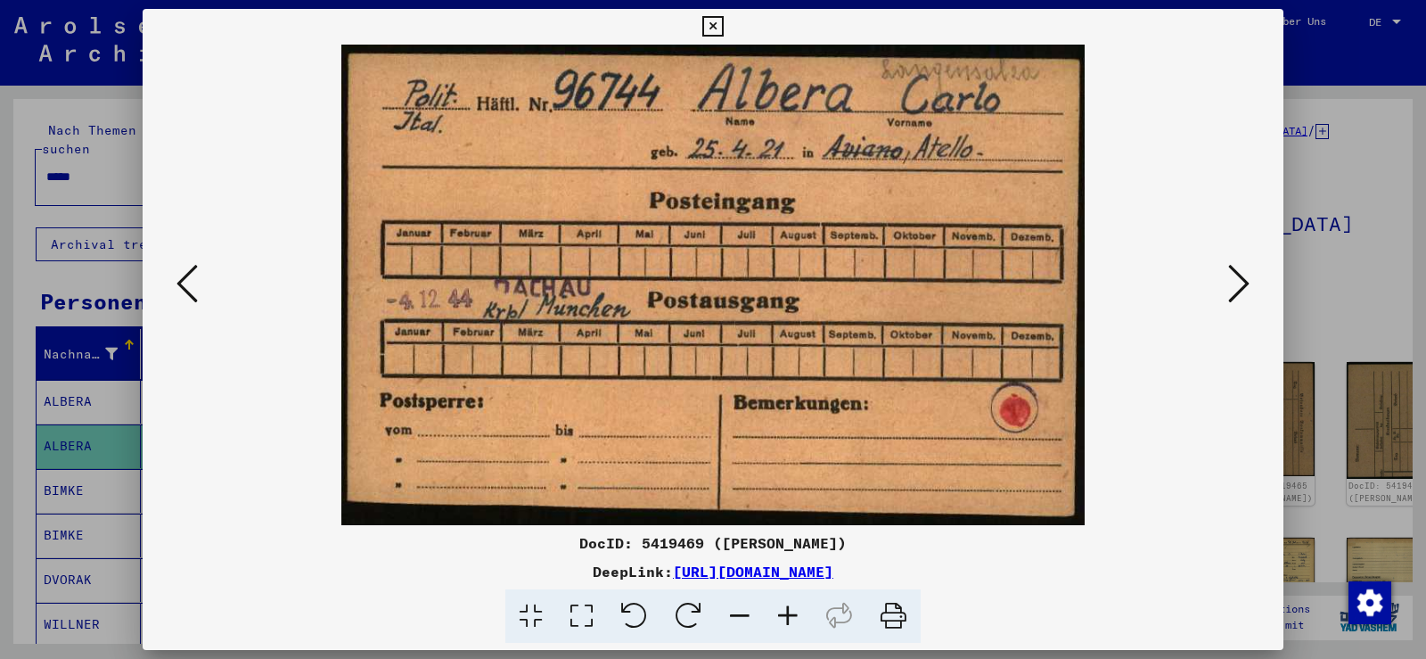
click at [180, 283] on icon at bounding box center [186, 283] width 21 height 43
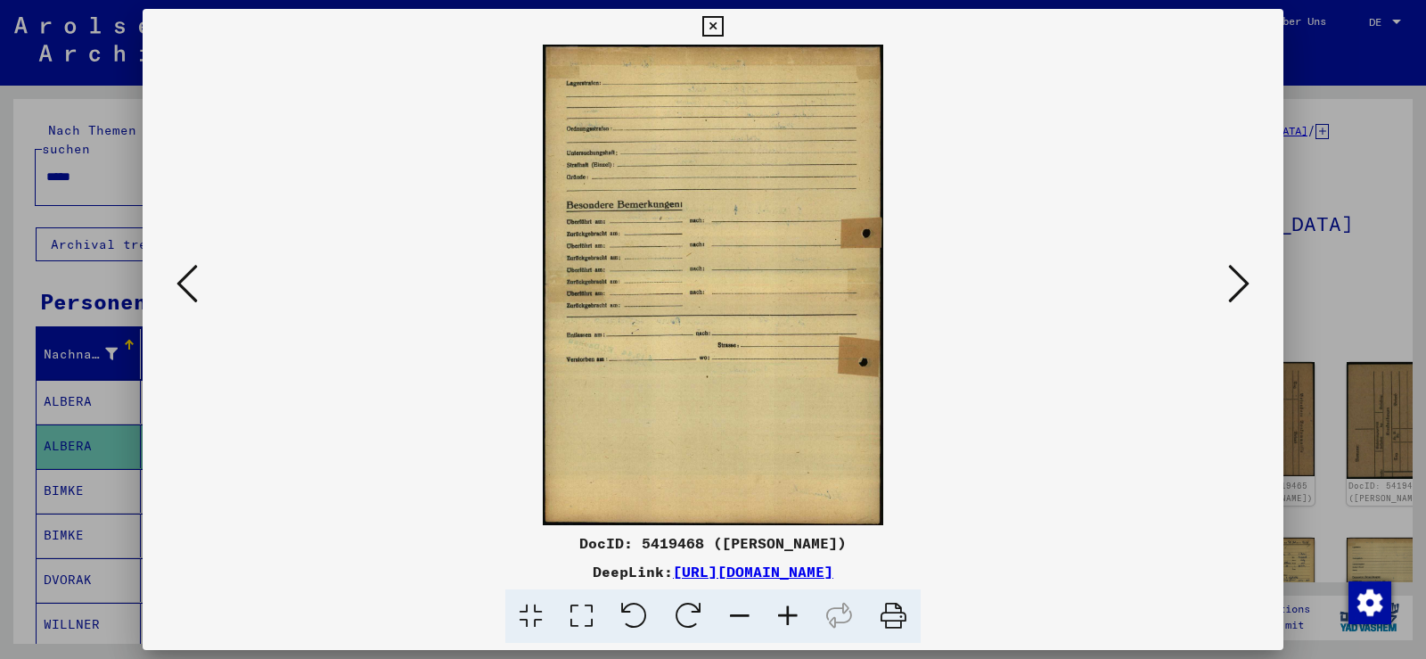
click at [180, 283] on icon at bounding box center [186, 283] width 21 height 43
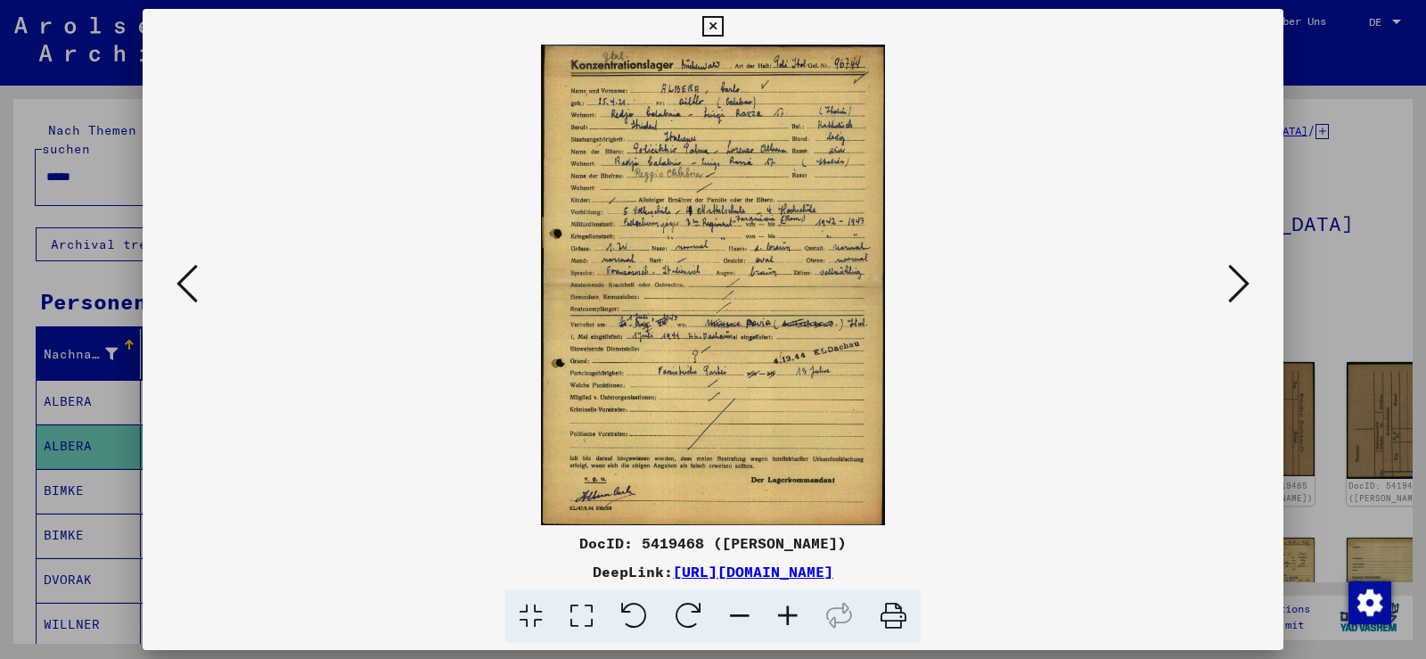
click at [180, 283] on icon at bounding box center [186, 283] width 21 height 43
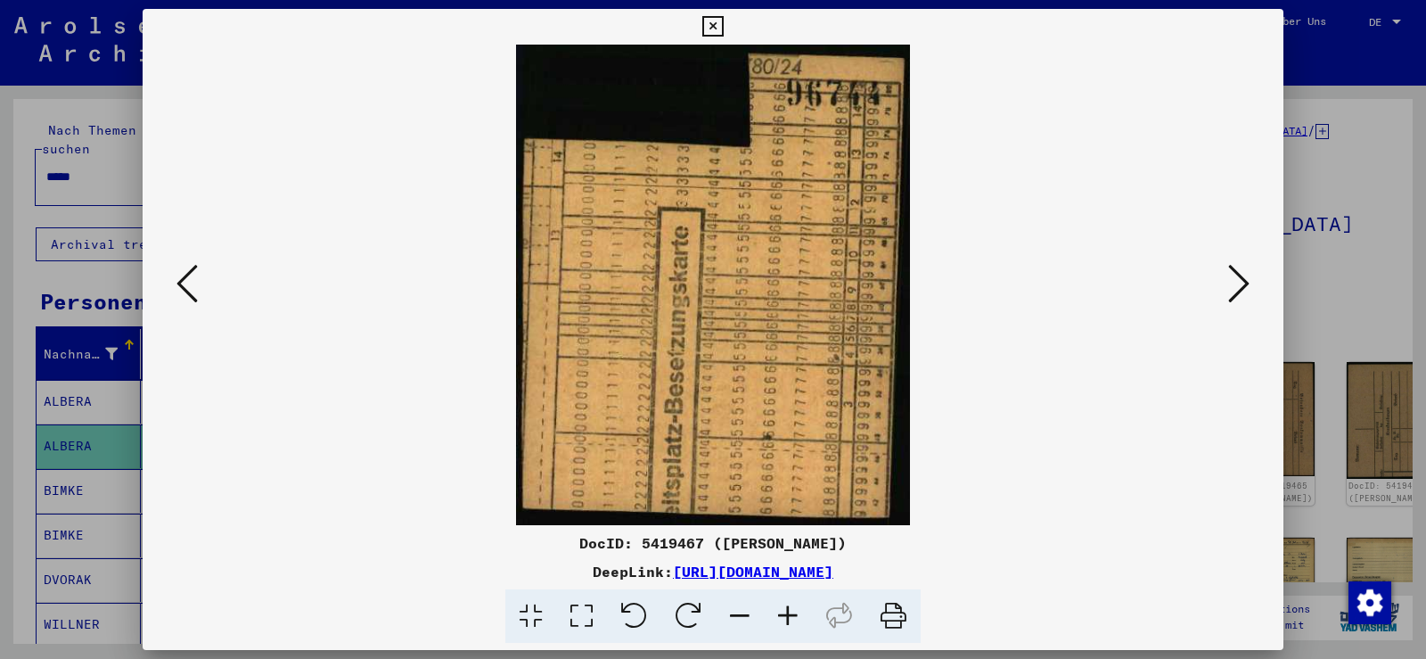
click at [180, 283] on icon at bounding box center [186, 283] width 21 height 43
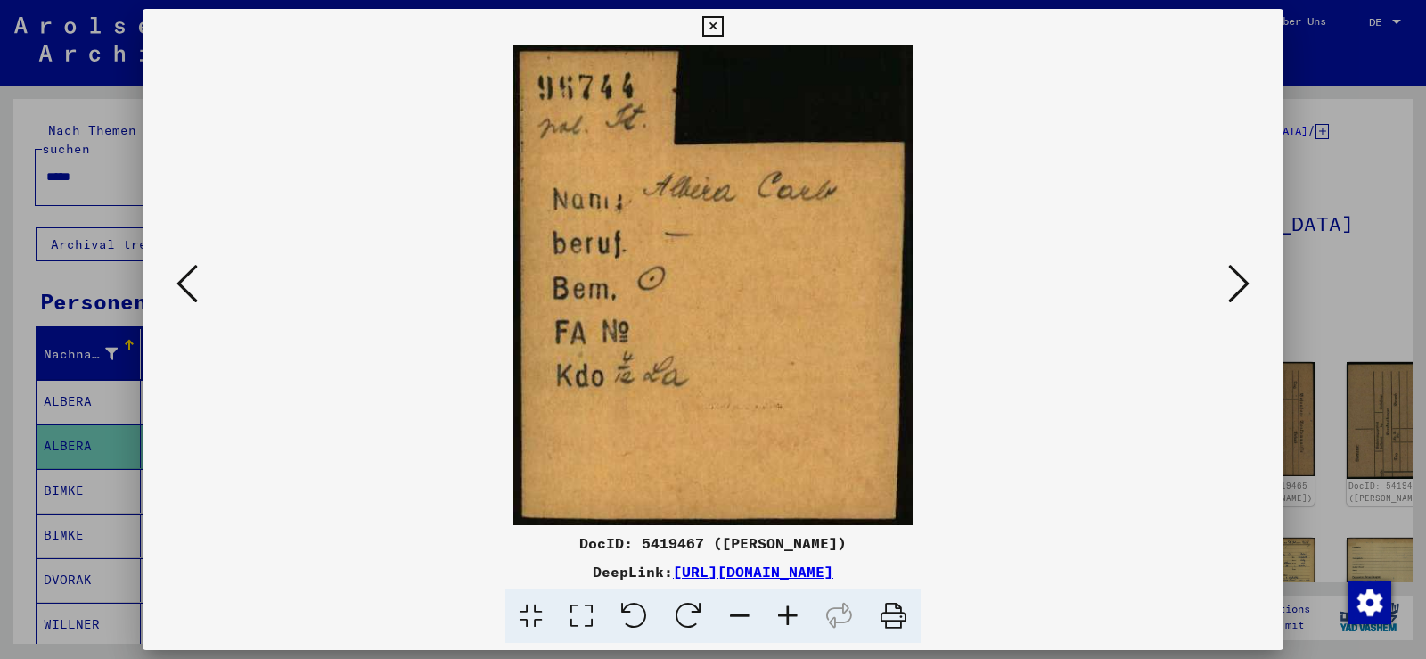
click at [188, 279] on icon at bounding box center [186, 283] width 21 height 43
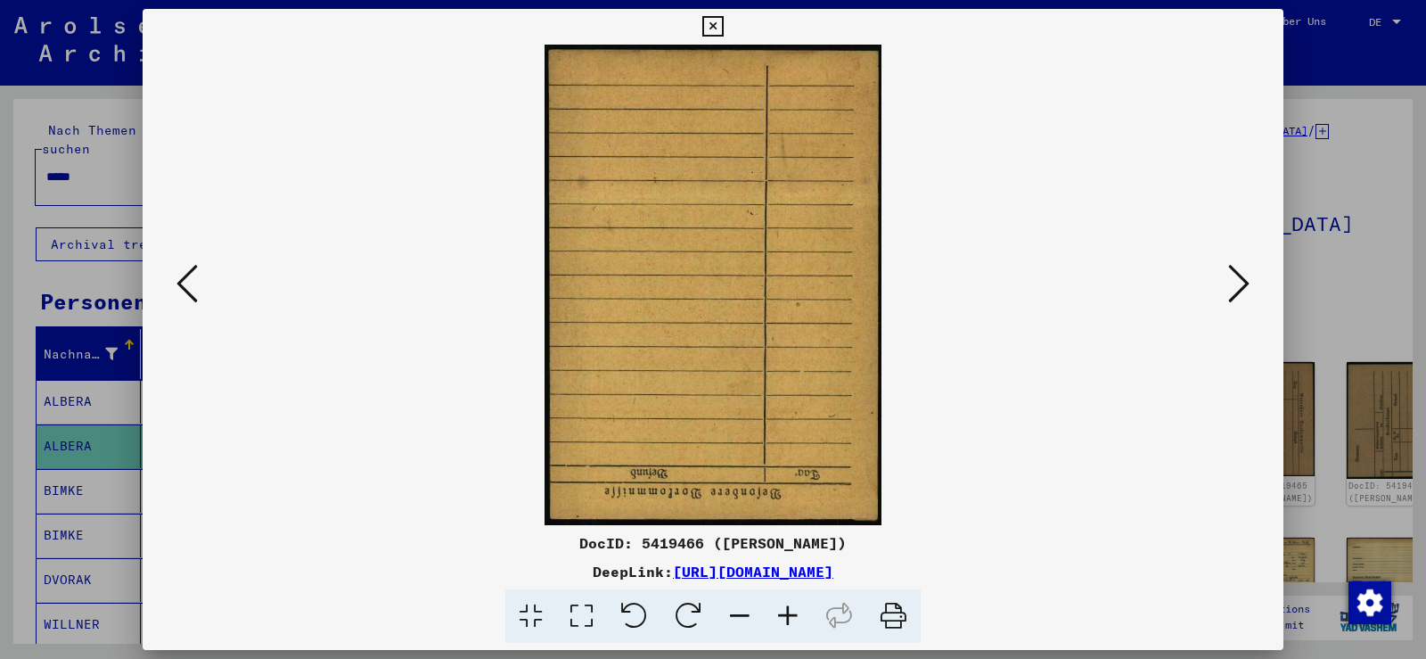
click at [186, 281] on icon at bounding box center [186, 283] width 21 height 43
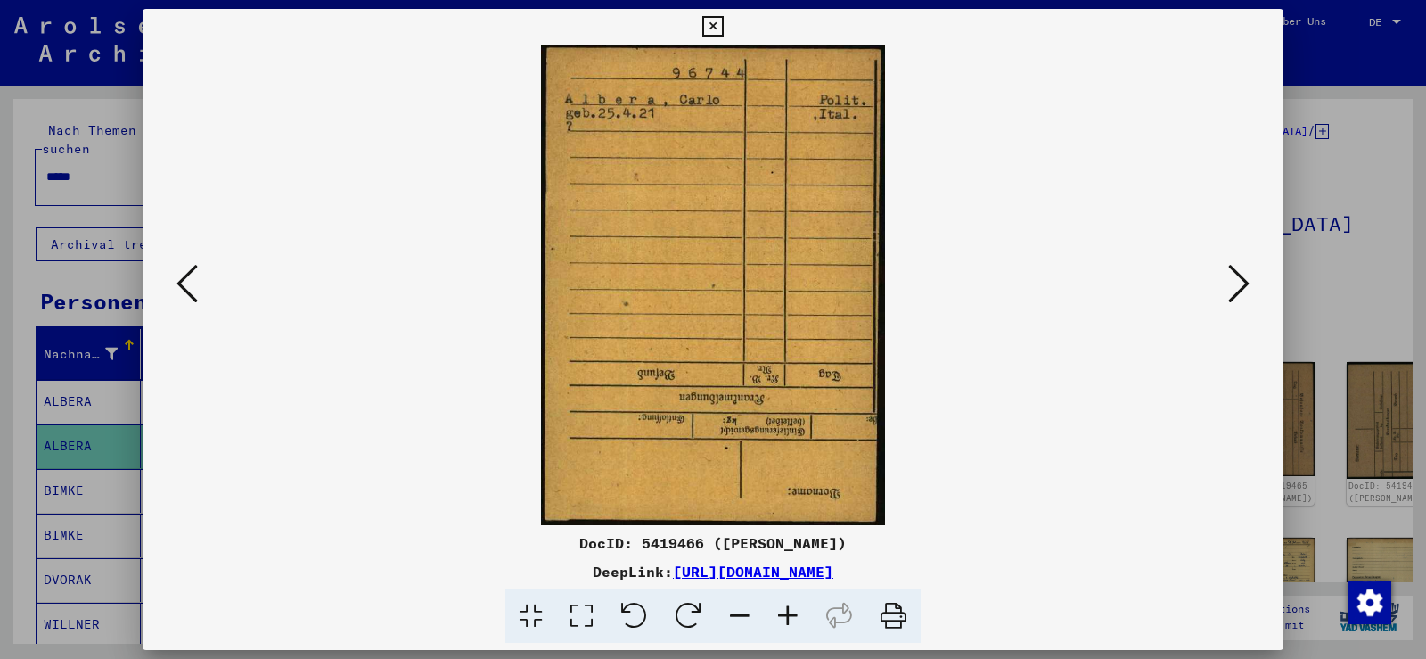
click at [185, 281] on icon at bounding box center [186, 283] width 21 height 43
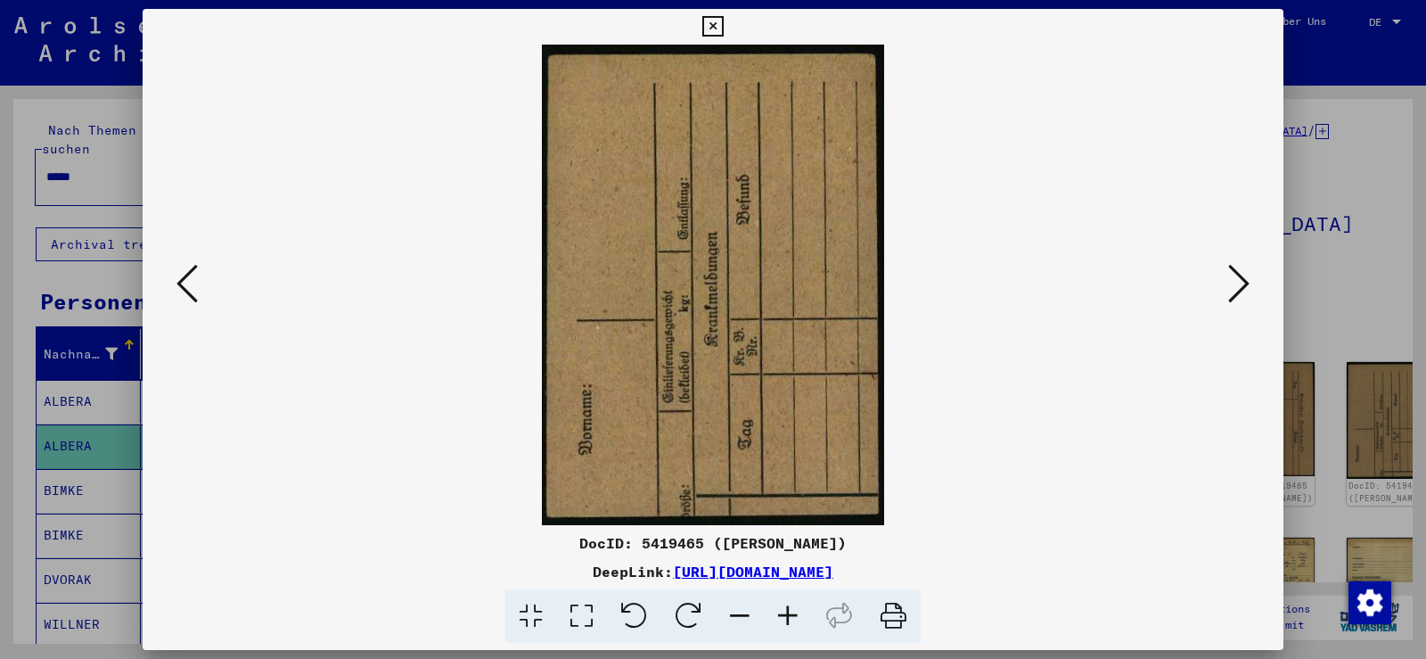
click at [185, 281] on icon at bounding box center [186, 283] width 21 height 43
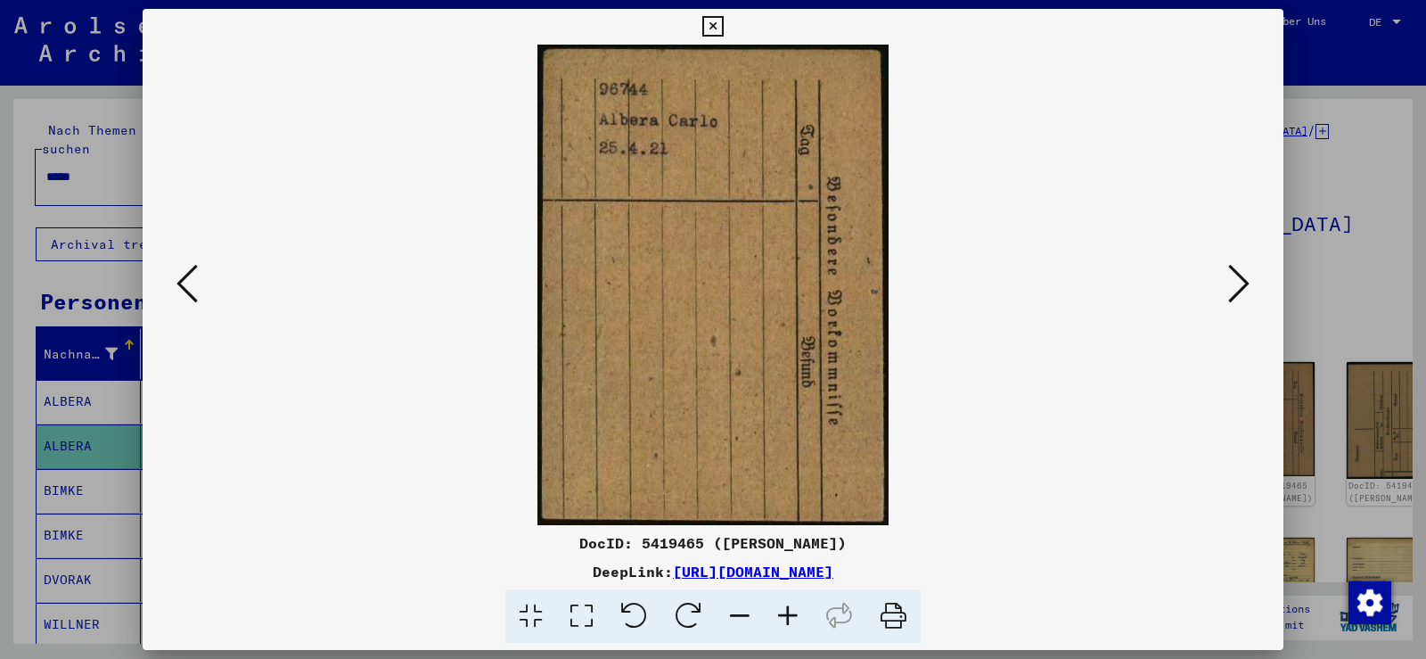
click at [185, 281] on icon at bounding box center [186, 283] width 21 height 43
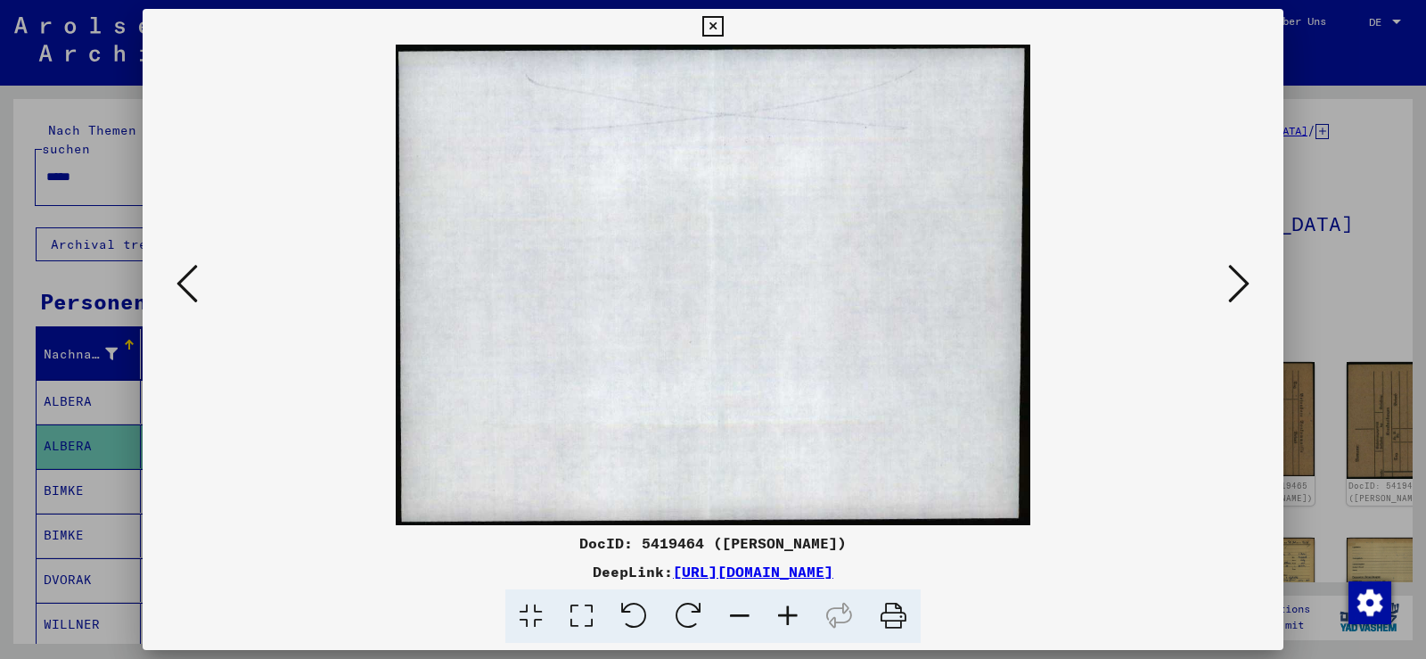
click at [185, 281] on icon at bounding box center [186, 283] width 21 height 43
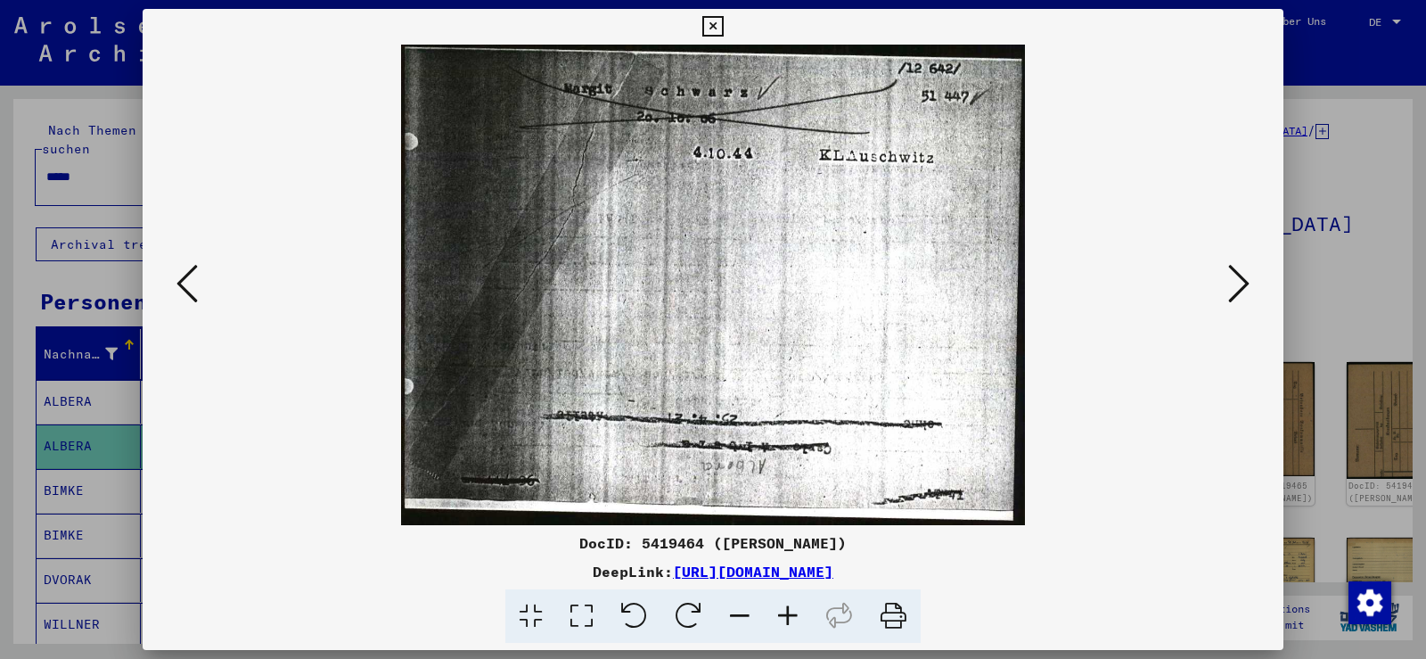
click at [185, 281] on icon at bounding box center [186, 283] width 21 height 43
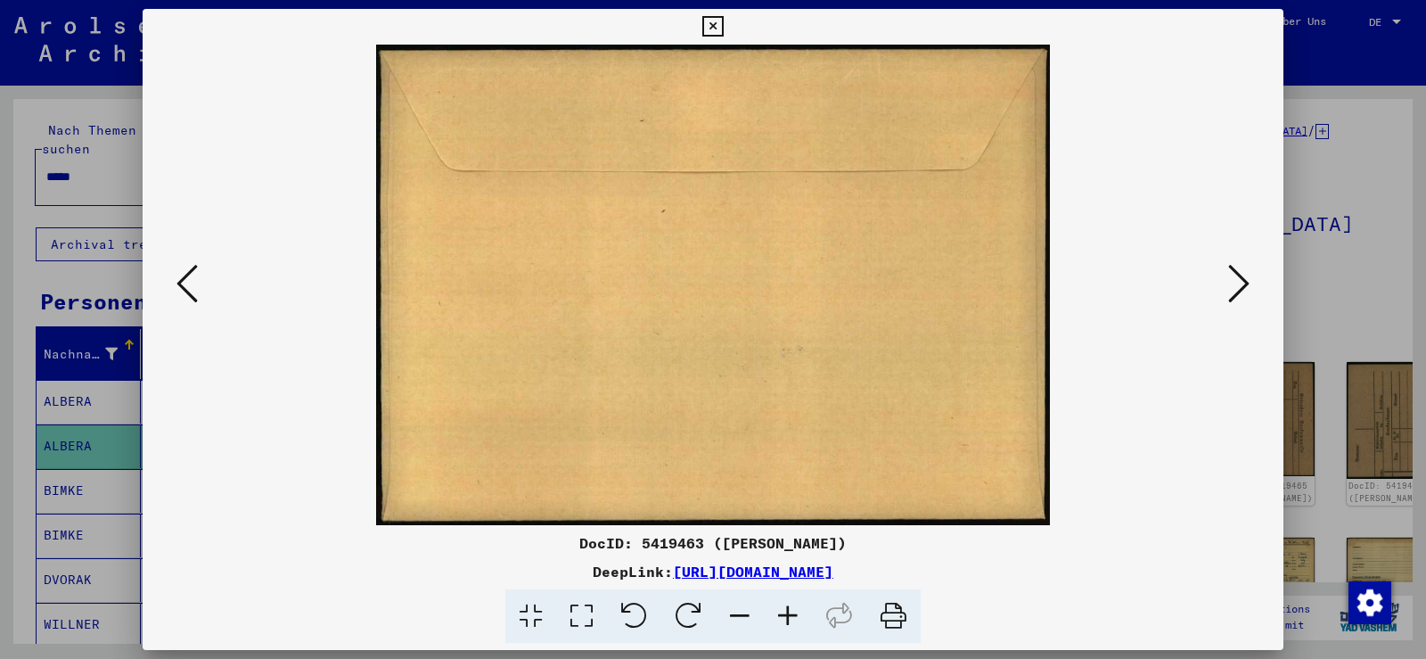
click at [185, 281] on icon at bounding box center [186, 283] width 21 height 43
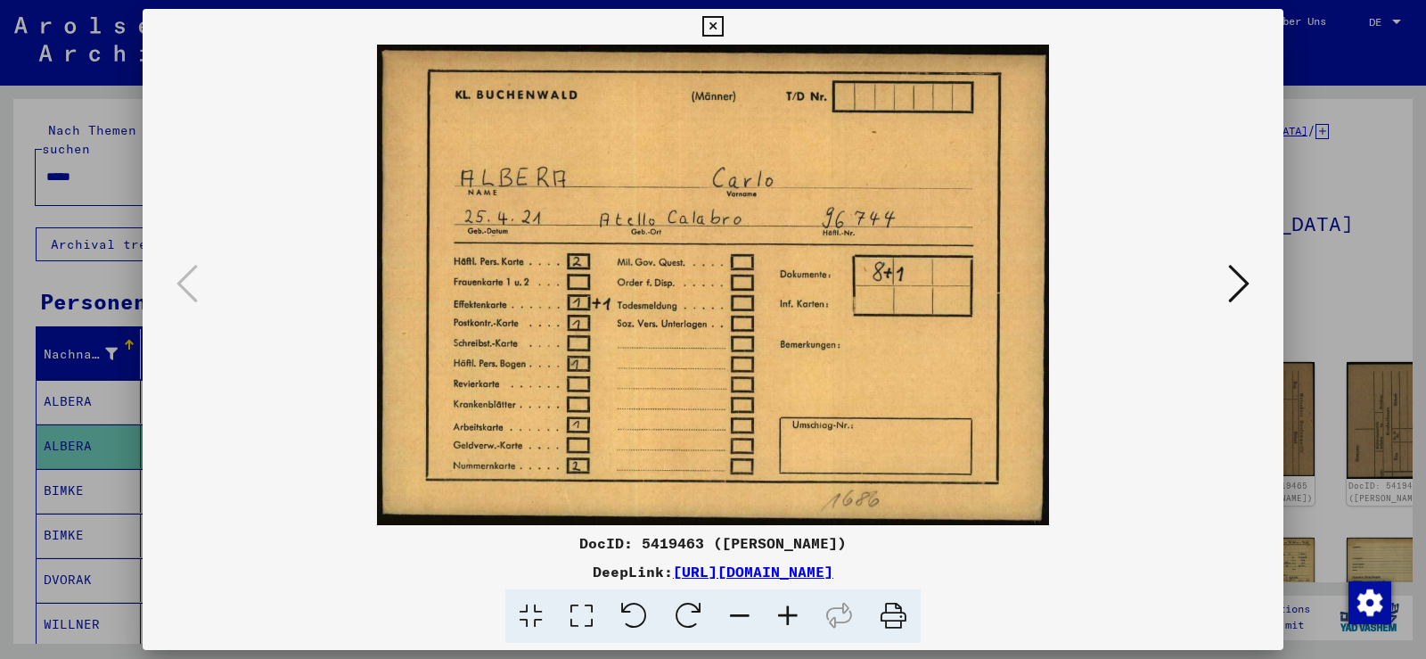
click at [1235, 287] on icon at bounding box center [1238, 283] width 21 height 43
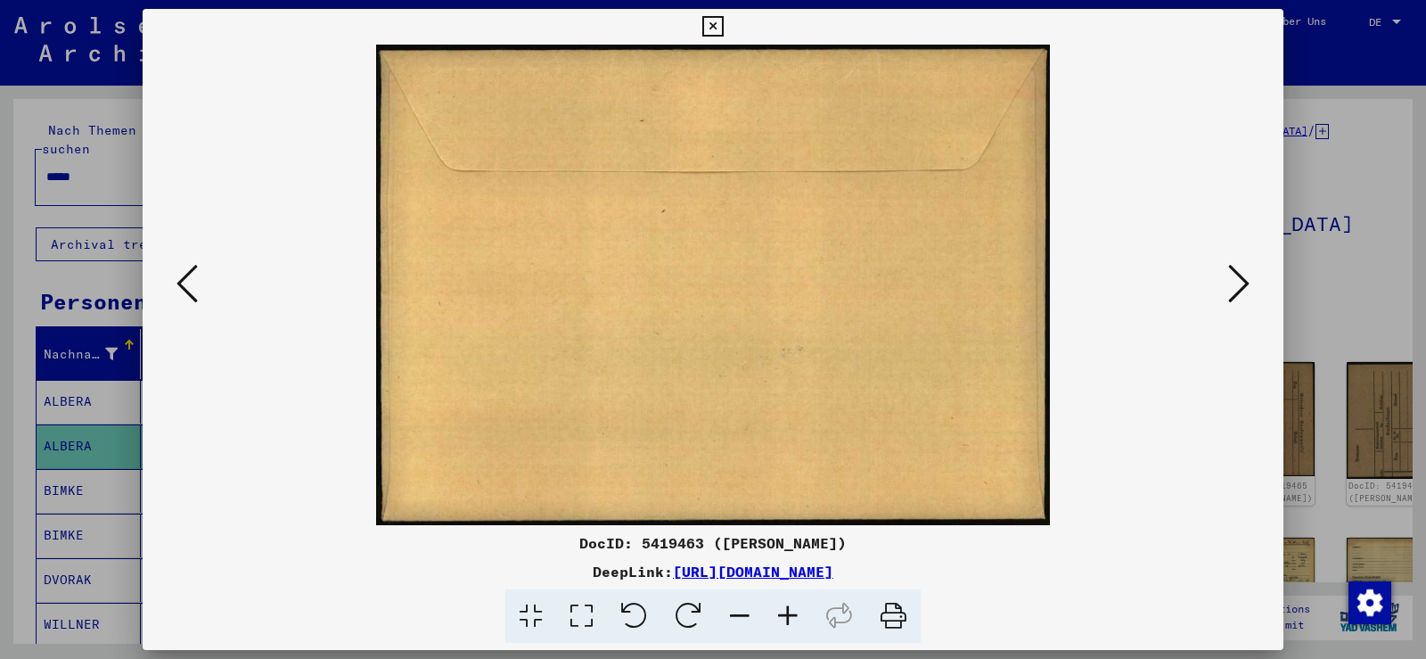
click at [1235, 287] on icon at bounding box center [1238, 283] width 21 height 43
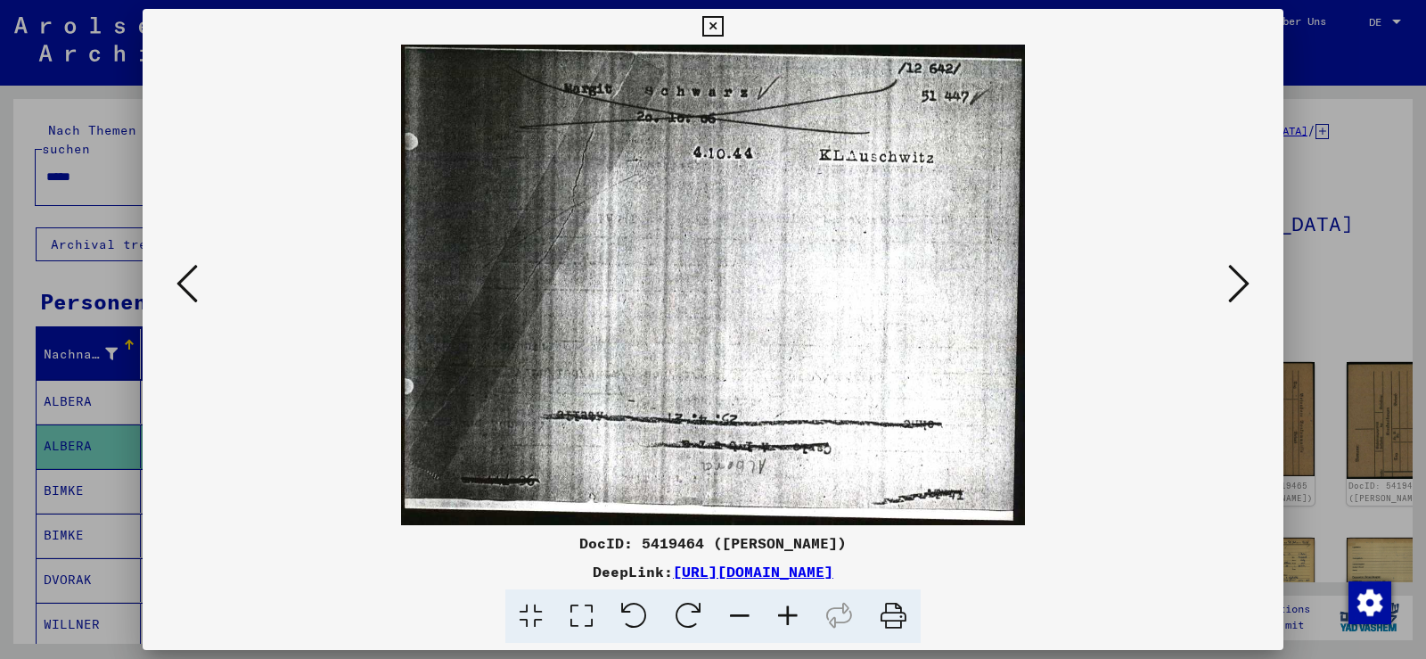
click at [1235, 287] on icon at bounding box center [1238, 283] width 21 height 43
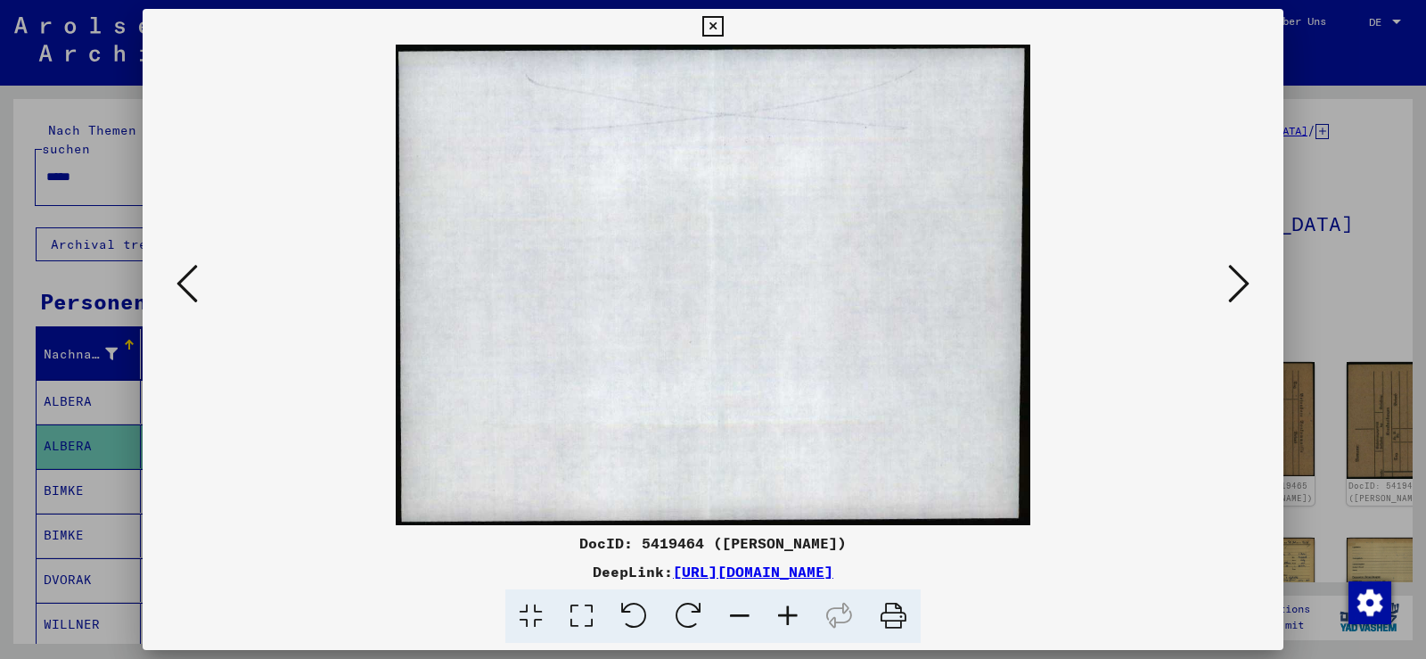
click at [1235, 287] on icon at bounding box center [1238, 283] width 21 height 43
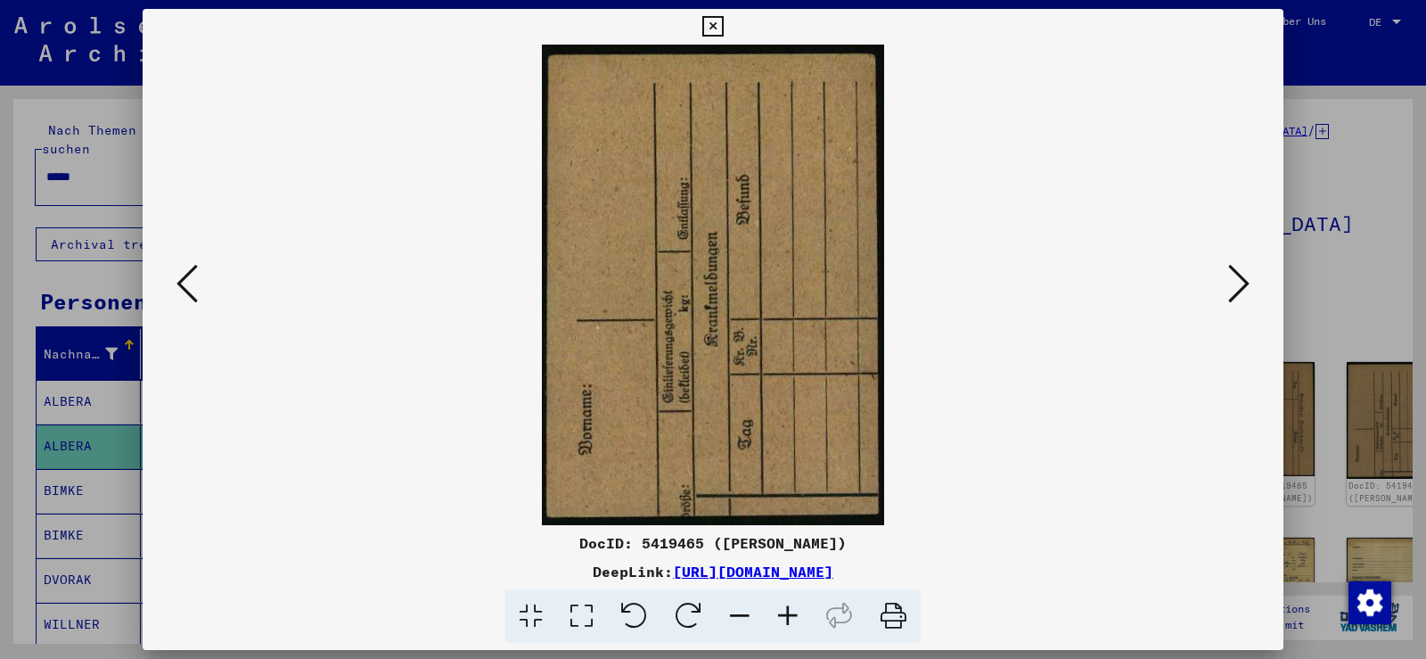
click at [1235, 287] on icon at bounding box center [1238, 283] width 21 height 43
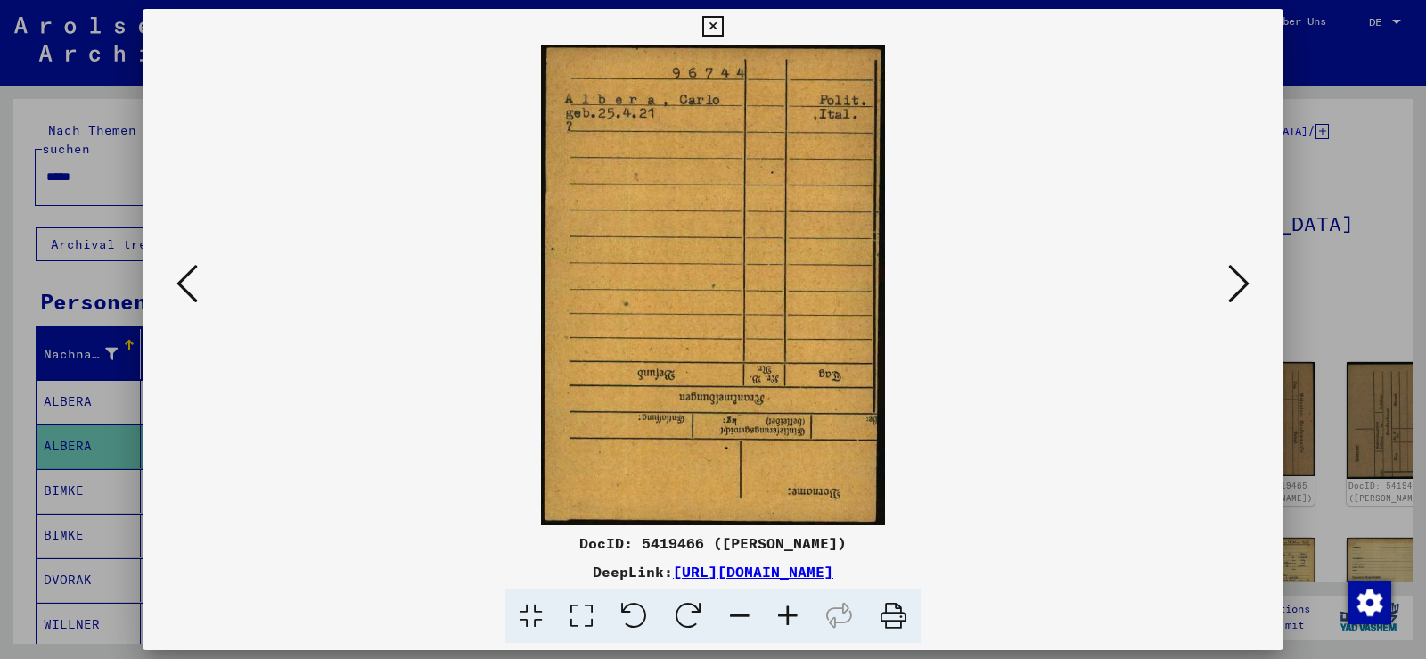
click at [1234, 287] on icon at bounding box center [1238, 283] width 21 height 43
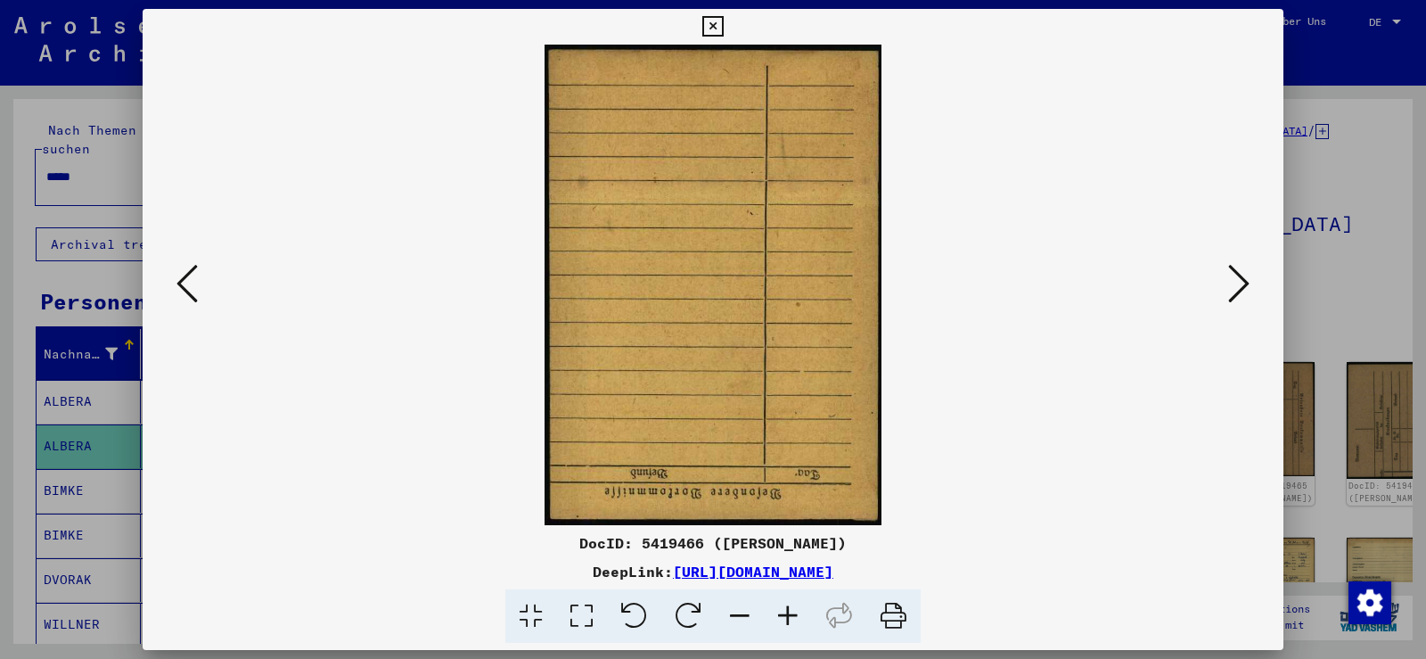
drag, startPoint x: 1234, startPoint y: 287, endPoint x: 1241, endPoint y: 269, distance: 19.2
click at [1235, 284] on icon at bounding box center [1238, 283] width 21 height 43
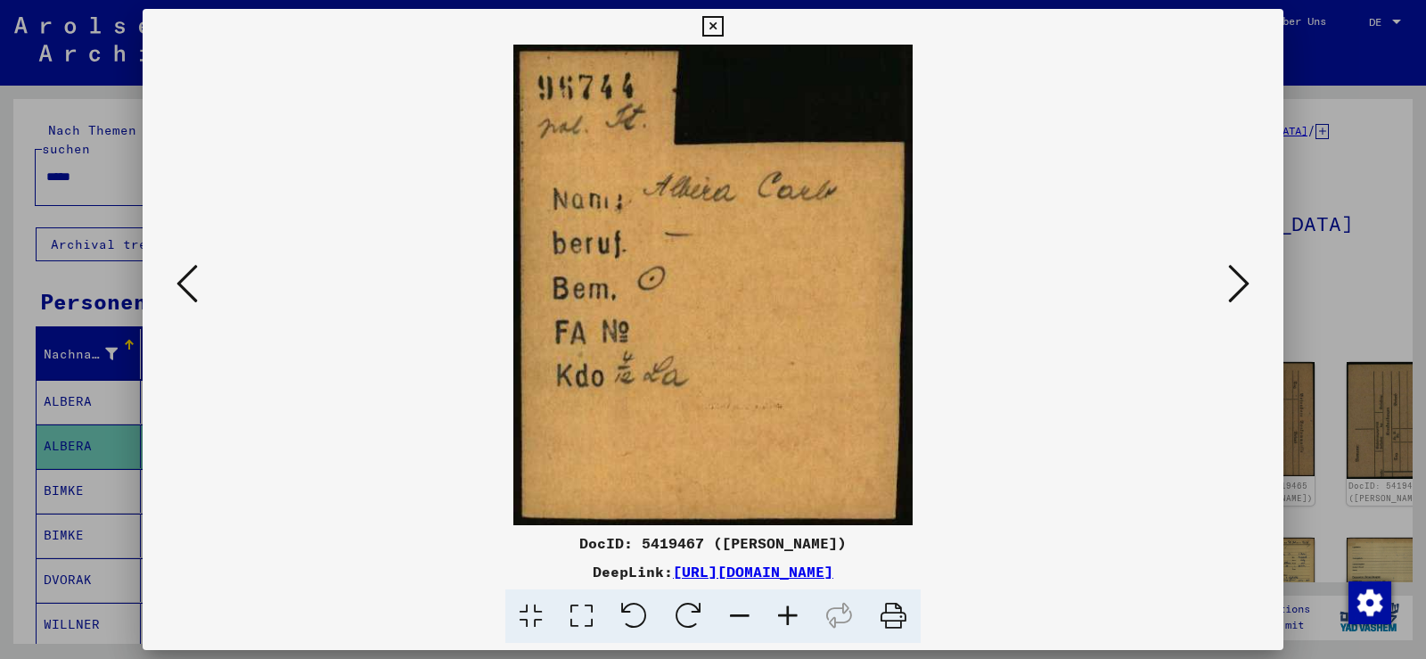
click at [1240, 269] on icon at bounding box center [1238, 283] width 21 height 43
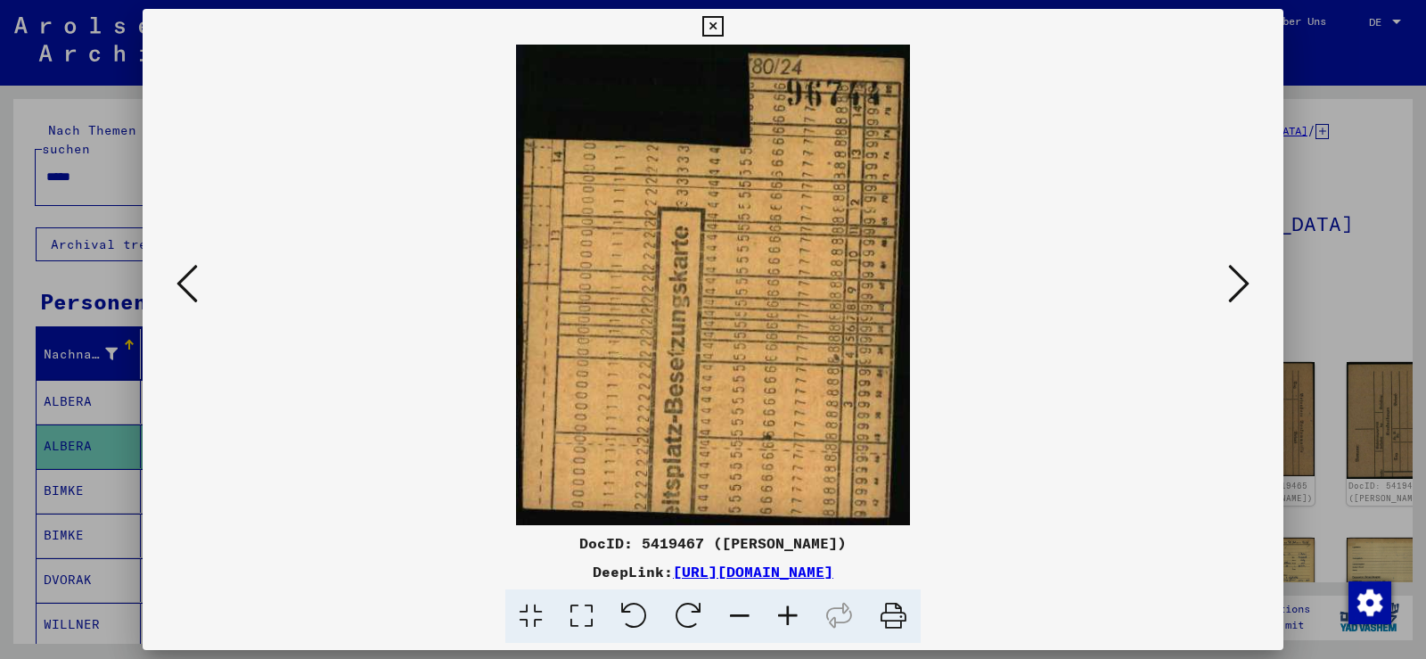
click at [1240, 269] on icon at bounding box center [1238, 283] width 21 height 43
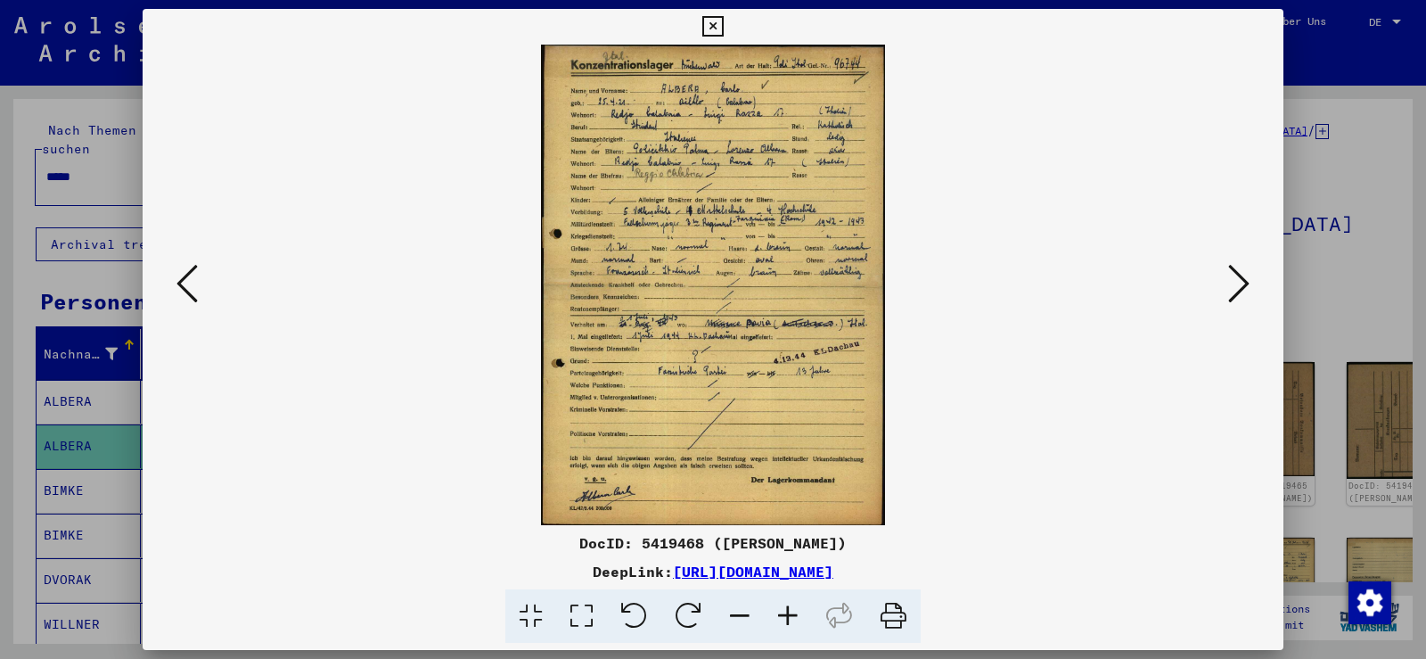
click at [775, 610] on icon at bounding box center [788, 616] width 48 height 54
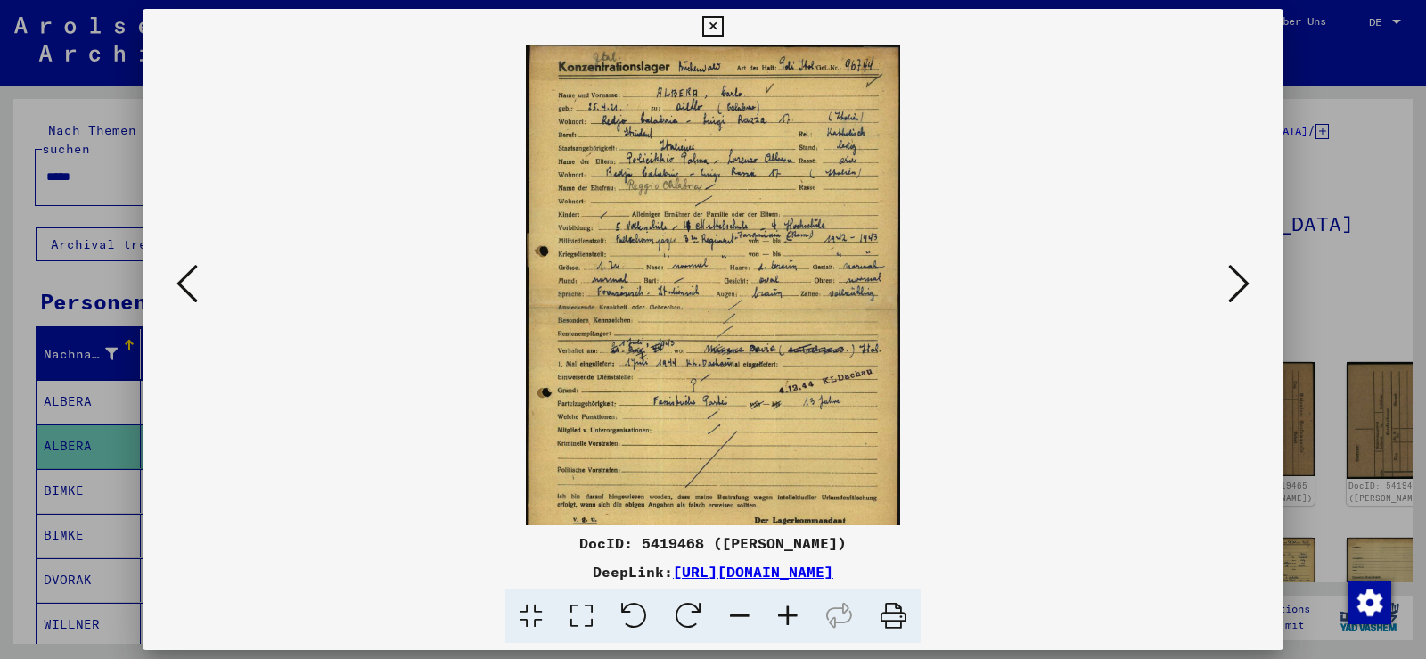
click at [775, 610] on icon at bounding box center [788, 616] width 48 height 54
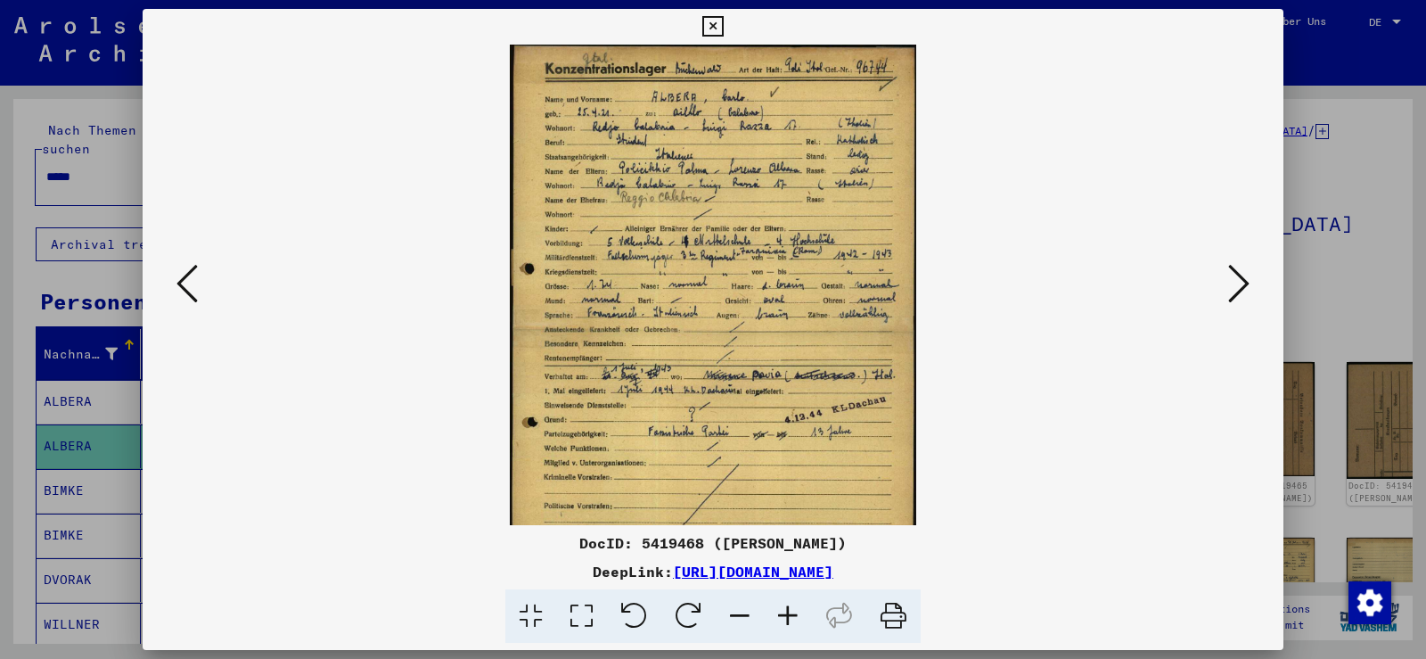
click at [775, 610] on icon at bounding box center [788, 616] width 48 height 54
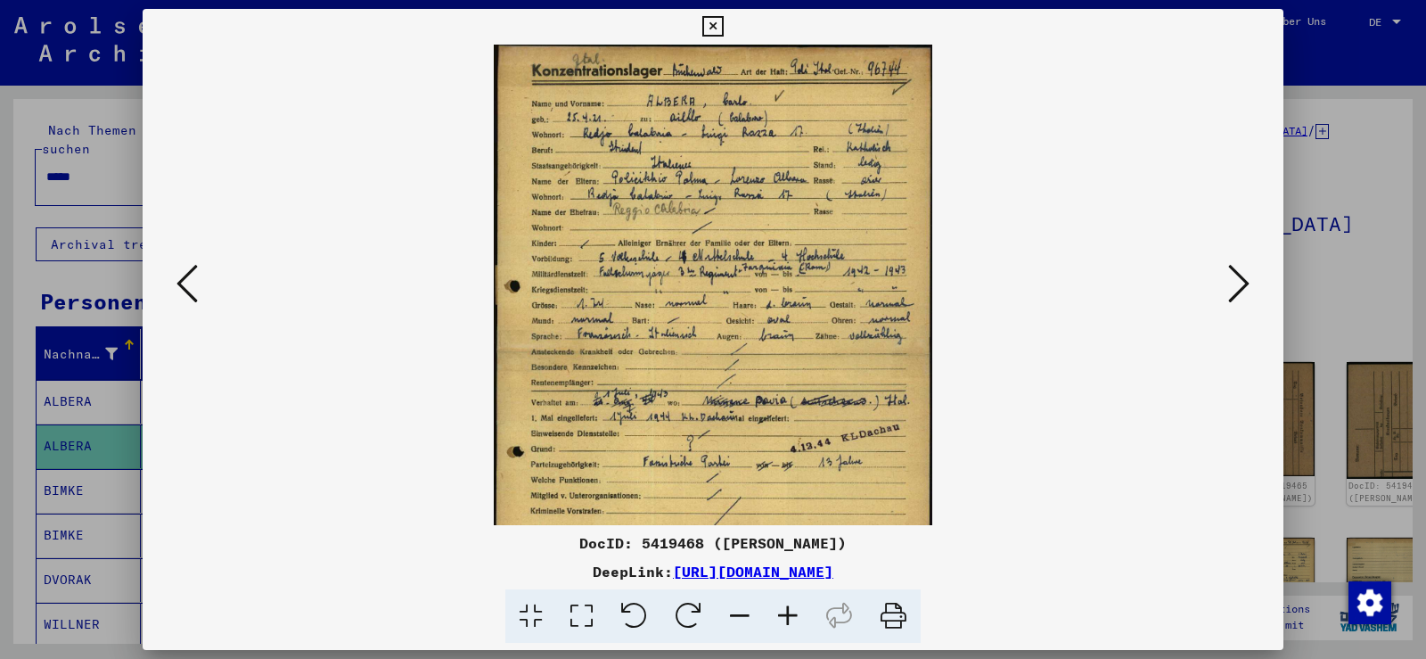
click at [775, 610] on icon at bounding box center [788, 616] width 48 height 54
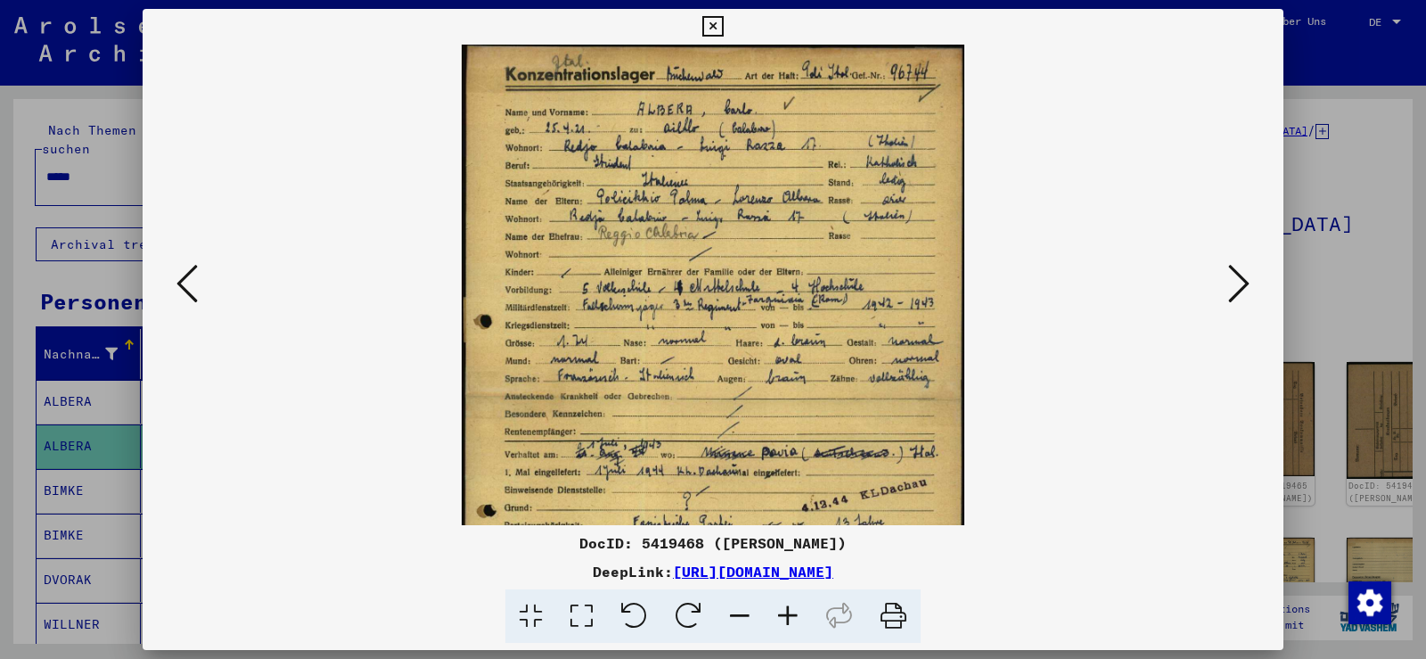
click at [775, 610] on icon at bounding box center [788, 616] width 48 height 54
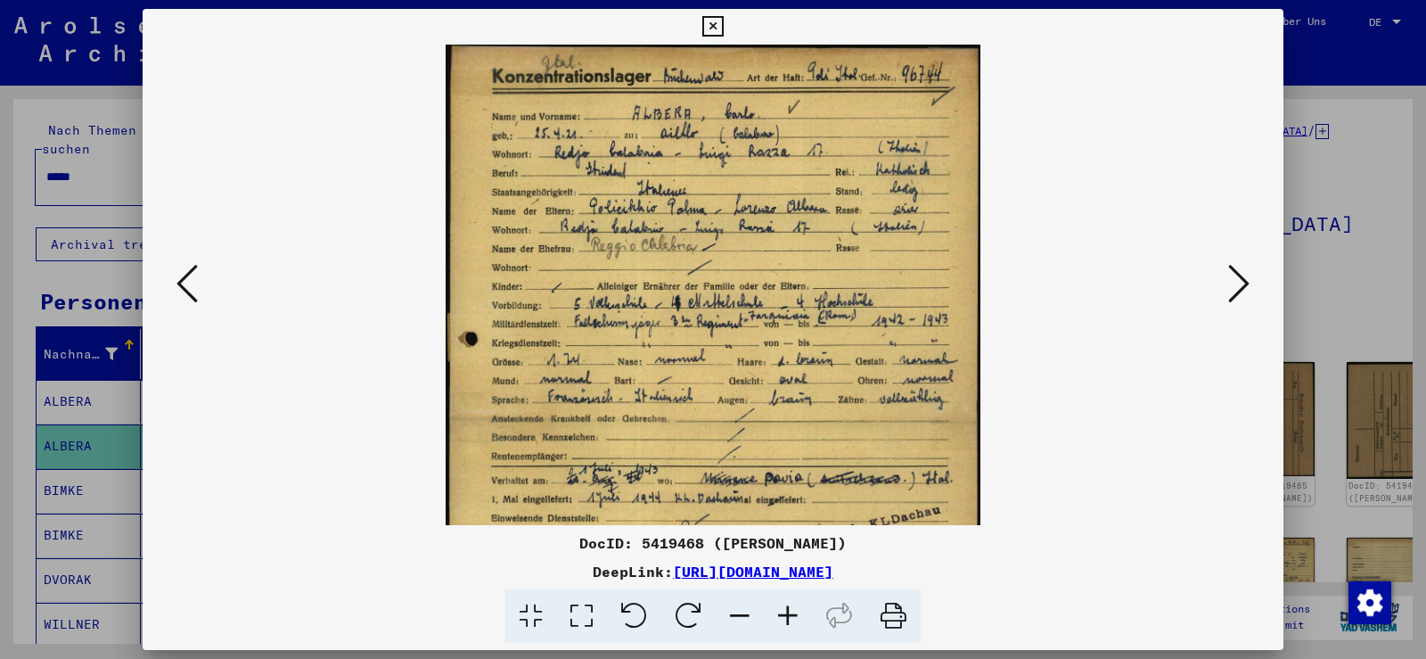
click at [775, 610] on icon at bounding box center [788, 616] width 48 height 54
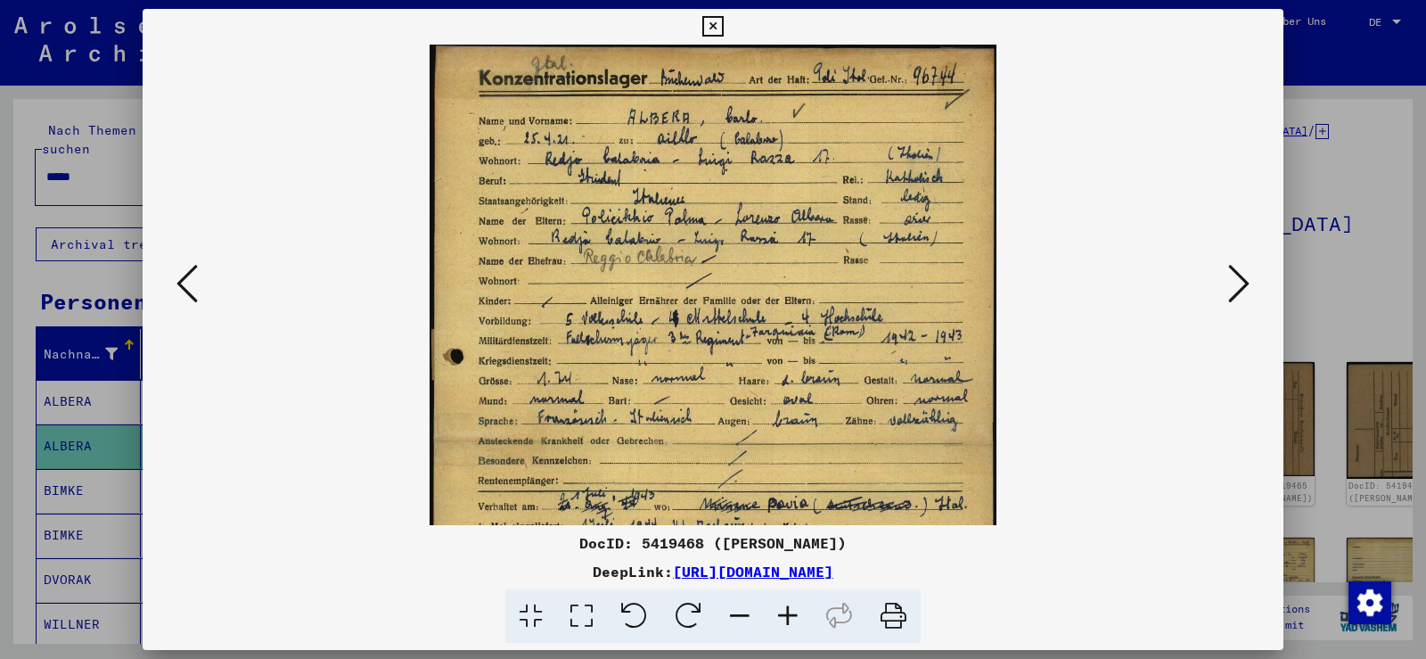
click at [775, 610] on icon at bounding box center [788, 616] width 48 height 54
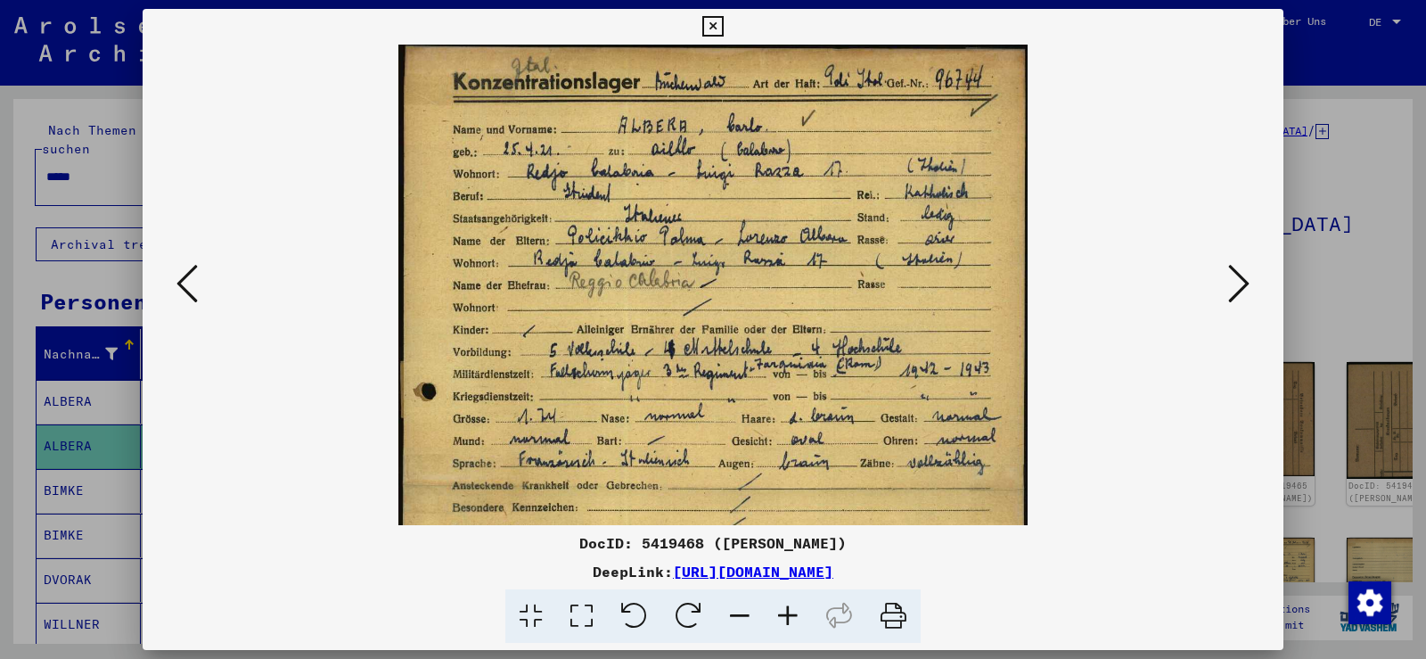
click at [775, 610] on icon at bounding box center [788, 616] width 48 height 54
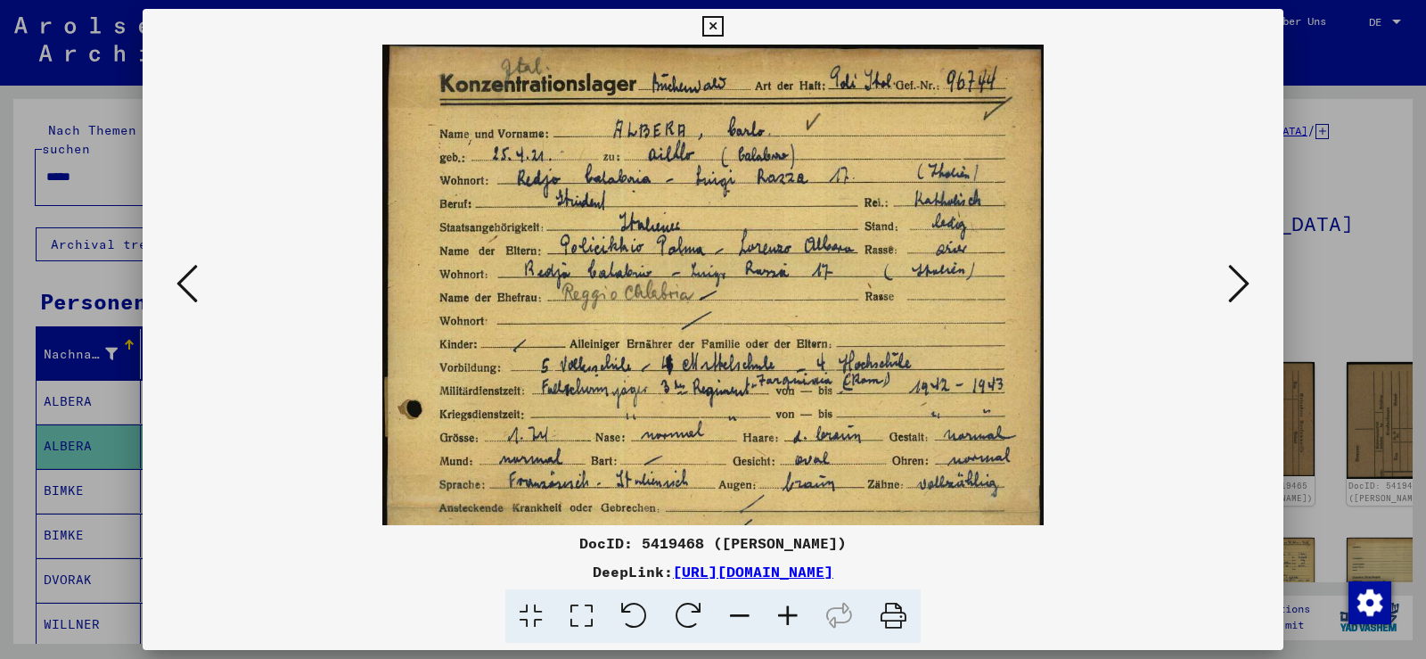
click at [775, 610] on icon at bounding box center [788, 616] width 48 height 54
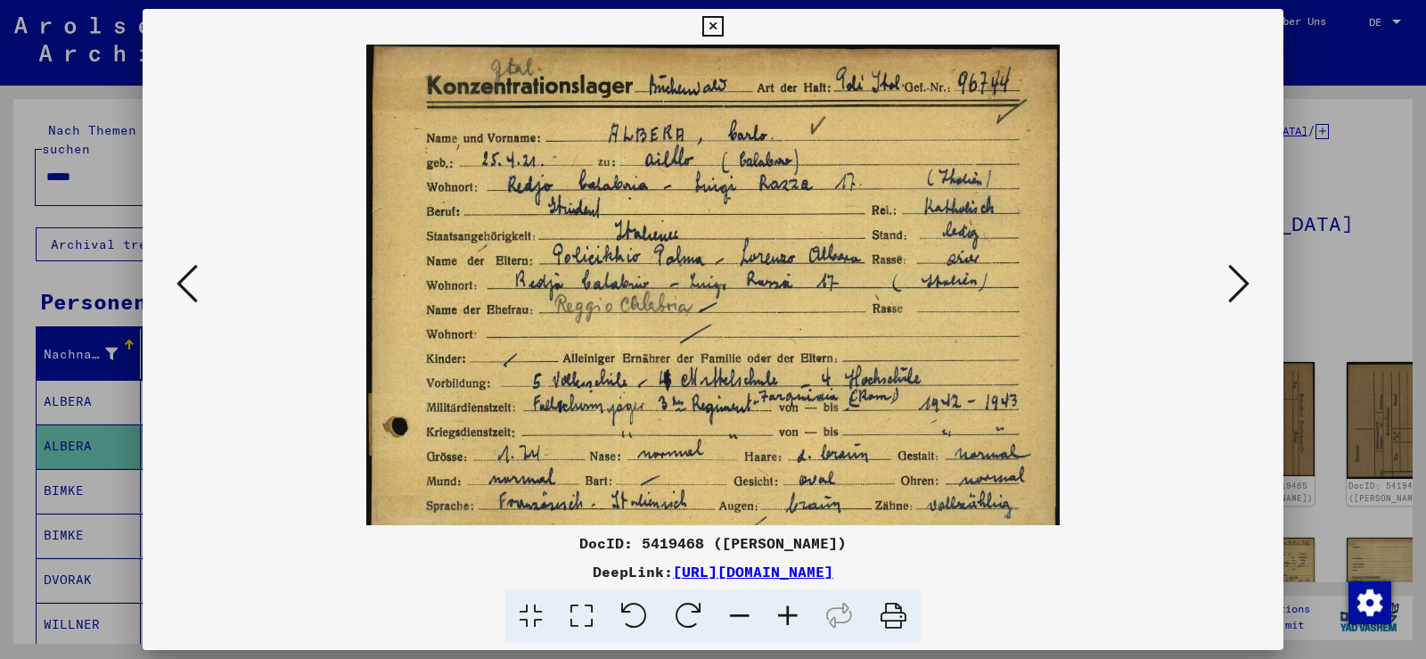
click at [775, 610] on icon at bounding box center [788, 616] width 48 height 54
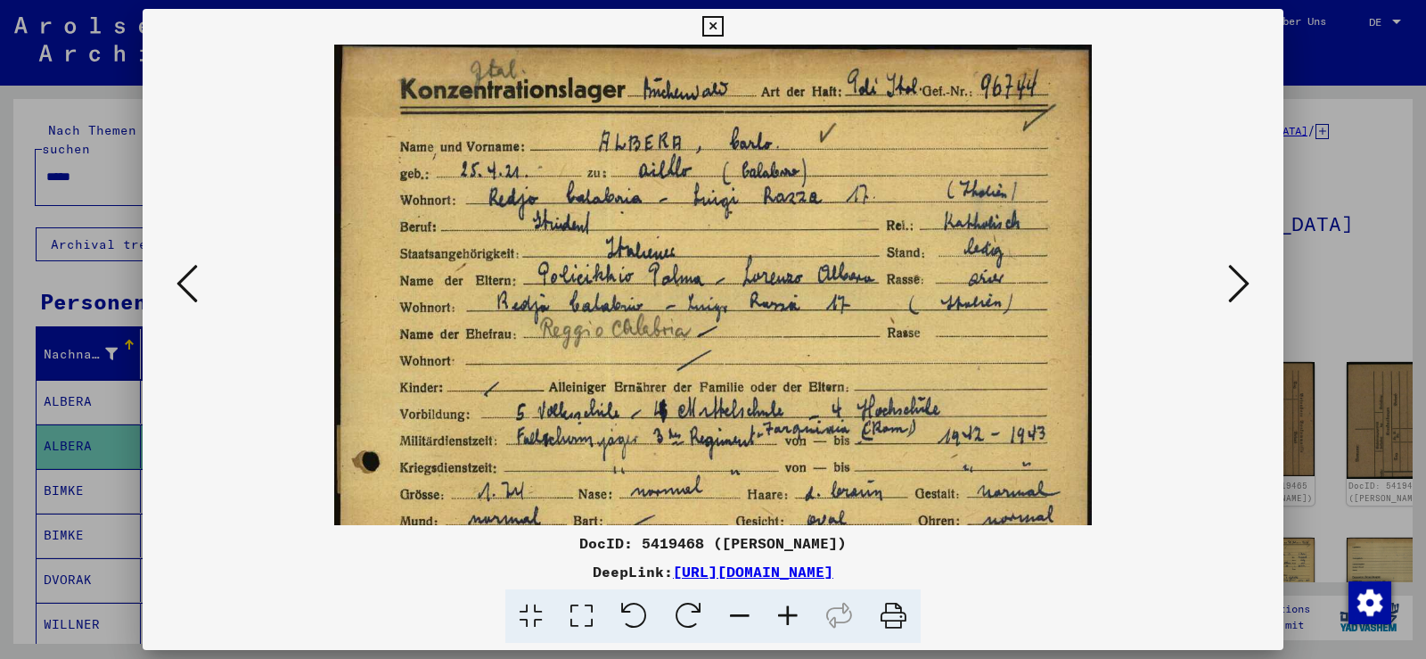
scroll to position [116, 0]
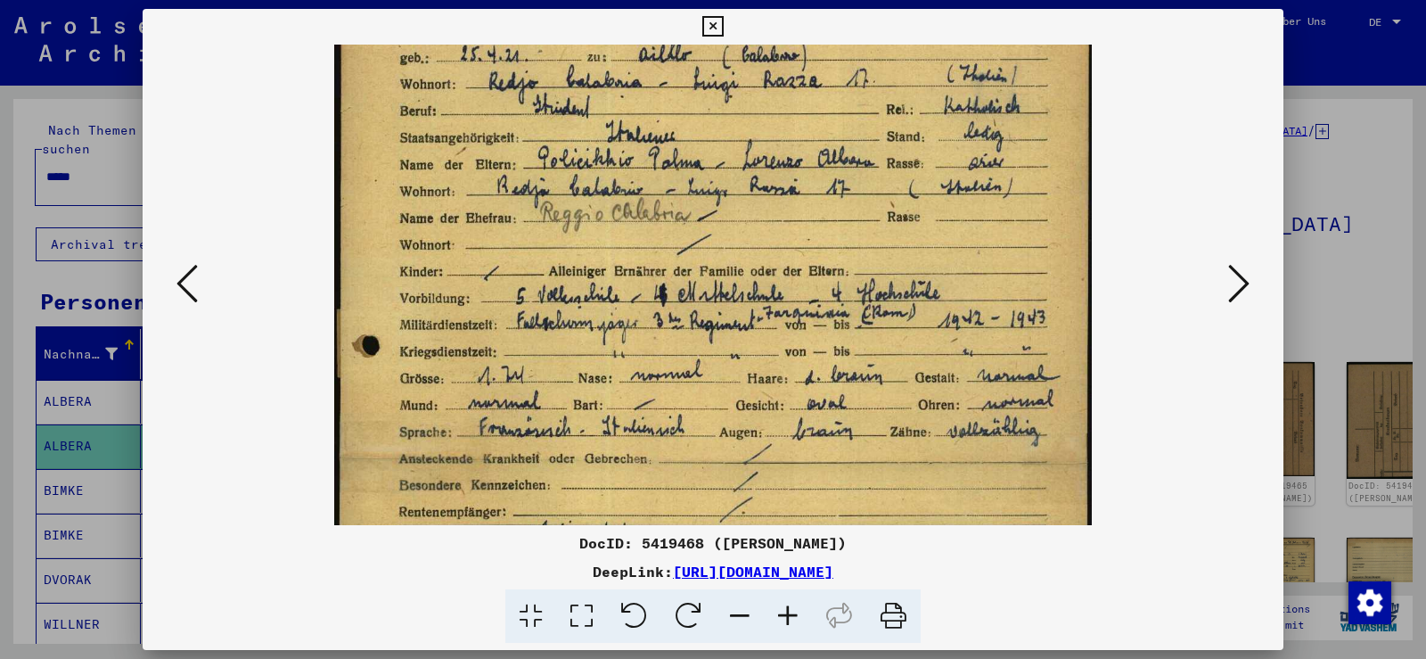
drag, startPoint x: 785, startPoint y: 408, endPoint x: 797, endPoint y: 292, distance: 116.5
click at [797, 292] on img at bounding box center [713, 459] width 758 height 1060
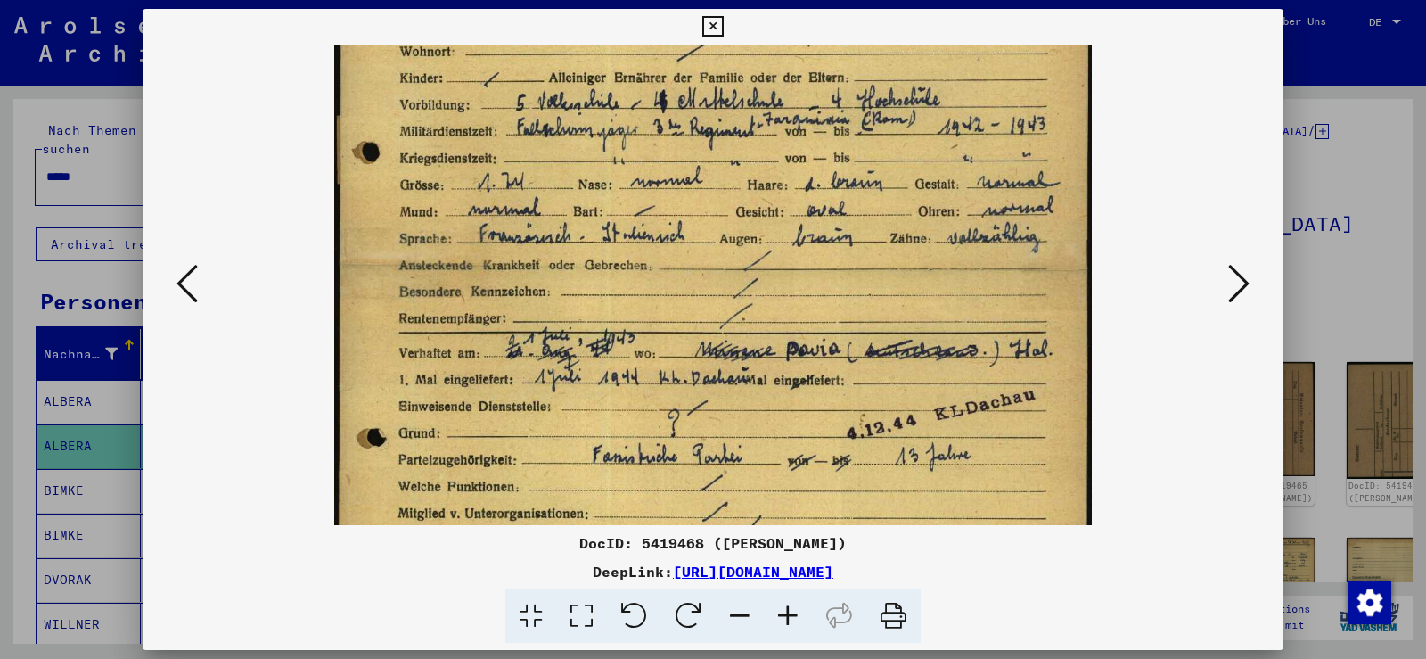
scroll to position [313, 0]
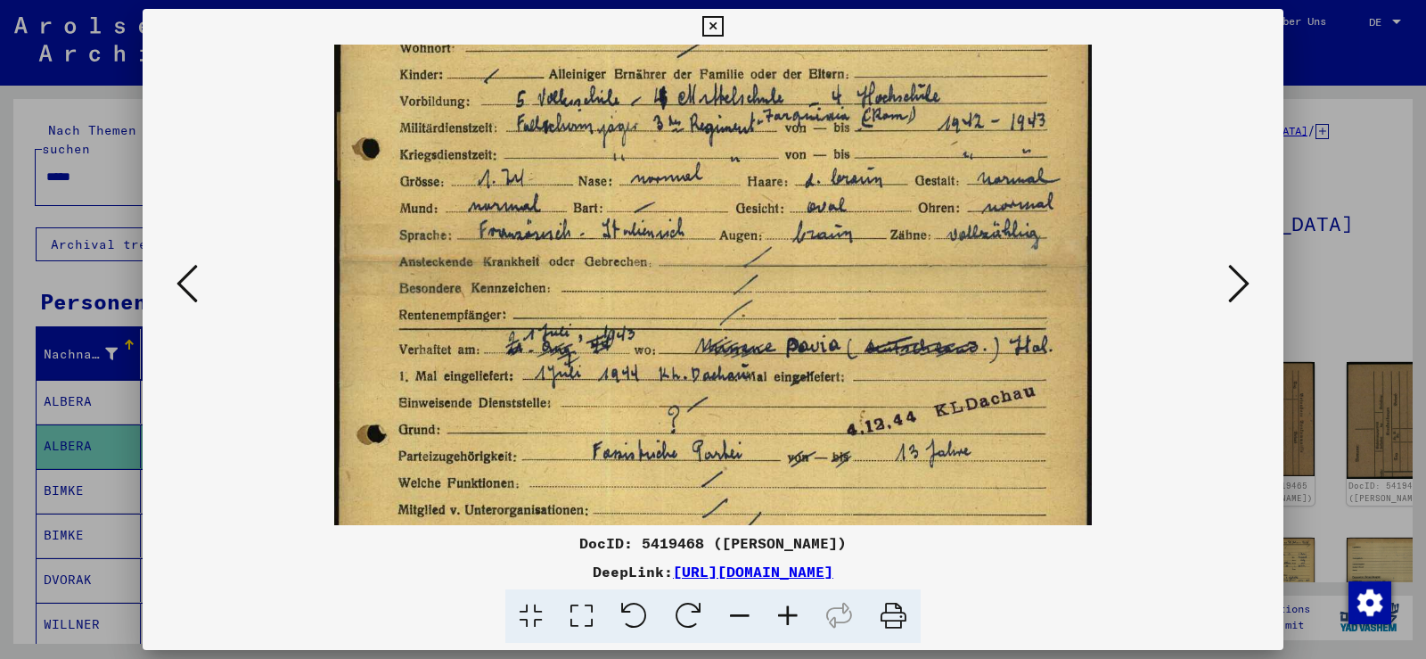
drag, startPoint x: 640, startPoint y: 406, endPoint x: 690, endPoint y: 209, distance: 203.2
click at [690, 209] on img at bounding box center [713, 262] width 758 height 1060
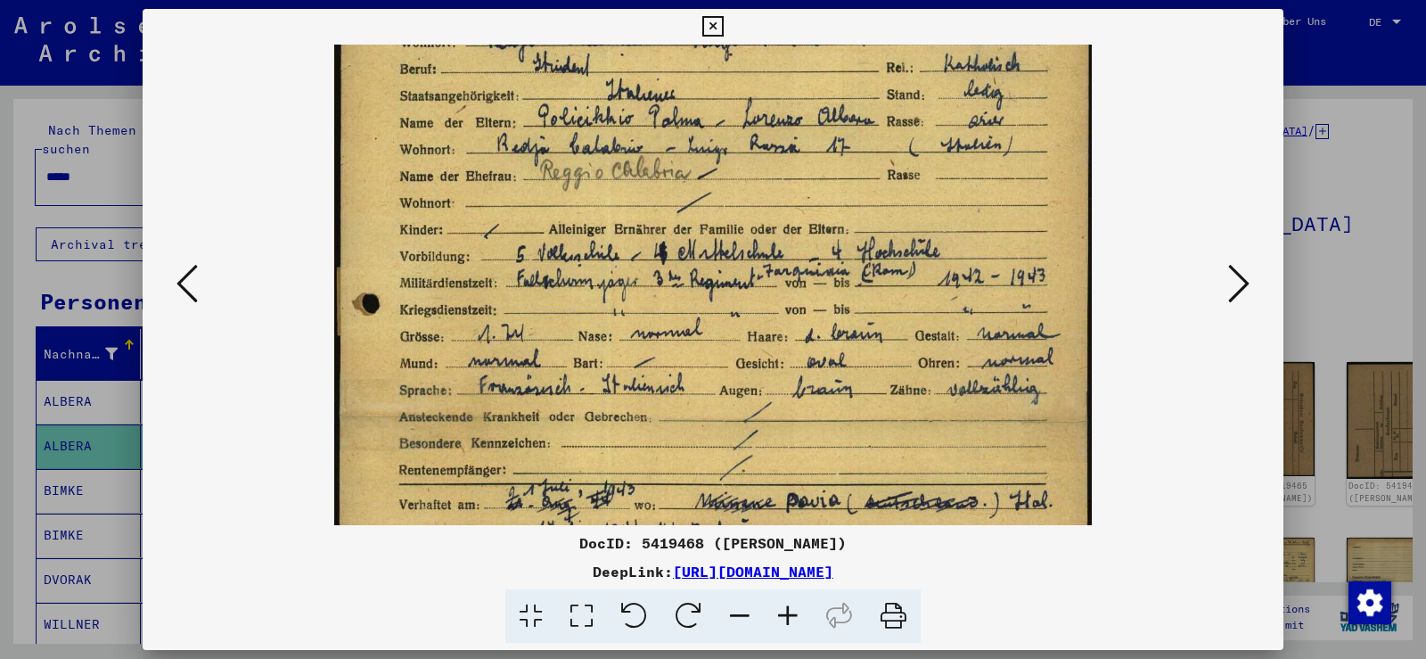
drag, startPoint x: 907, startPoint y: 358, endPoint x: 887, endPoint y: 508, distance: 151.0
click at [887, 508] on img at bounding box center [713, 417] width 758 height 1060
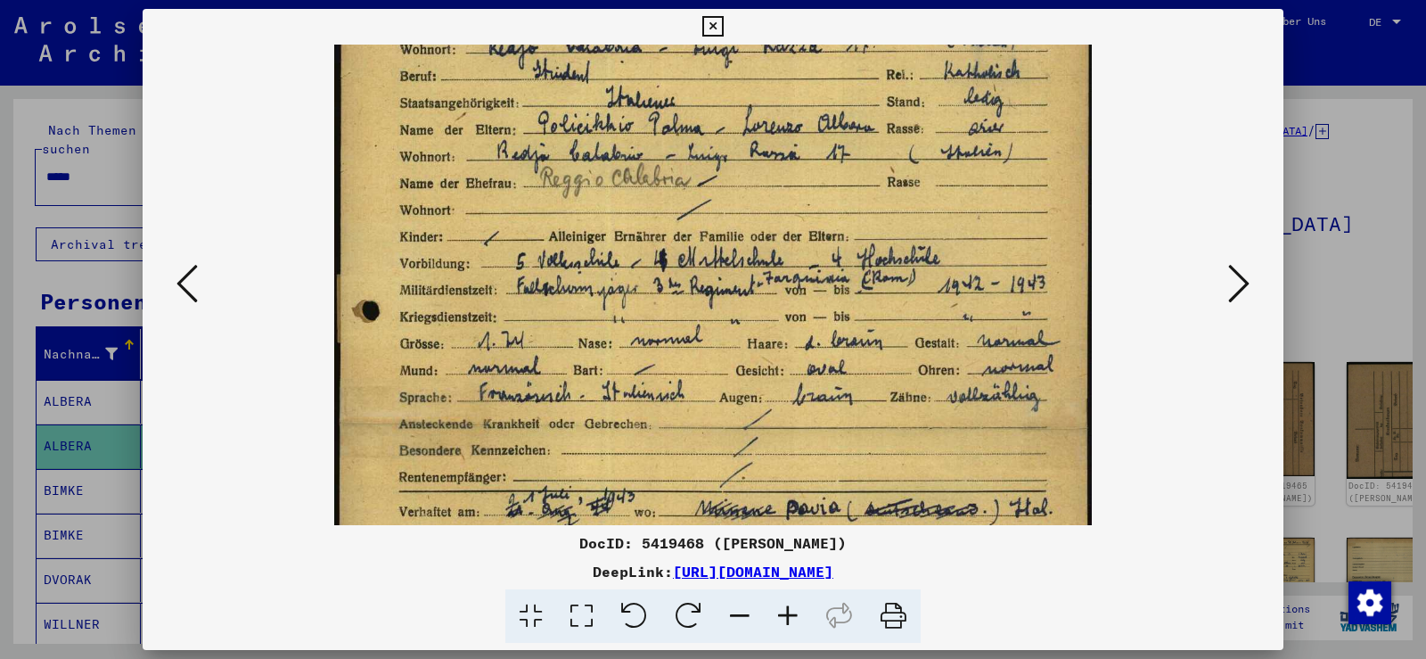
scroll to position [0, 0]
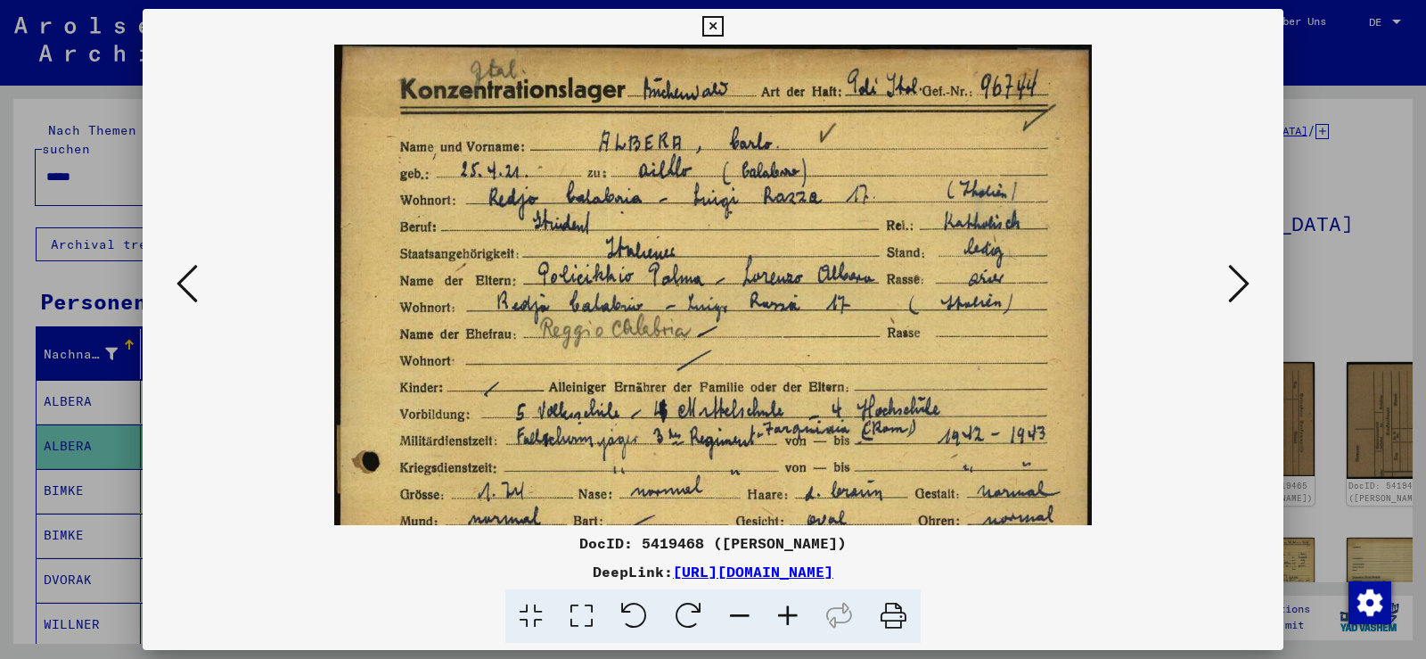
drag, startPoint x: 734, startPoint y: 430, endPoint x: 733, endPoint y: 465, distance: 35.7
click at [733, 465] on img at bounding box center [713, 575] width 758 height 1060
click at [1243, 290] on icon at bounding box center [1238, 283] width 21 height 43
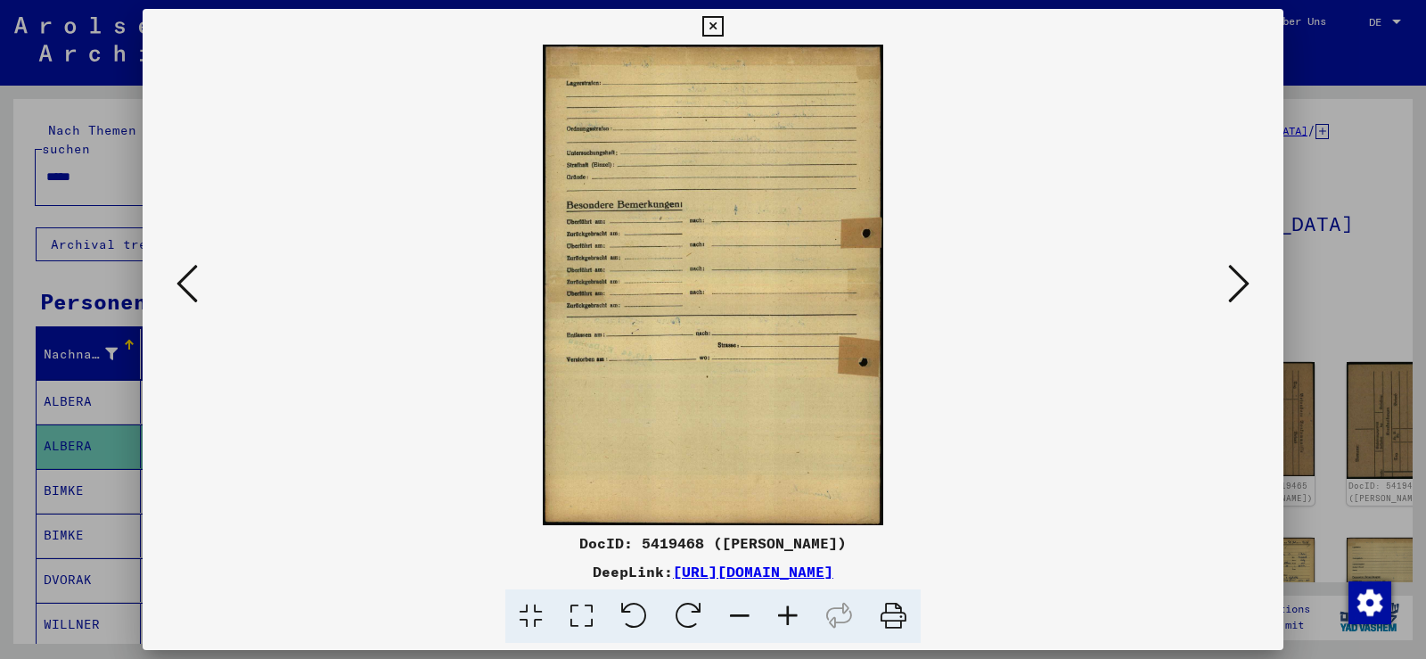
click at [1243, 290] on icon at bounding box center [1238, 283] width 21 height 43
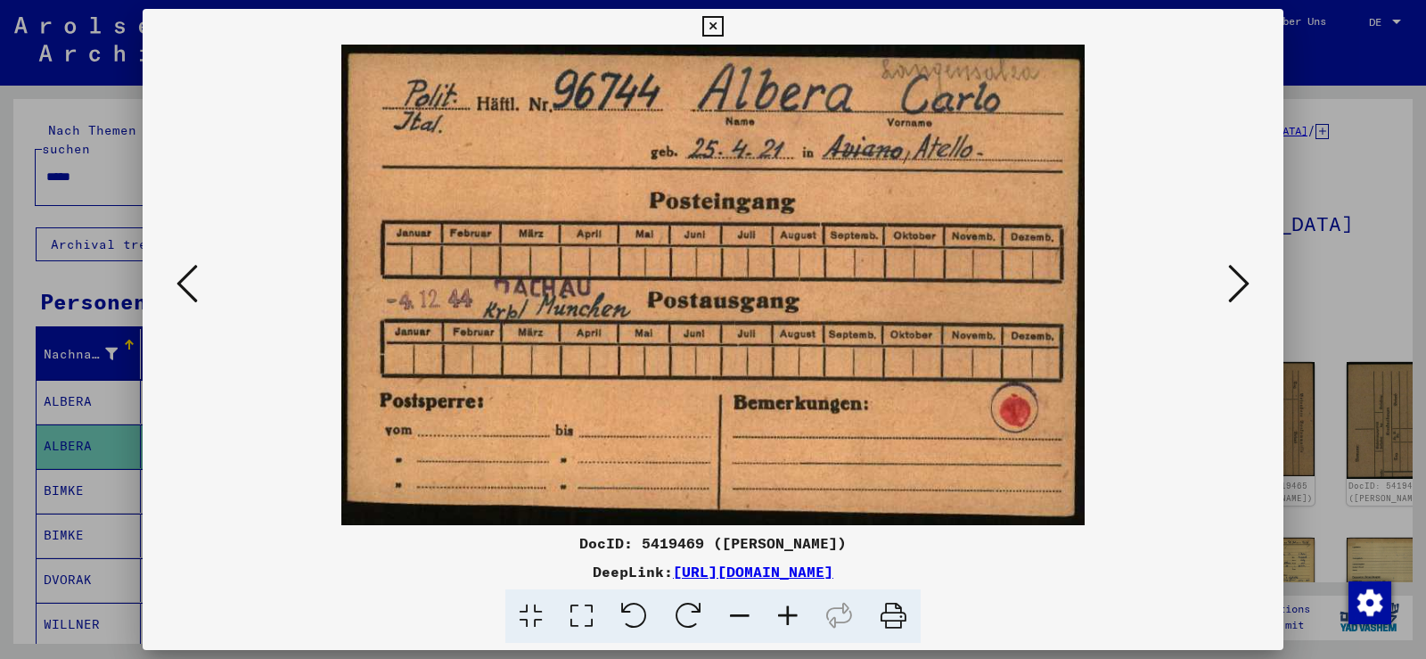
click at [1241, 290] on icon at bounding box center [1238, 283] width 21 height 43
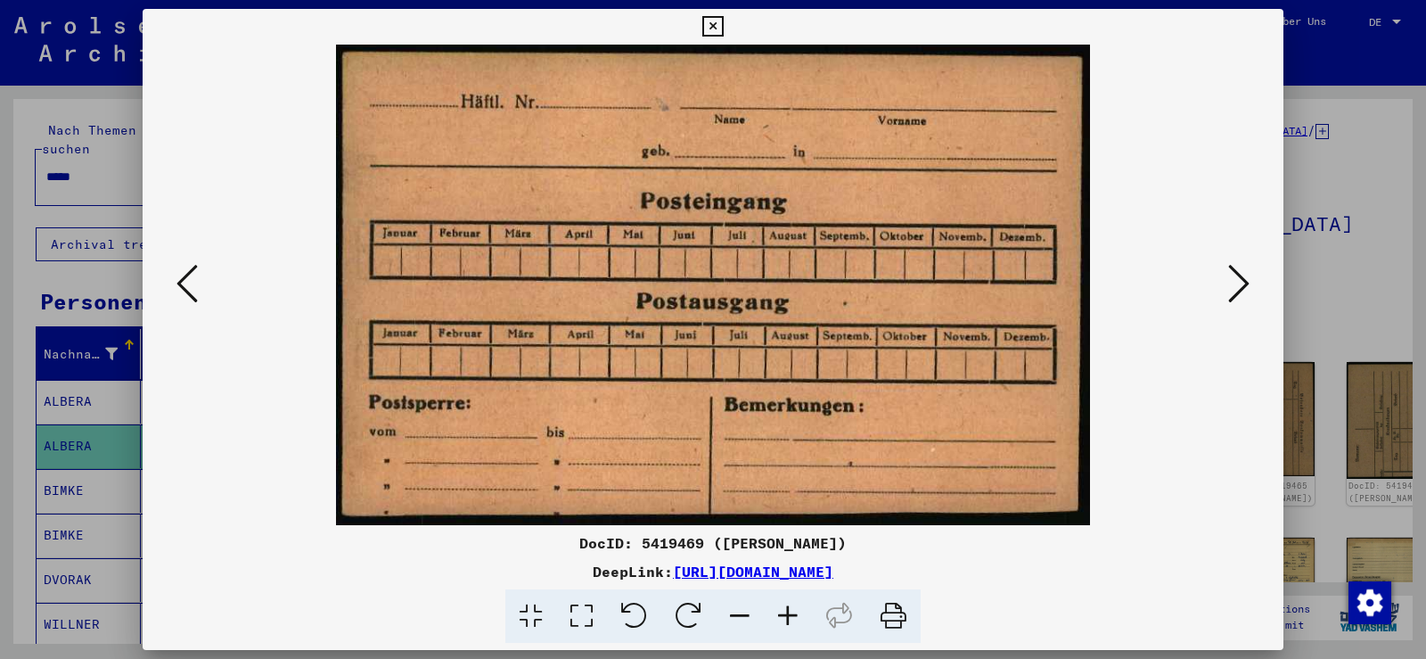
click at [198, 300] on button at bounding box center [187, 284] width 32 height 51
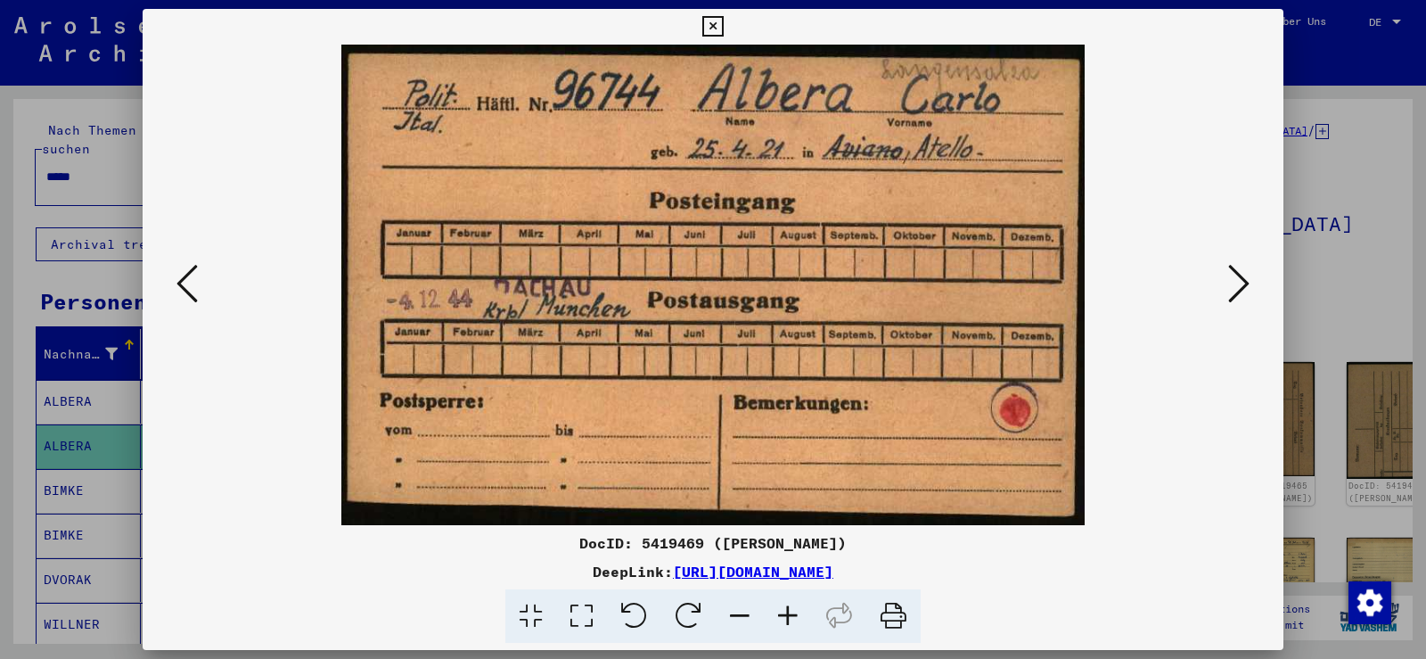
click at [1228, 288] on icon at bounding box center [1238, 283] width 21 height 43
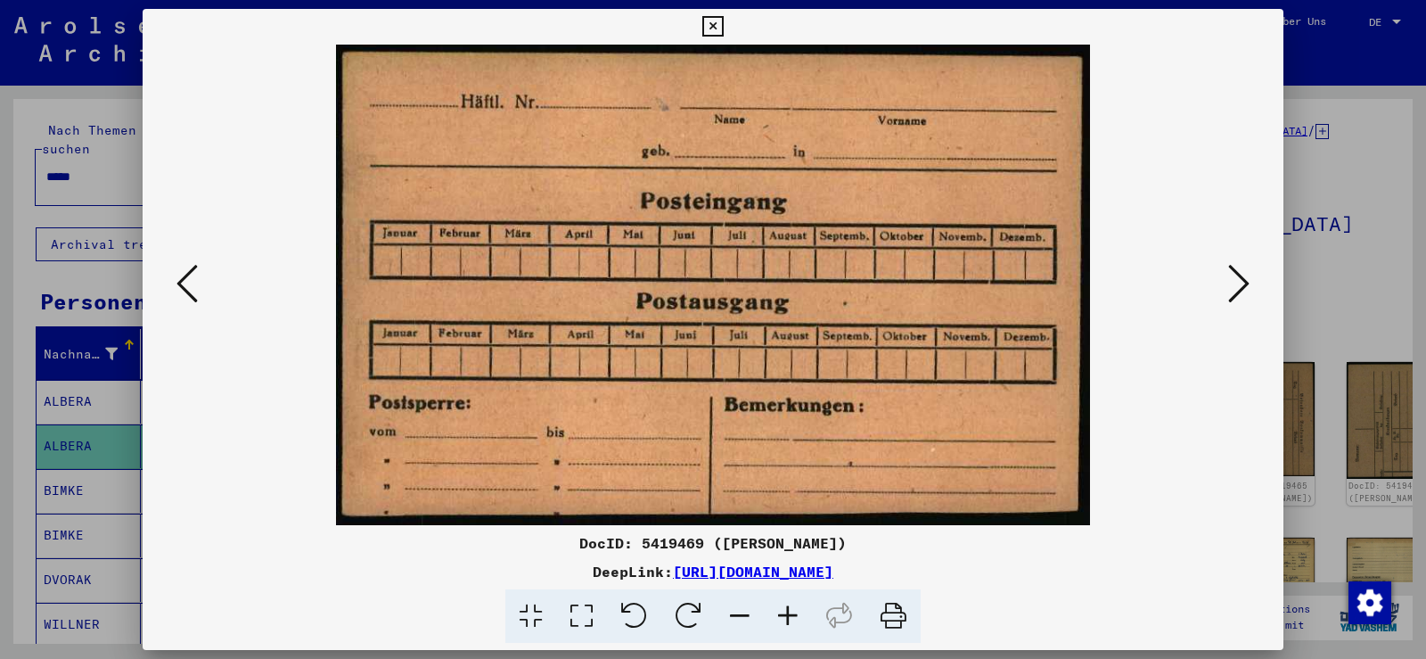
click at [1228, 288] on icon at bounding box center [1238, 283] width 21 height 43
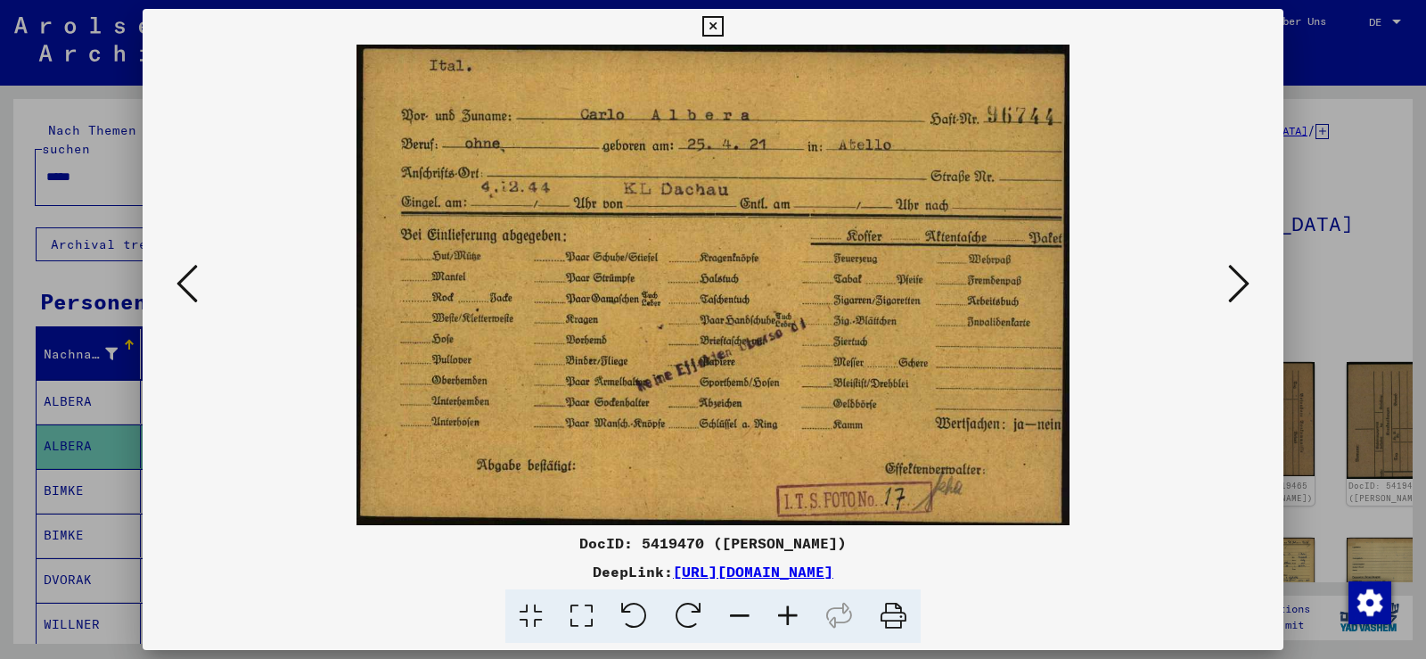
click at [1228, 288] on icon at bounding box center [1238, 283] width 21 height 43
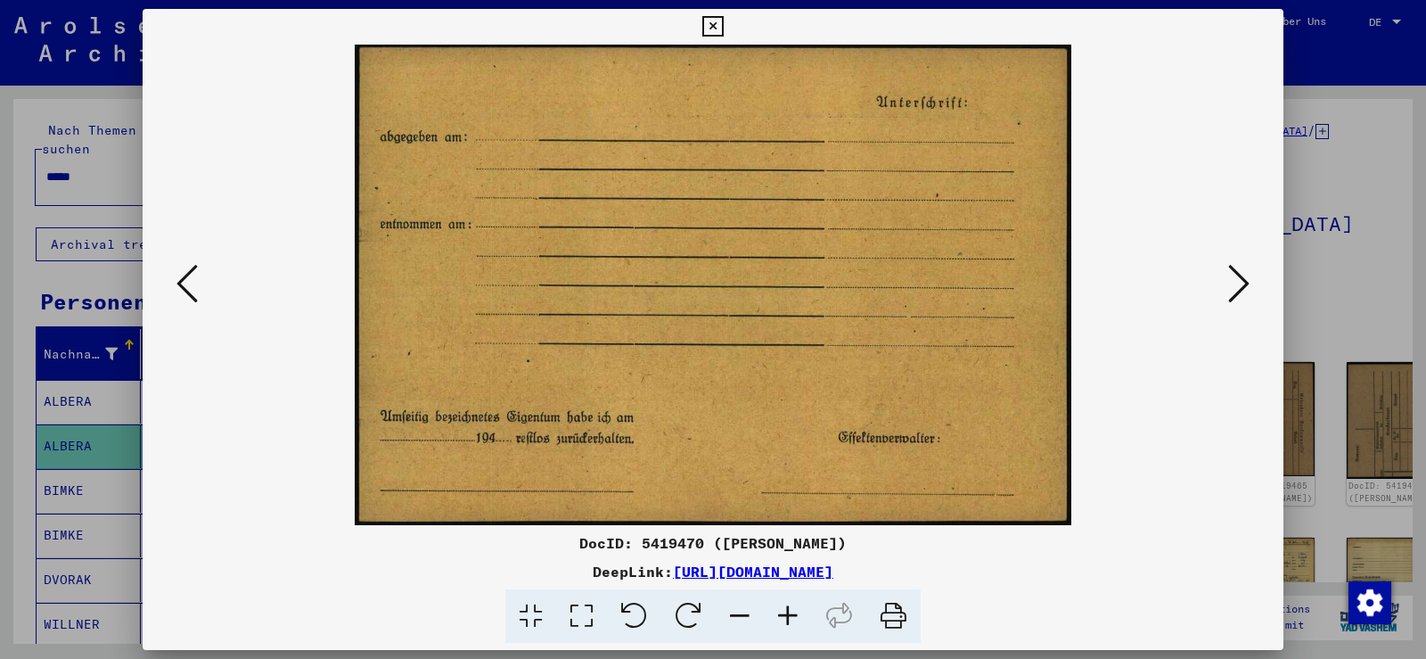
click at [1228, 288] on icon at bounding box center [1238, 283] width 21 height 43
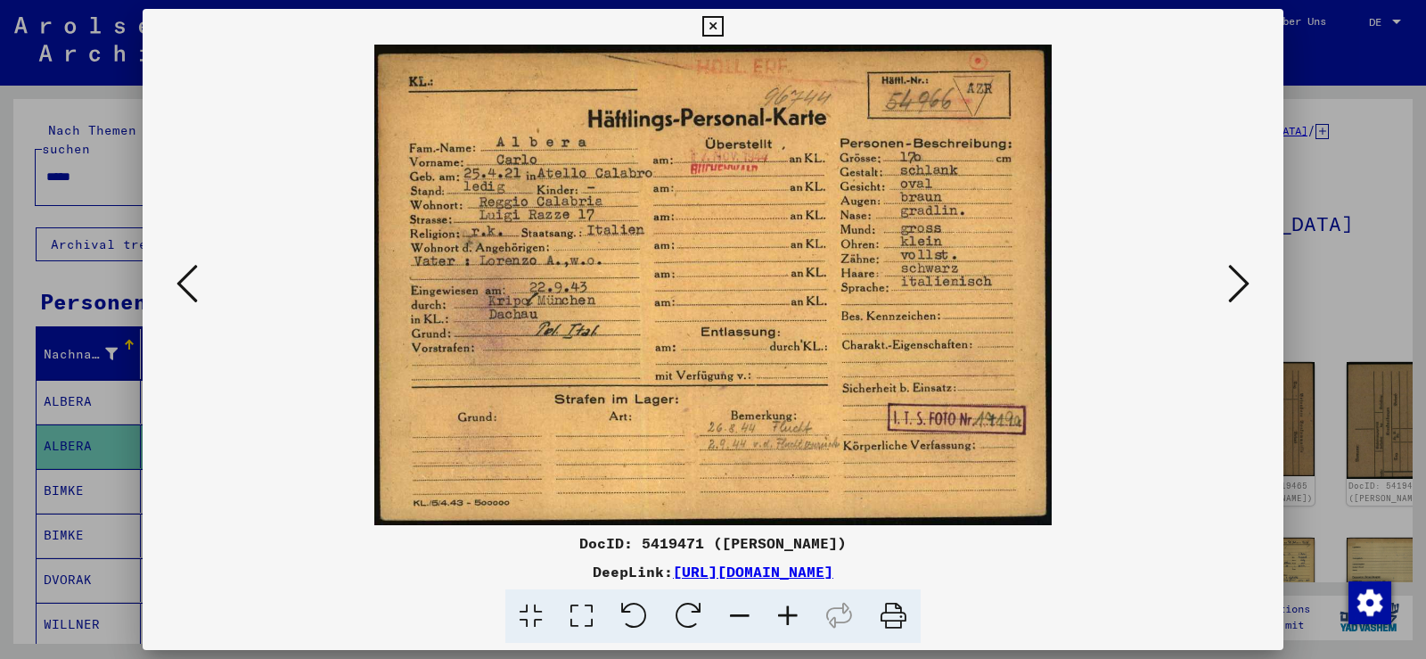
click at [792, 604] on icon at bounding box center [788, 616] width 48 height 54
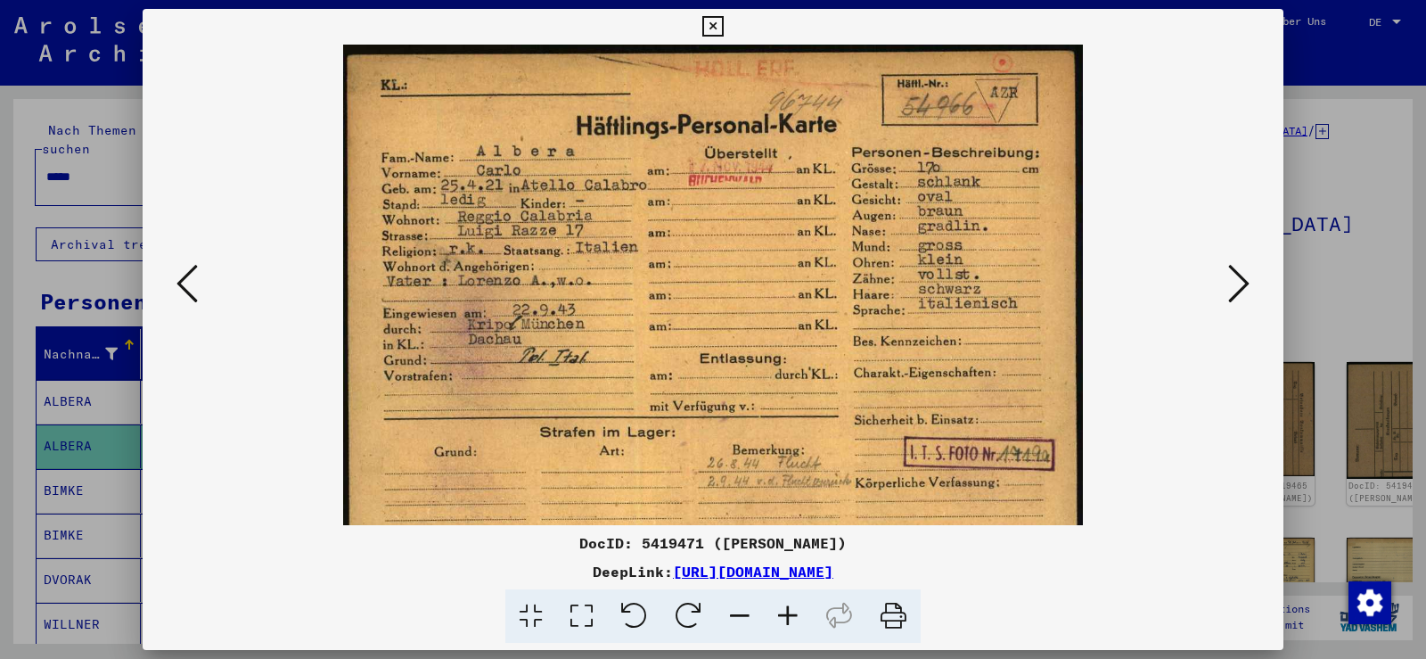
click at [792, 604] on icon at bounding box center [788, 616] width 48 height 54
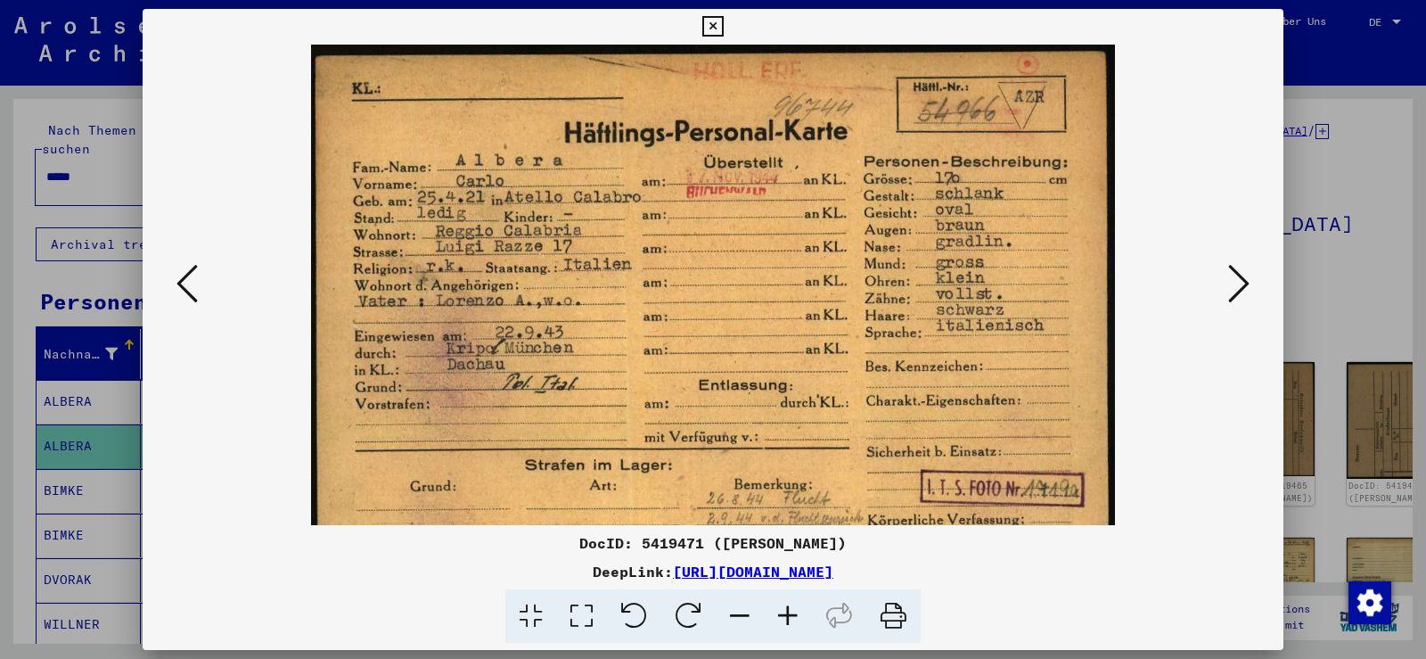
click at [792, 604] on icon at bounding box center [788, 616] width 48 height 54
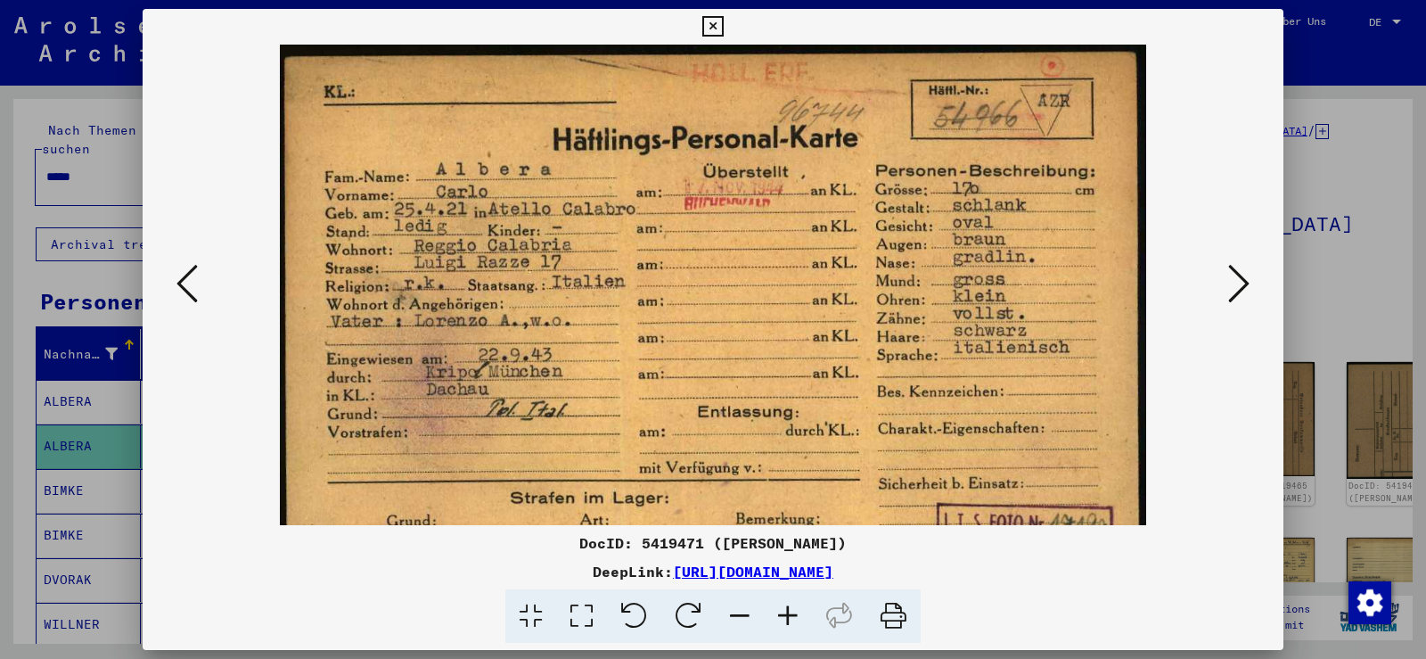
click at [792, 604] on icon at bounding box center [788, 616] width 48 height 54
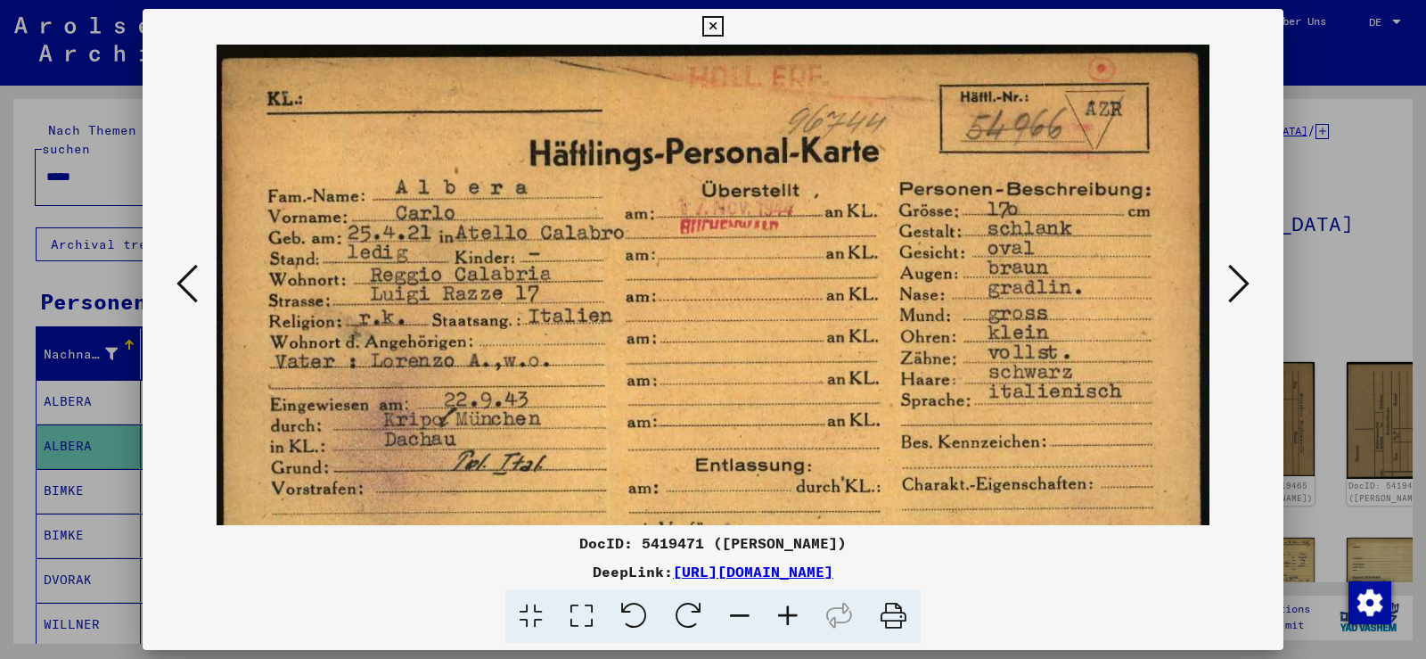
click at [791, 603] on icon at bounding box center [788, 616] width 48 height 54
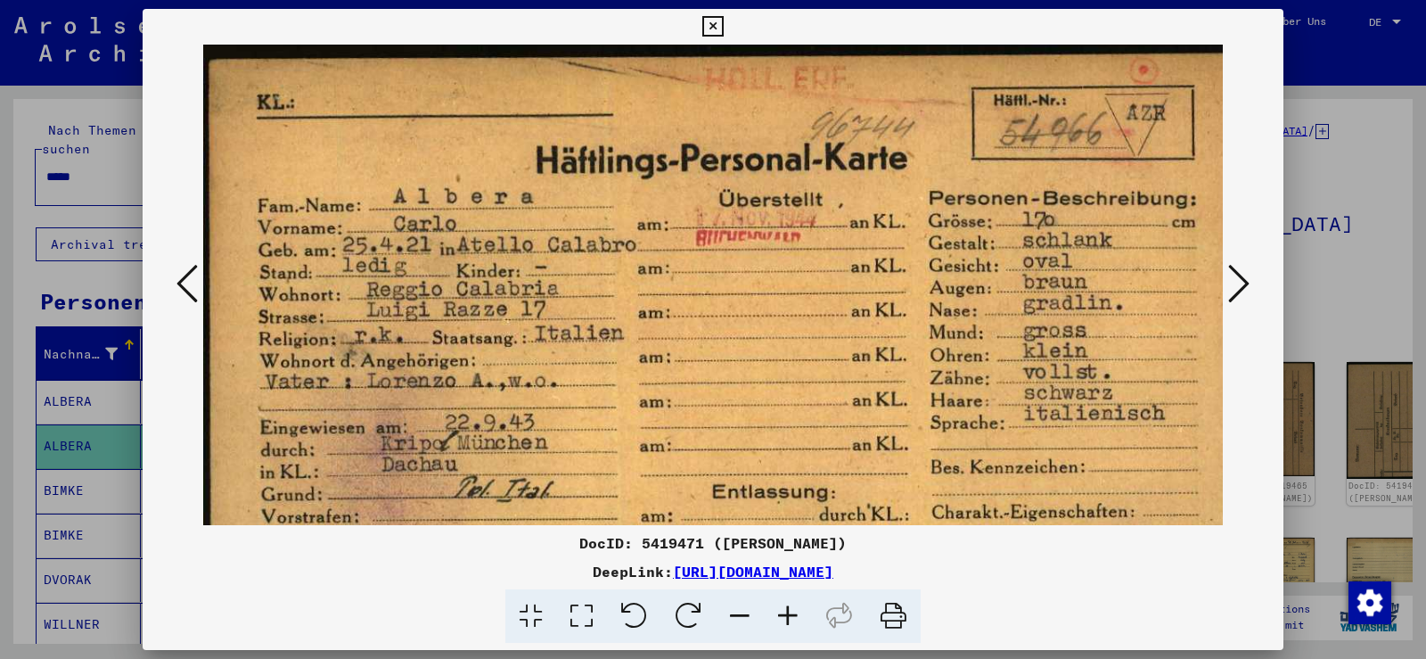
click at [791, 603] on icon at bounding box center [788, 616] width 48 height 54
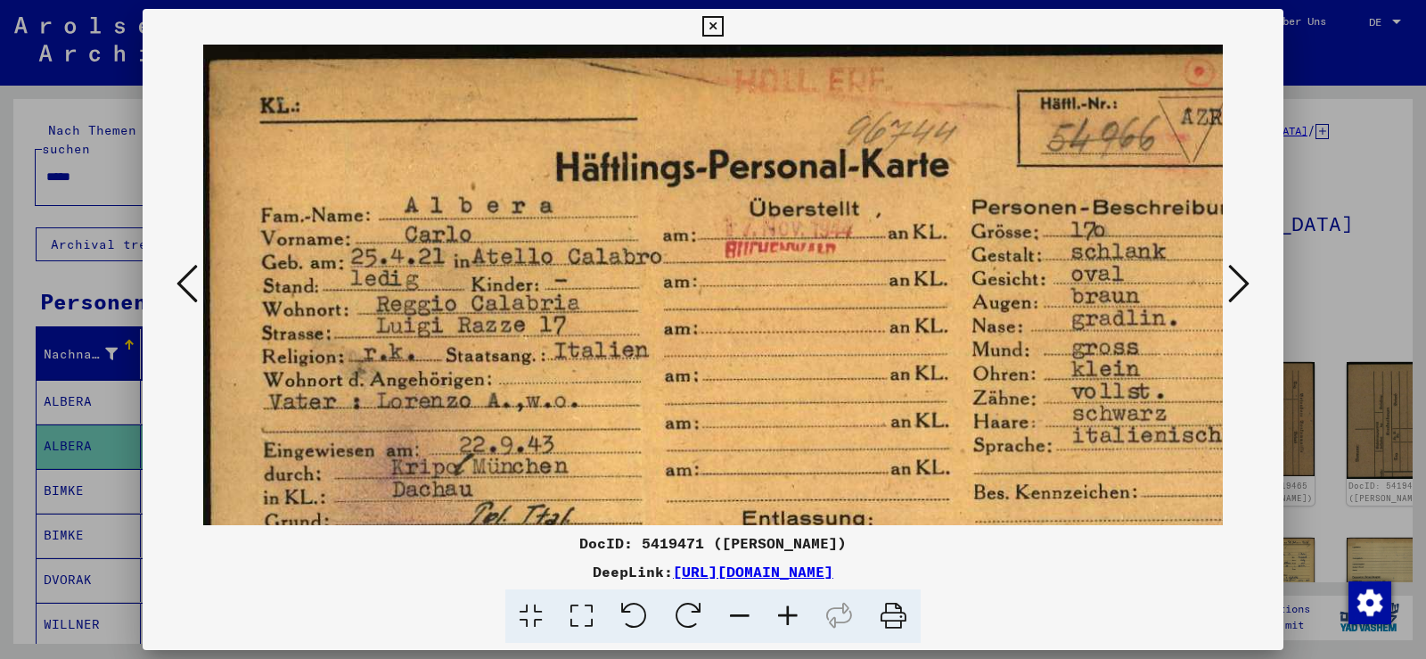
click at [791, 603] on icon at bounding box center [788, 616] width 48 height 54
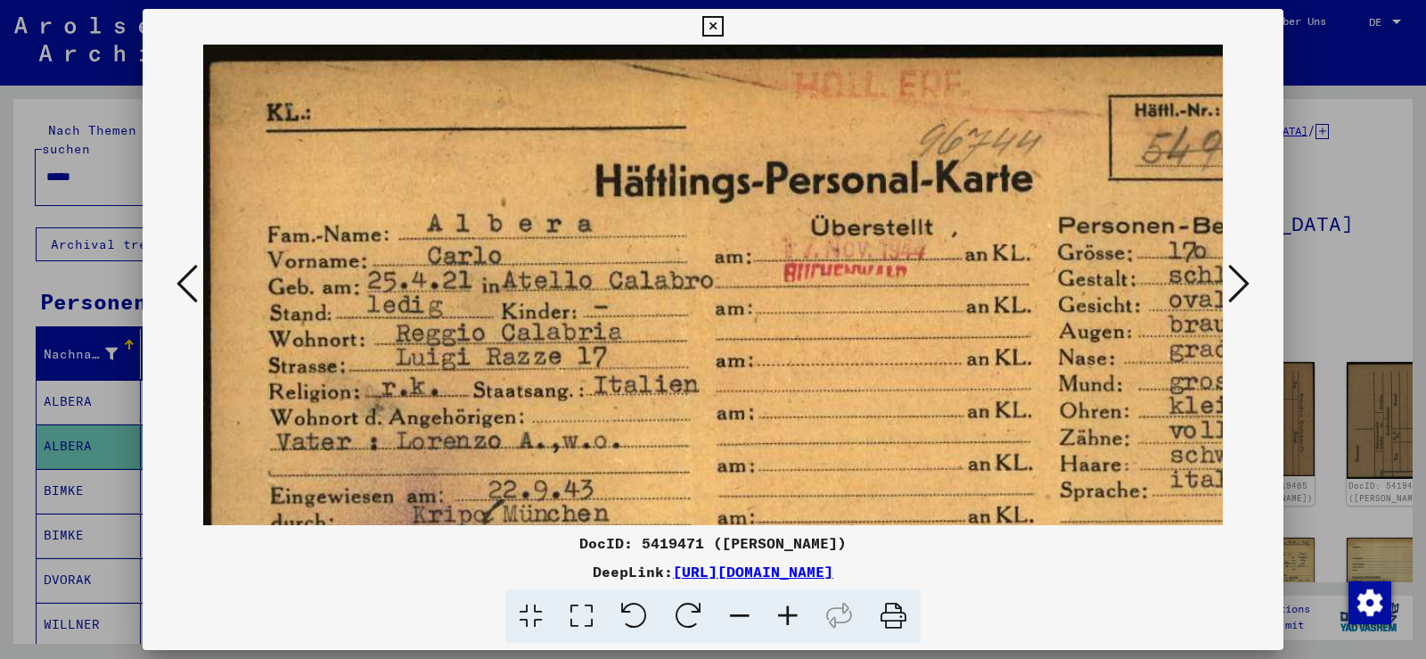
click at [791, 603] on icon at bounding box center [788, 616] width 48 height 54
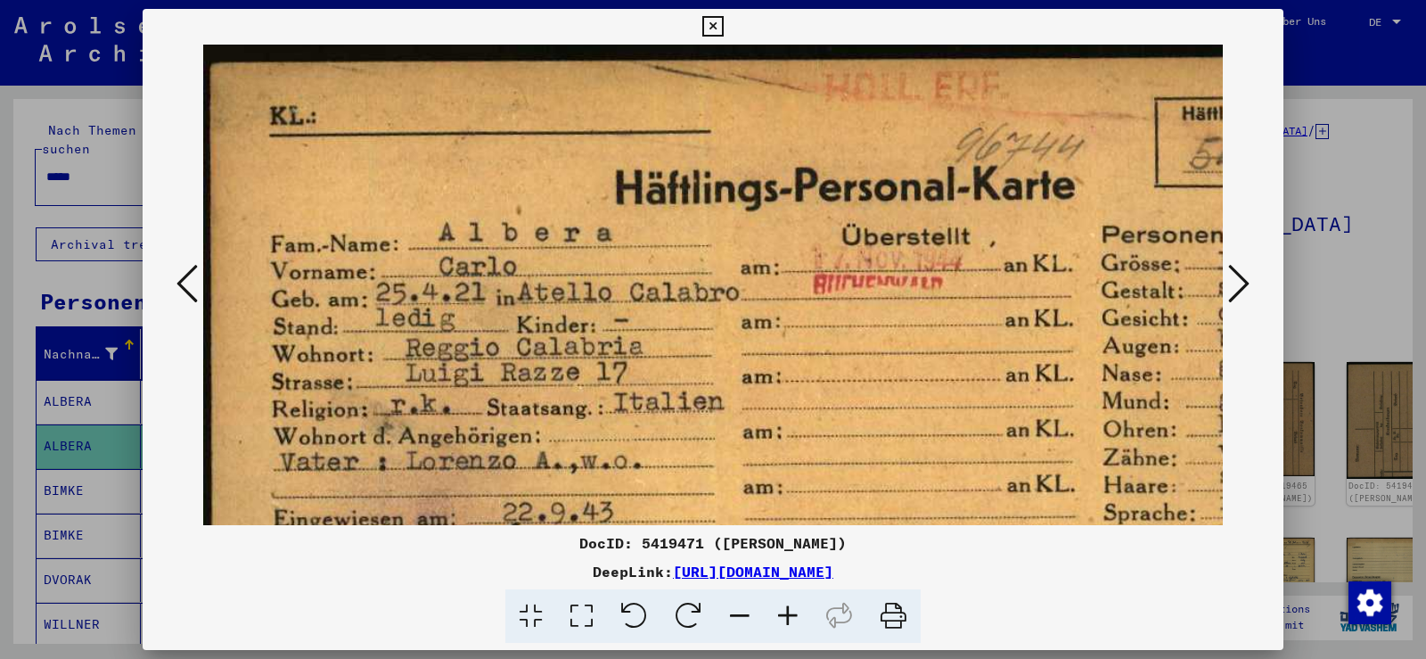
scroll to position [53, 227]
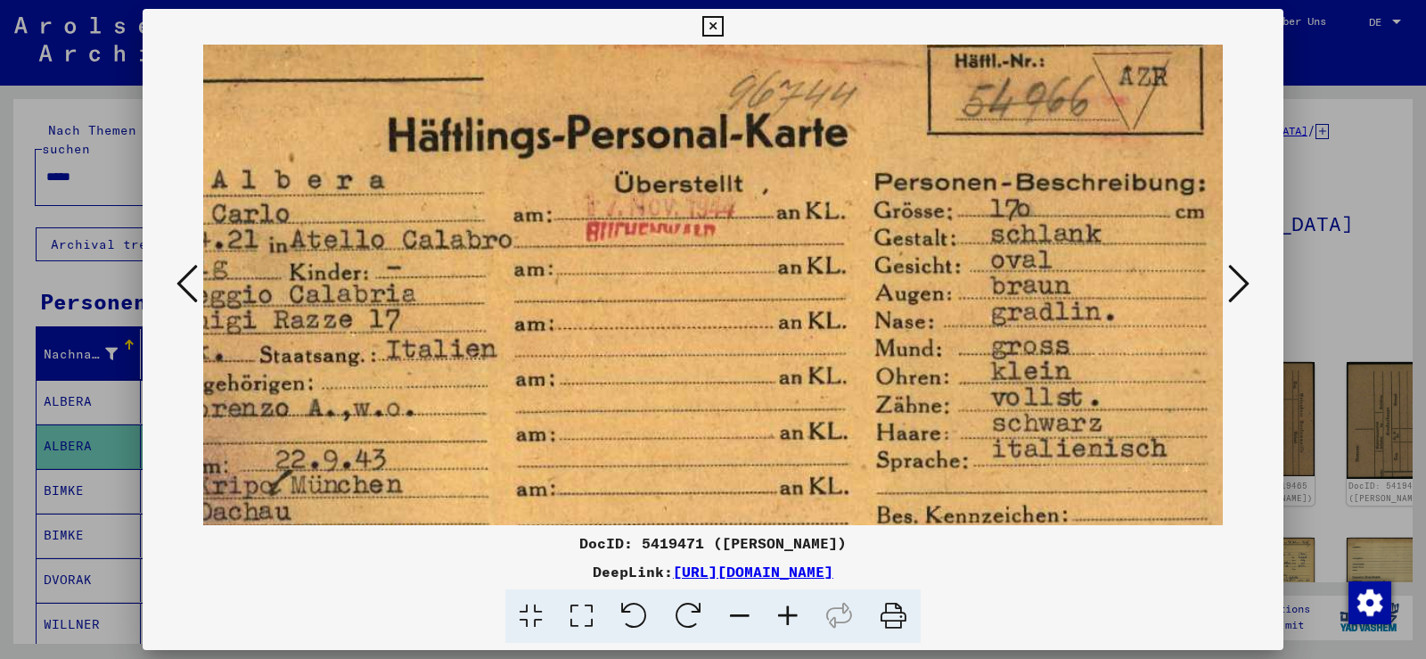
drag, startPoint x: 861, startPoint y: 372, endPoint x: 634, endPoint y: 320, distance: 233.1
click at [634, 320] on img at bounding box center [629, 455] width 1307 height 926
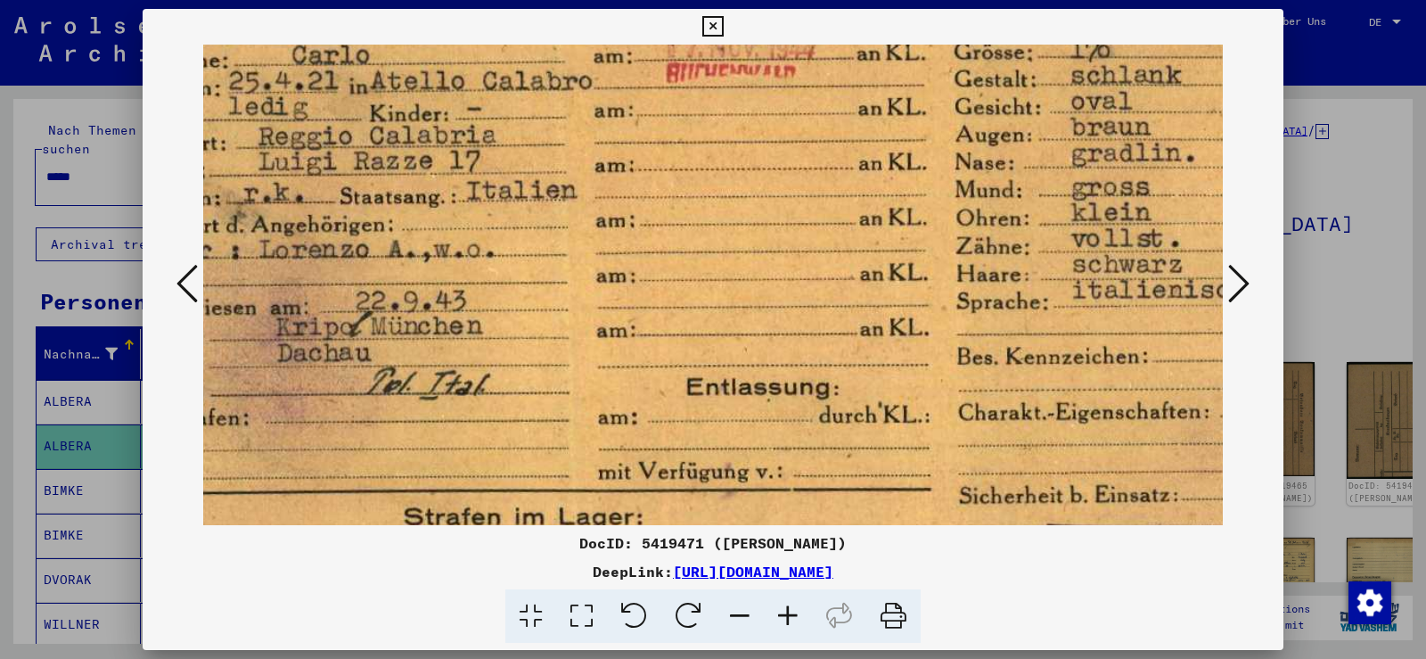
click at [918, 226] on img at bounding box center [709, 296] width 1307 height 926
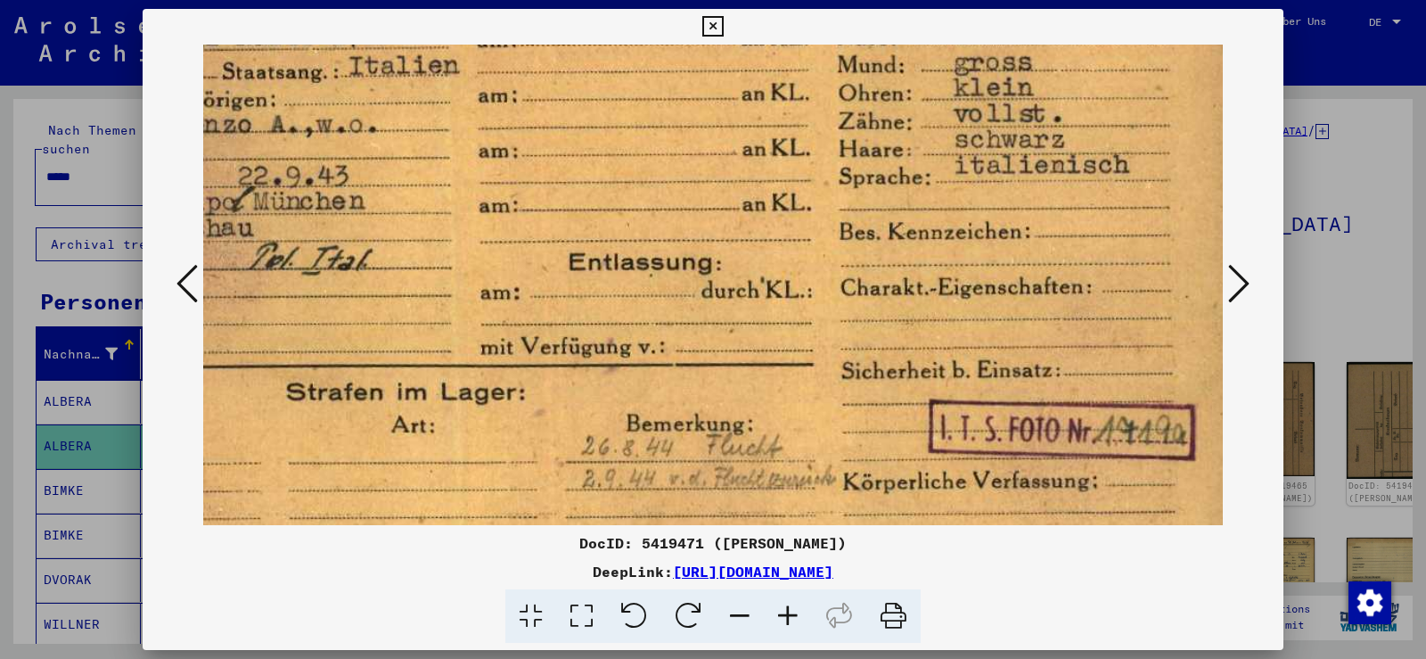
drag, startPoint x: 800, startPoint y: 284, endPoint x: 750, endPoint y: 208, distance: 92.0
click at [750, 208] on img at bounding box center [591, 172] width 1307 height 926
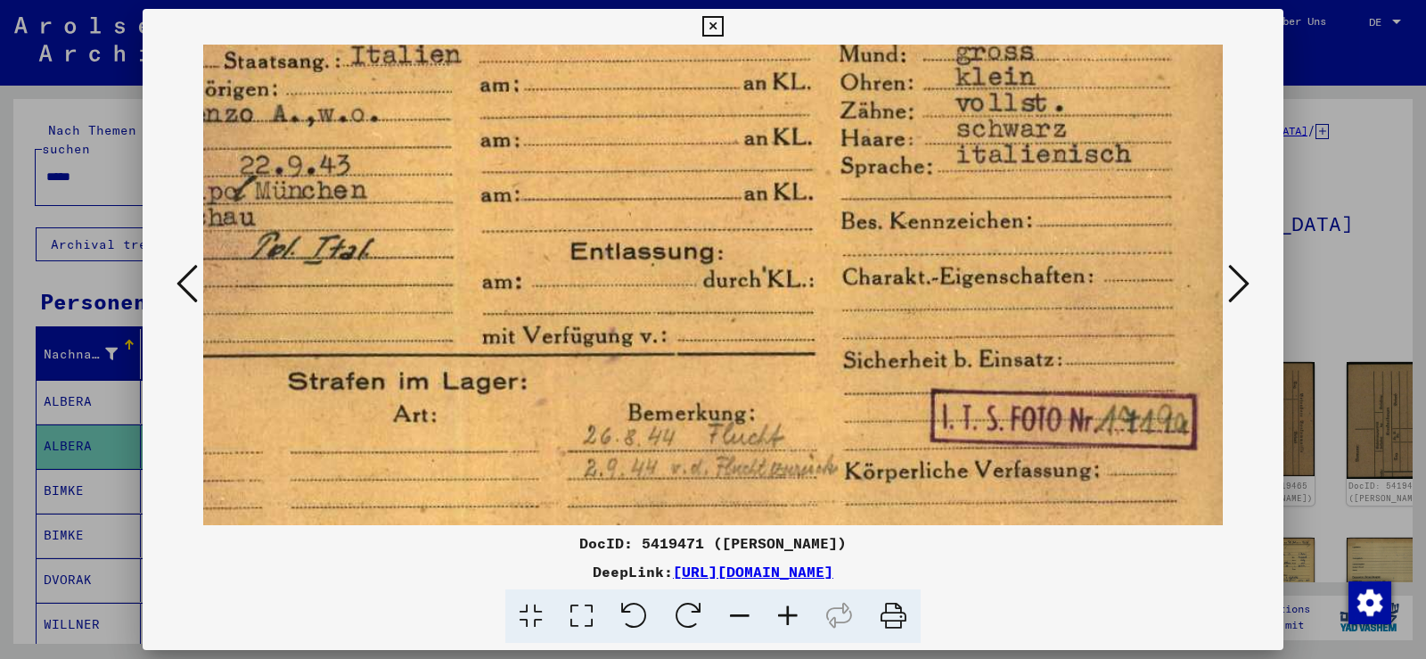
scroll to position [377, 287]
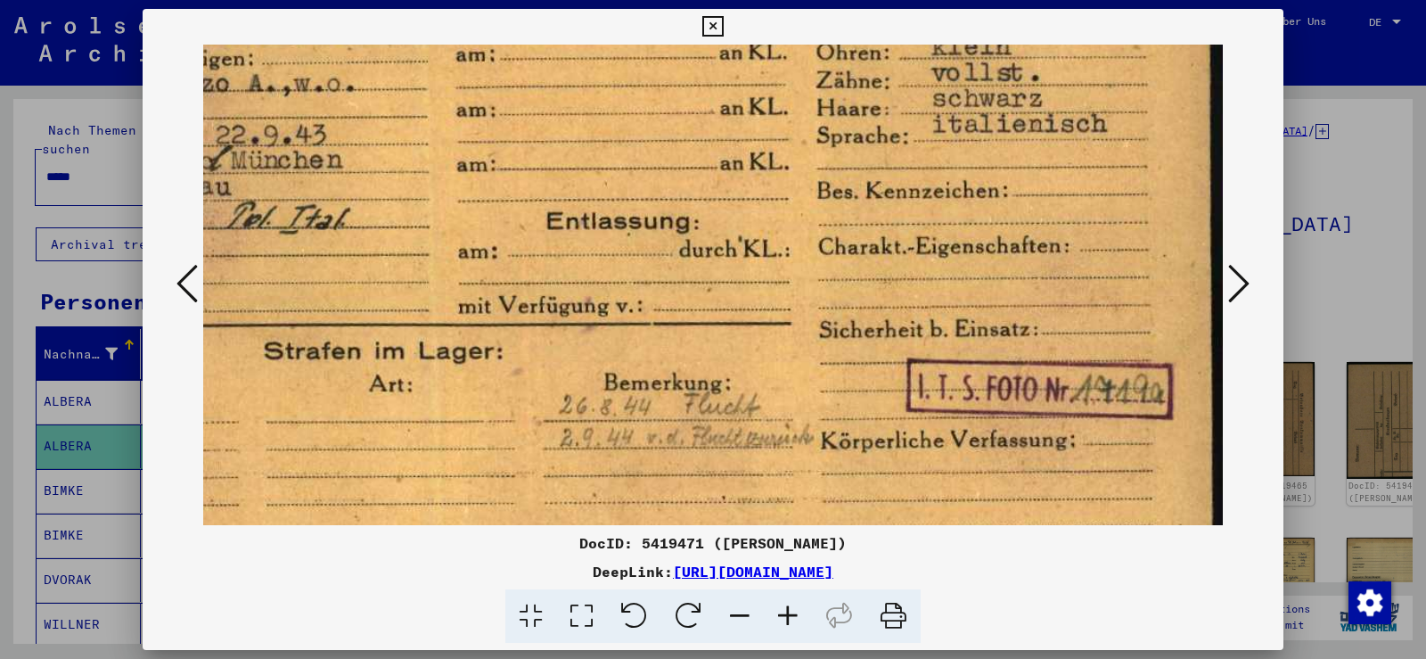
drag, startPoint x: 956, startPoint y: 342, endPoint x: 701, endPoint y: 312, distance: 256.7
click at [701, 312] on img at bounding box center [569, 131] width 1307 height 926
click at [1234, 282] on icon at bounding box center [1238, 283] width 21 height 43
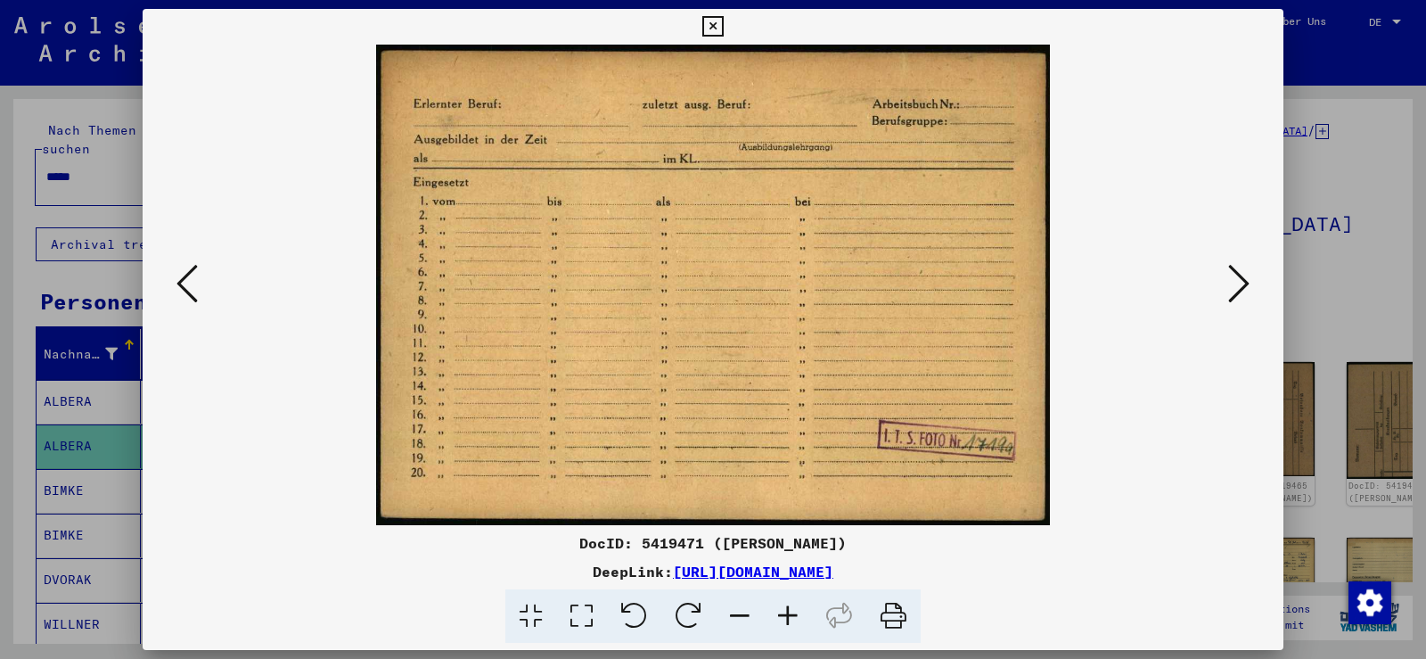
scroll to position [0, 0]
click at [1235, 276] on icon at bounding box center [1238, 283] width 21 height 43
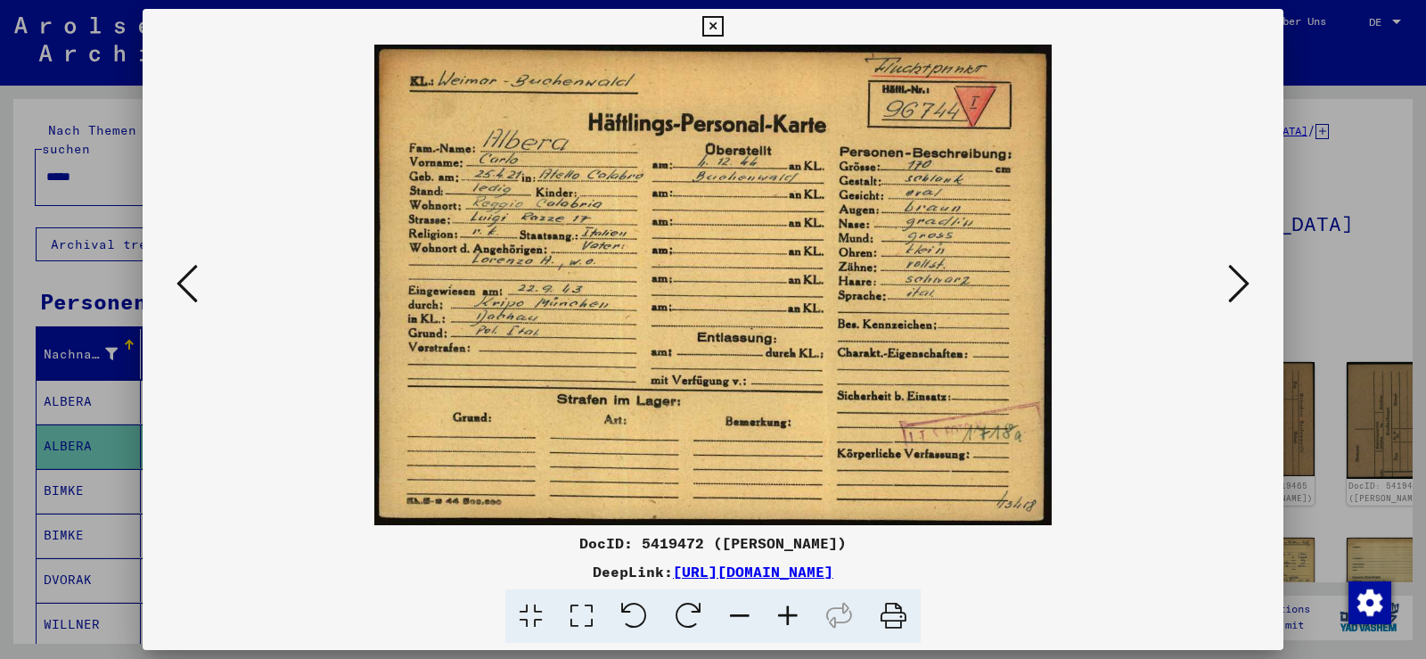
click at [1237, 275] on icon at bounding box center [1238, 283] width 21 height 43
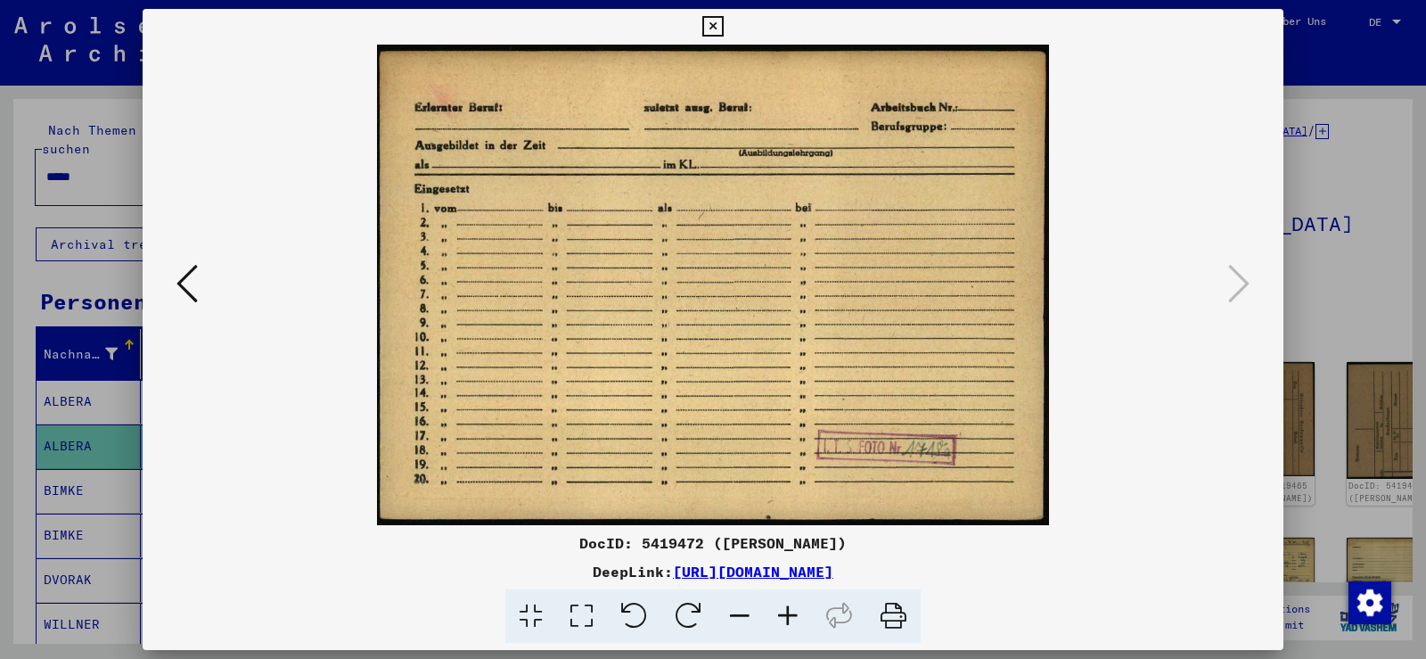
click at [178, 284] on icon at bounding box center [186, 283] width 21 height 43
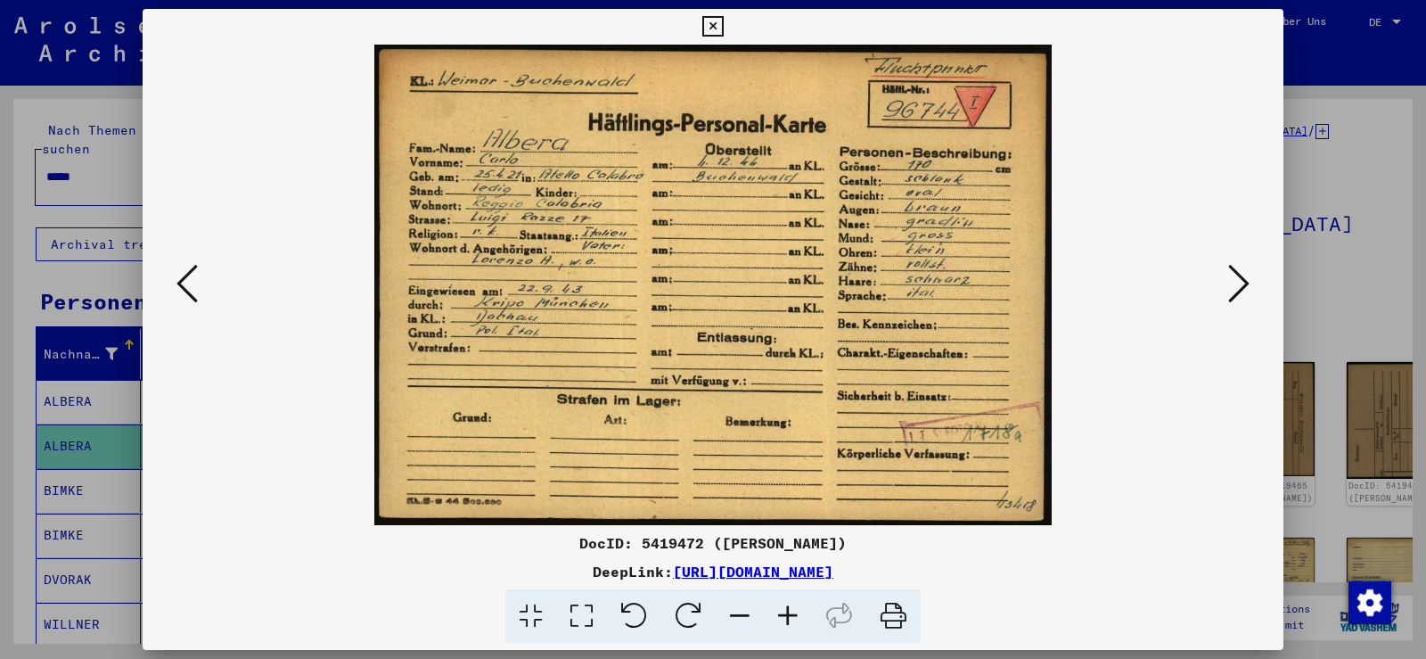
click at [177, 284] on icon at bounding box center [186, 283] width 21 height 43
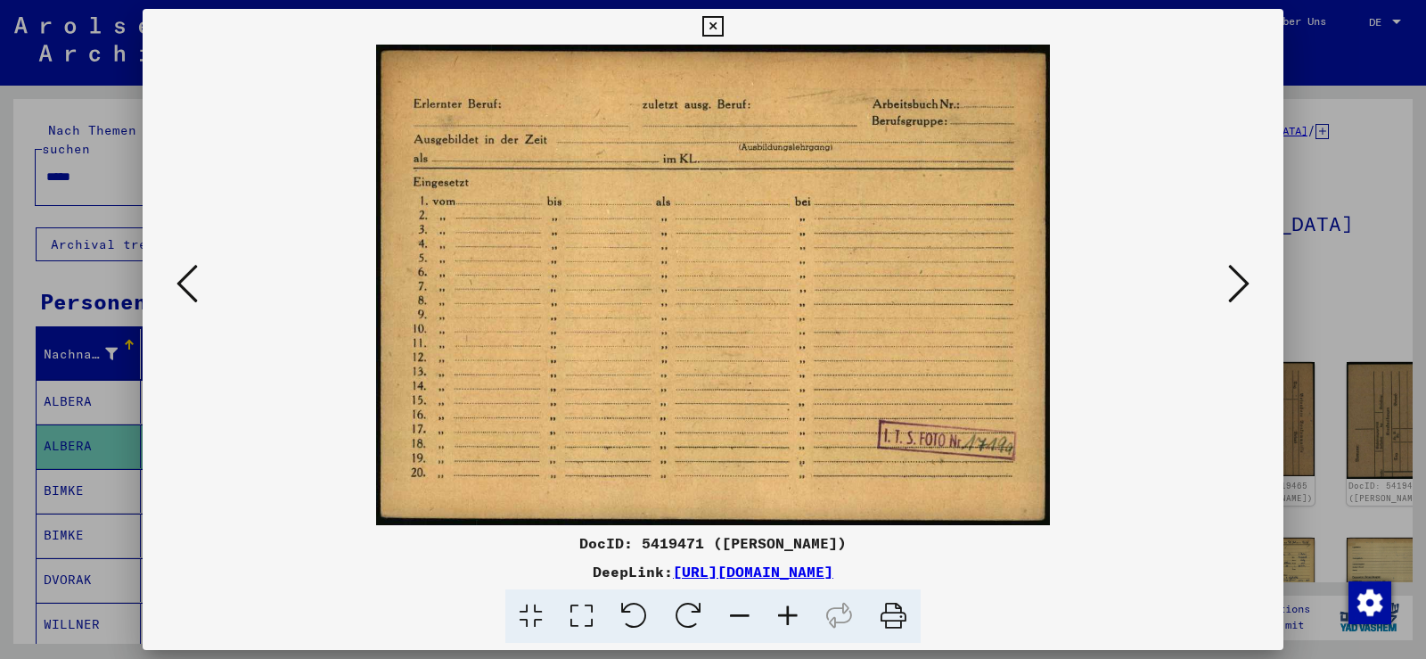
click at [176, 284] on button at bounding box center [187, 284] width 32 height 51
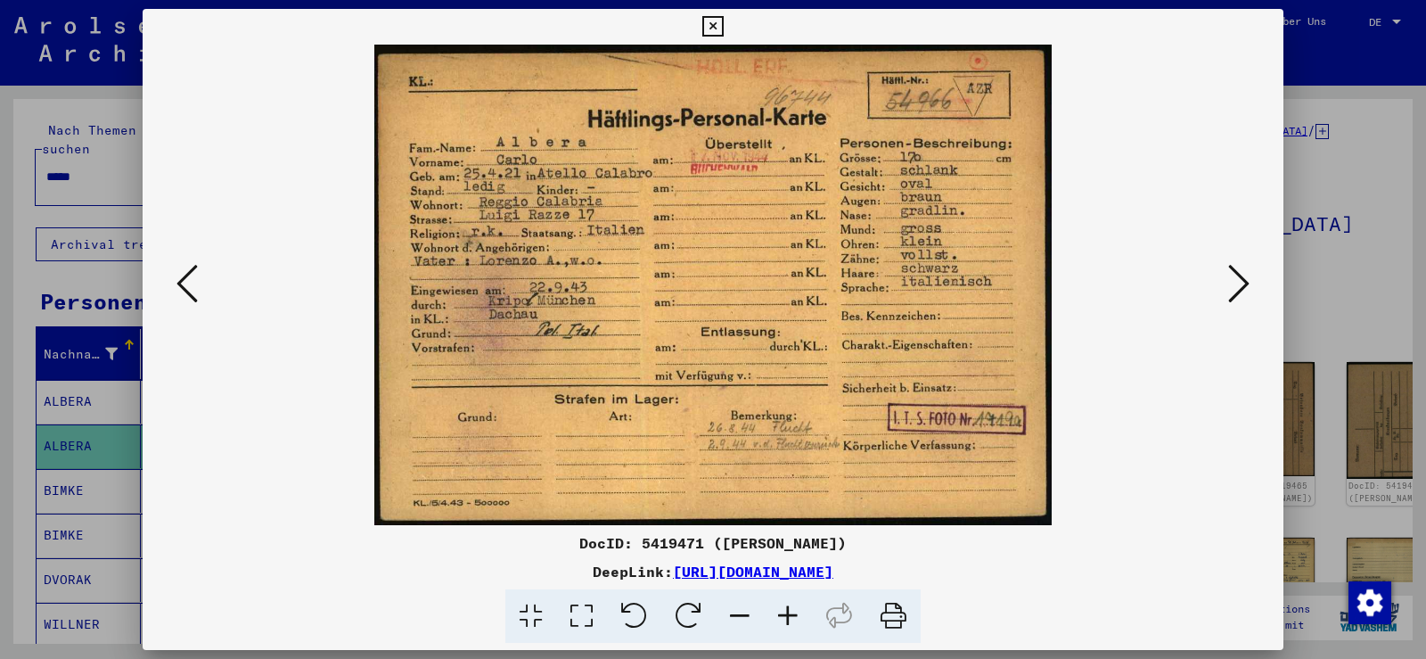
click at [176, 284] on button at bounding box center [187, 284] width 32 height 51
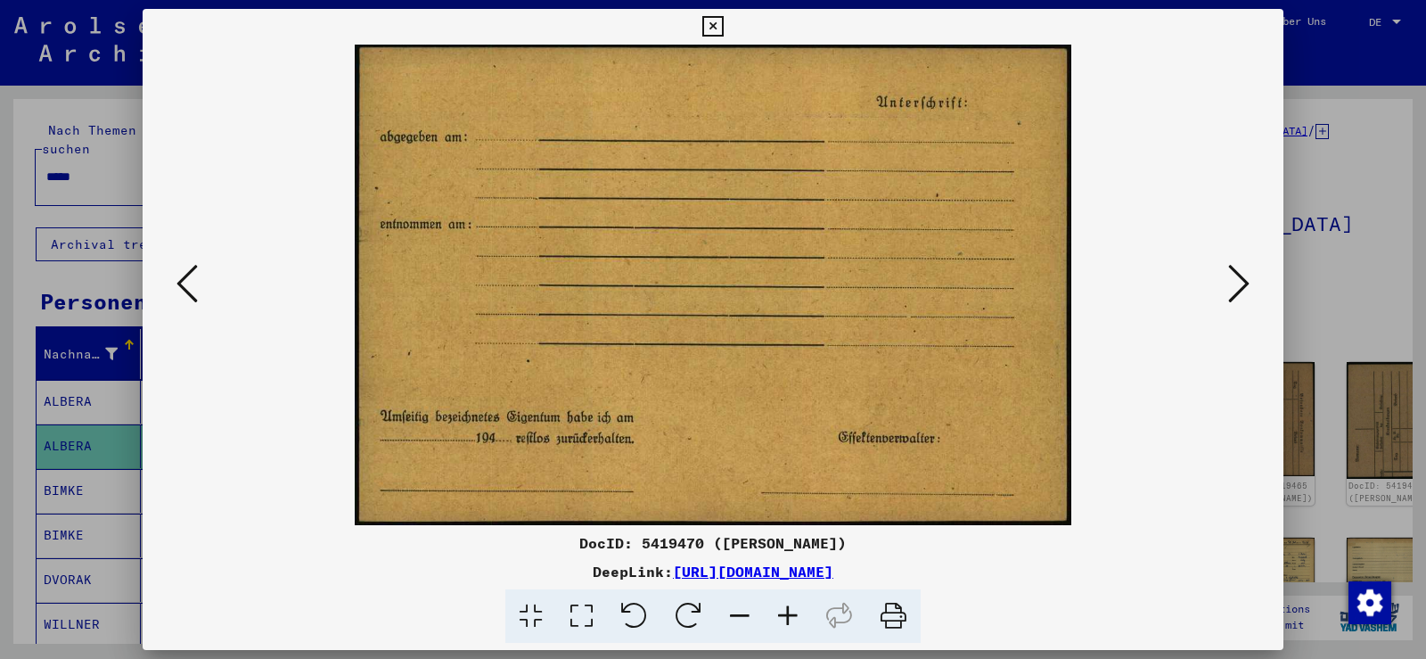
click at [176, 283] on button at bounding box center [187, 284] width 32 height 51
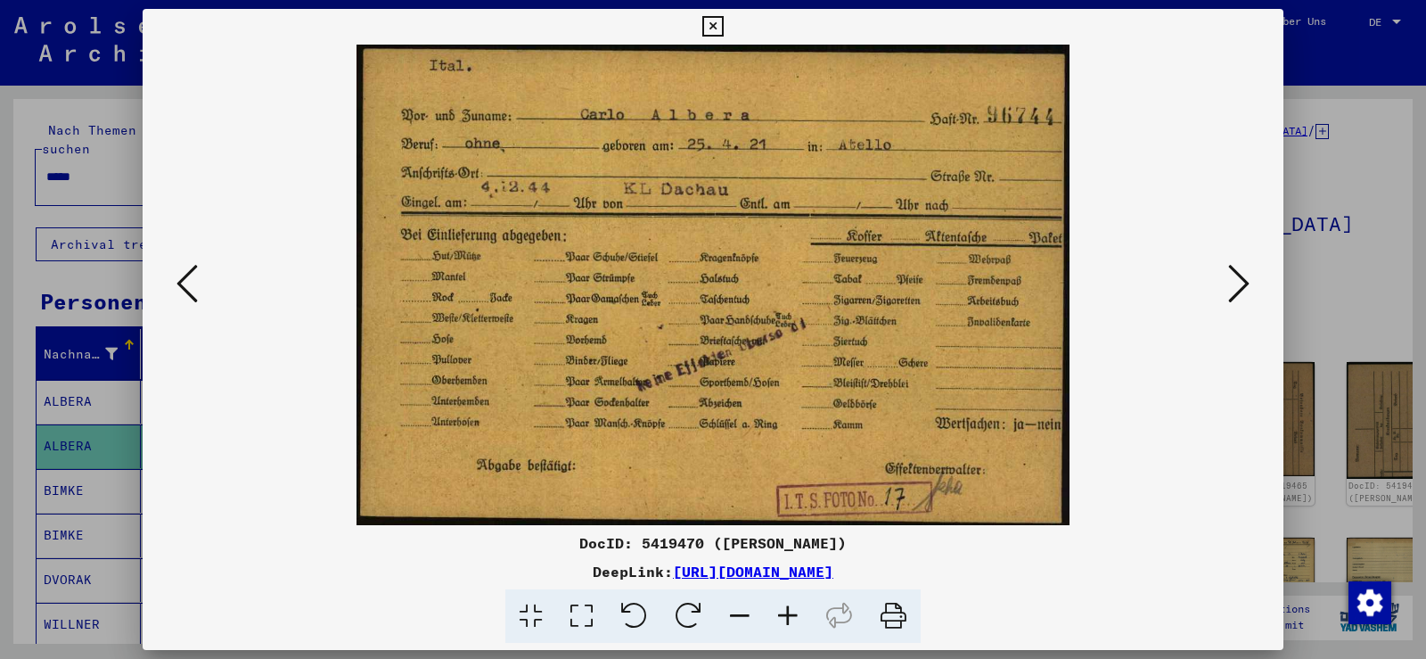
click at [176, 283] on button at bounding box center [187, 284] width 32 height 51
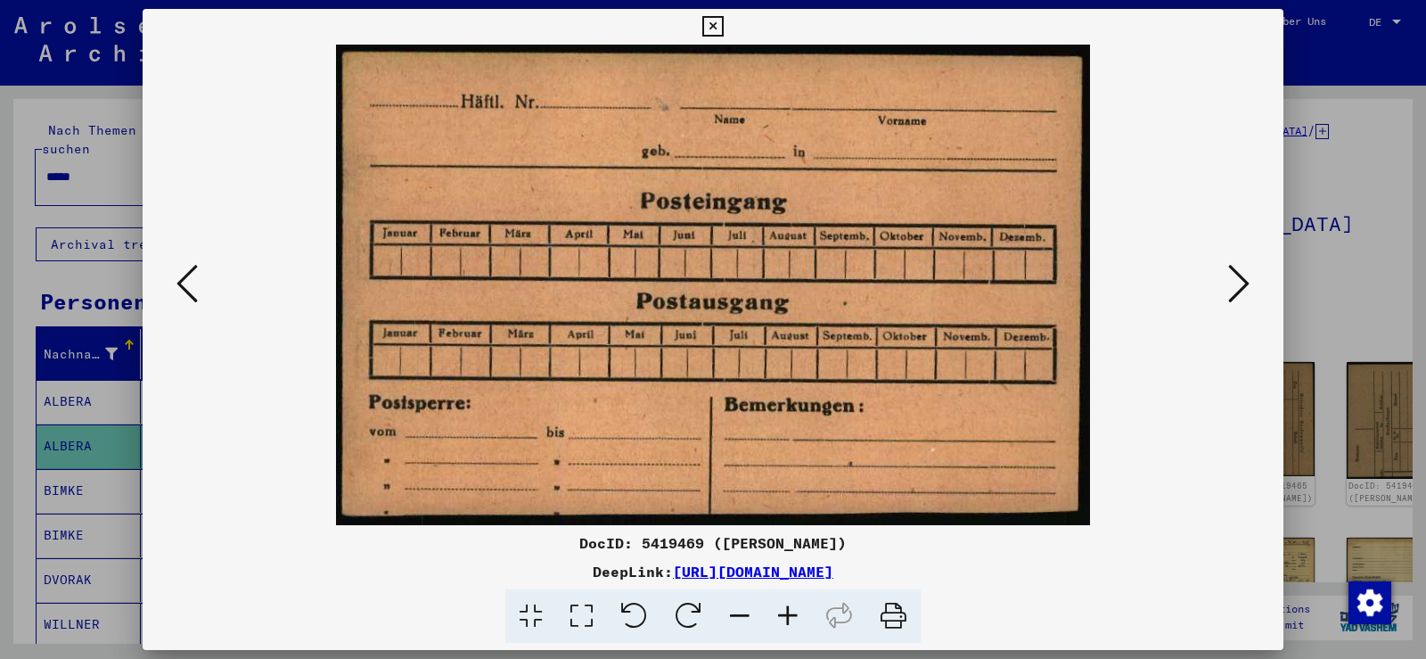
click at [176, 283] on button at bounding box center [187, 284] width 32 height 51
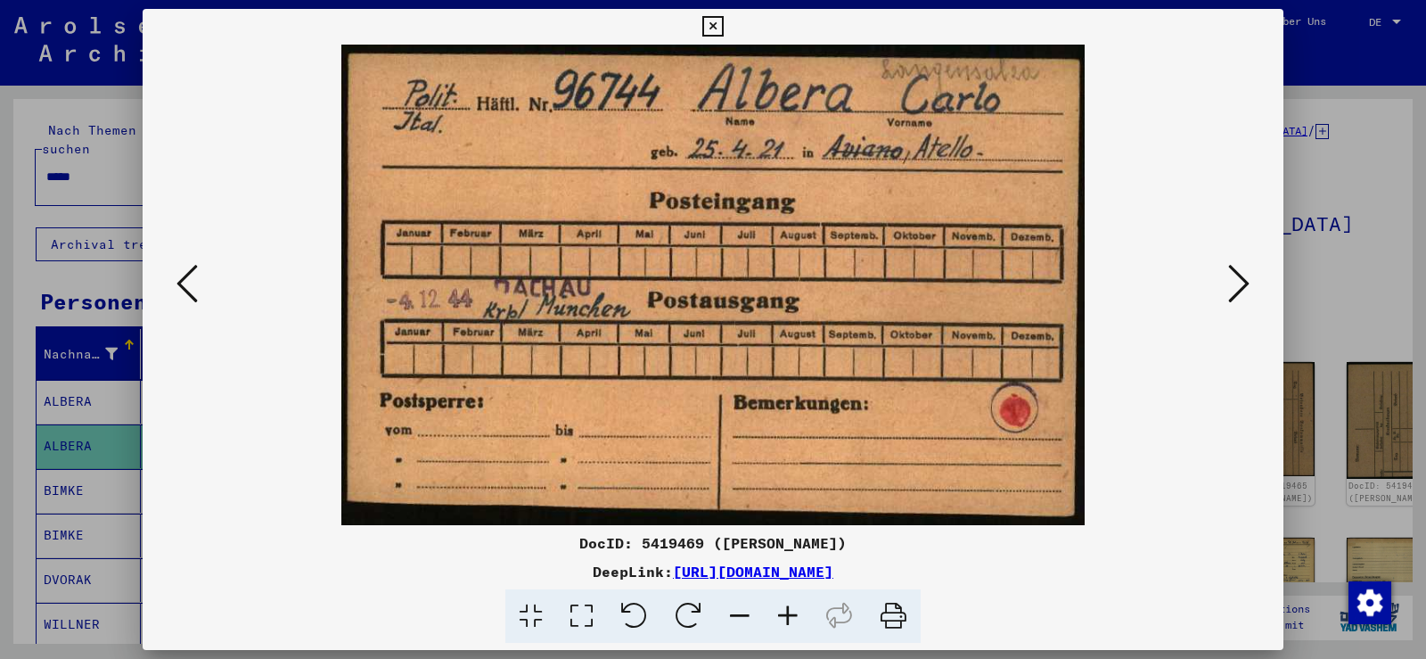
click at [176, 283] on button at bounding box center [187, 284] width 32 height 51
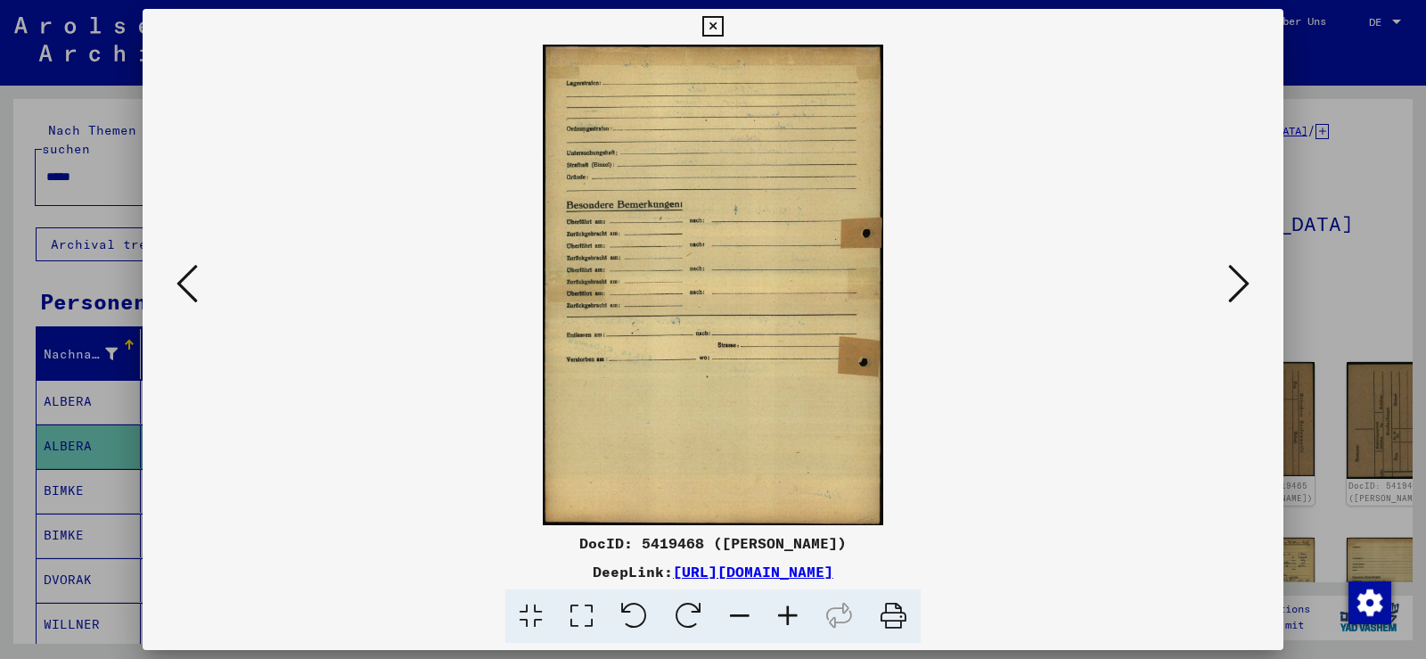
click at [176, 283] on icon at bounding box center [186, 283] width 21 height 43
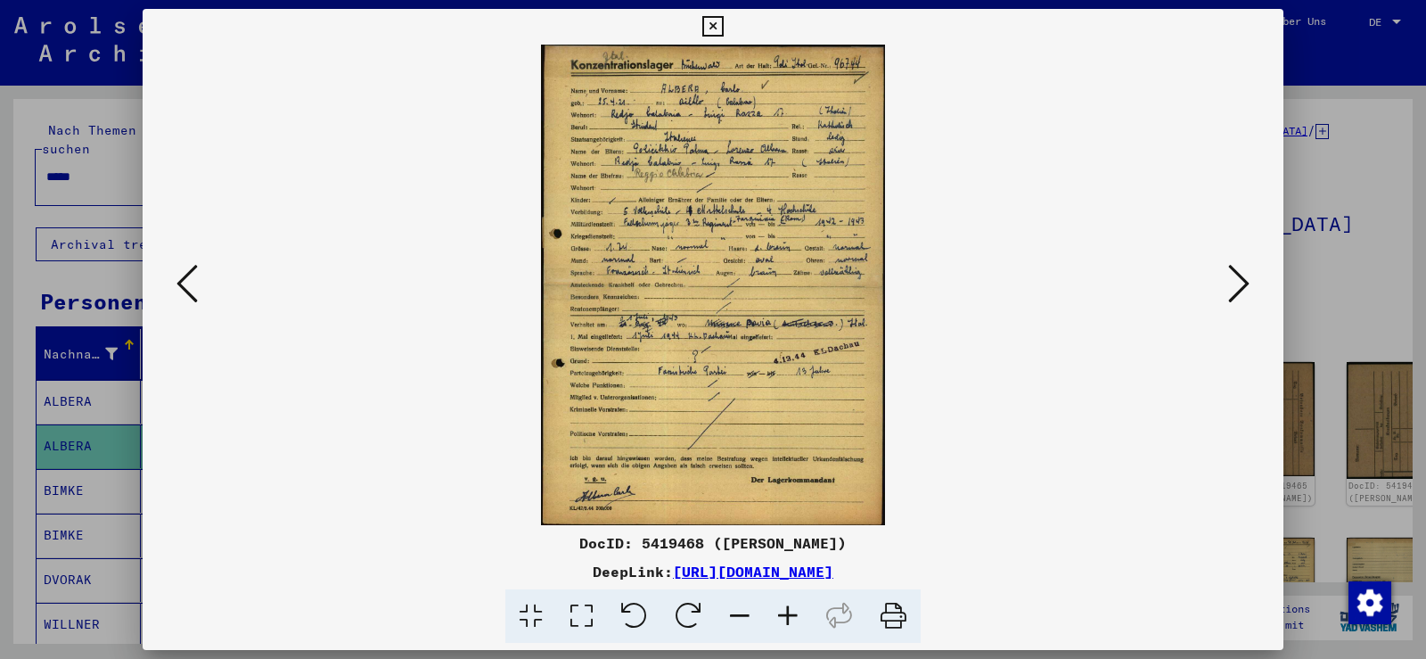
click at [176, 283] on icon at bounding box center [186, 283] width 21 height 43
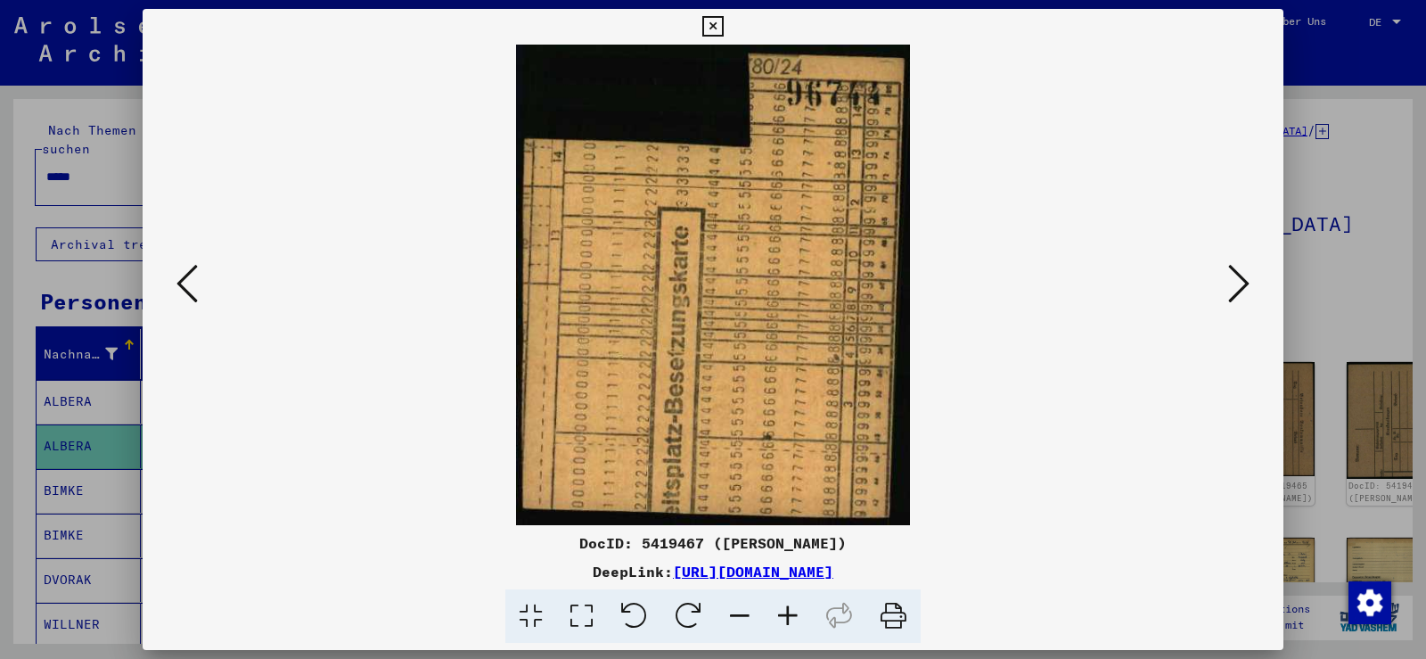
click at [176, 283] on icon at bounding box center [186, 283] width 21 height 43
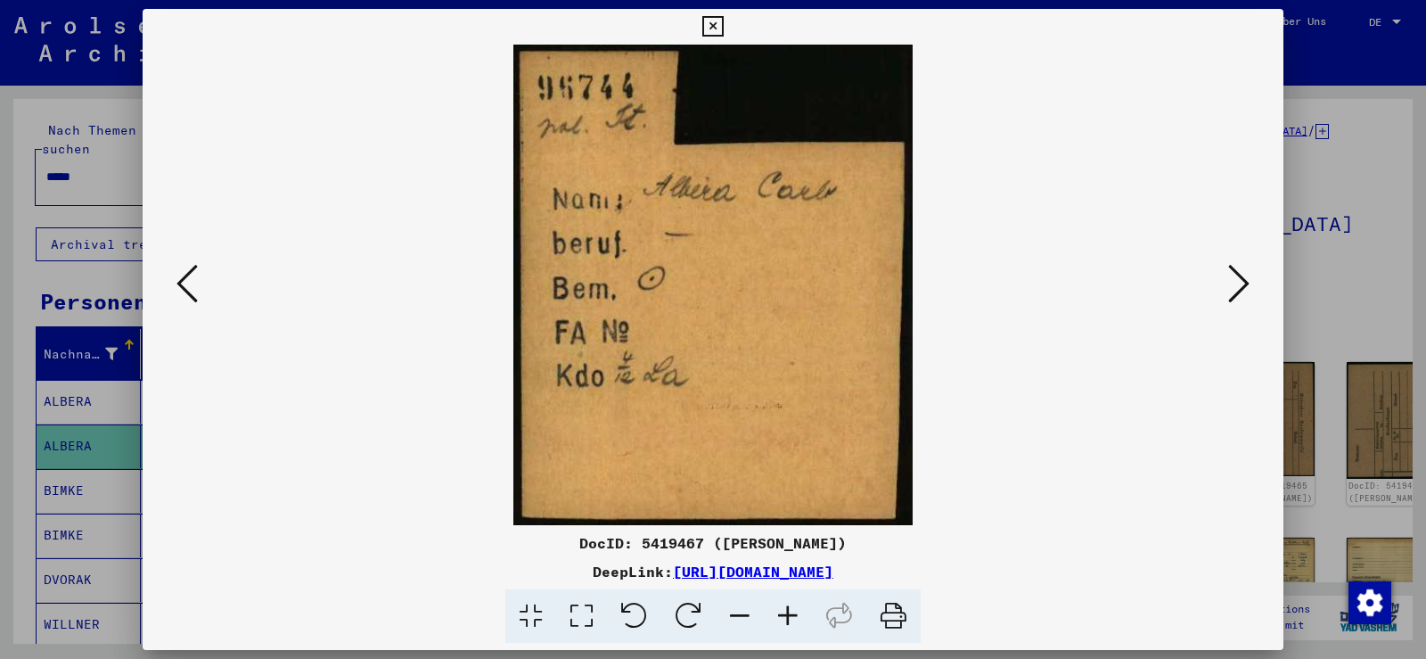
click at [190, 288] on icon at bounding box center [186, 283] width 21 height 43
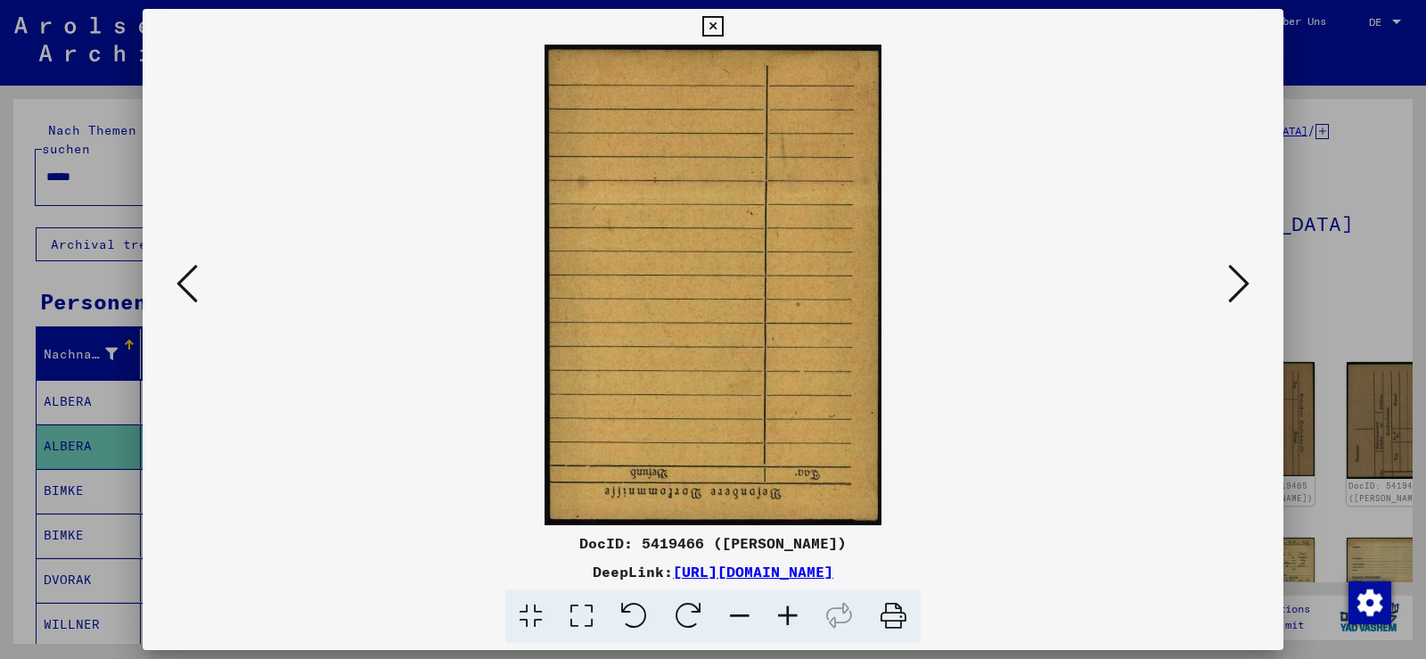
click at [188, 288] on icon at bounding box center [186, 283] width 21 height 43
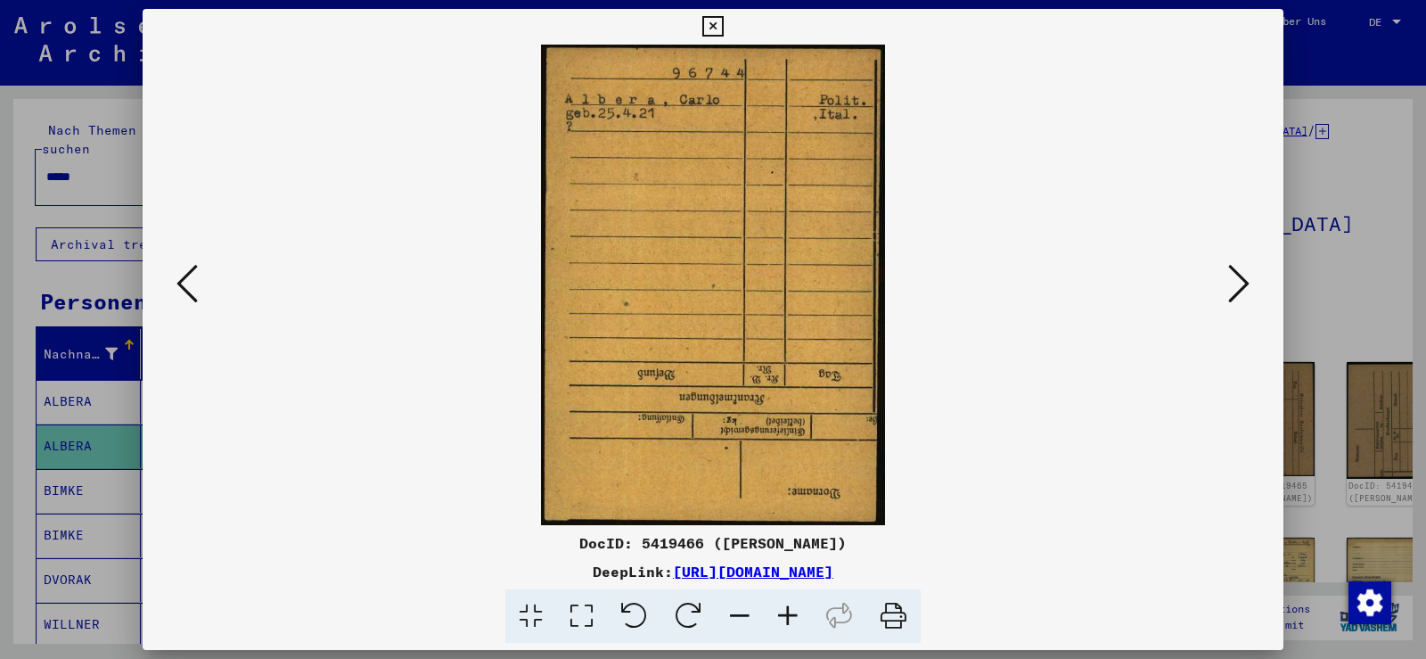
click at [188, 288] on icon at bounding box center [186, 283] width 21 height 43
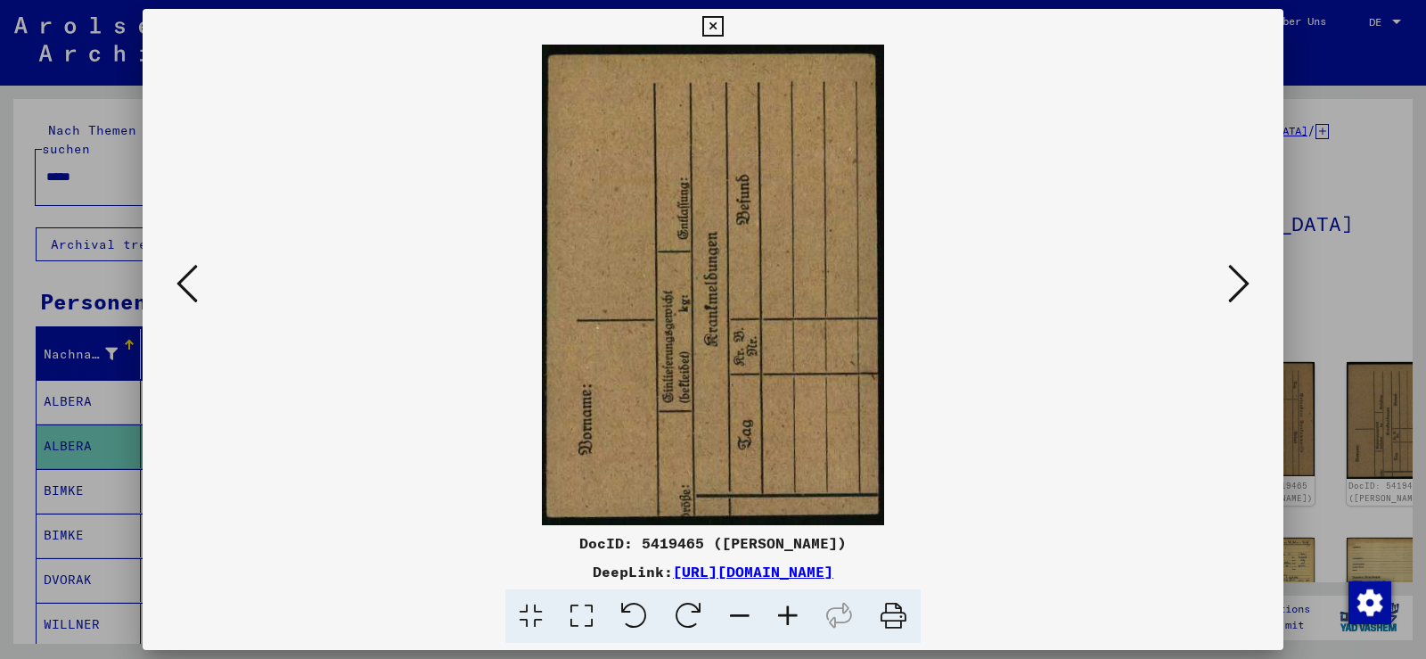
click at [188, 288] on icon at bounding box center [186, 283] width 21 height 43
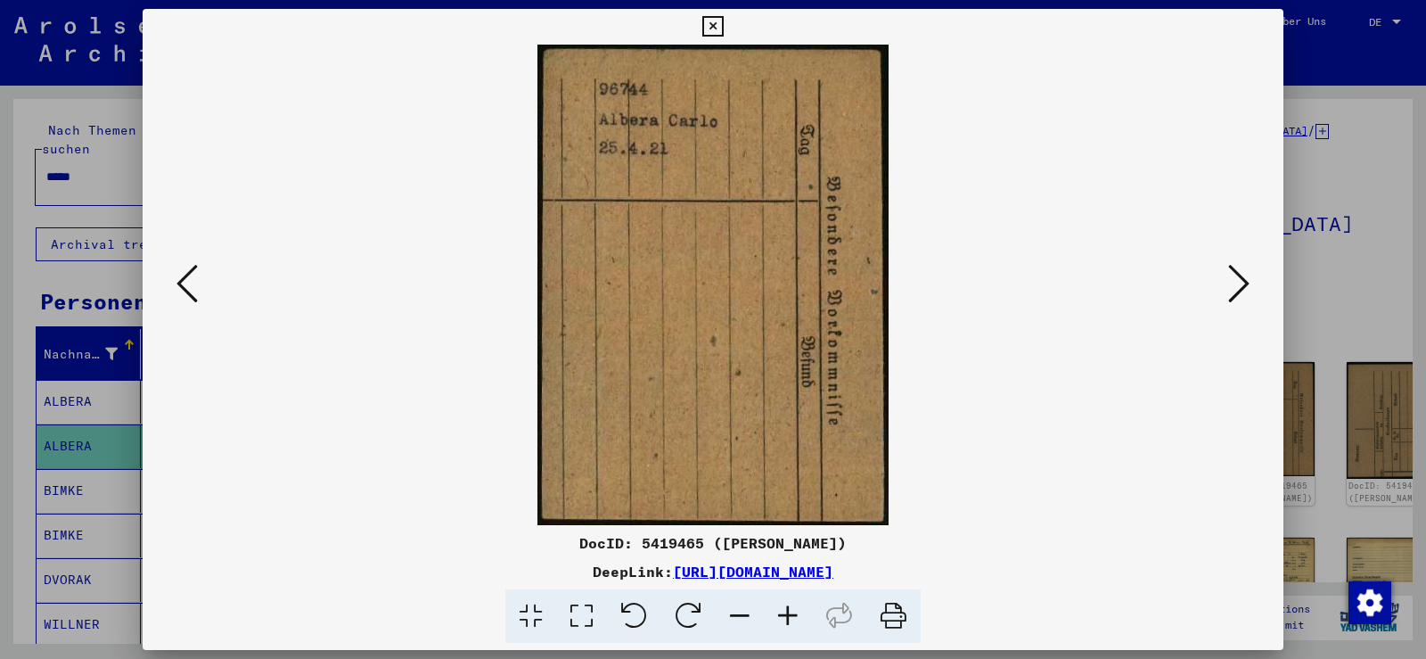
click at [188, 288] on icon at bounding box center [186, 283] width 21 height 43
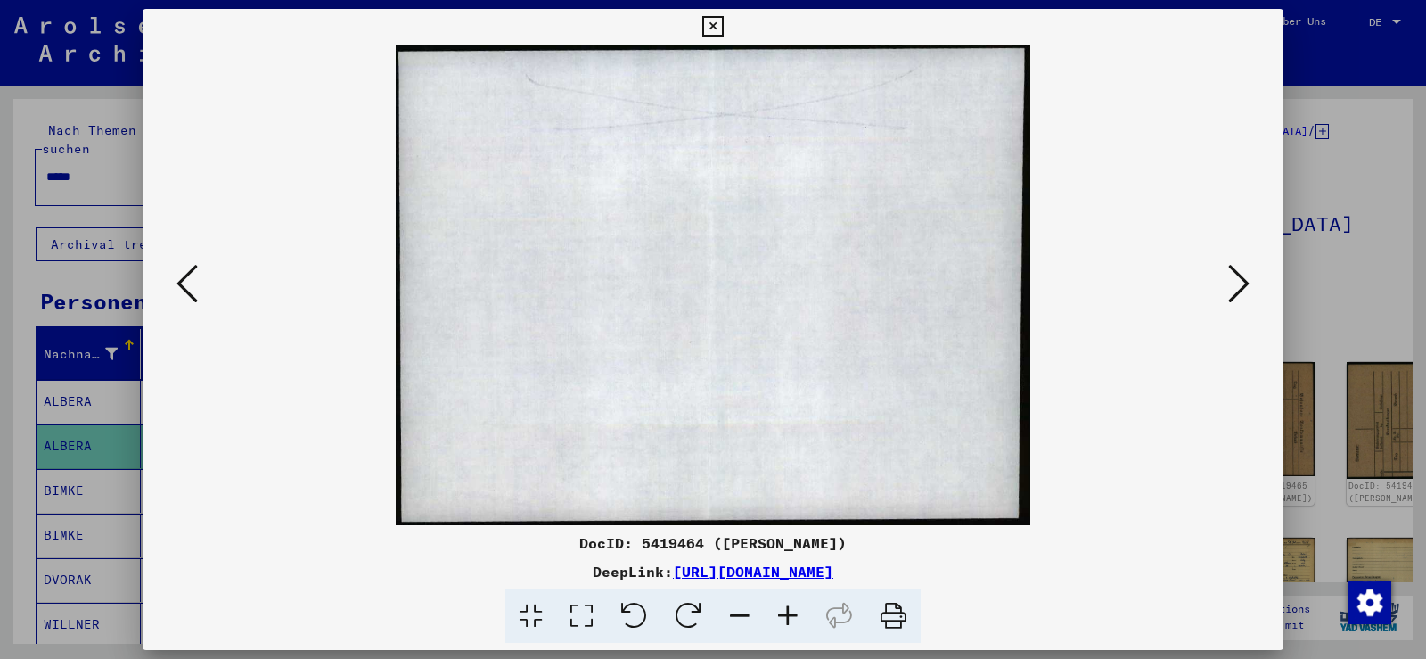
click at [188, 288] on icon at bounding box center [186, 283] width 21 height 43
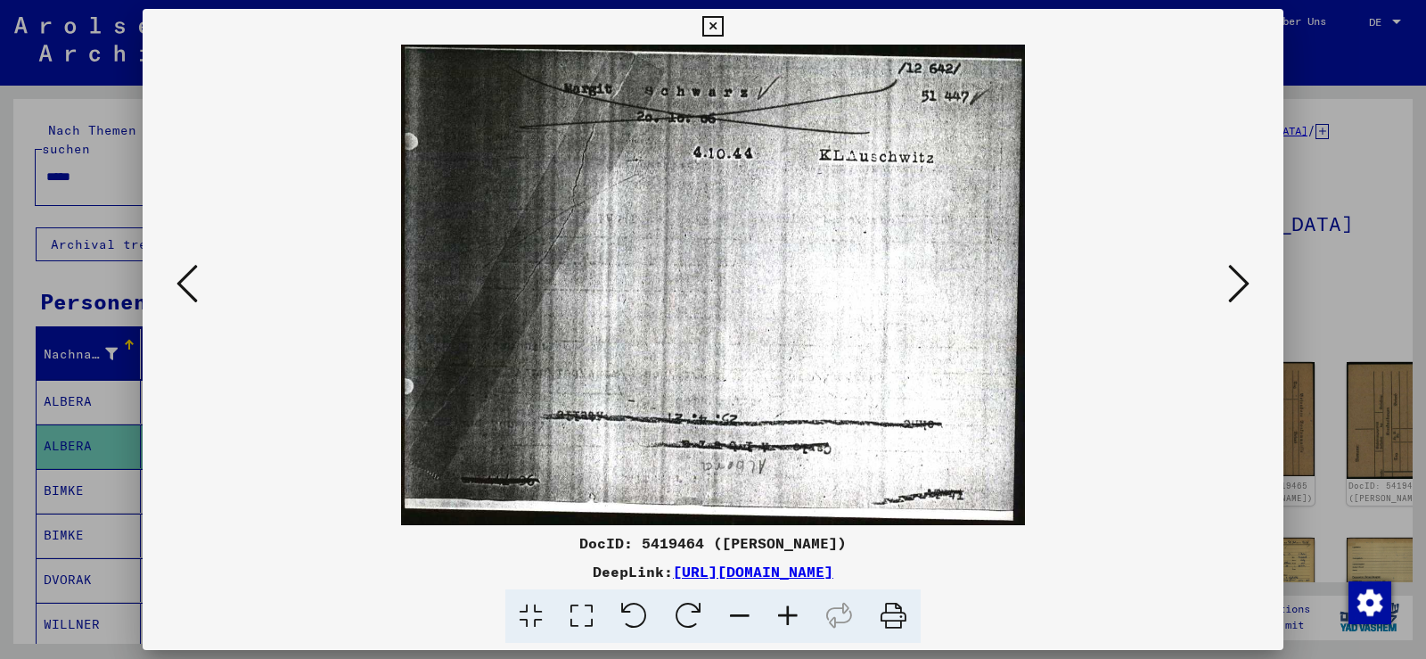
click at [188, 288] on icon at bounding box center [186, 283] width 21 height 43
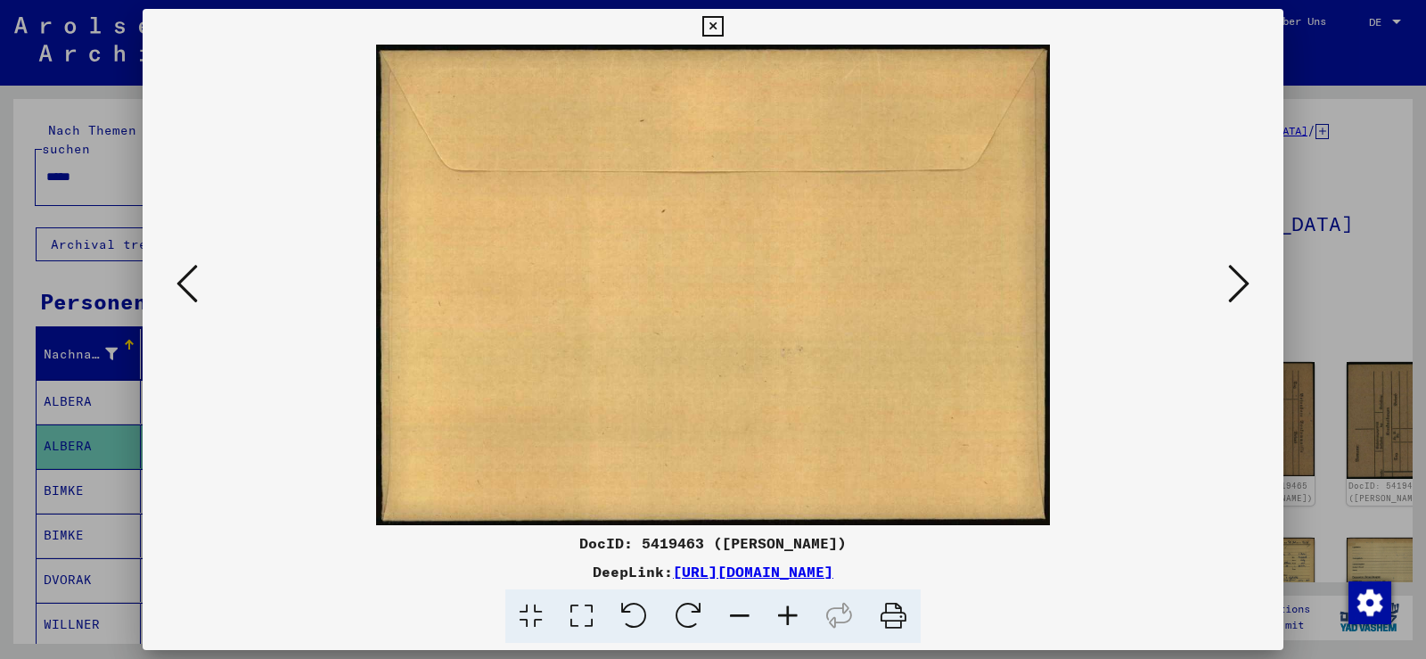
click at [187, 289] on icon at bounding box center [186, 283] width 21 height 43
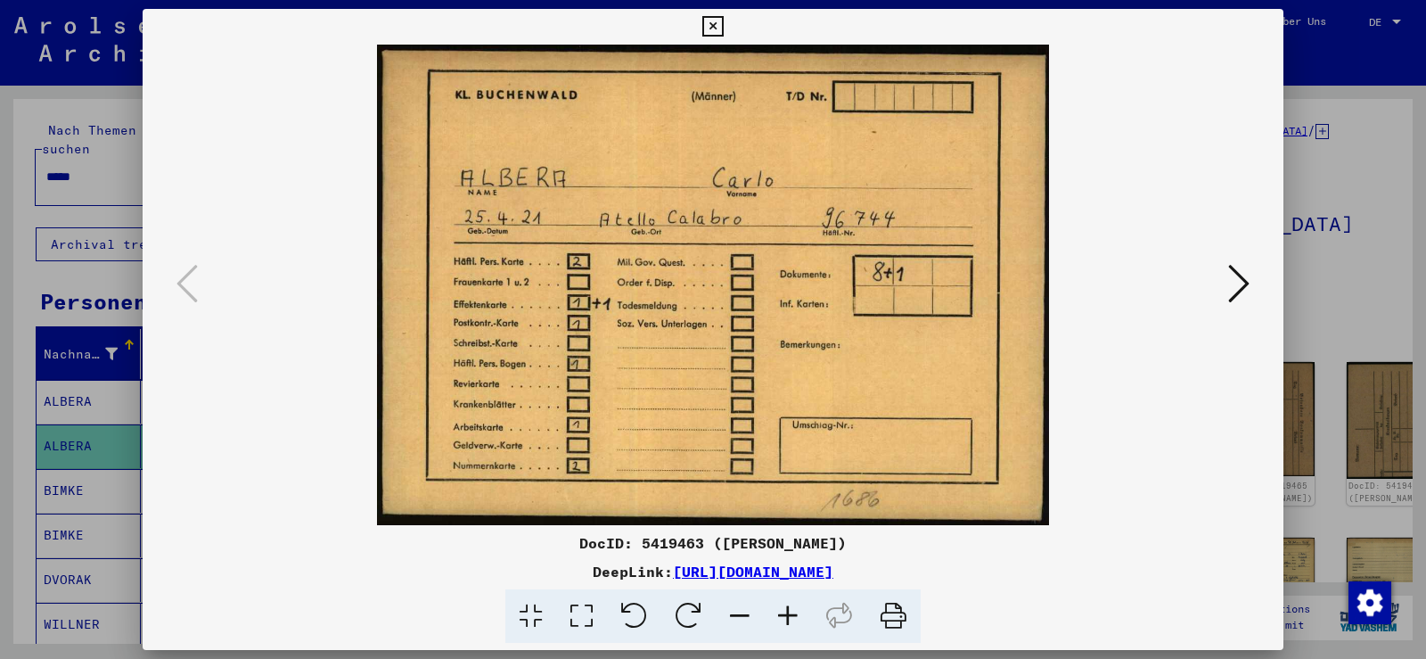
click at [1235, 286] on icon at bounding box center [1238, 283] width 21 height 43
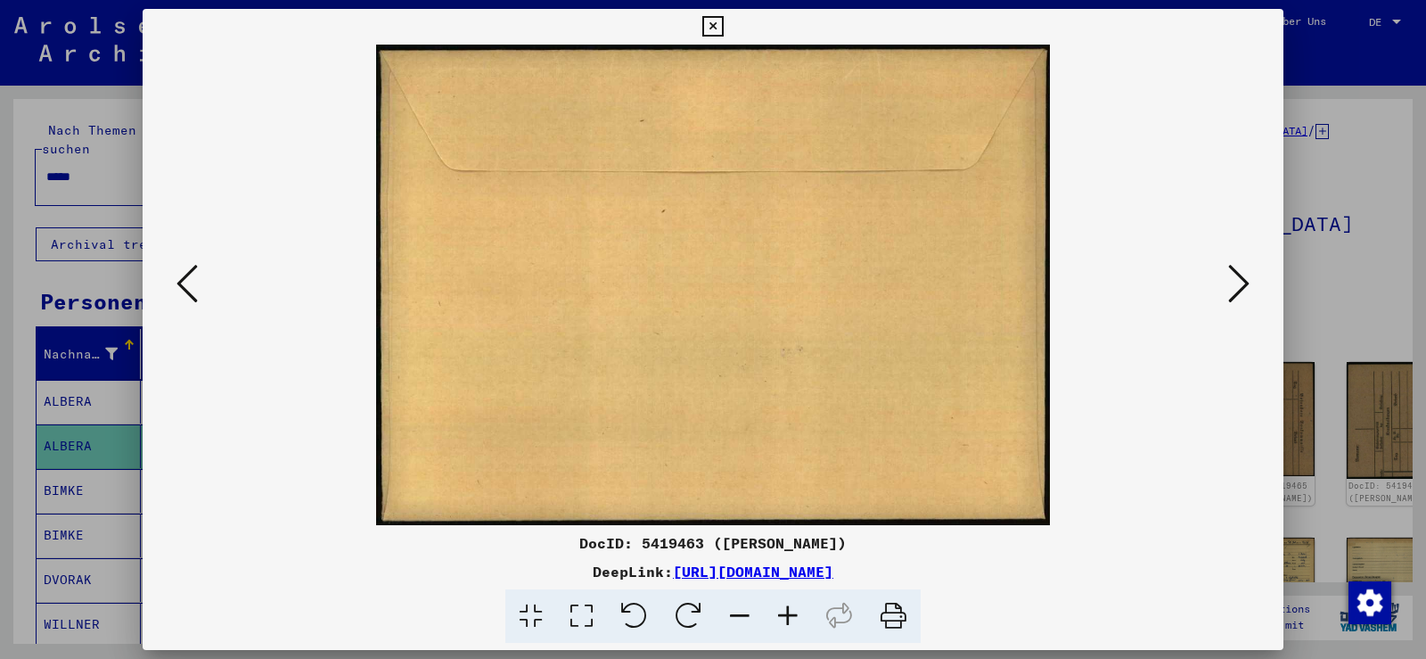
click at [1235, 285] on icon at bounding box center [1238, 283] width 21 height 43
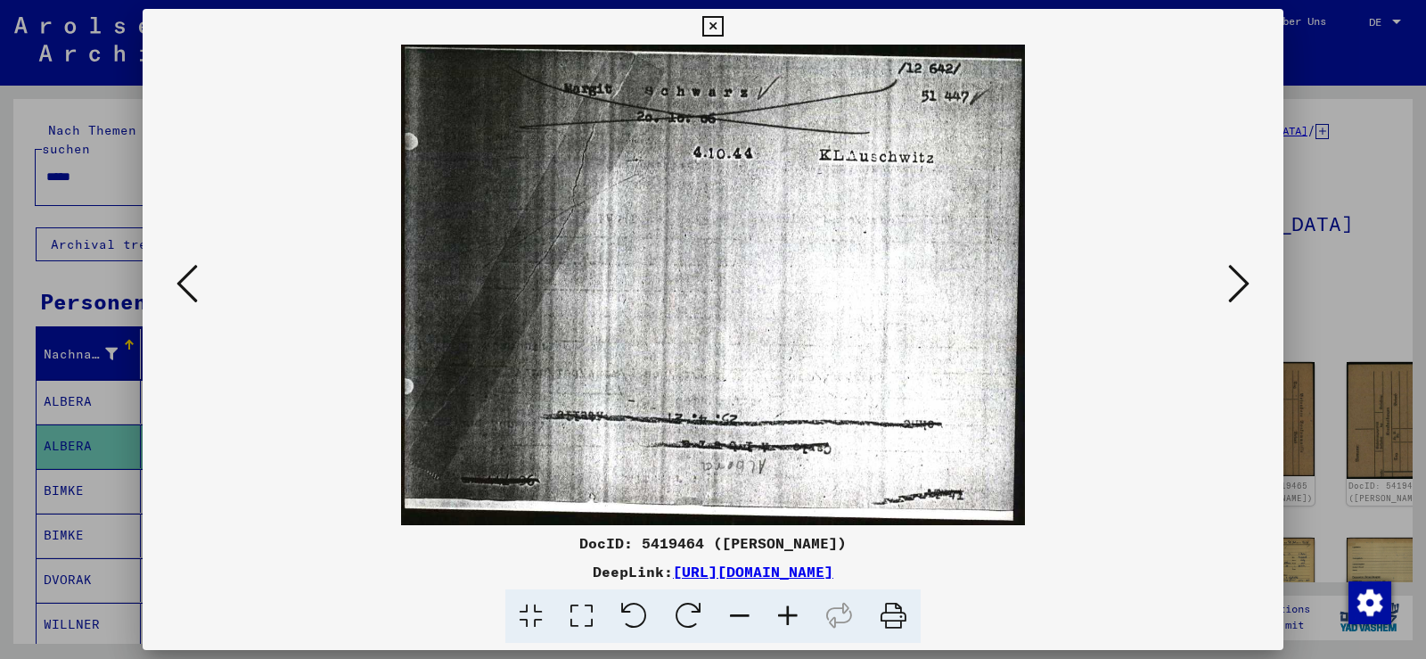
click at [1235, 285] on icon at bounding box center [1238, 283] width 21 height 43
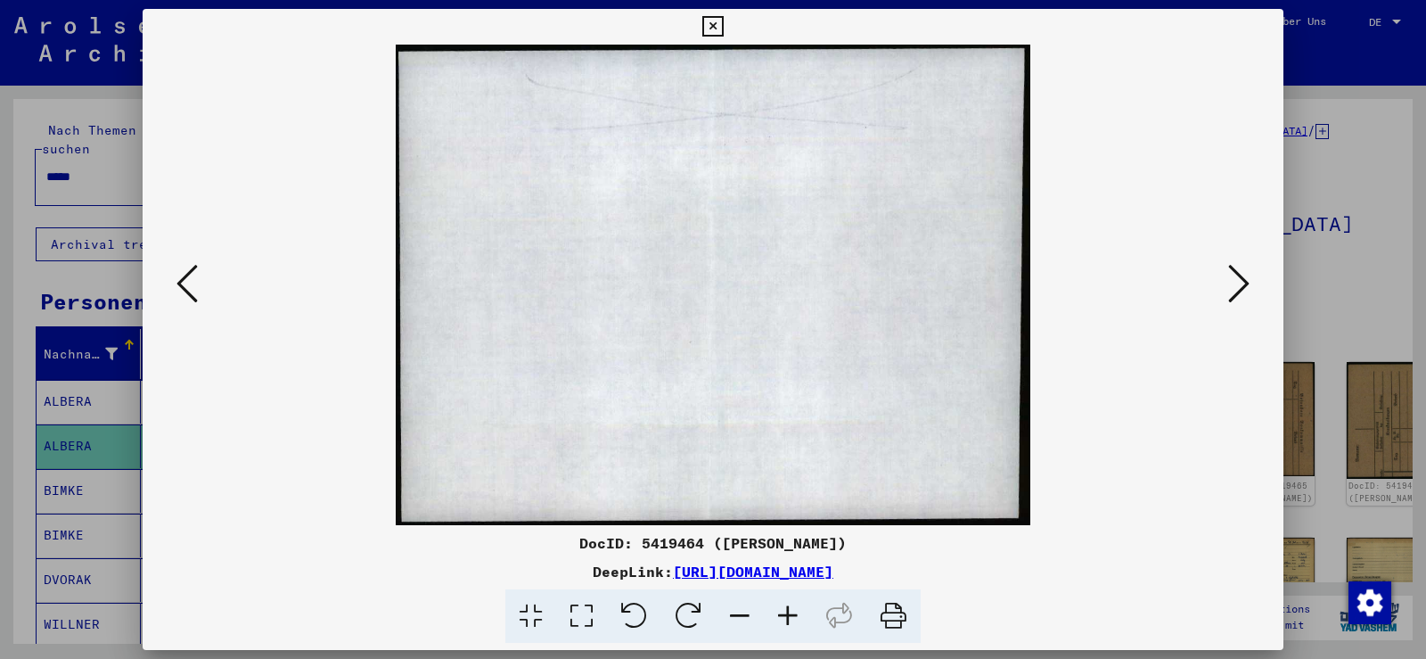
click at [1235, 285] on icon at bounding box center [1238, 283] width 21 height 43
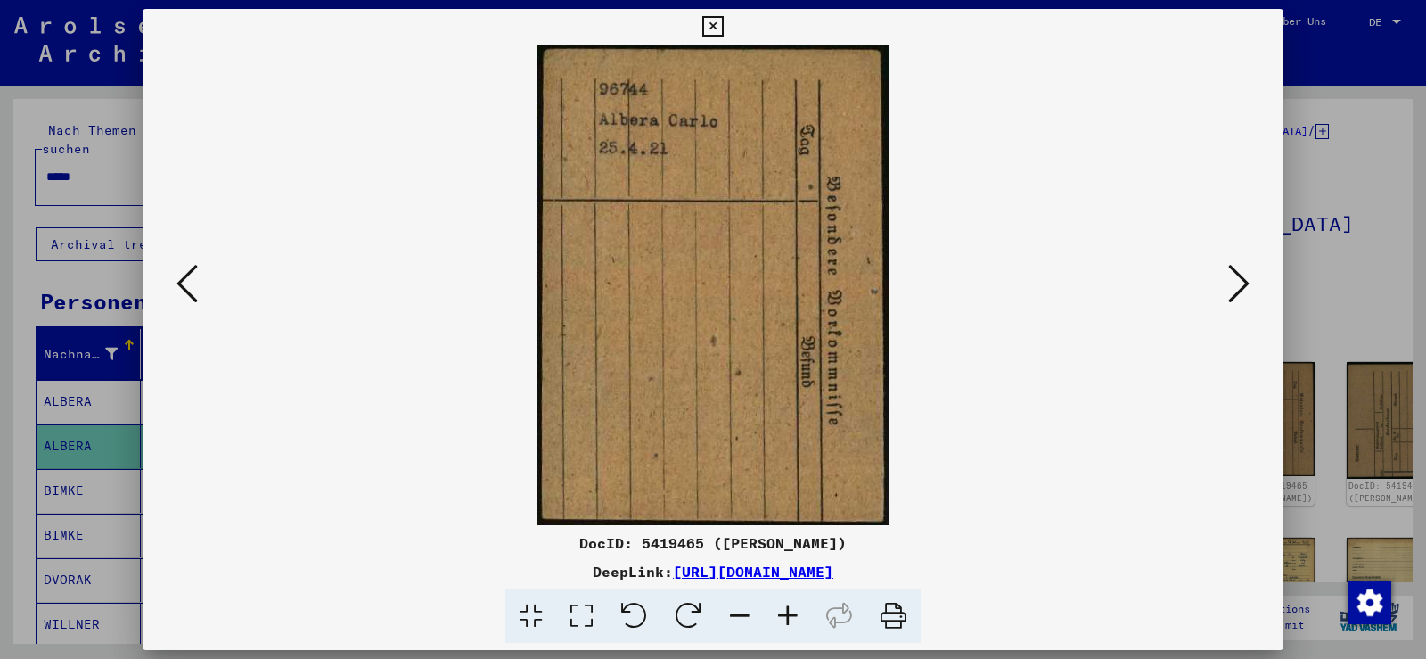
click at [1235, 285] on icon at bounding box center [1238, 283] width 21 height 43
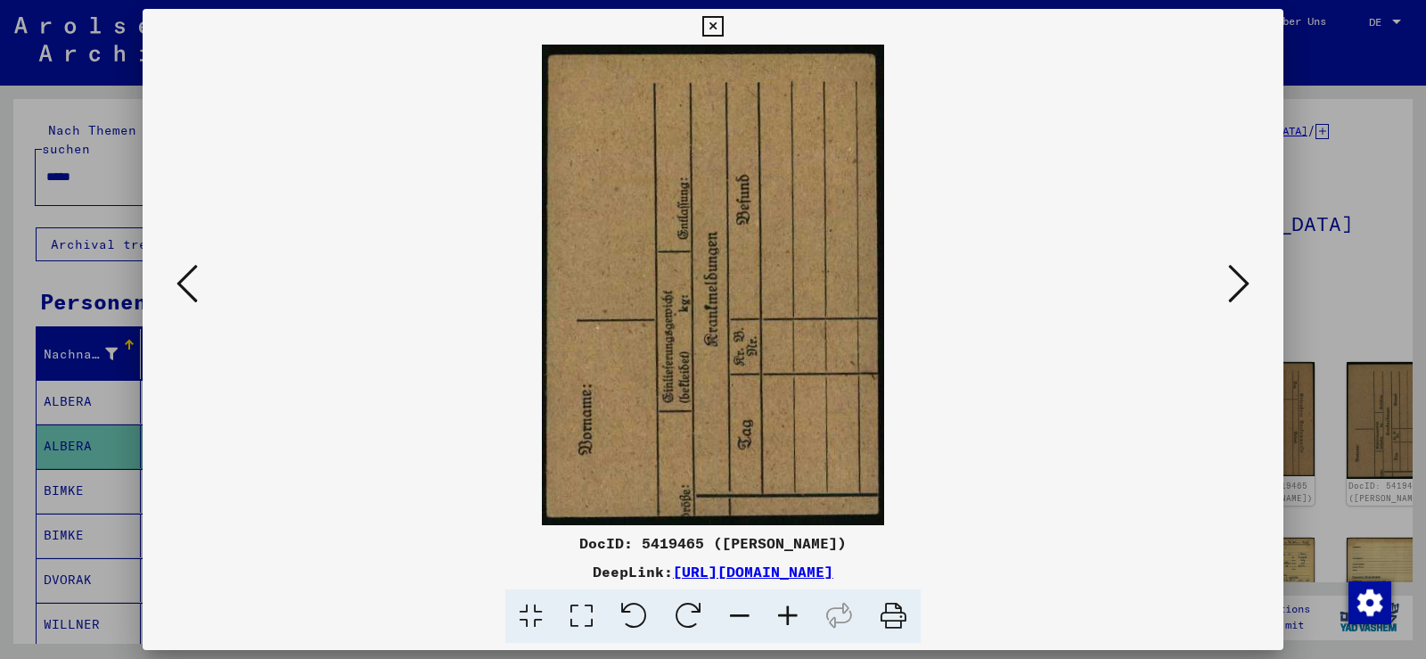
click at [1235, 285] on icon at bounding box center [1238, 283] width 21 height 43
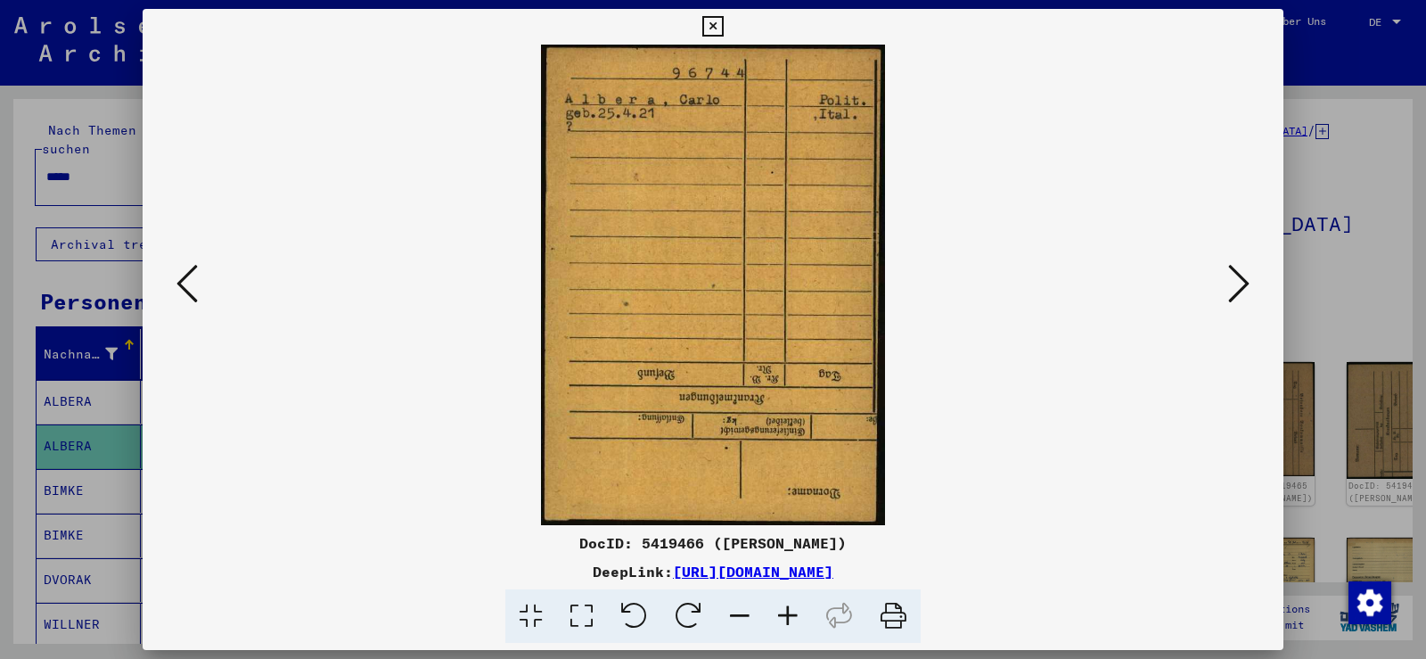
click at [1235, 285] on icon at bounding box center [1238, 283] width 21 height 43
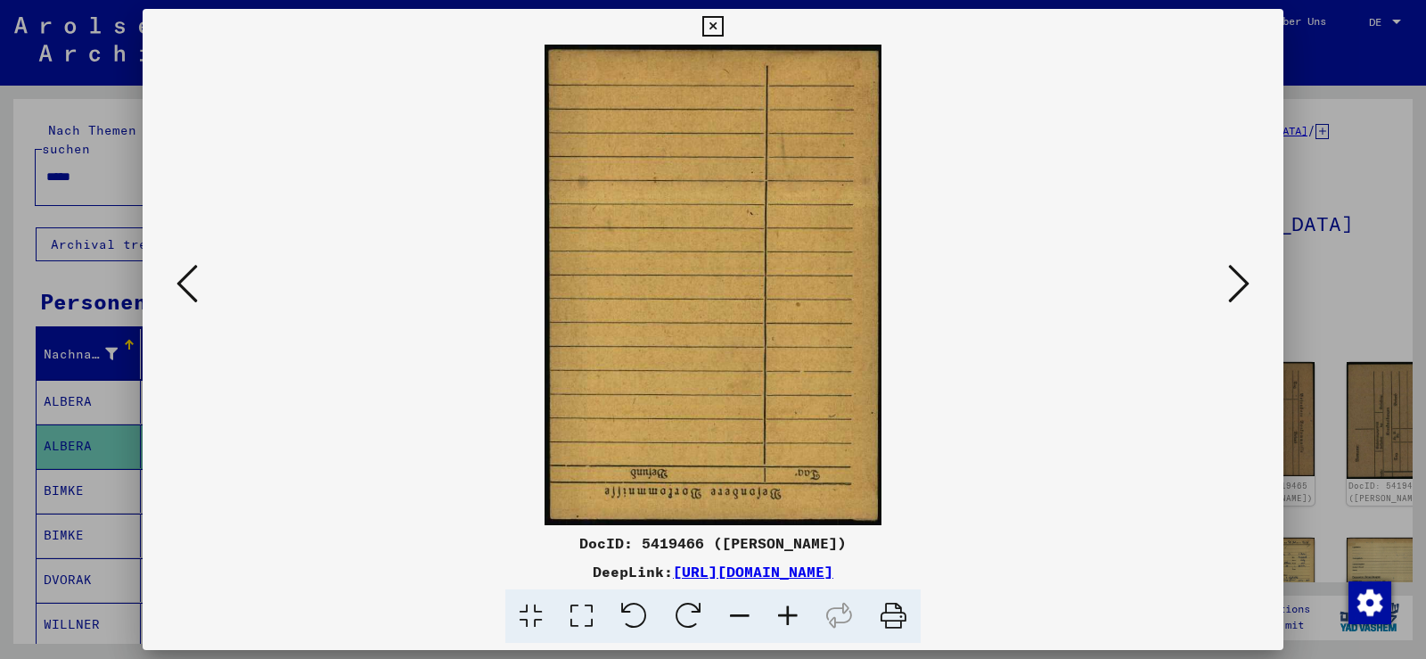
click at [1235, 284] on icon at bounding box center [1238, 283] width 21 height 43
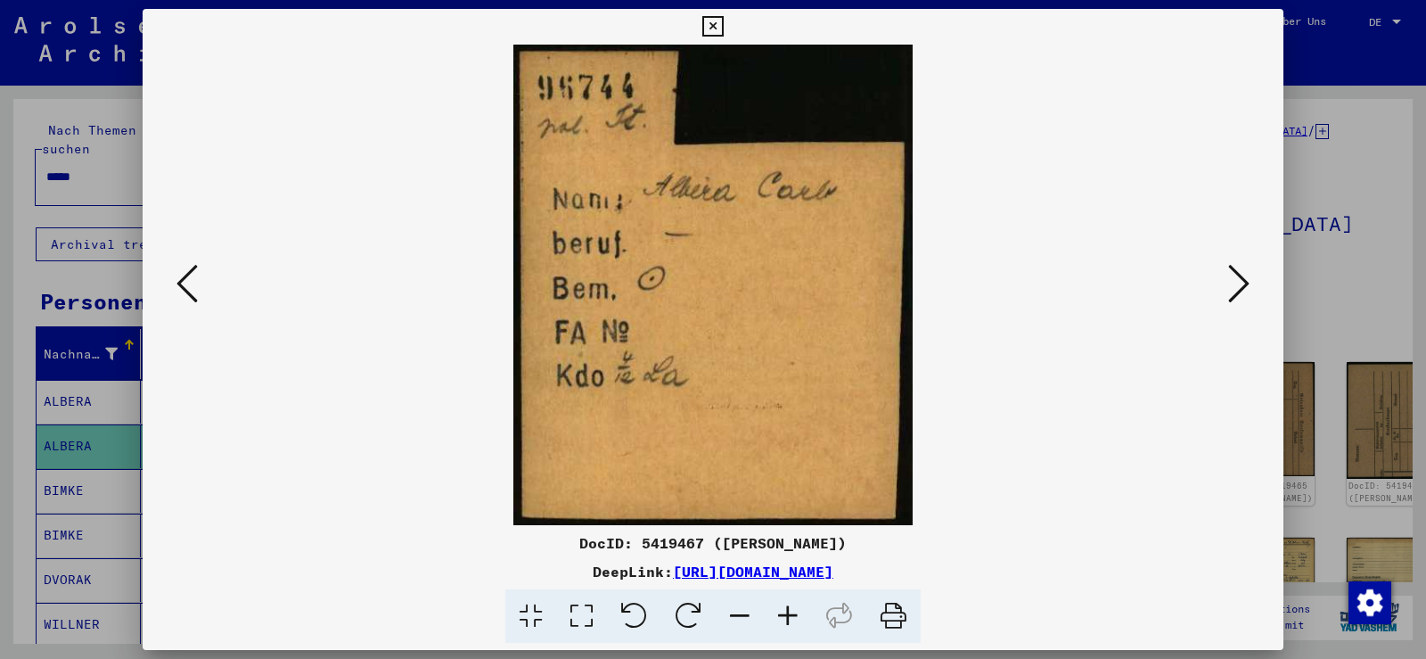
click at [1233, 283] on icon at bounding box center [1238, 283] width 21 height 43
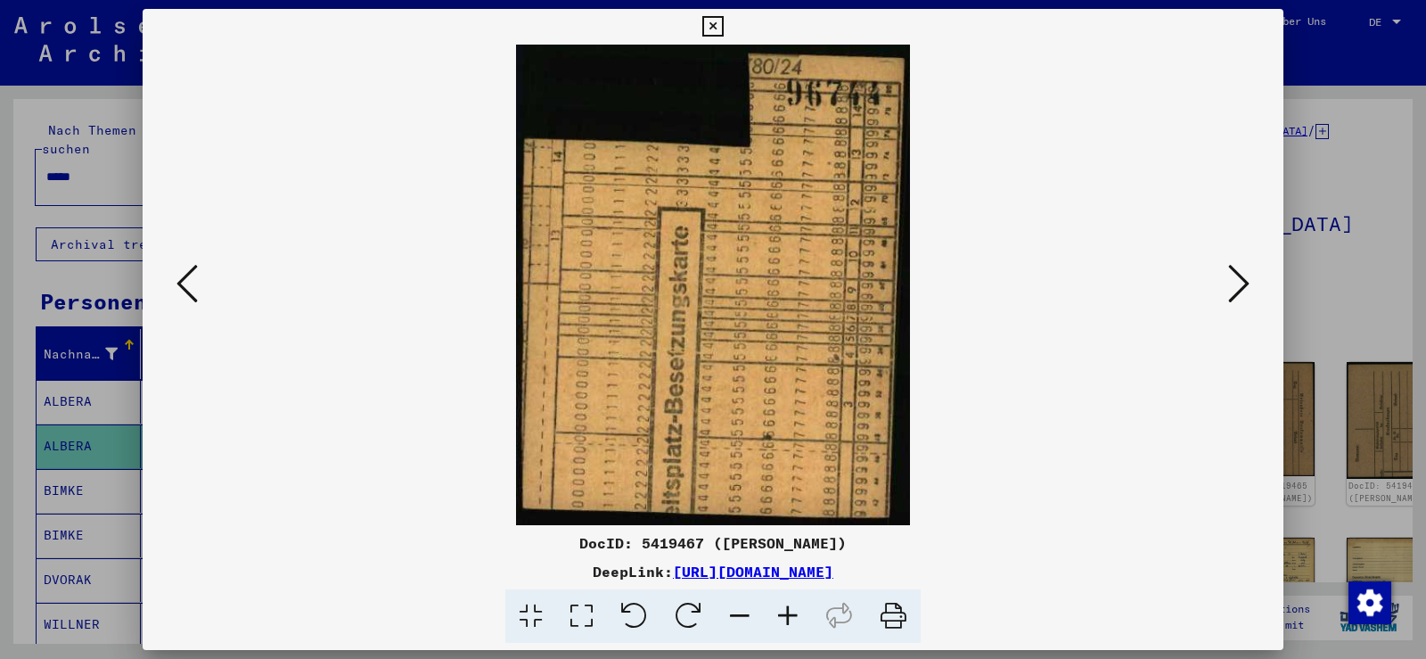
click at [1231, 285] on icon at bounding box center [1238, 283] width 21 height 43
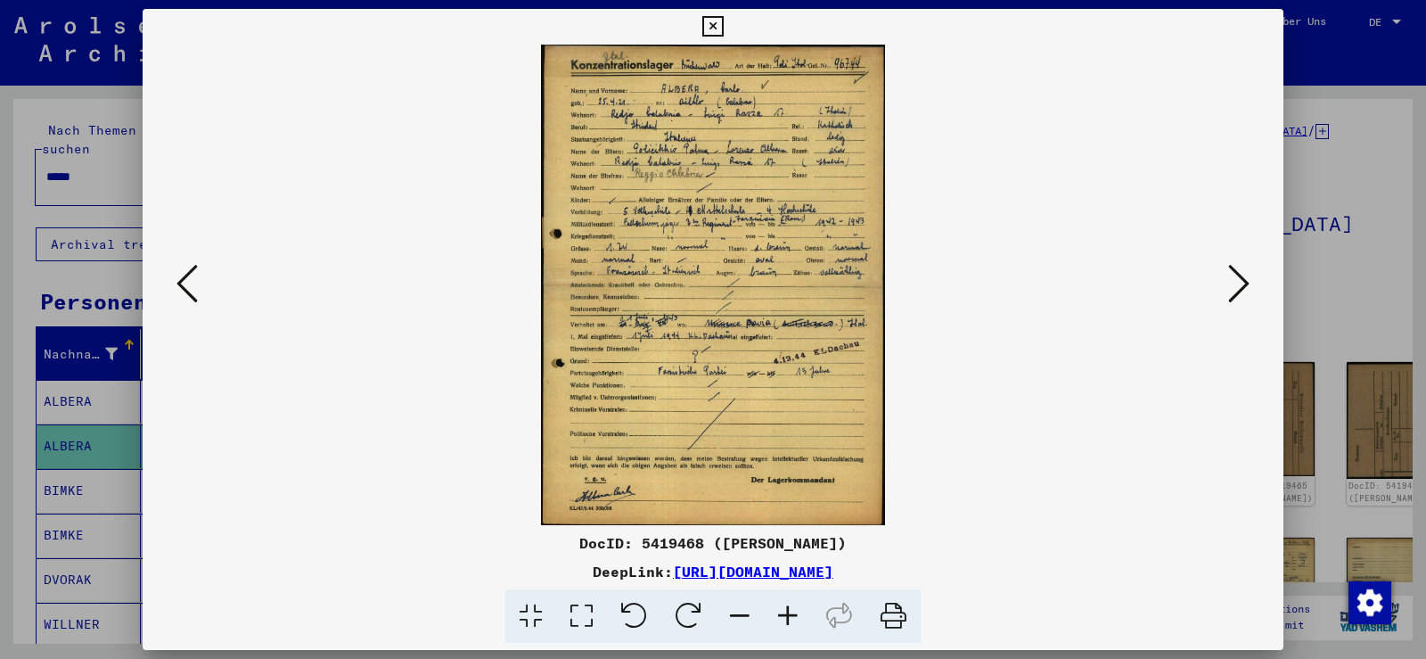
click at [782, 603] on icon at bounding box center [788, 616] width 48 height 54
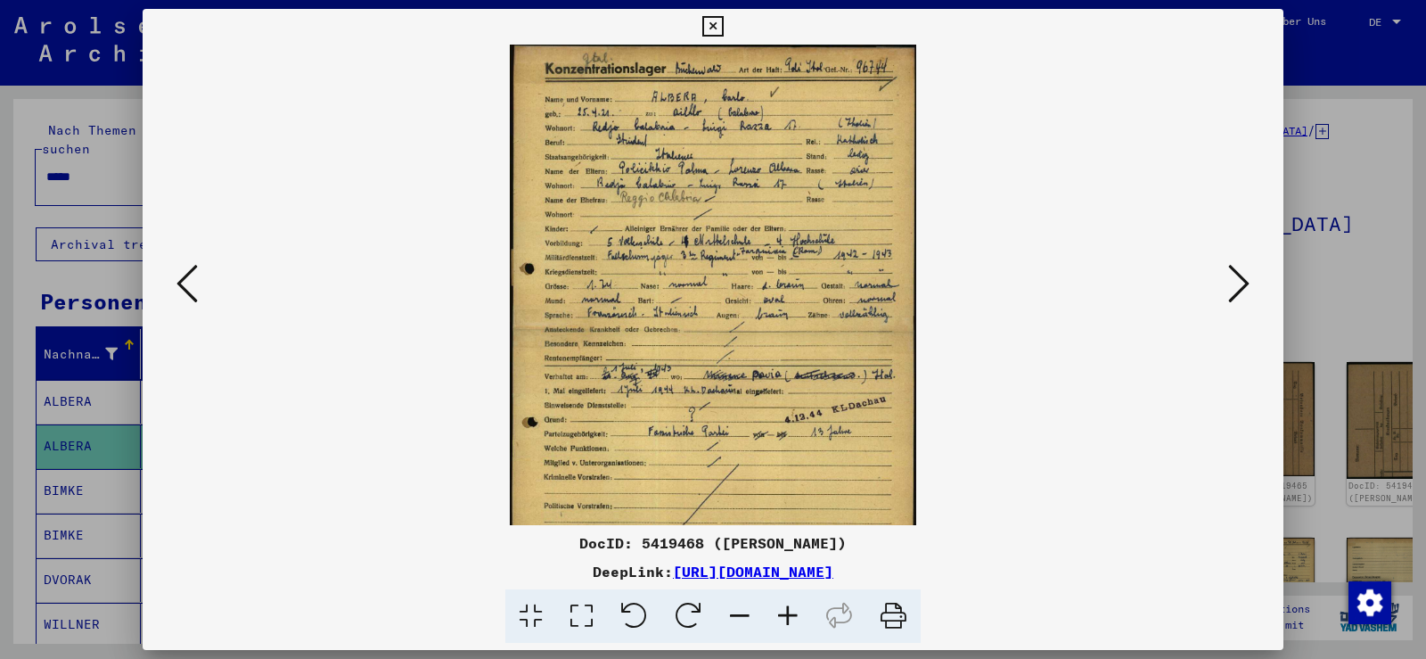
click at [782, 603] on icon at bounding box center [788, 616] width 48 height 54
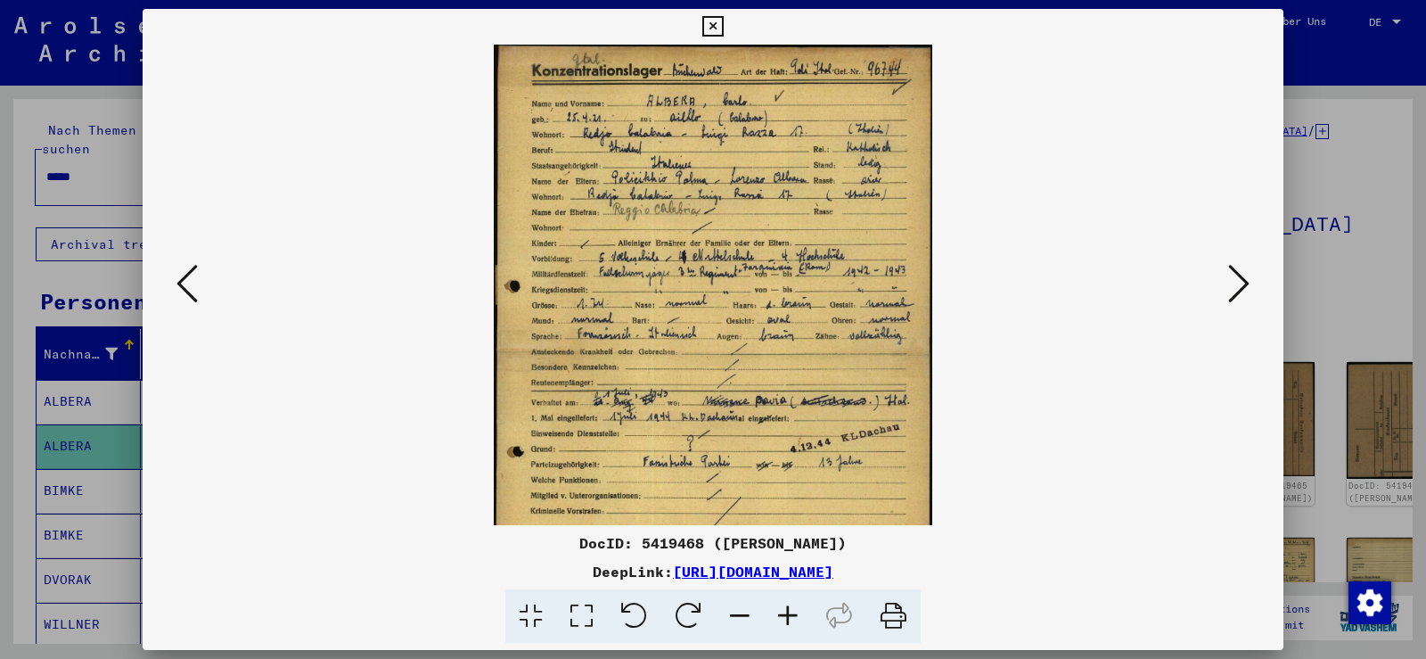
click at [782, 603] on icon at bounding box center [788, 616] width 48 height 54
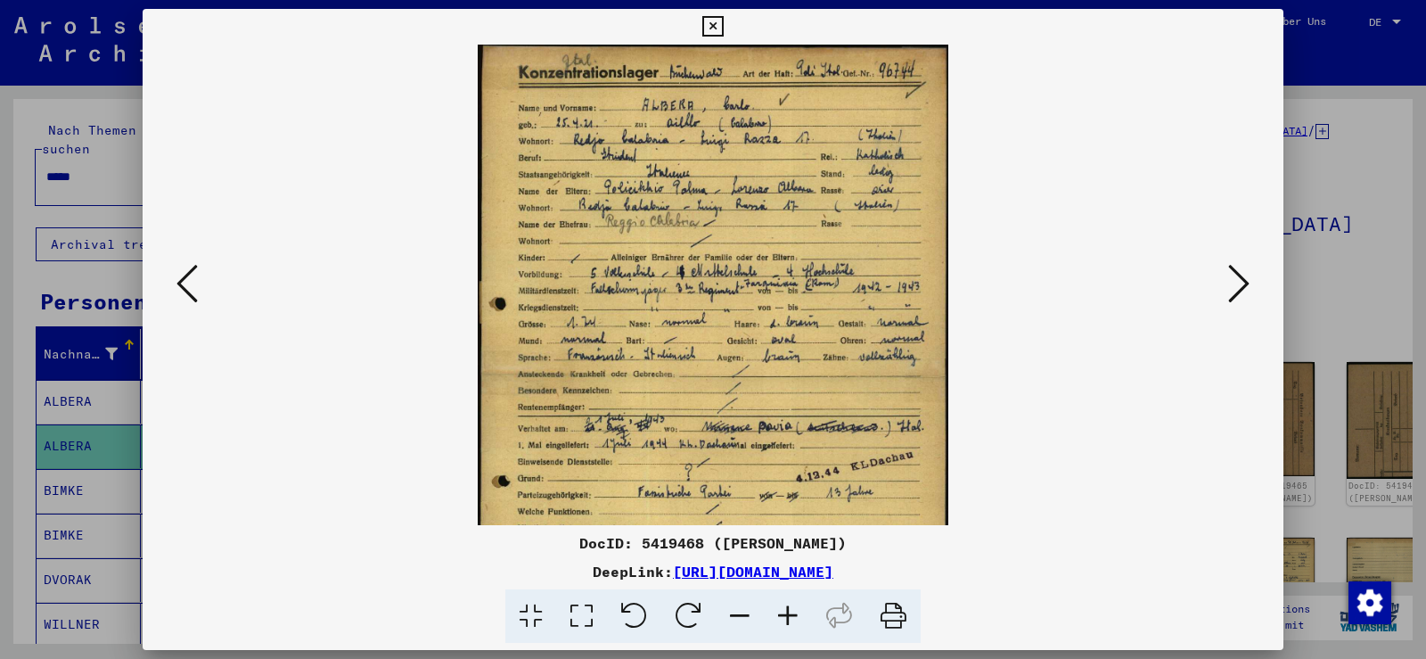
drag, startPoint x: 782, startPoint y: 603, endPoint x: 779, endPoint y: 487, distance: 116.8
click at [782, 603] on icon at bounding box center [788, 616] width 48 height 54
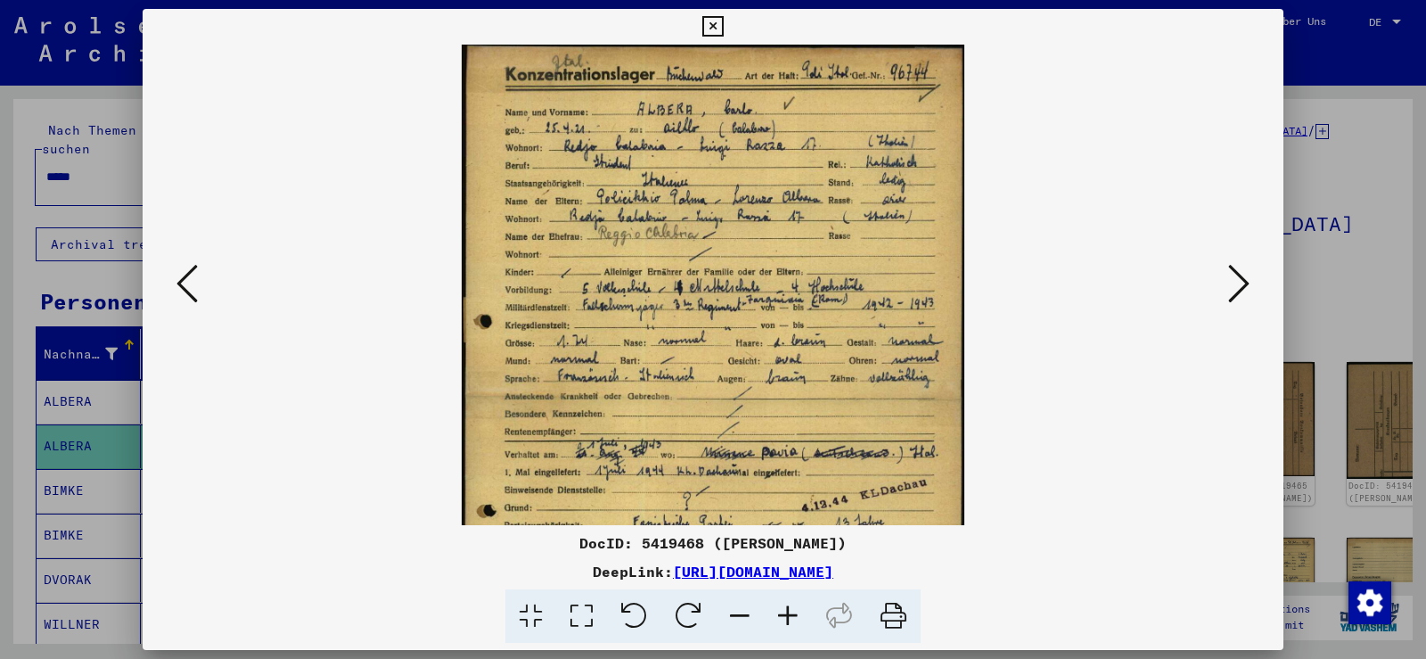
scroll to position [88, 0]
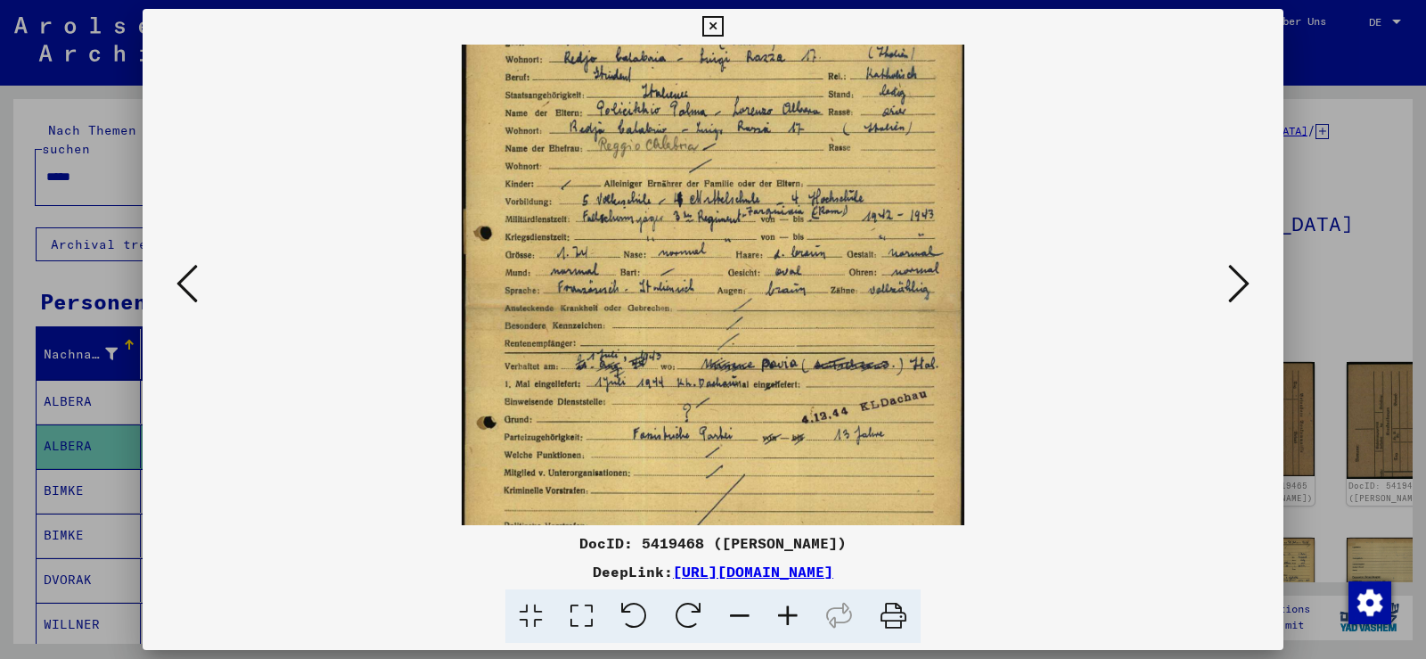
drag, startPoint x: 892, startPoint y: 247, endPoint x: 898, endPoint y: 233, distance: 15.2
click at [898, 233] on img at bounding box center [713, 307] width 503 height 703
click at [1236, 295] on icon at bounding box center [1238, 283] width 21 height 43
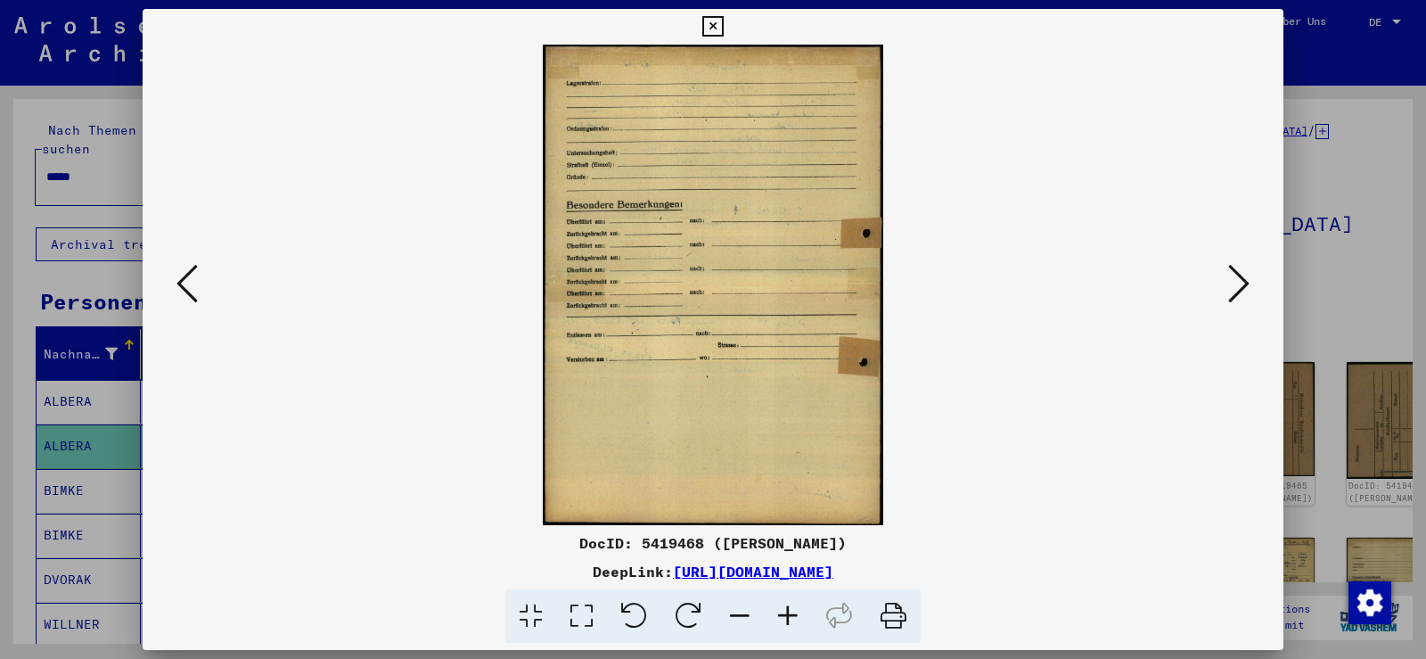
scroll to position [0, 0]
click at [1236, 295] on icon at bounding box center [1238, 283] width 21 height 43
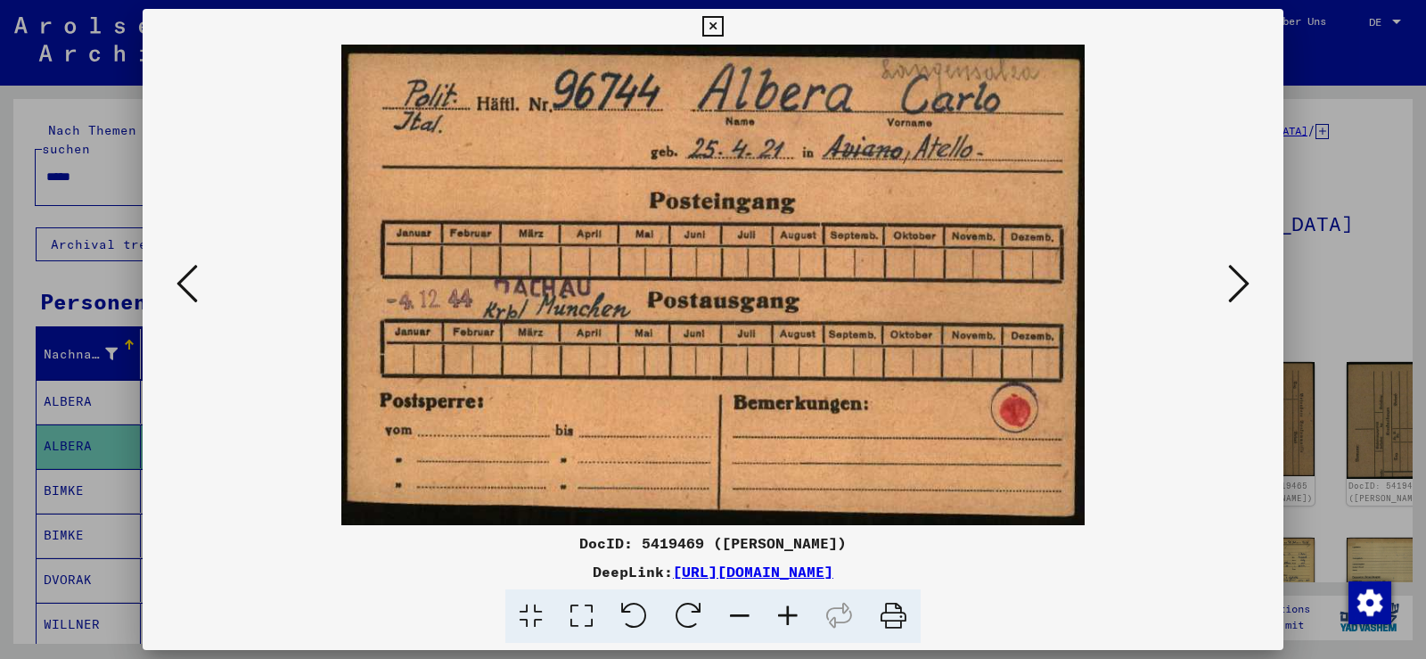
click at [1242, 295] on icon at bounding box center [1238, 283] width 21 height 43
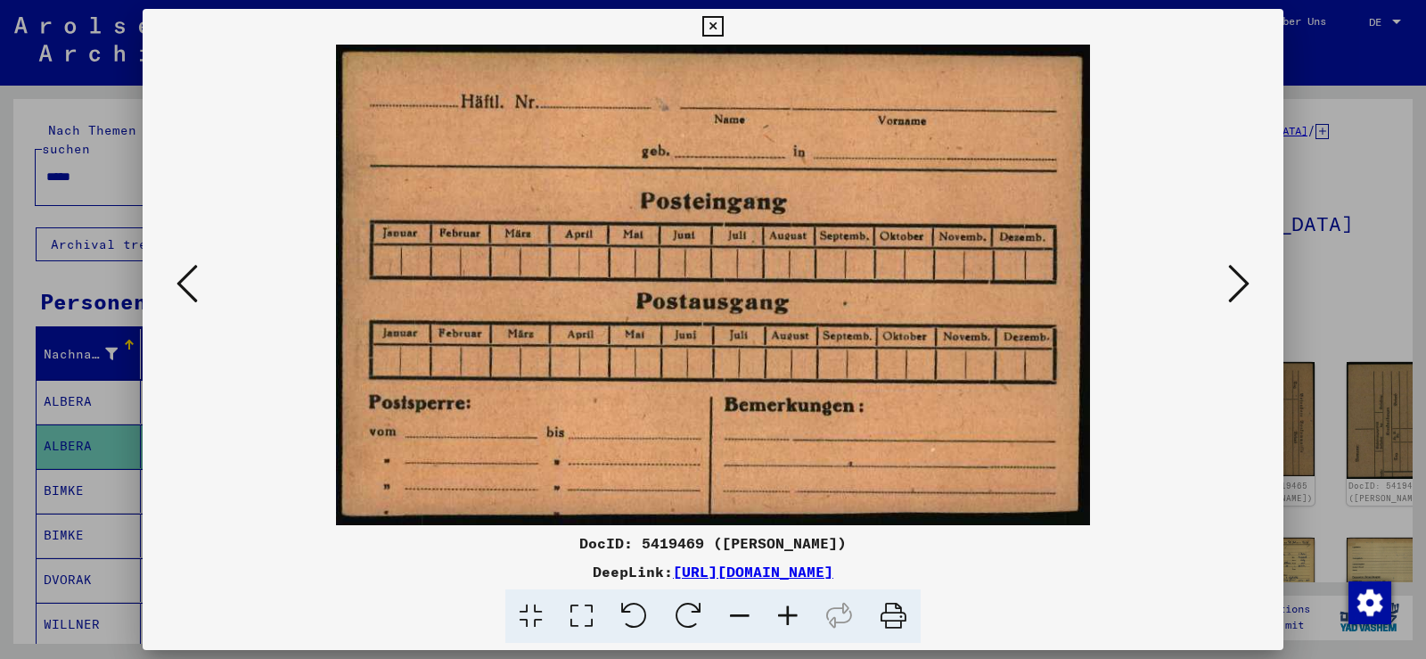
click at [1242, 295] on icon at bounding box center [1238, 283] width 21 height 43
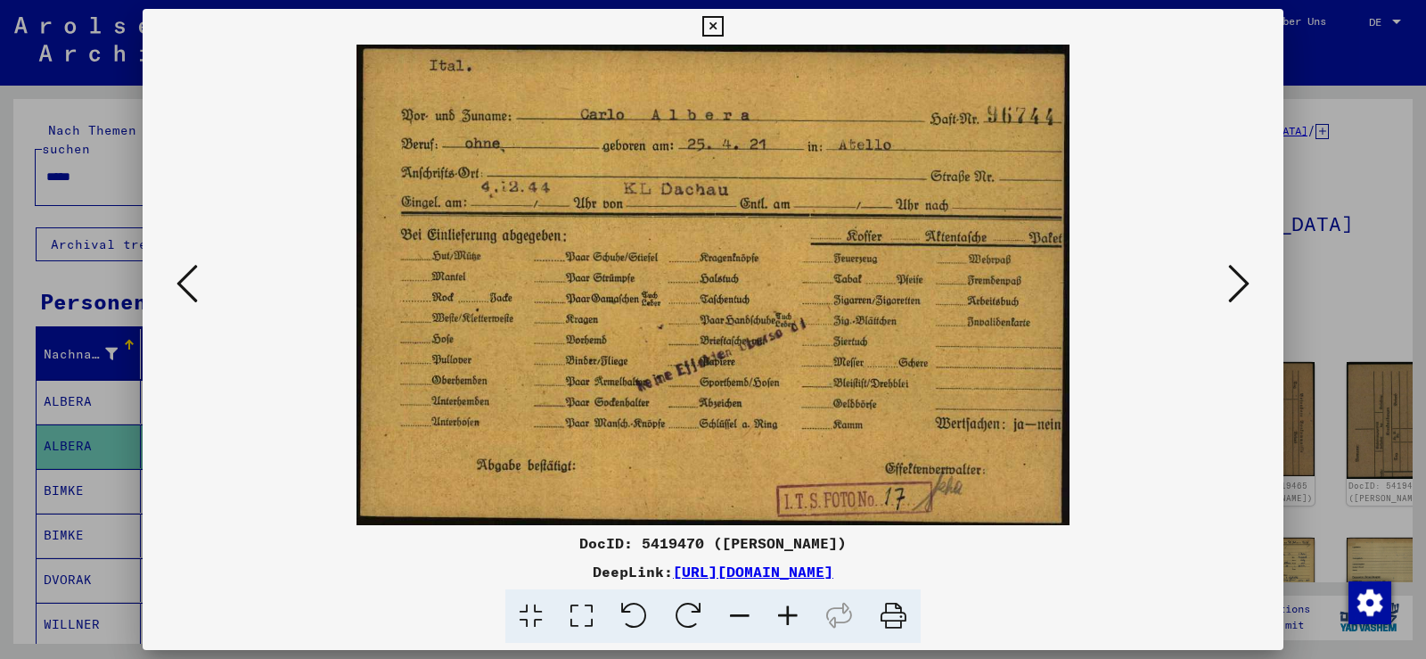
click at [1242, 295] on icon at bounding box center [1238, 283] width 21 height 43
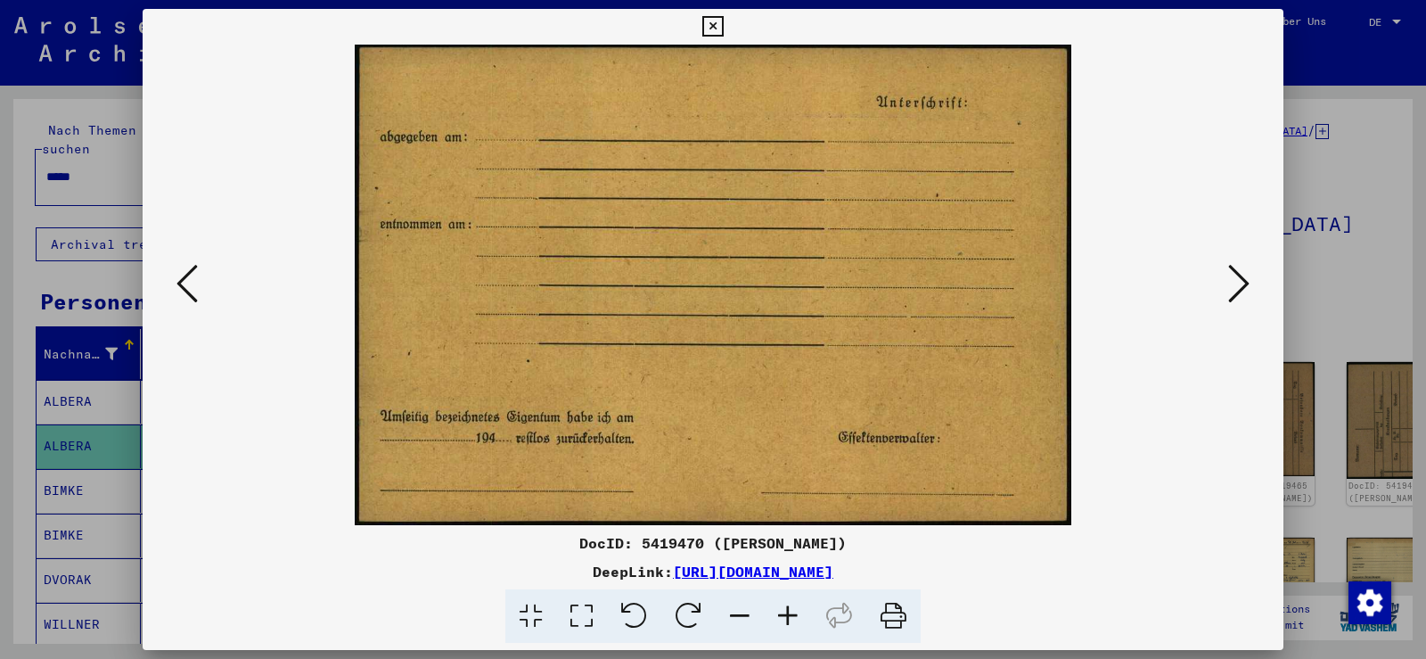
click at [1242, 295] on icon at bounding box center [1238, 283] width 21 height 43
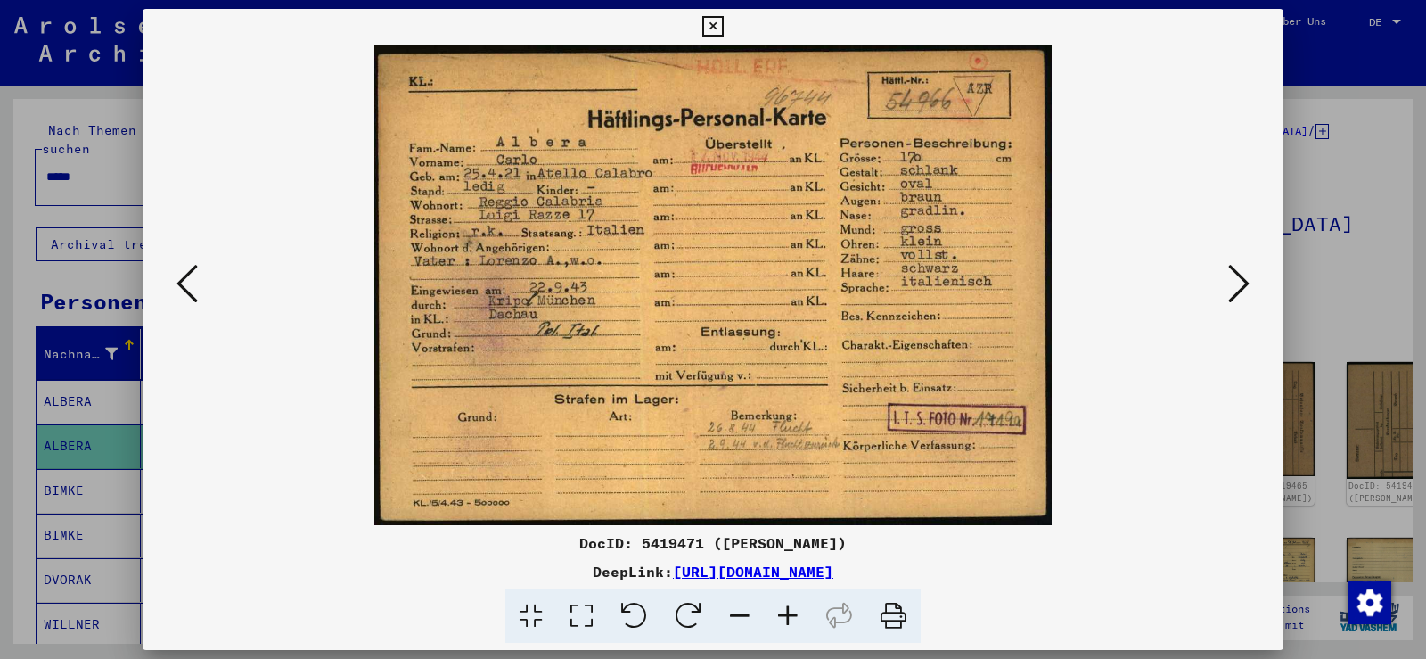
click at [775, 609] on icon at bounding box center [788, 616] width 48 height 54
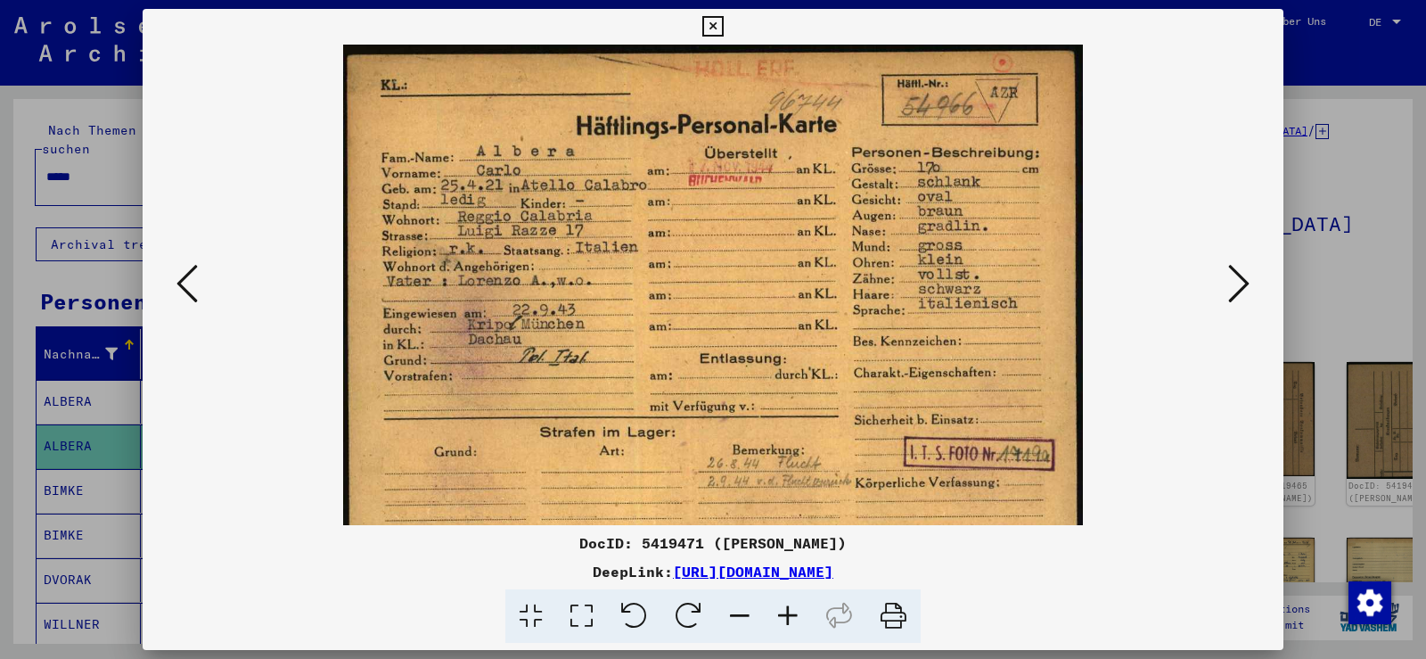
click at [775, 609] on icon at bounding box center [788, 616] width 48 height 54
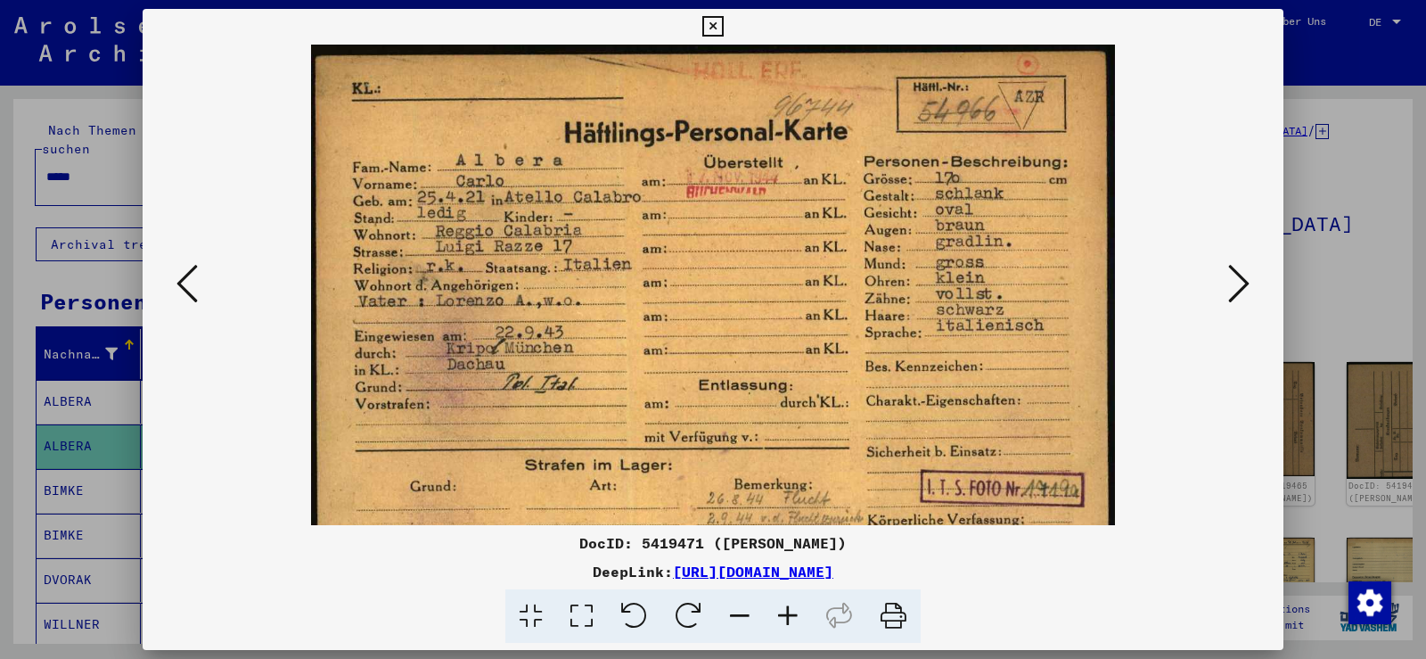
click at [775, 609] on icon at bounding box center [788, 616] width 48 height 54
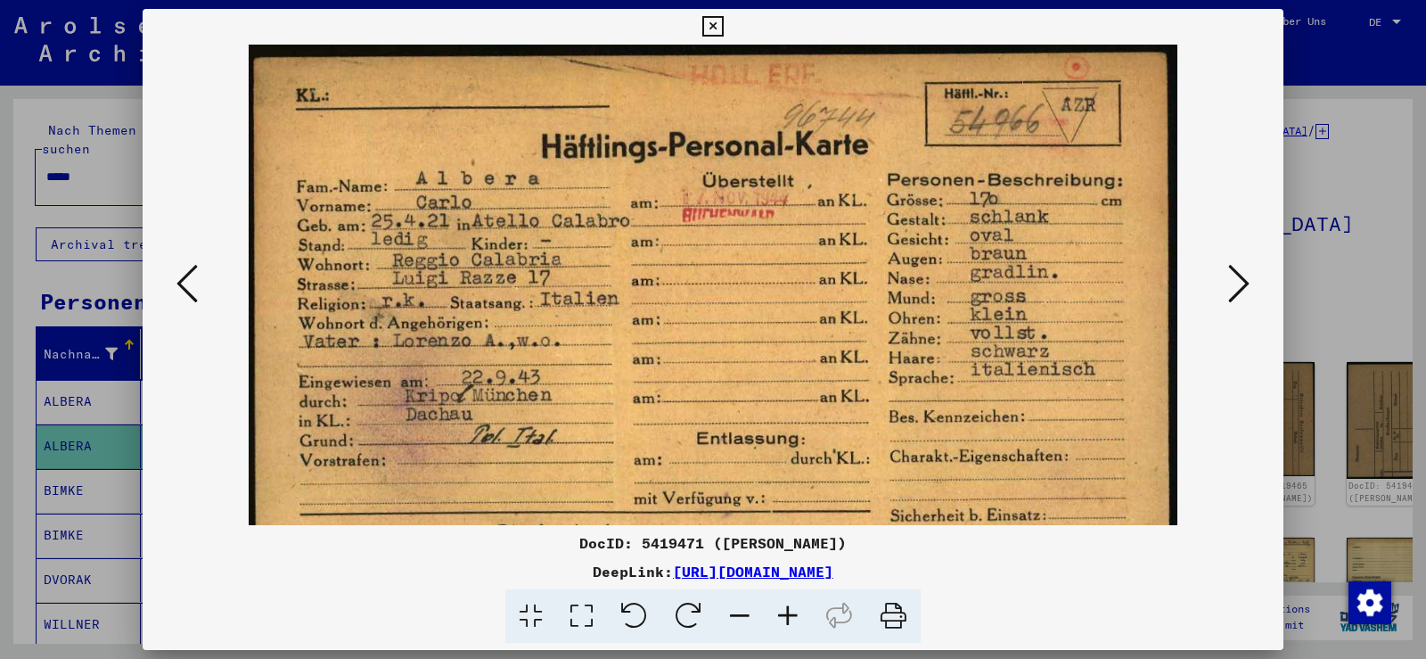
click at [775, 609] on icon at bounding box center [788, 616] width 48 height 54
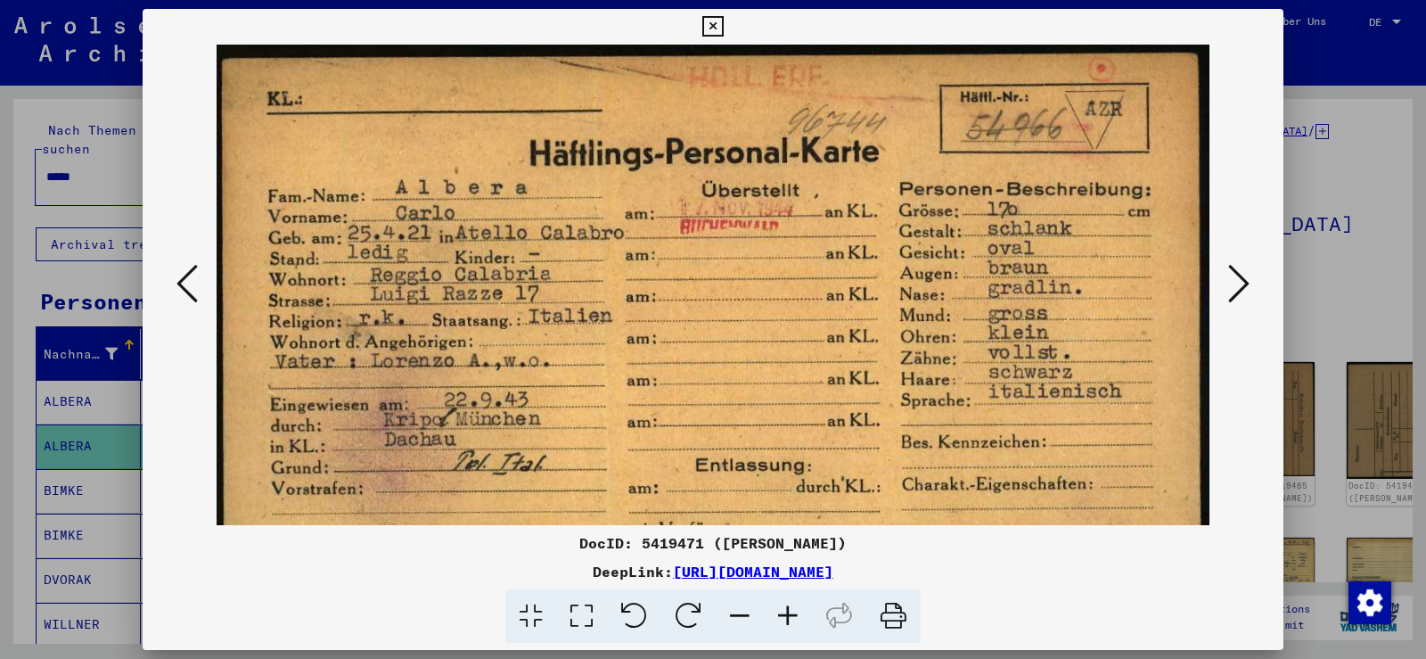
click at [777, 609] on icon at bounding box center [788, 616] width 48 height 54
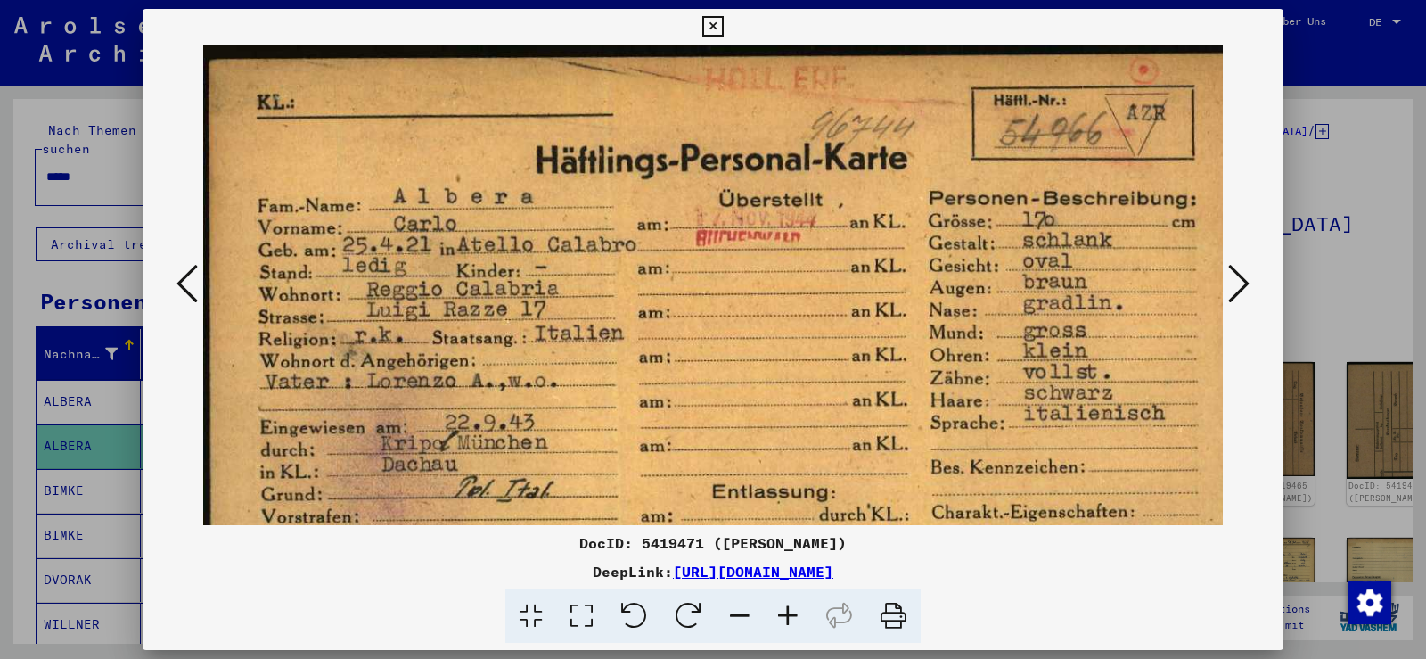
click at [777, 609] on icon at bounding box center [788, 616] width 48 height 54
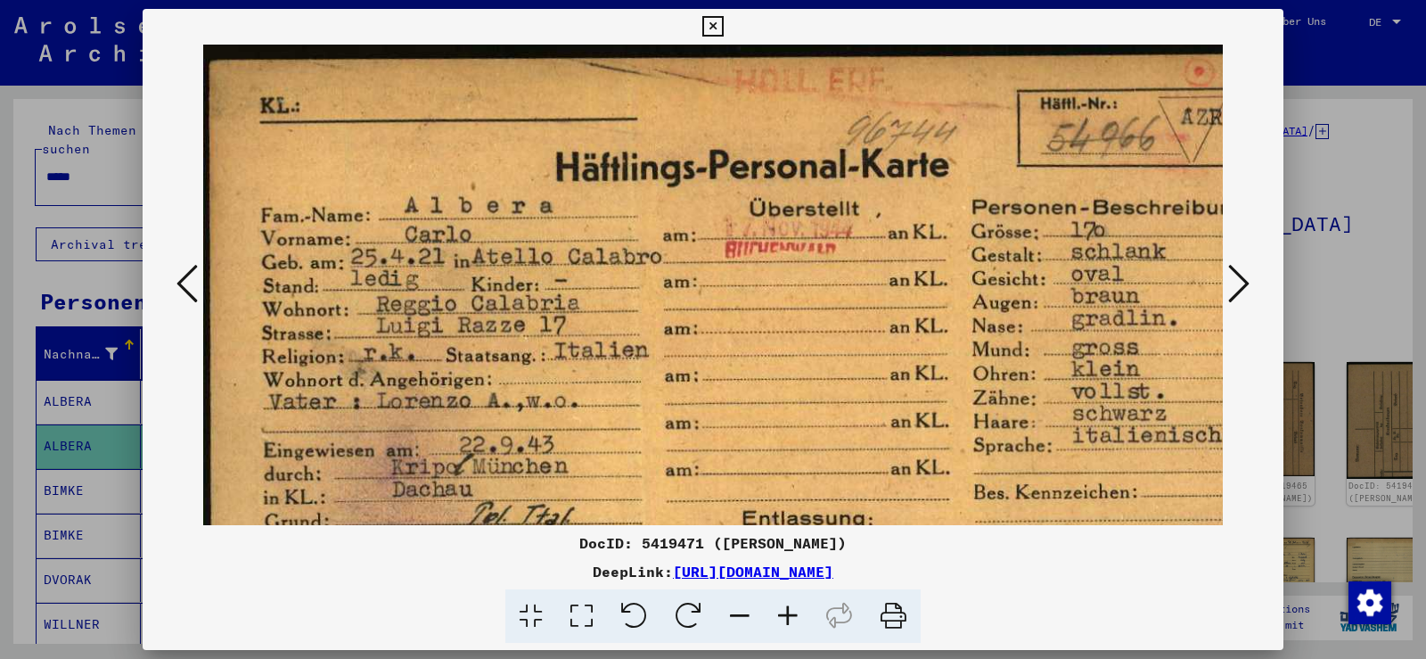
click at [777, 609] on icon at bounding box center [788, 616] width 48 height 54
click at [777, 608] on icon at bounding box center [788, 616] width 48 height 54
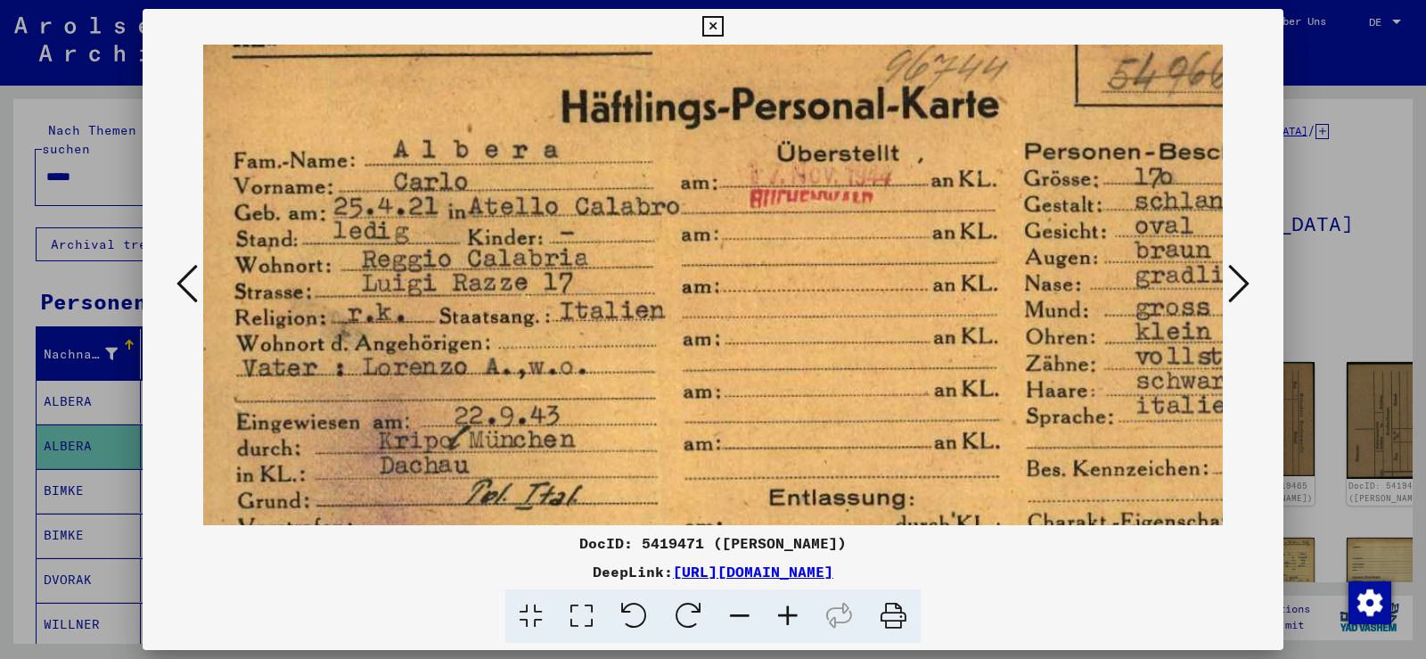
drag, startPoint x: 824, startPoint y: 281, endPoint x: 825, endPoint y: 214, distance: 66.9
click at [807, 238] on img at bounding box center [790, 412] width 1243 height 882
click at [1240, 280] on icon at bounding box center [1238, 283] width 21 height 43
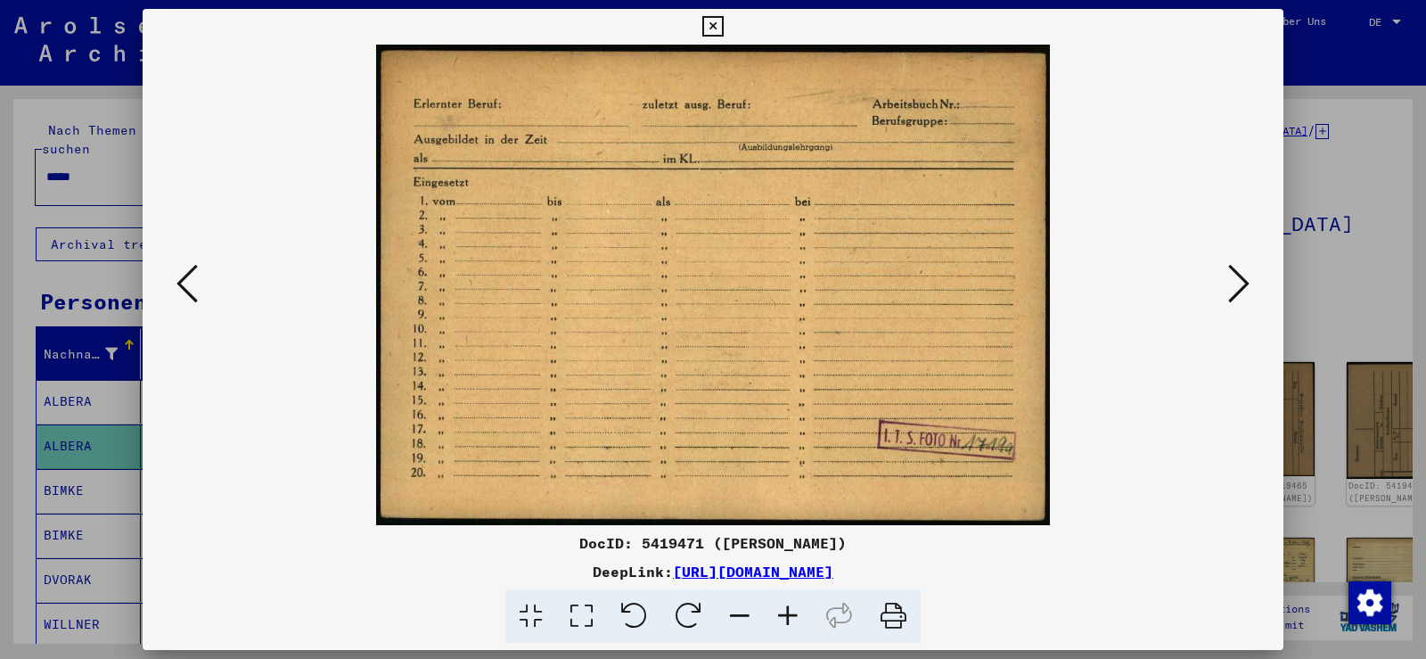
scroll to position [0, 0]
click at [1240, 278] on icon at bounding box center [1238, 283] width 21 height 43
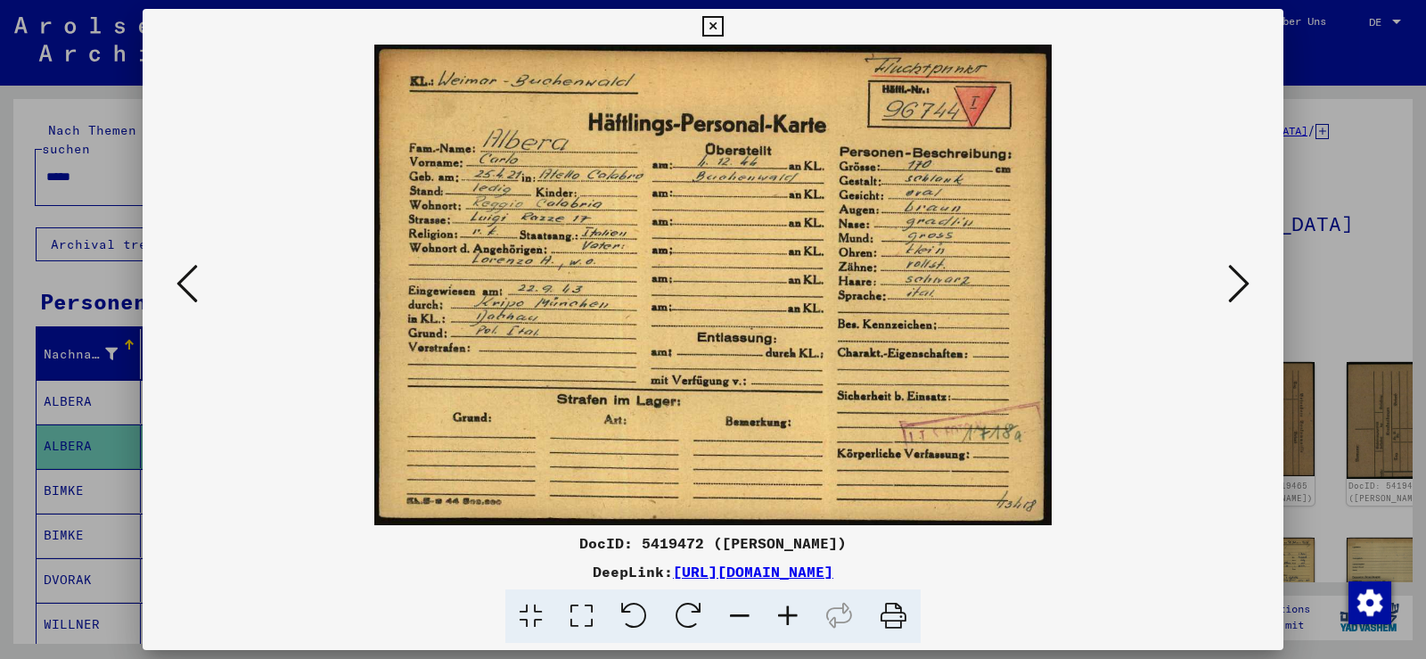
click at [1244, 271] on icon at bounding box center [1238, 283] width 21 height 43
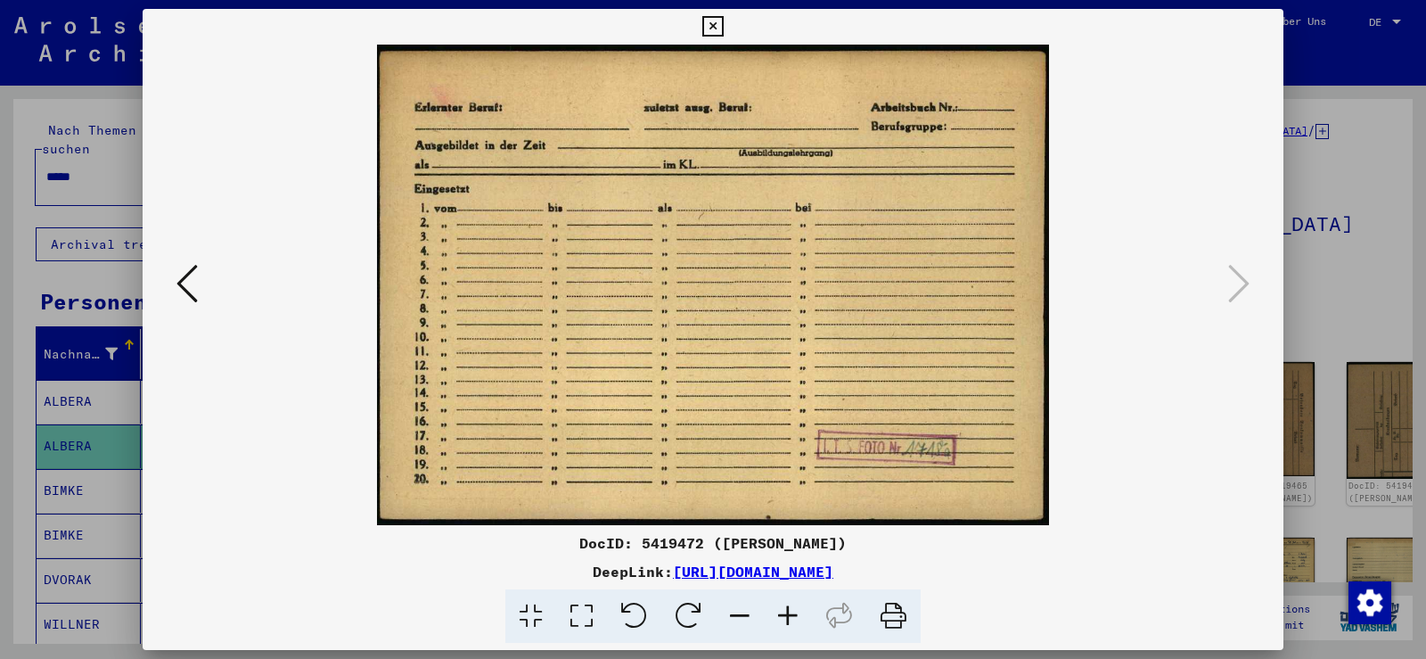
click at [183, 283] on icon at bounding box center [186, 283] width 21 height 43
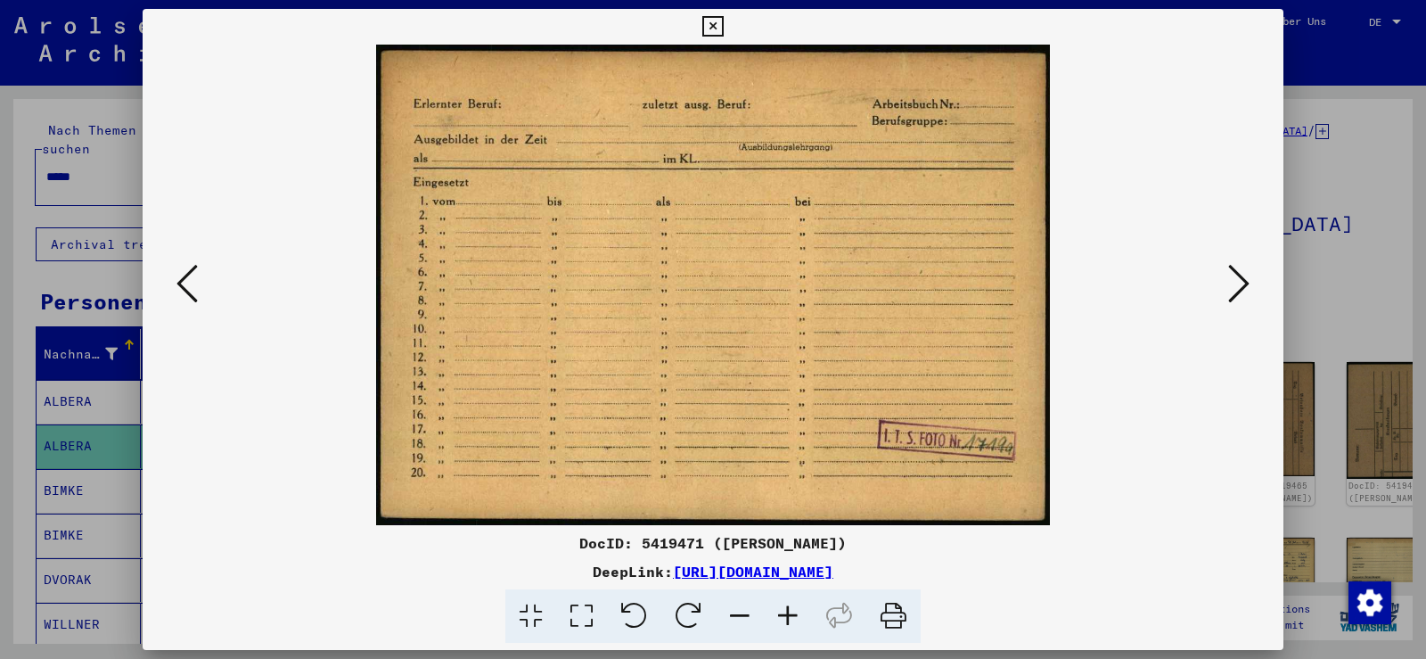
click at [183, 283] on icon at bounding box center [186, 283] width 21 height 43
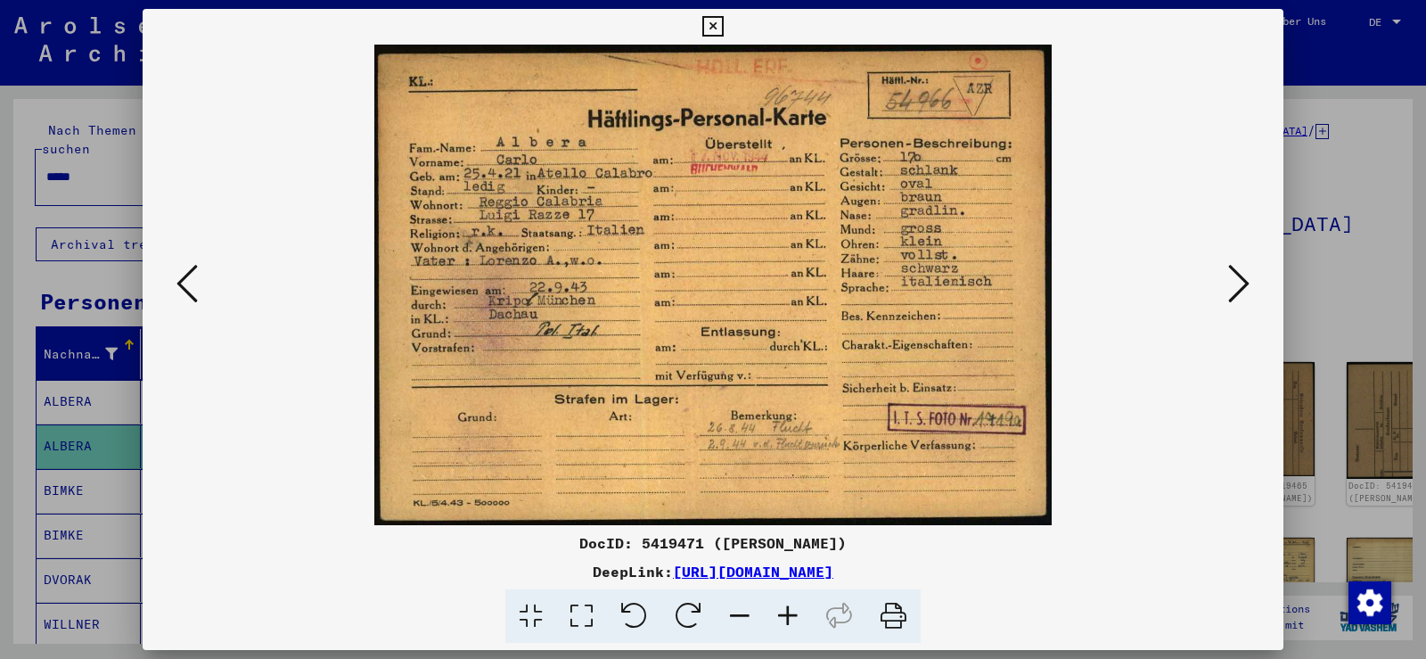
click at [183, 283] on icon at bounding box center [186, 283] width 21 height 43
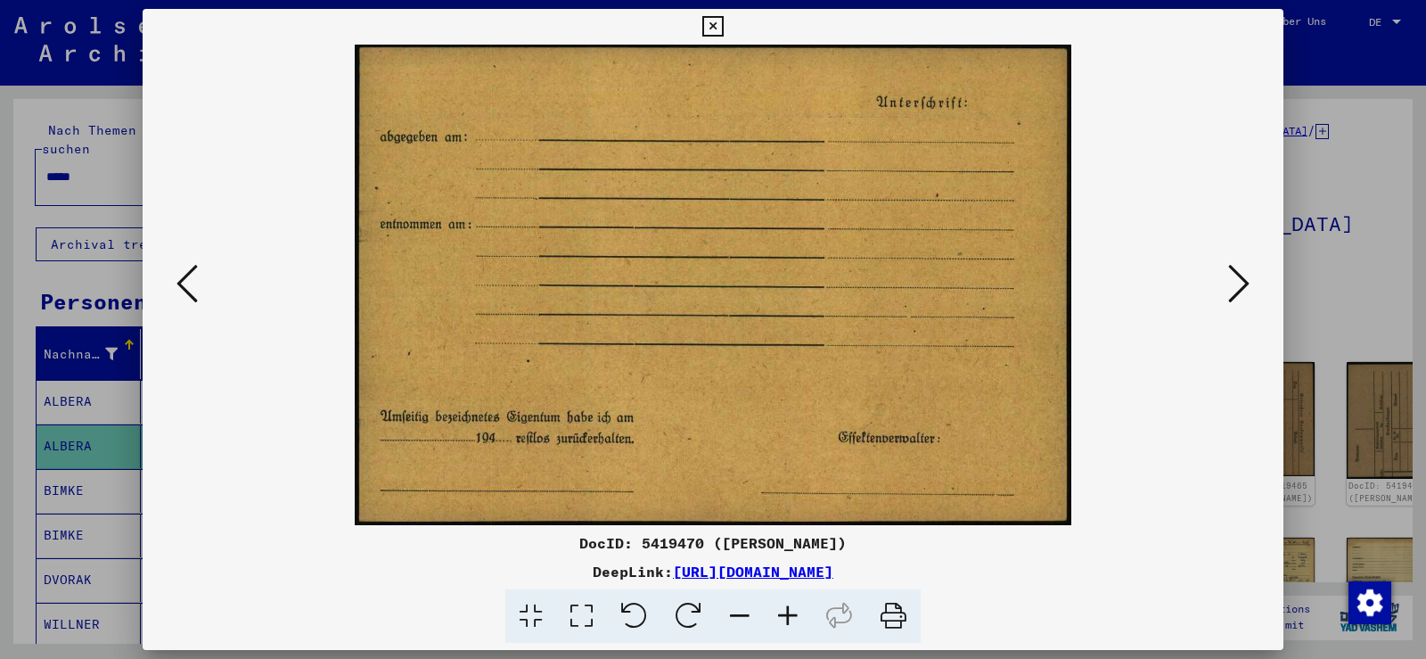
click at [183, 283] on icon at bounding box center [186, 283] width 21 height 43
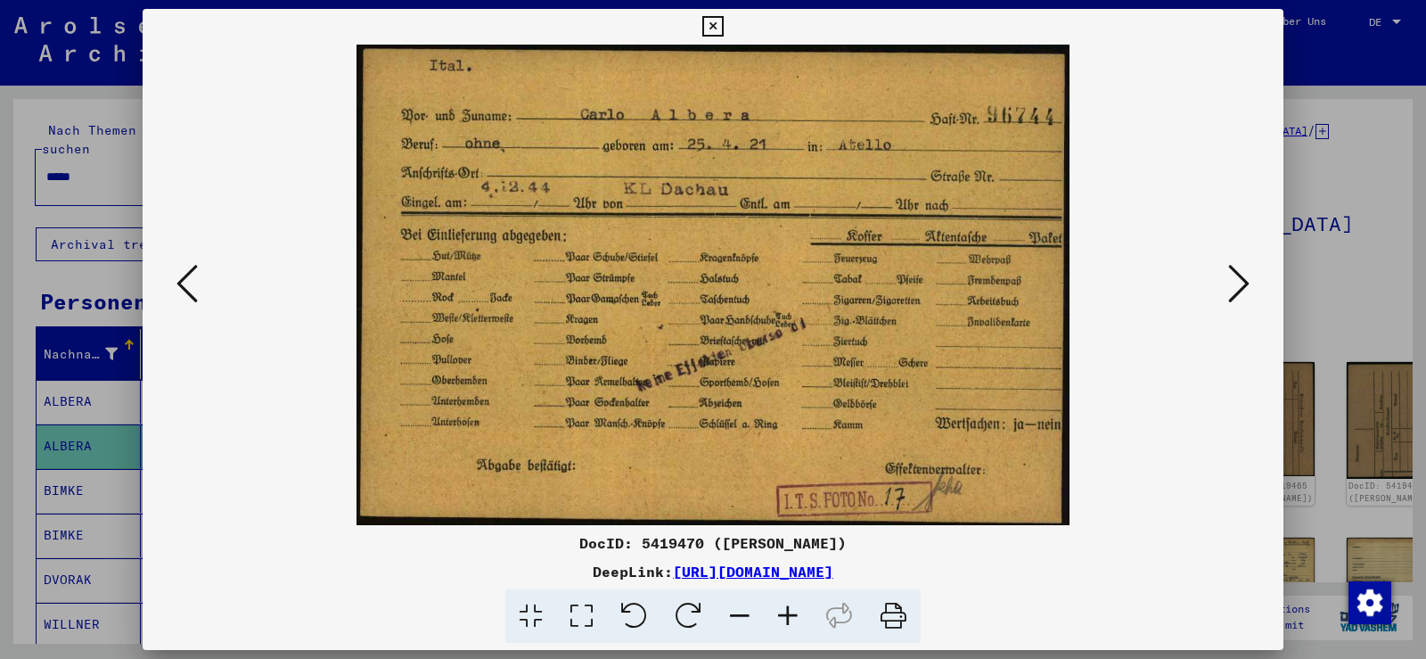
click at [1239, 284] on icon at bounding box center [1238, 283] width 21 height 43
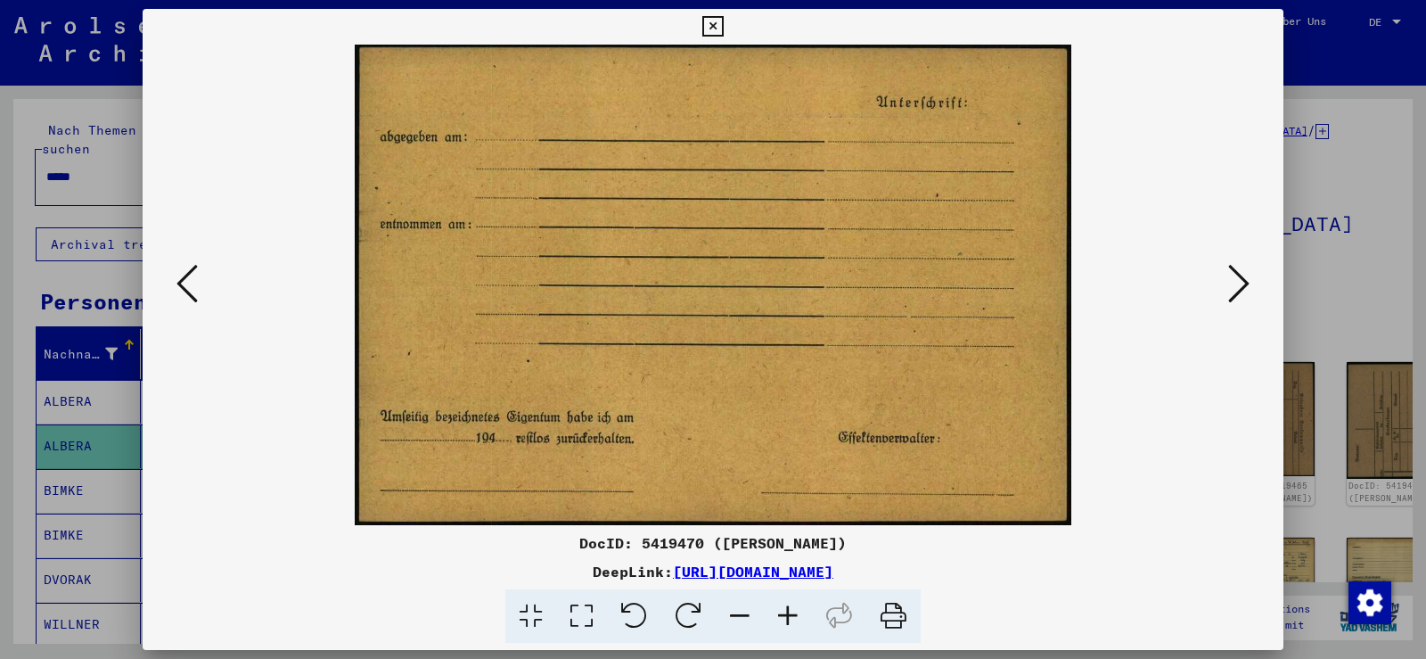
click at [1241, 286] on icon at bounding box center [1238, 283] width 21 height 43
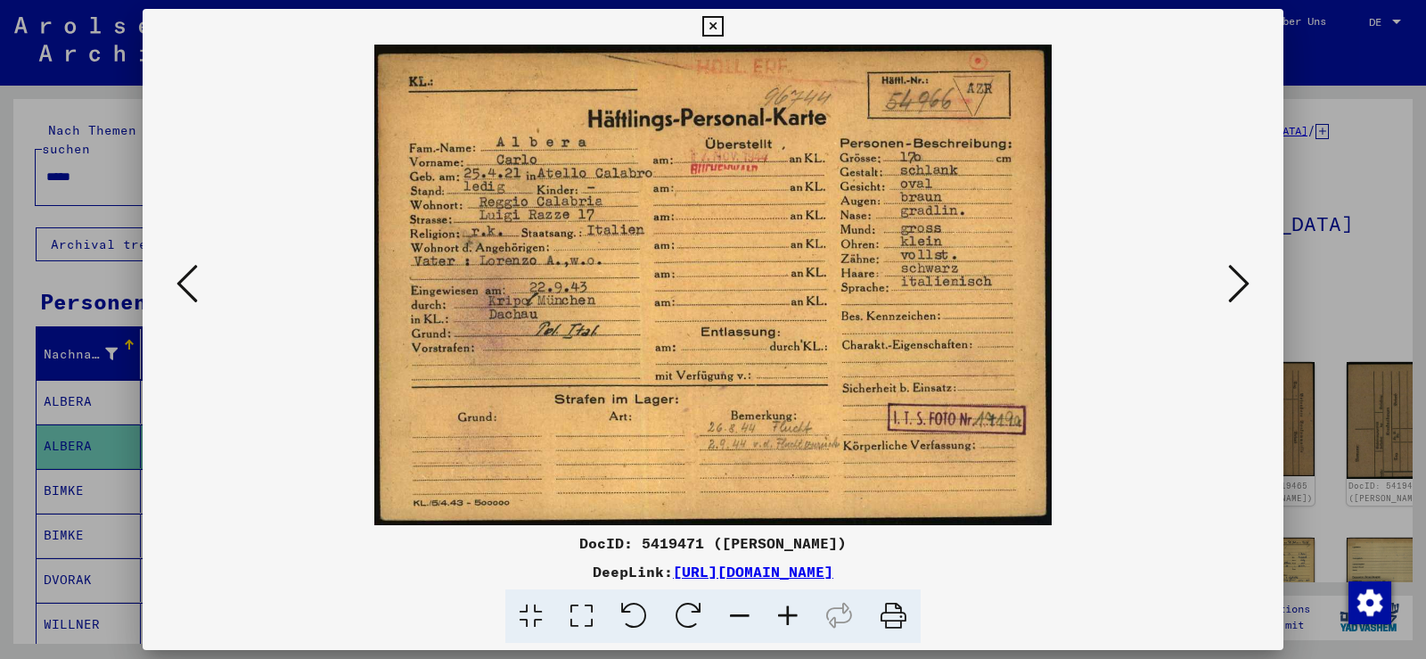
click at [1300, 244] on div at bounding box center [713, 329] width 1426 height 659
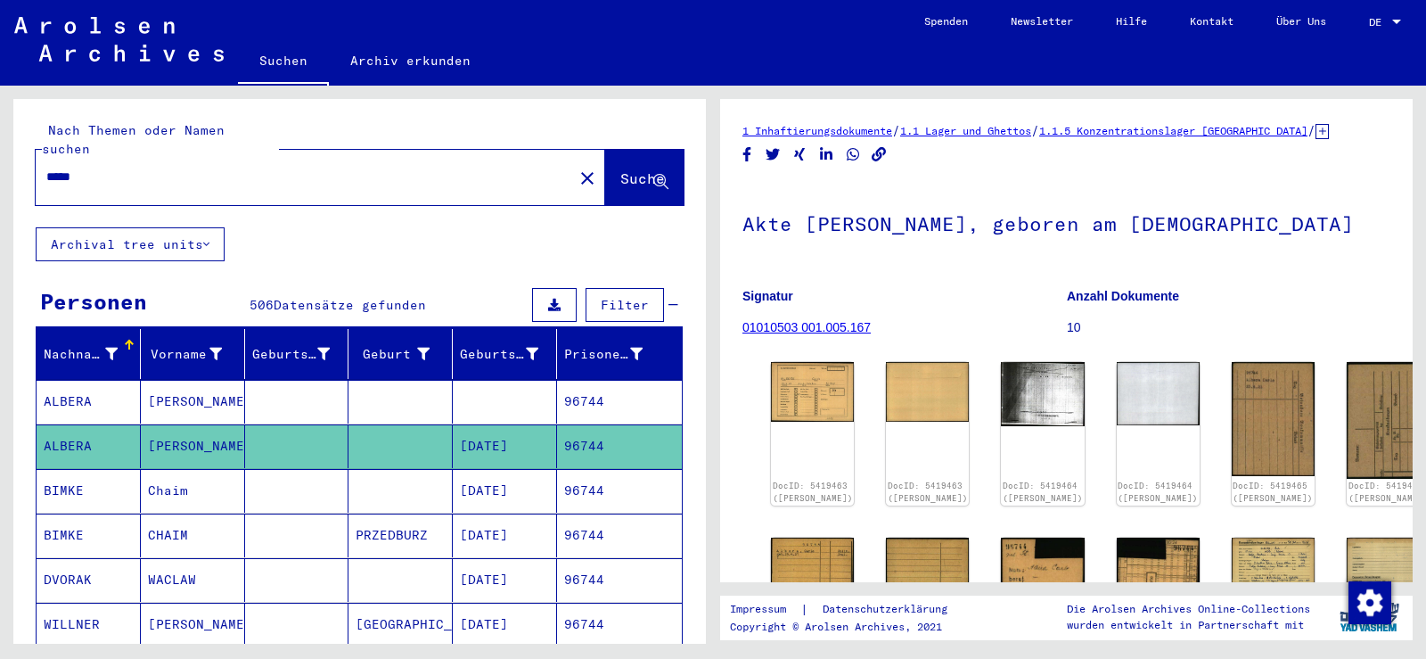
scroll to position [178, 0]
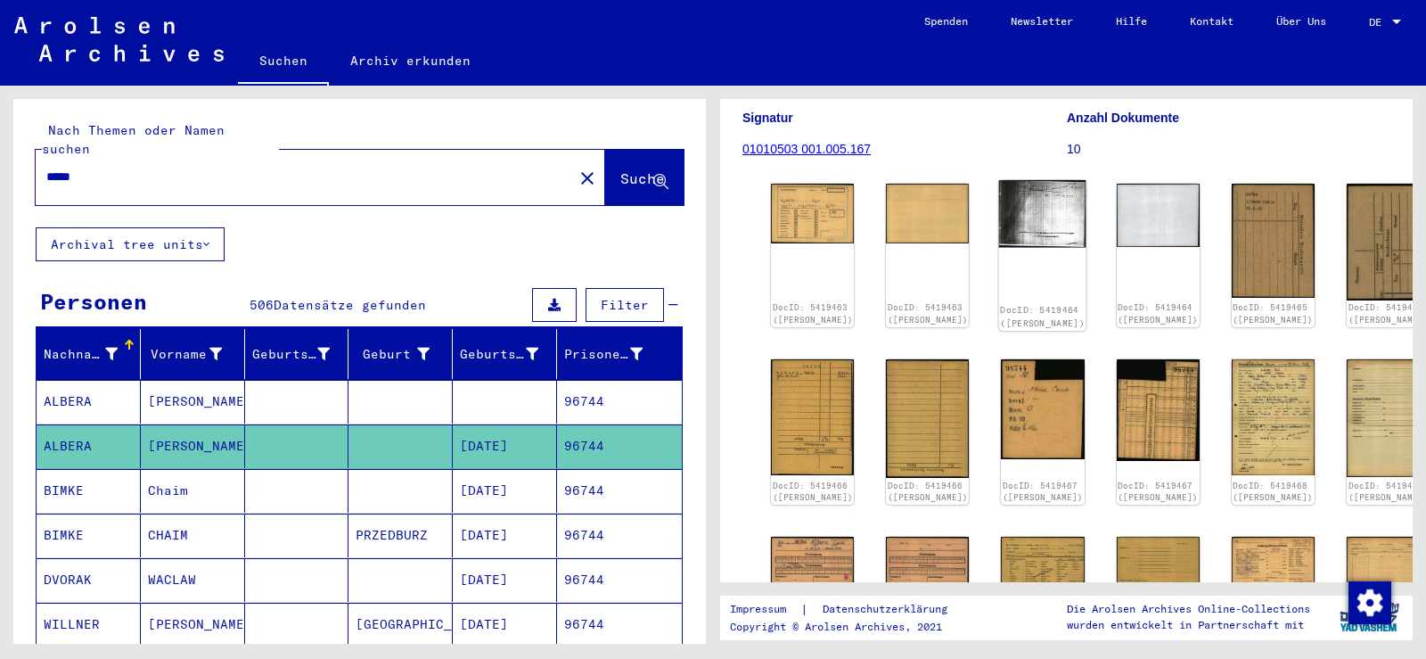
click at [999, 215] on img at bounding box center [1042, 213] width 87 height 67
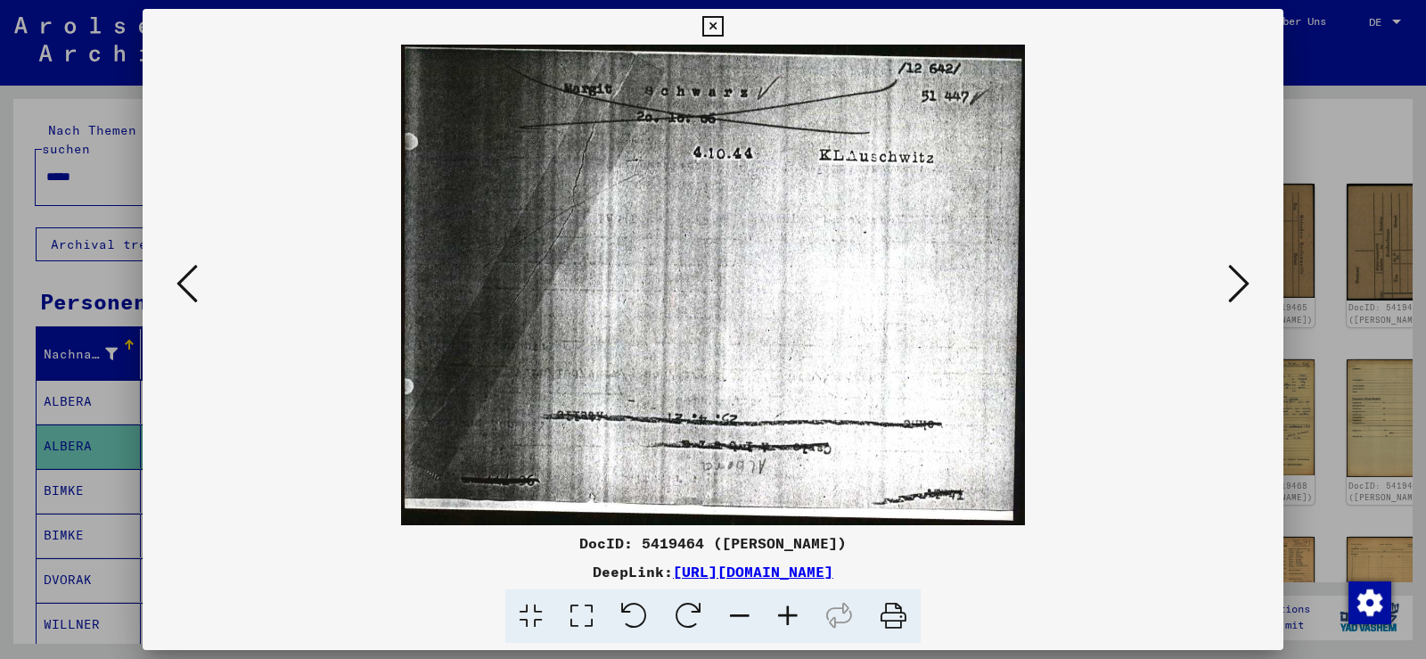
click at [1239, 286] on icon at bounding box center [1238, 283] width 21 height 43
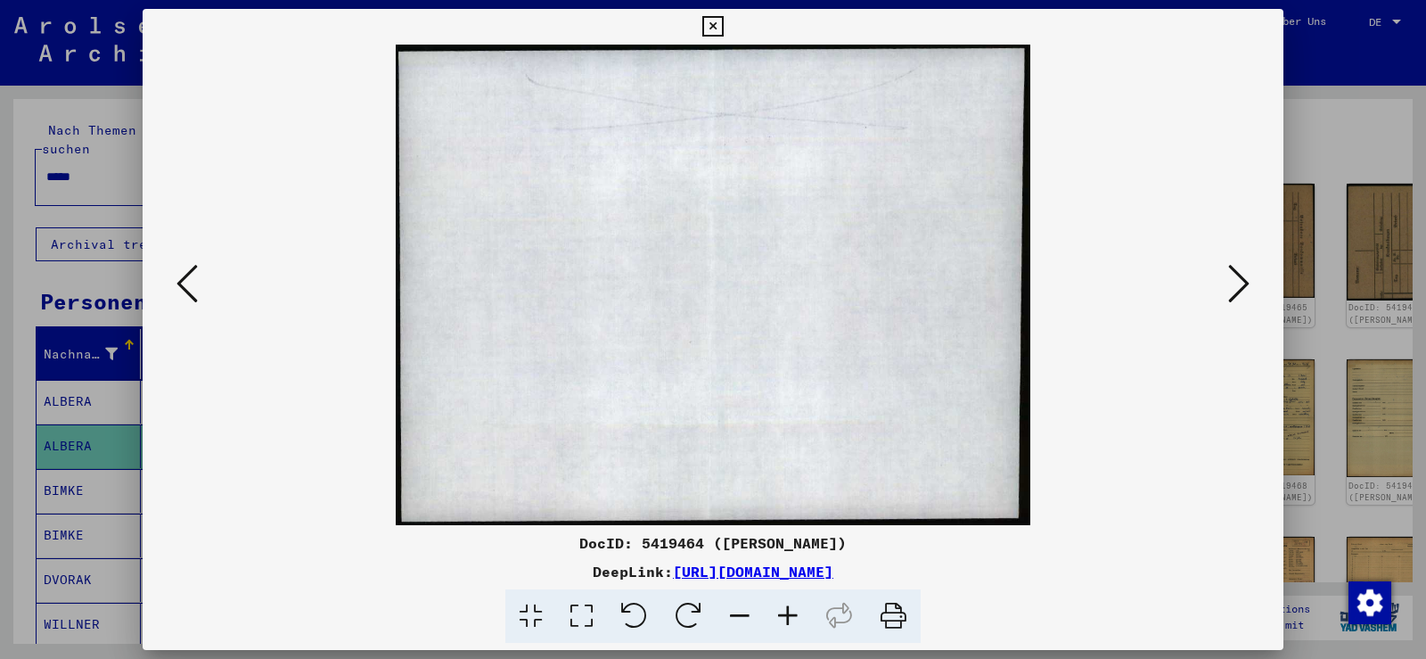
click at [1239, 286] on icon at bounding box center [1238, 283] width 21 height 43
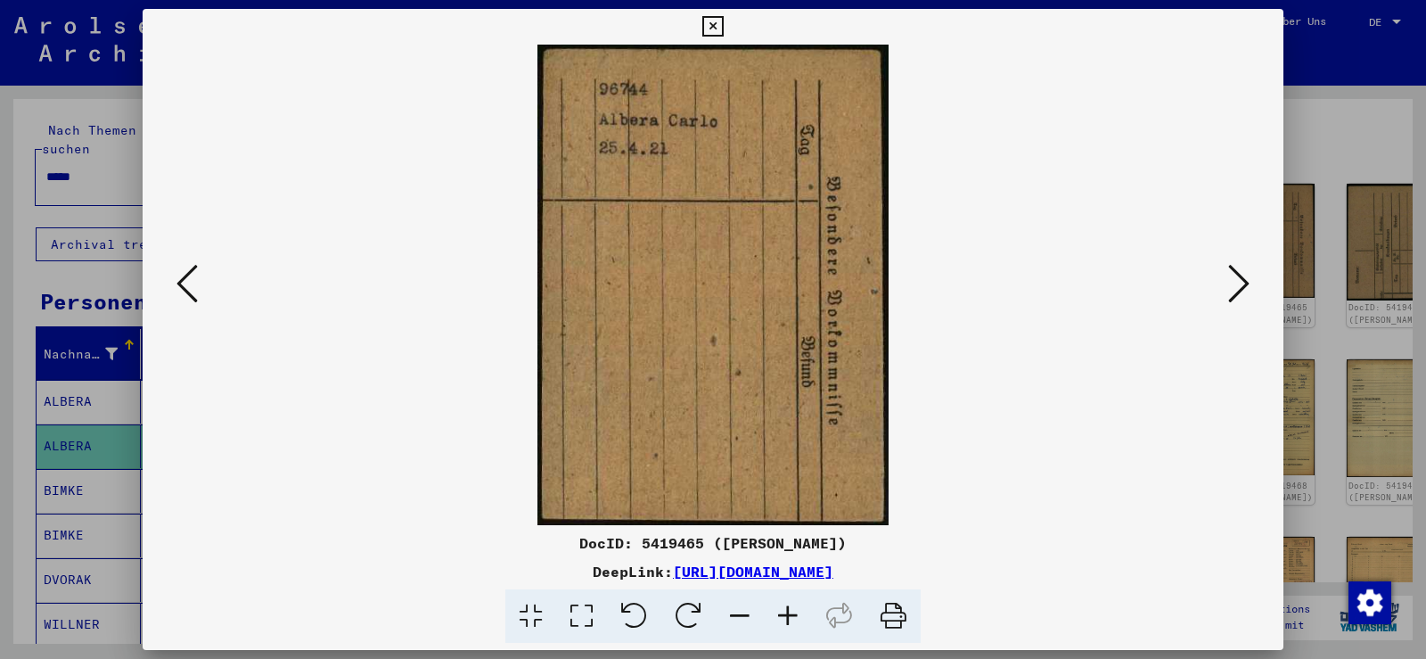
click at [1238, 287] on icon at bounding box center [1238, 283] width 21 height 43
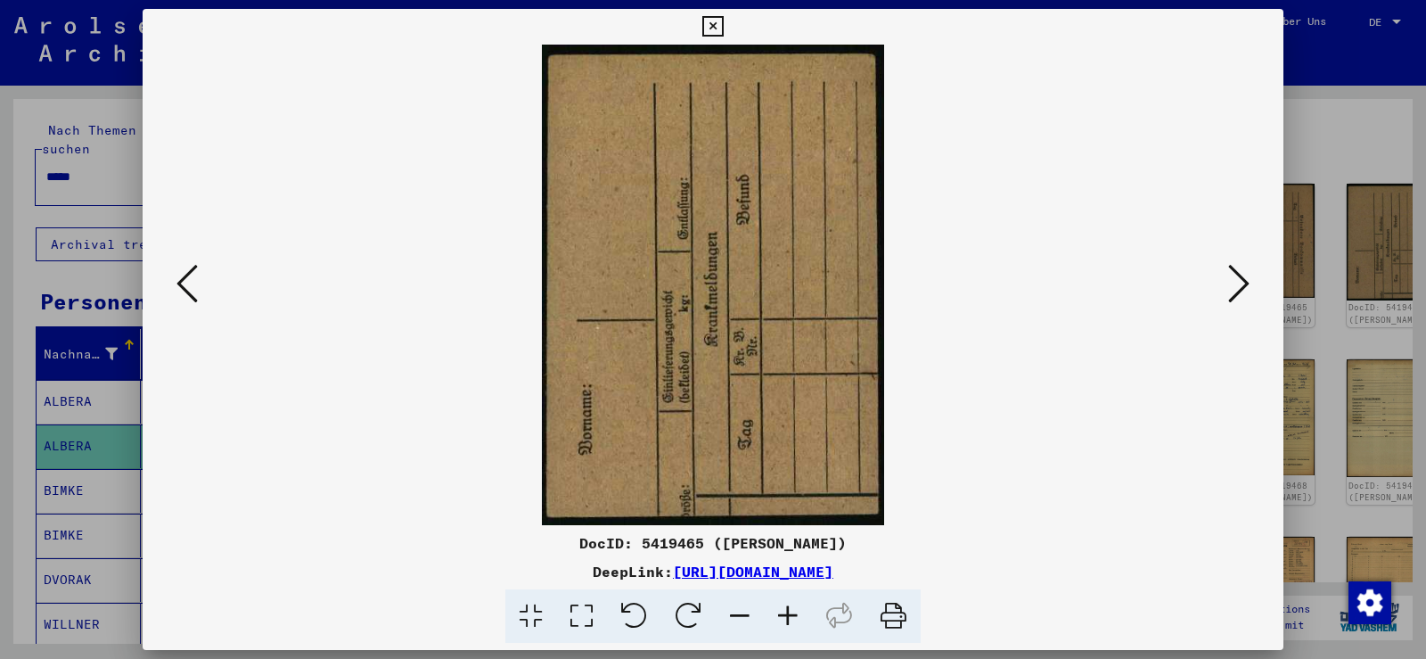
click at [1237, 287] on icon at bounding box center [1238, 283] width 21 height 43
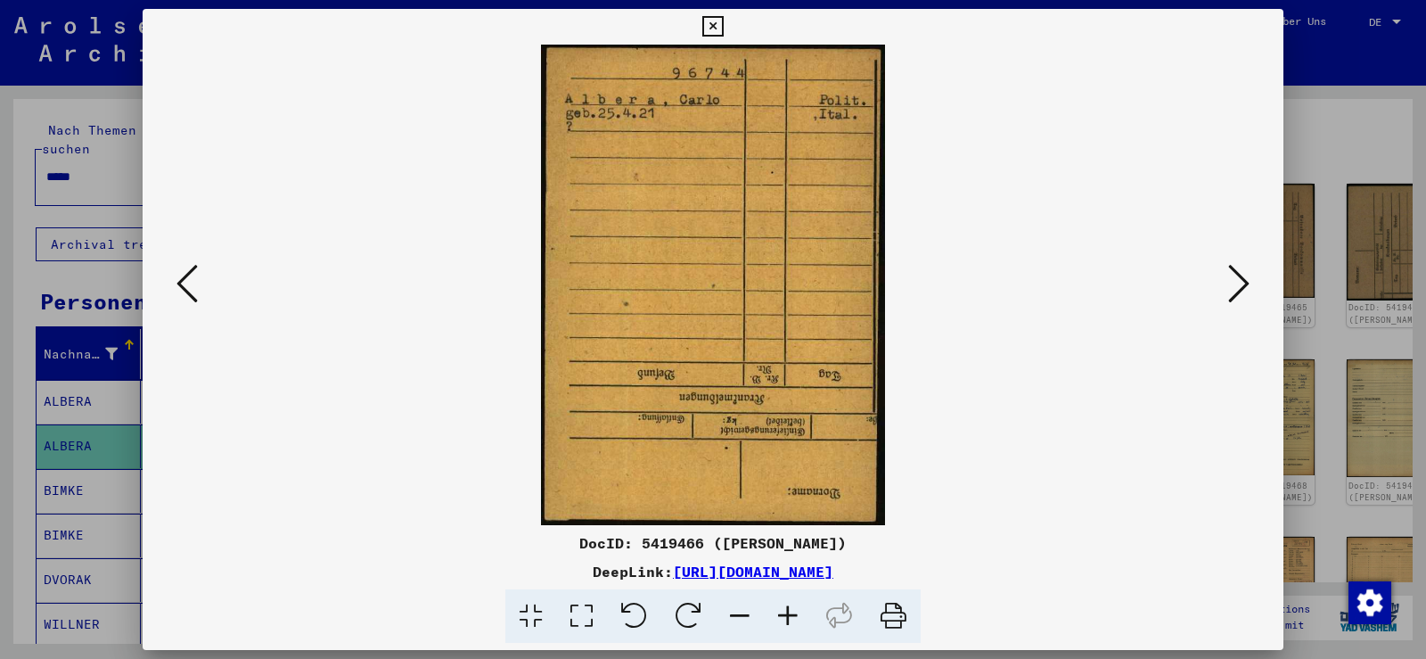
click at [1237, 287] on icon at bounding box center [1238, 283] width 21 height 43
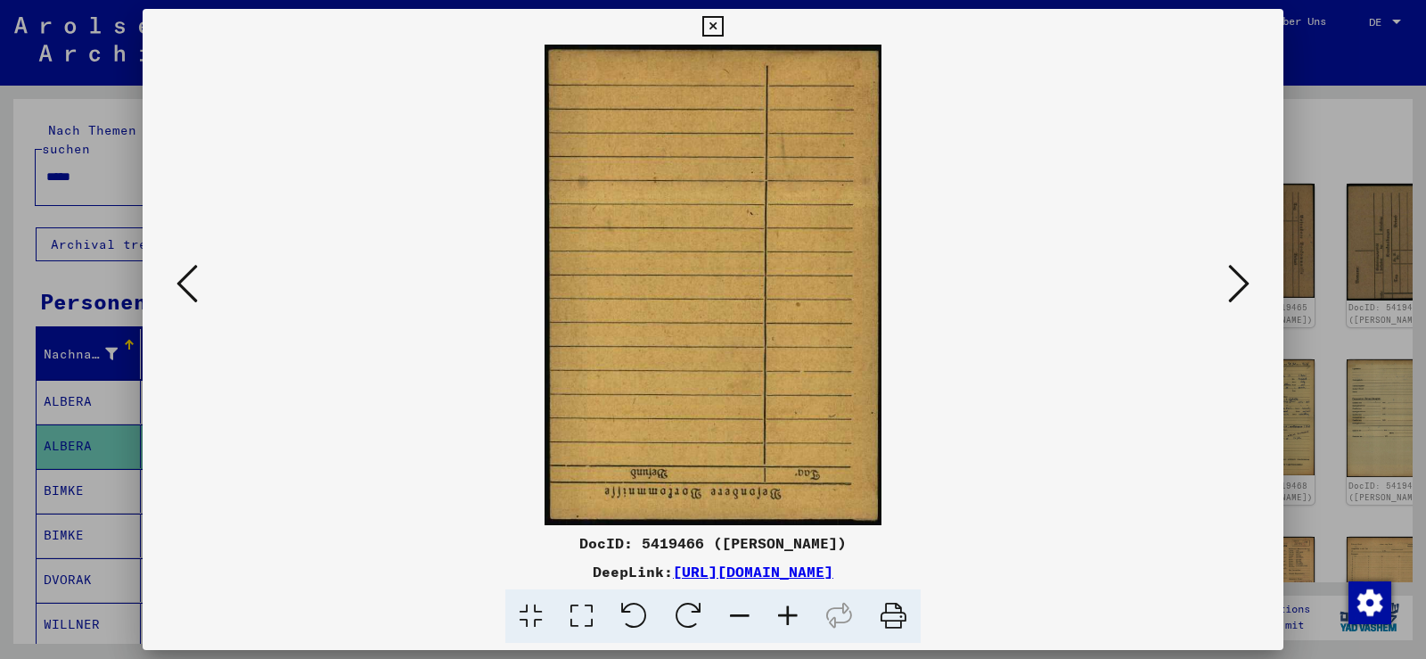
click at [1237, 287] on icon at bounding box center [1238, 283] width 21 height 43
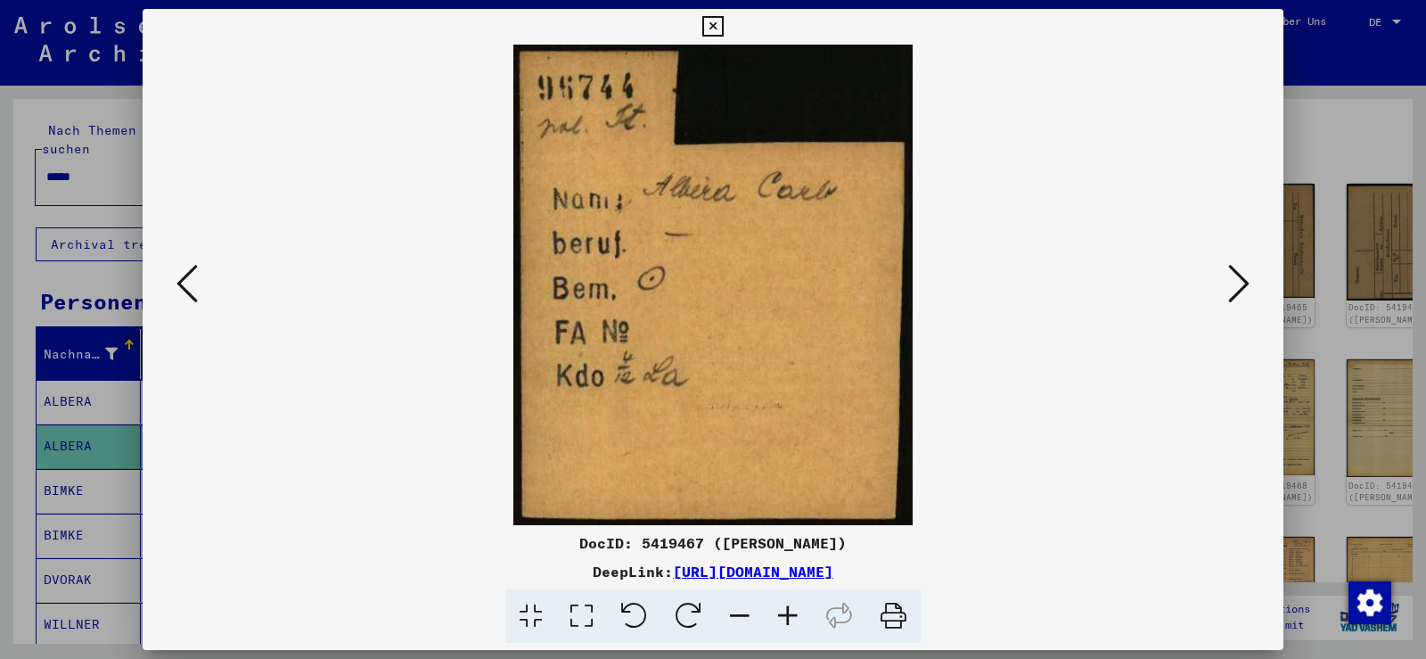
click at [1237, 287] on icon at bounding box center [1238, 283] width 21 height 43
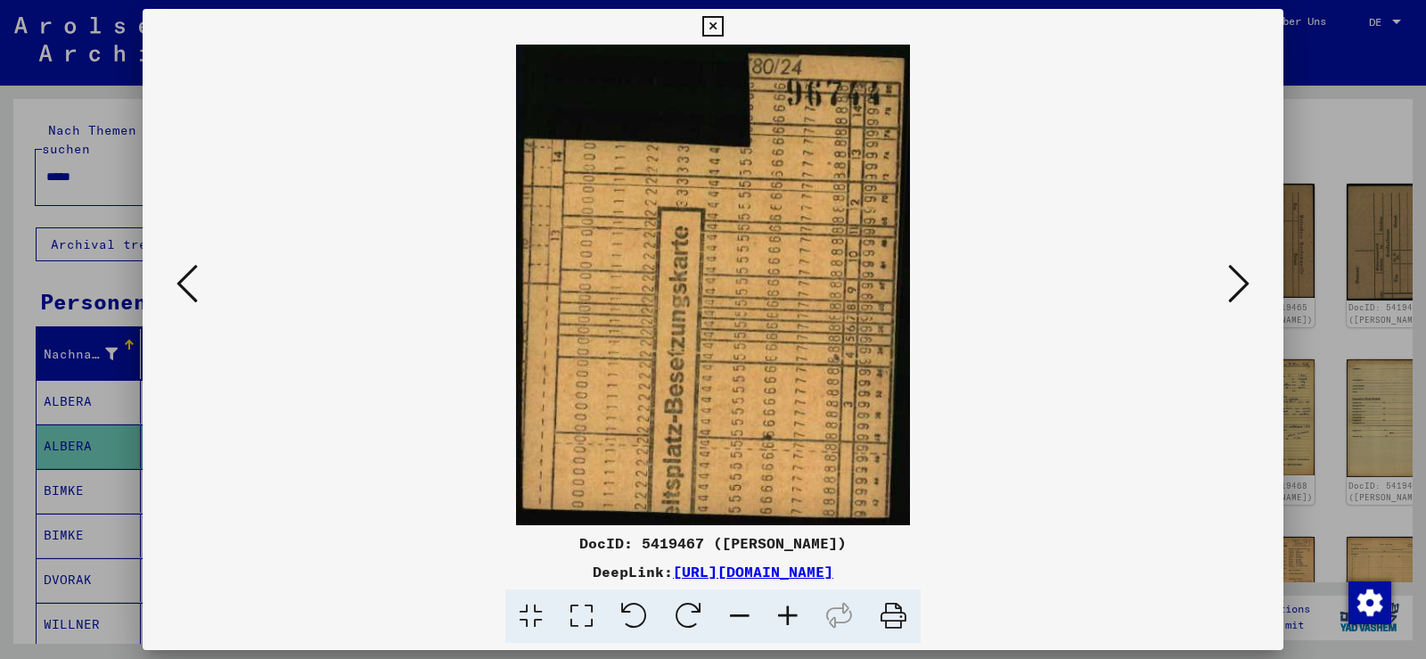
click at [1237, 287] on icon at bounding box center [1238, 283] width 21 height 43
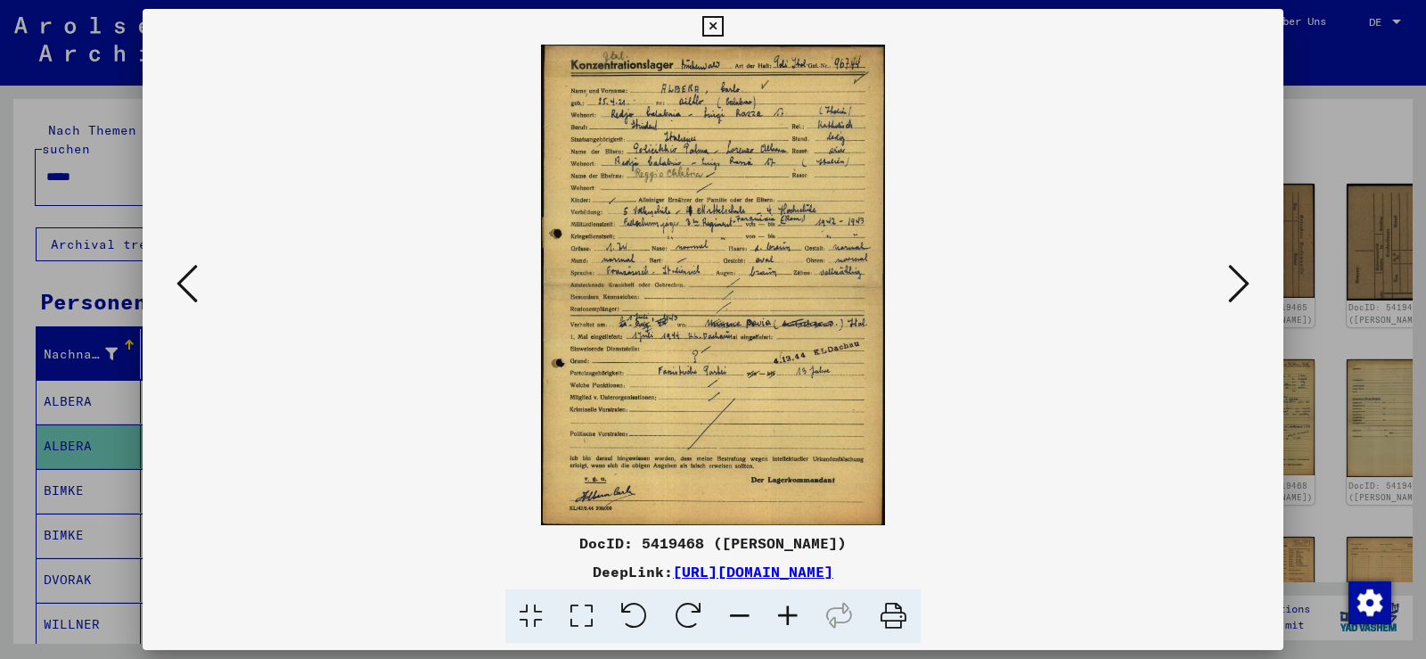
click at [795, 620] on icon at bounding box center [788, 616] width 48 height 54
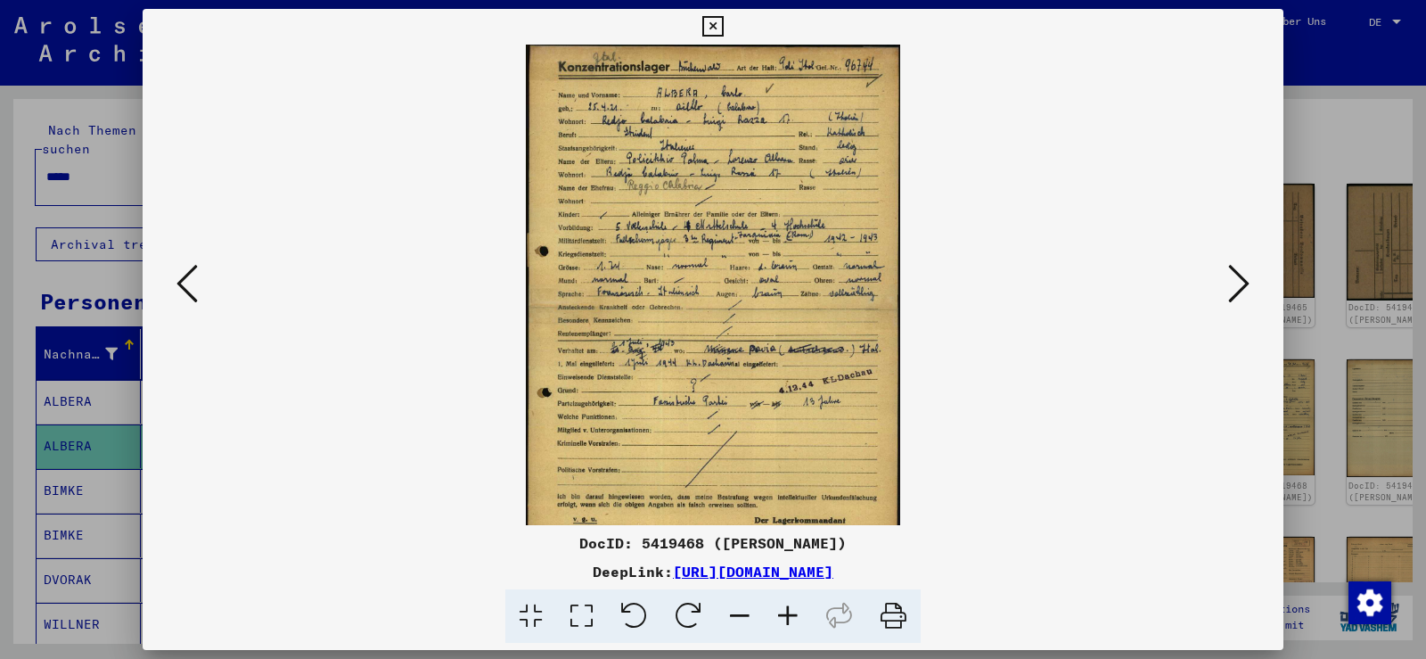
click at [793, 620] on icon at bounding box center [788, 616] width 48 height 54
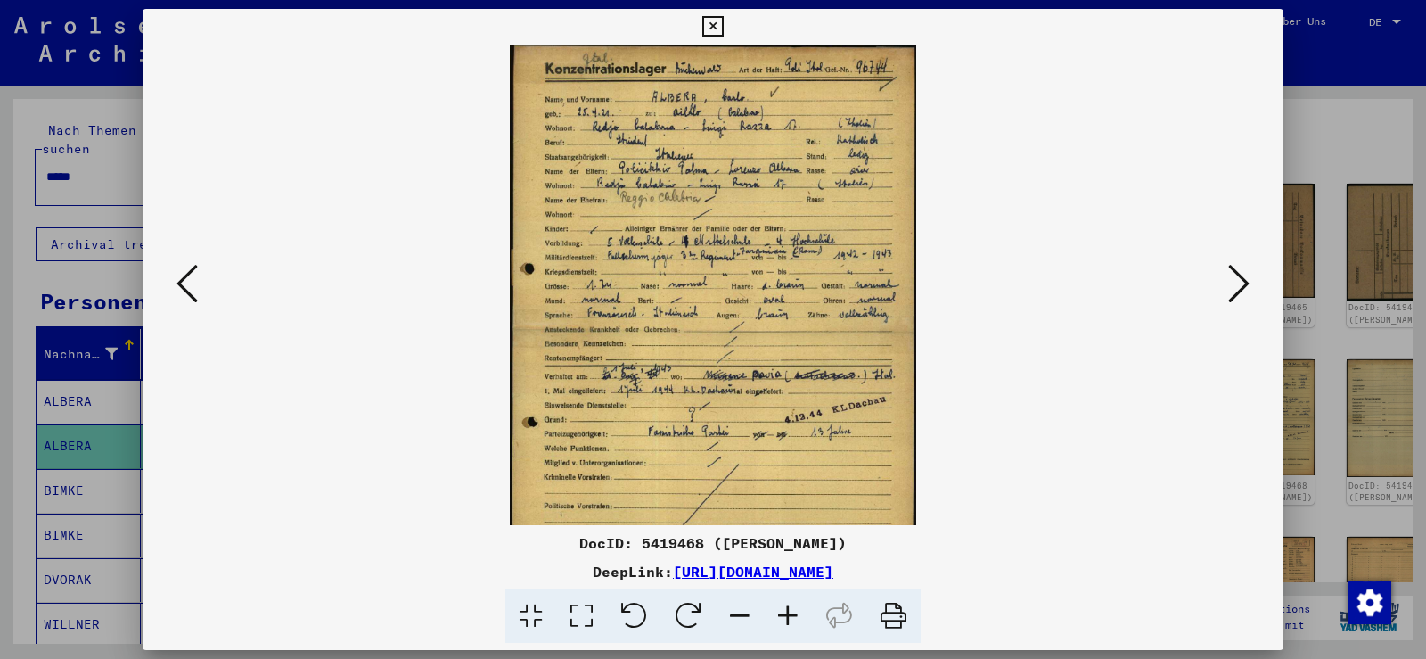
click at [793, 620] on icon at bounding box center [788, 616] width 48 height 54
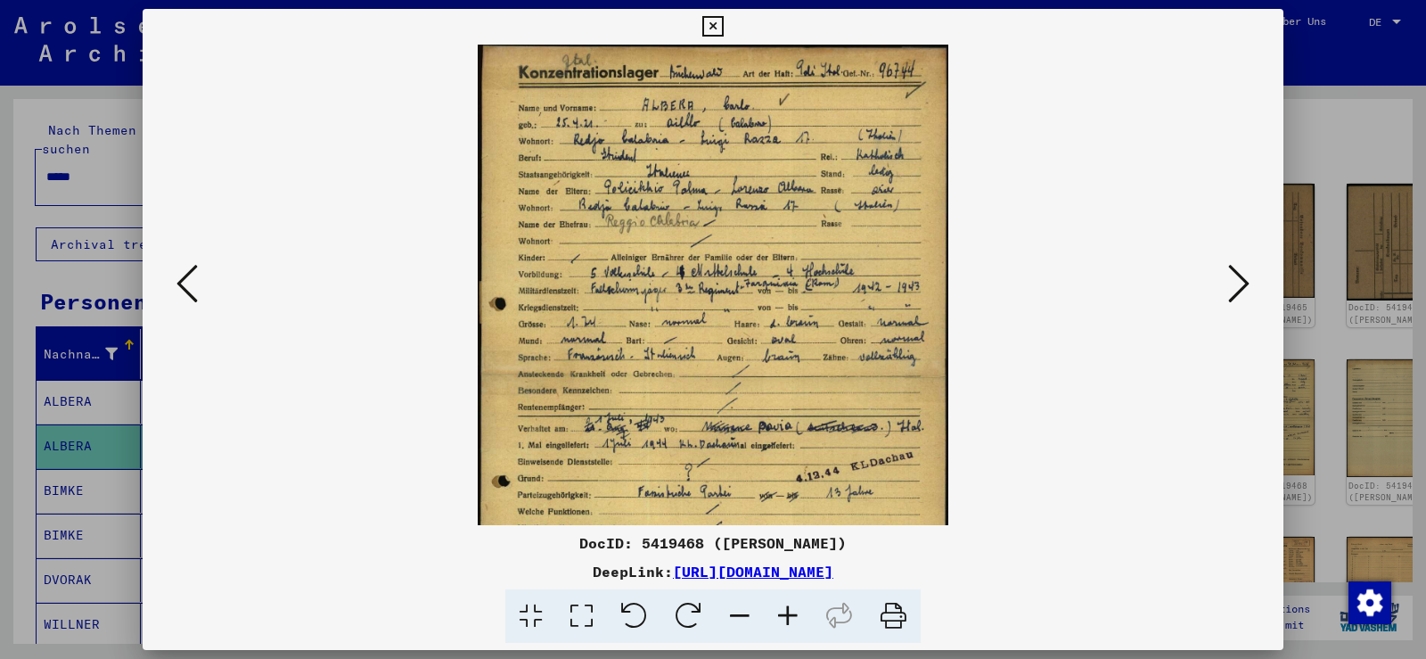
click at [793, 620] on icon at bounding box center [788, 616] width 48 height 54
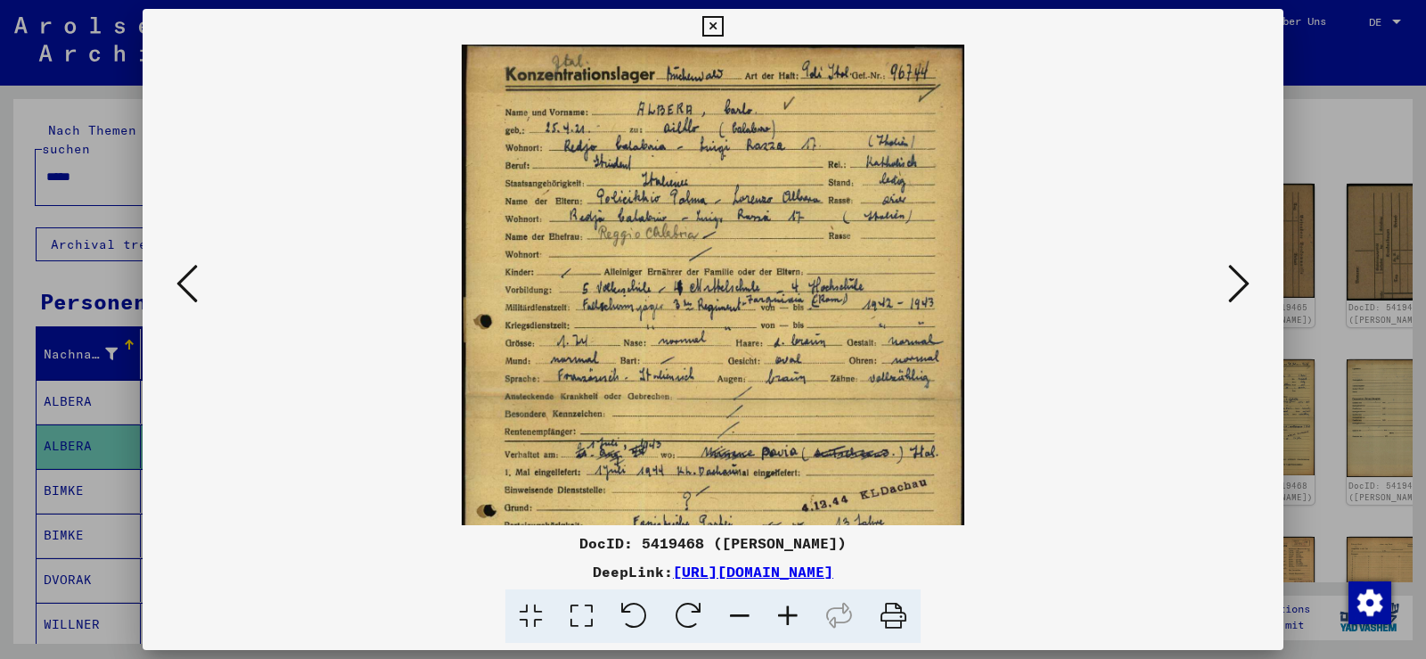
click at [793, 620] on icon at bounding box center [788, 616] width 48 height 54
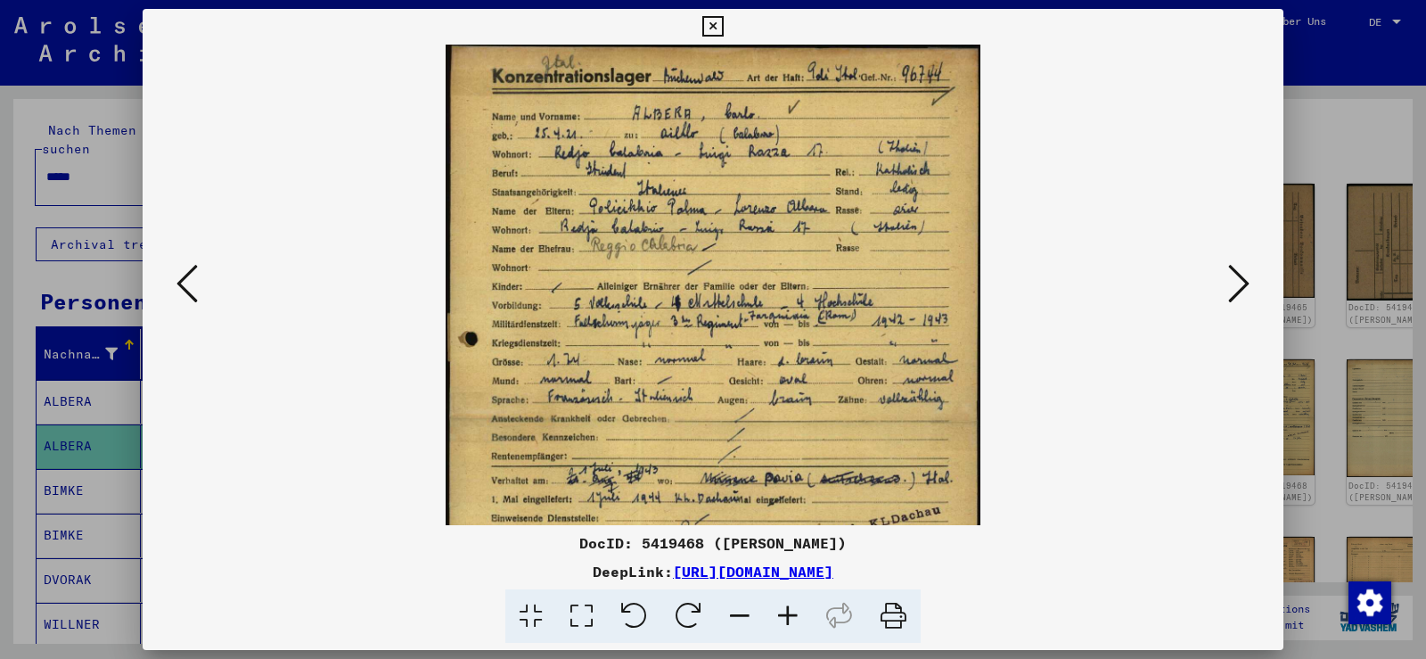
click at [793, 620] on icon at bounding box center [788, 616] width 48 height 54
click at [794, 620] on icon at bounding box center [788, 616] width 48 height 54
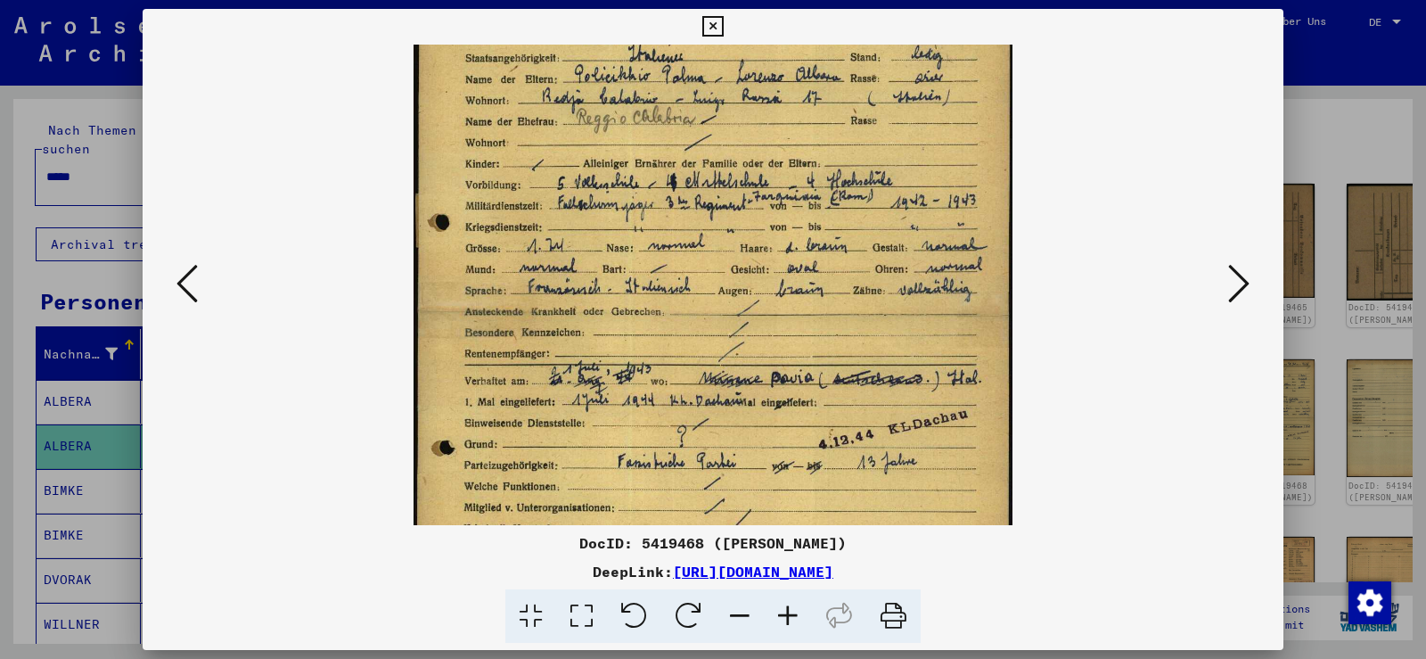
scroll to position [176, 0]
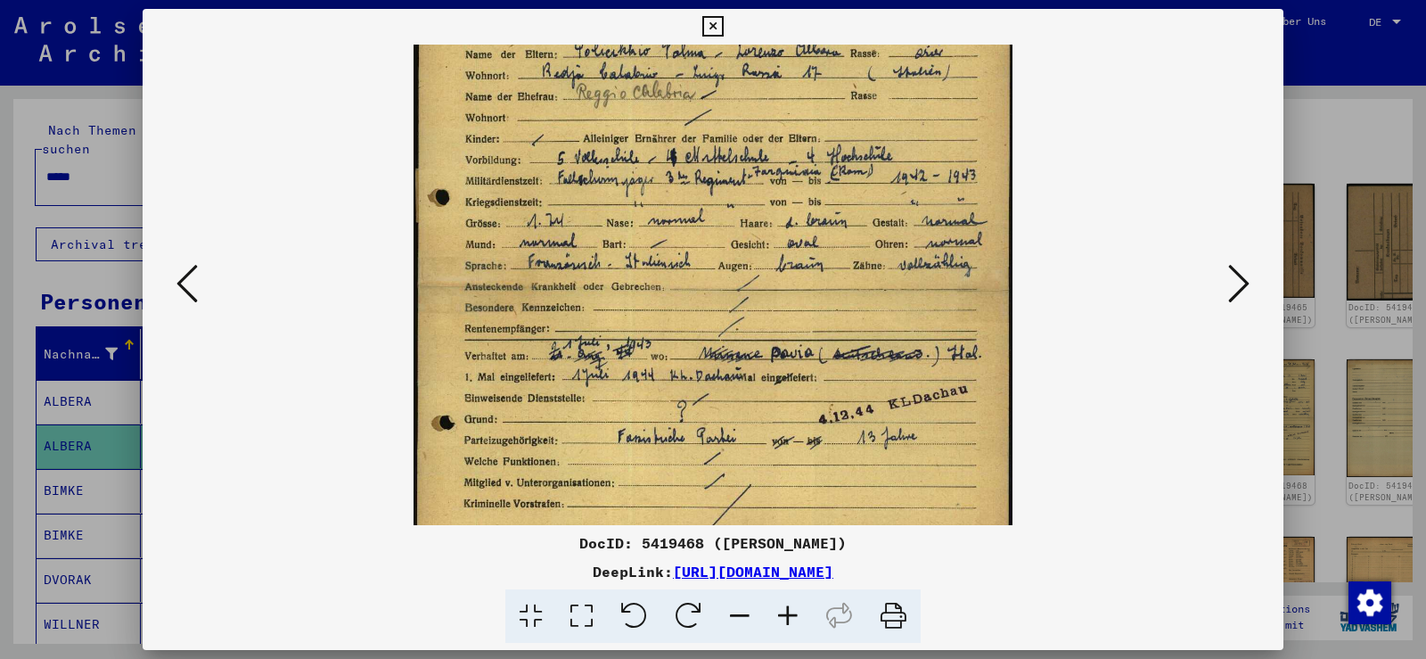
drag, startPoint x: 822, startPoint y: 387, endPoint x: 799, endPoint y: 275, distance: 114.7
click at [799, 275] on img at bounding box center [713, 286] width 598 height 837
